Goal: Task Accomplishment & Management: Use online tool/utility

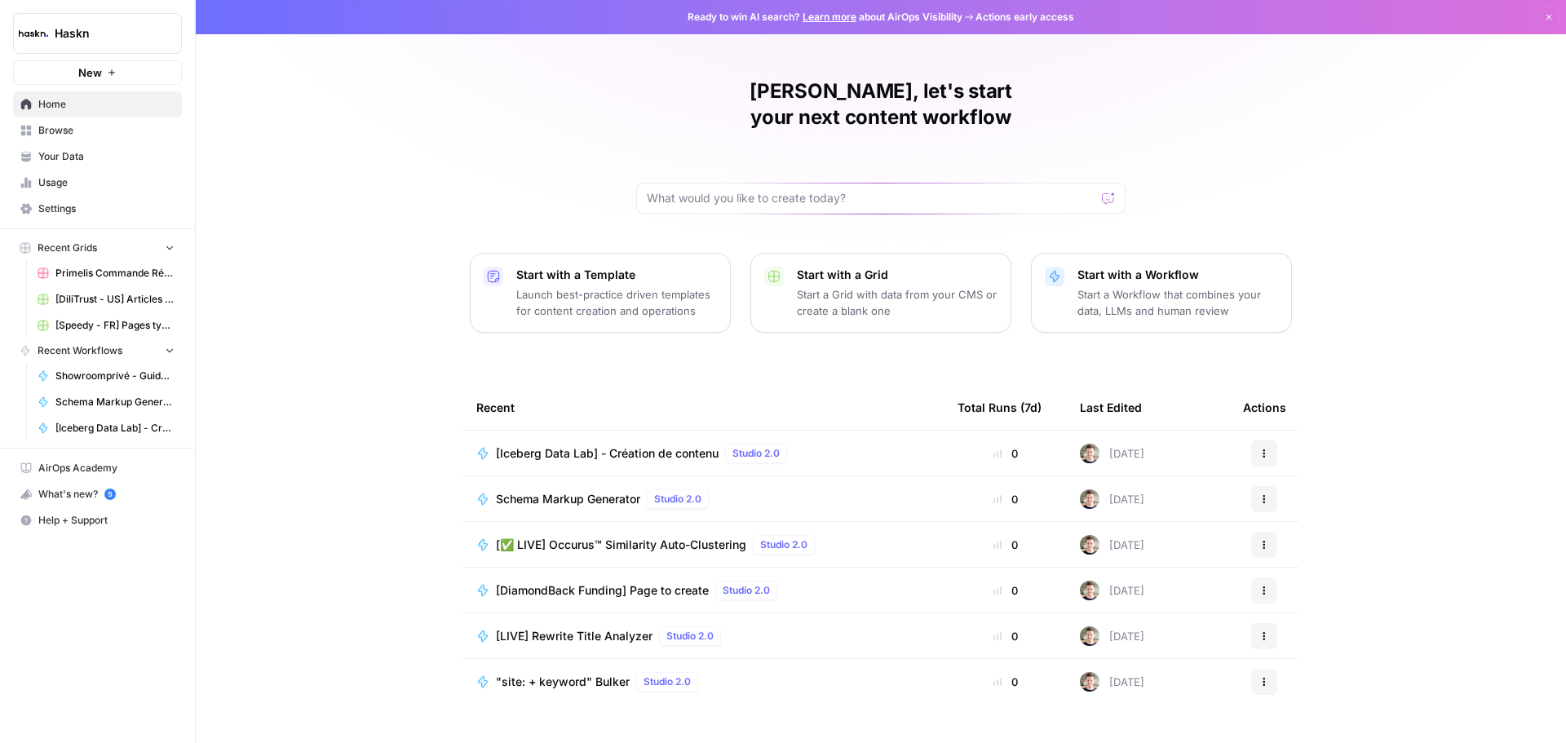
click at [636, 445] on span "[Iceberg Data Lab] - Création de contenu" at bounding box center [607, 453] width 223 height 16
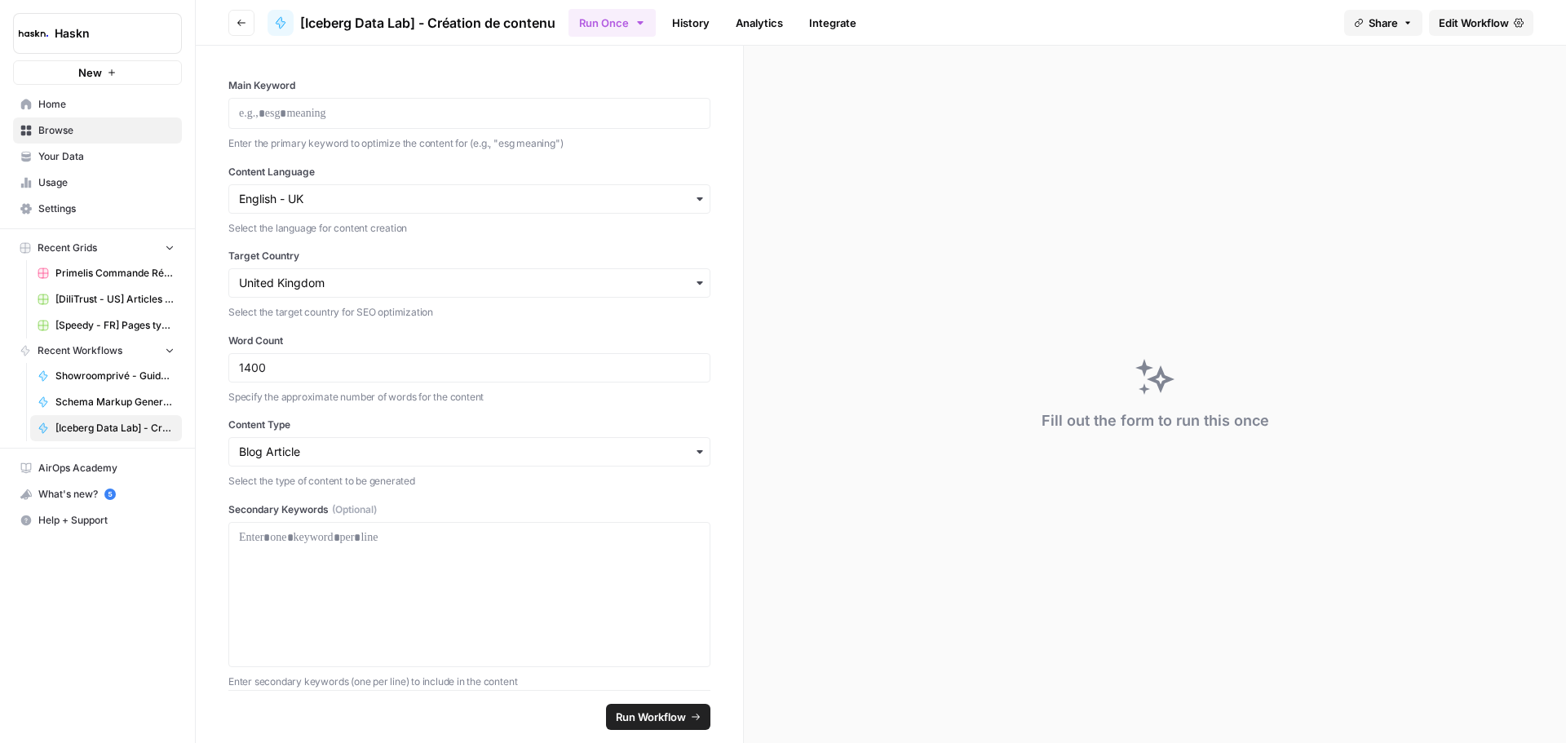
click at [580, 30] on button "Run Once" at bounding box center [612, 23] width 87 height 28
click at [619, 98] on link "Run Batch Run this Workflow in bulk via CSV upload" at bounding box center [700, 117] width 244 height 44
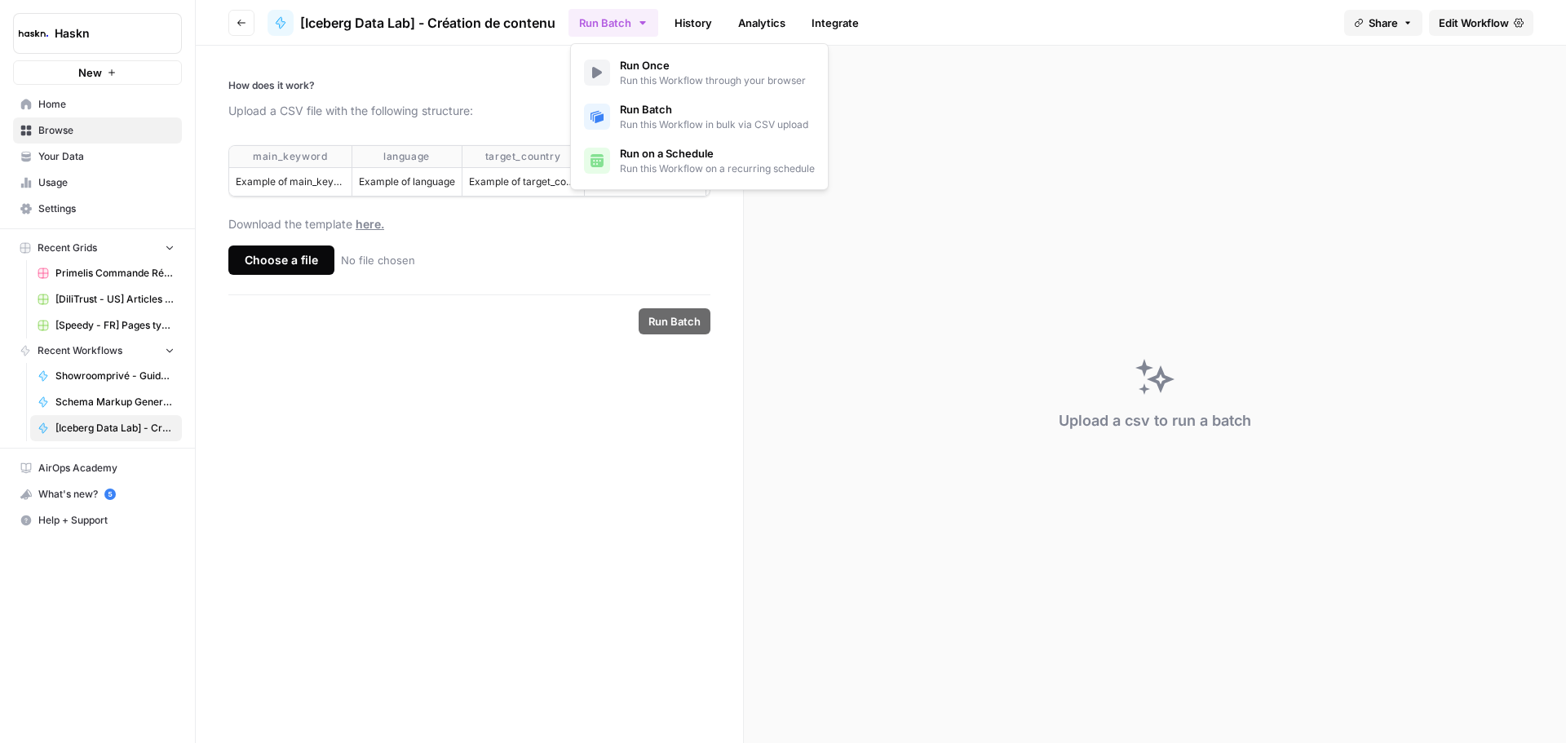
click at [680, 130] on span "Run this Workflow in bulk via CSV upload" at bounding box center [714, 124] width 188 height 15
click at [652, 110] on span "Run Batch" at bounding box center [714, 109] width 188 height 16
click at [411, 418] on form "How does it work? Upload a CSV file with the following structure: main_keyword …" at bounding box center [470, 394] width 548 height 697
click at [302, 275] on div "Choose a file" at bounding box center [281, 260] width 106 height 29
click at [0, 0] on input "Choose a file No file chosen" at bounding box center [0, 0] width 0 height 0
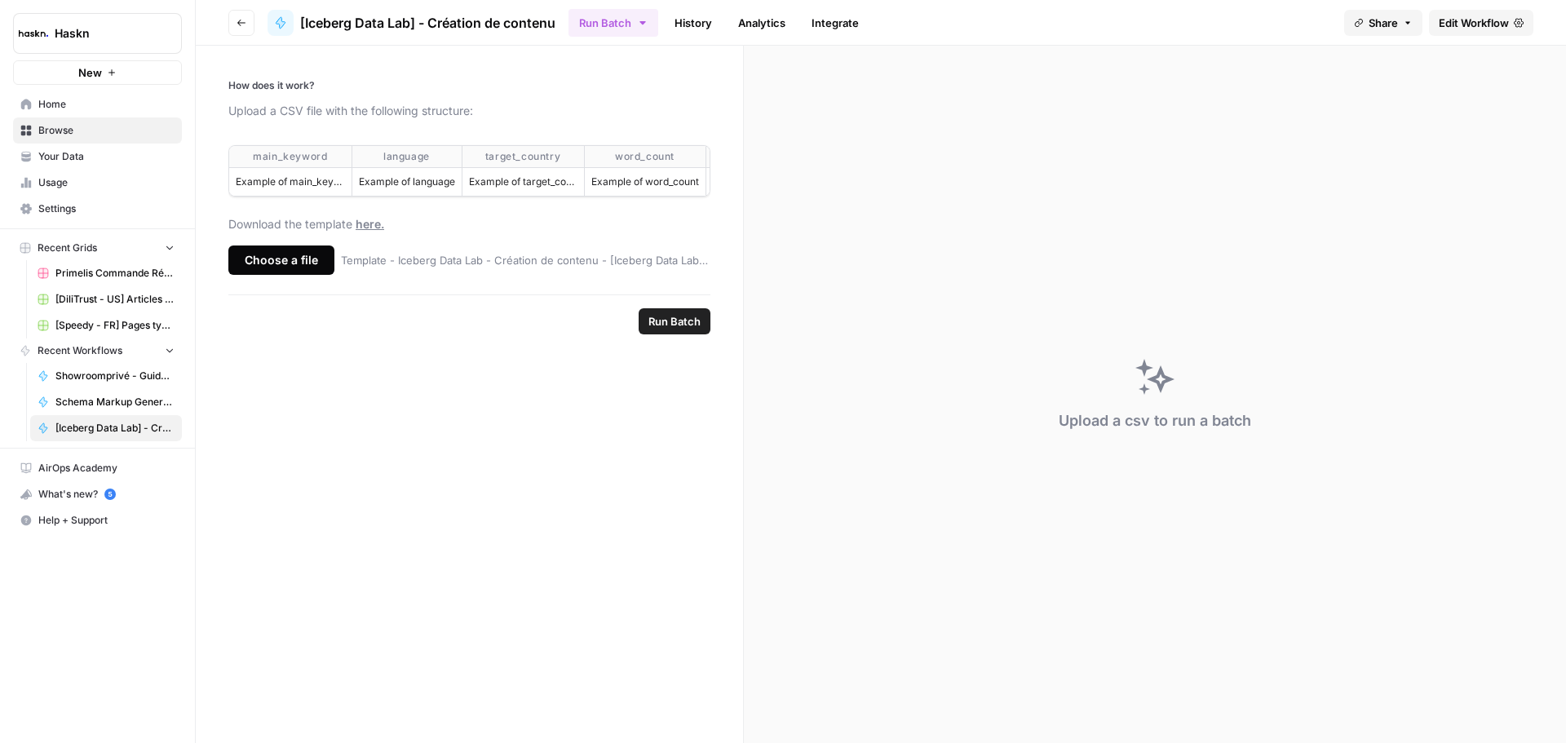
click at [695, 330] on span "Run Batch" at bounding box center [674, 321] width 52 height 16
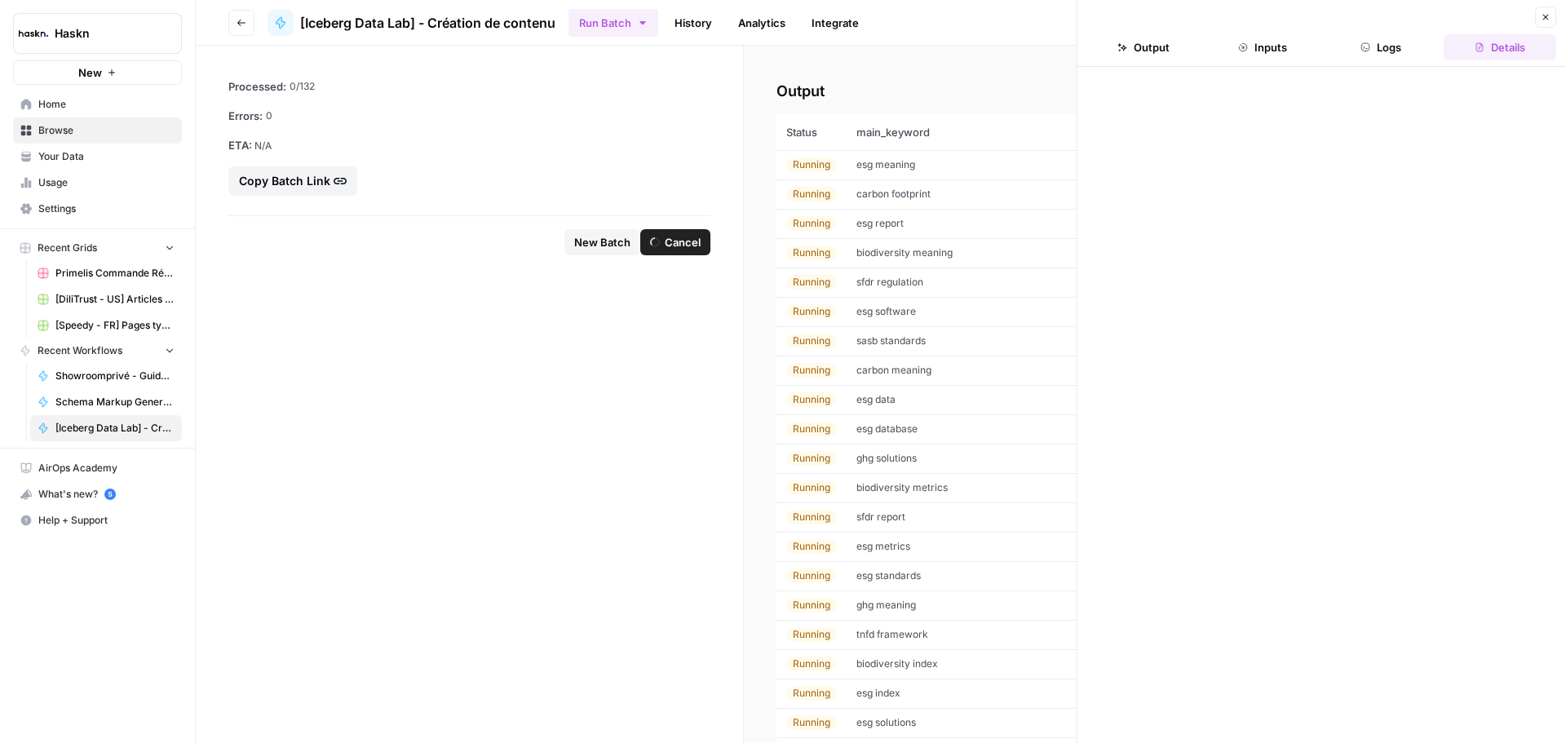
click at [1353, 45] on button "Logs" at bounding box center [1382, 47] width 113 height 26
click at [1545, 9] on button "Close" at bounding box center [1545, 17] width 21 height 21
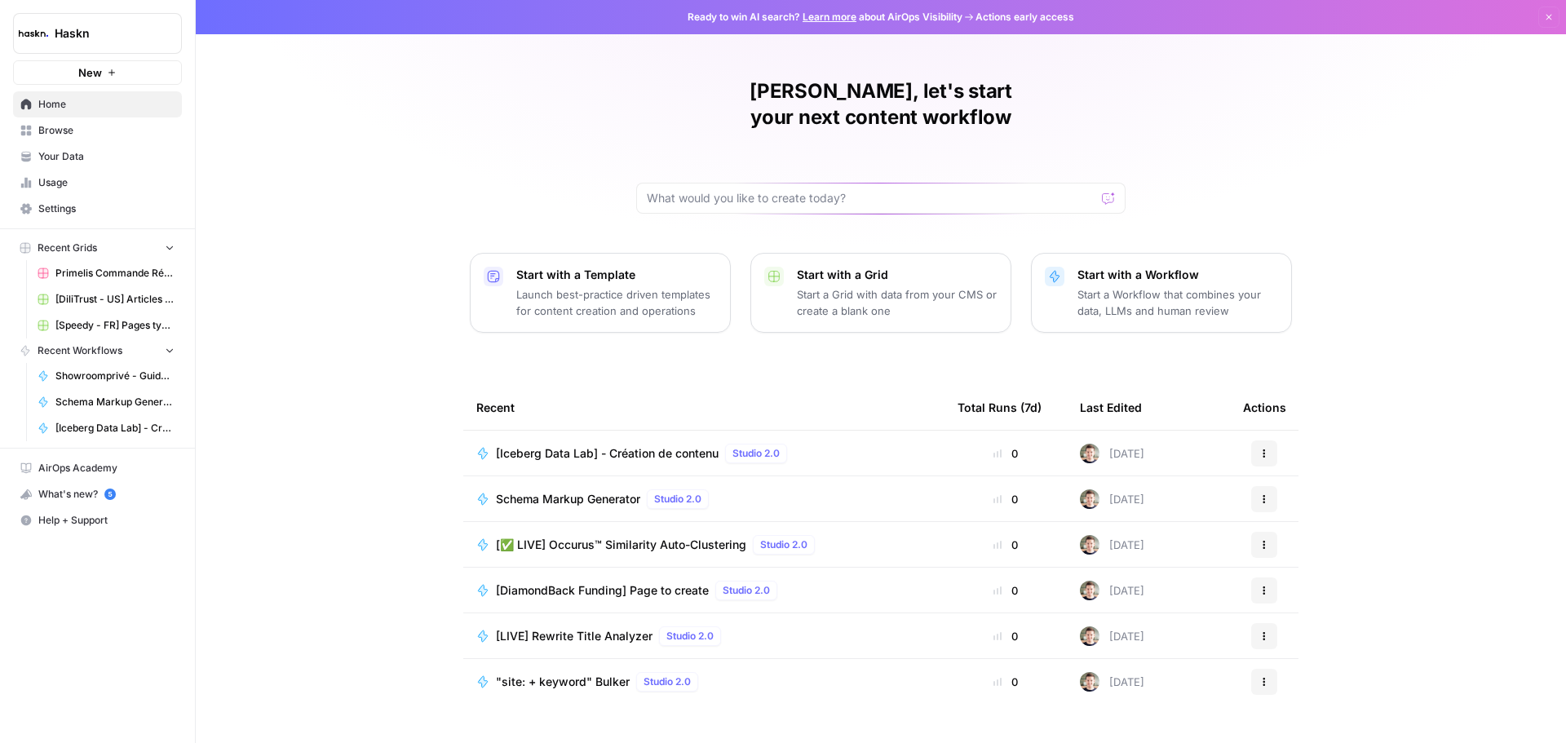
click at [82, 134] on span "Browse" at bounding box center [106, 130] width 136 height 15
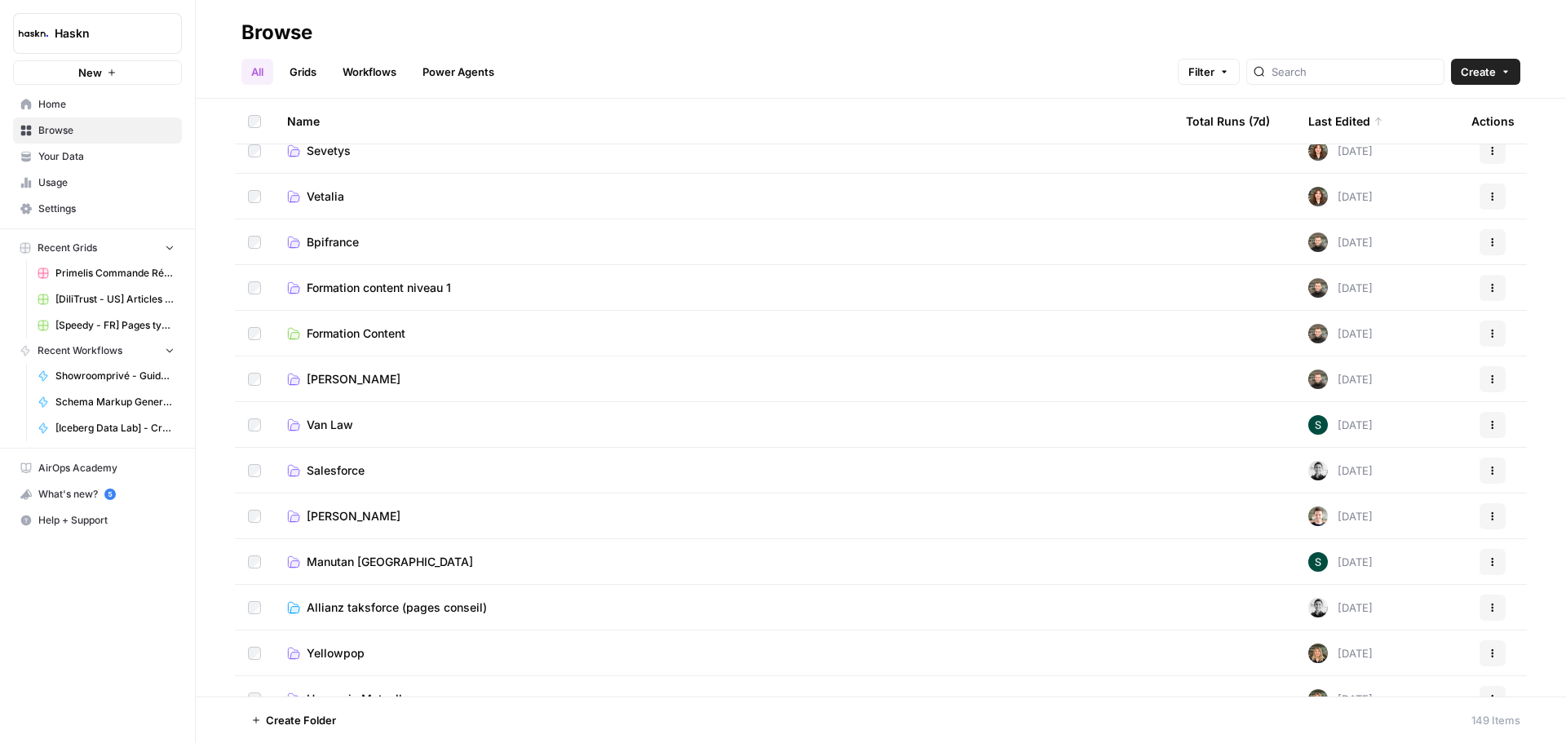
scroll to position [1550, 0]
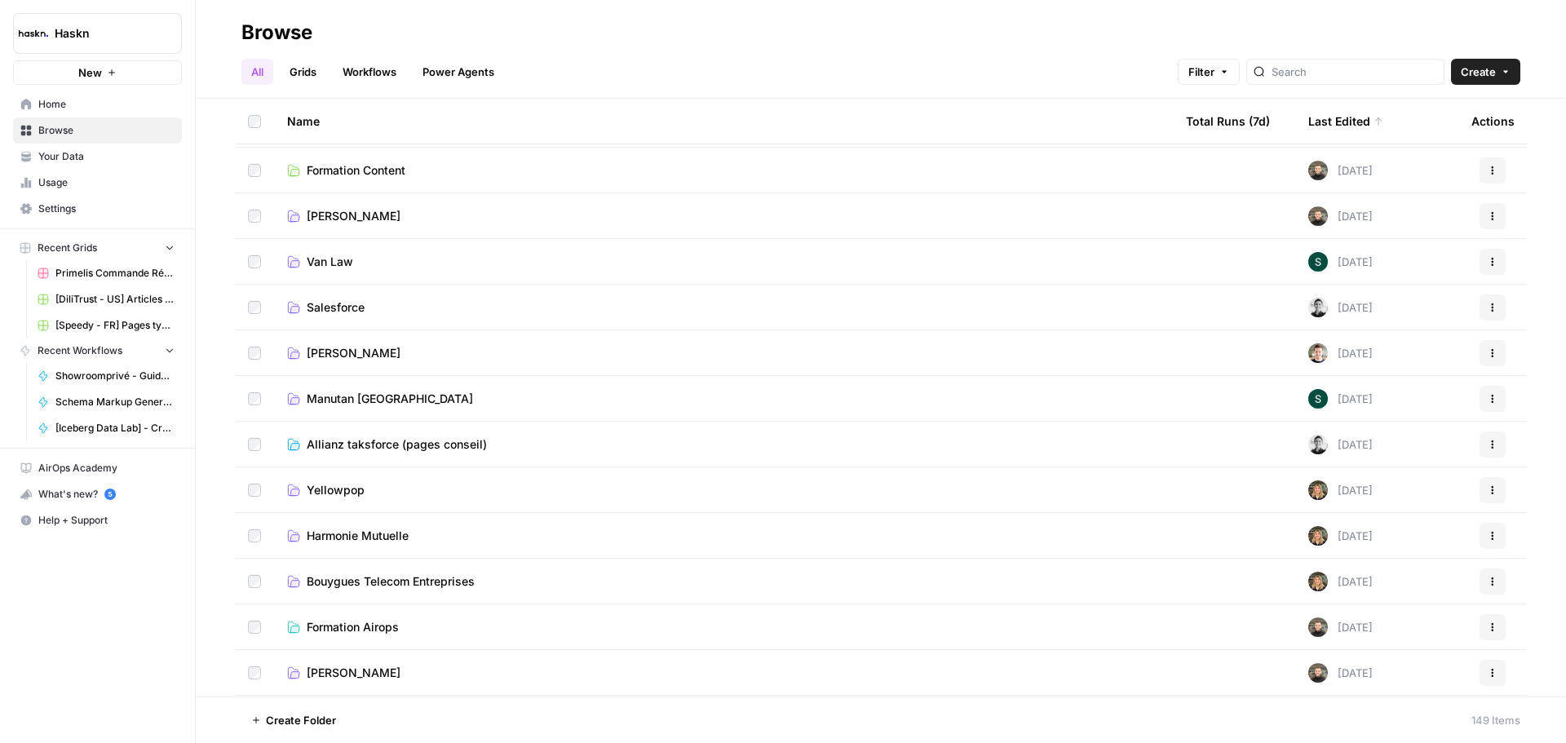
click at [392, 357] on link "QUENTIN" at bounding box center [723, 353] width 873 height 16
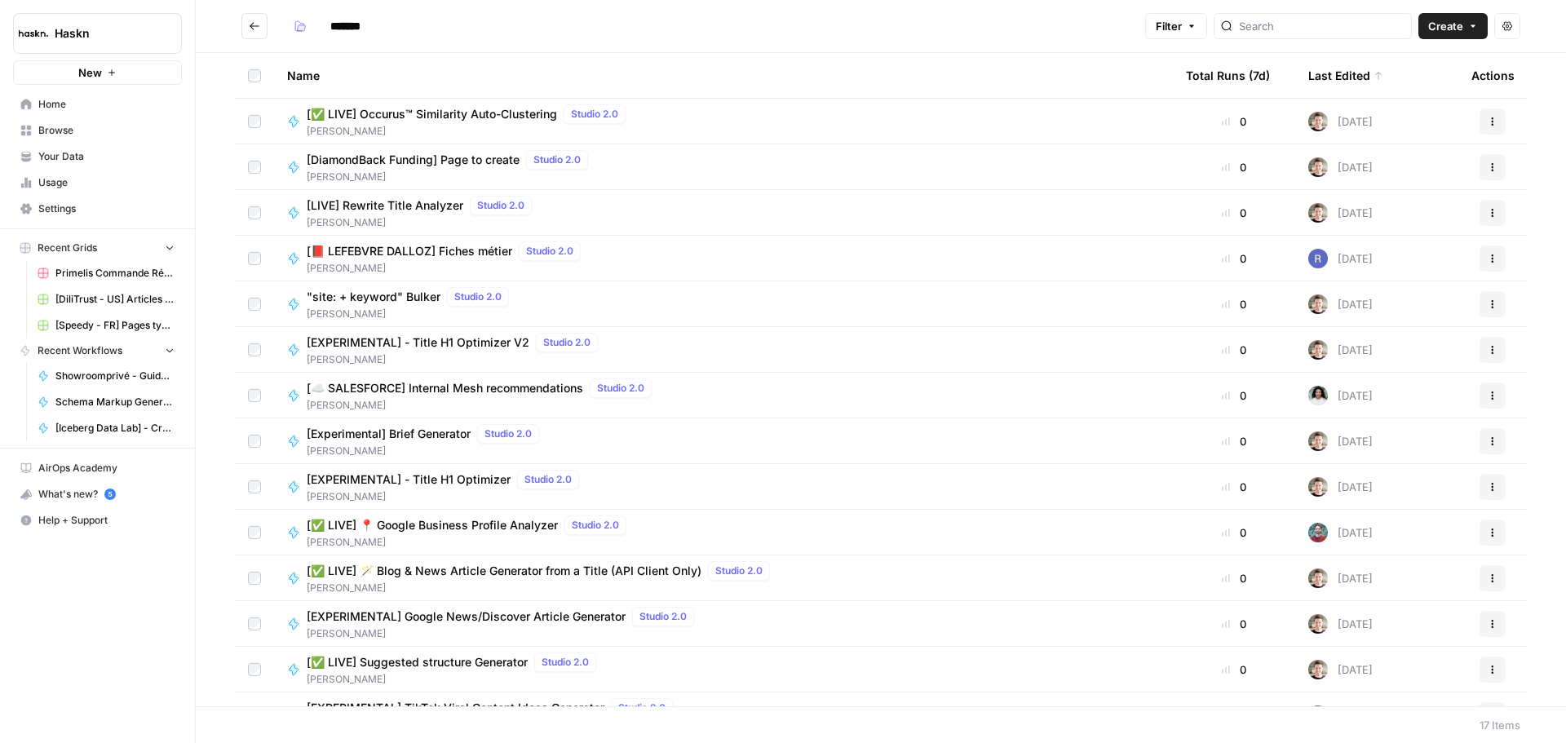
click at [1446, 33] on span "Create" at bounding box center [1445, 26] width 35 height 16
drag, startPoint x: 1424, startPoint y: 65, endPoint x: 1394, endPoint y: 91, distance: 39.4
click at [1394, 91] on div "Grid Workflow Agent ( Legacy )" at bounding box center [1416, 87] width 144 height 83
click at [1394, 91] on span "Workflow" at bounding box center [1421, 87] width 91 height 16
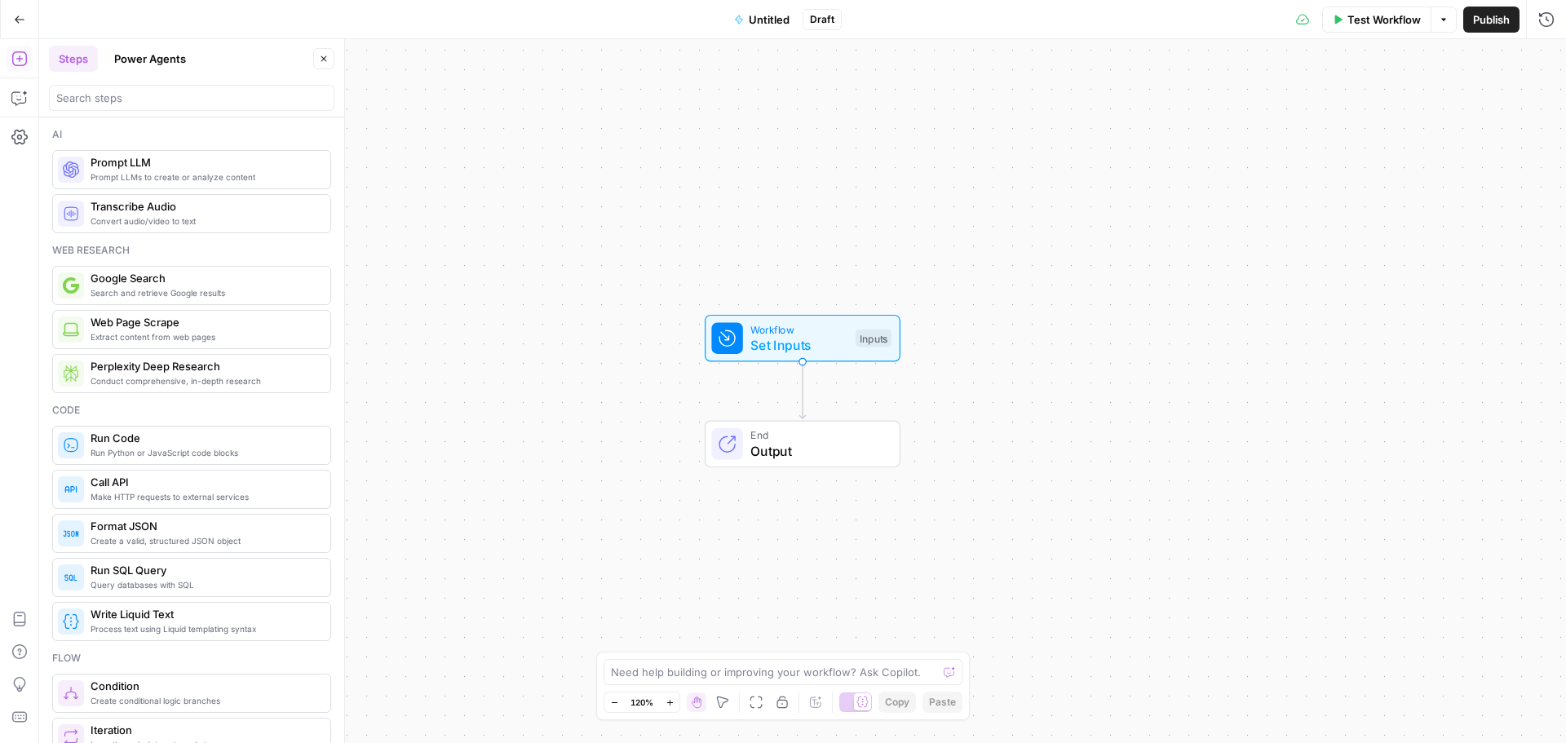
click at [5, 100] on div "Add Steps Copilot Settings AirOps Academy Help Give Feedback Shortcuts" at bounding box center [19, 391] width 39 height 704
click at [7, 100] on button "Copilot" at bounding box center [20, 98] width 26 height 26
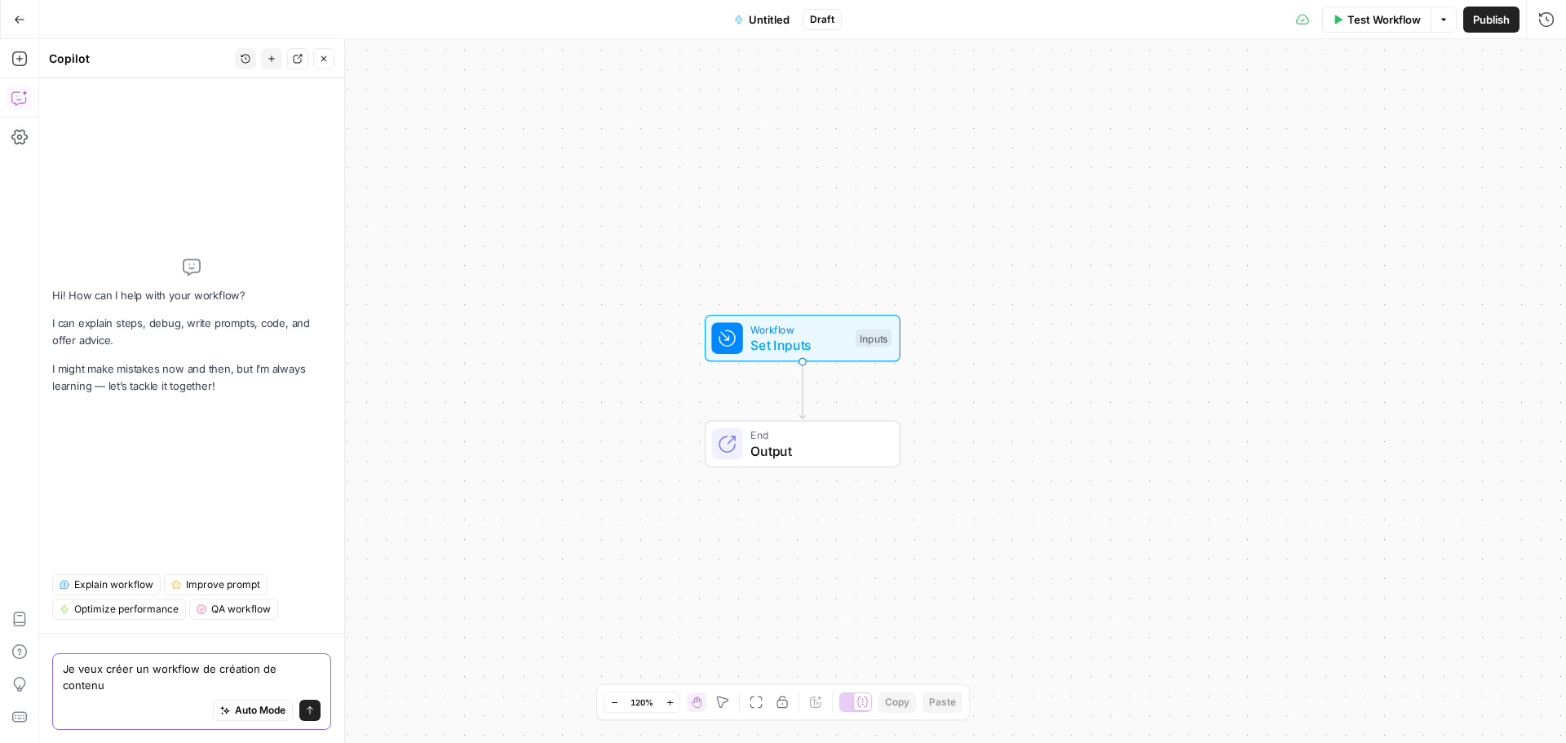
click at [308, 681] on textarea "Je veux créer un workflow de création de contenu" at bounding box center [192, 677] width 258 height 33
click at [313, 684] on textarea "Je veux créer un workflow de création de contenu" at bounding box center [192, 677] width 258 height 33
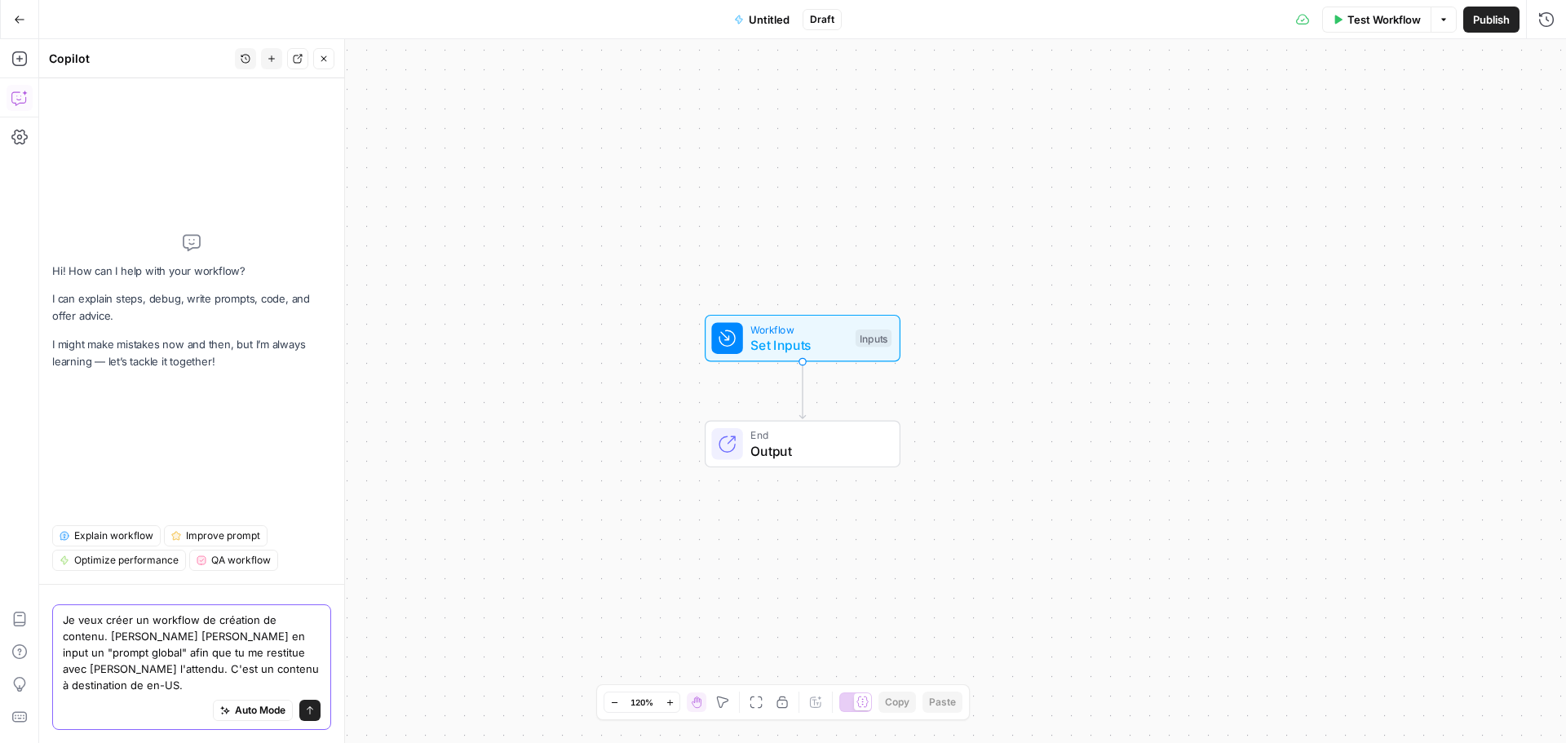
click at [274, 633] on textarea "Je veux créer un workflow de création de contenu. Je vais te donner en input un…" at bounding box center [192, 653] width 258 height 82
click at [193, 635] on textarea "Je veux créer un workflow de création de brief de contenu. Je vais te donner en…" at bounding box center [192, 653] width 258 height 82
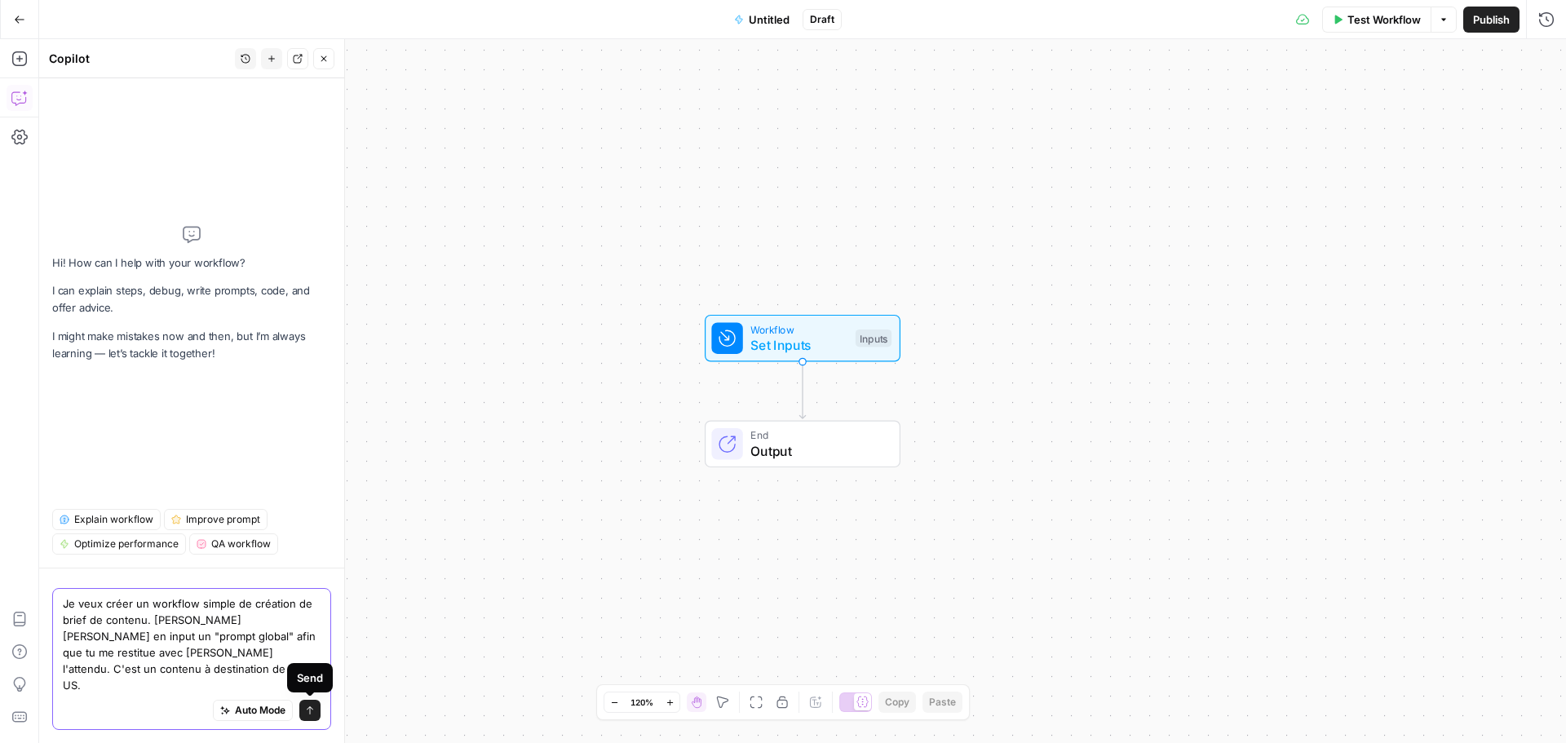
type textarea "Je veux créer un workflow simple de création de brief de contenu. Je vais te do…"
click at [310, 704] on button "Send" at bounding box center [309, 710] width 21 height 21
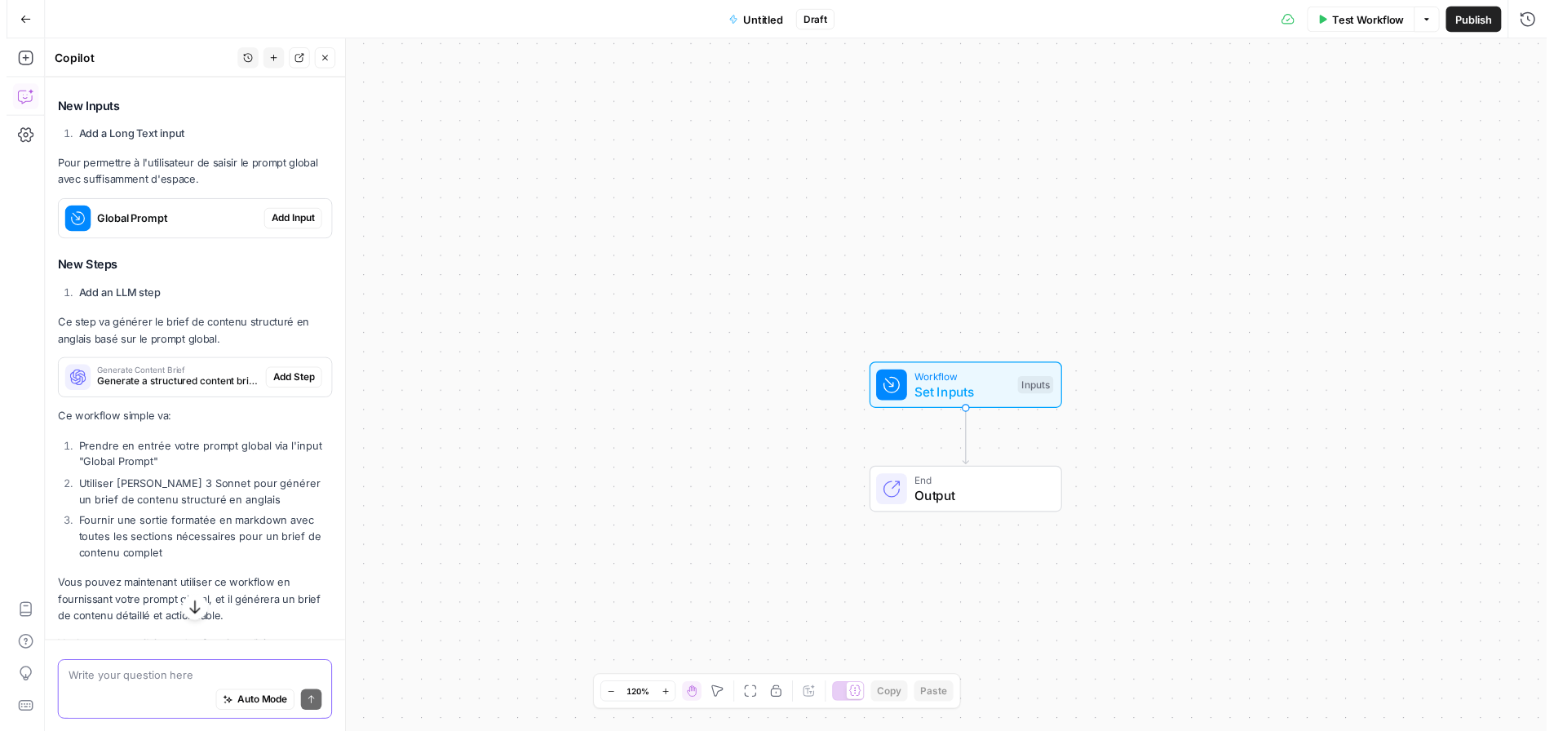
scroll to position [349, 0]
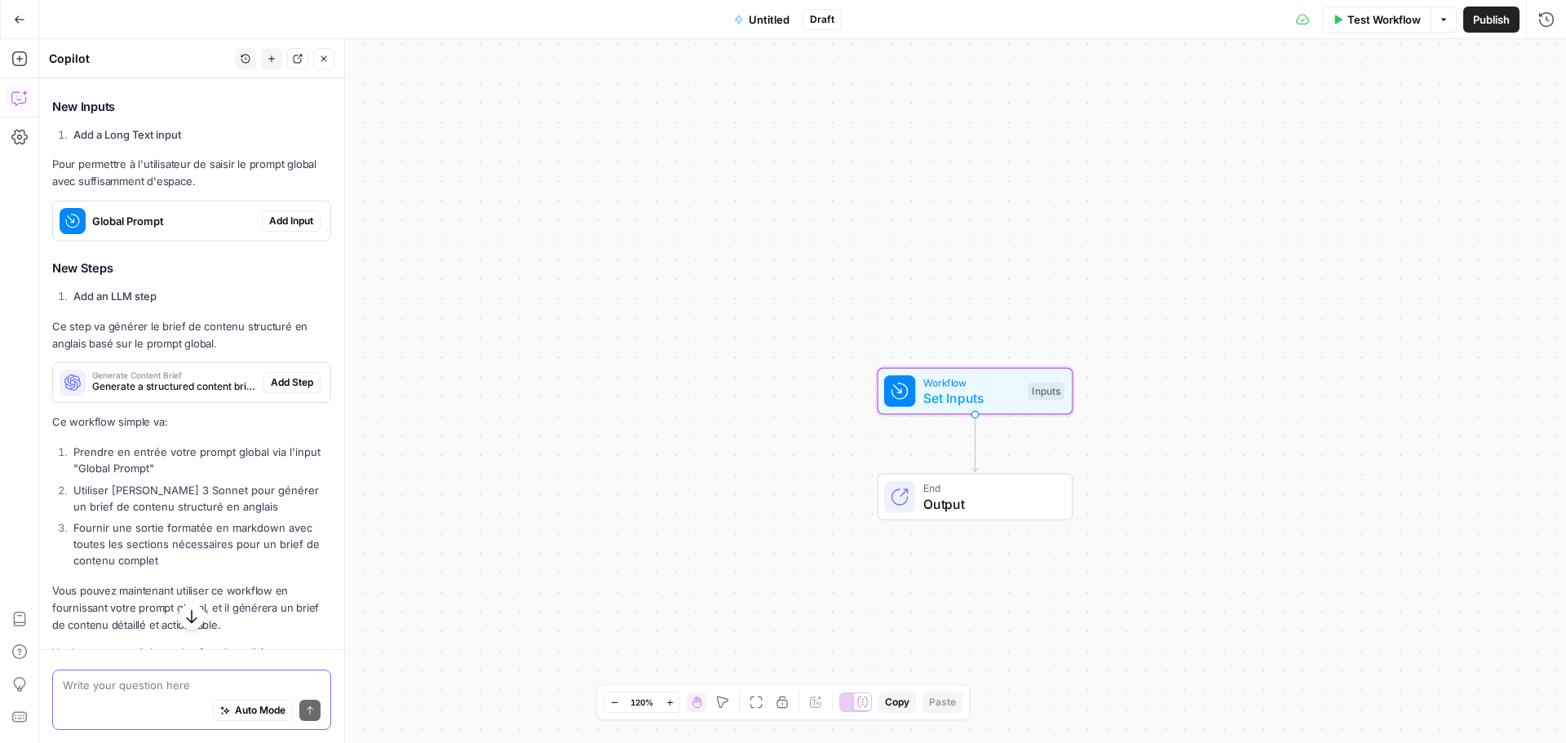
click at [275, 214] on span "Add Input" at bounding box center [291, 221] width 44 height 15
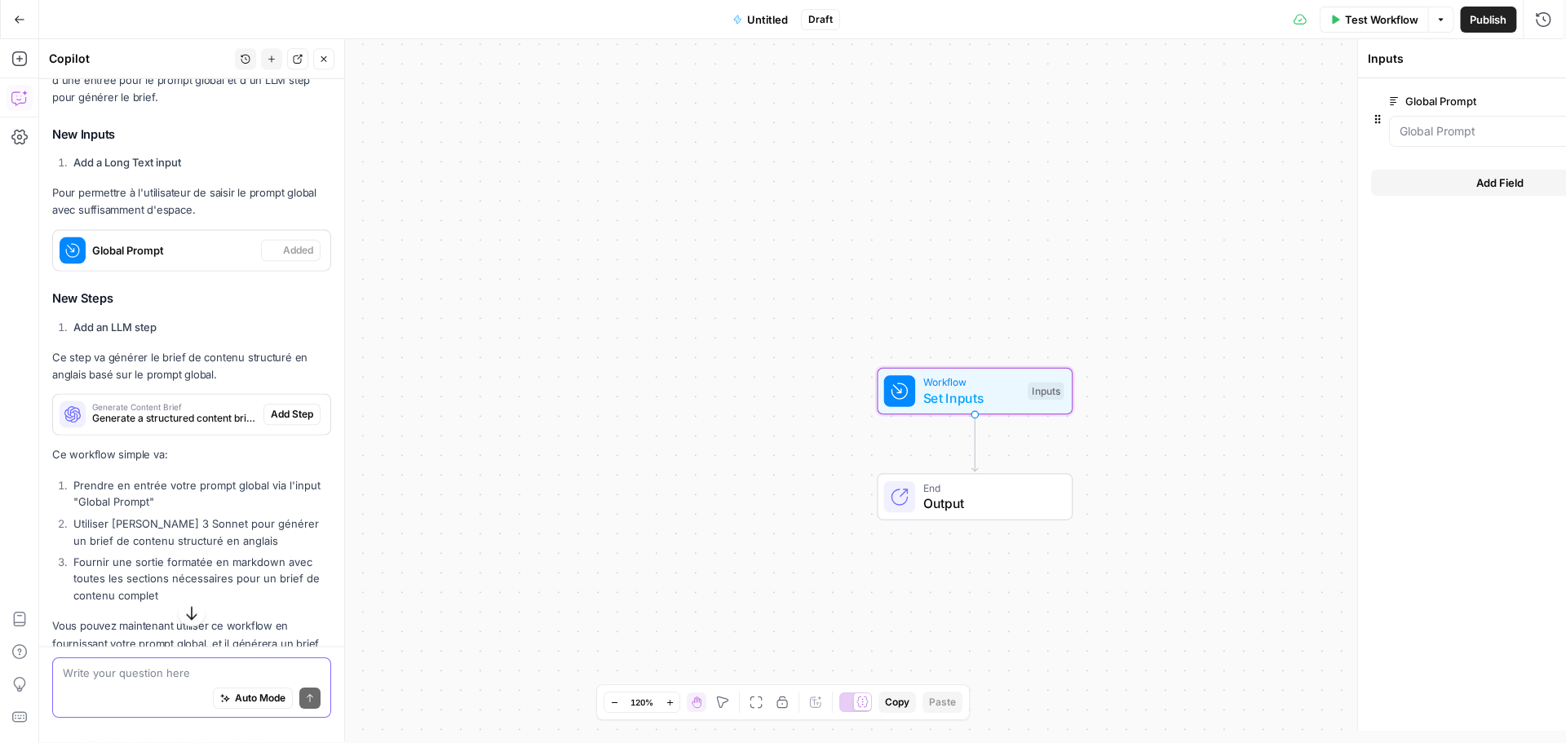
scroll to position [375, 0]
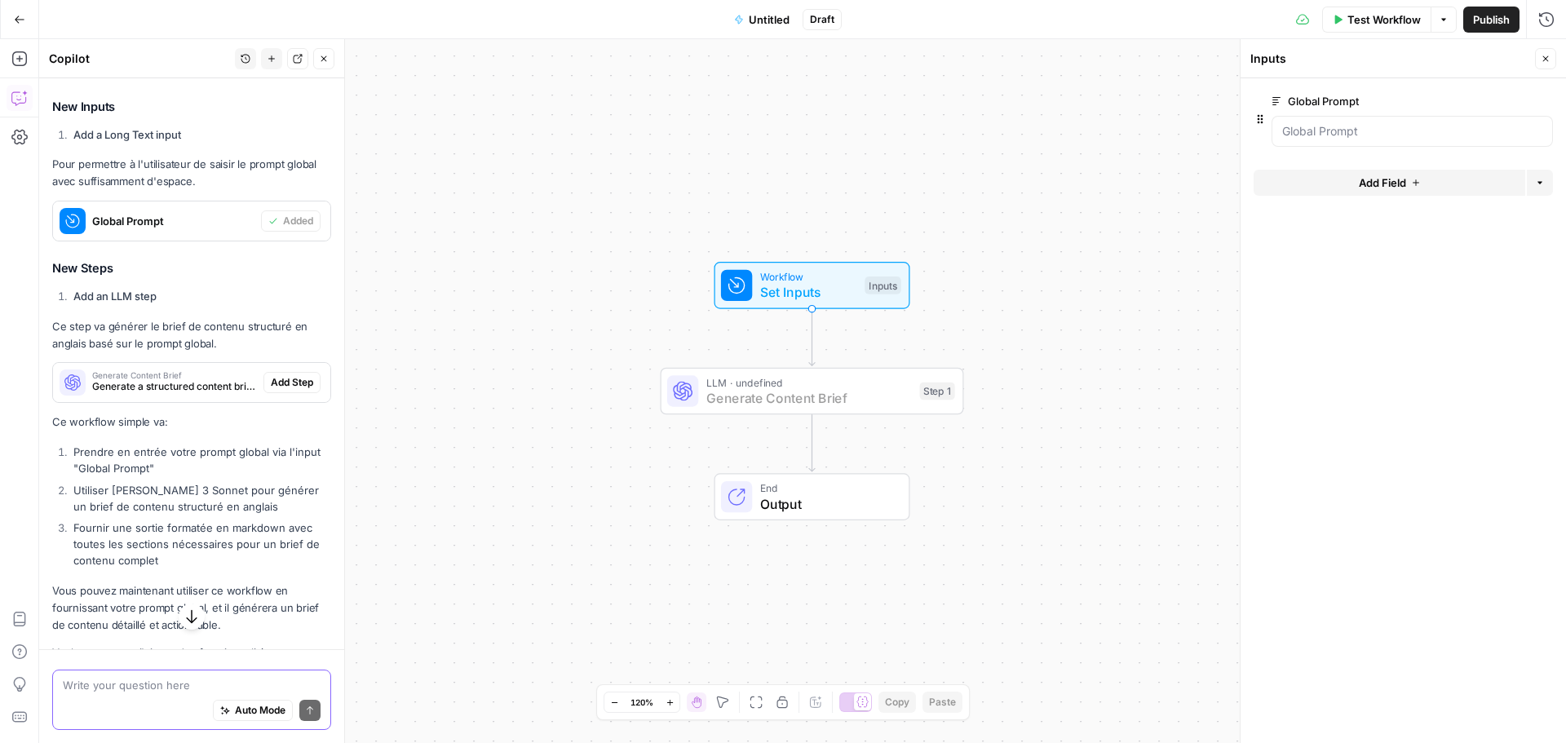
click at [284, 375] on span "Add Step" at bounding box center [292, 382] width 42 height 15
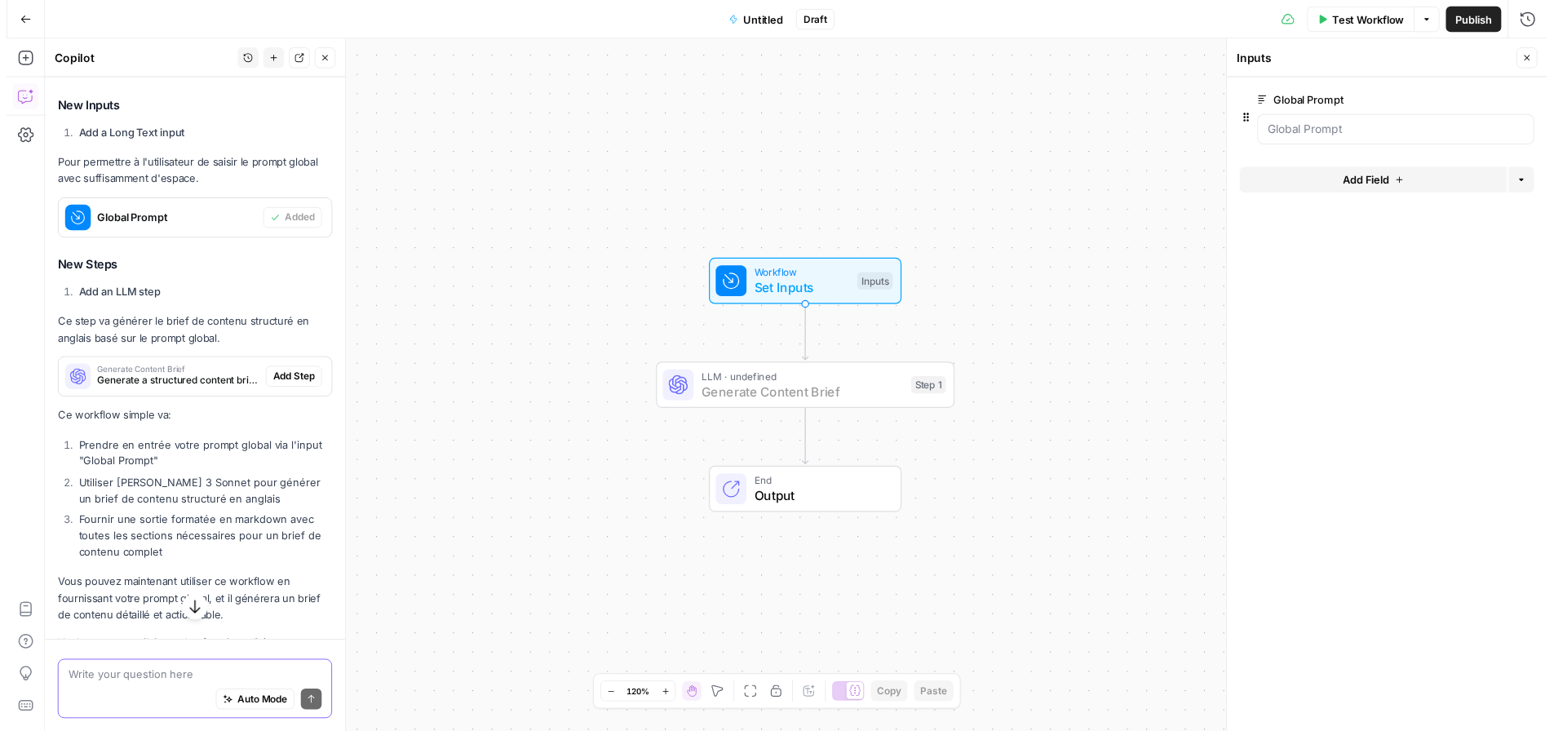
scroll to position [349, 0]
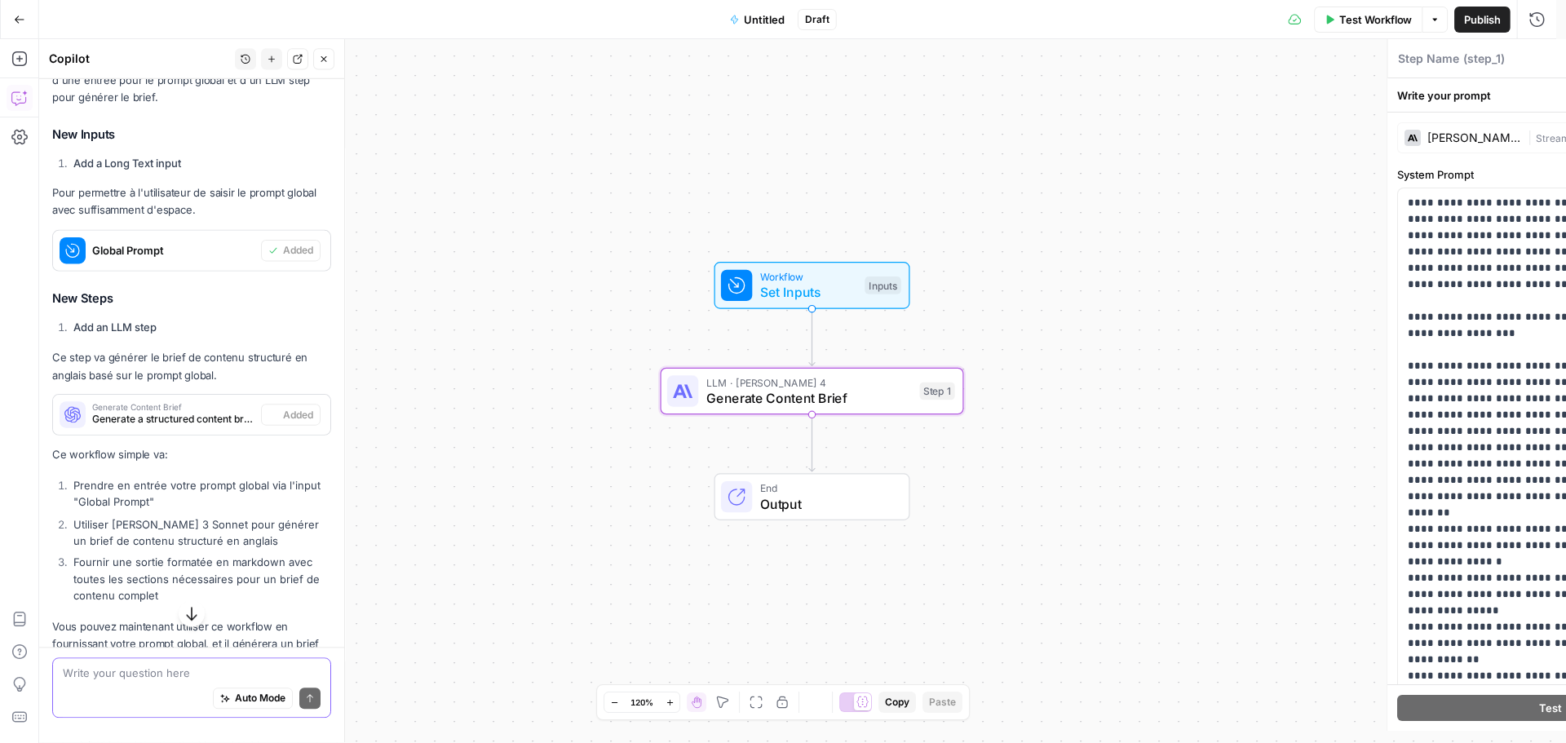
type textarea "Generate Content Brief"
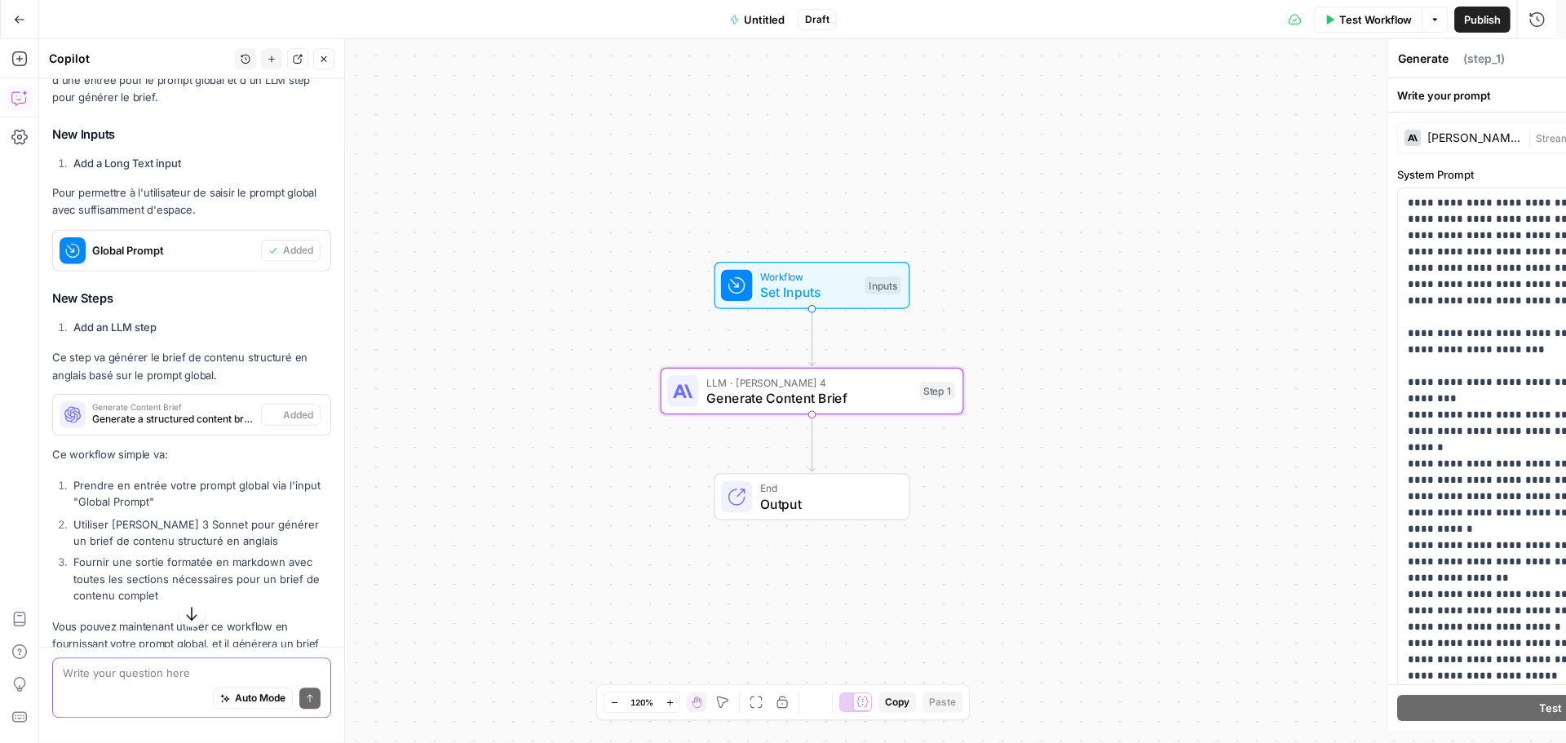
scroll to position [375, 0]
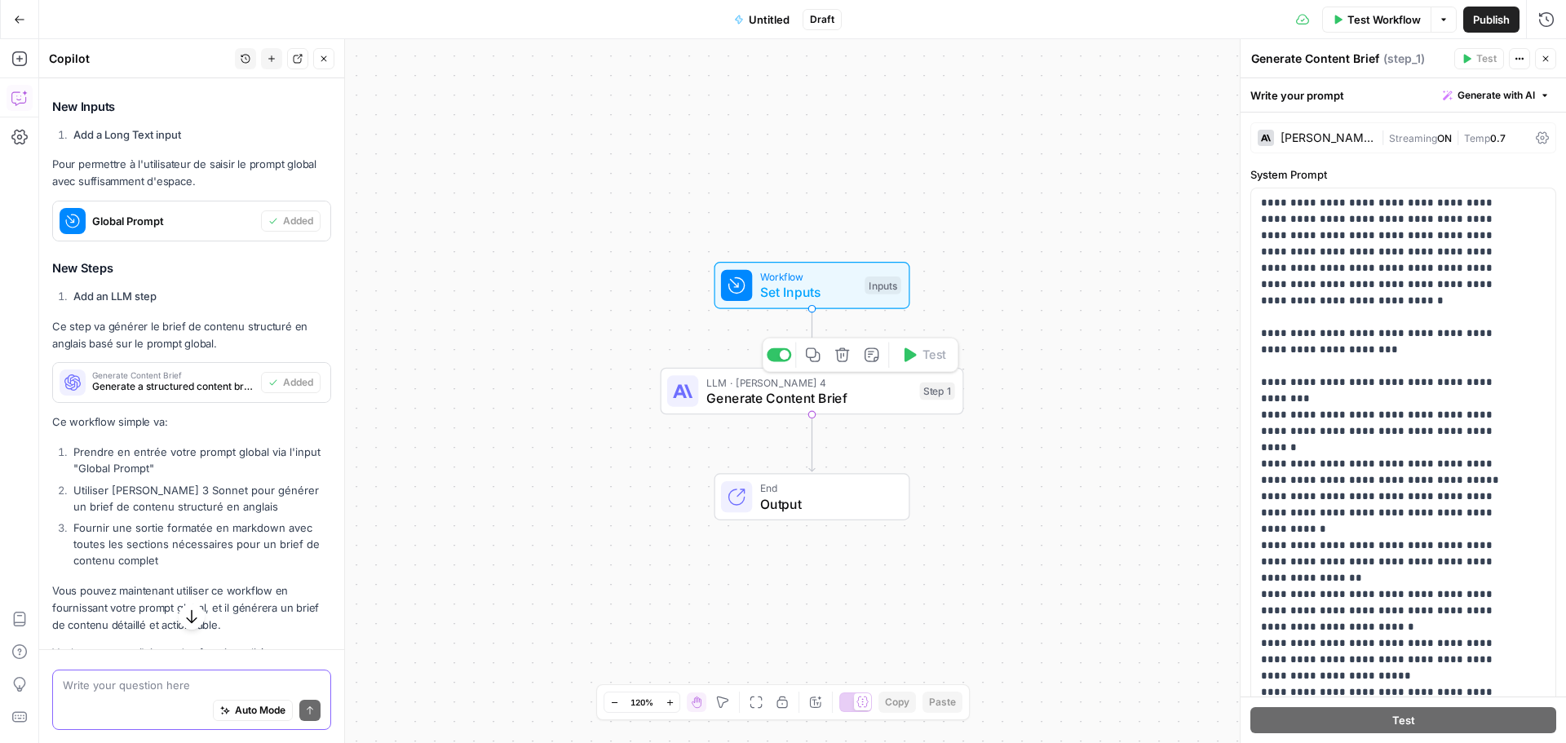
click at [749, 401] on span "Generate Content Brief" at bounding box center [809, 398] width 206 height 20
click at [1328, 141] on div "Claude Sonnet 4" at bounding box center [1328, 137] width 94 height 11
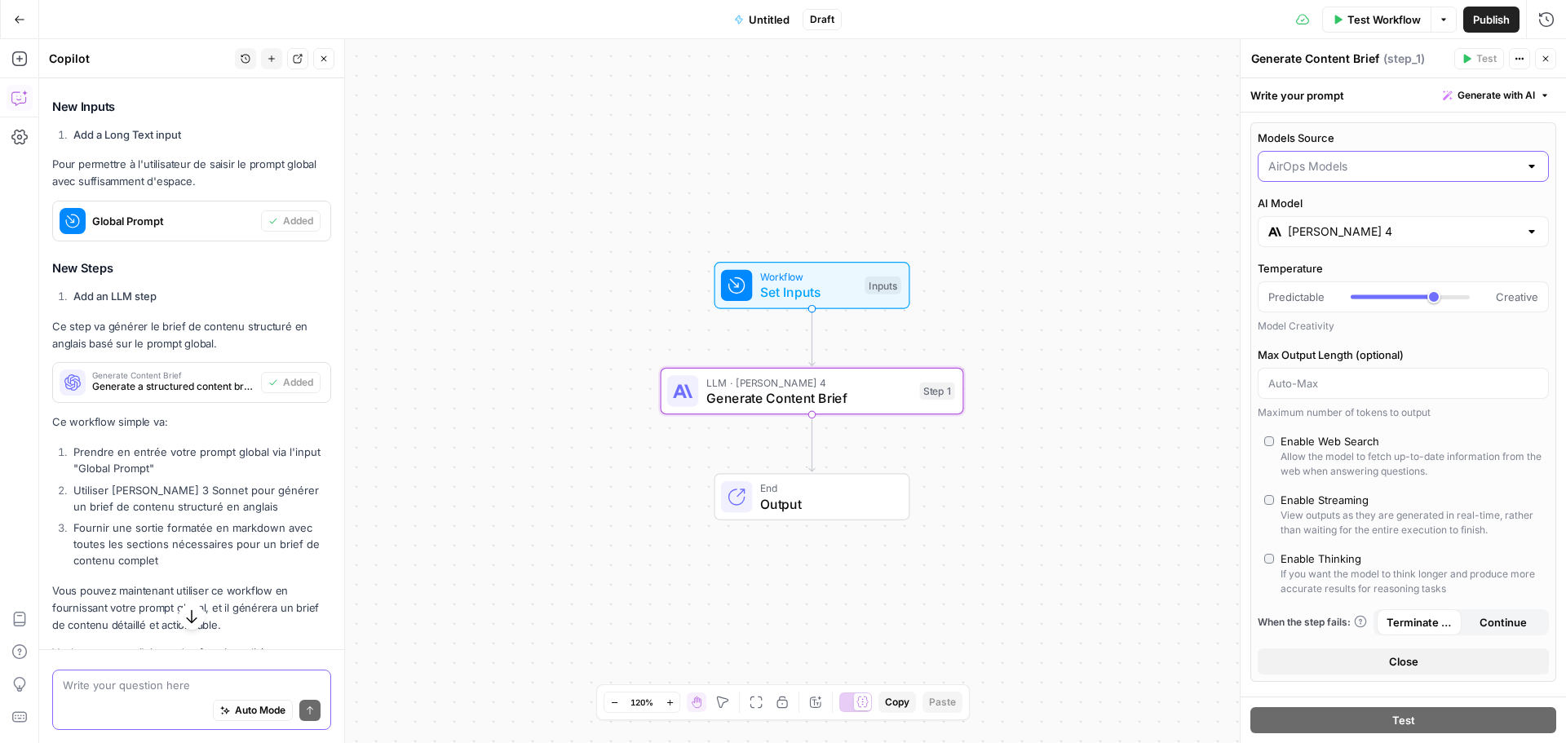
click at [1388, 162] on input "Models Source" at bounding box center [1393, 166] width 250 height 16
click at [1328, 224] on span "My Models" at bounding box center [1394, 230] width 245 height 16
type input "My Models"
click at [1330, 224] on input "Select AI Model" at bounding box center [1393, 232] width 250 height 16
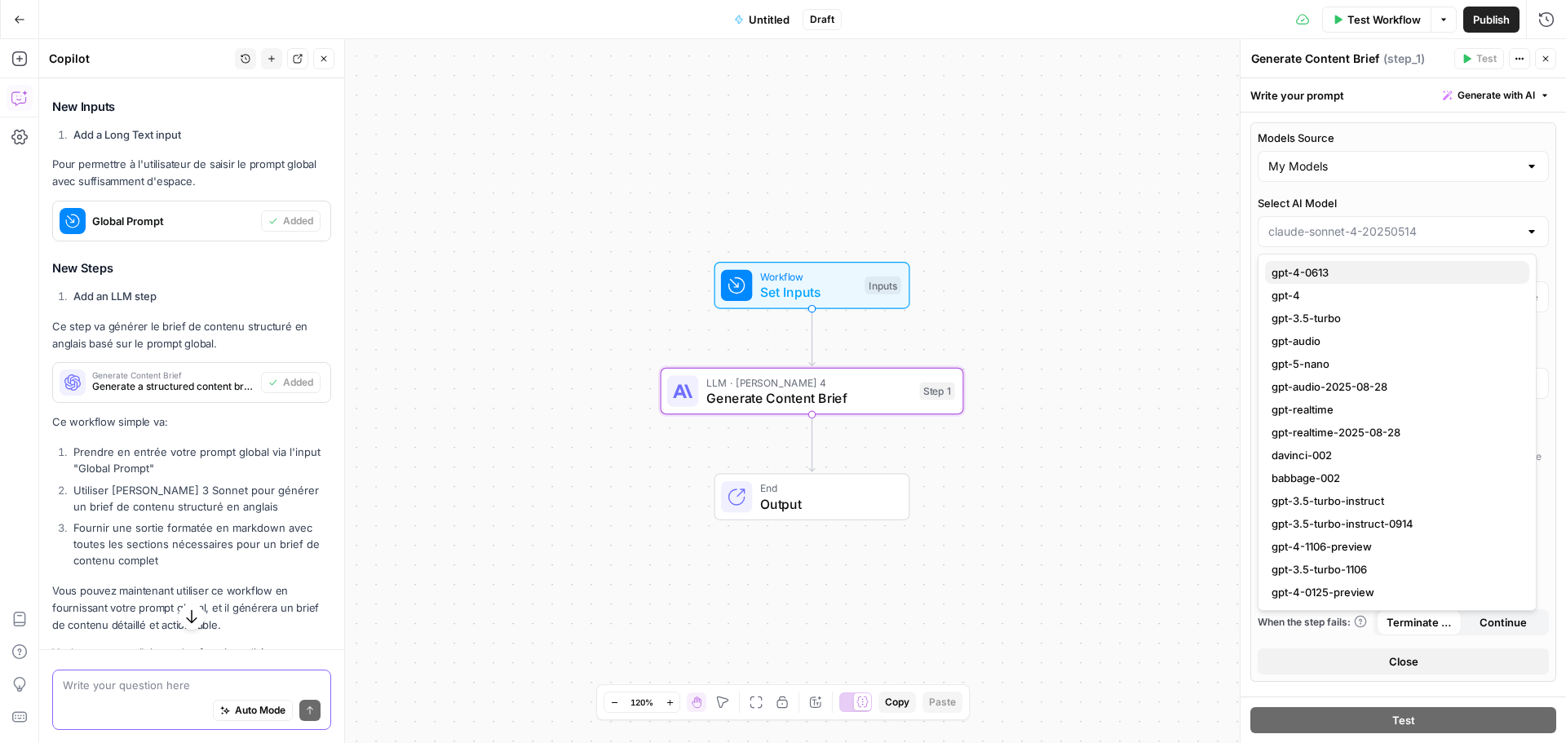
click at [1341, 274] on span "gpt-4-0613" at bounding box center [1394, 272] width 245 height 16
type input "gpt-4-0613"
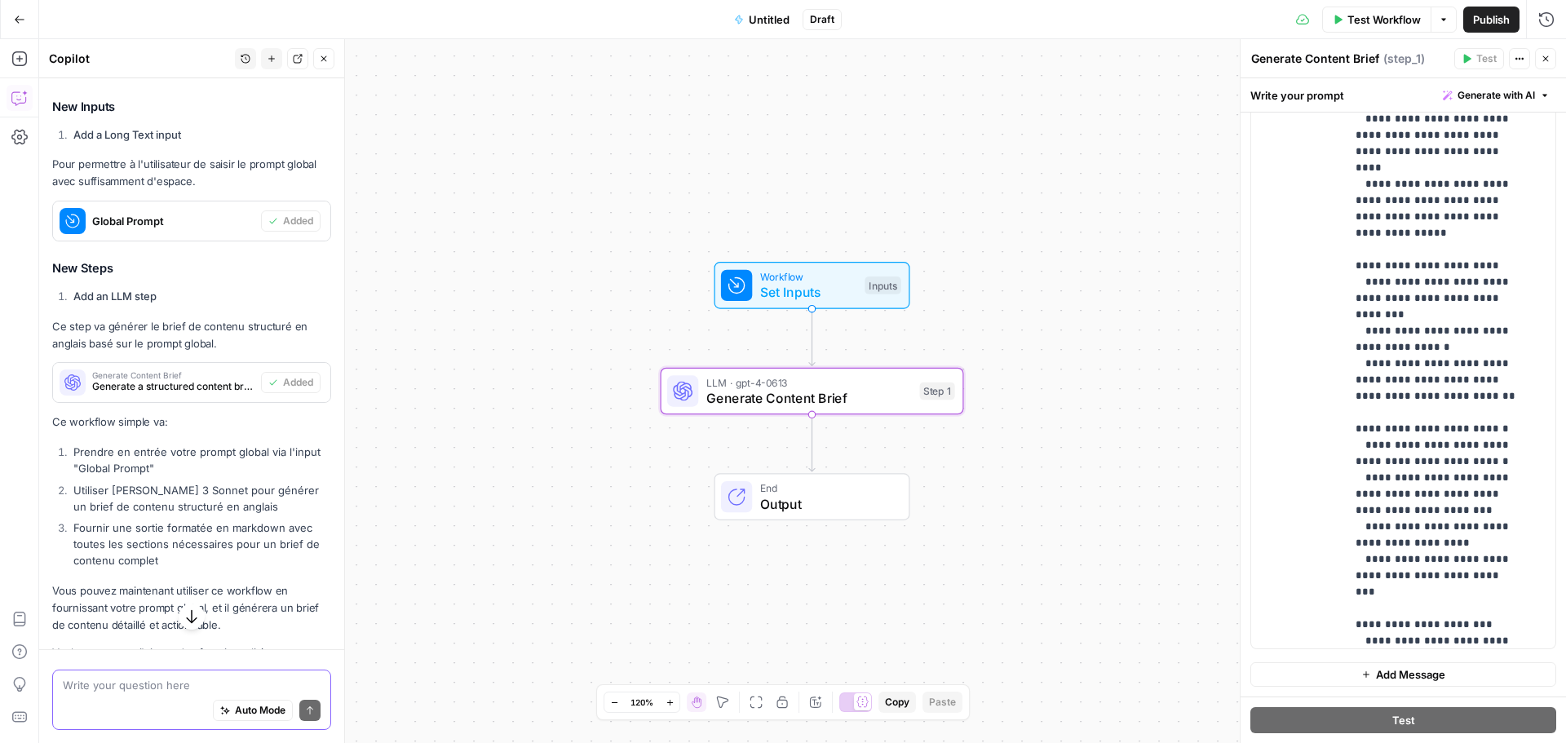
scroll to position [719, 0]
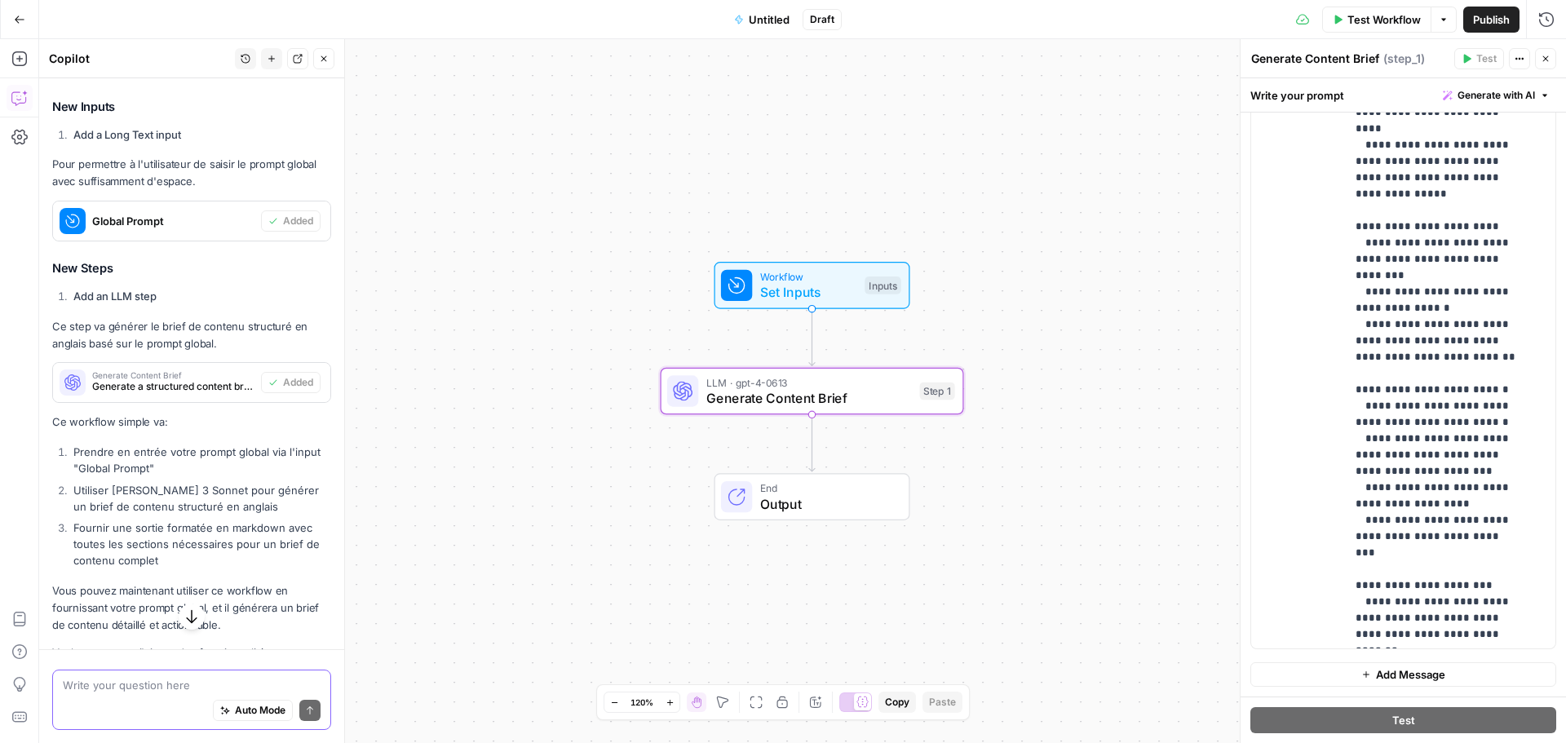
click at [1409, 28] on button "Test Workflow" at bounding box center [1376, 20] width 109 height 26
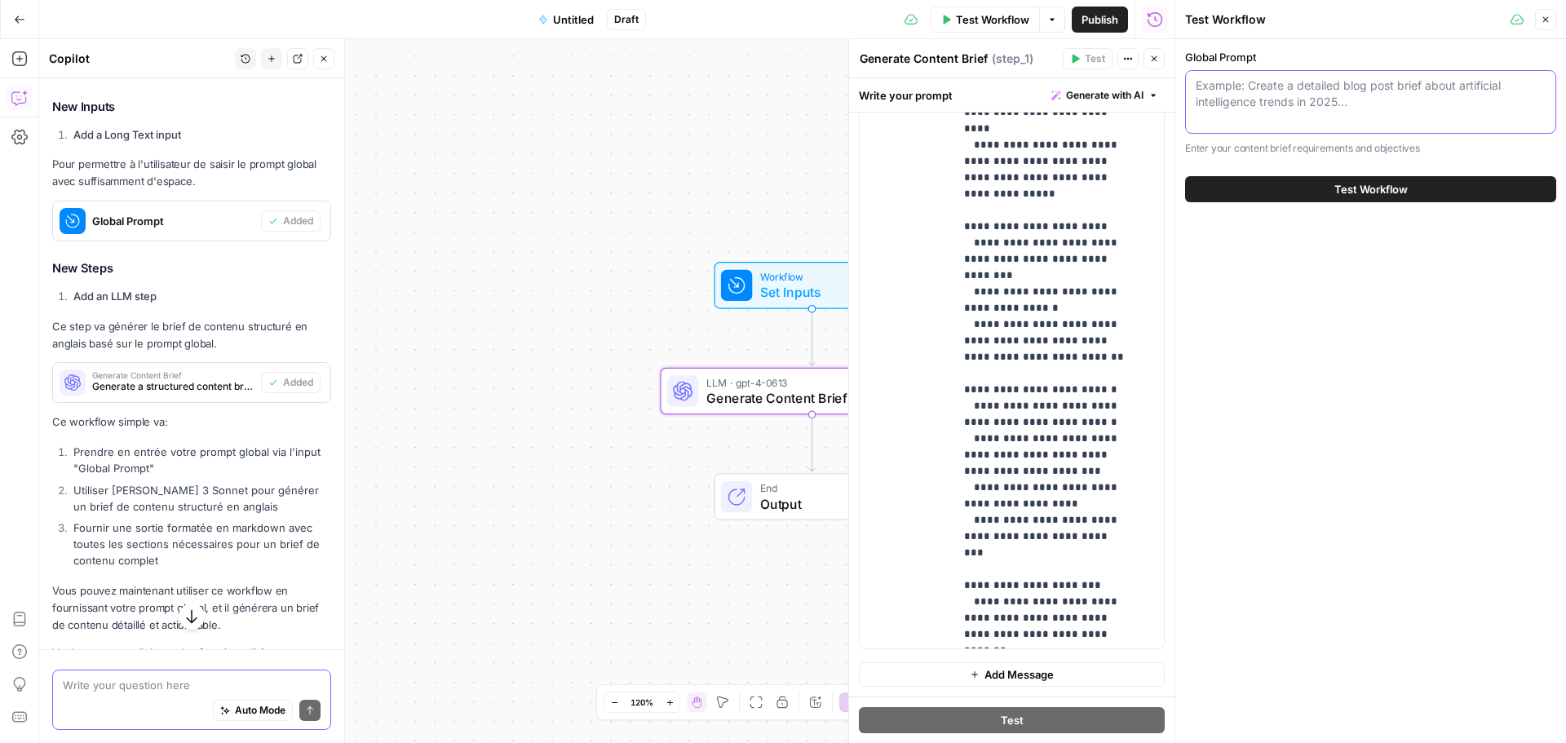
click at [1346, 82] on textarea "Global Prompt" at bounding box center [1371, 93] width 350 height 33
paste textarea ""I want you to create a Page Optimization Brief for a law firm landing page for…"
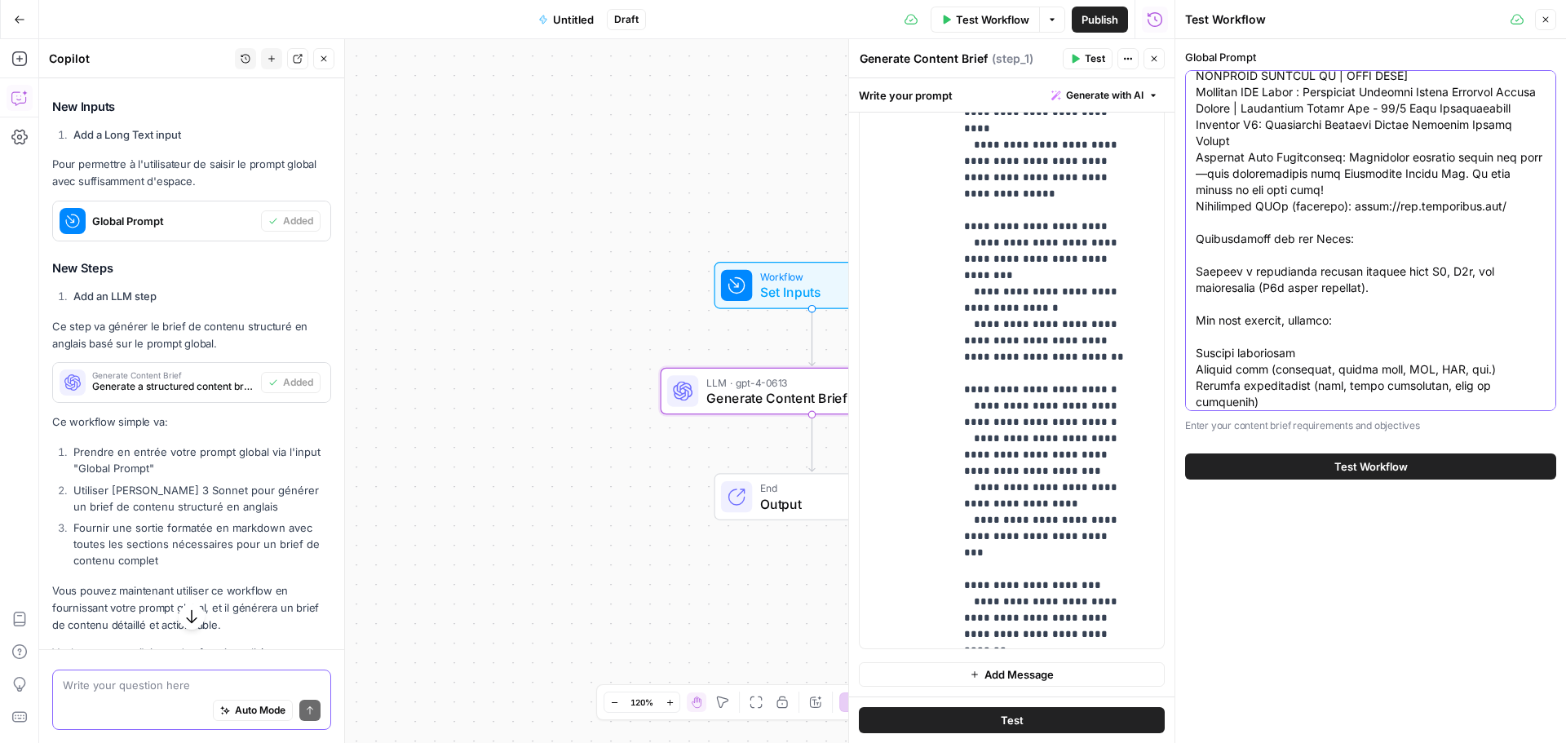
scroll to position [0, 0]
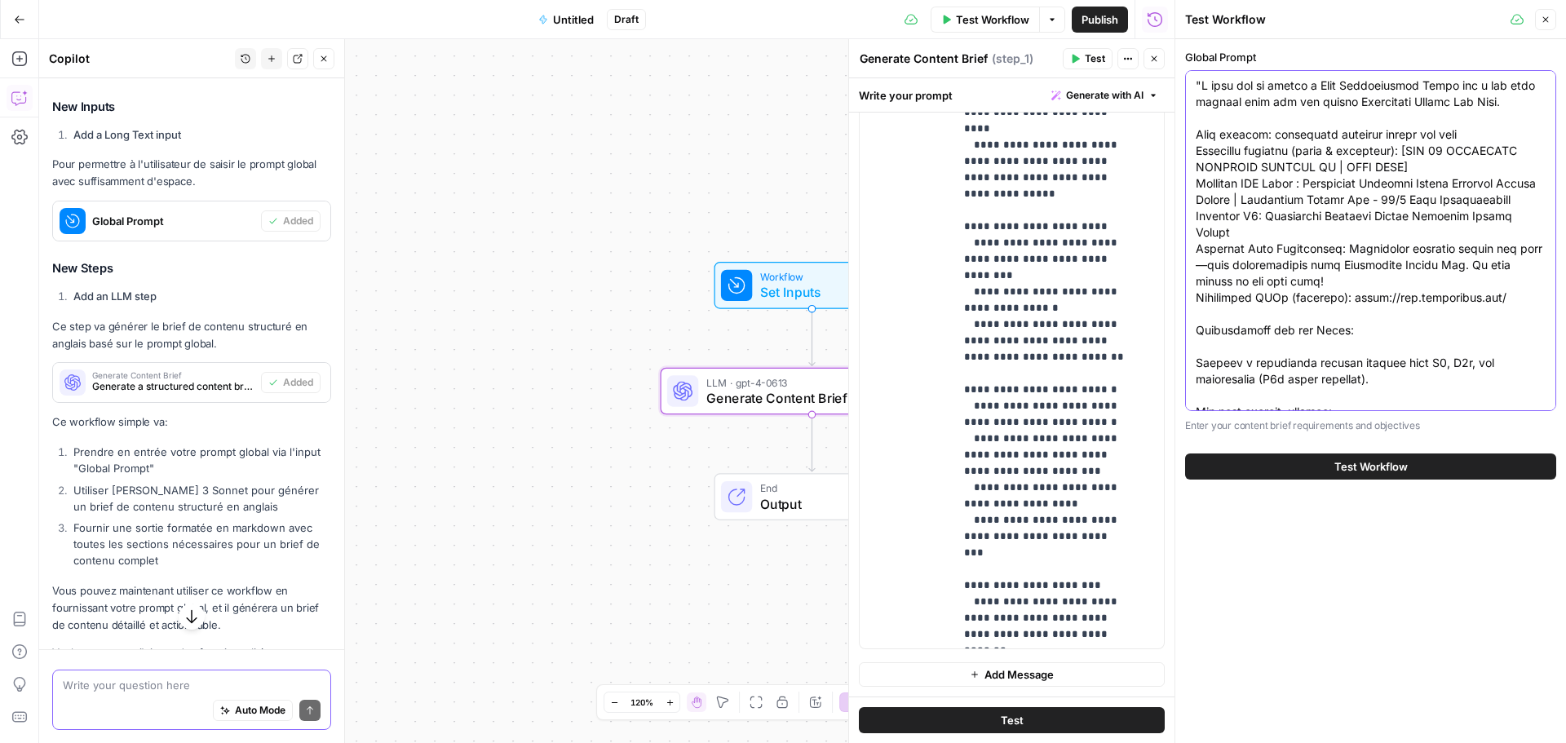
type textarea ""I want you to create a Page Optimization Brief for a law firm landing page for…"
click at [1370, 469] on span "Test Workflow" at bounding box center [1370, 466] width 73 height 16
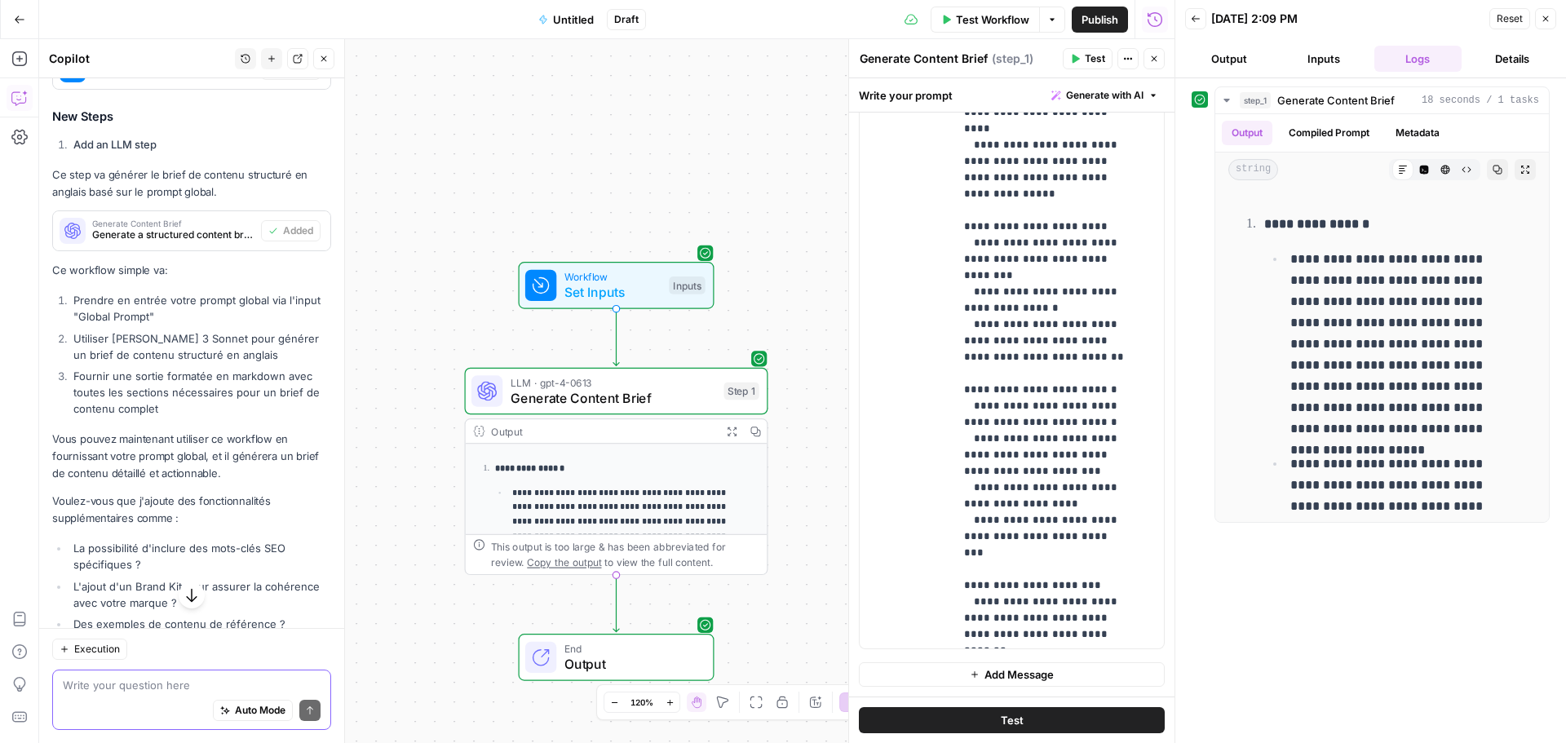
scroll to position [560, 0]
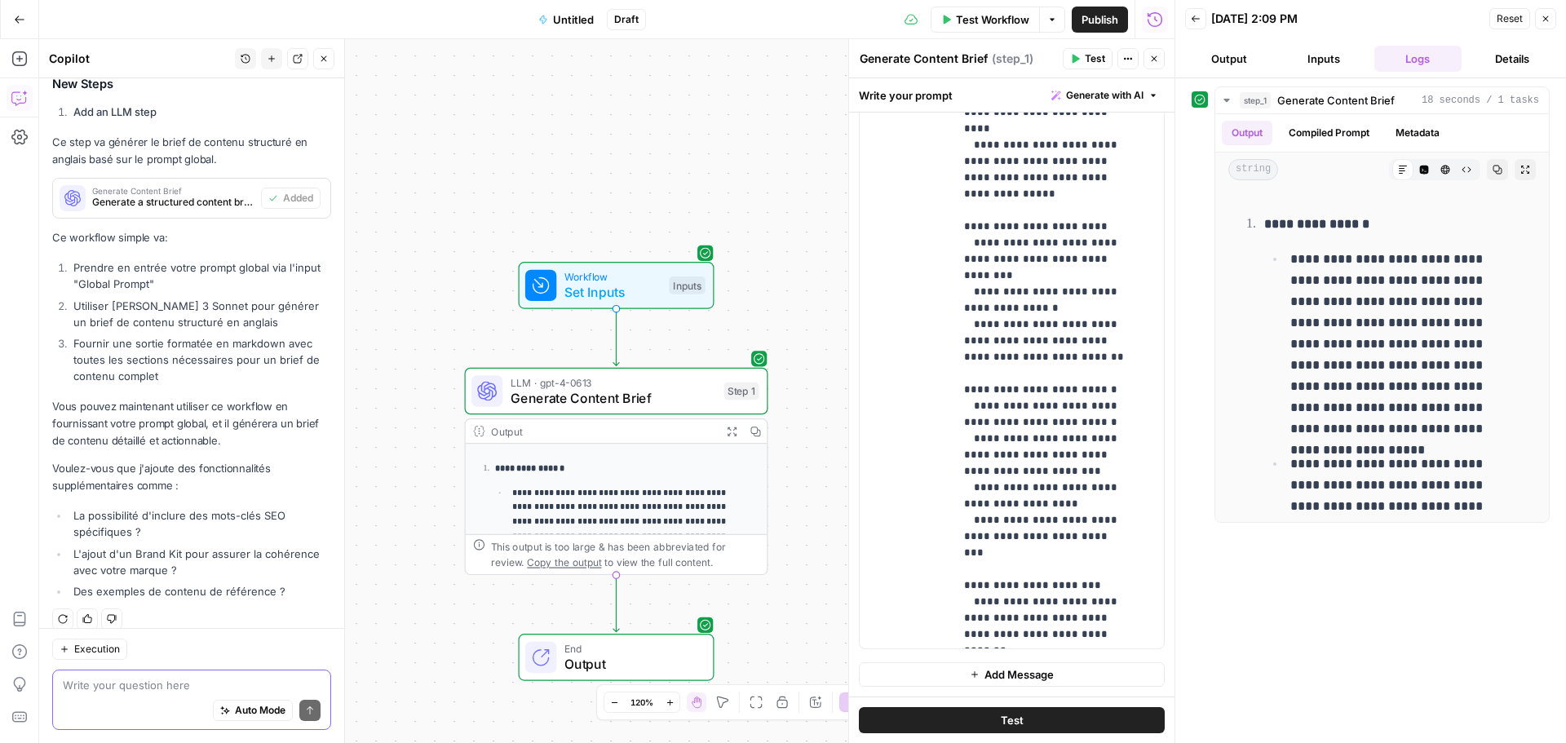
click at [170, 675] on div "Write your question here Auto Mode Send" at bounding box center [191, 700] width 279 height 60
paste textarea "Page Optimization Brief Main keyword: oakland personal injury law firm Secondar…"
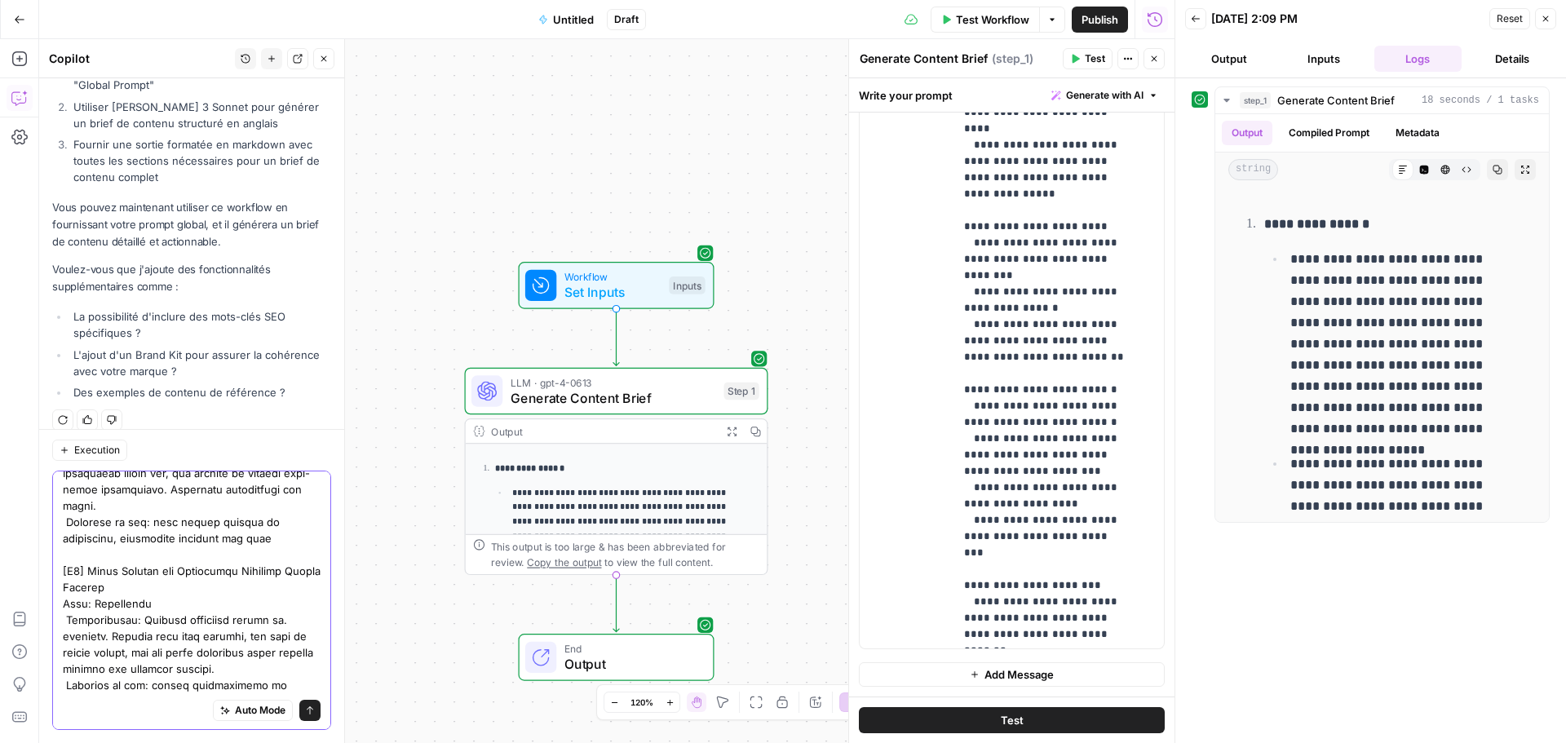
scroll to position [0, 0]
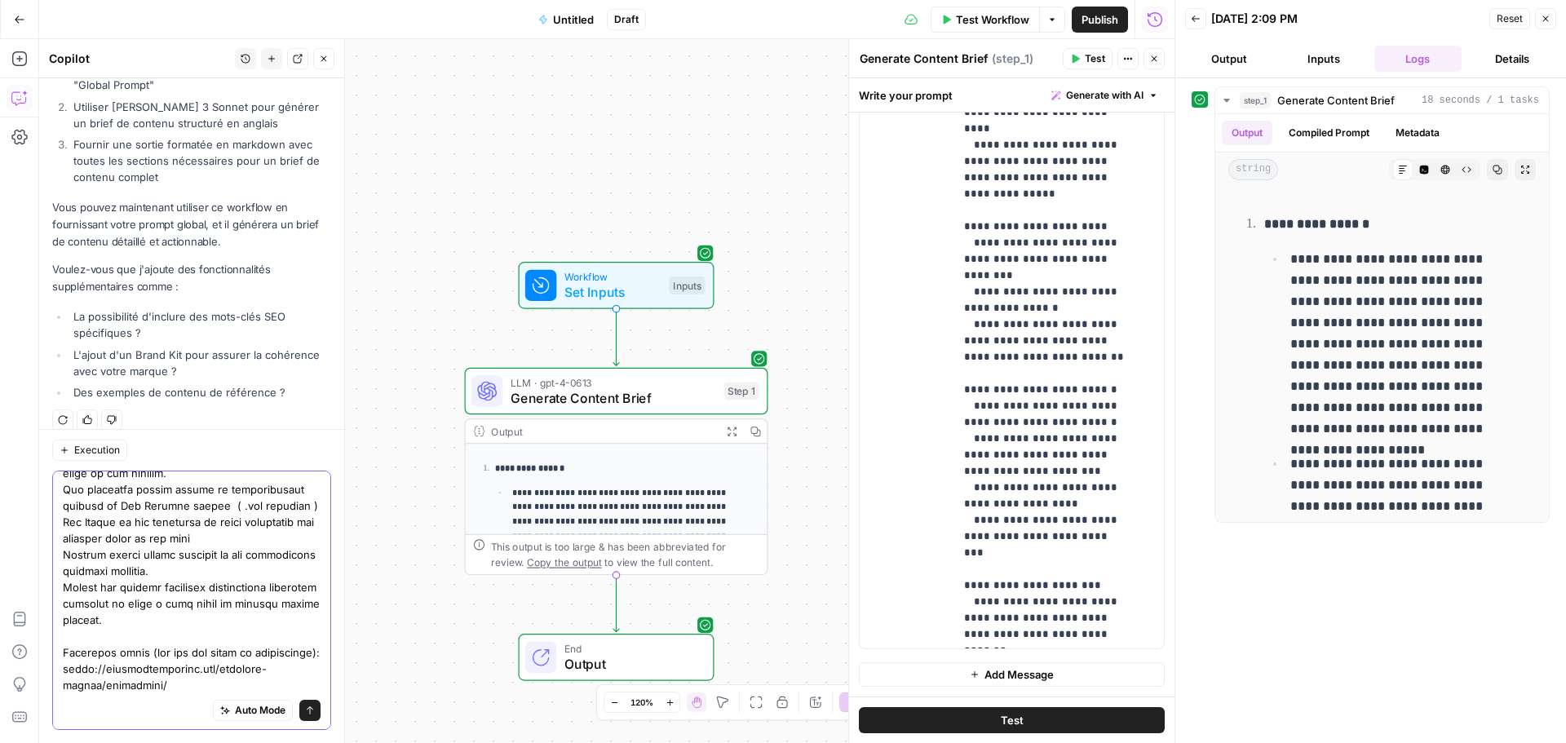
drag, startPoint x: 63, startPoint y: 518, endPoint x: 583, endPoint y: 781, distance: 583.3
click at [583, 742] on html "**********" at bounding box center [783, 371] width 1566 height 743
paste textarea "<html><head><meta content="text/html; charset=UTF-8" http-equiv="content-type">…"
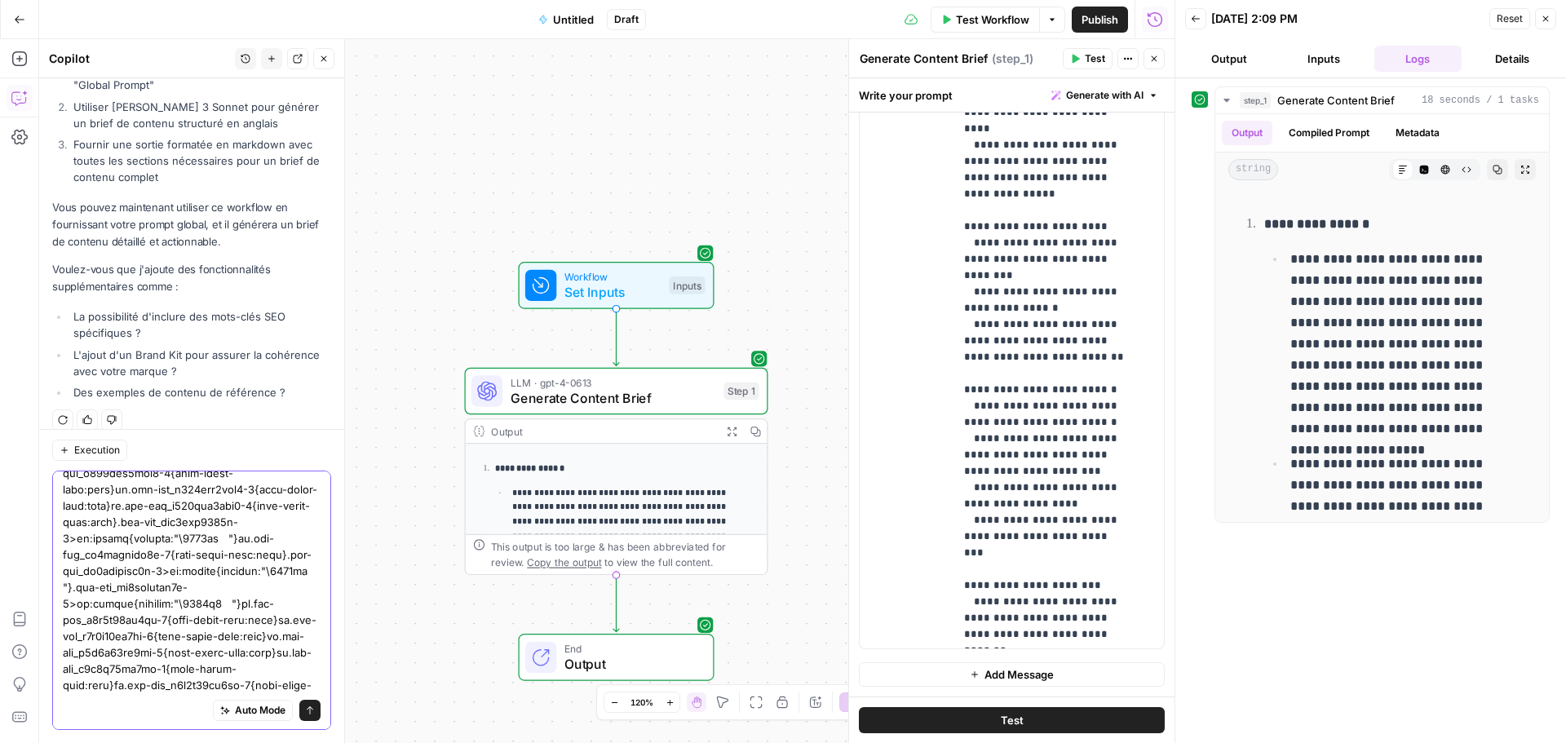
scroll to position [16338, 0]
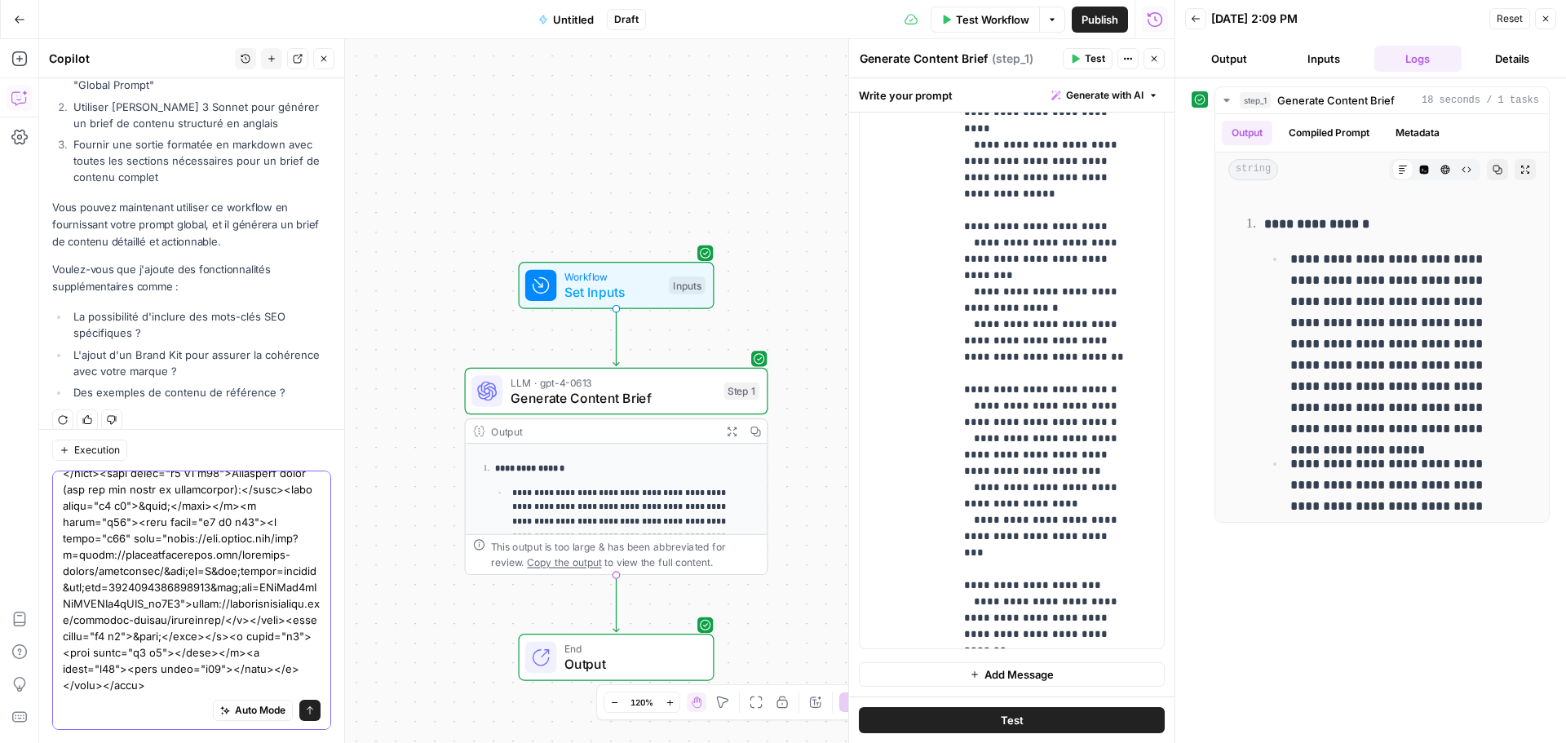
type textarea "Voici un exemple de rendu attendu avec une bonne mise en forme : <html><head><m…"
click at [305, 712] on icon "submit" at bounding box center [310, 711] width 10 height 10
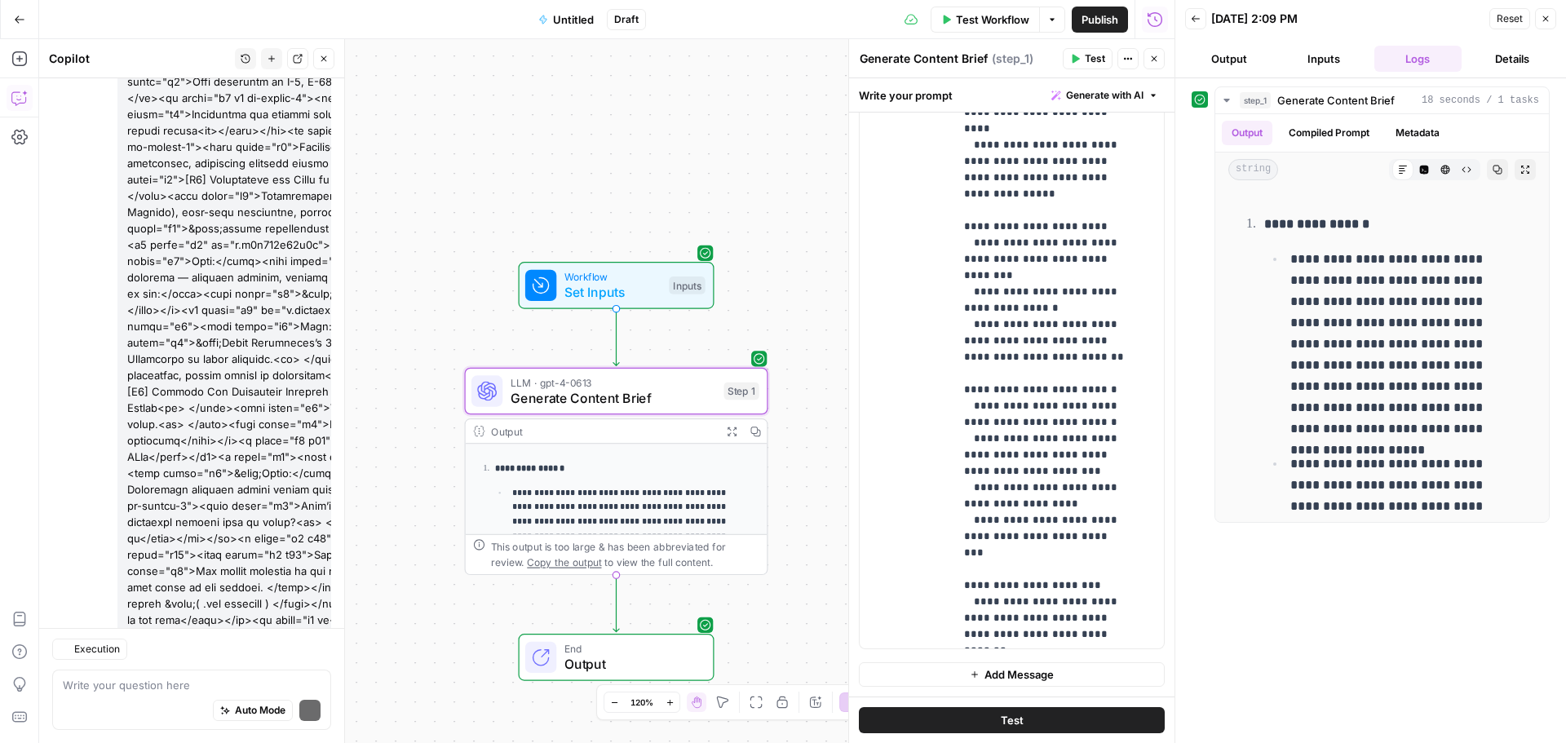
scroll to position [4520, 0]
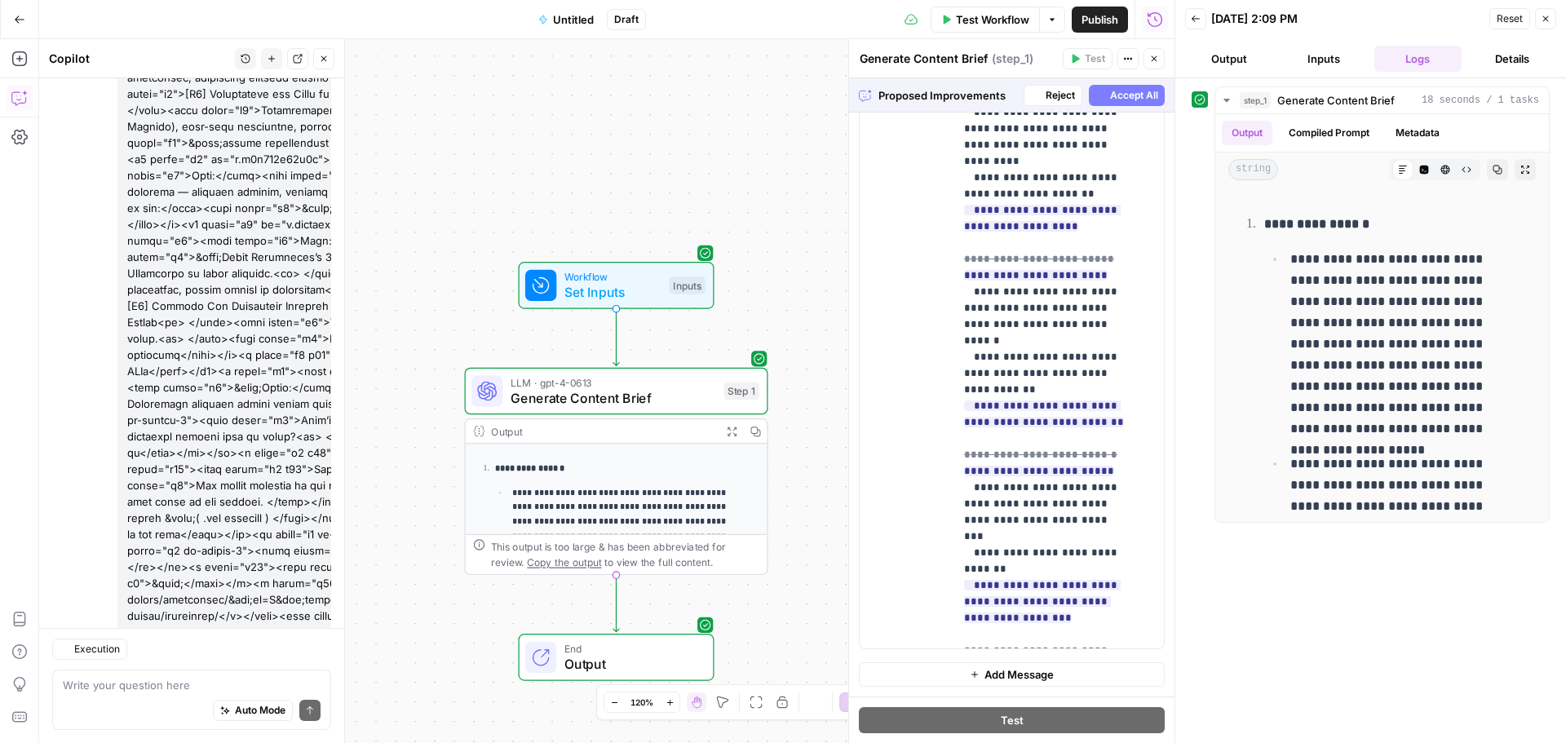
scroll to position [1335, 0]
type input "***"
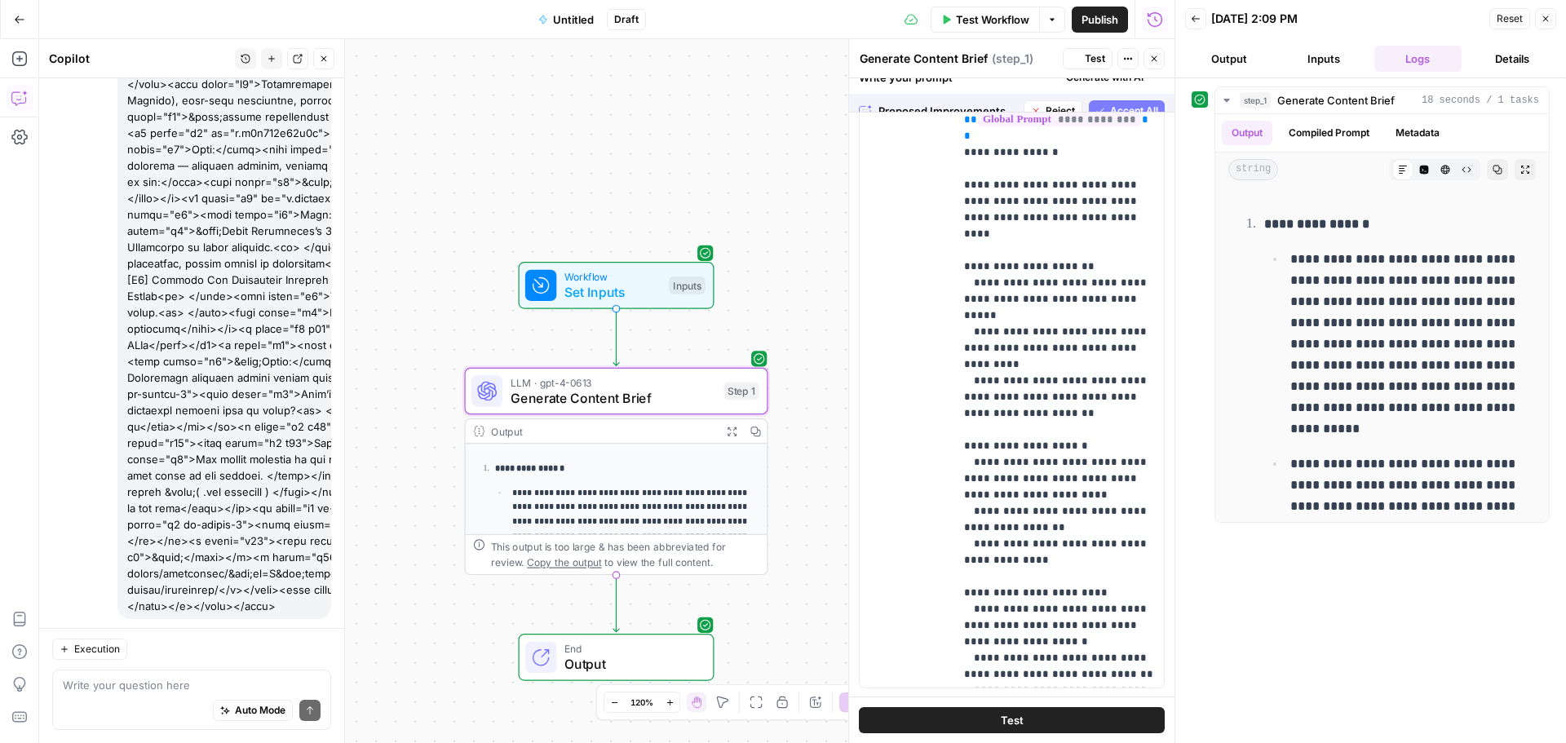
scroll to position [1374, 0]
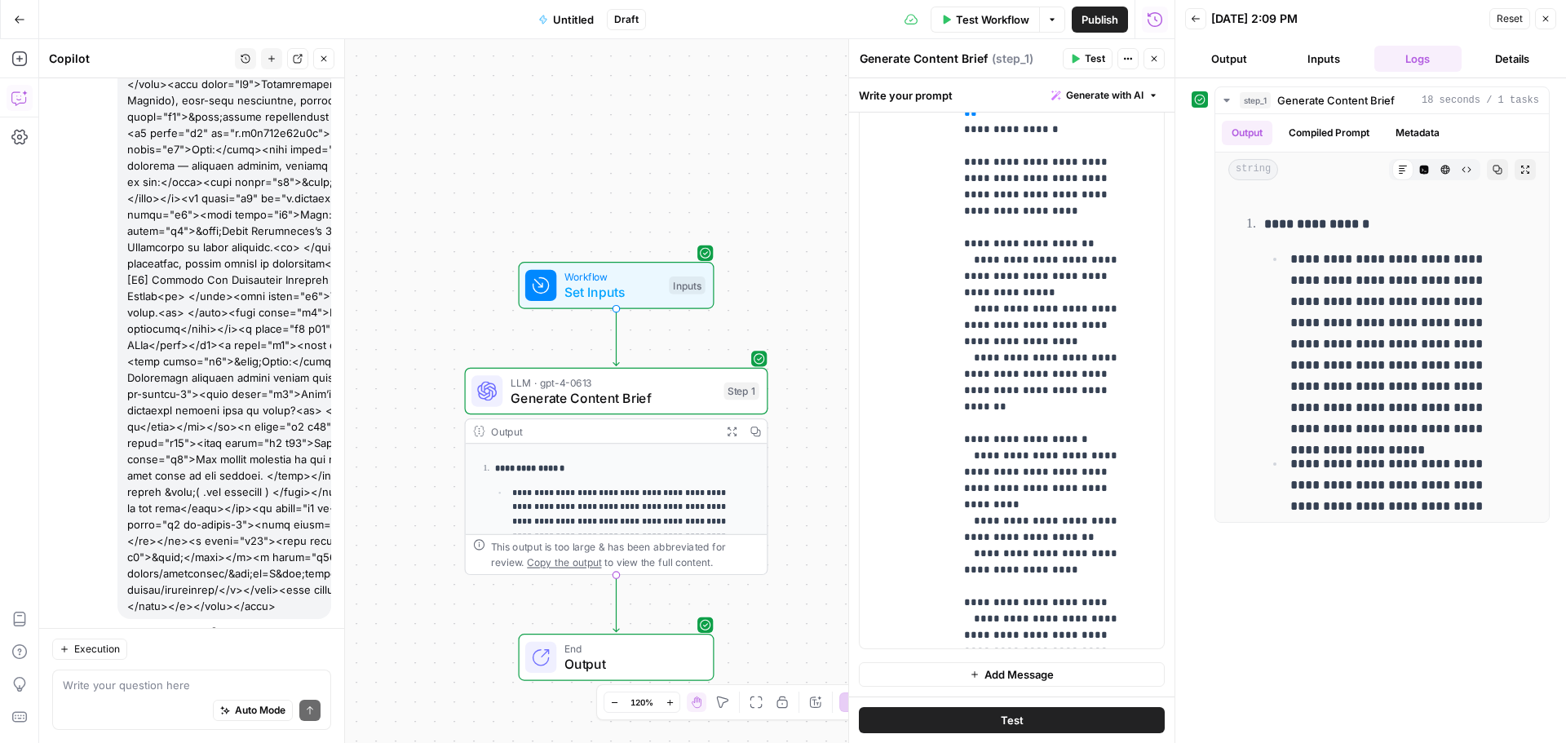
click at [1086, 56] on span "Test" at bounding box center [1095, 58] width 20 height 15
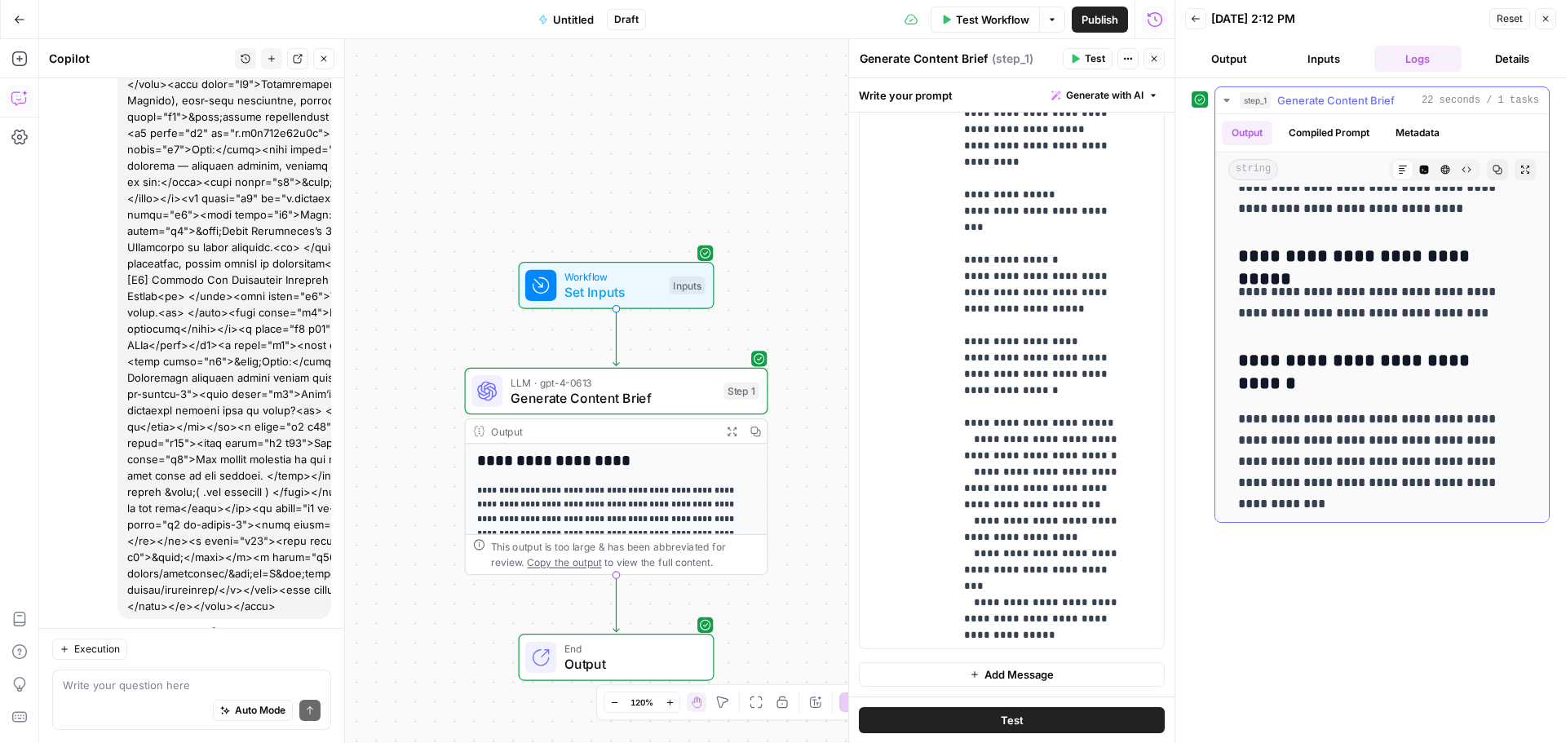
scroll to position [3131, 0]
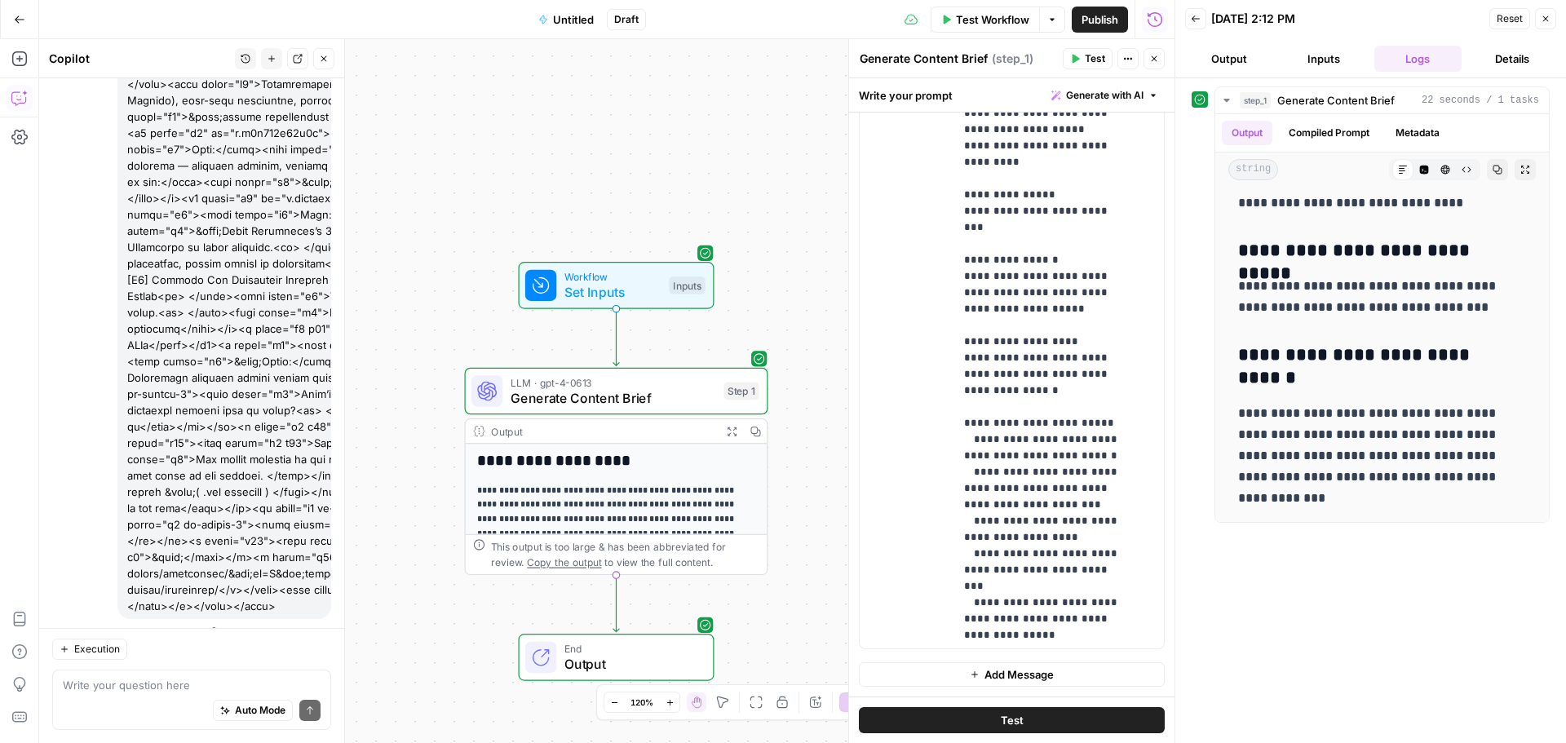
click at [119, 693] on div "Auto Mode Send" at bounding box center [192, 711] width 258 height 36
click at [148, 686] on textarea at bounding box center [192, 685] width 258 height 16
type textarea "ajoute la possibilité de générer un Gdoc"
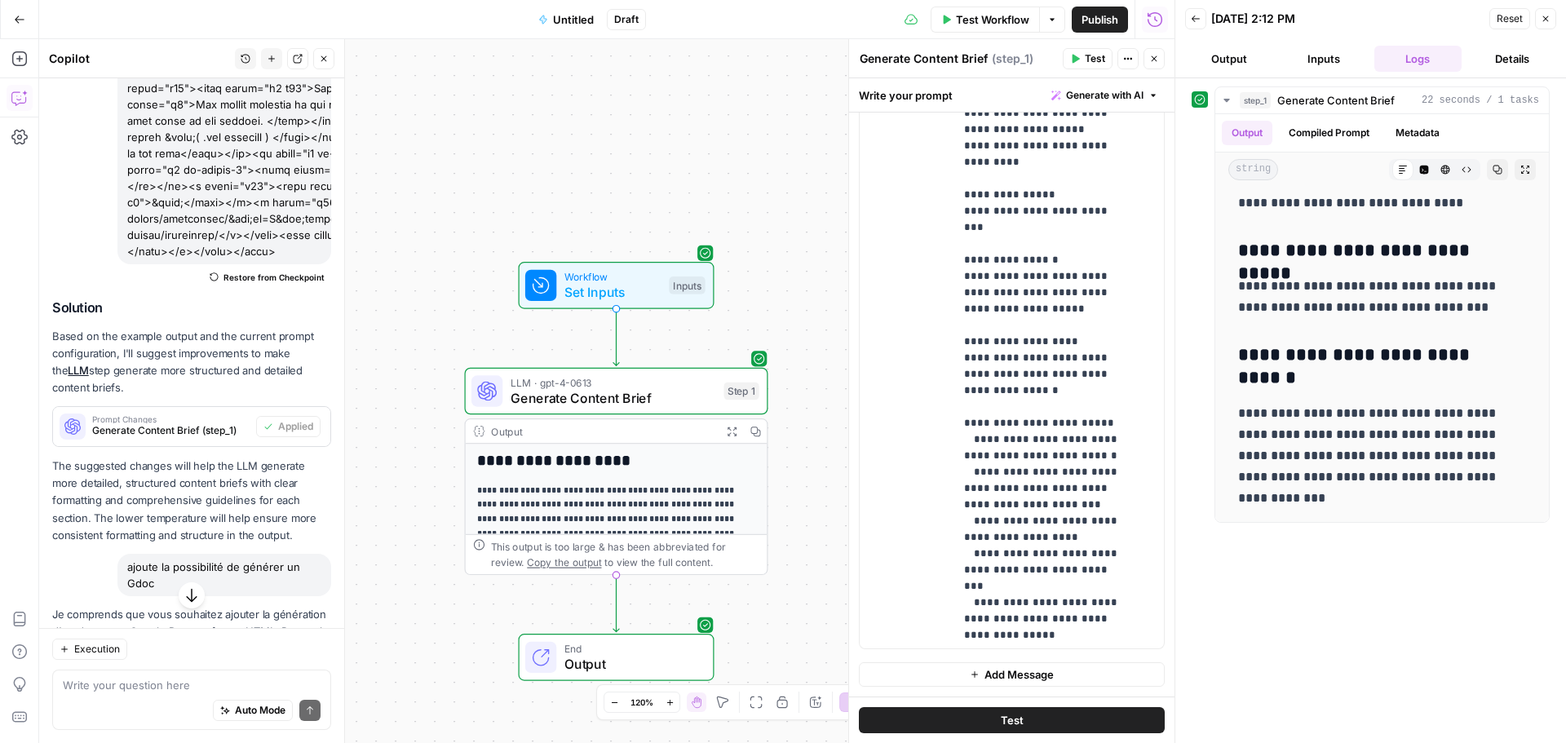
scroll to position [4938, 0]
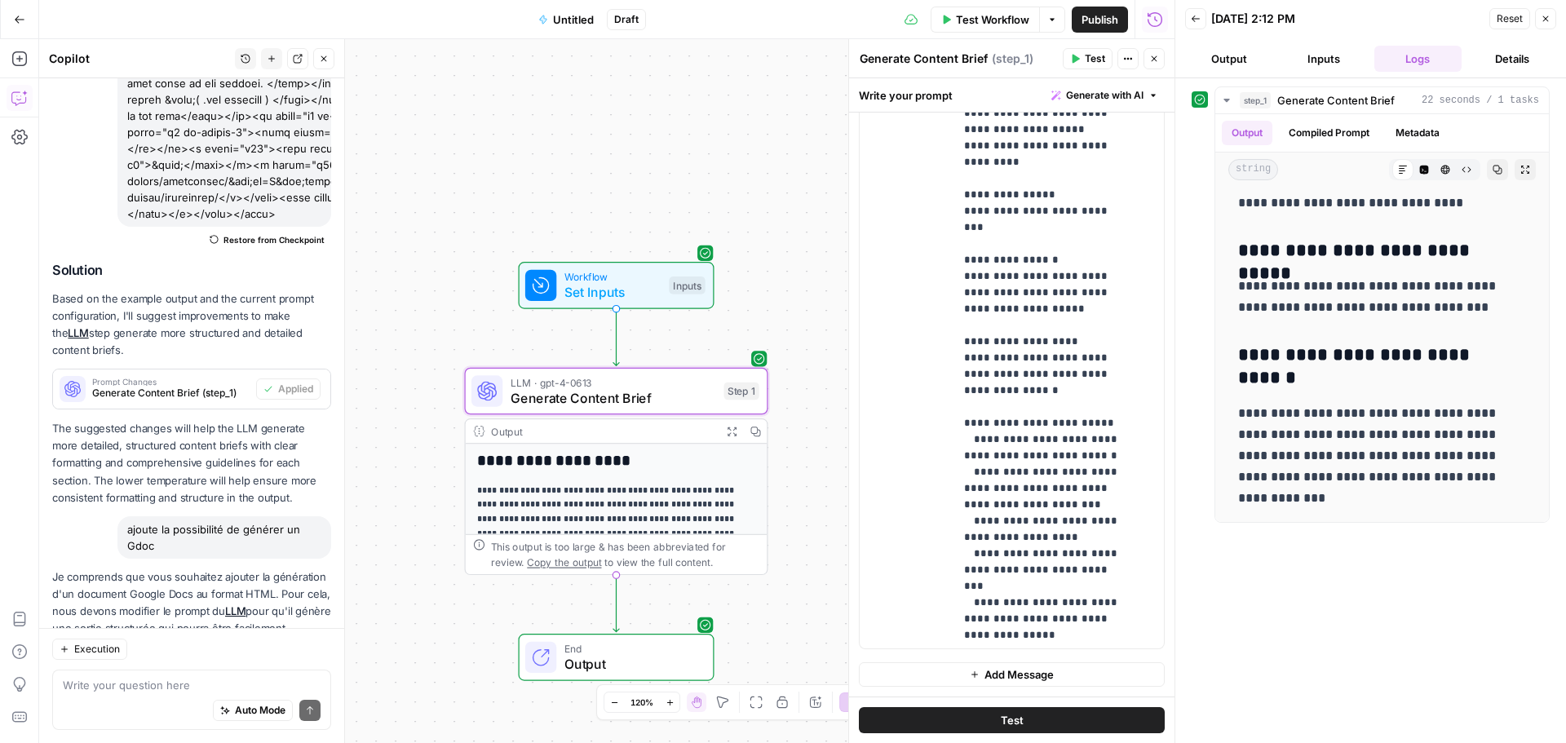
click at [288, 677] on span "Apply" at bounding box center [299, 684] width 27 height 15
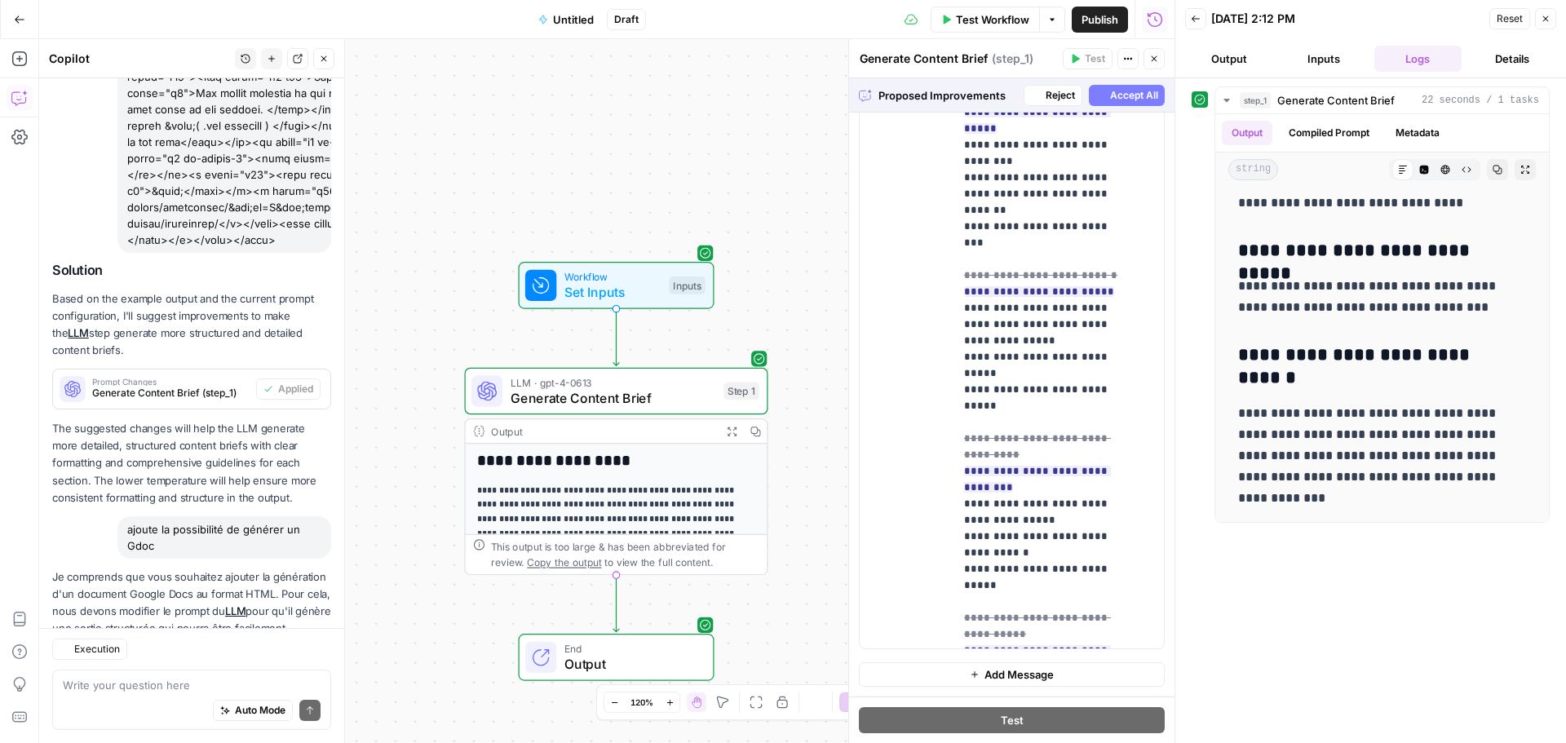
scroll to position [1335, 0]
click at [1110, 91] on span "Accept All" at bounding box center [1134, 95] width 48 height 15
type input "***"
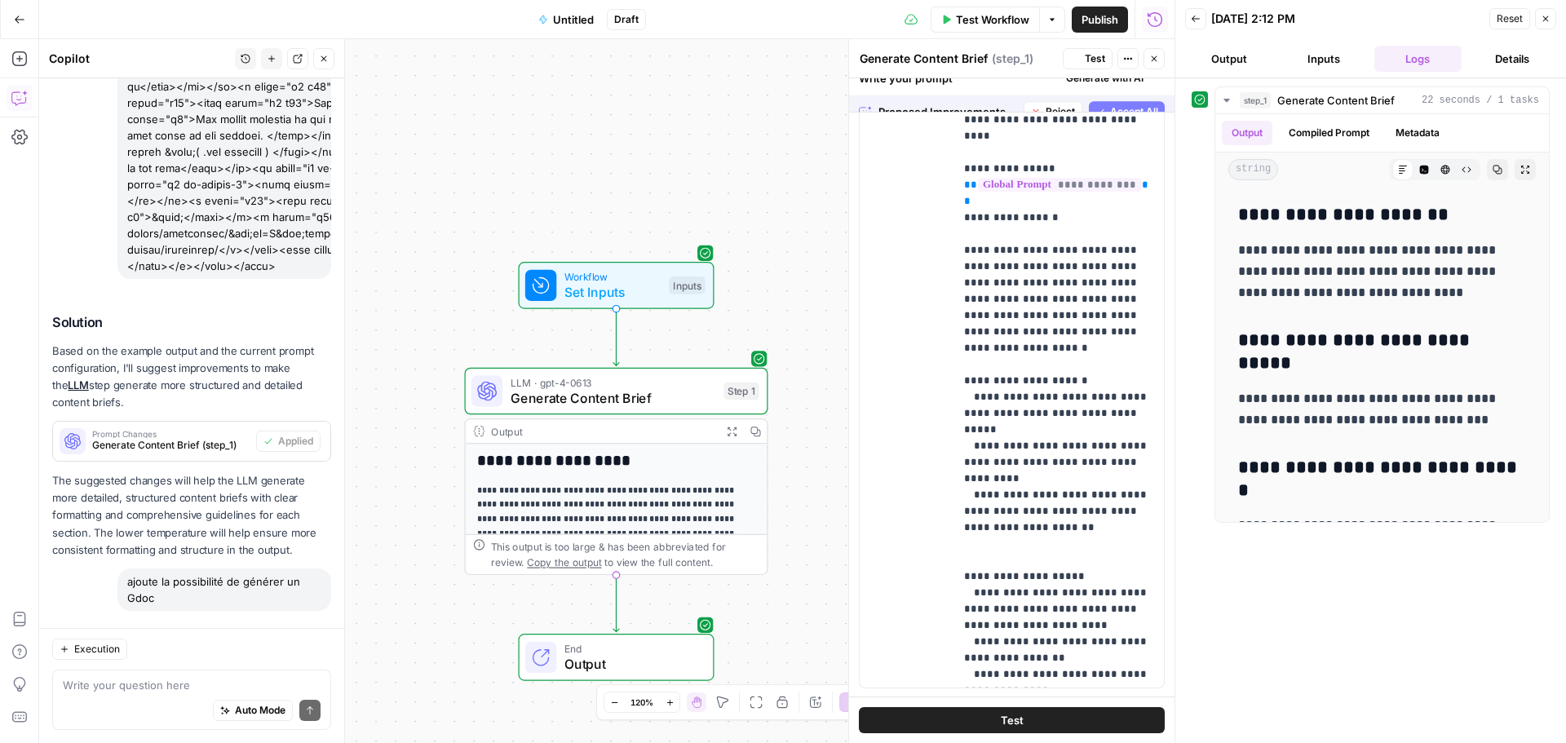
scroll to position [0, 0]
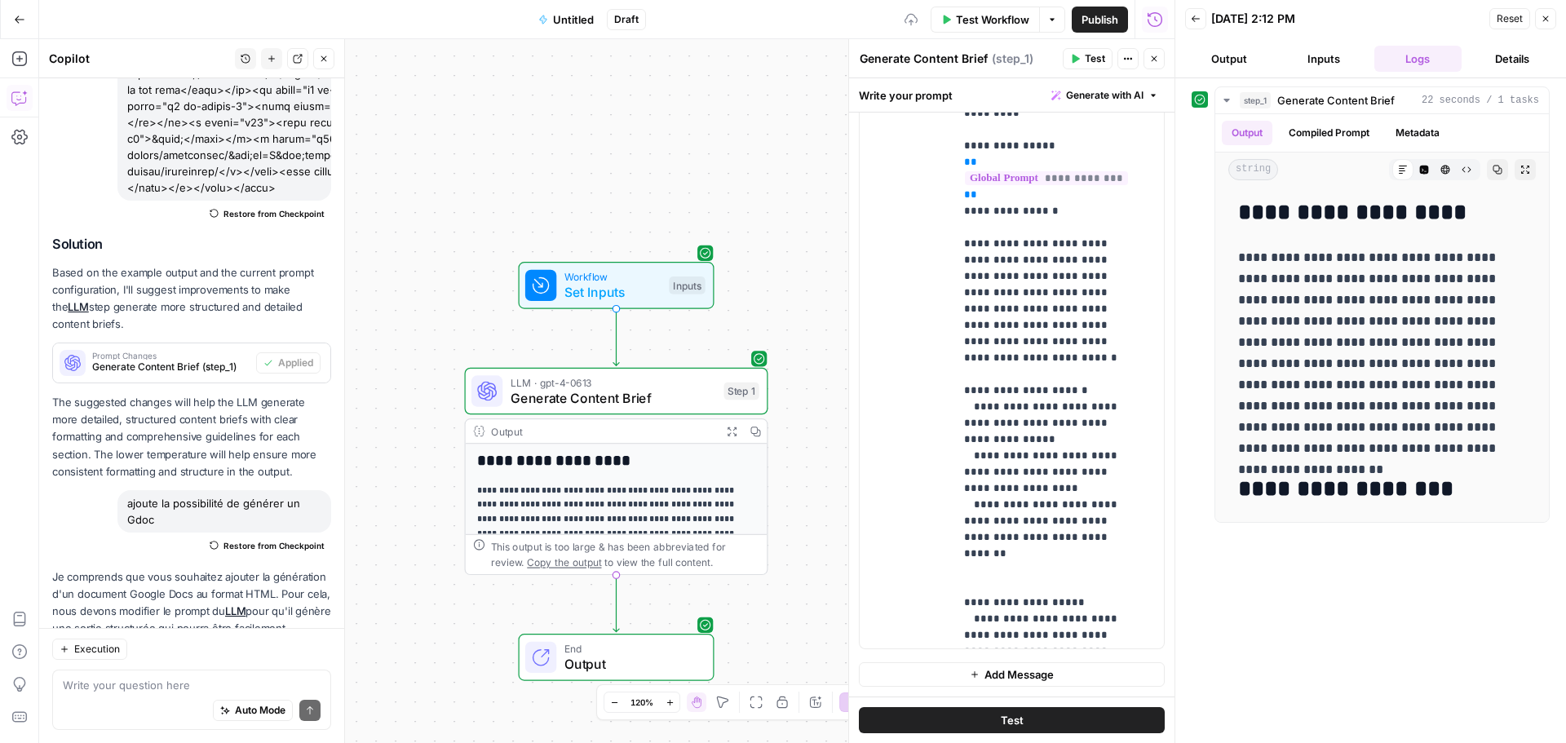
click at [76, 706] on div "Auto Mode Send" at bounding box center [192, 711] width 258 height 36
type textarea "ajoute l'étape supplémentaire"
click at [224, 683] on textarea "ajoute l'étape supplémentaire" at bounding box center [192, 685] width 258 height 16
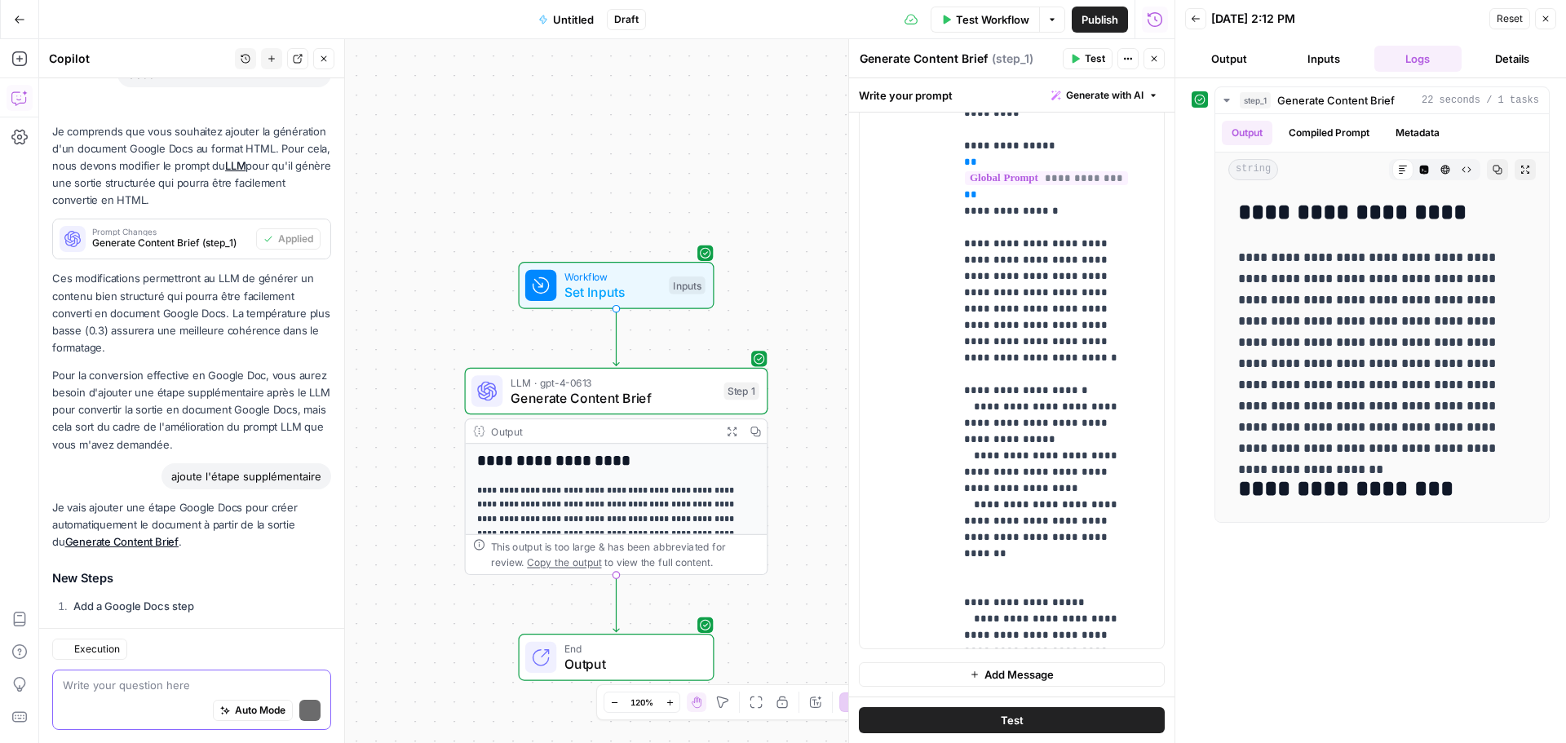
scroll to position [5553, 0]
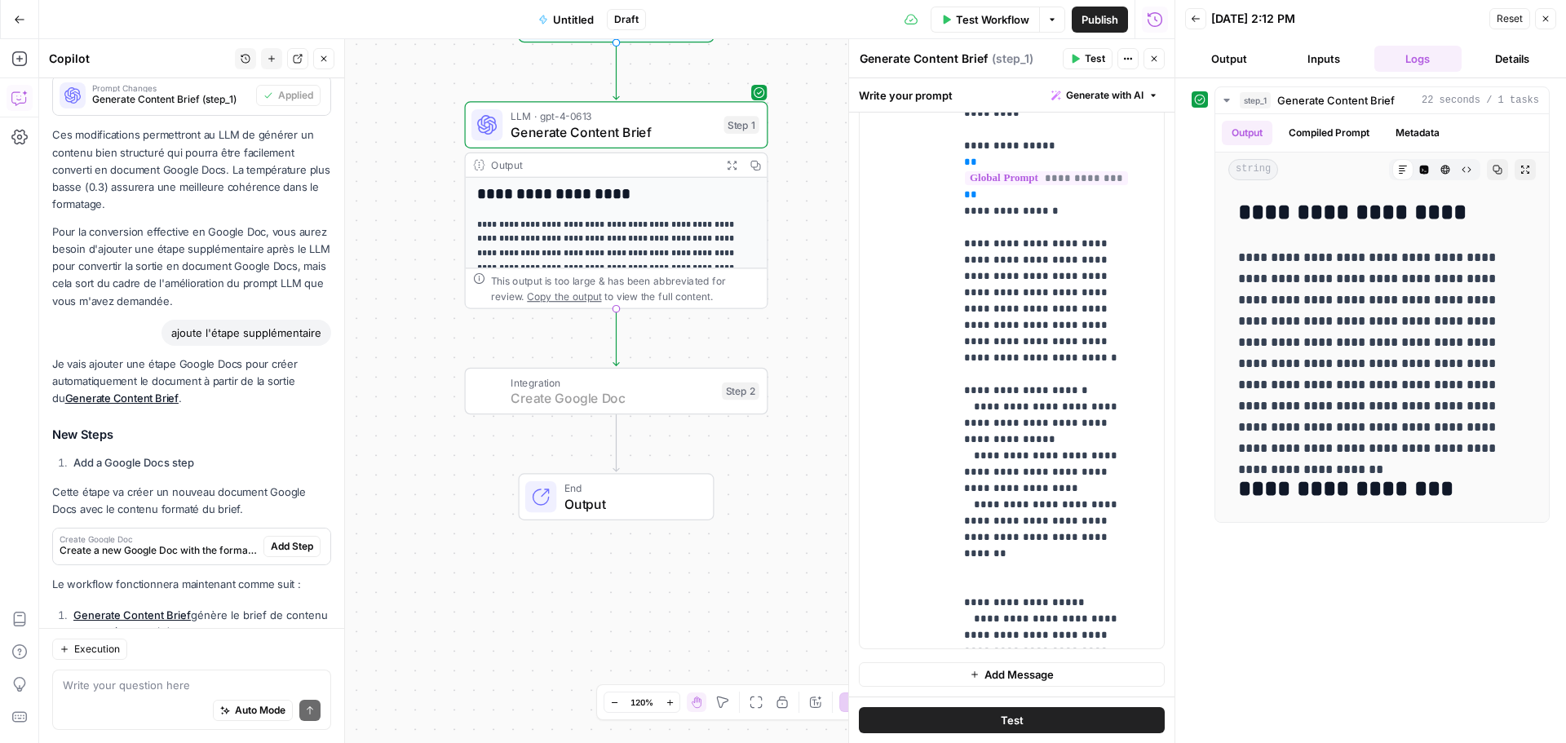
click at [276, 539] on span "Add Step" at bounding box center [292, 546] width 42 height 15
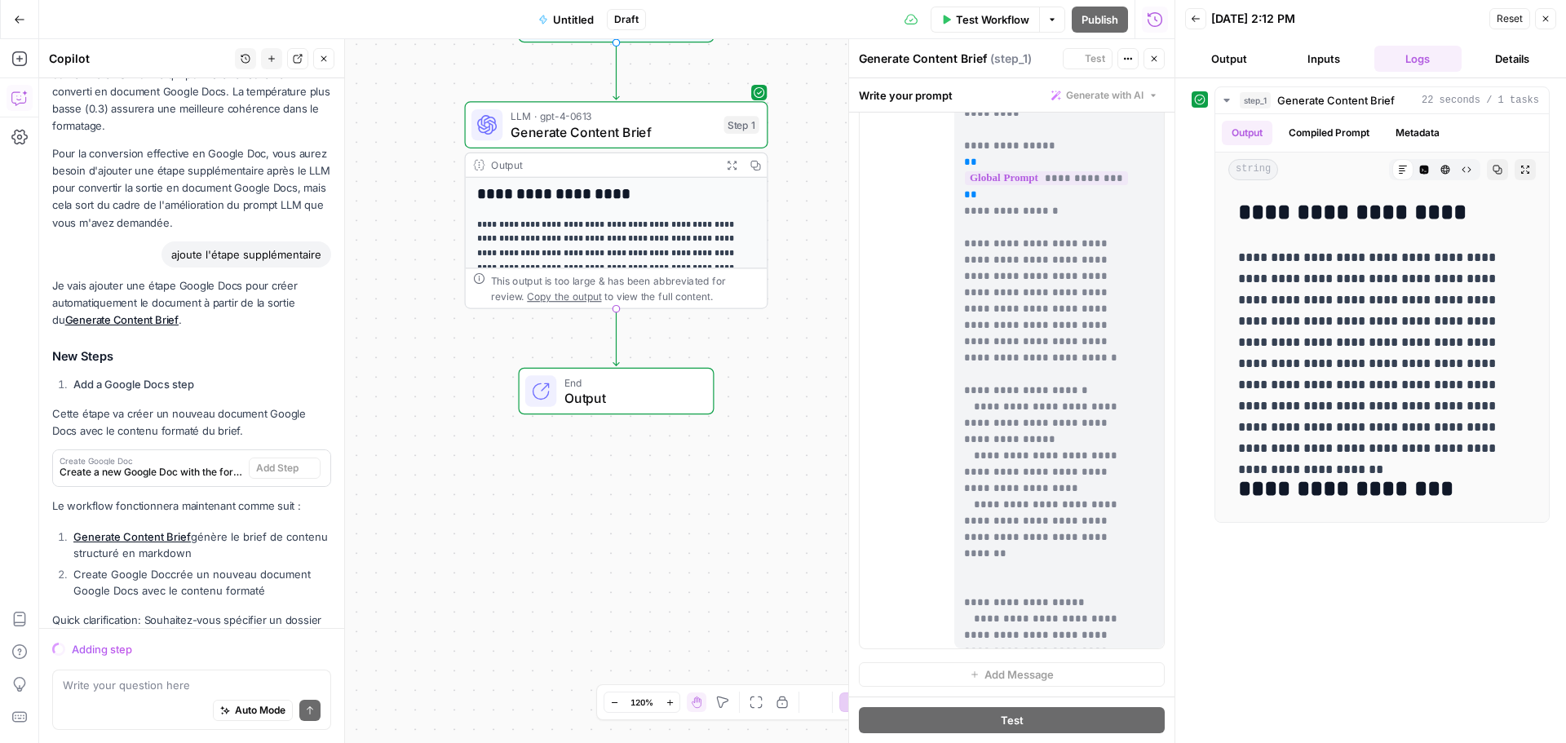
scroll to position [5475, 0]
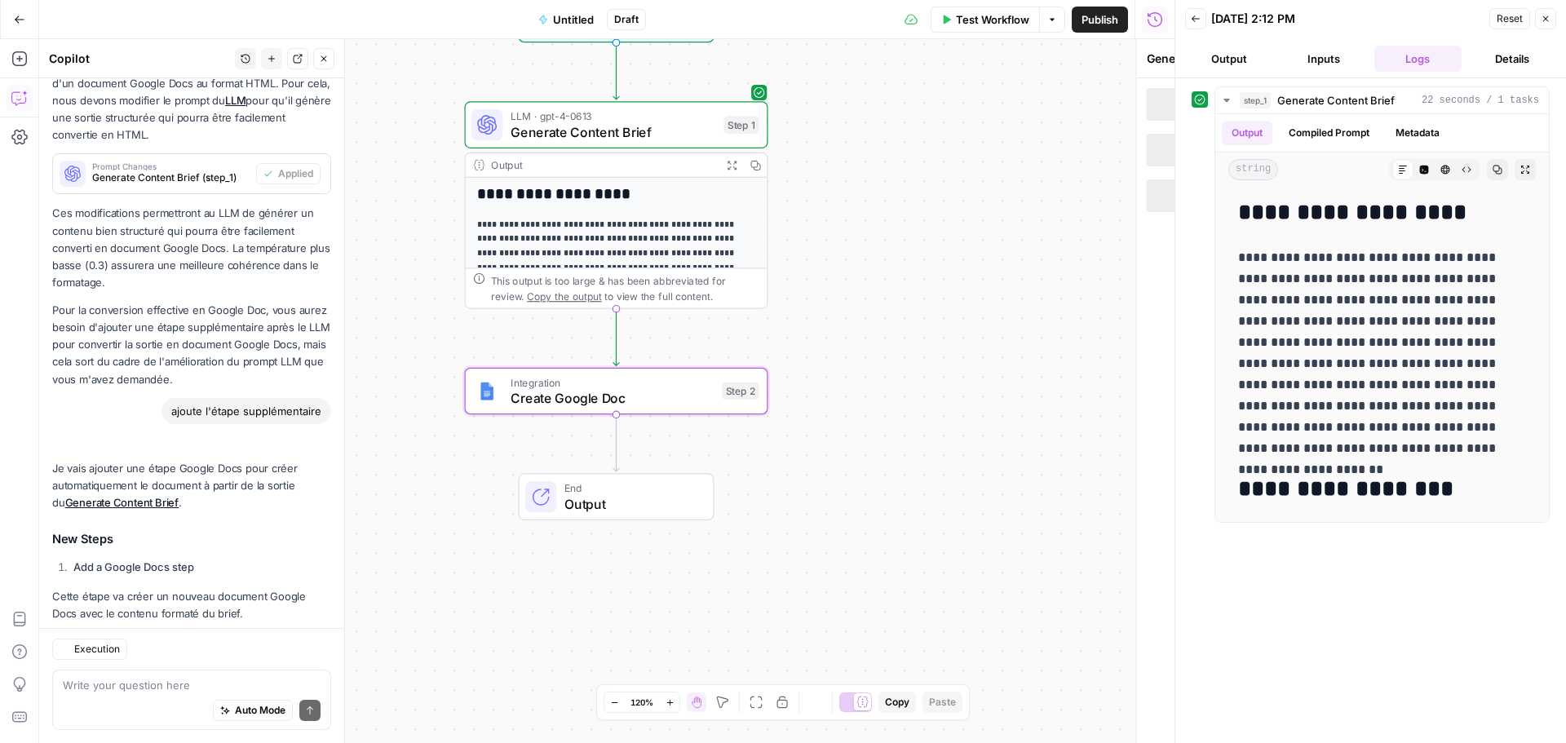
type textarea "Create Google Doc"
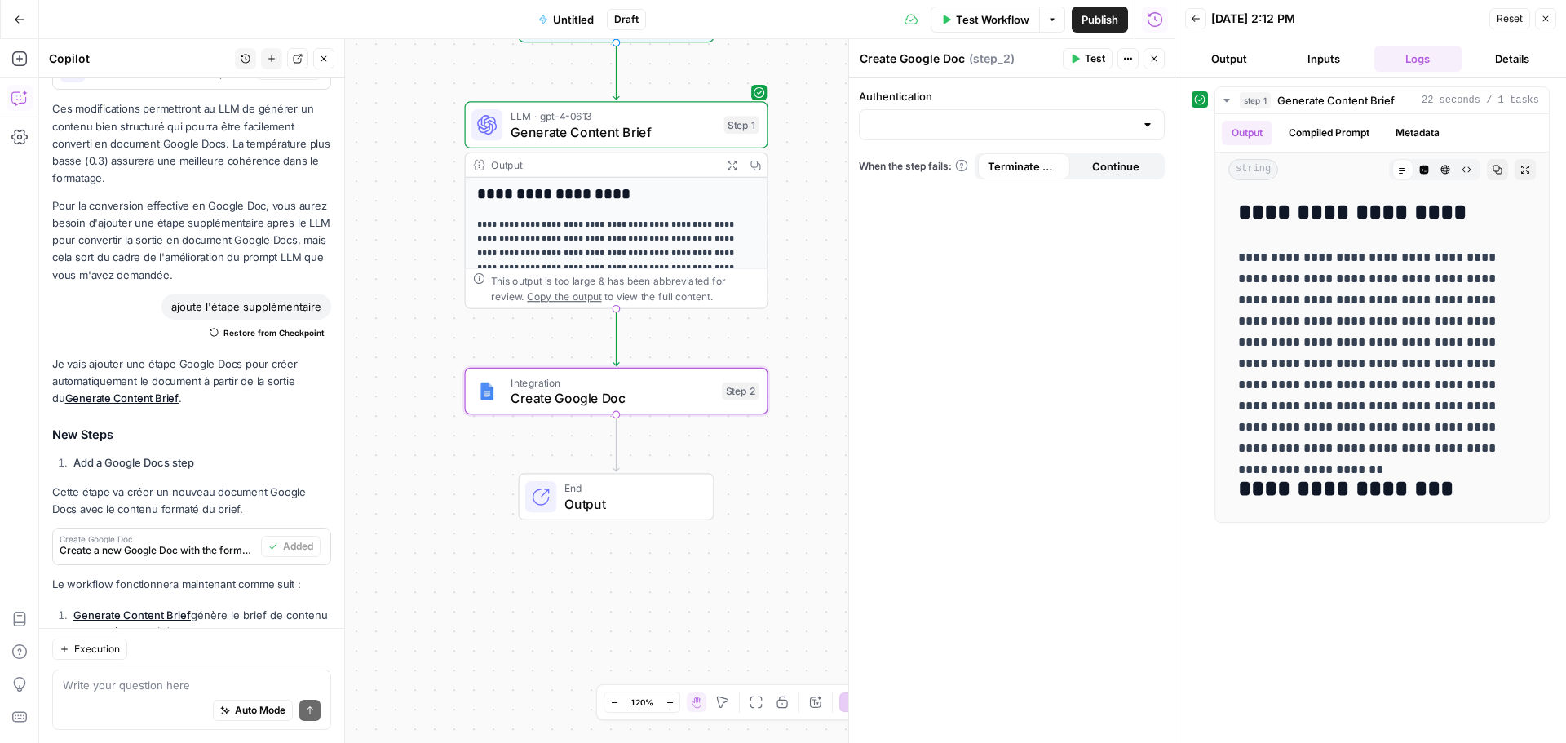
click at [1259, 74] on header "Back 09/01/25 at 2:12 PM Reset Close Output Inputs Logs Details" at bounding box center [1370, 39] width 391 height 78
click at [1240, 59] on button "Output" at bounding box center [1229, 59] width 88 height 26
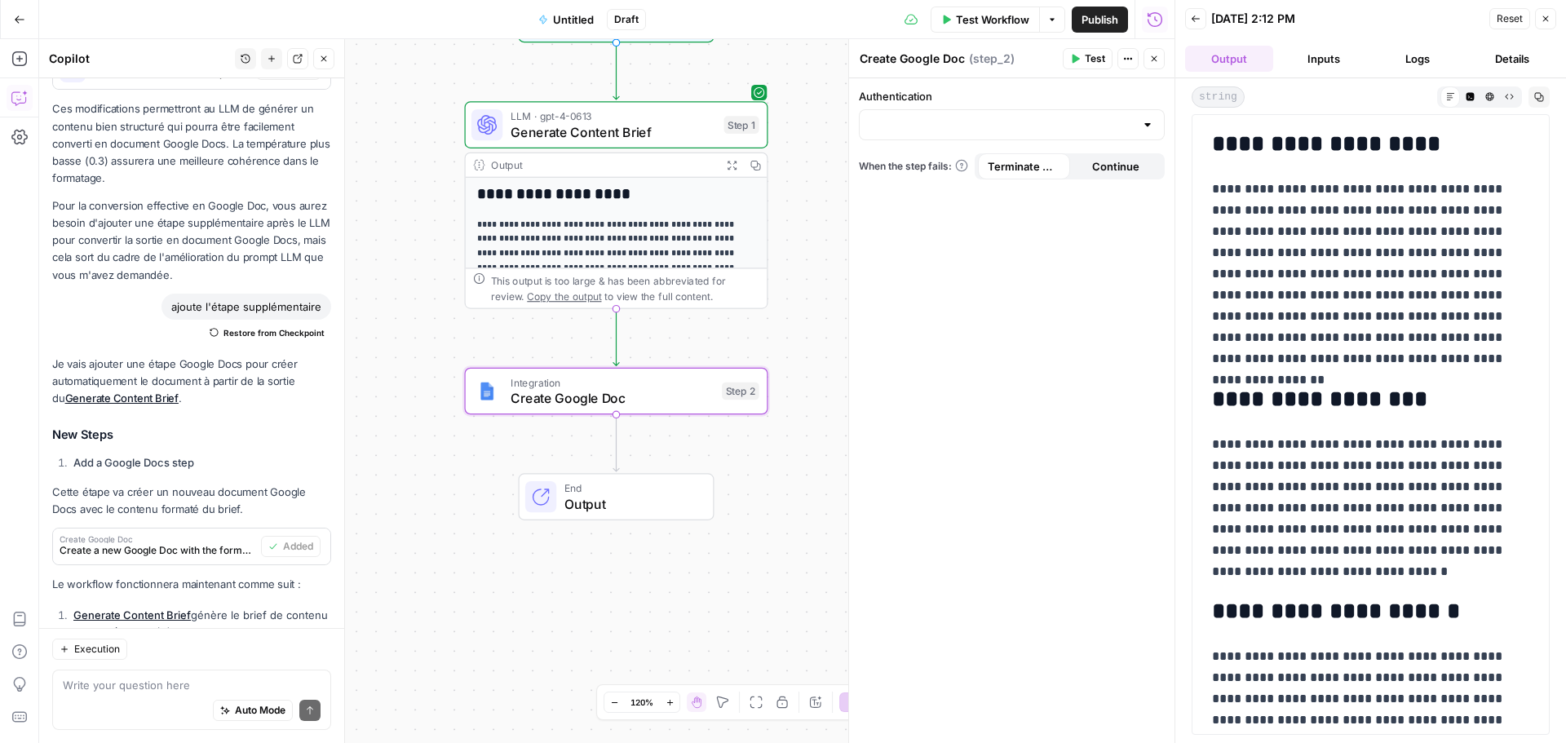
click at [1316, 62] on button "Inputs" at bounding box center [1324, 59] width 88 height 26
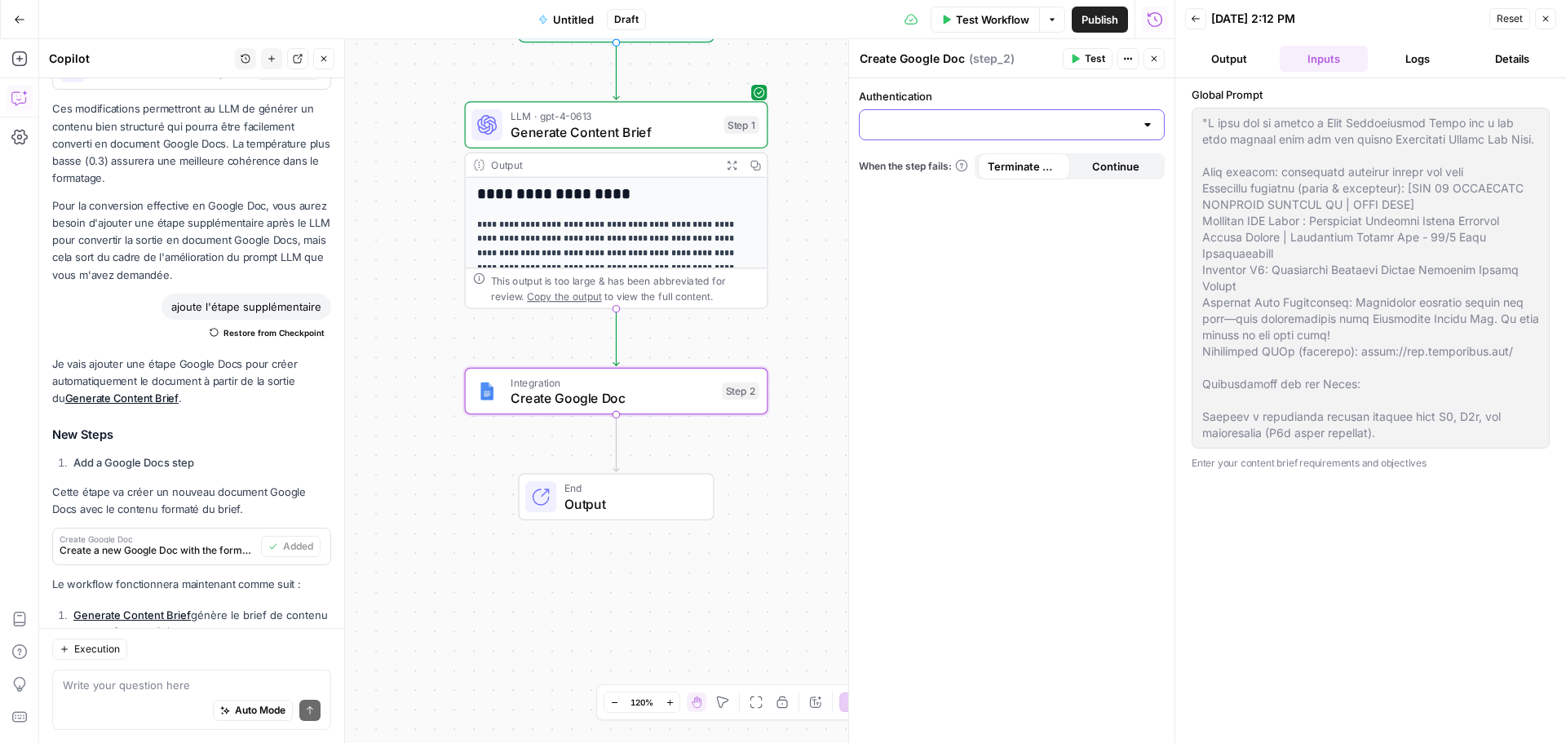
click at [1047, 128] on input "Authentication" at bounding box center [1002, 125] width 265 height 16
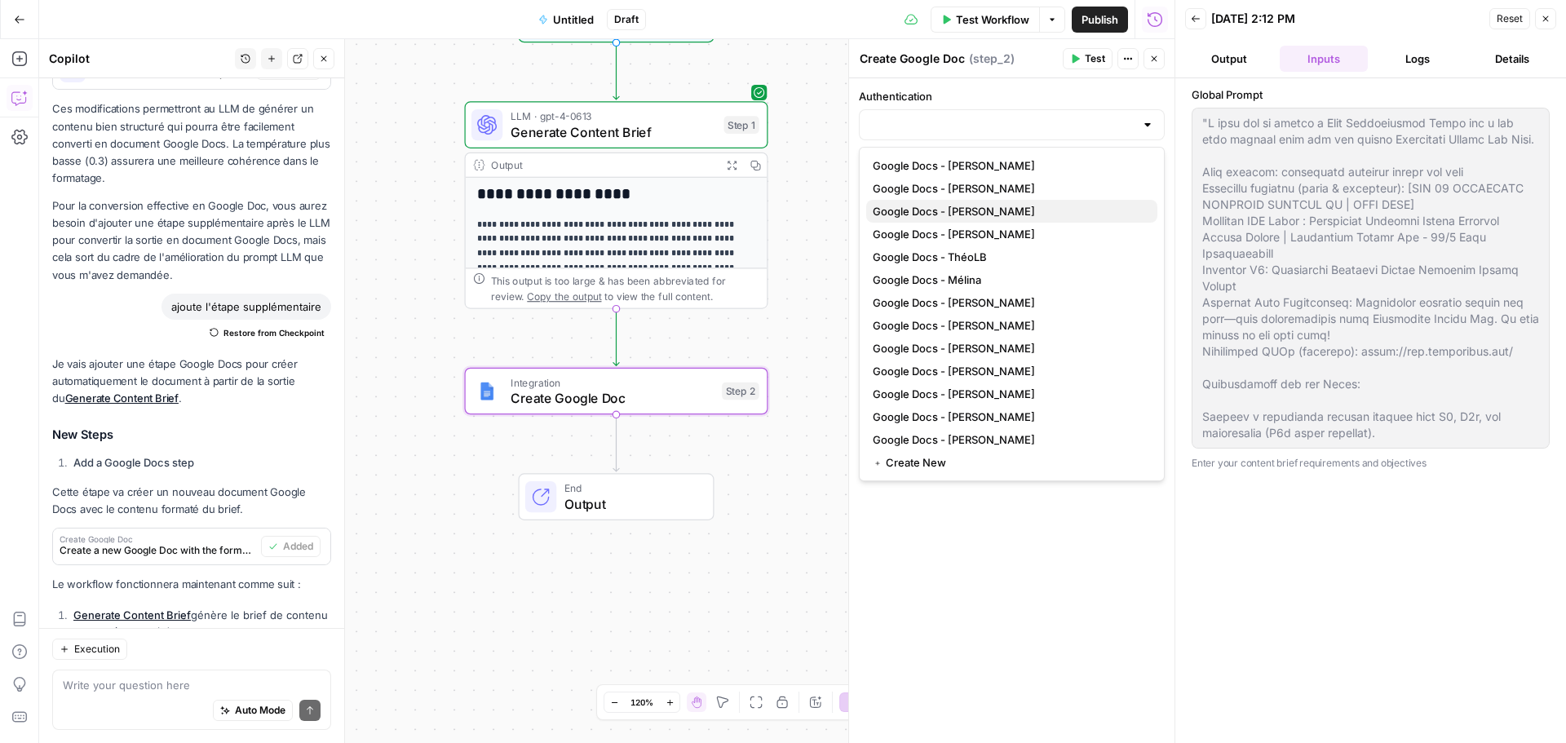
click at [963, 210] on span "Google Docs - Quentin" at bounding box center [1009, 211] width 272 height 16
type input "Google Docs - Quentin"
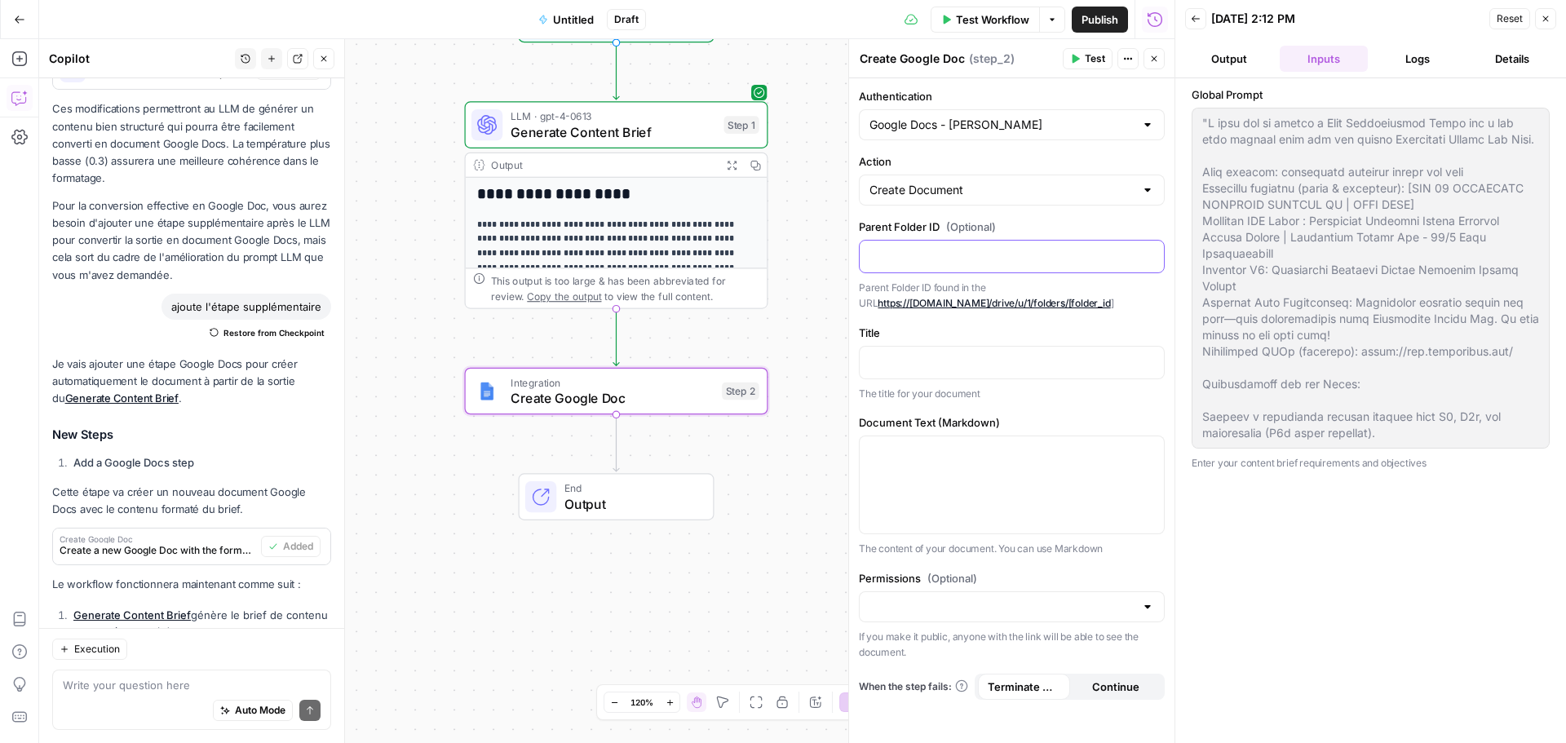
click at [1030, 244] on div at bounding box center [1012, 257] width 304 height 32
click at [980, 359] on p at bounding box center [1012, 361] width 285 height 16
click at [1085, 403] on div "**********" at bounding box center [1011, 410] width 325 height 665
click at [997, 460] on div at bounding box center [1012, 484] width 304 height 97
click at [1147, 452] on icon "button" at bounding box center [1149, 451] width 8 height 7
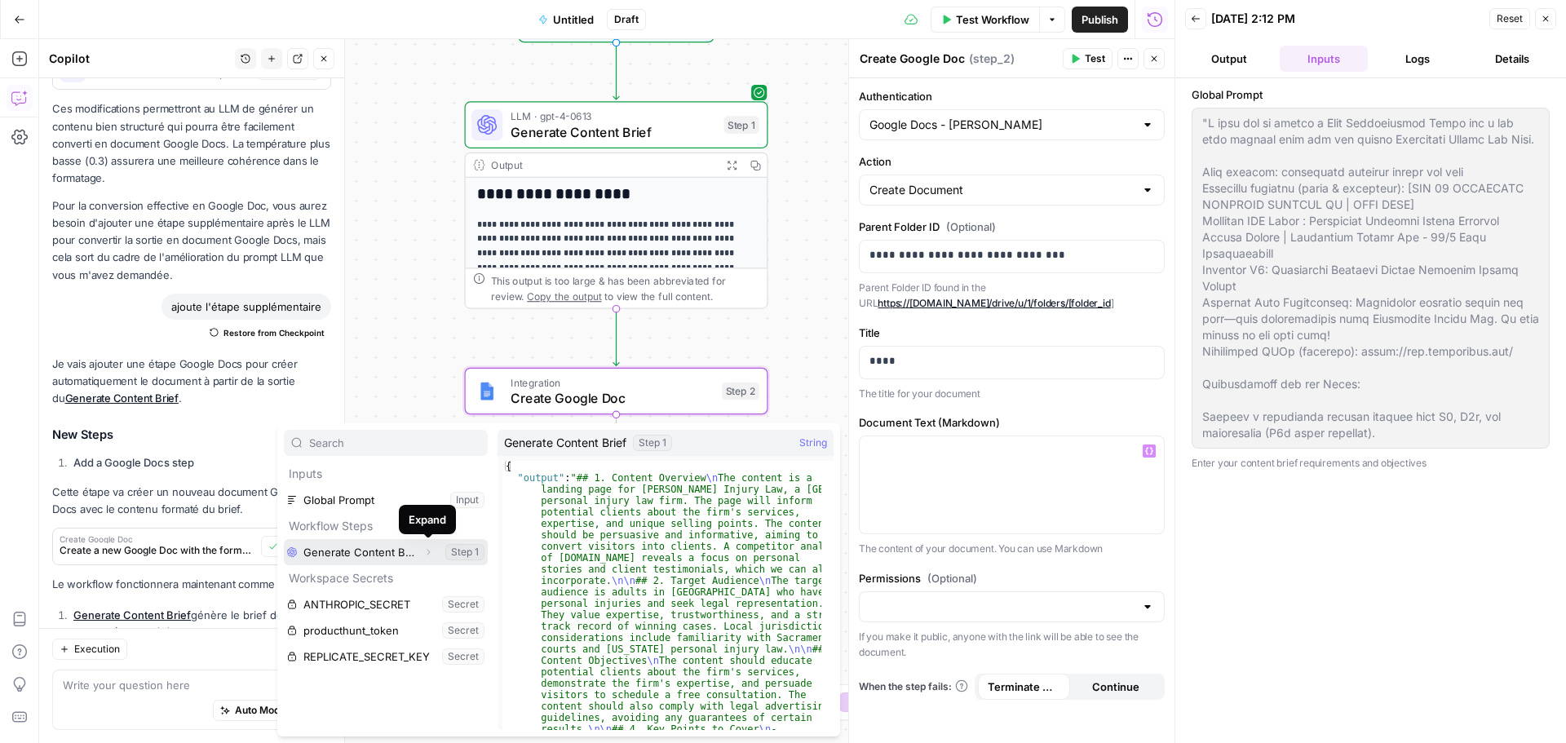
click at [430, 550] on icon "button" at bounding box center [428, 552] width 10 height 10
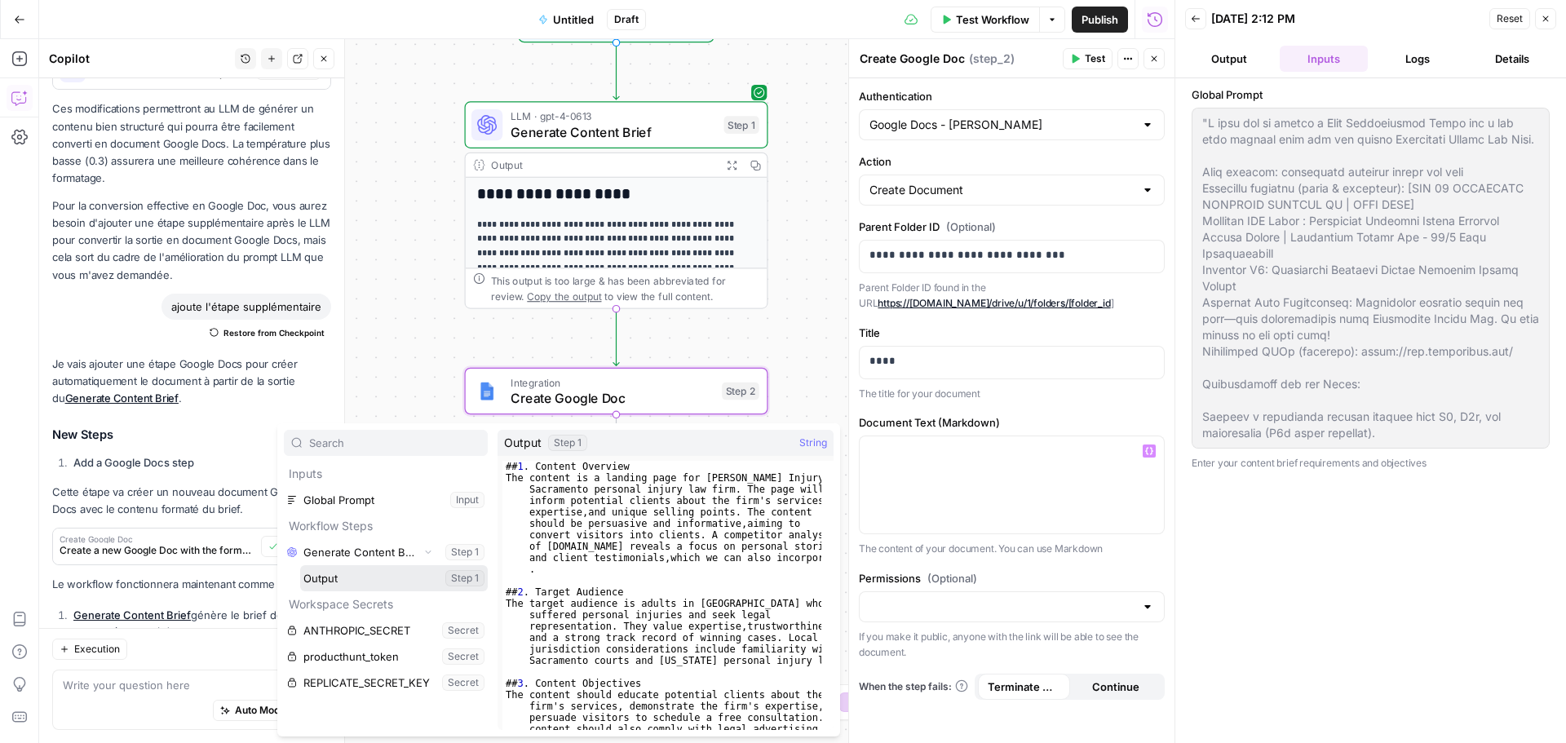
click at [392, 580] on button "Select variable Output" at bounding box center [394, 578] width 188 height 26
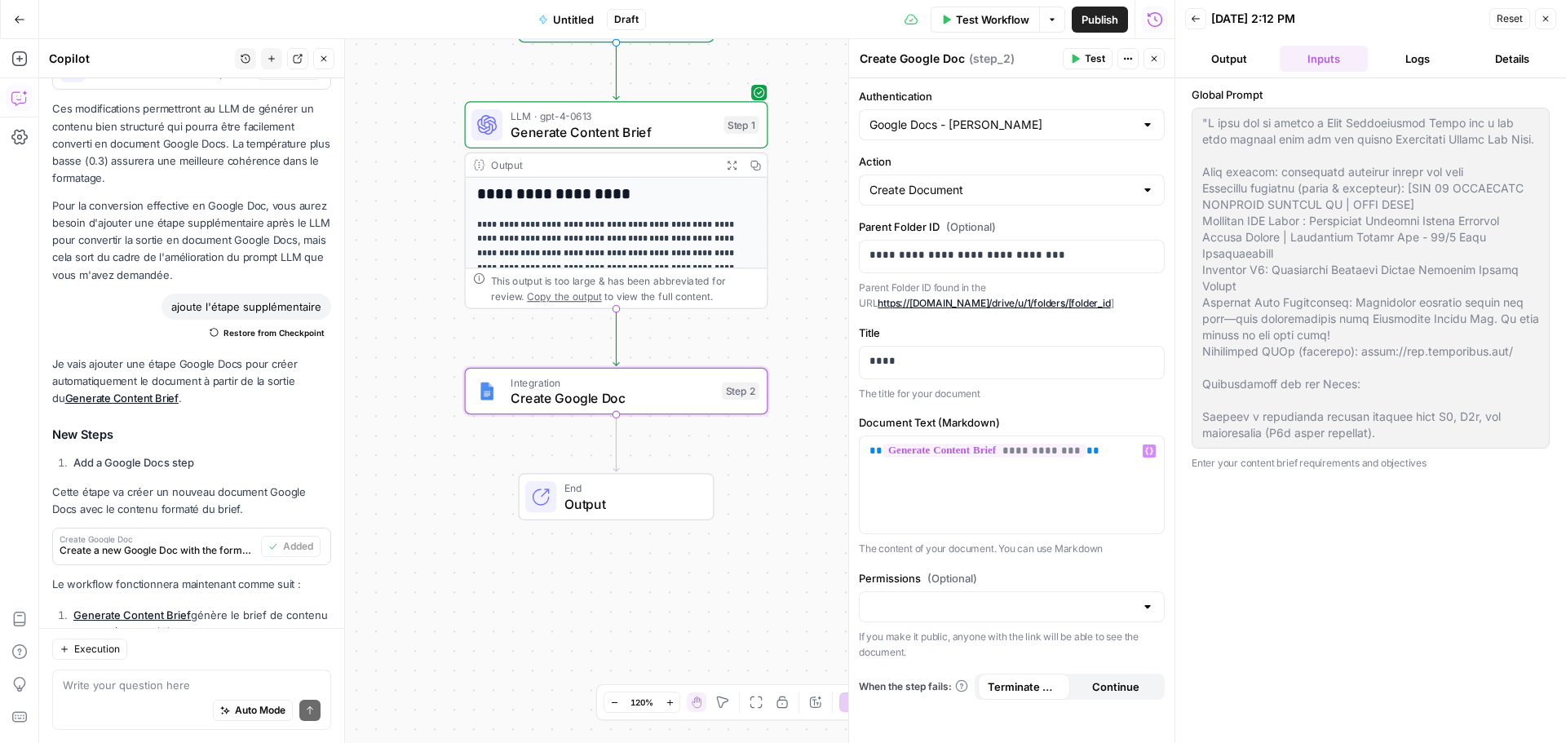
click at [1095, 56] on span "Test" at bounding box center [1095, 58] width 20 height 15
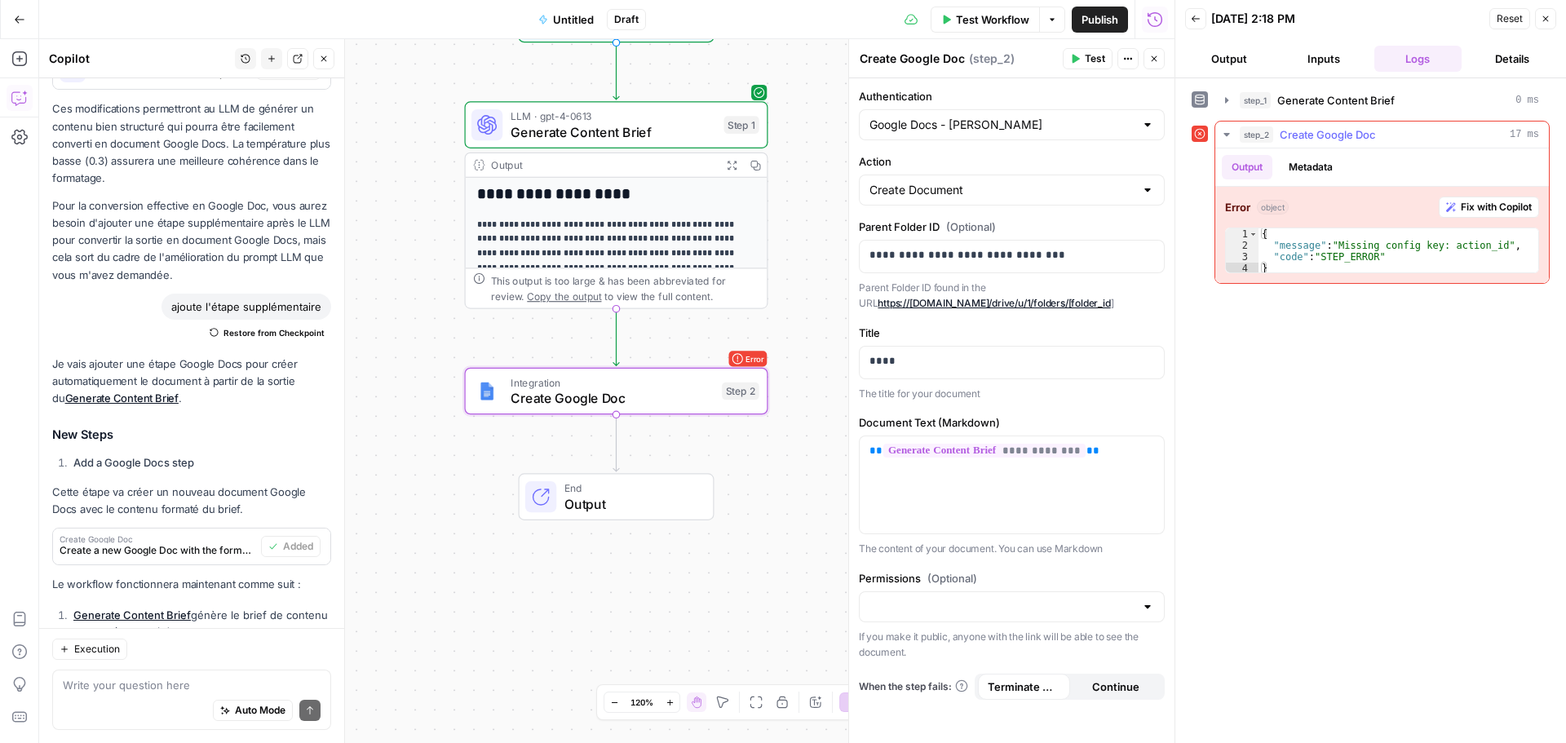
click at [1464, 198] on button "Fix with Copilot" at bounding box center [1489, 207] width 100 height 21
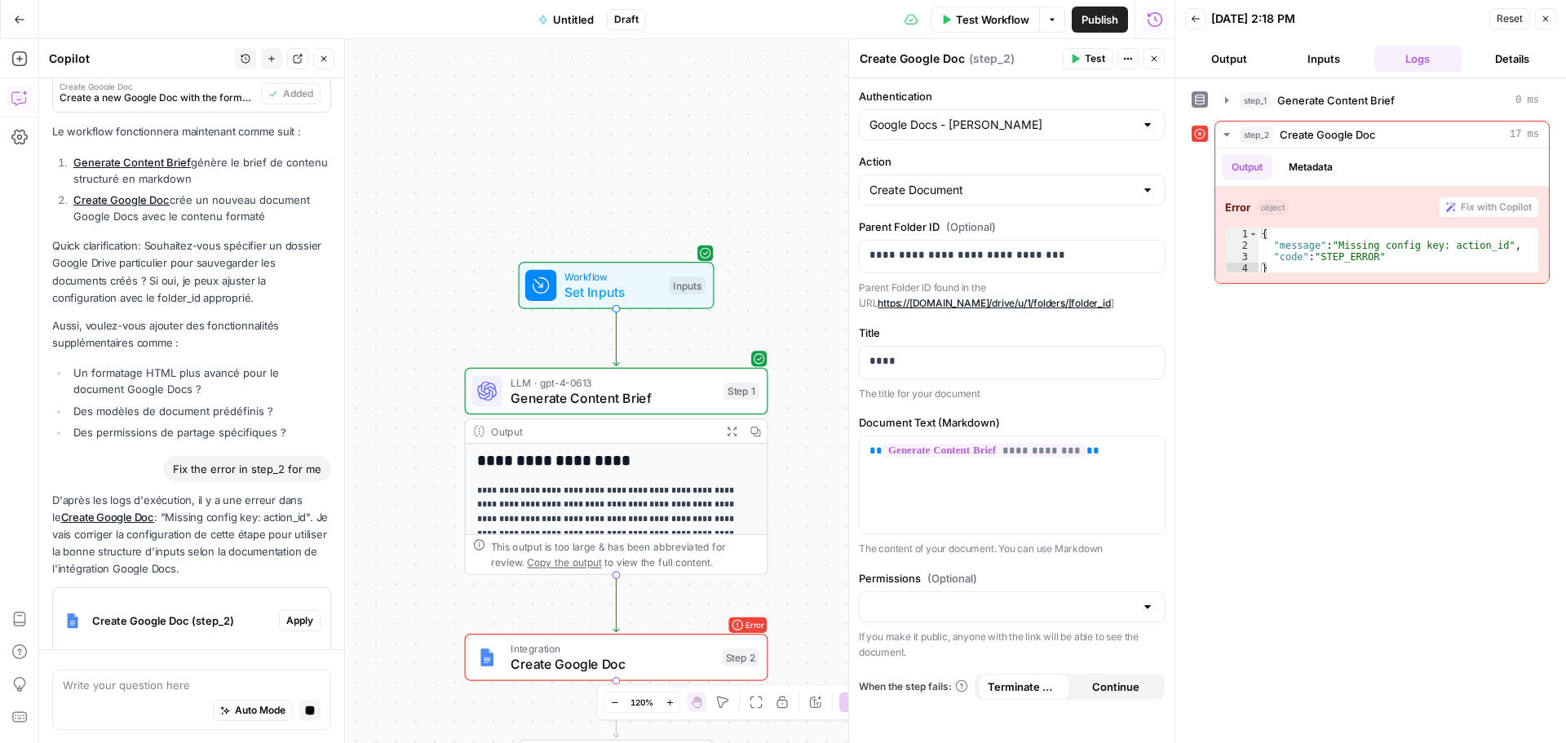
scroll to position [6079, 0]
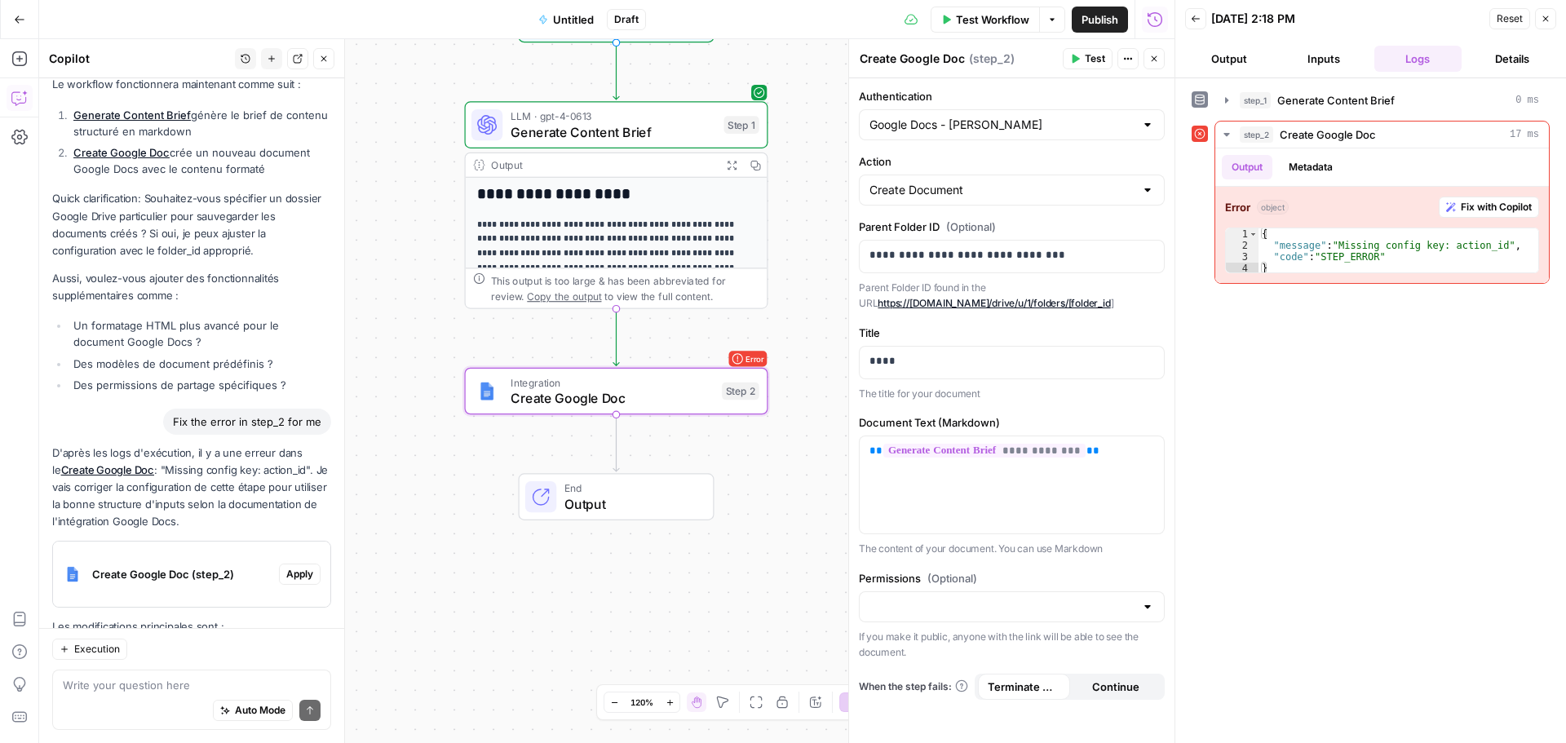
click at [300, 567] on span "Apply" at bounding box center [299, 574] width 27 height 15
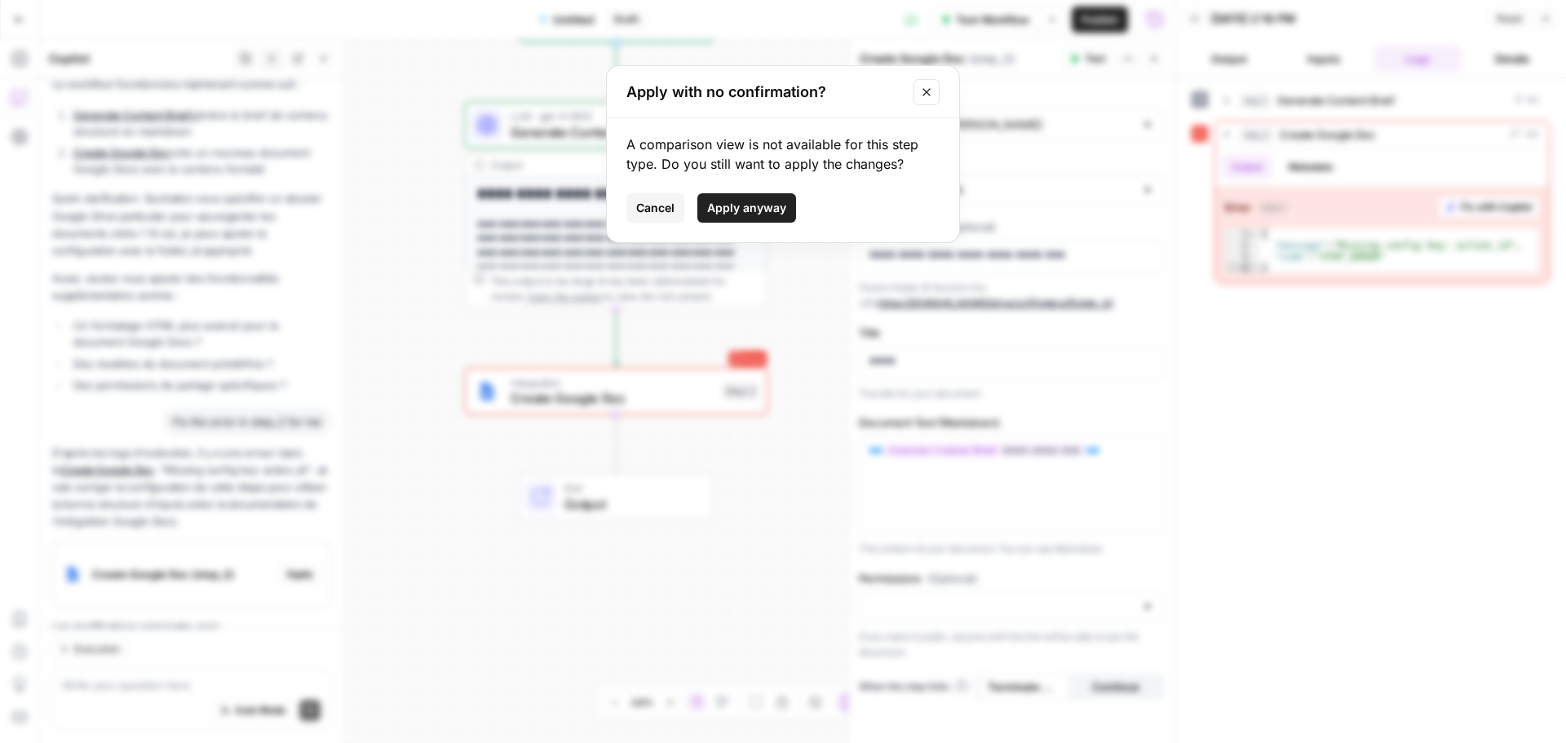
click at [741, 206] on span "Apply anyway" at bounding box center [746, 208] width 79 height 16
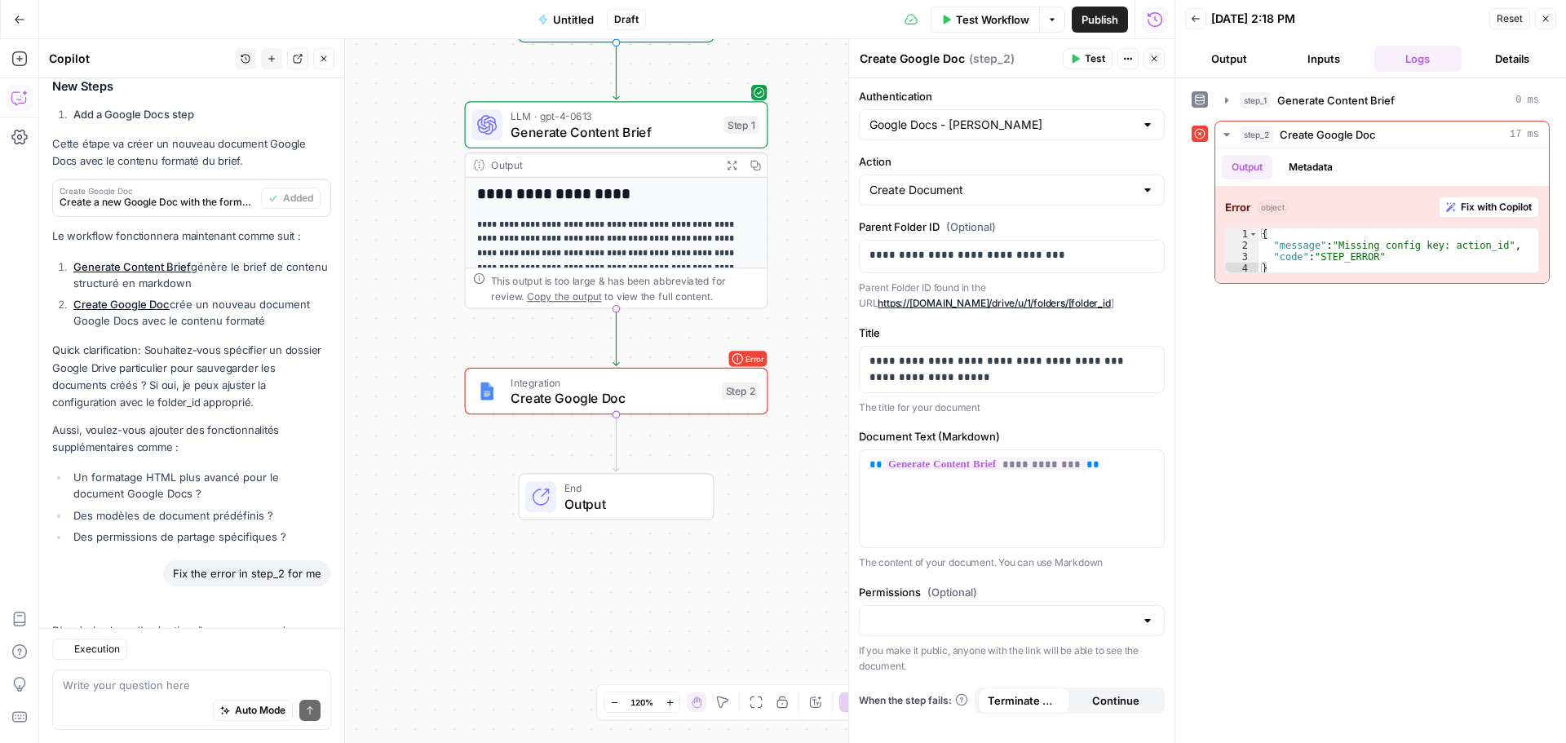
scroll to position [6105, 0]
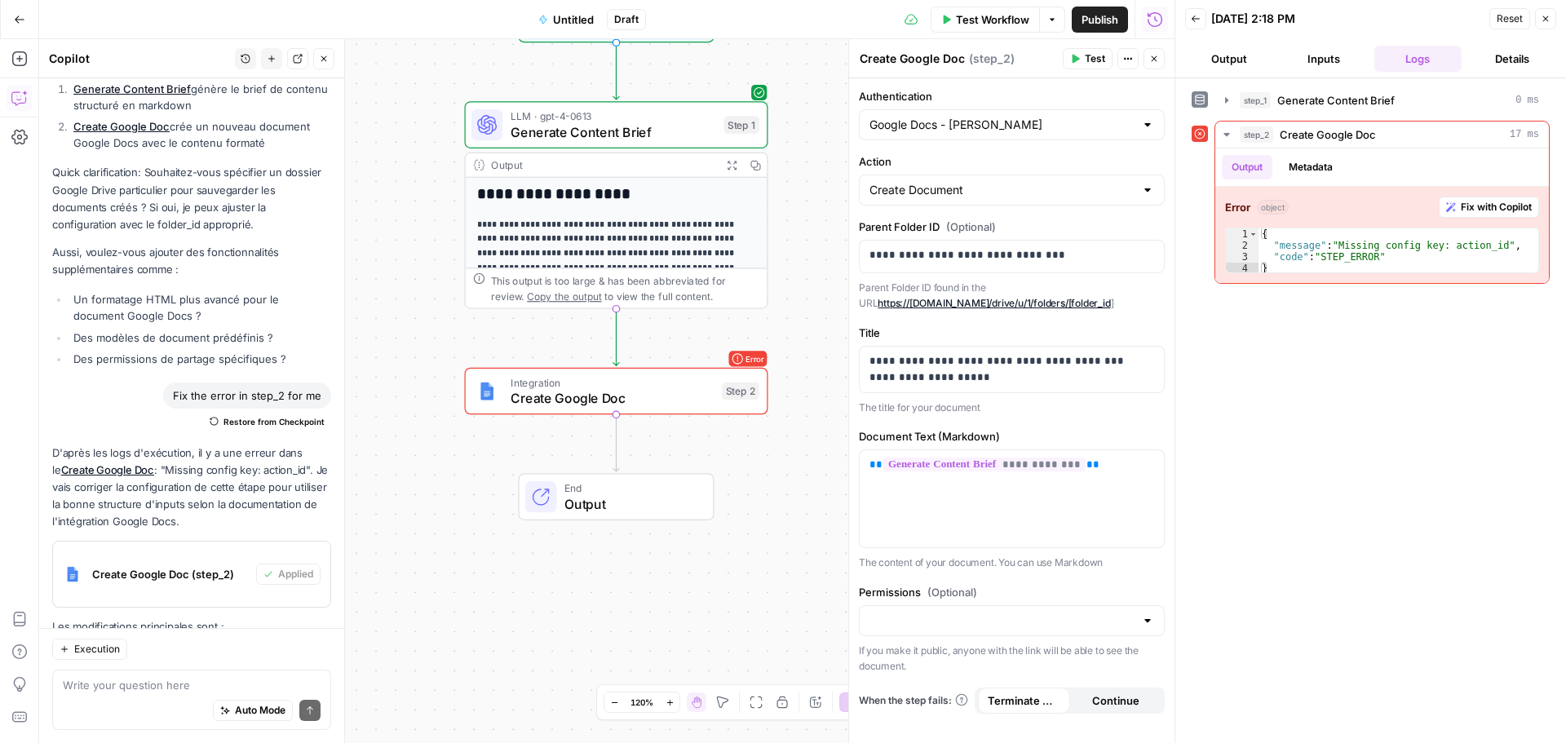
click at [1261, 404] on div "step_1 Generate Content Brief 0 ms step_2 Create Google Doc 17 ms Output Metada…" at bounding box center [1371, 410] width 358 height 648
click at [1092, 55] on span "Test" at bounding box center [1095, 58] width 20 height 15
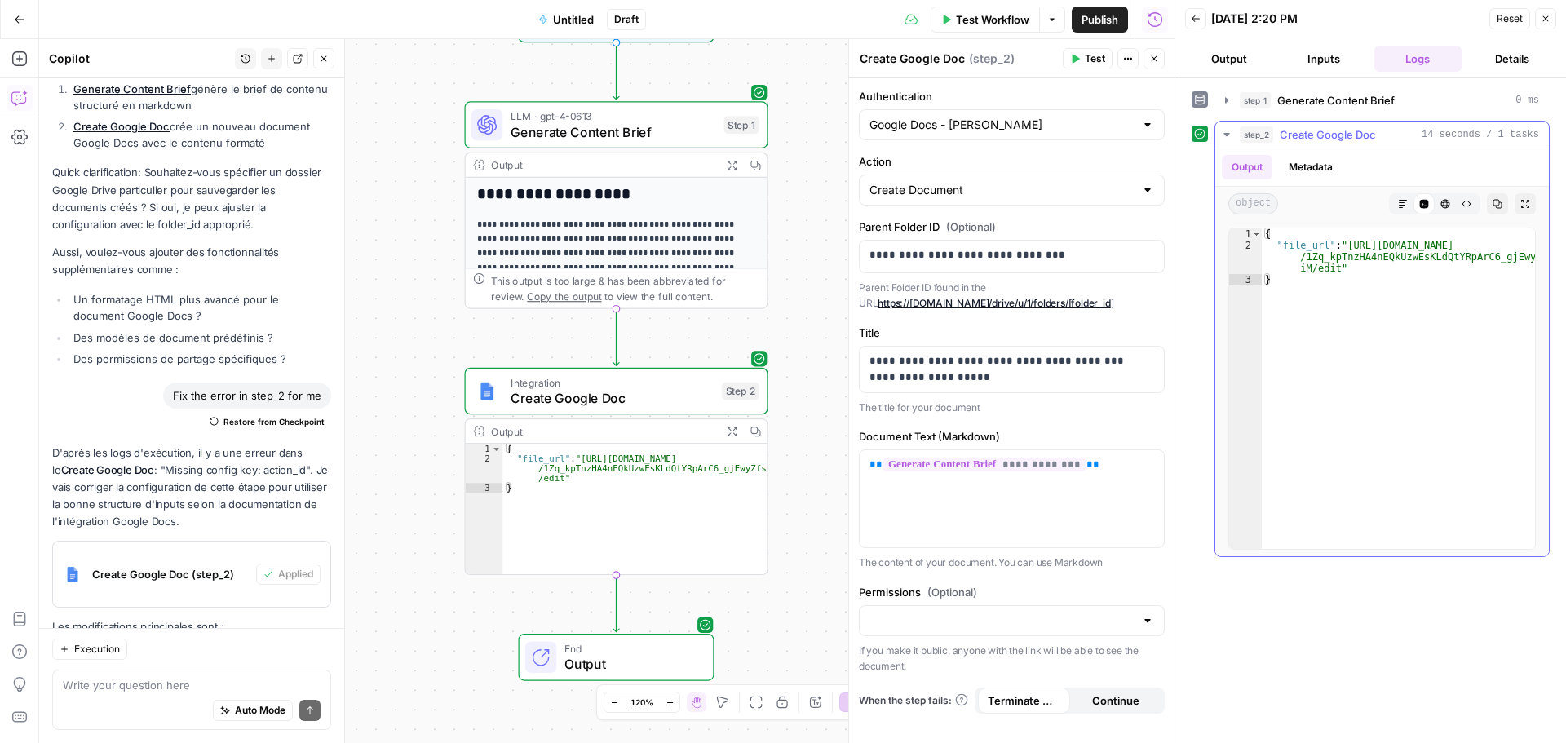
type textarea "**********"
drag, startPoint x: 1346, startPoint y: 249, endPoint x: 1335, endPoint y: 268, distance: 21.6
click at [1335, 268] on div "{ "file_url" : "https://docs.google.com/document/d /1Zq_kpTnzHA4nEQkUzwEsKLdQtY…" at bounding box center [1398, 399] width 273 height 343
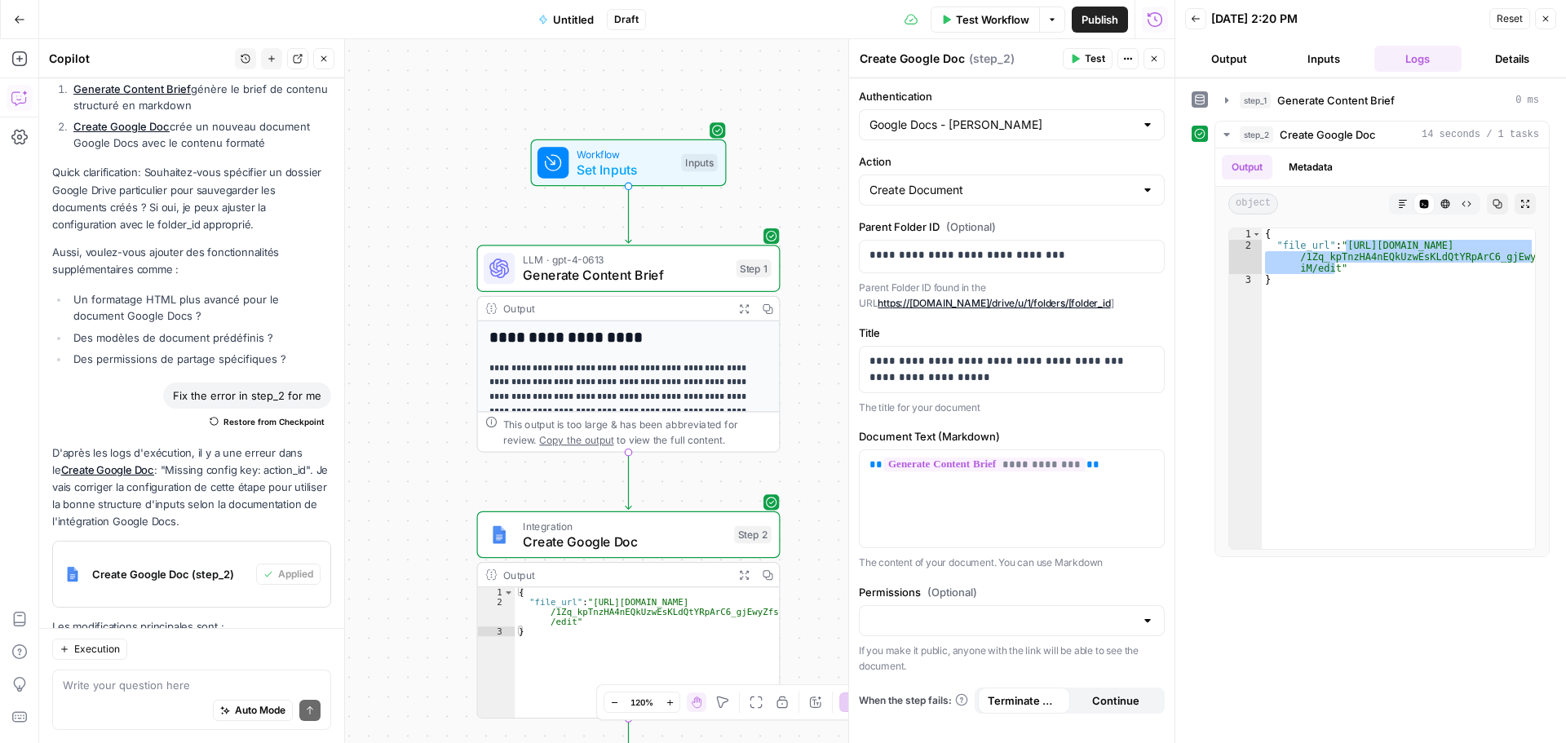
drag, startPoint x: 782, startPoint y: 158, endPoint x: 795, endPoint y: 414, distance: 255.6
click at [795, 414] on div "**********" at bounding box center [606, 391] width 1135 height 704
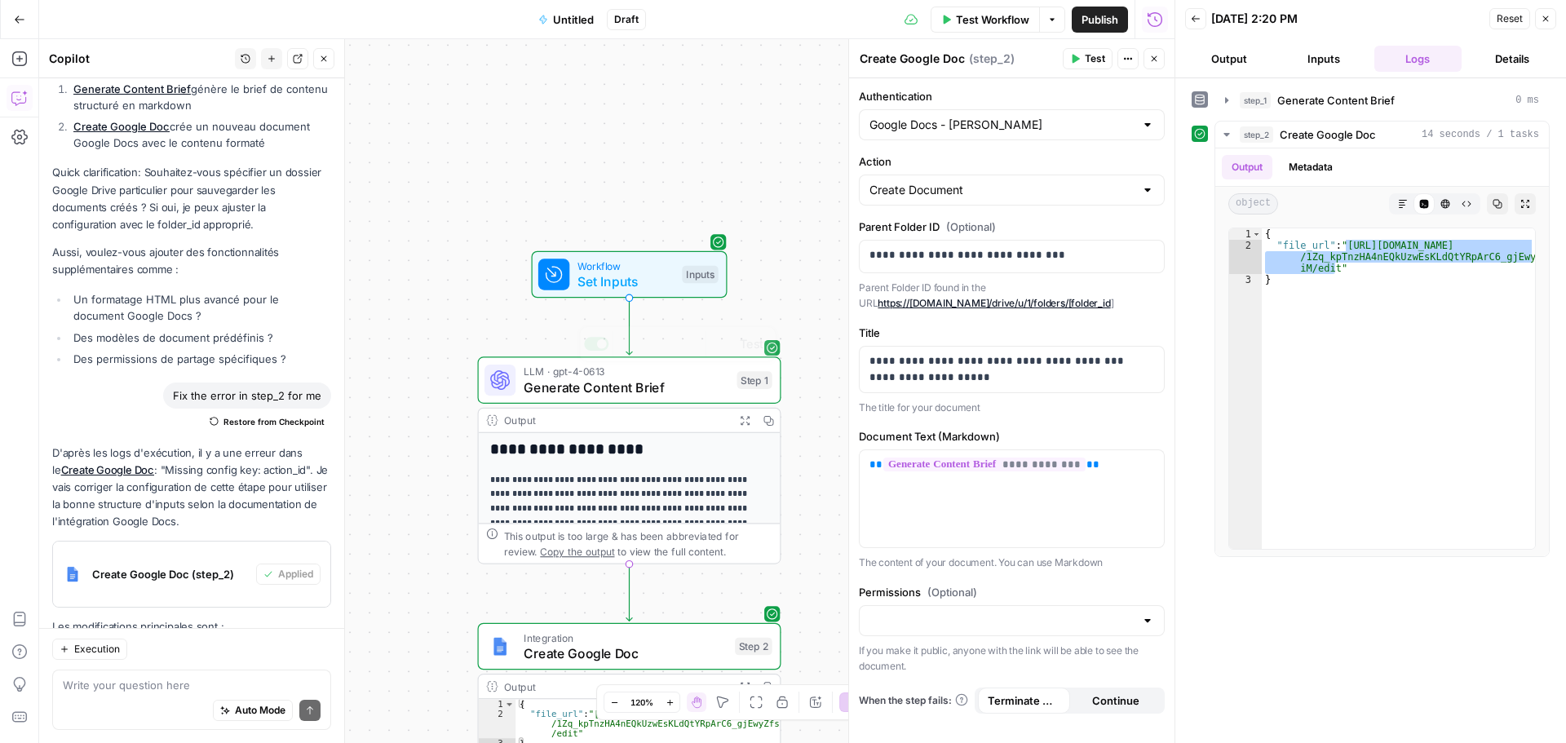
click at [651, 276] on span "Set Inputs" at bounding box center [626, 282] width 97 height 20
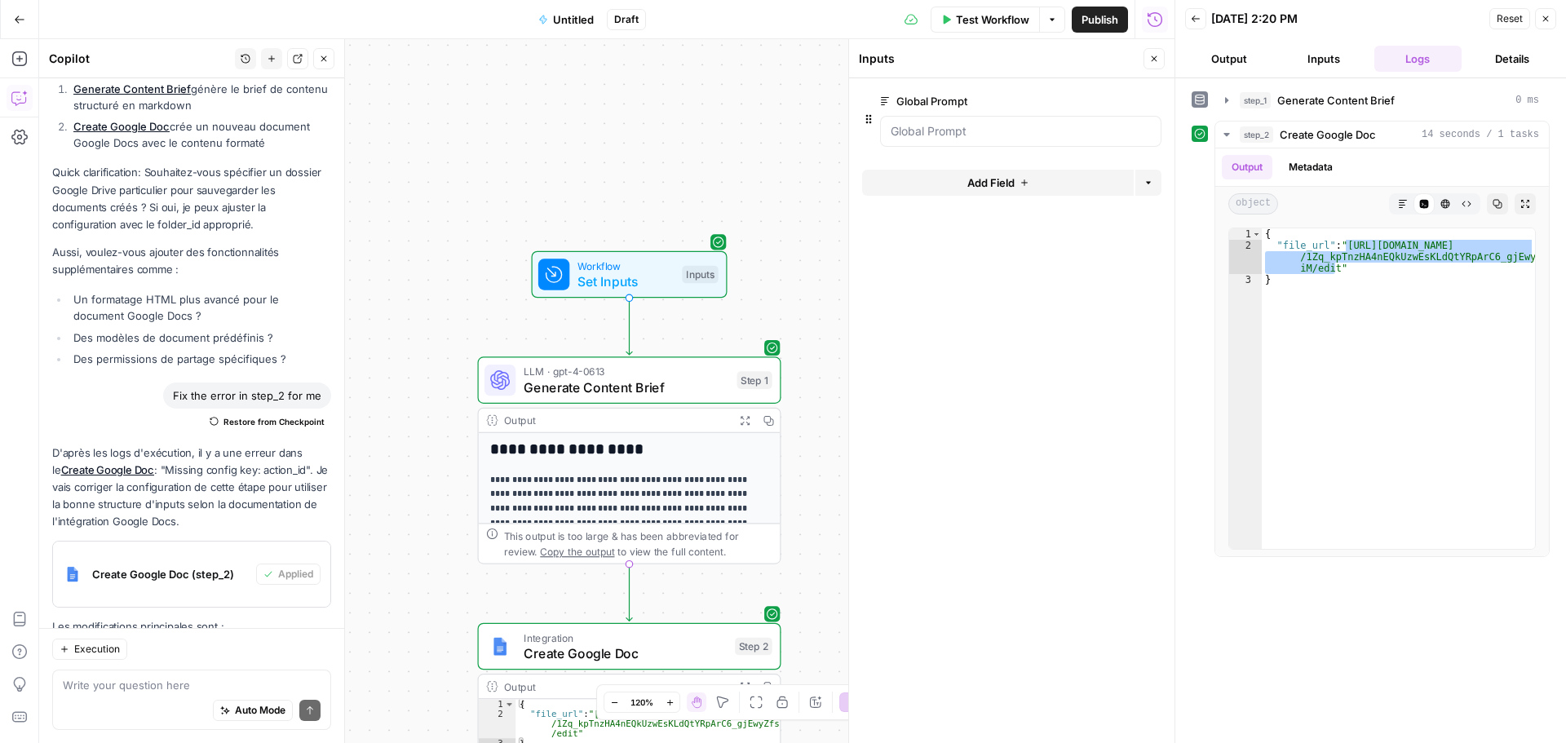
click at [975, 191] on button "Add Field" at bounding box center [998, 183] width 272 height 26
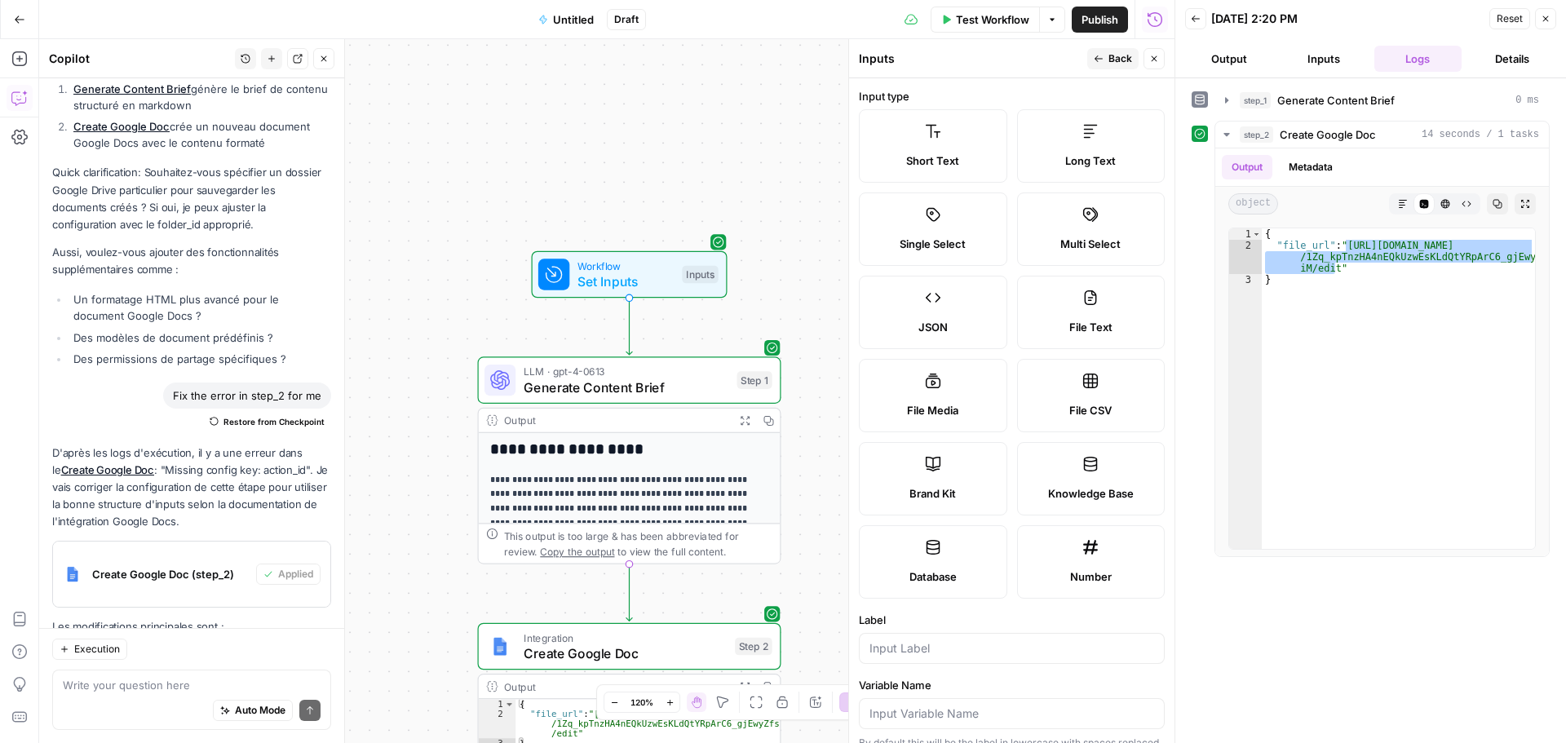
click at [963, 170] on label "Short Text" at bounding box center [933, 145] width 148 height 73
click at [962, 145] on label "Short Text" at bounding box center [933, 145] width 148 height 73
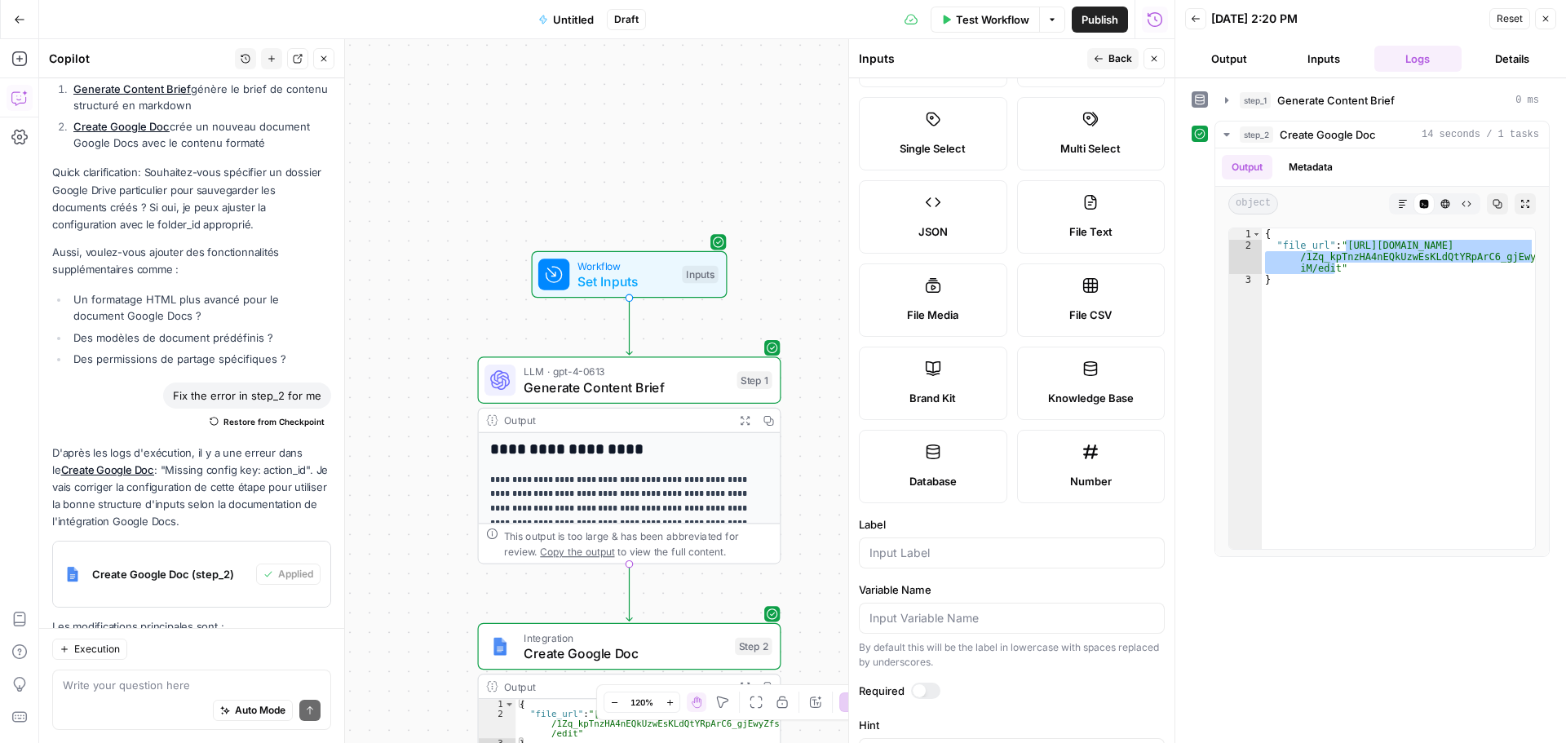
scroll to position [245, 0]
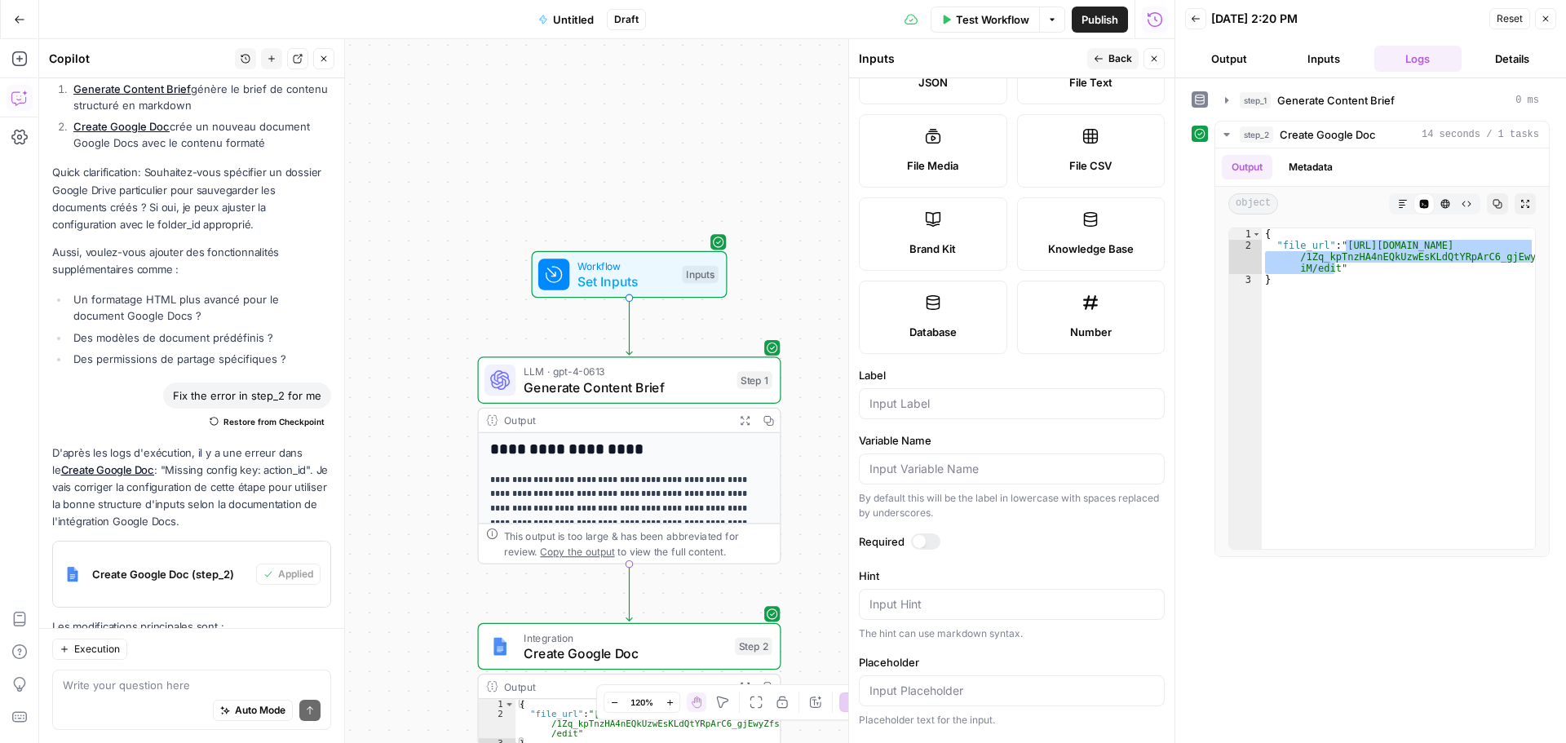
click at [971, 414] on div at bounding box center [1012, 403] width 306 height 31
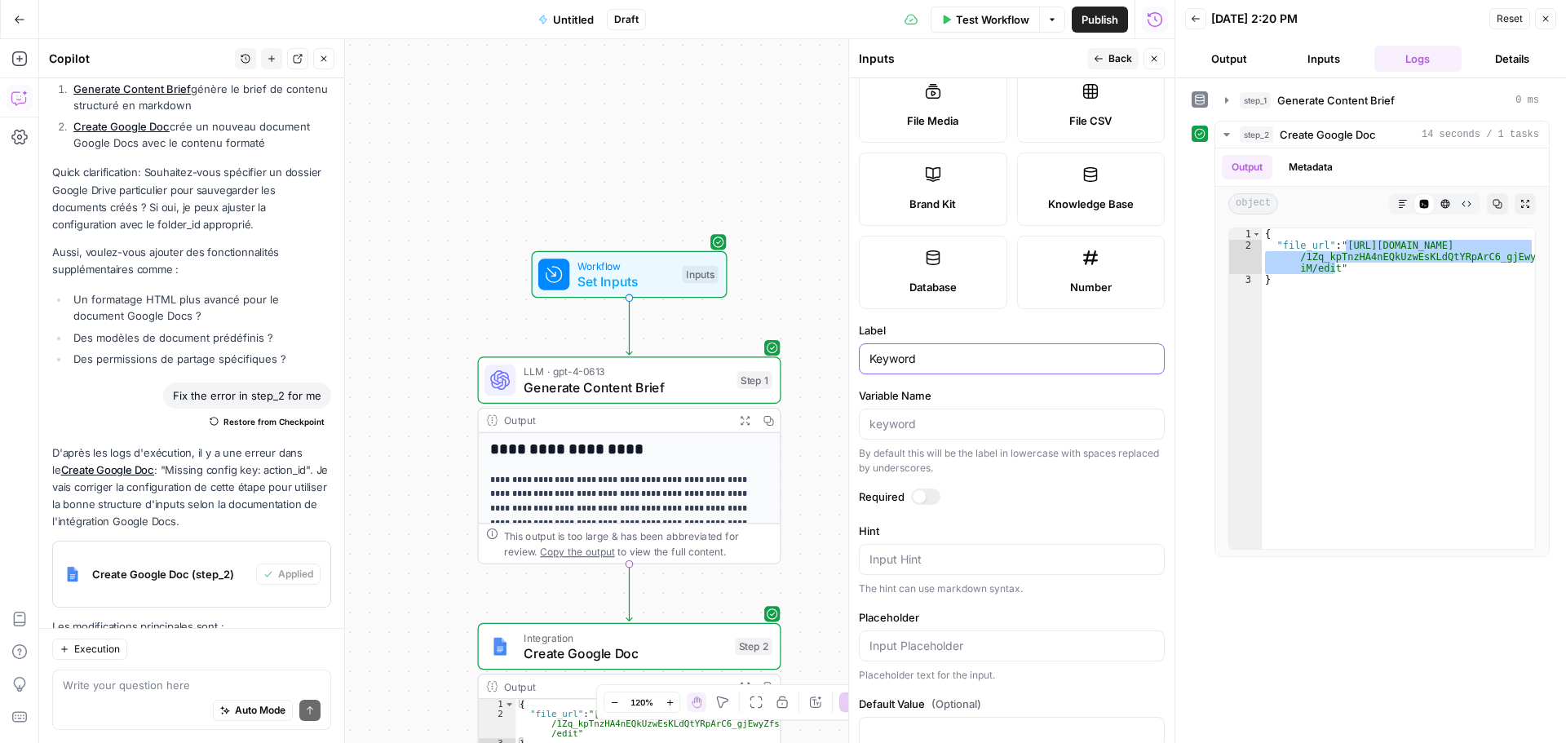
scroll to position [327, 0]
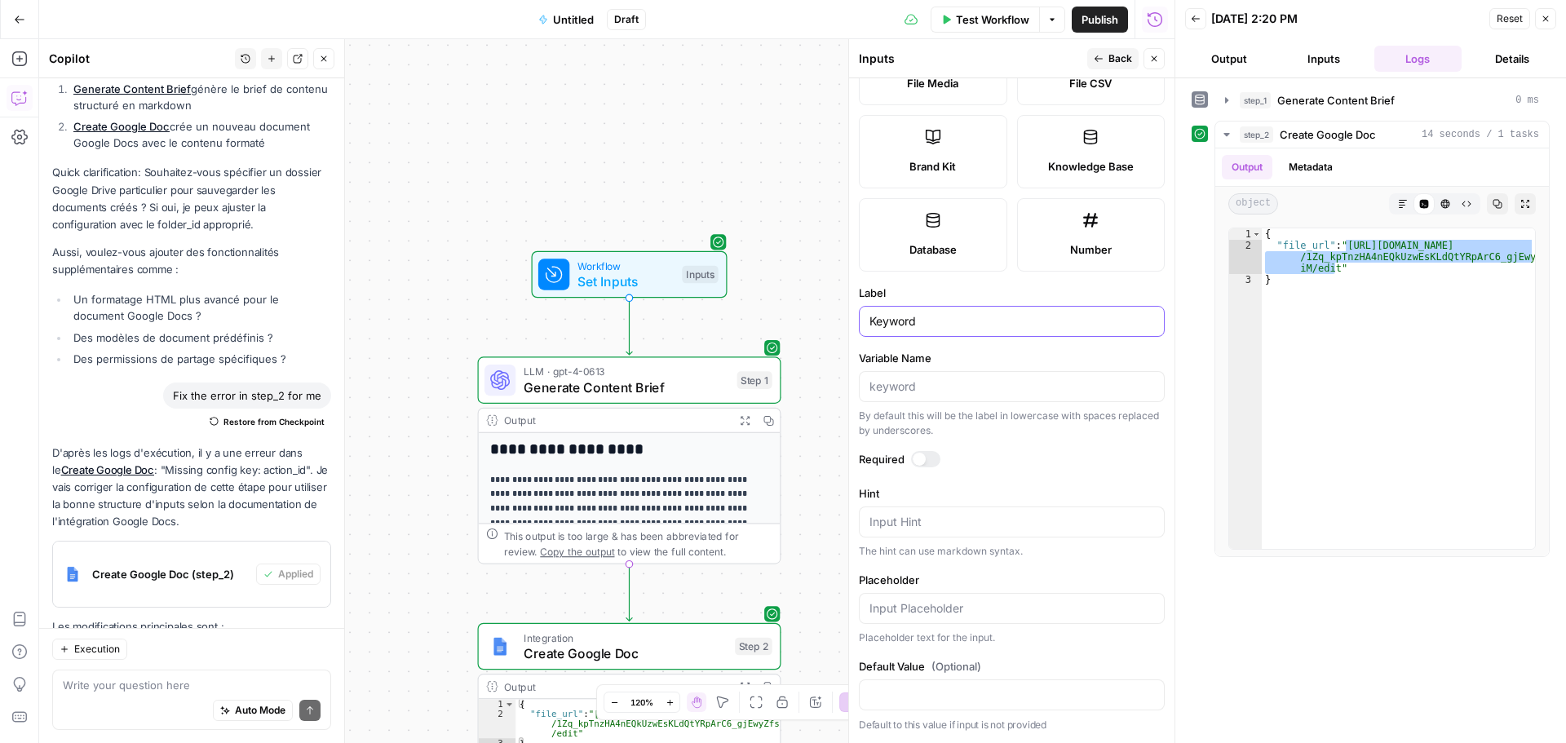
type input "Keyword"
click at [934, 468] on div "Required" at bounding box center [1012, 461] width 306 height 21
click at [930, 460] on div at bounding box center [925, 459] width 29 height 16
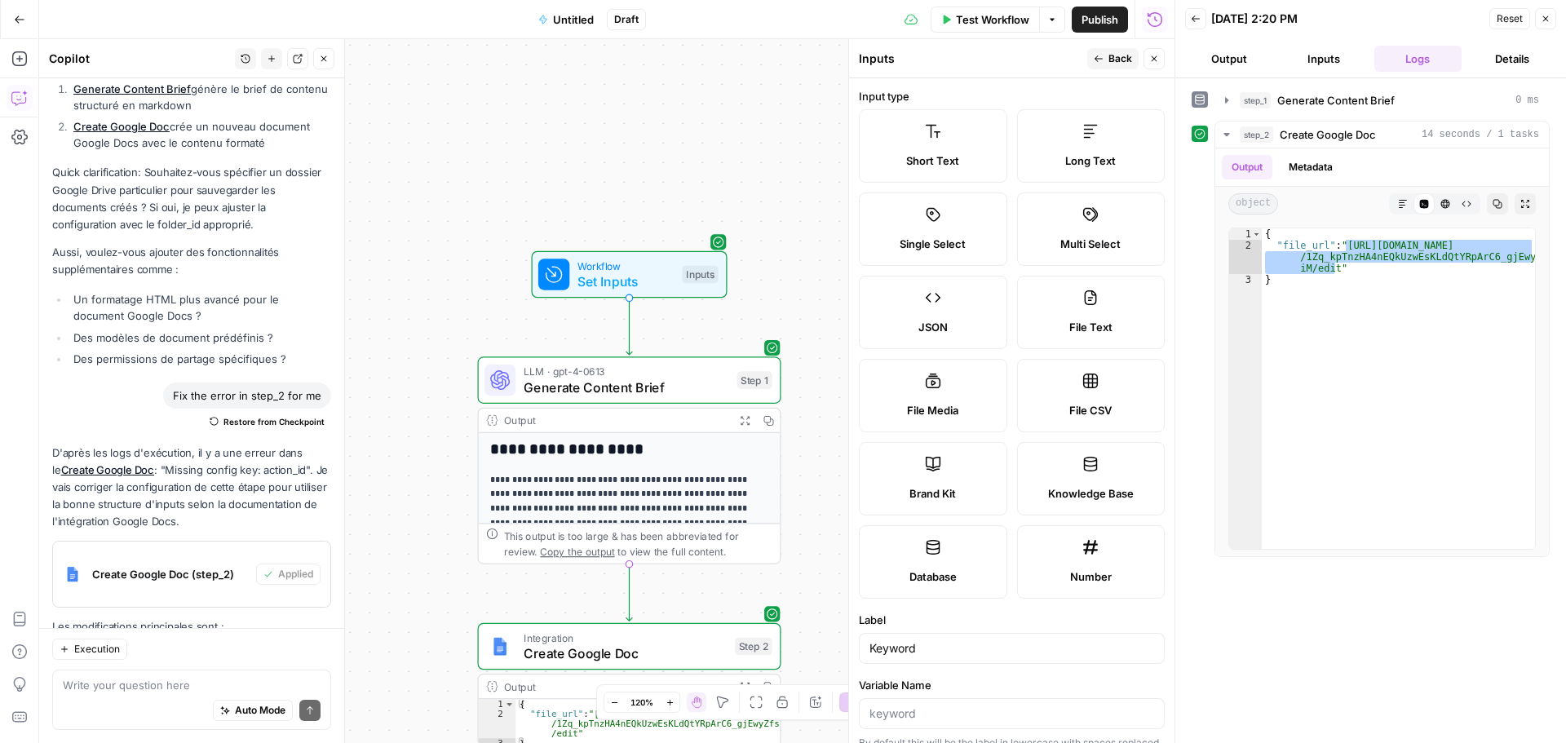
click at [1111, 60] on span "Back" at bounding box center [1121, 58] width 24 height 15
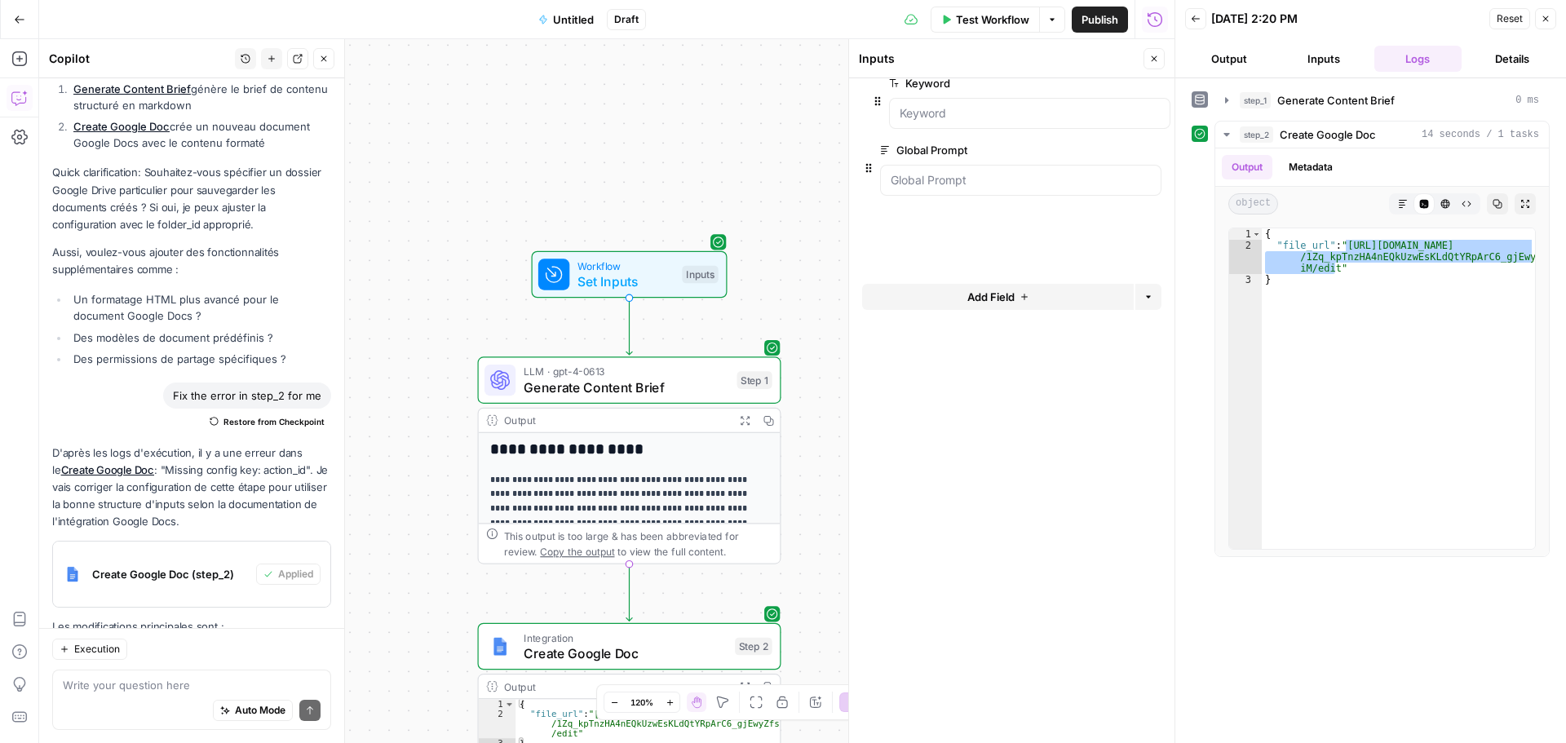
drag, startPoint x: 873, startPoint y: 184, endPoint x: 878, endPoint y: 91, distance: 93.9
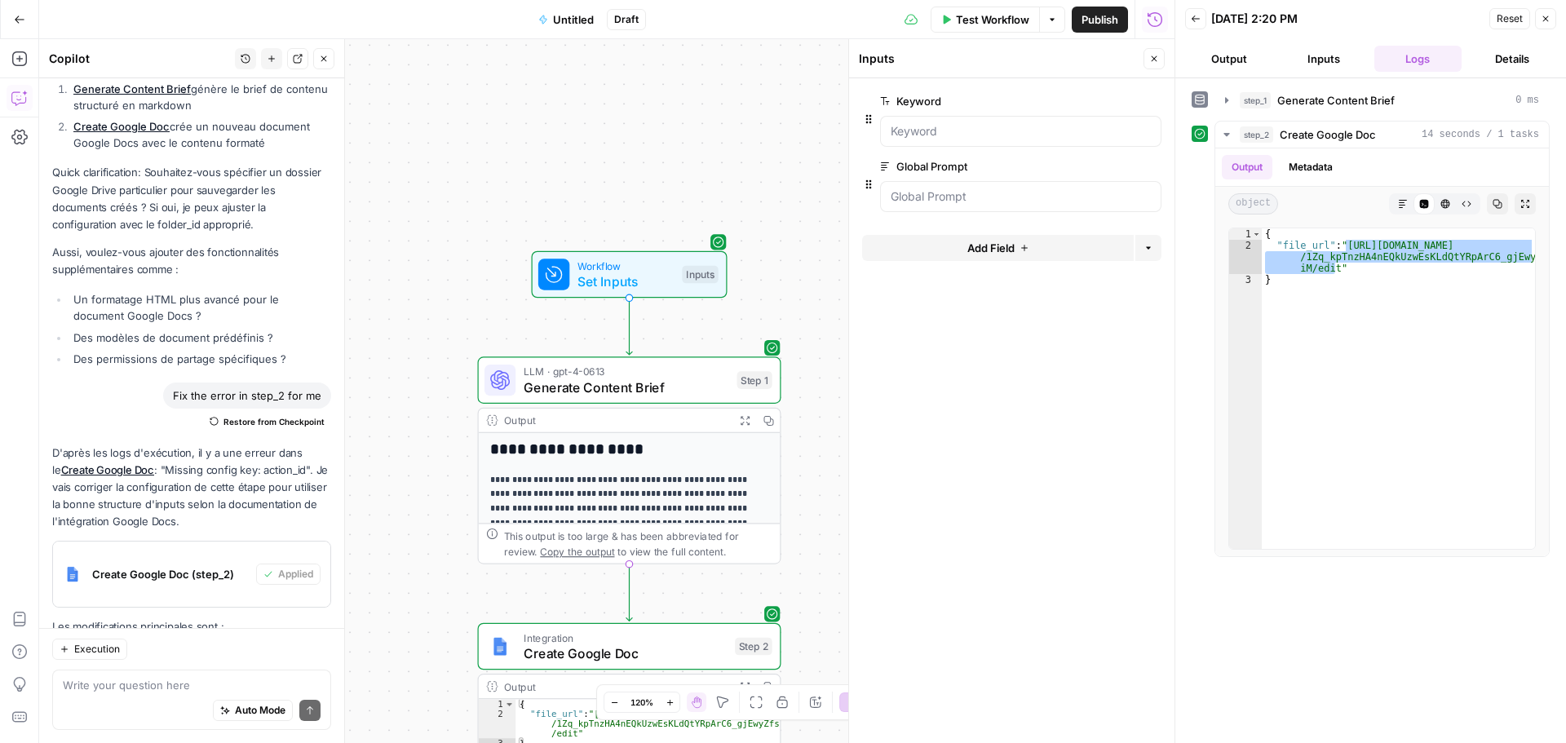
click at [1012, 13] on span "Test Workflow" at bounding box center [992, 19] width 73 height 16
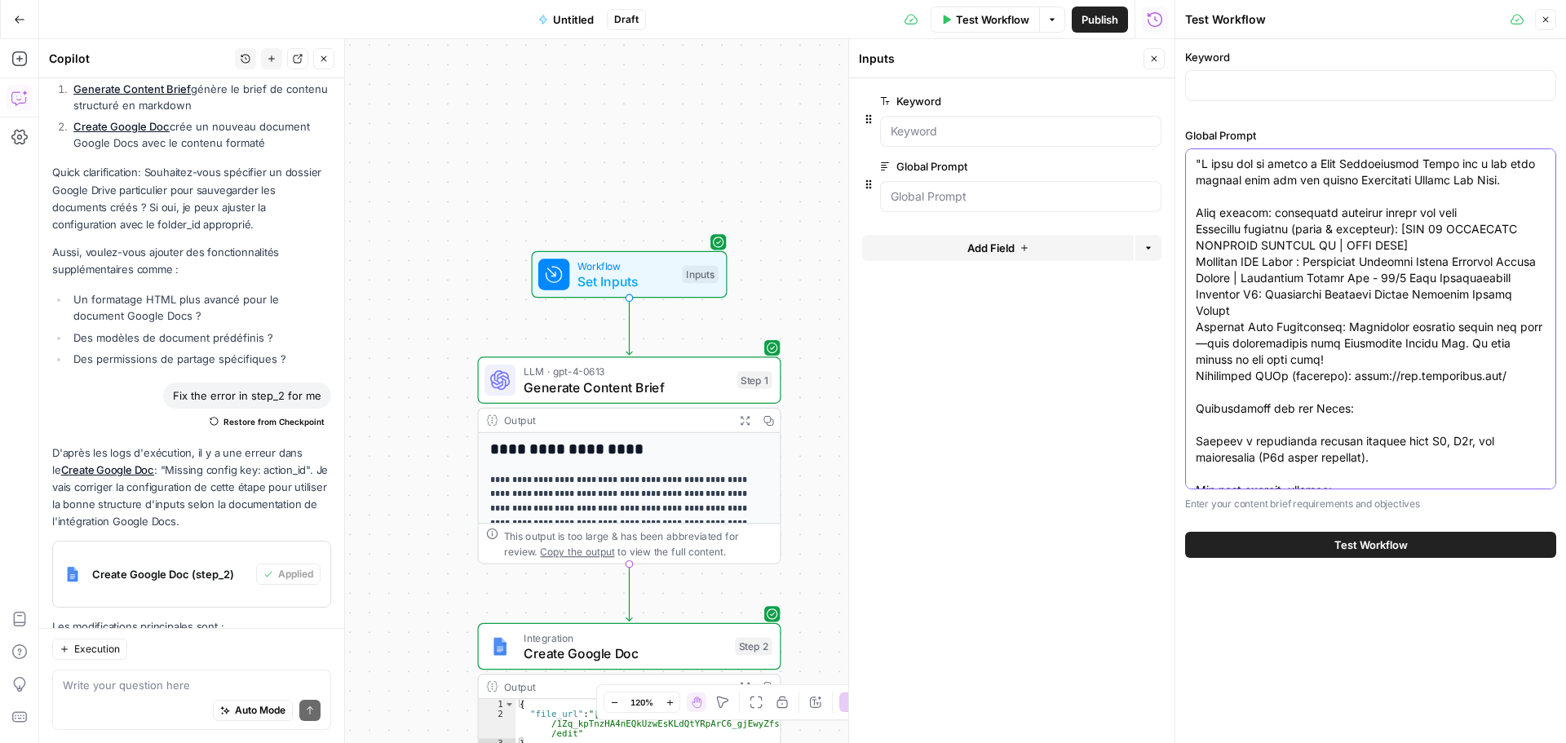
drag, startPoint x: 1278, startPoint y: 214, endPoint x: 1501, endPoint y: 212, distance: 222.7
click at [1514, 215] on textarea "Global Prompt" at bounding box center [1371, 458] width 350 height 604
click at [1219, 69] on div "Keyword" at bounding box center [1370, 78] width 371 height 59
click at [1219, 79] on input "Keyword" at bounding box center [1371, 85] width 350 height 16
paste input "sacramento personal injury law firm"
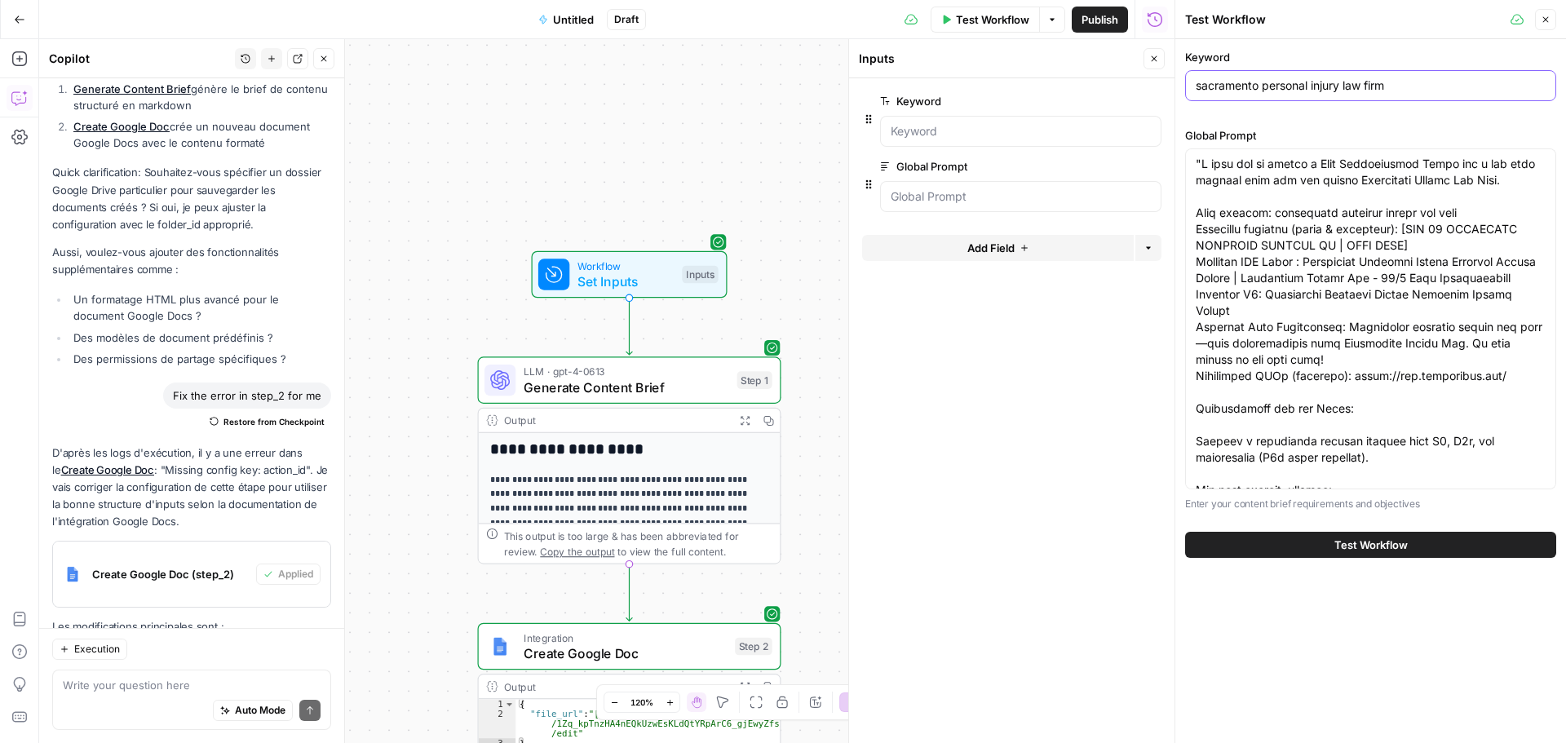
type input "sacramento personal injury law firm"
click at [1327, 122] on div "Keyword sacramento personal injury law firm Global Prompt Enter your content br…" at bounding box center [1370, 280] width 371 height 463
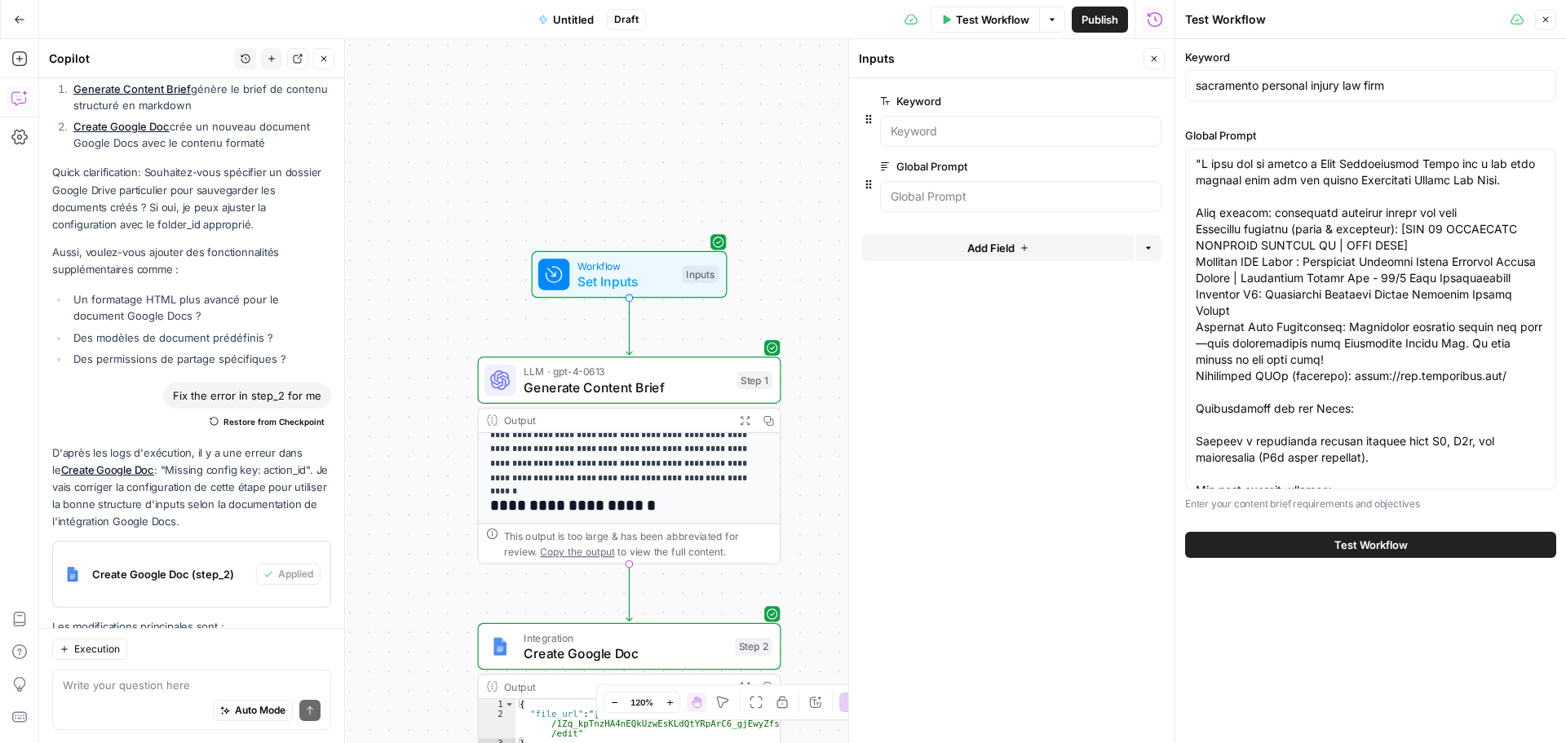
scroll to position [228, 0]
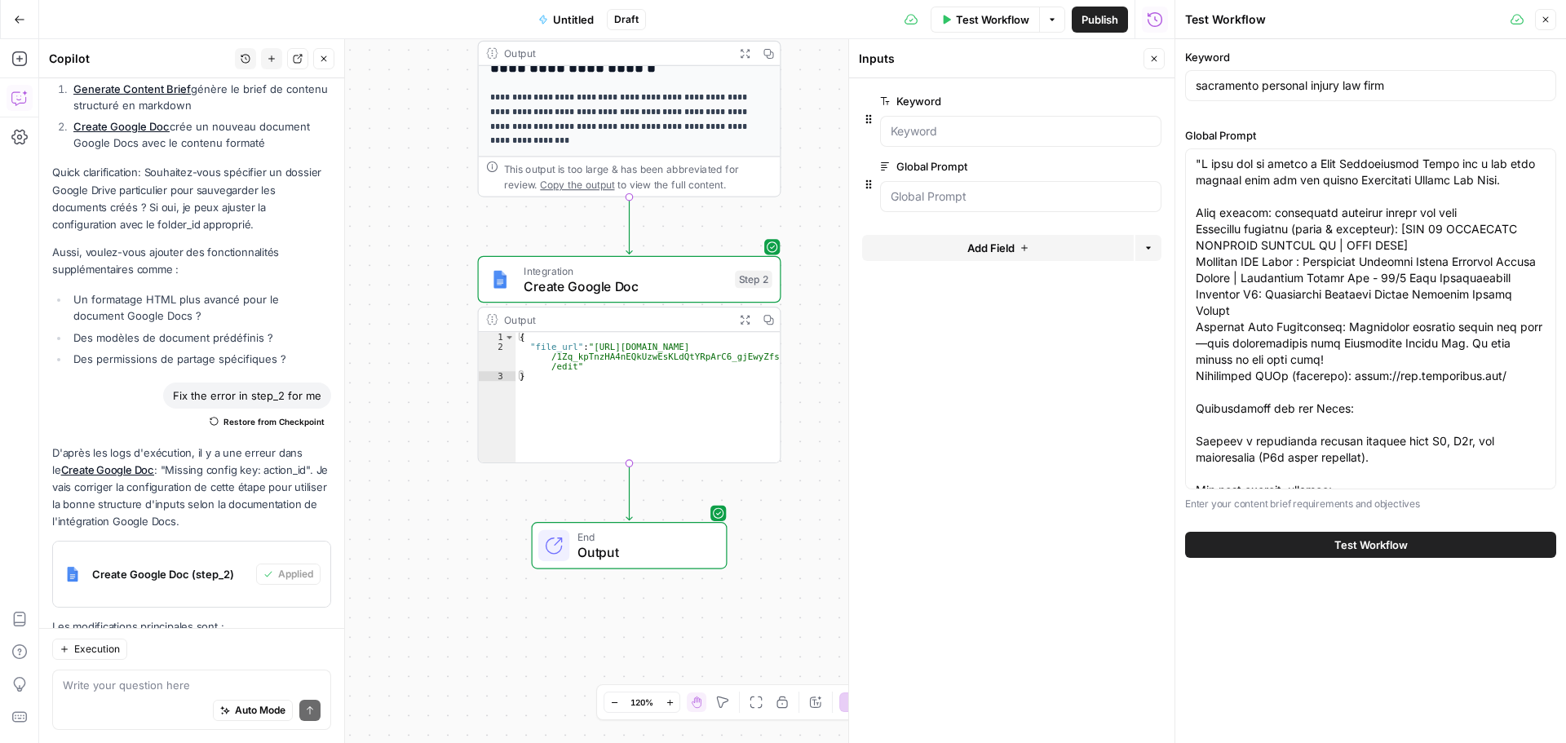
click at [637, 551] on span "Output" at bounding box center [644, 552] width 133 height 20
click at [622, 285] on span "Create Google Doc" at bounding box center [626, 287] width 204 height 20
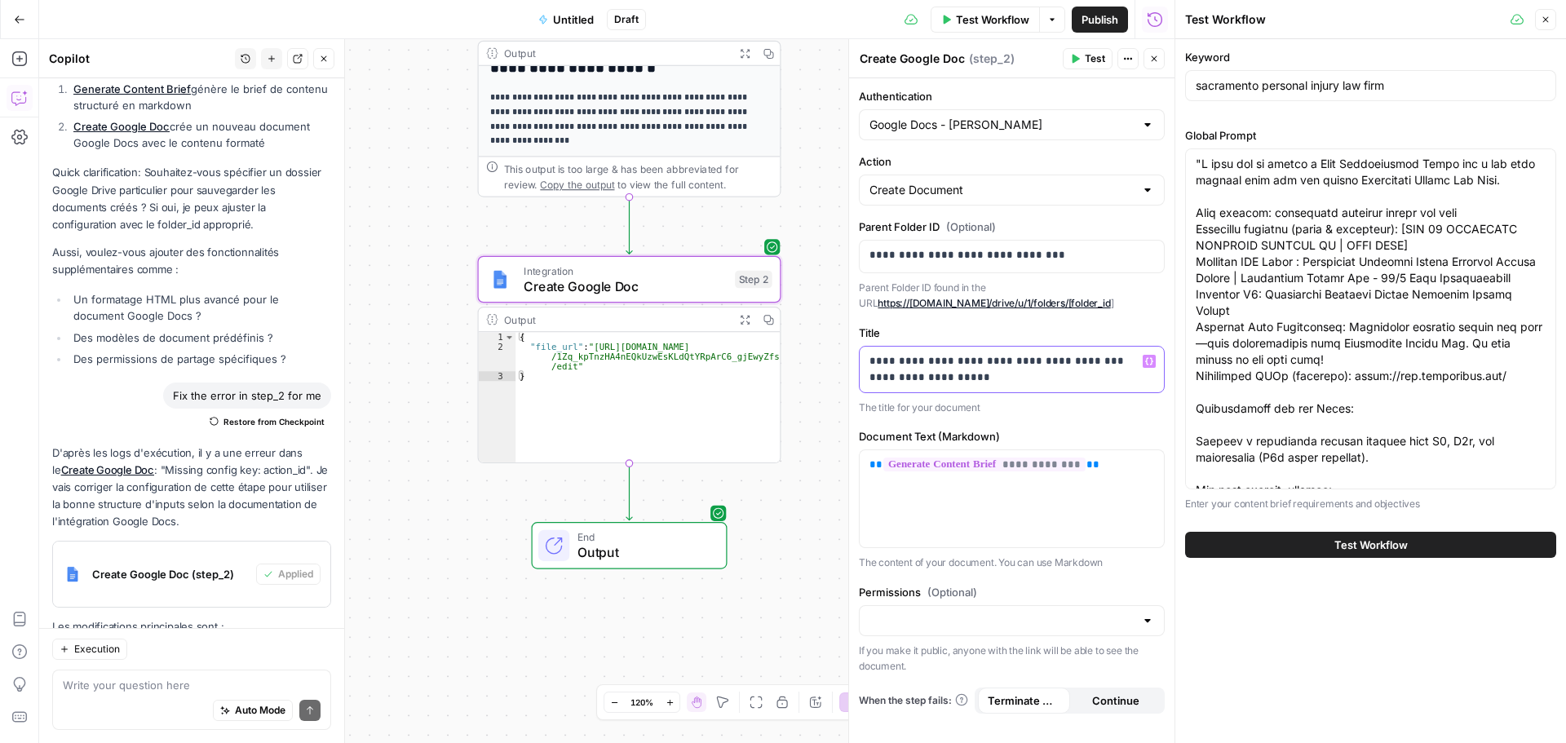
drag, startPoint x: 1056, startPoint y: 380, endPoint x: 848, endPoint y: 339, distance: 212.1
click at [848, 339] on div "**********" at bounding box center [1011, 391] width 326 height 704
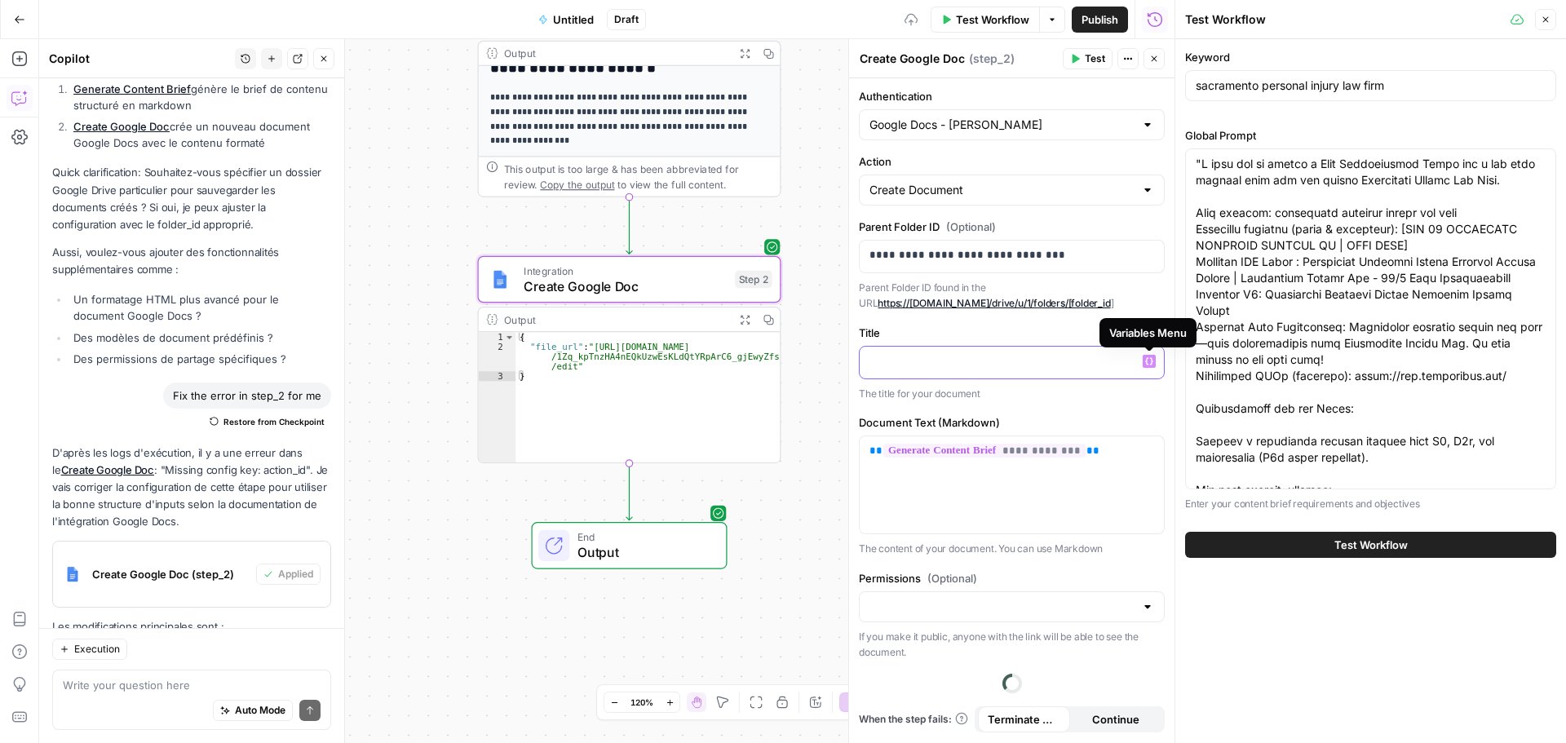
click at [1152, 362] on icon "button" at bounding box center [1149, 360] width 8 height 7
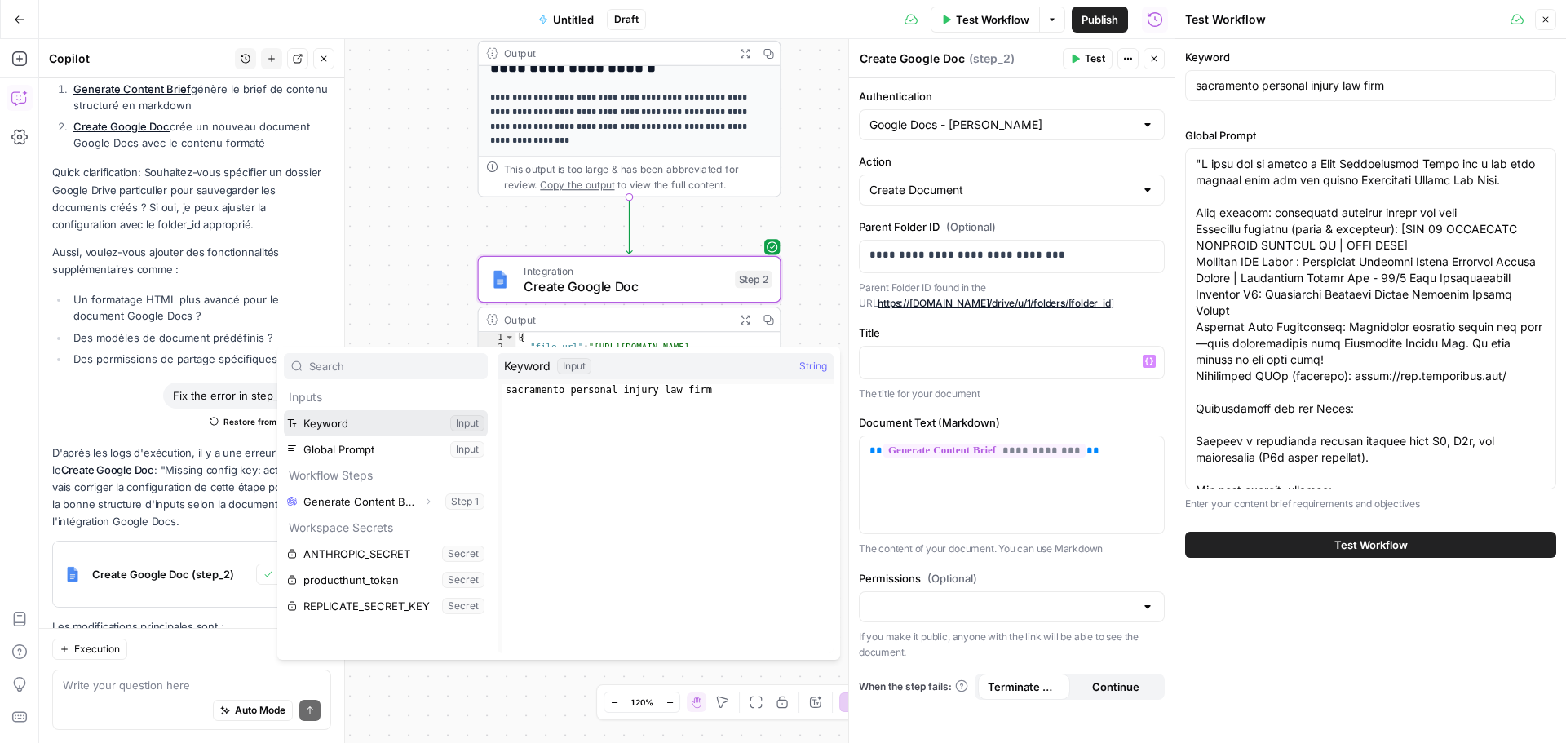
click at [353, 423] on button "Select variable Keyword" at bounding box center [386, 423] width 204 height 26
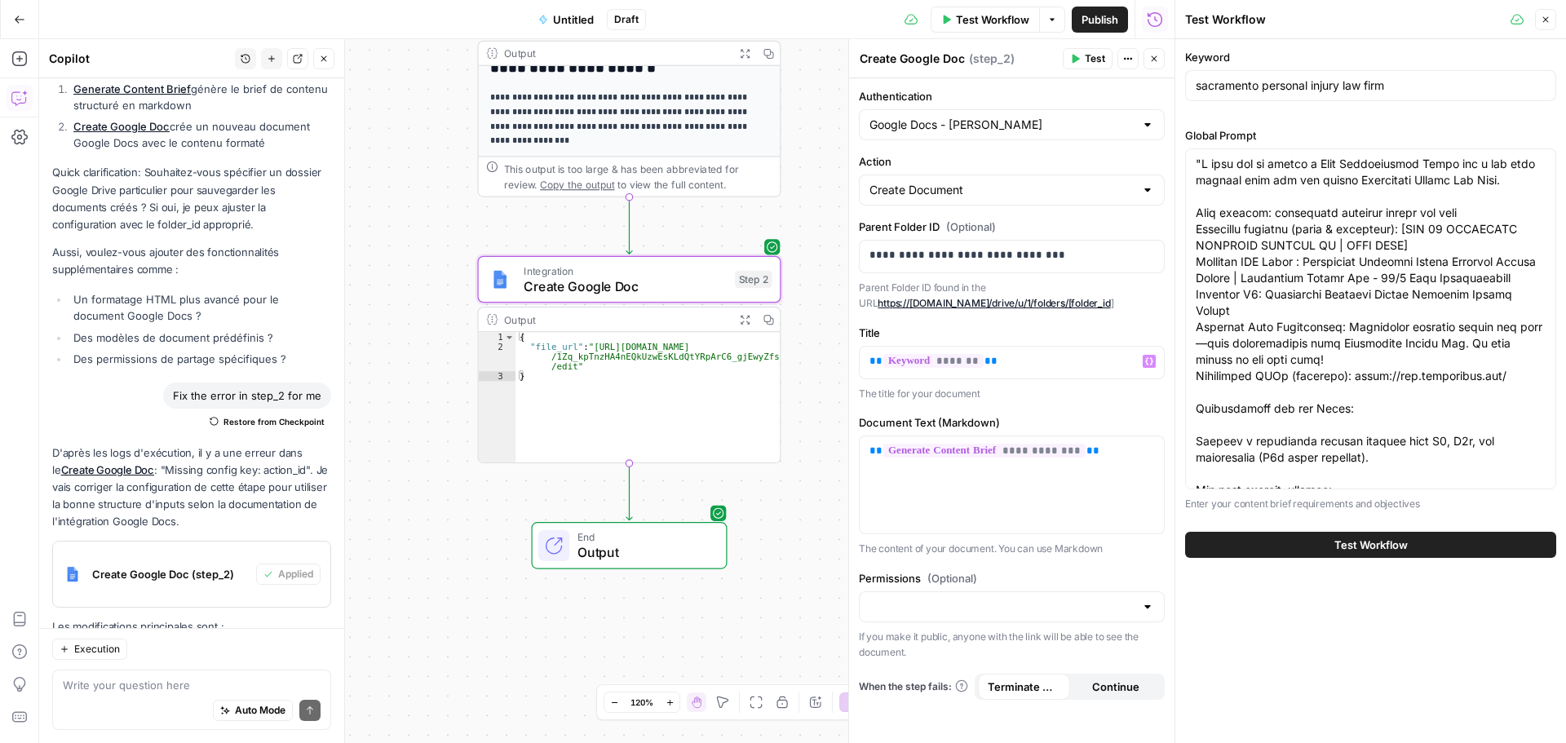
click at [1084, 61] on button "Test" at bounding box center [1088, 58] width 50 height 21
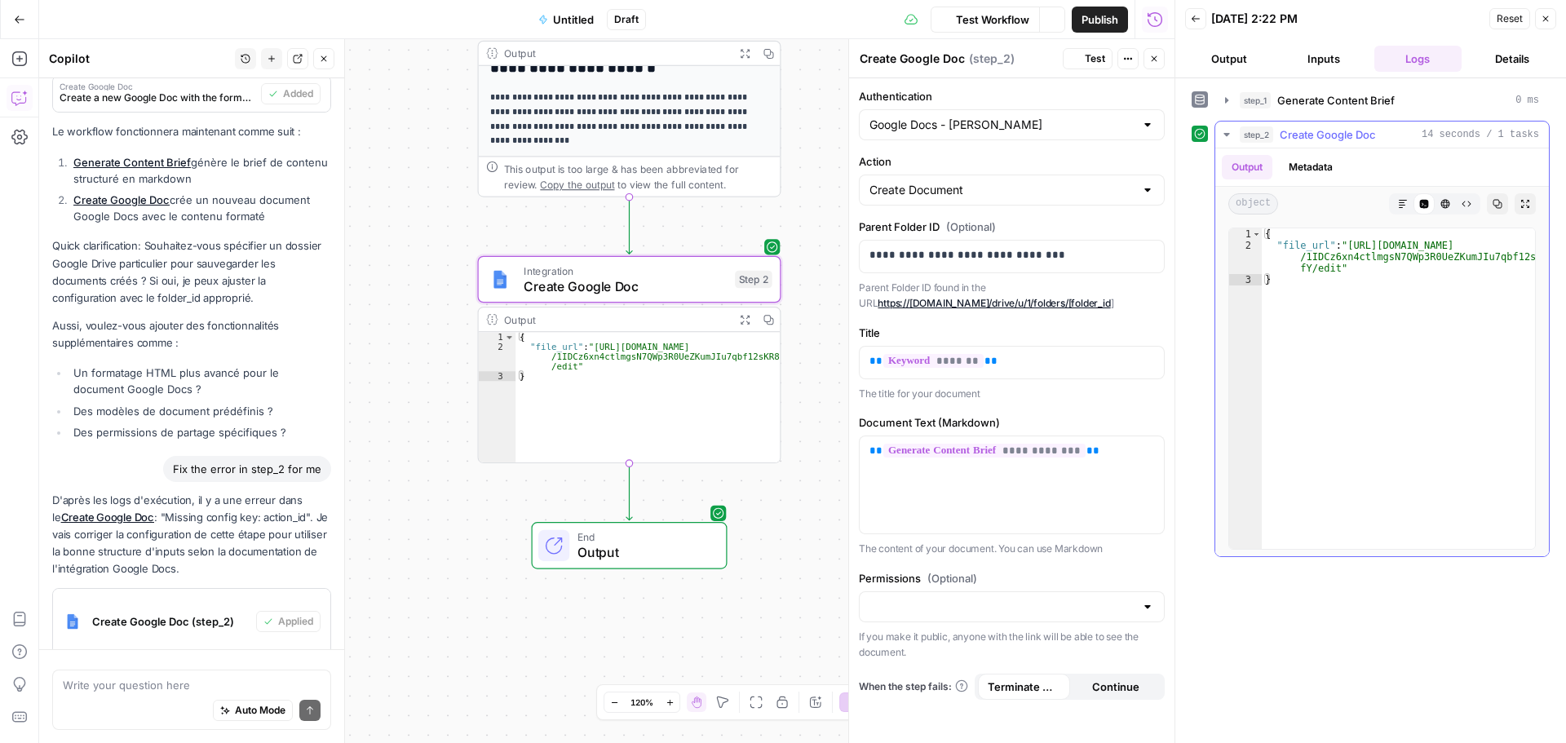
scroll to position [6105, 0]
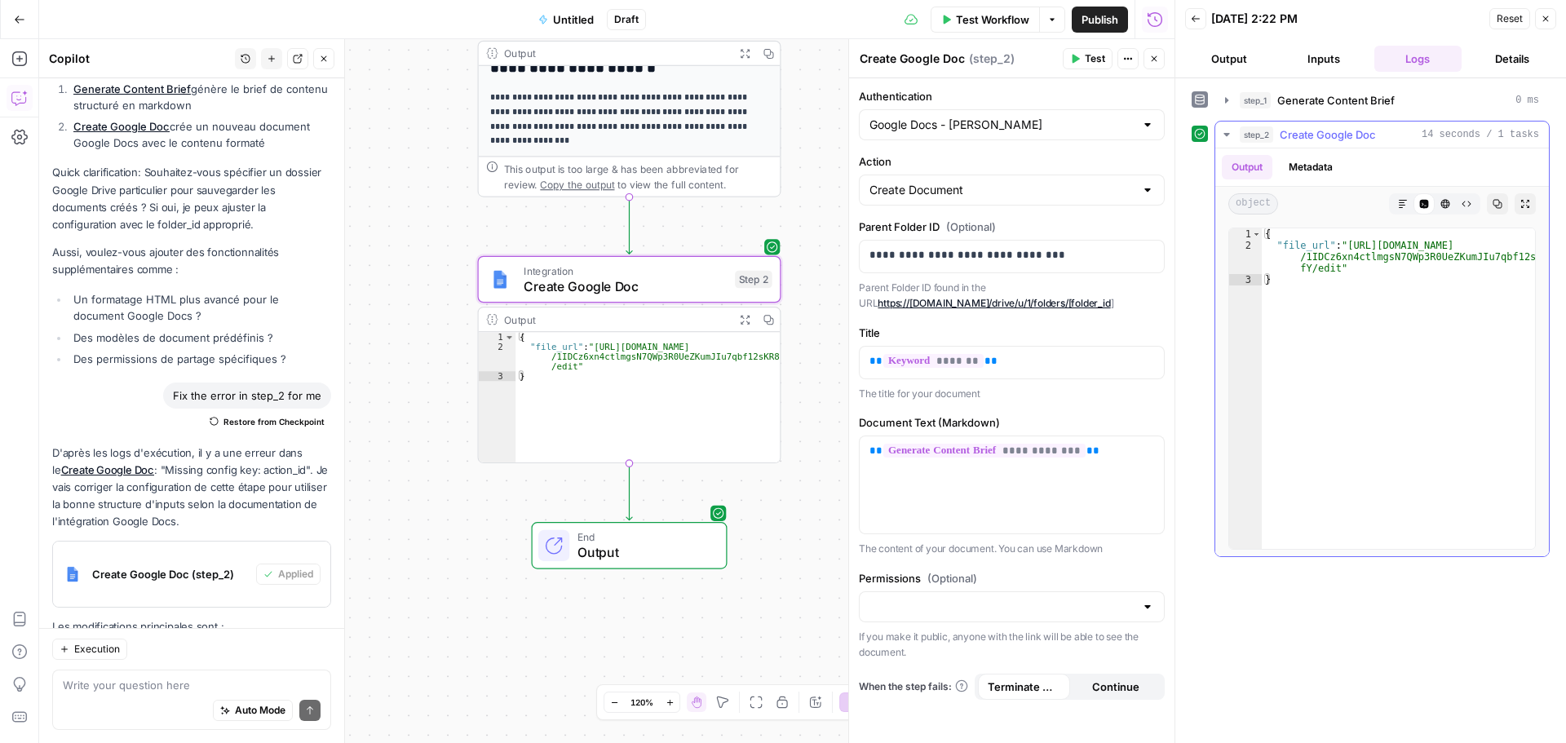
type textarea "**********"
drag, startPoint x: 1332, startPoint y: 271, endPoint x: 1343, endPoint y: 261, distance: 15.0
click at [1343, 261] on div "{ "file_url" : "https://docs.google.com/document/d /1IDCz6xn4ctlmgsN7QWp3R0UeZK…" at bounding box center [1398, 399] width 273 height 343
click at [1344, 271] on div "{ "file_url" : "https://docs.google.com/document/d /1IDCz6xn4ctlmgsN7QWp3R0UeZK…" at bounding box center [1398, 399] width 273 height 343
drag, startPoint x: 1336, startPoint y: 267, endPoint x: 1344, endPoint y: 249, distance: 19.7
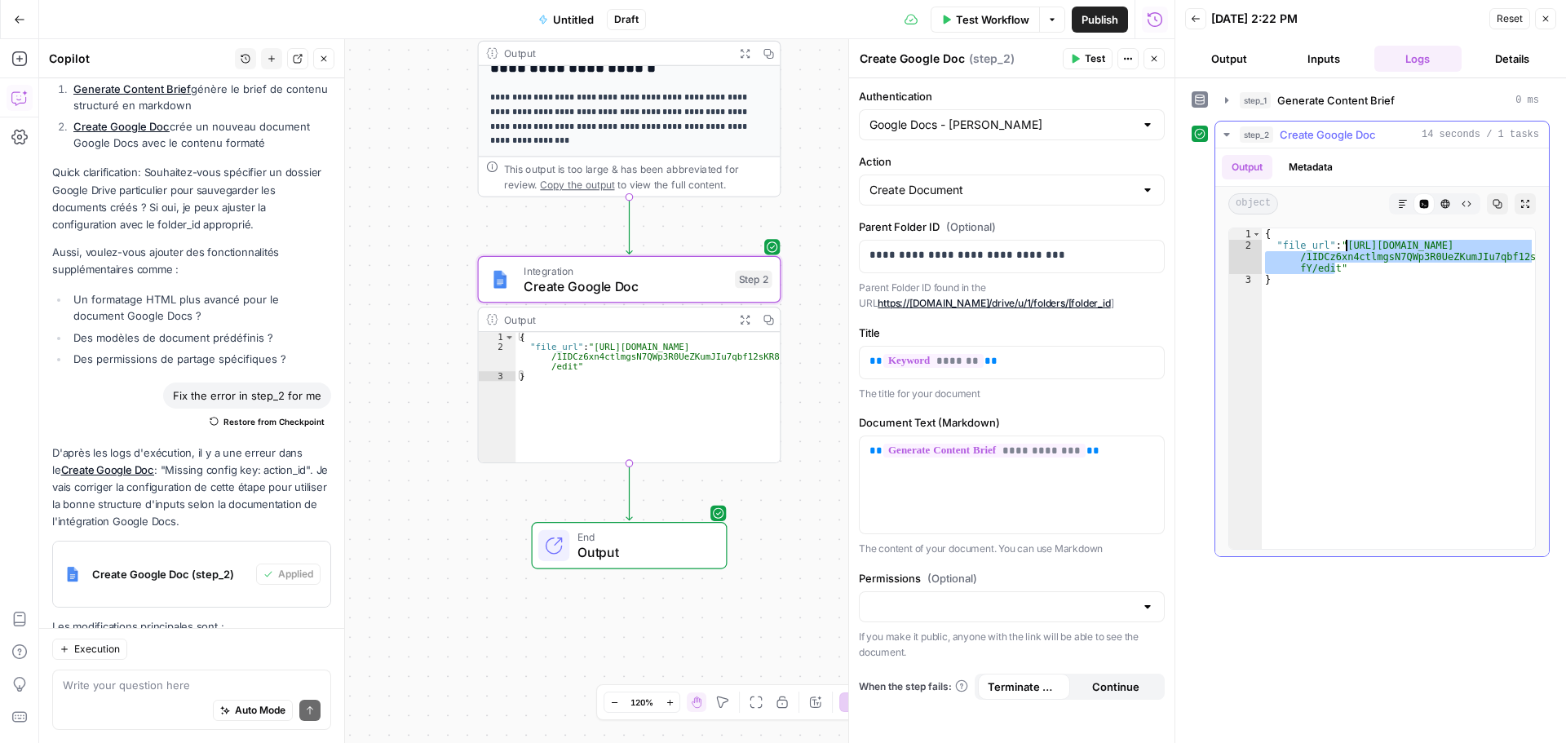
click at [1344, 249] on div "{ "file_url" : "https://docs.google.com/document/d /1IDCz6xn4ctlmgsN7QWp3R0UeZK…" at bounding box center [1398, 399] width 273 height 343
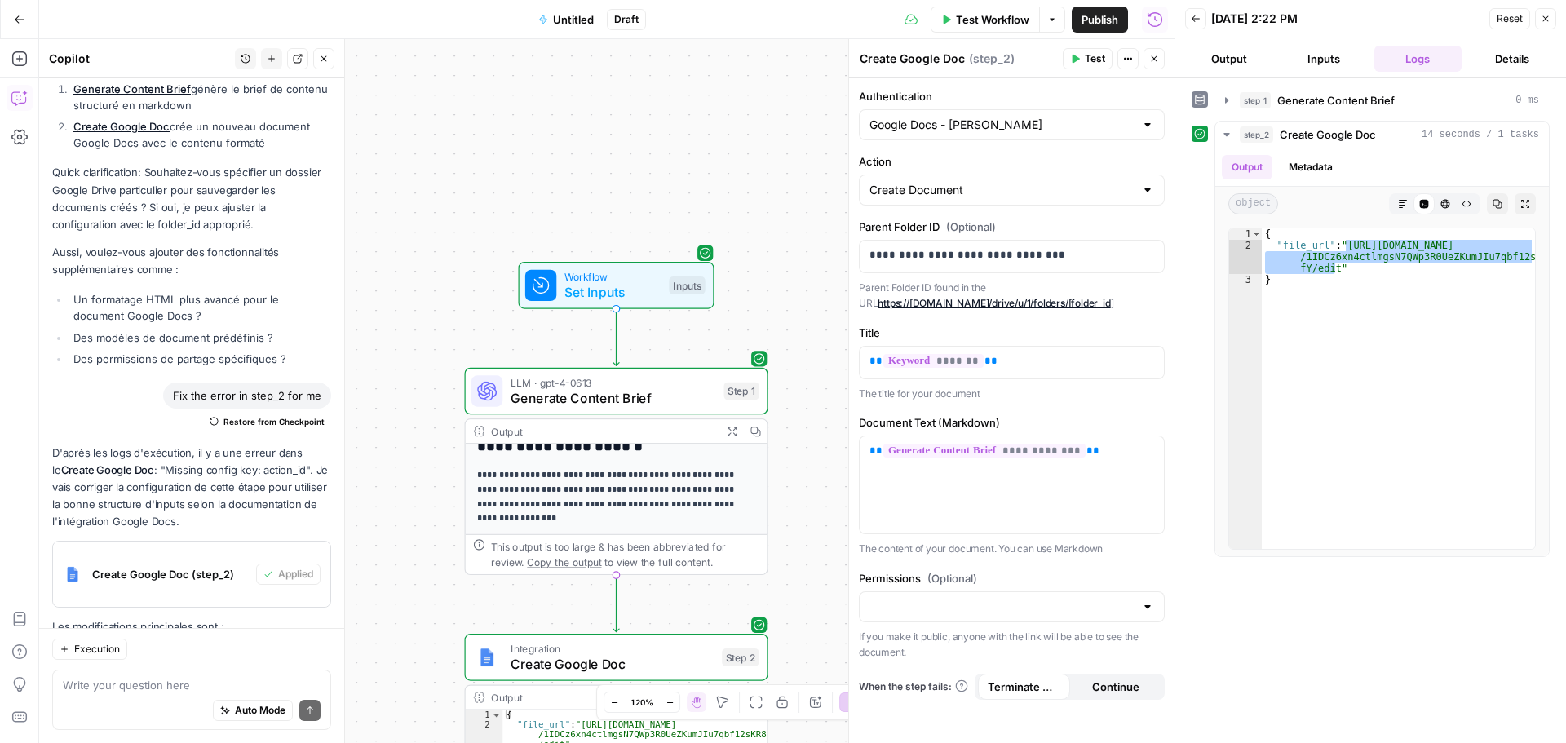
click at [187, 672] on div "Write your question here Auto Mode Send" at bounding box center [191, 700] width 279 height 60
paste textarea "[ADD 20 SECONDARY KEYWORDS]"
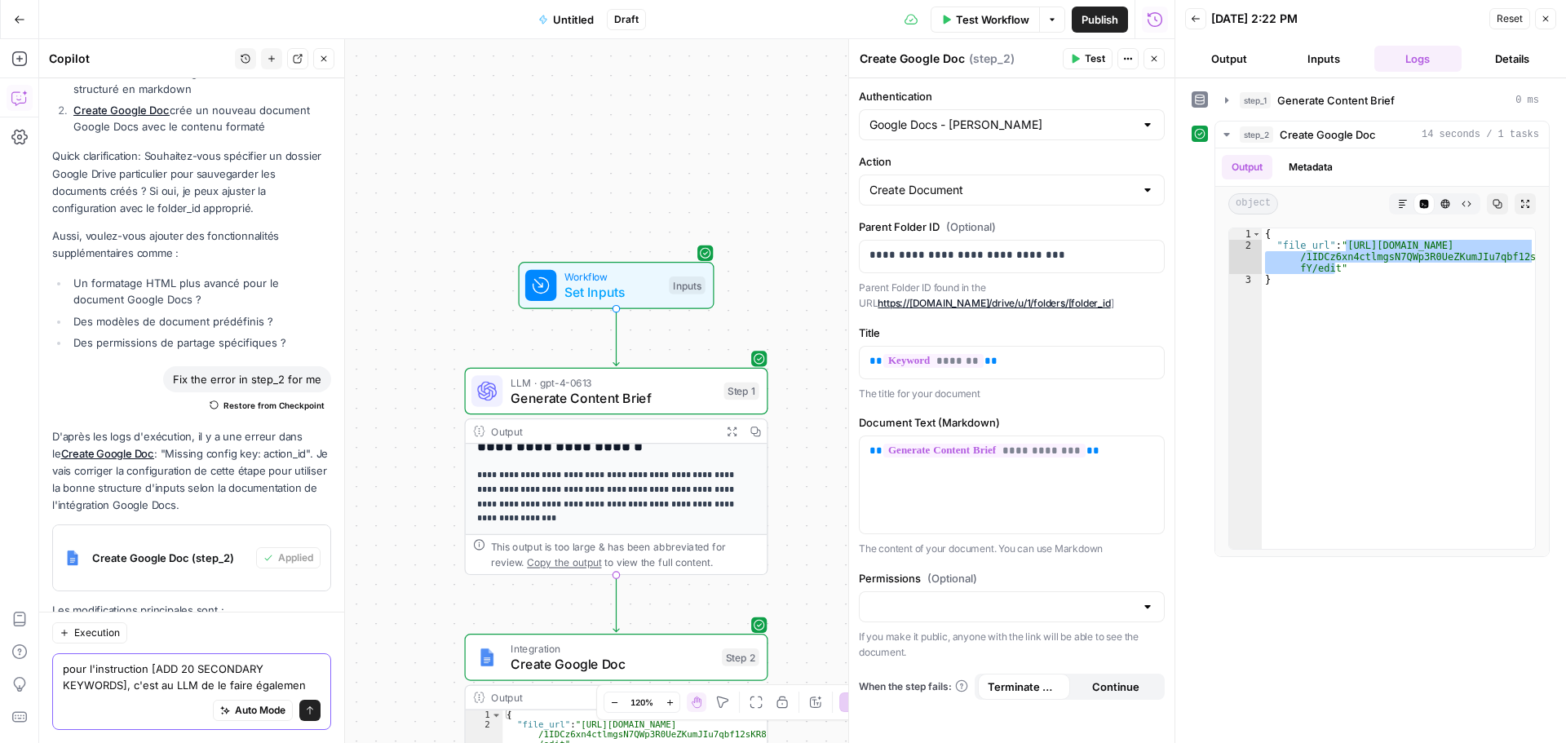
type textarea "pour l'instruction [ADD 20 SECONDARY KEYWORDS], c'est au LLM de le faire égalem…"
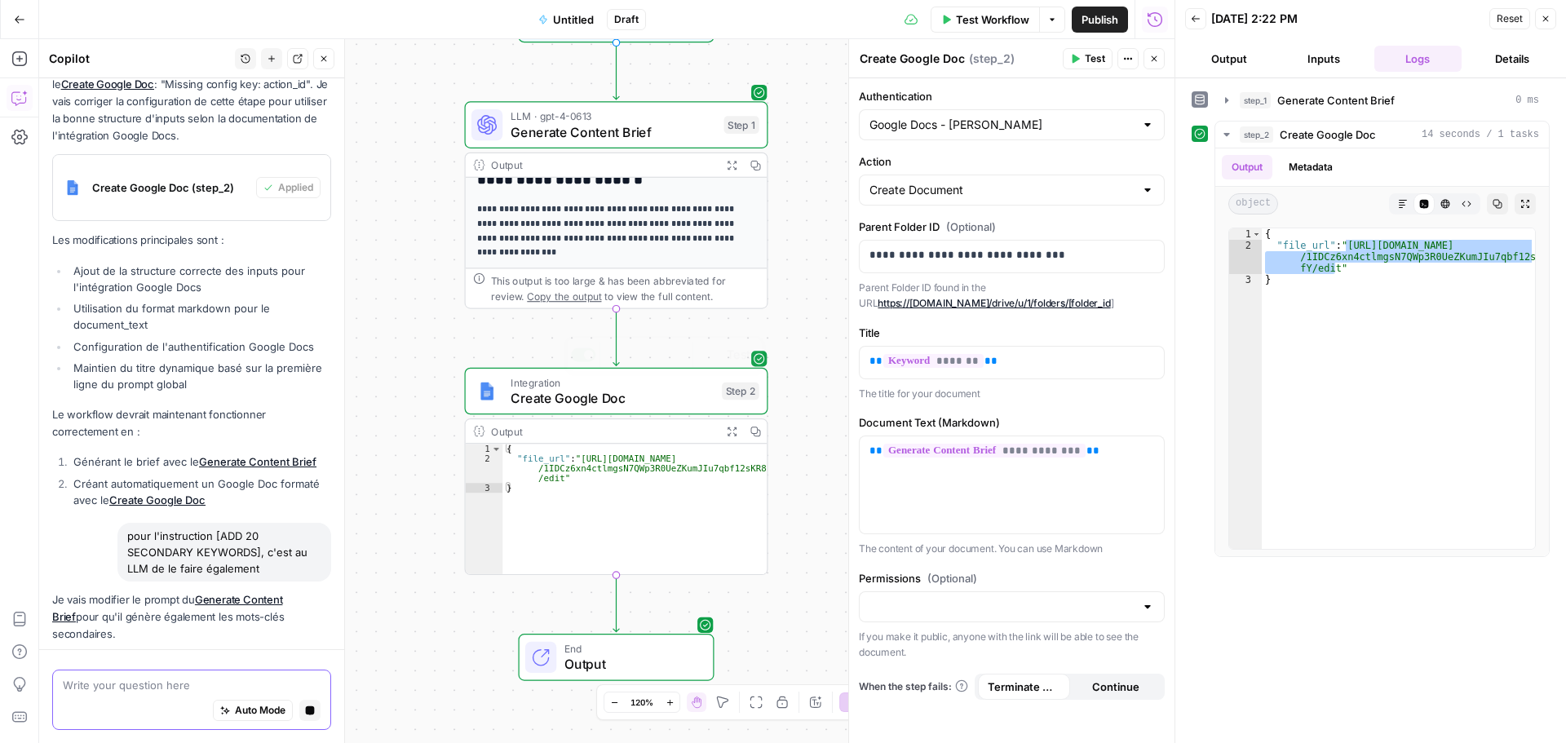
scroll to position [6539, 0]
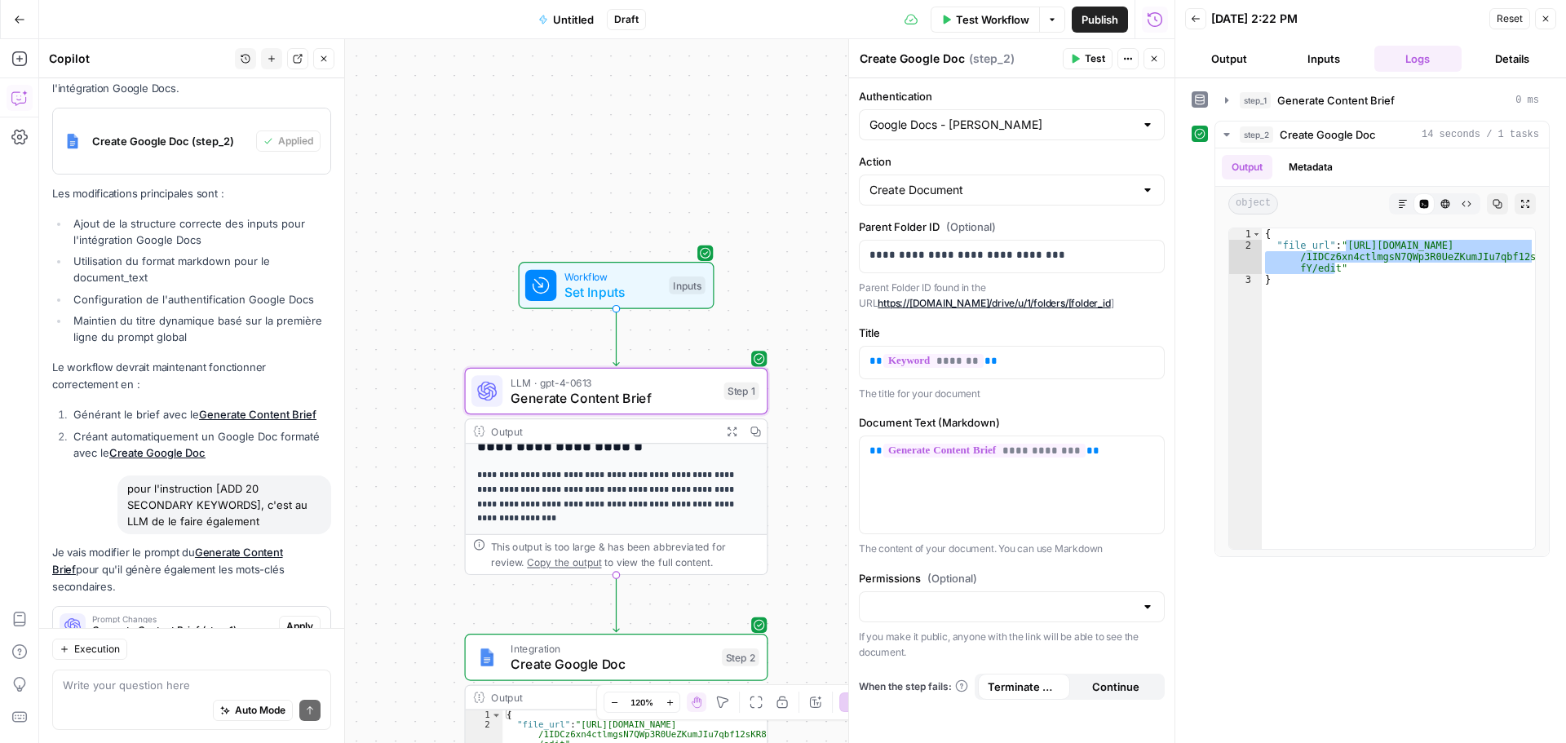
click at [286, 619] on span "Apply" at bounding box center [299, 626] width 27 height 15
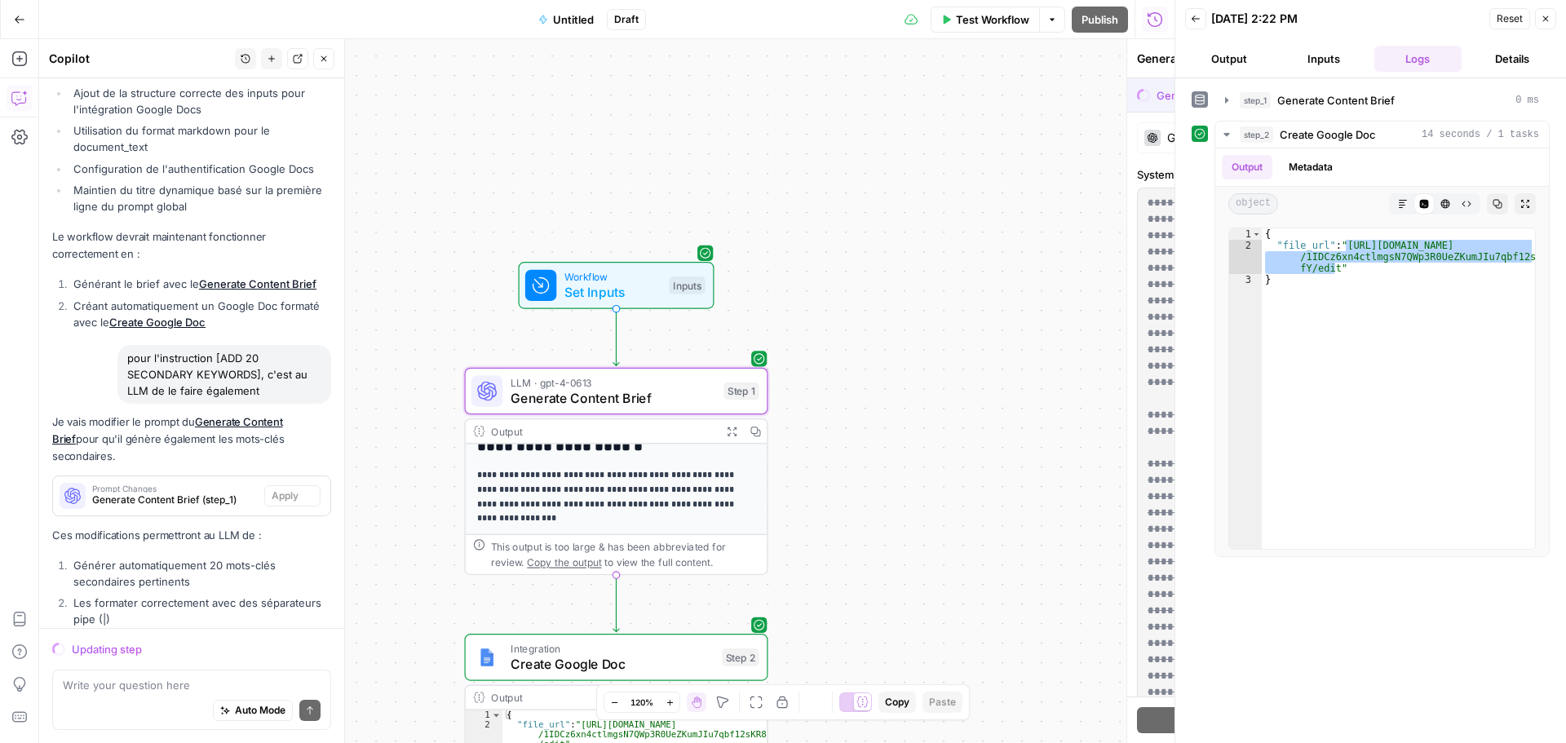
scroll to position [6408, 0]
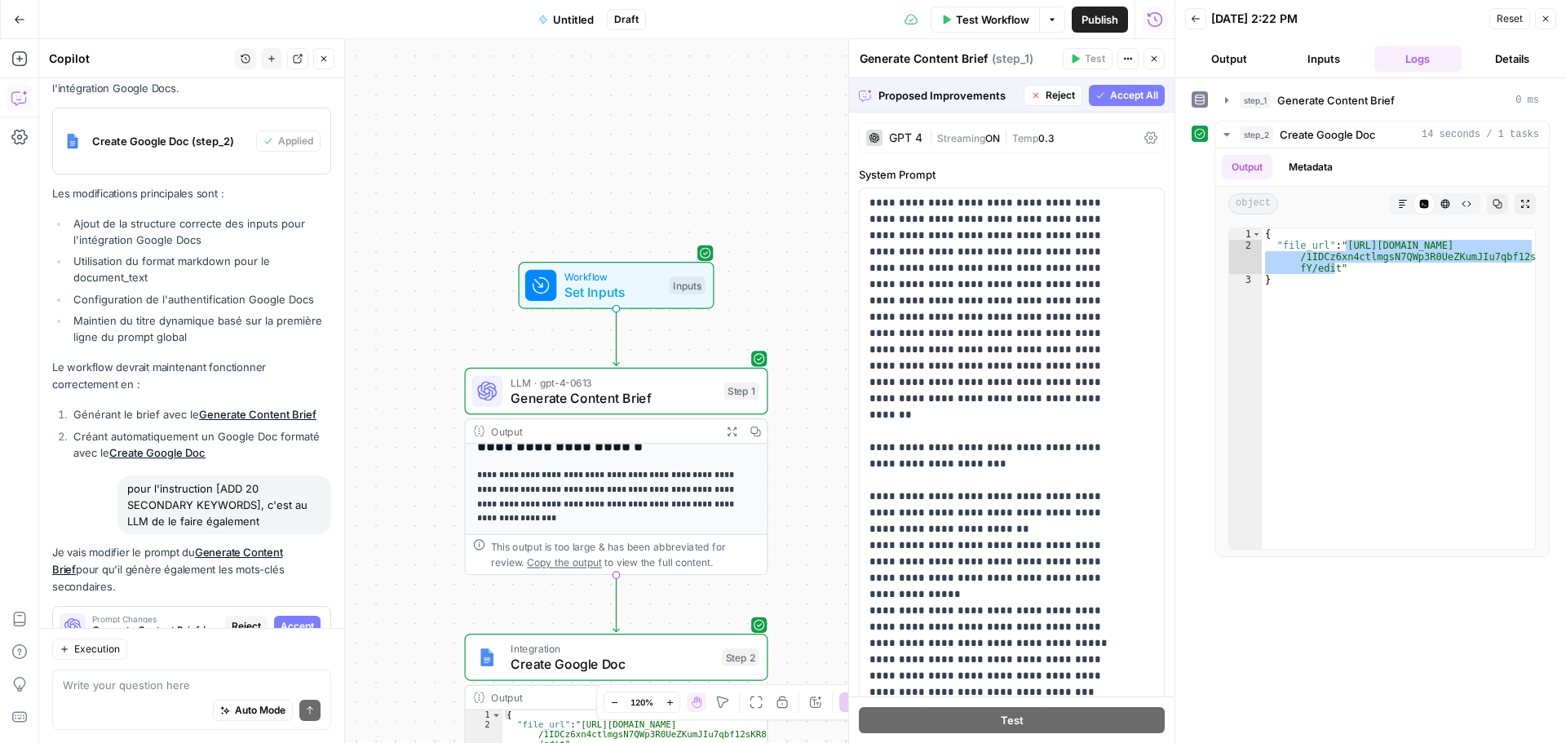
click at [1122, 91] on span "Accept All" at bounding box center [1134, 95] width 48 height 15
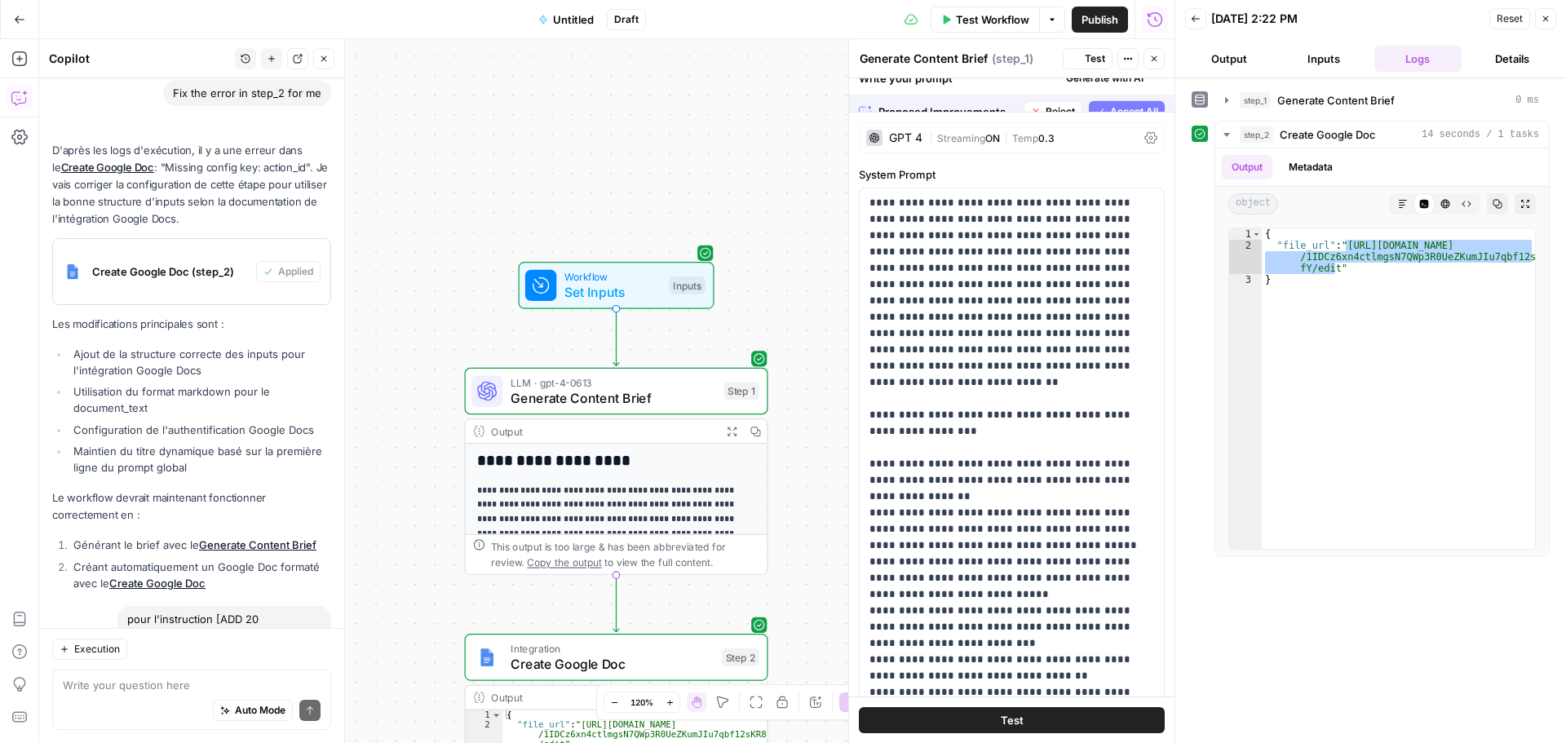
scroll to position [6565, 0]
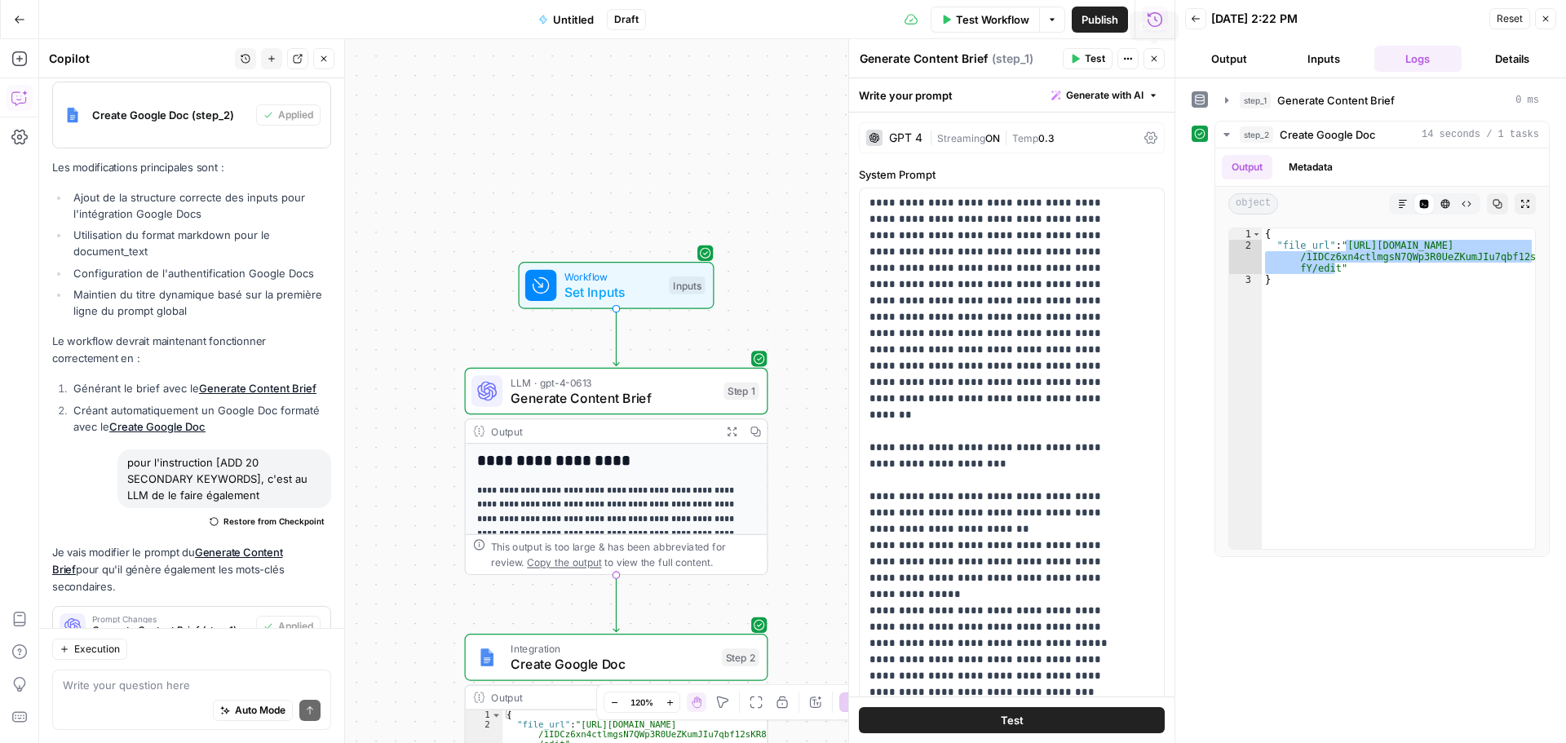
click at [1095, 55] on span "Test" at bounding box center [1095, 58] width 20 height 15
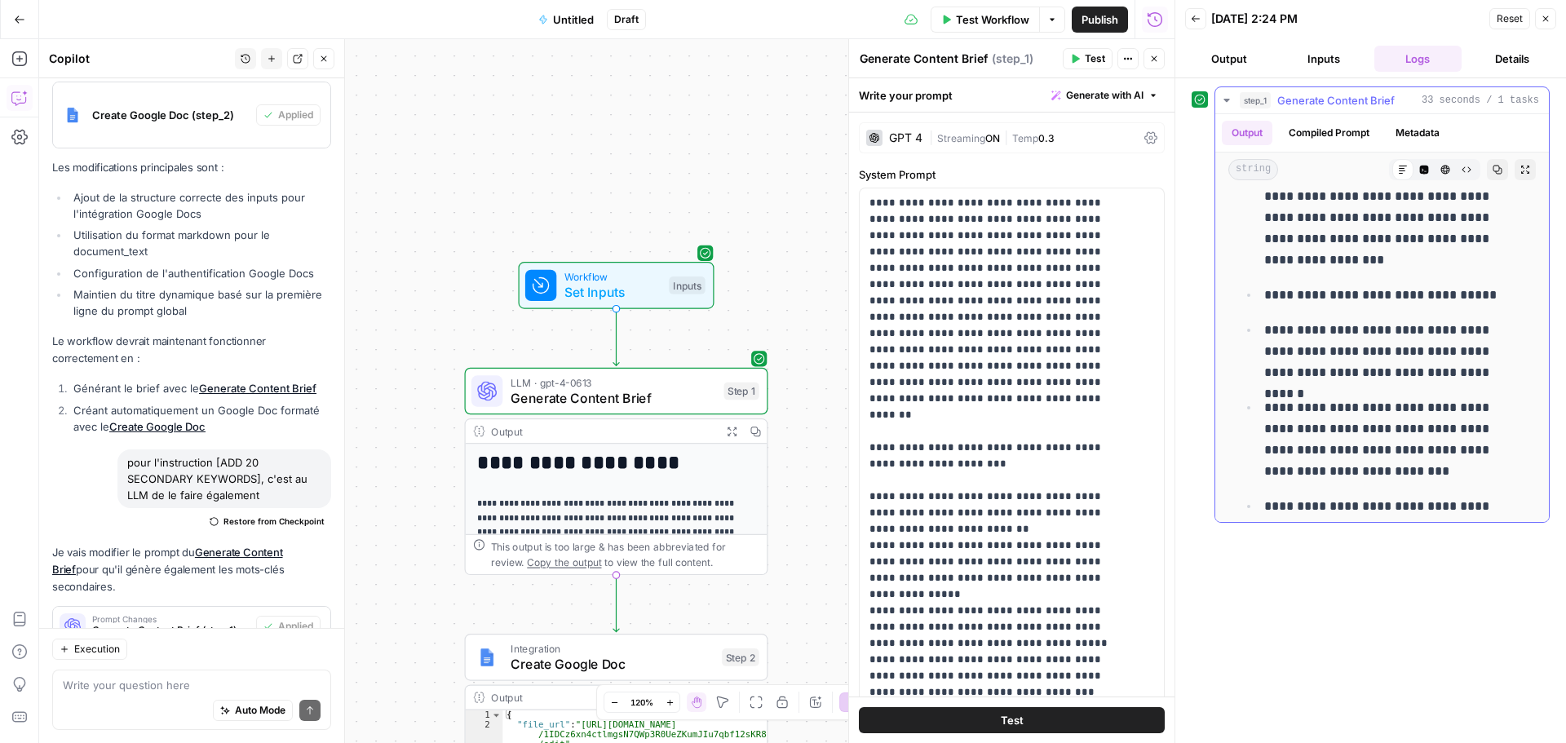
scroll to position [2447, 0]
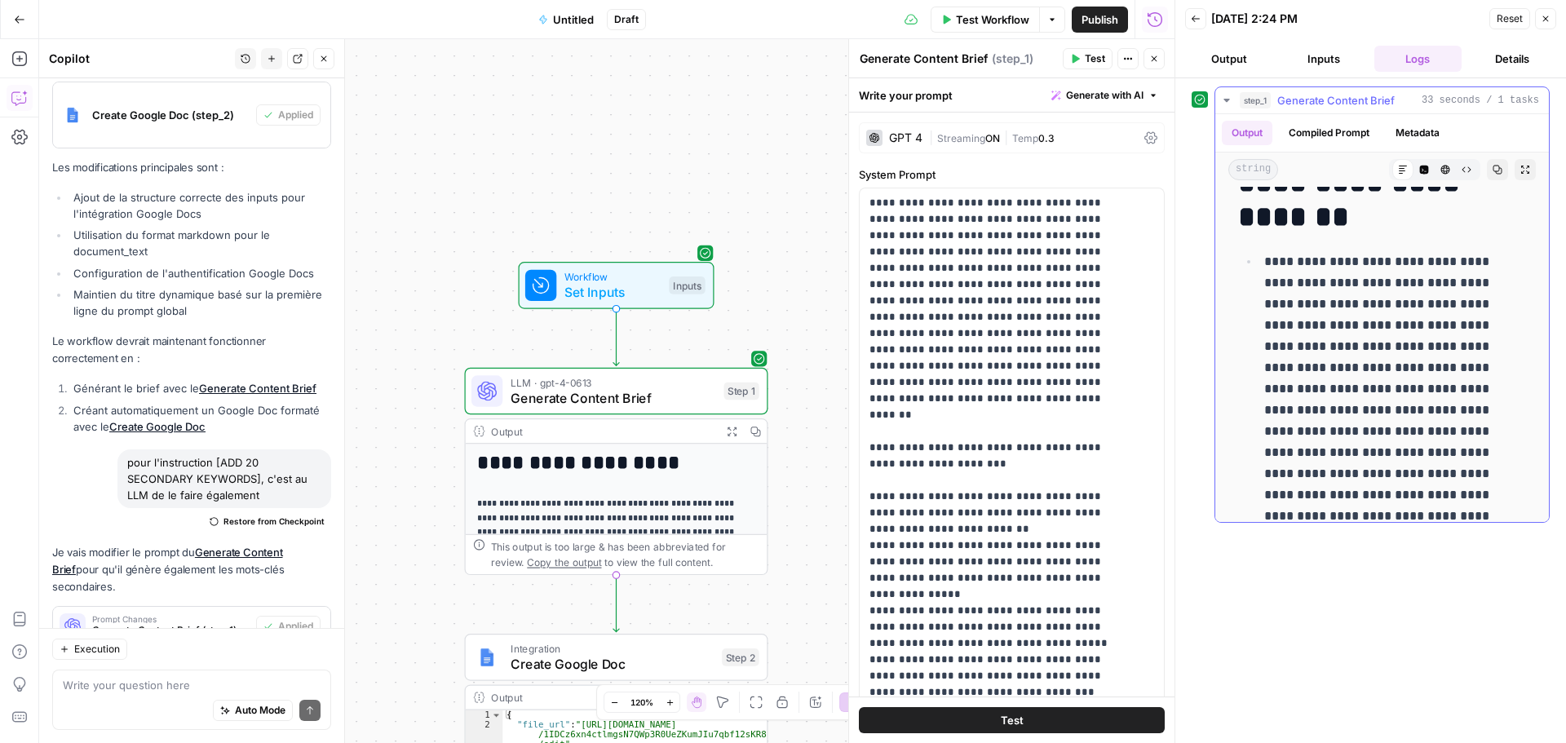
drag, startPoint x: 1467, startPoint y: 262, endPoint x: 1264, endPoint y: 259, distance: 202.3
click at [1264, 259] on p "**********" at bounding box center [1389, 505] width 250 height 509
copy p "**********"
click at [175, 687] on textarea at bounding box center [192, 685] width 258 height 16
paste textarea "Generate 20 secondary keywords"
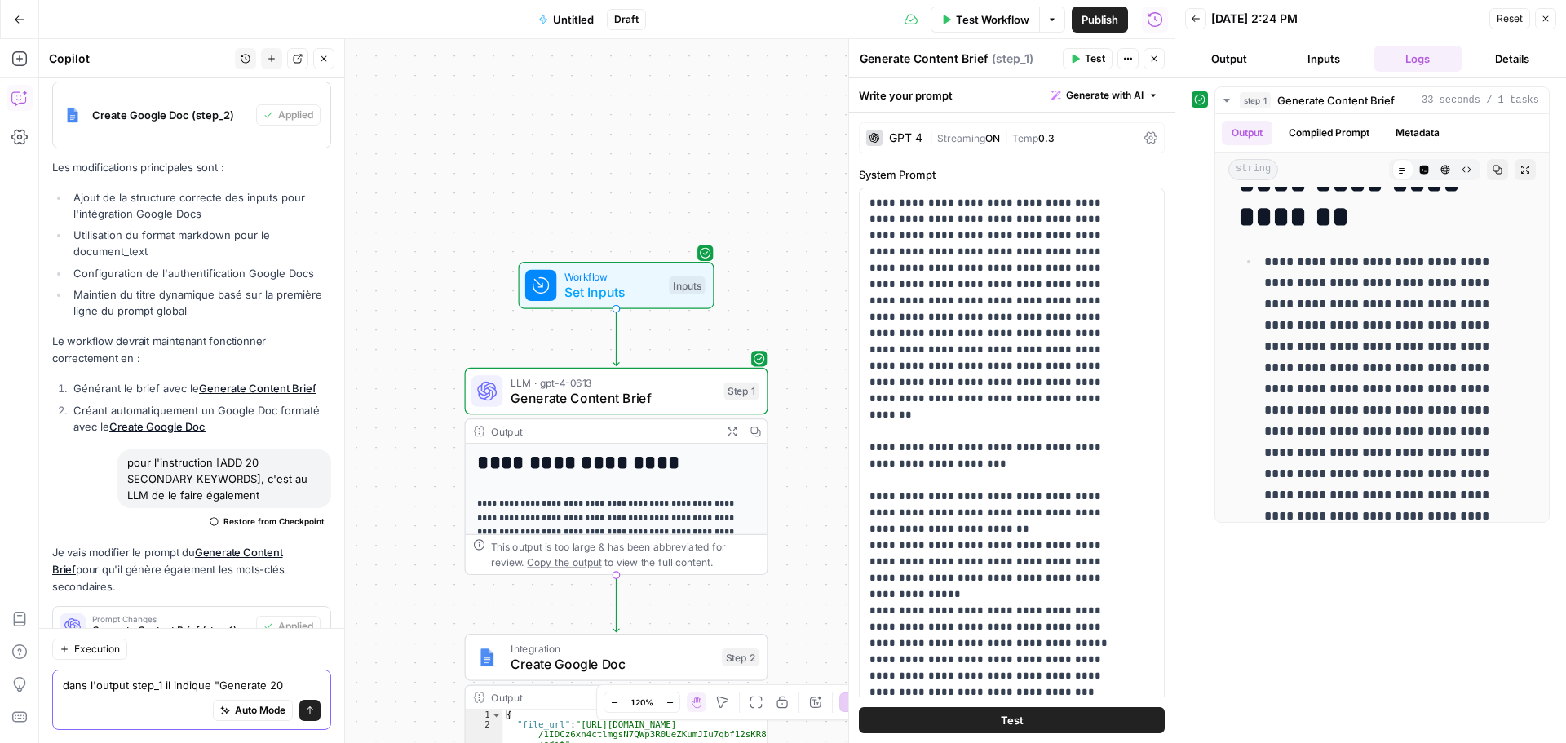
scroll to position [6581, 0]
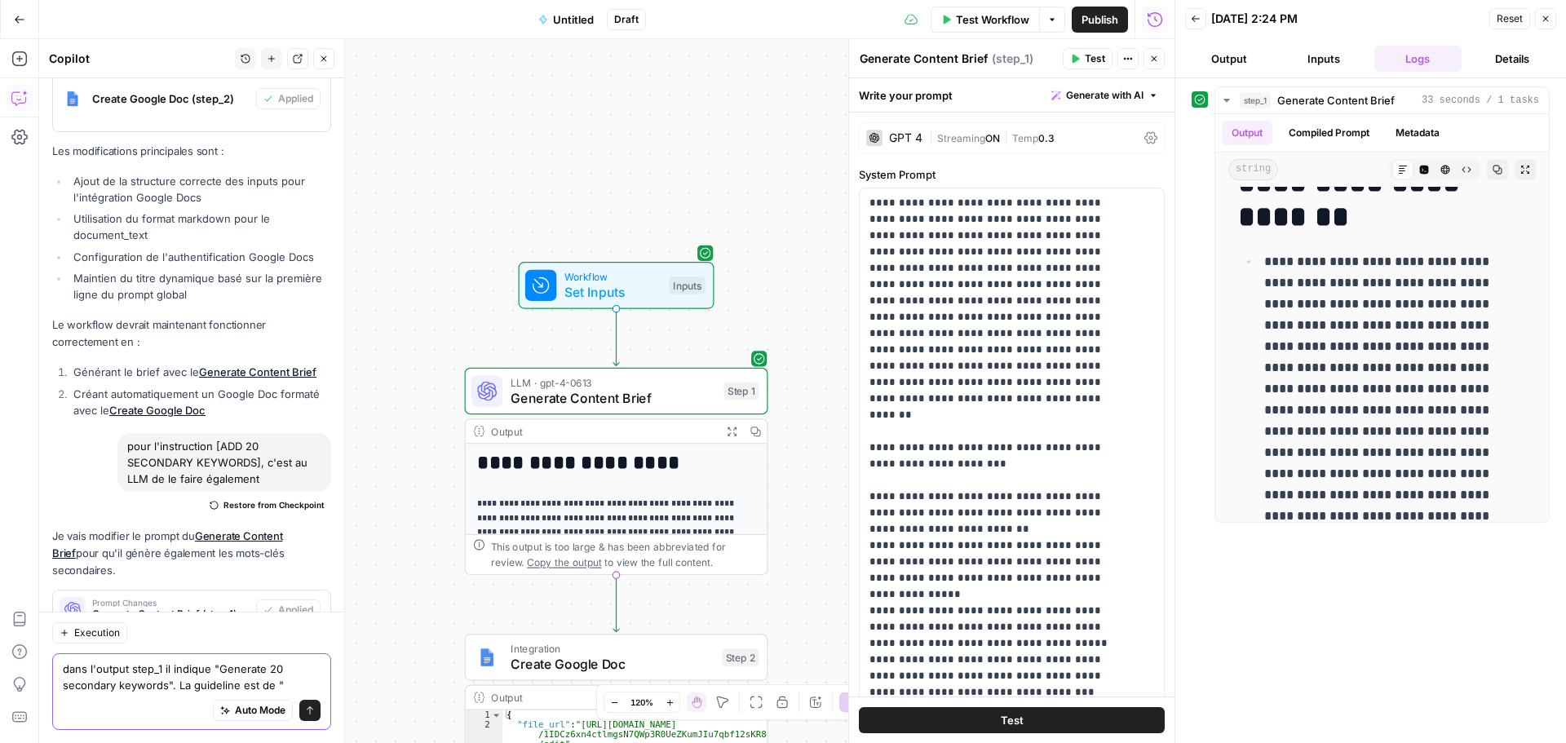
paste textarea "Generate 20 secondary keywords"
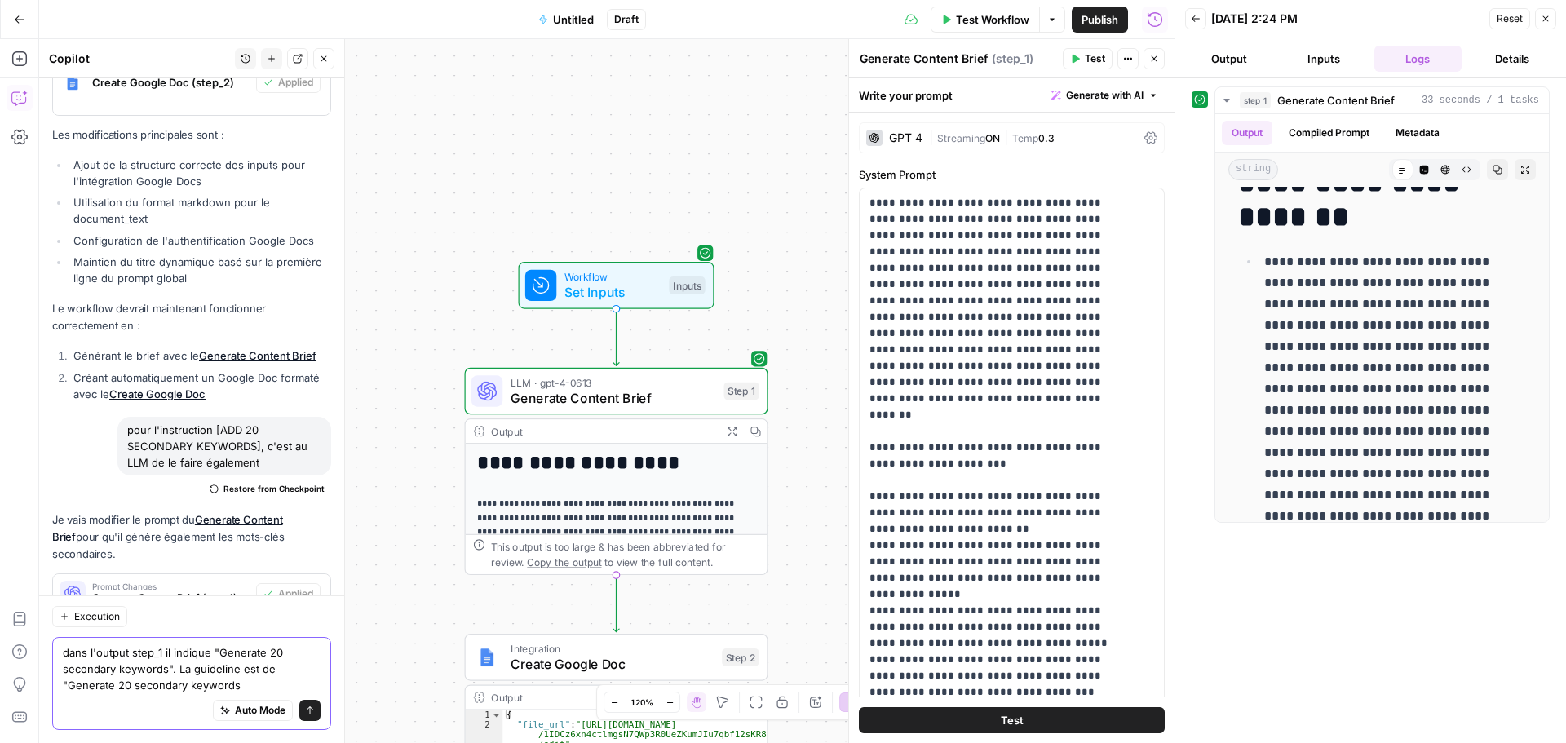
drag, startPoint x: 113, startPoint y: 687, endPoint x: 69, endPoint y: 687, distance: 44.0
click at [69, 687] on textarea "dans l'output step_1 il indique "Generate 20 secondary keywords". La guideline …" at bounding box center [192, 668] width 258 height 49
drag, startPoint x: 300, startPoint y: 672, endPoint x: 280, endPoint y: 671, distance: 20.4
click at [280, 671] on textarea "dans l'output step_1 il indique "Generate 20 secondary keywords". La guideline …" at bounding box center [192, 668] width 258 height 49
click at [273, 680] on textarea "dans l'output step_1 il indique "Generate 20 secondary keywords". La guideline …" at bounding box center [192, 668] width 258 height 49
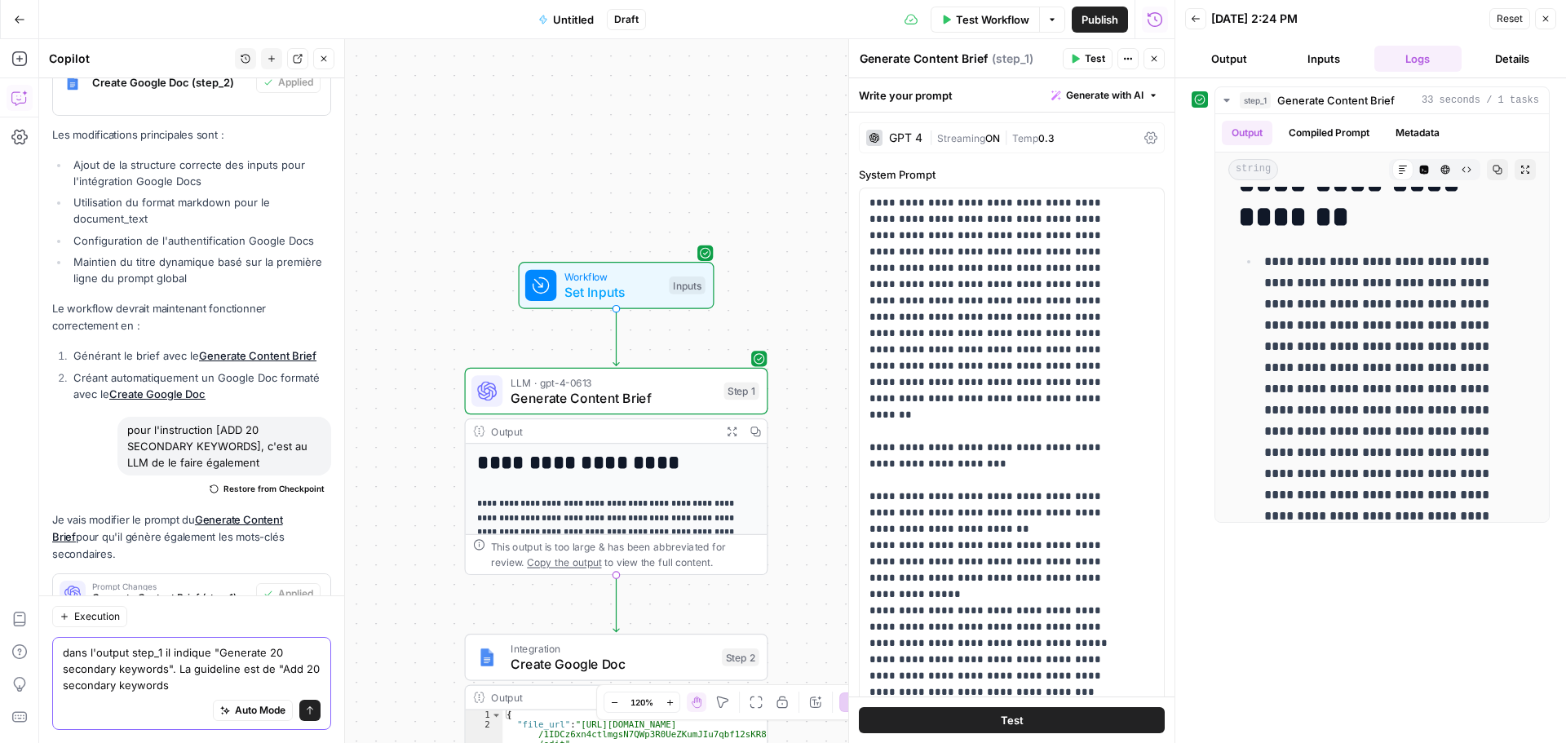
type textarea "dans l'output step_1 il indique "Generate 20 secondary keywords". La guideline …"
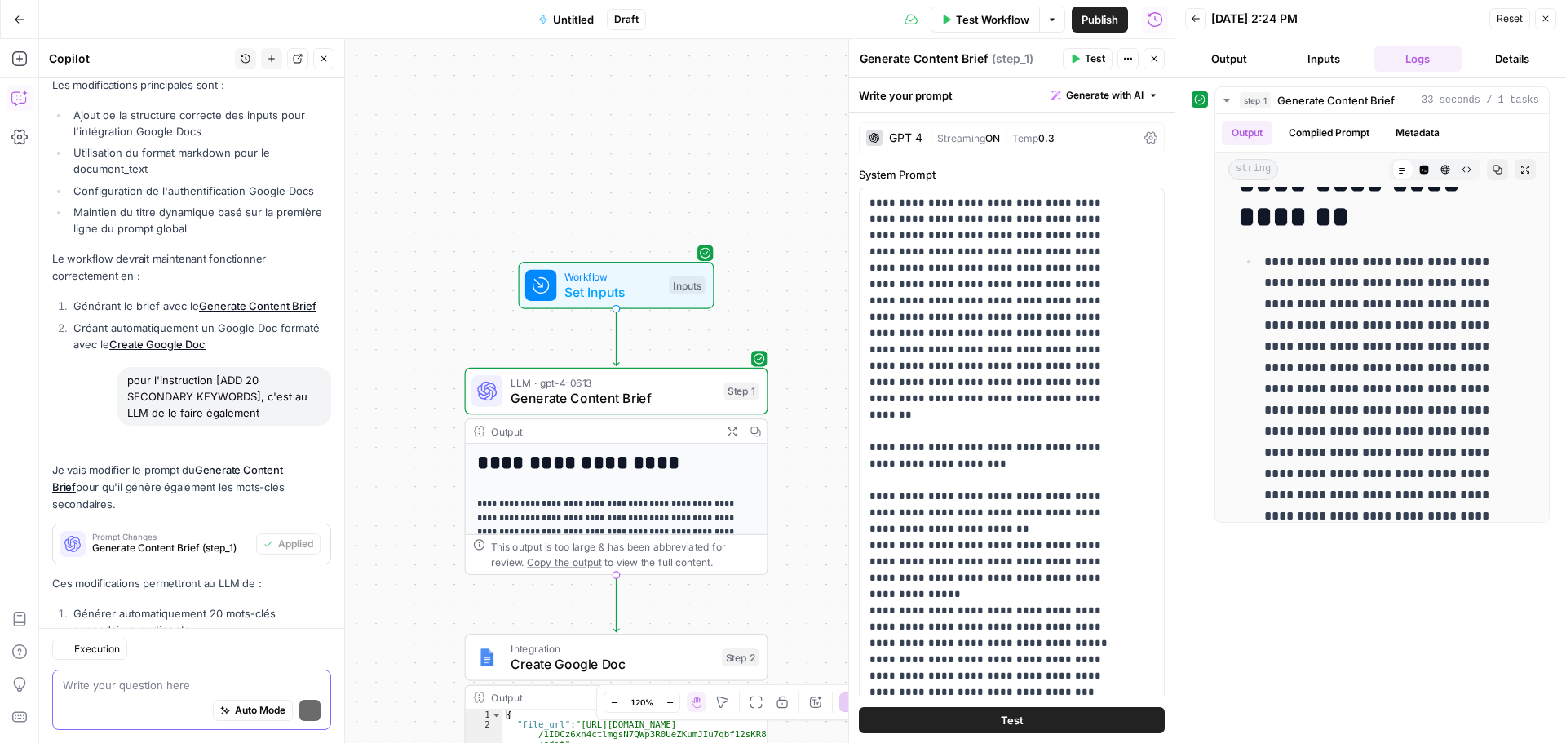
scroll to position [6869, 0]
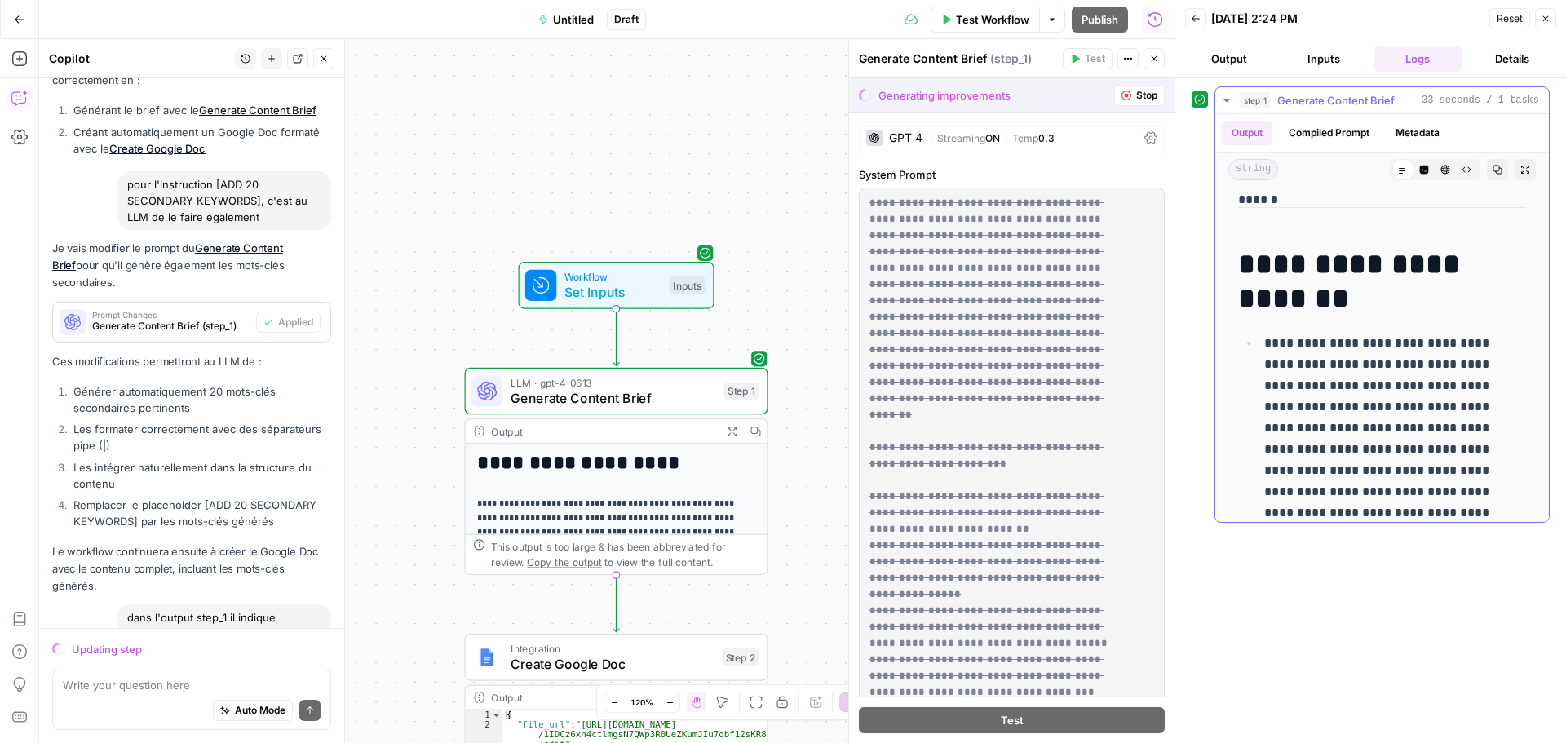
scroll to position [2692, 0]
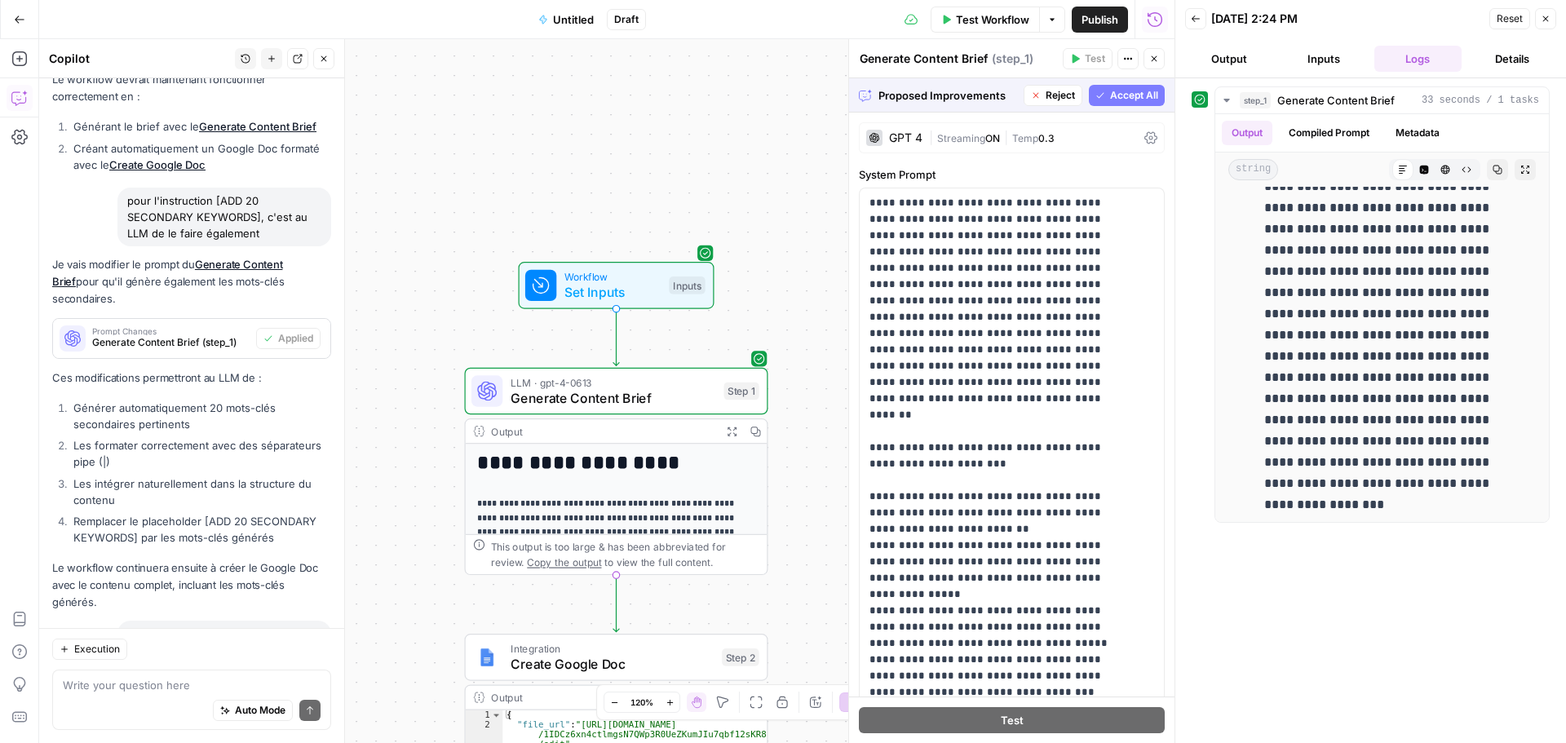
click at [1116, 104] on button "Accept All" at bounding box center [1127, 95] width 76 height 21
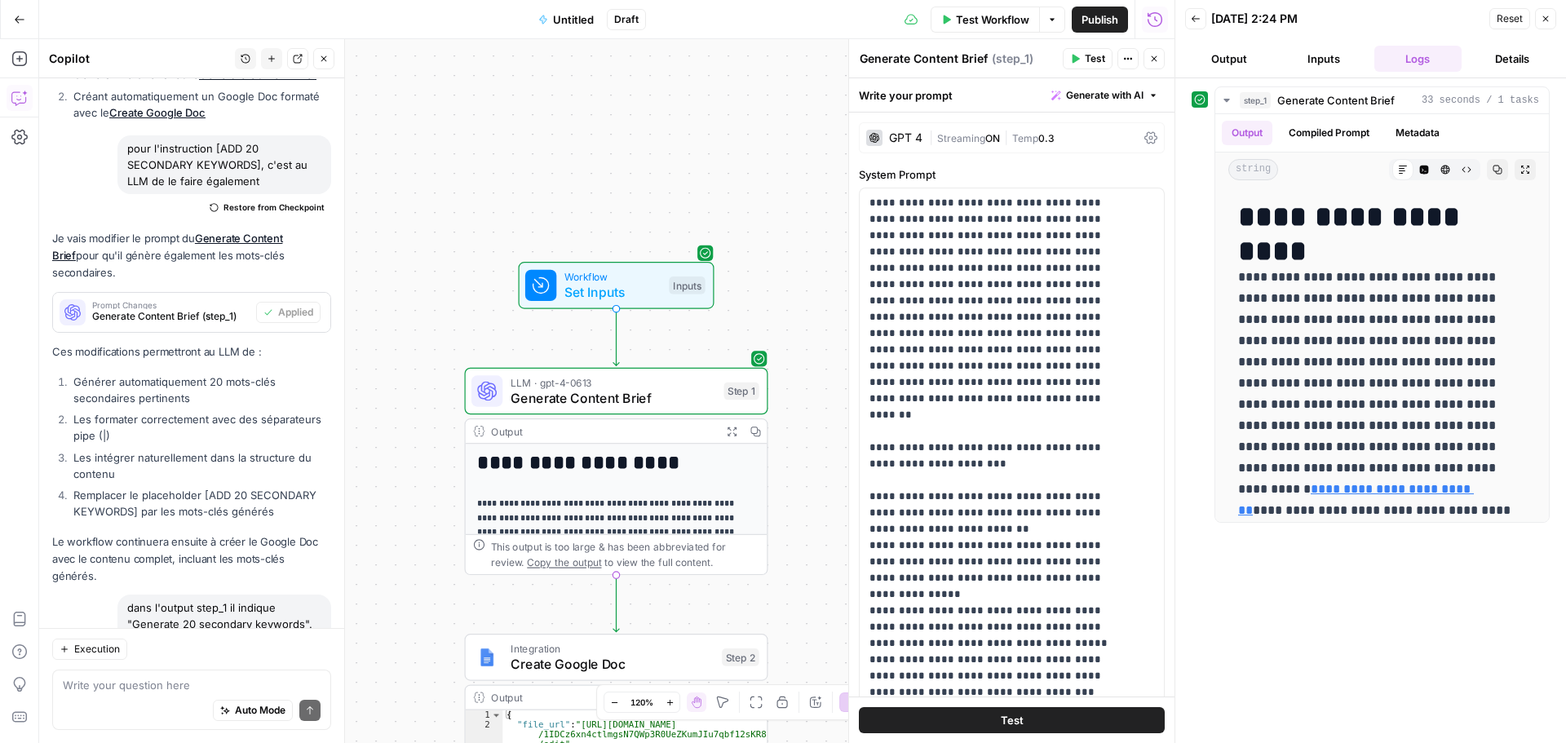
click at [132, 701] on div "Auto Mode Send" at bounding box center [192, 711] width 258 height 36
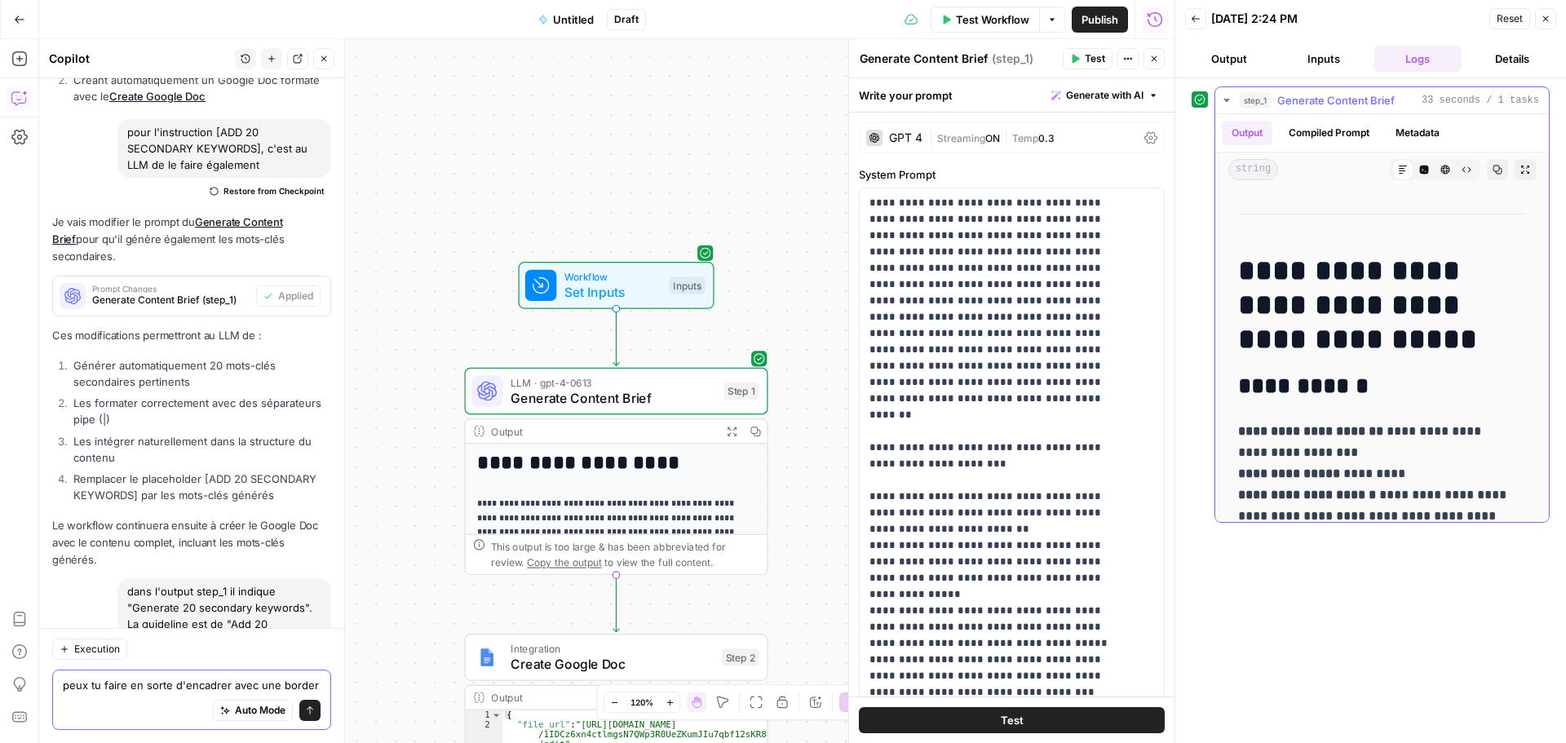
scroll to position [1550, 0]
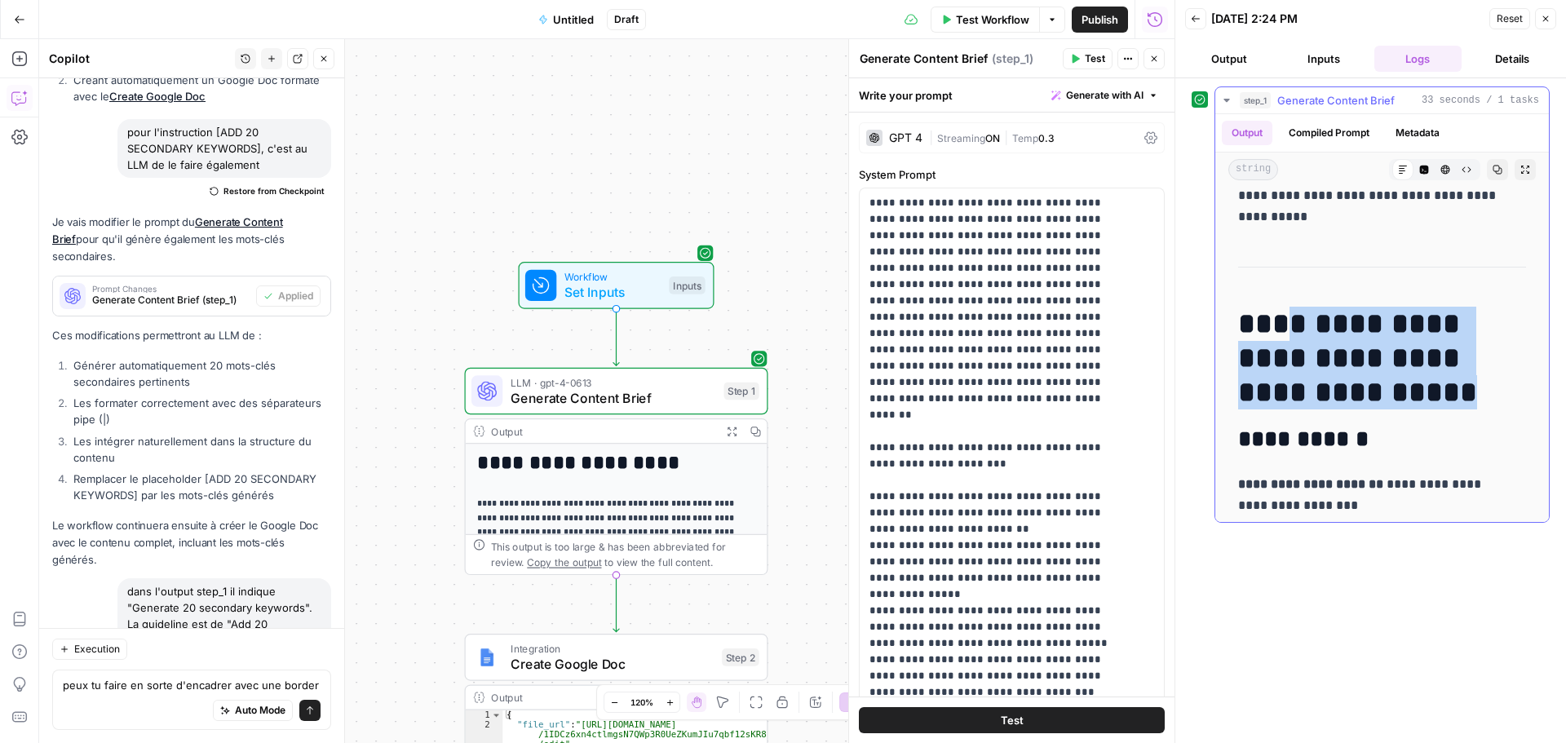
drag, startPoint x: 1280, startPoint y: 334, endPoint x: 1513, endPoint y: 387, distance: 239.4
click at [1513, 387] on h1 "**********" at bounding box center [1376, 358] width 276 height 103
copy h1 "**********"
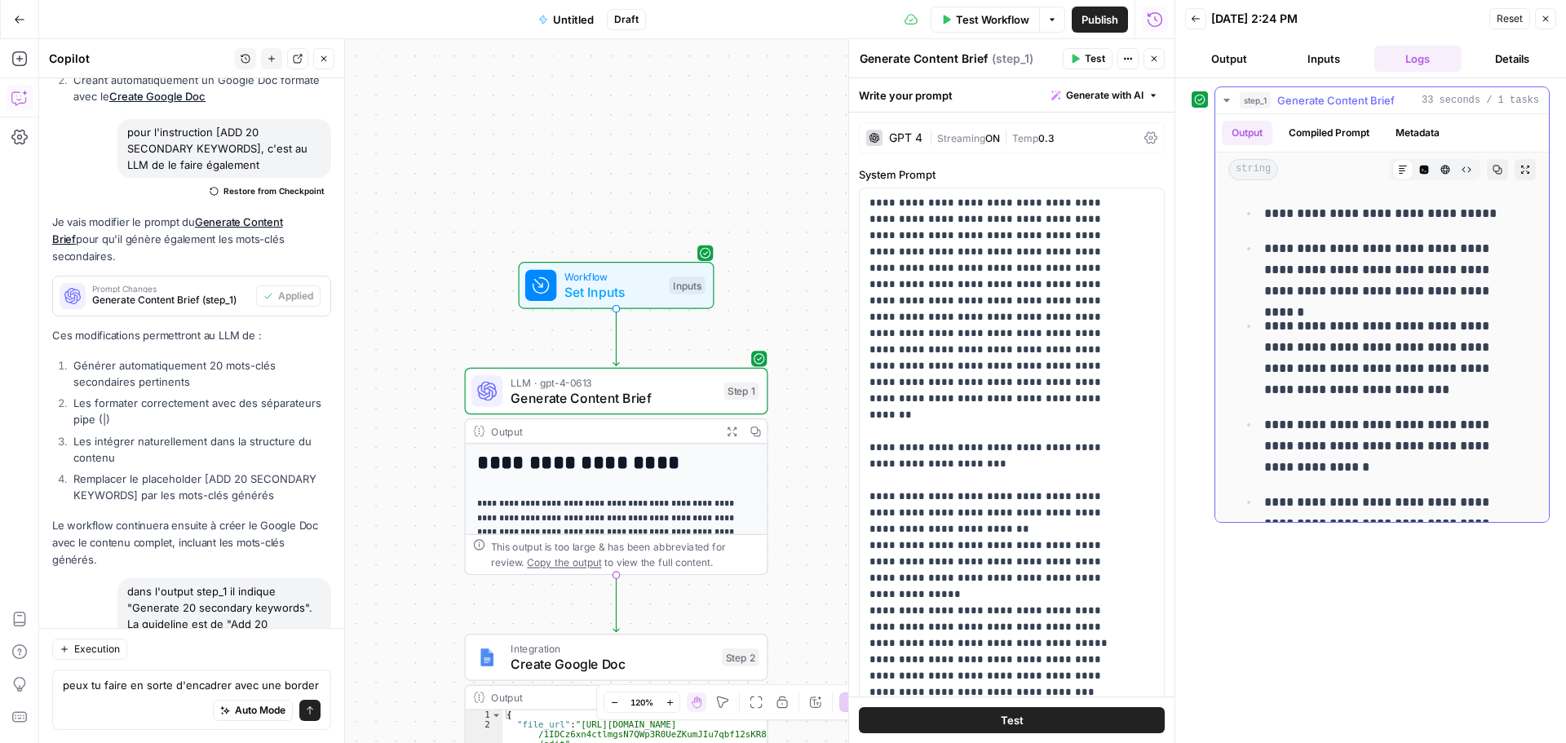
scroll to position [2610, 0]
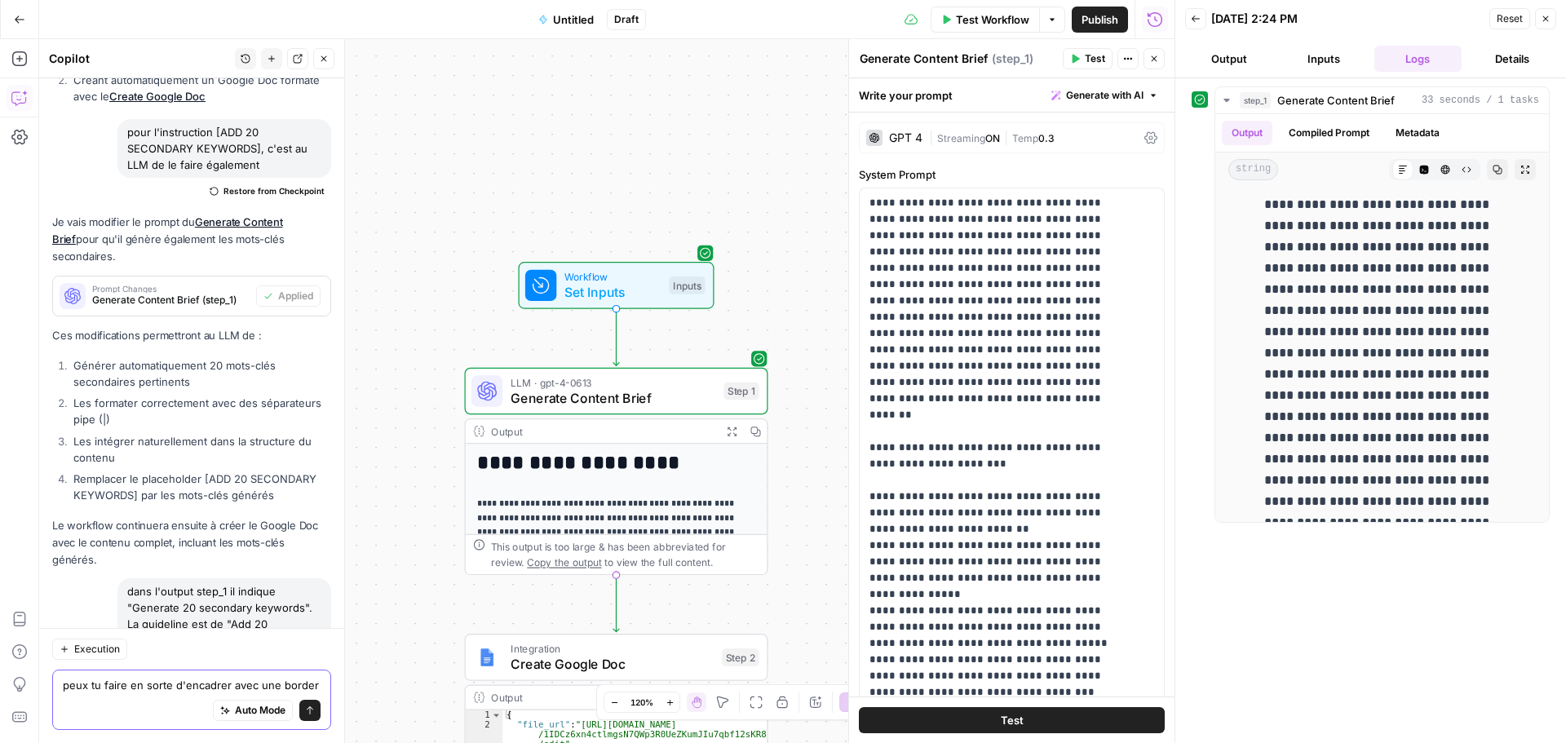
click at [133, 688] on textarea "peux tu faire en sorte d'encadrer avec une border" at bounding box center [192, 685] width 258 height 16
paste textarea "Content Structure with Detailed Formatting"
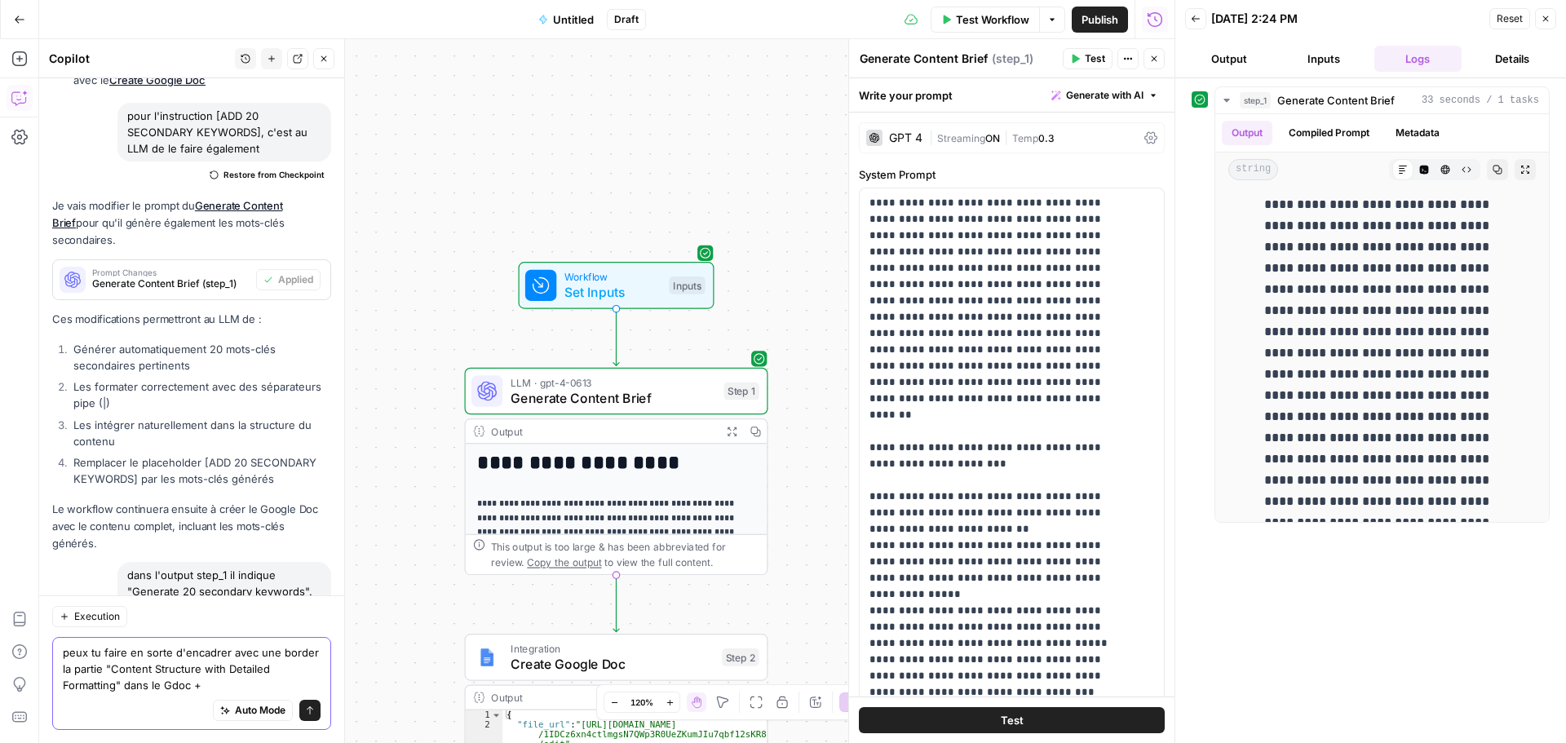
click at [229, 691] on textarea "peux tu faire en sorte d'encadrer avec une border la partie "Content Structure …" at bounding box center [192, 668] width 258 height 49
paste textarea "chaque H2 H3 H4 etc.. ouvert doit fonctionner par deux minimum pour couper un H…"
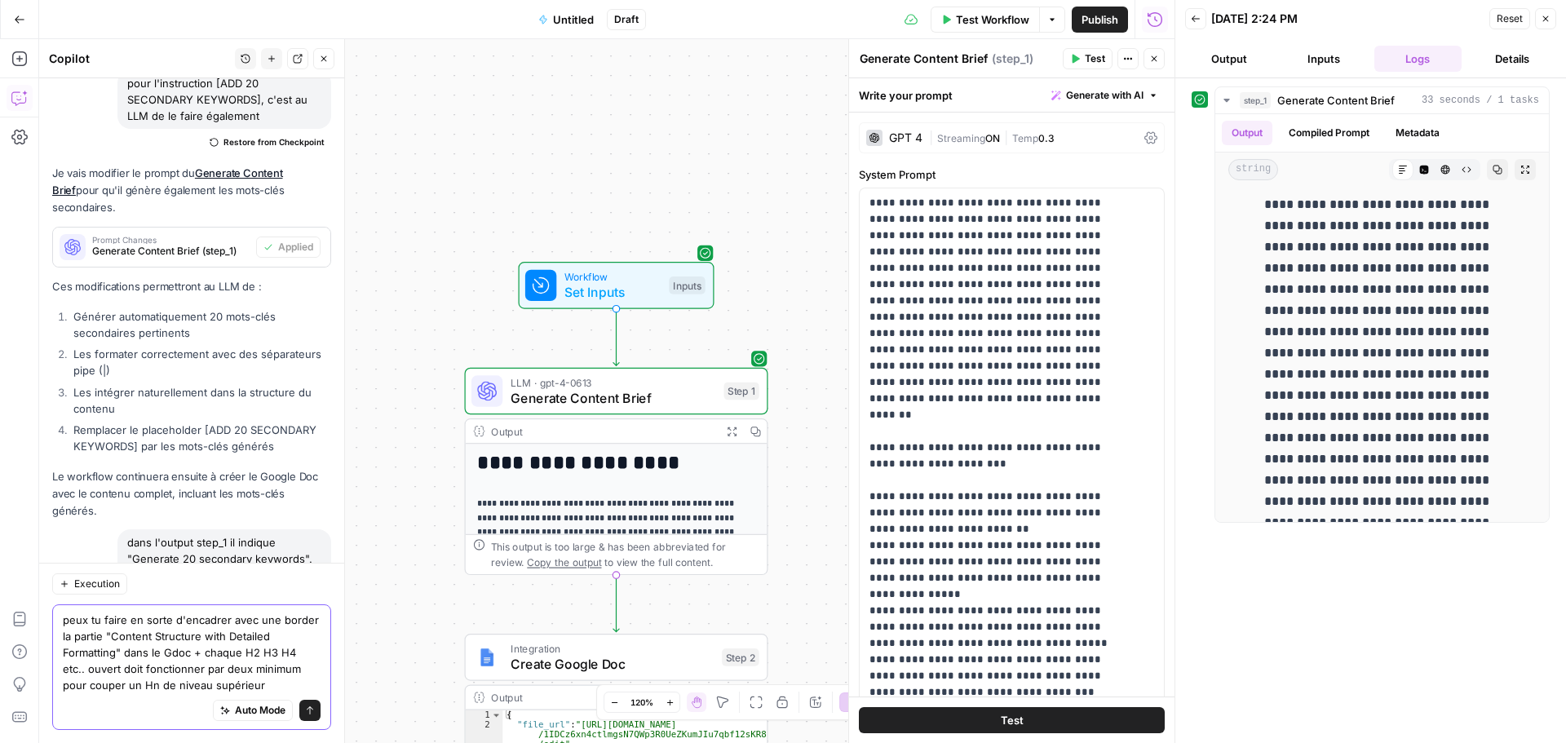
type textarea "peux tu faire en sorte d'encadrer avec une border la partie "Content Structure …"
click at [264, 710] on span "Auto Mode" at bounding box center [260, 710] width 51 height 15
click at [305, 710] on icon "submit" at bounding box center [310, 711] width 10 height 10
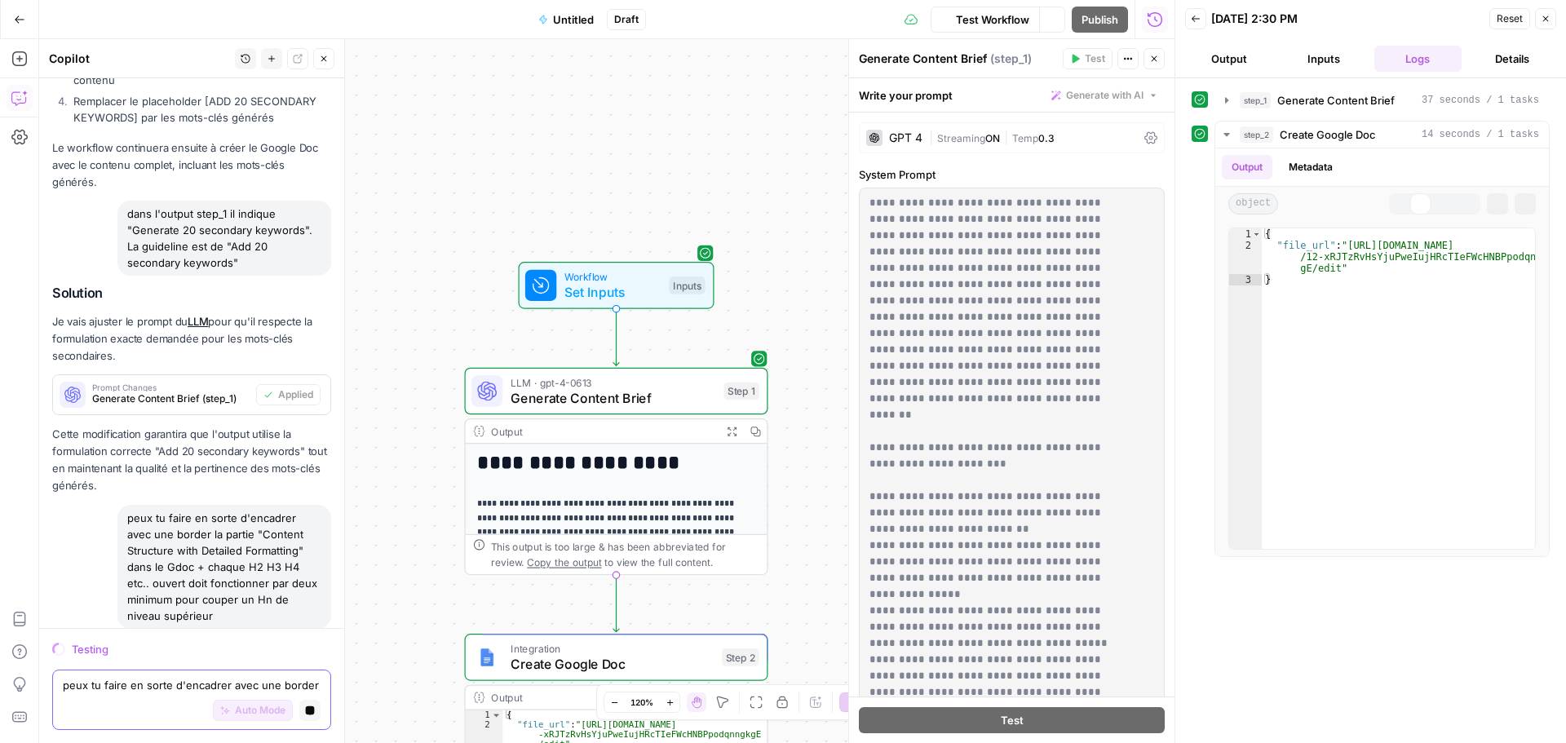
scroll to position [7224, 0]
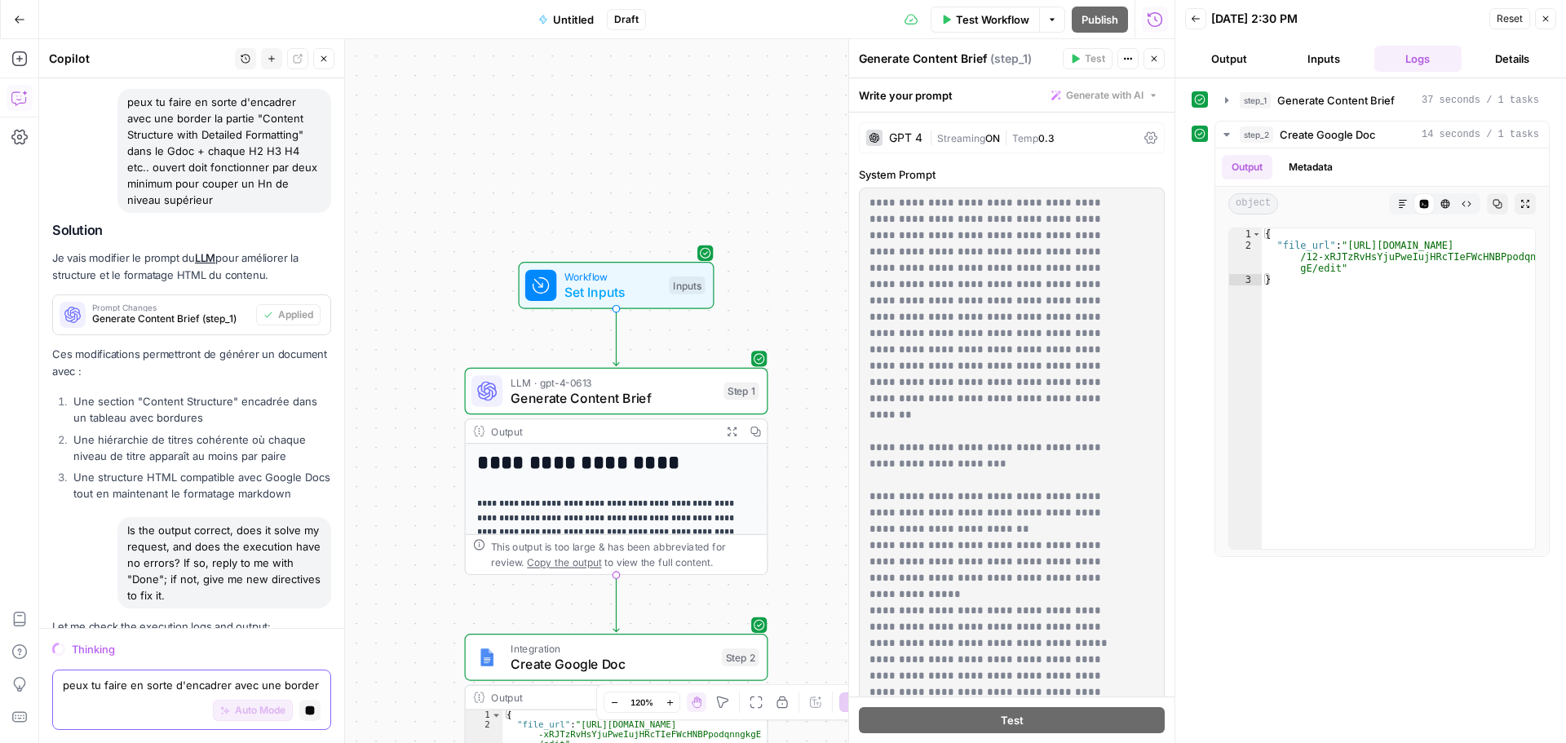
click at [306, 715] on icon "button" at bounding box center [310, 710] width 9 height 9
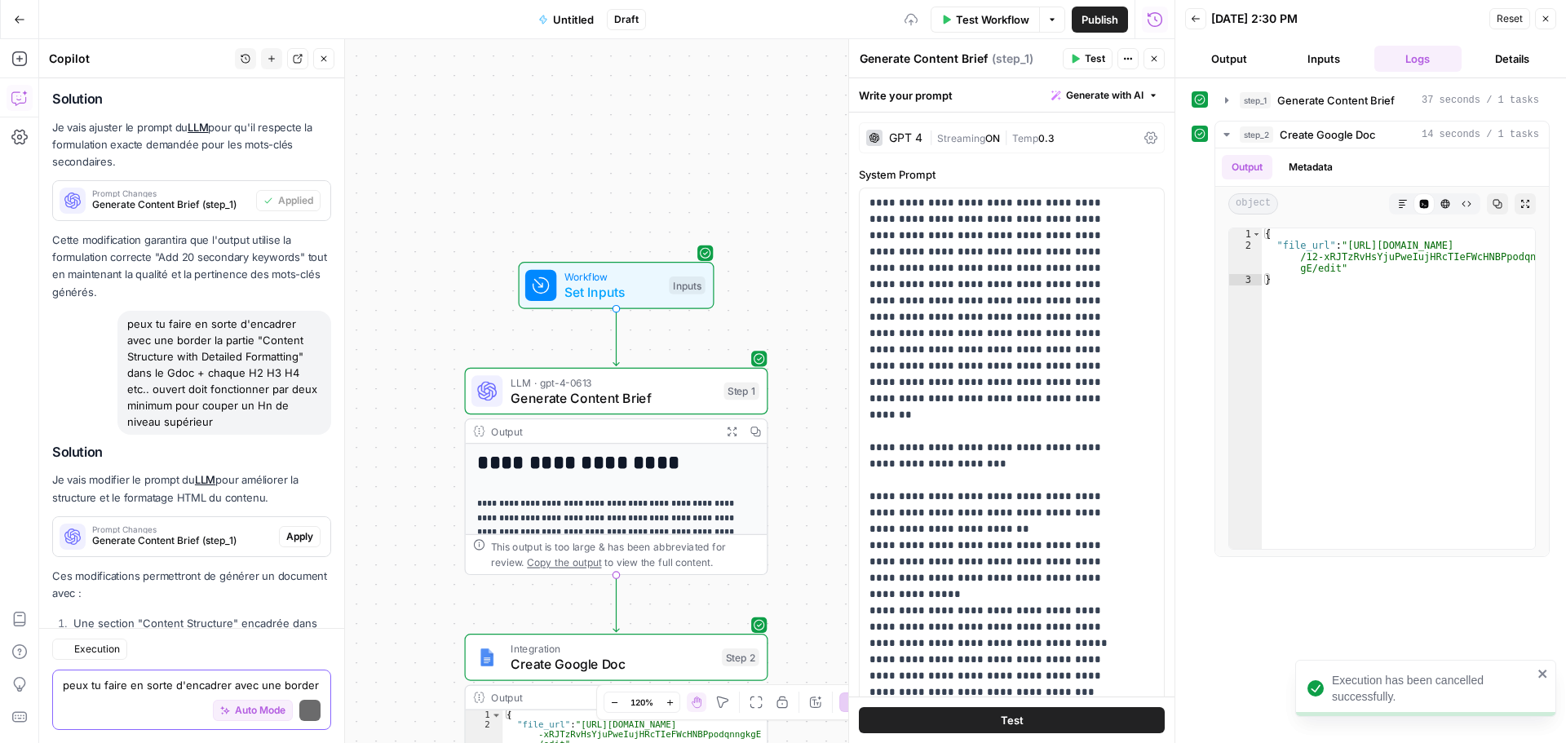
scroll to position [7684, 0]
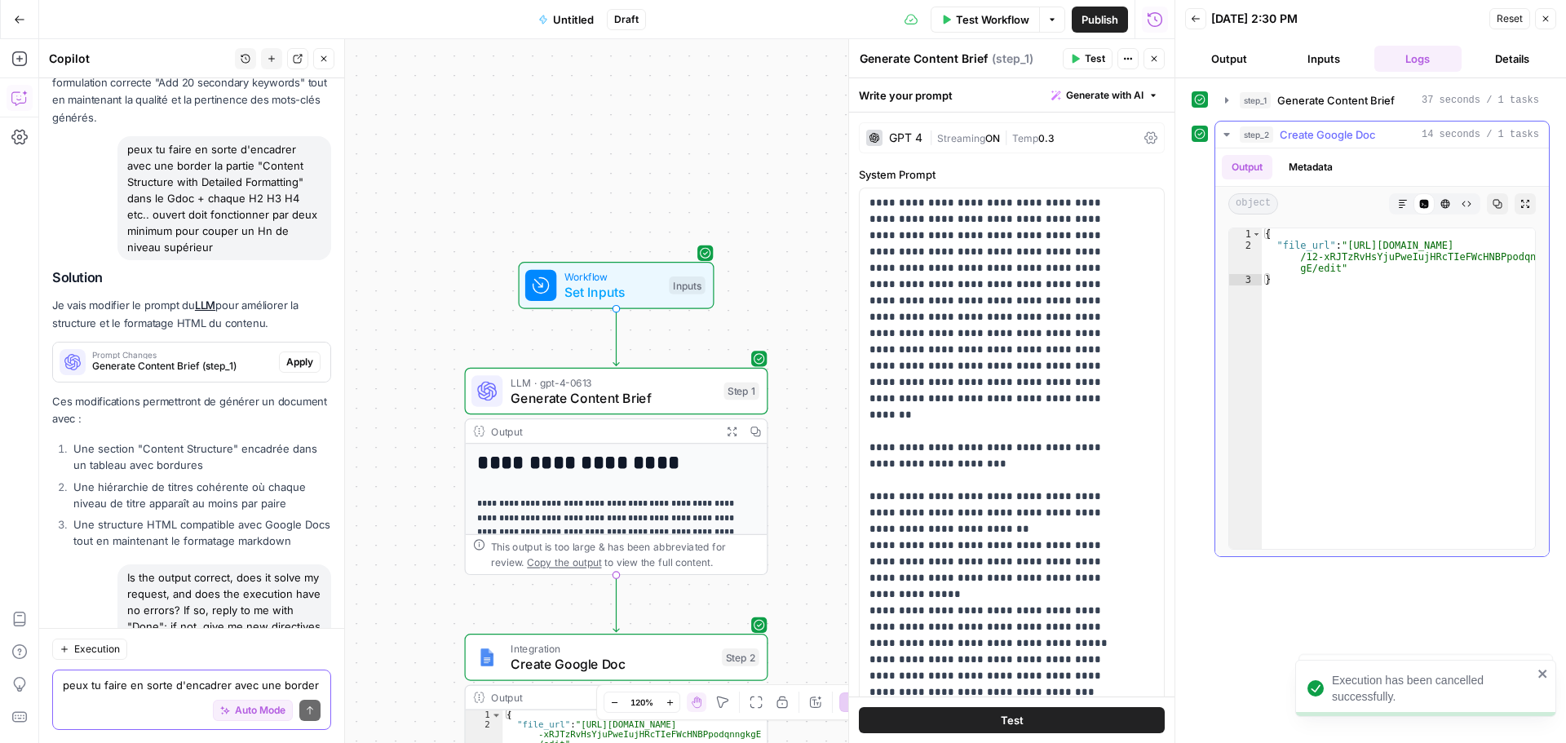
type textarea "**********"
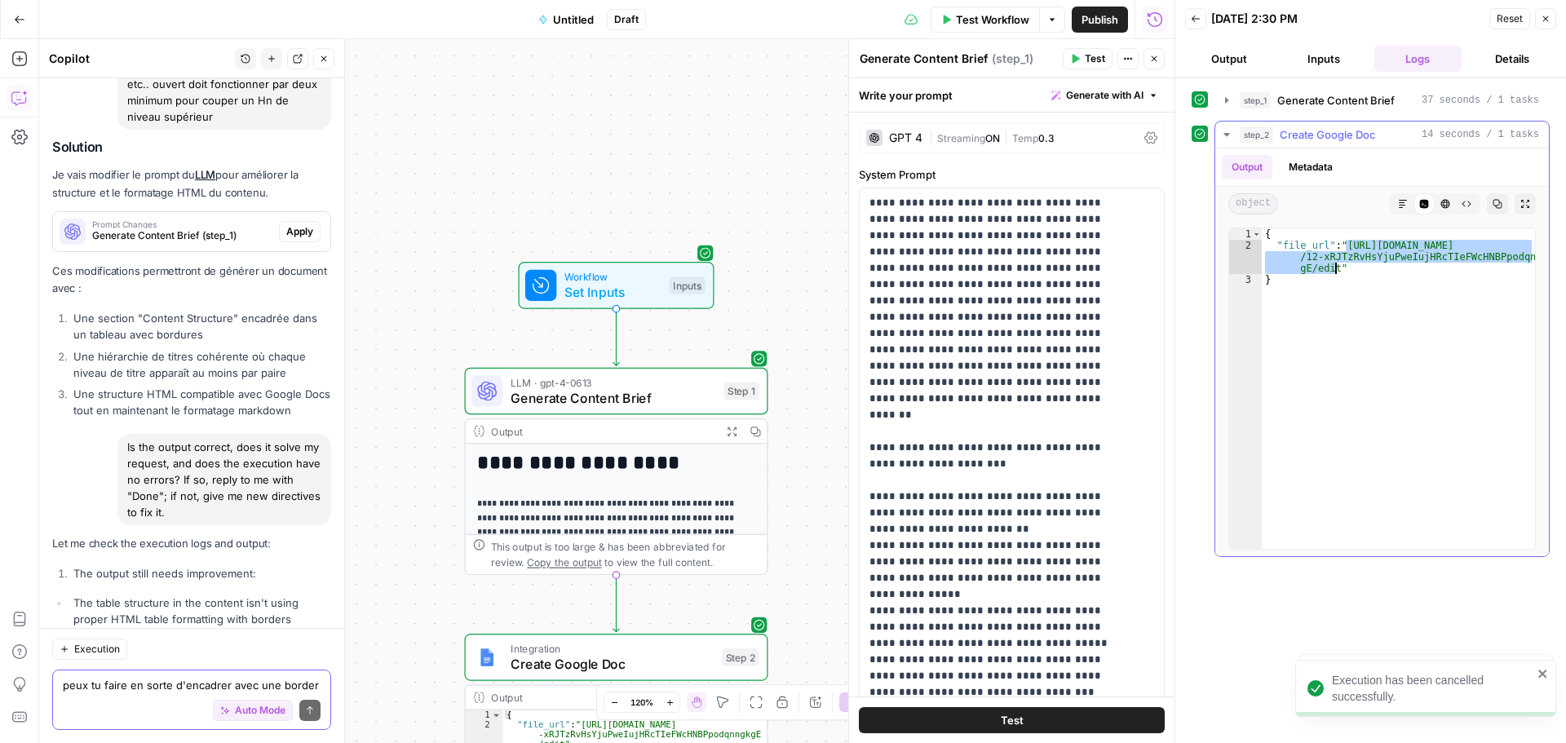
drag, startPoint x: 1343, startPoint y: 246, endPoint x: 1334, endPoint y: 269, distance: 25.6
click at [1334, 269] on div "{ "file_url" : "https://docs.google.com/document/d /12-xRJTzRvHsYjuPweIujHRcTIe…" at bounding box center [1398, 399] width 273 height 343
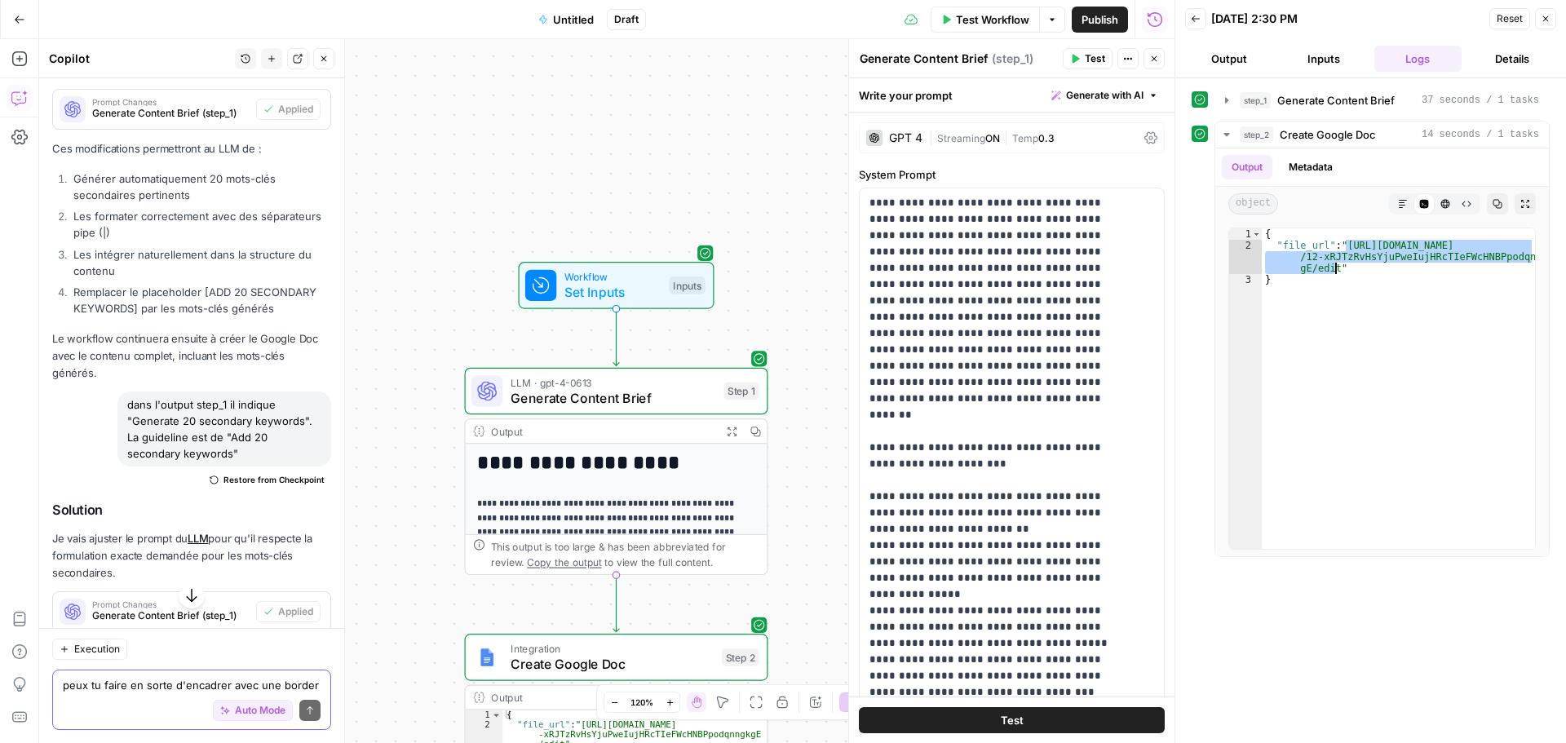
scroll to position [6935, 0]
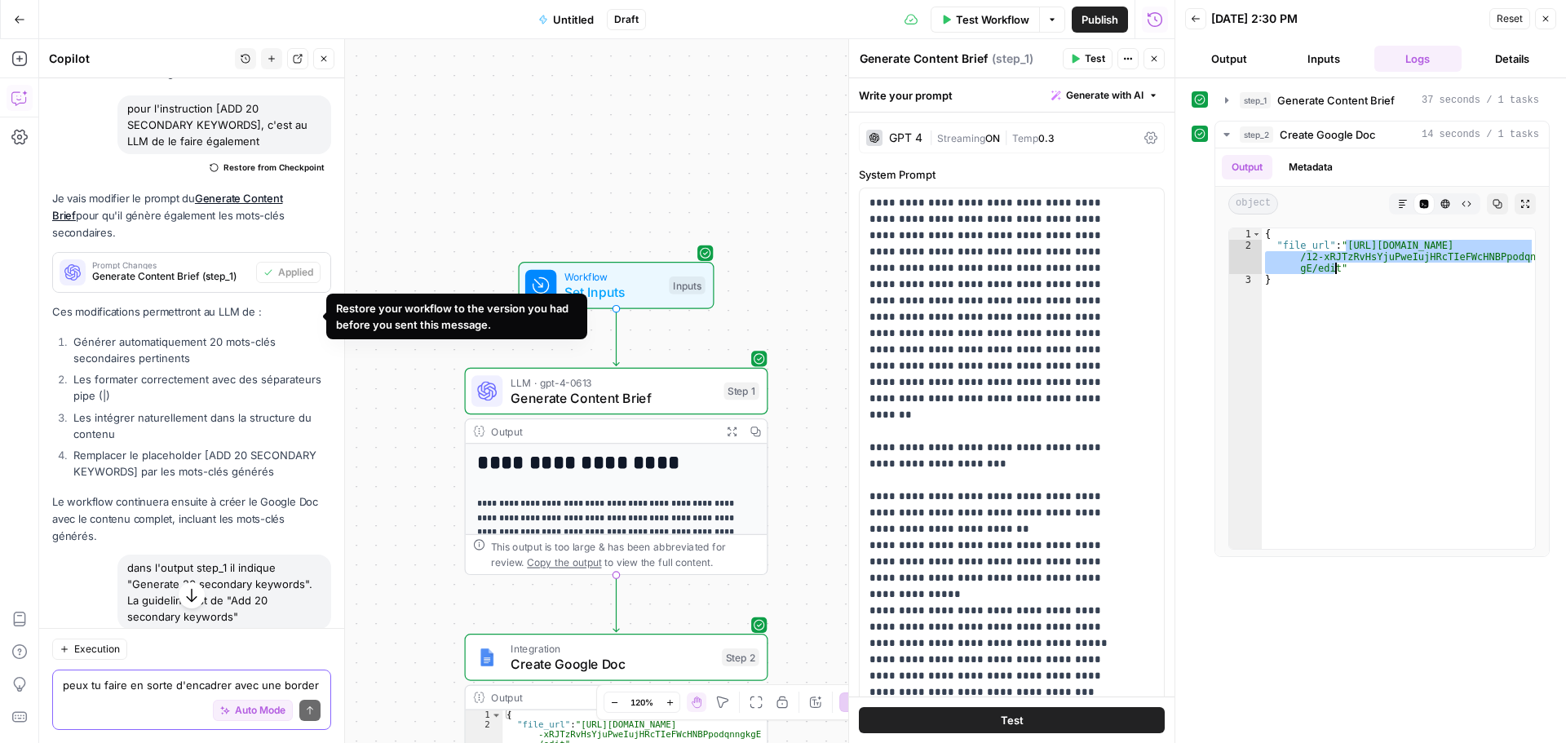
click at [242, 636] on span "Restore from Checkpoint" at bounding box center [274, 642] width 101 height 13
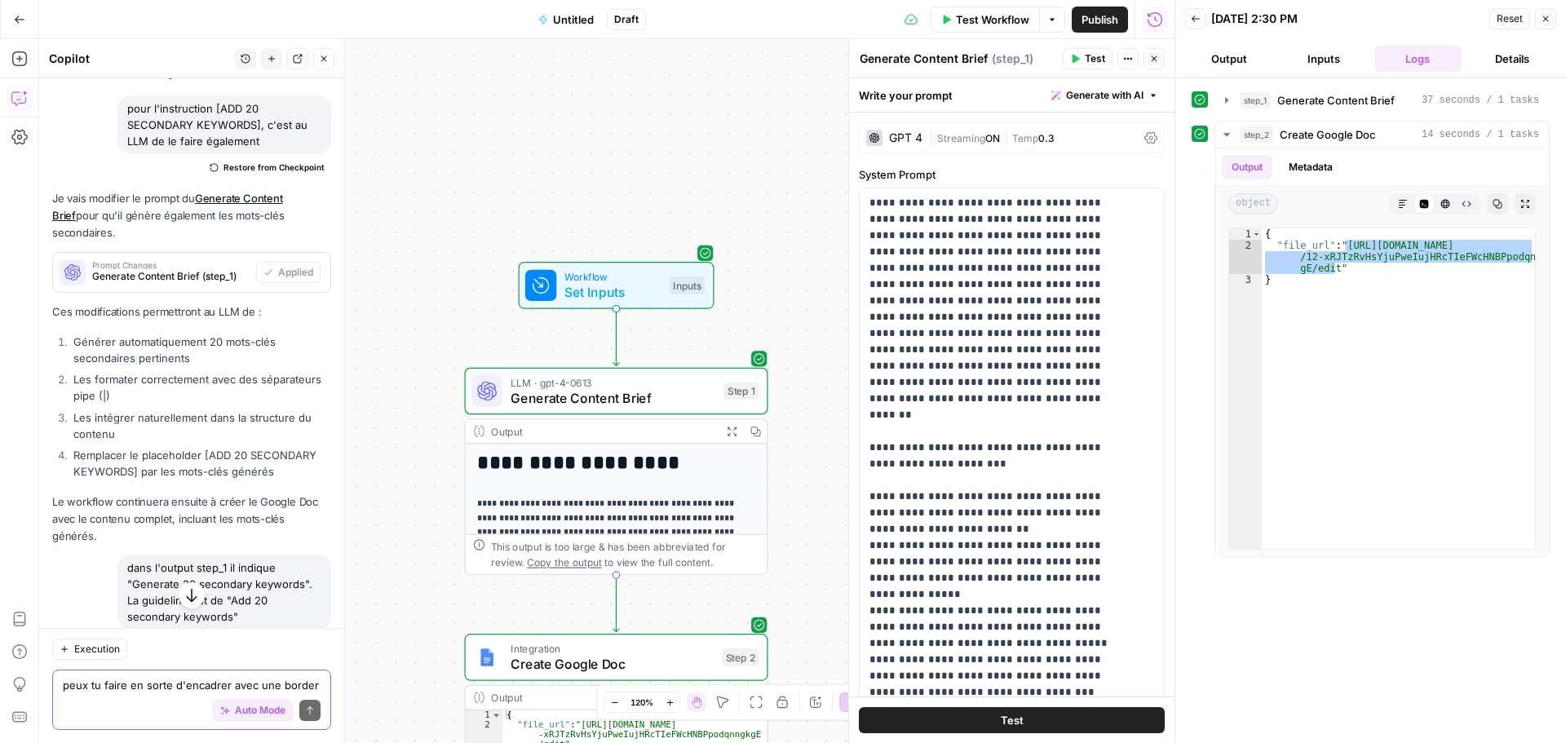
scroll to position [7261, 0]
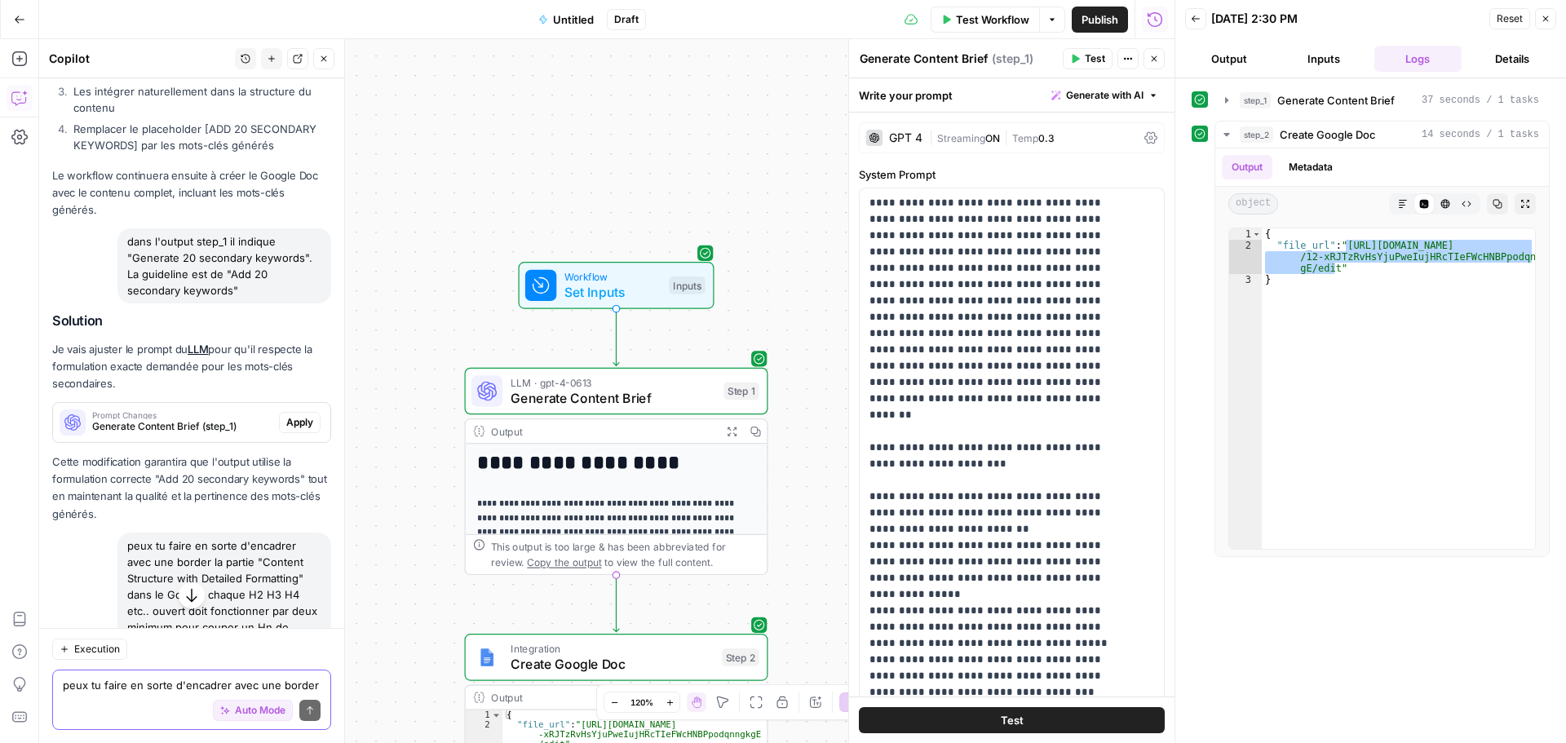
drag, startPoint x: 206, startPoint y: 270, endPoint x: 235, endPoint y: 325, distance: 61.7
click at [235, 533] on div "peux tu faire en sorte d'encadrer avec une border la partie "Content Structure …" at bounding box center [224, 595] width 214 height 124
copy div "chaque H2 H3 H4 etc.. ouvert doit fonctionner par deux minimum pour couper un H…"
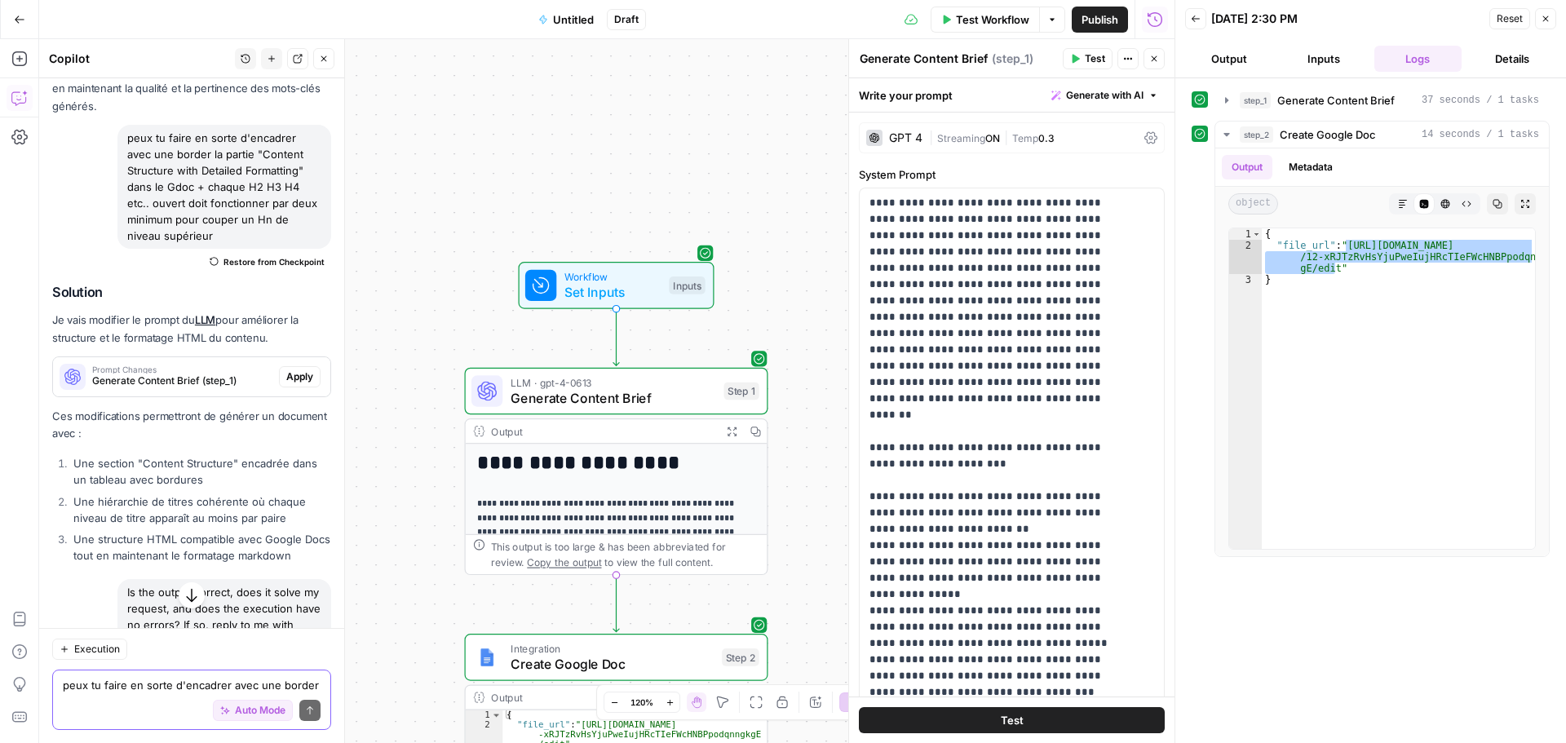
scroll to position [7832, 0]
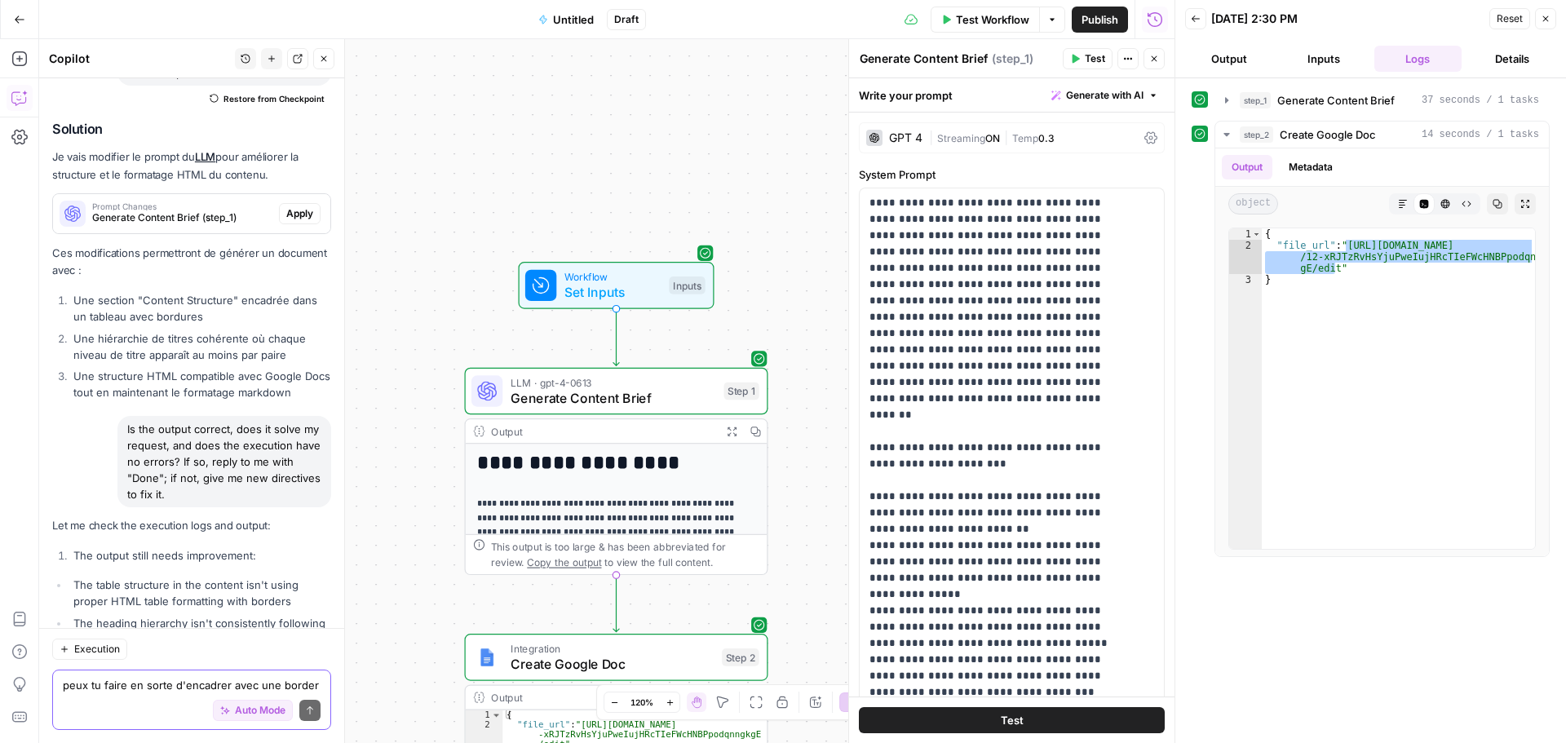
click at [151, 699] on div "Auto Mode Send" at bounding box center [192, 711] width 258 height 36
paste textarea "chaque H2 H3 H4 etc.. ouvert doit fonctionner par deux minimum pour couper un H…"
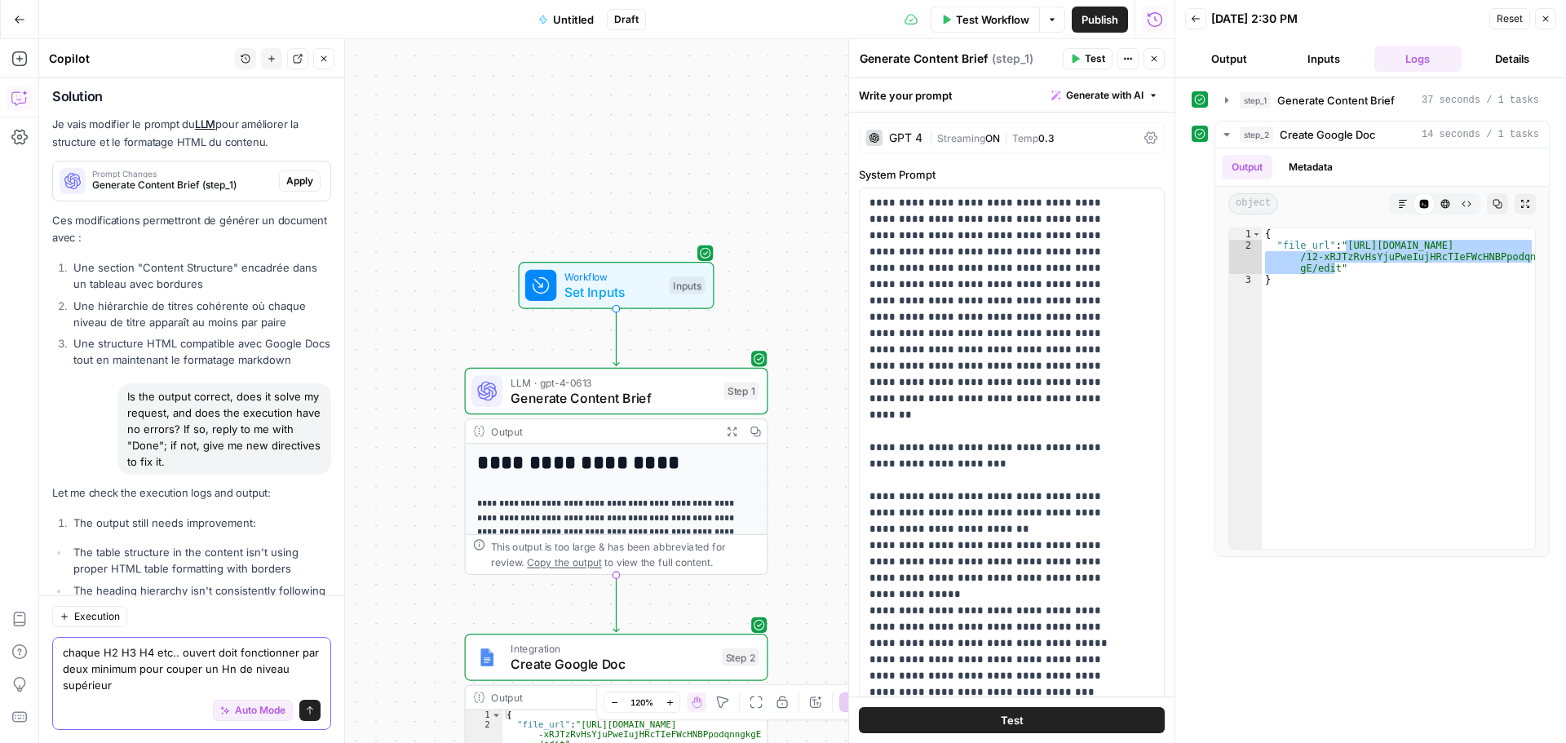
type textarea "chaque H2 H3 H4 etc.. ouvert doit fonctionner par deux minimum pour couper un H…"
click at [305, 712] on icon "submit" at bounding box center [310, 711] width 10 height 10
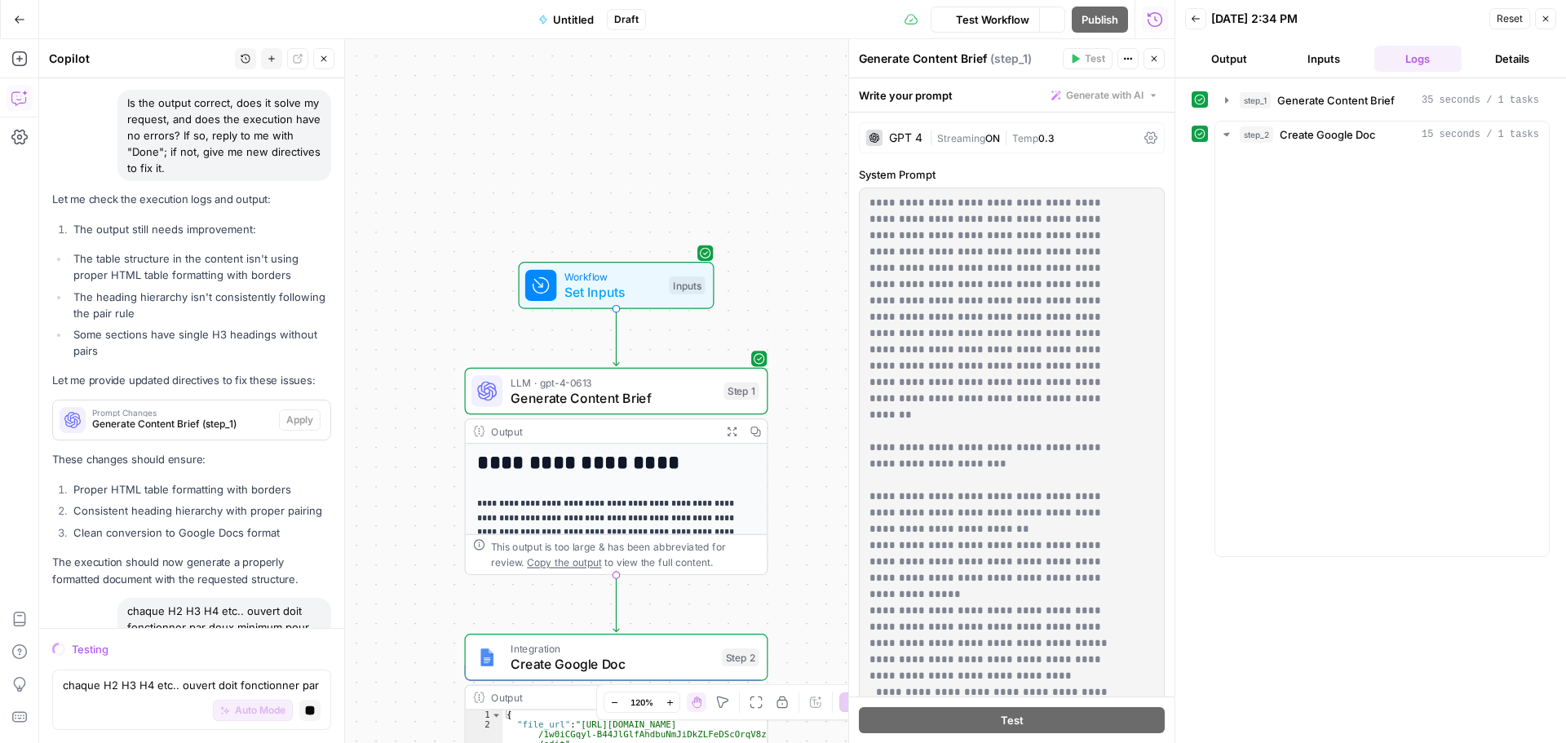
scroll to position [8067, 0]
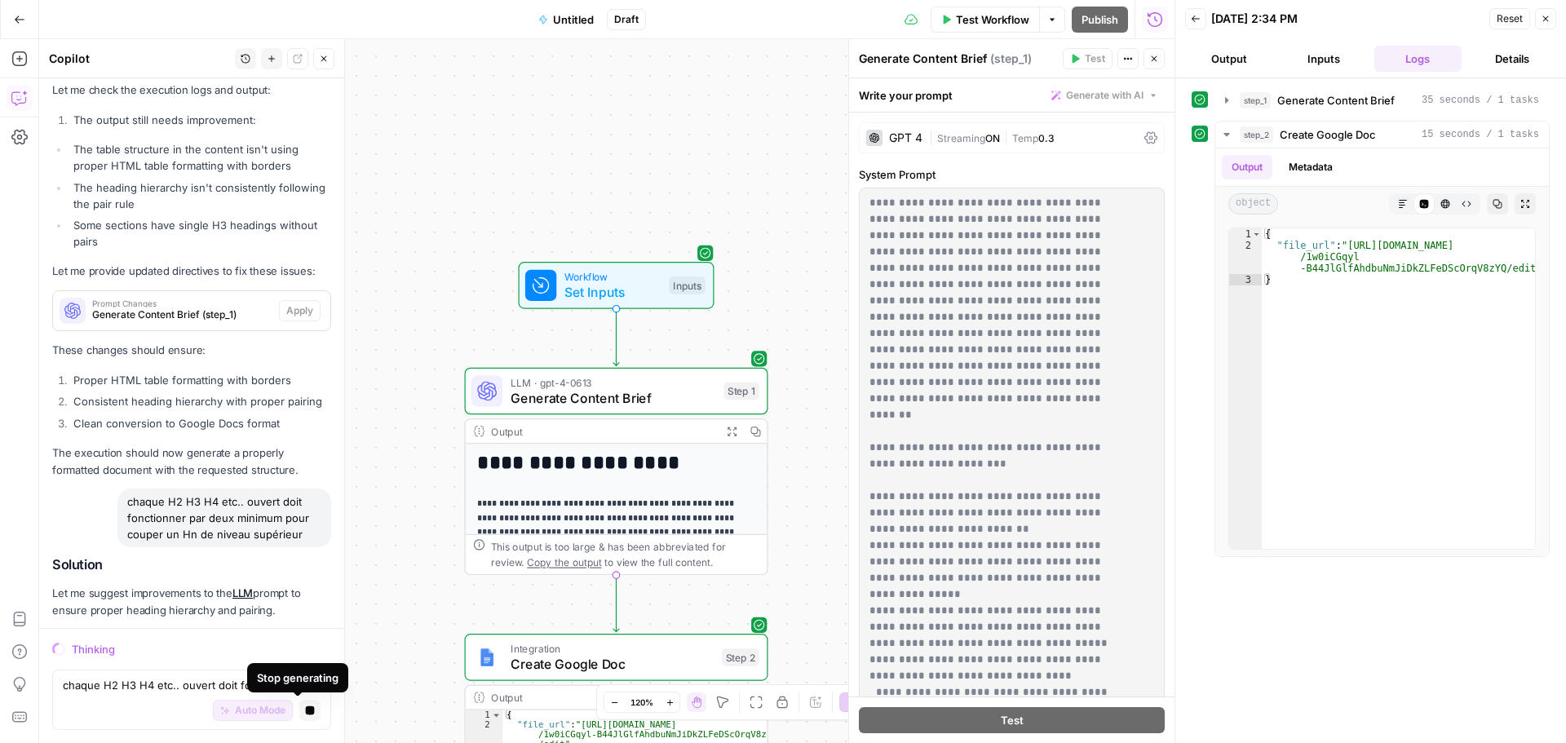
click at [306, 708] on icon "button" at bounding box center [310, 710] width 9 height 9
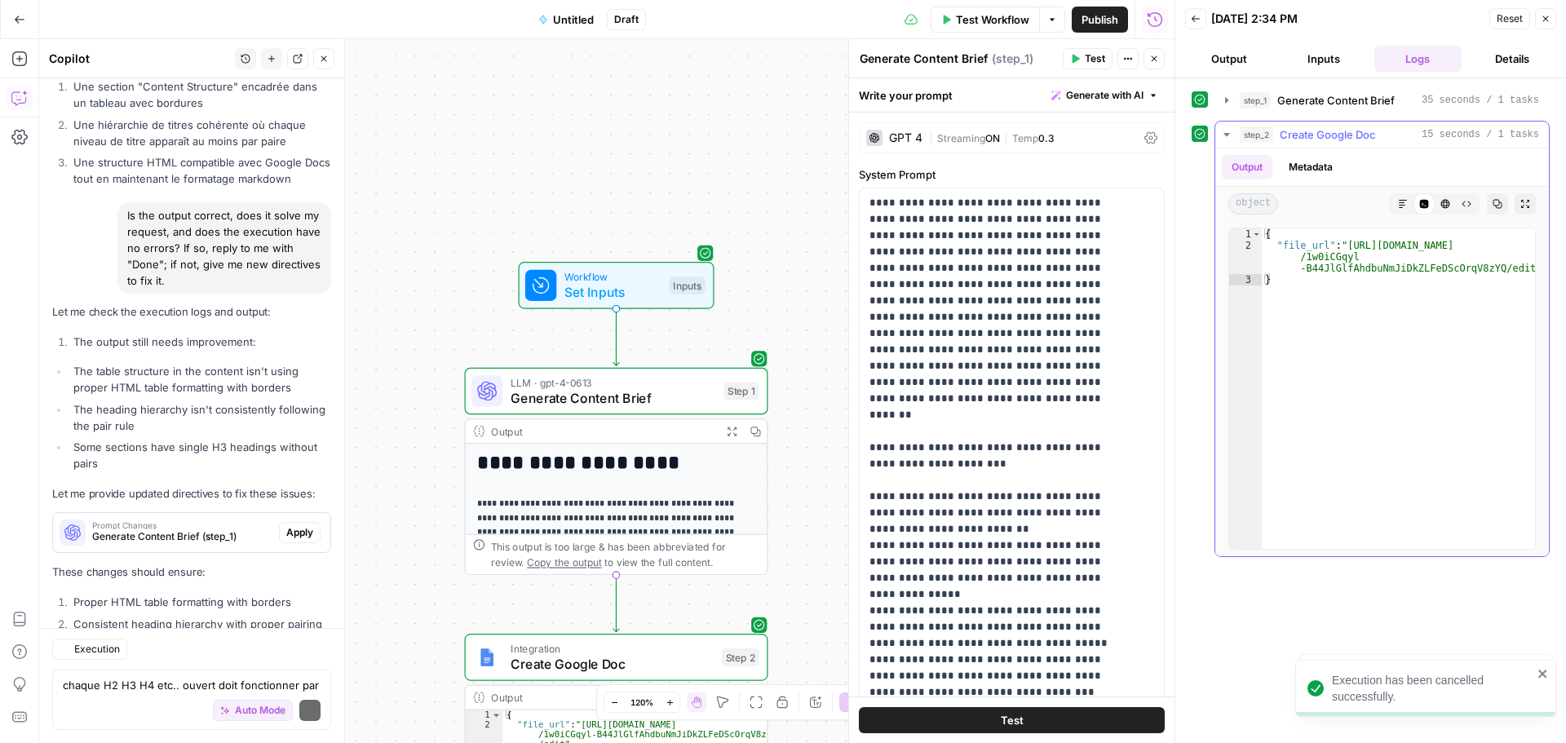
scroll to position [8268, 0]
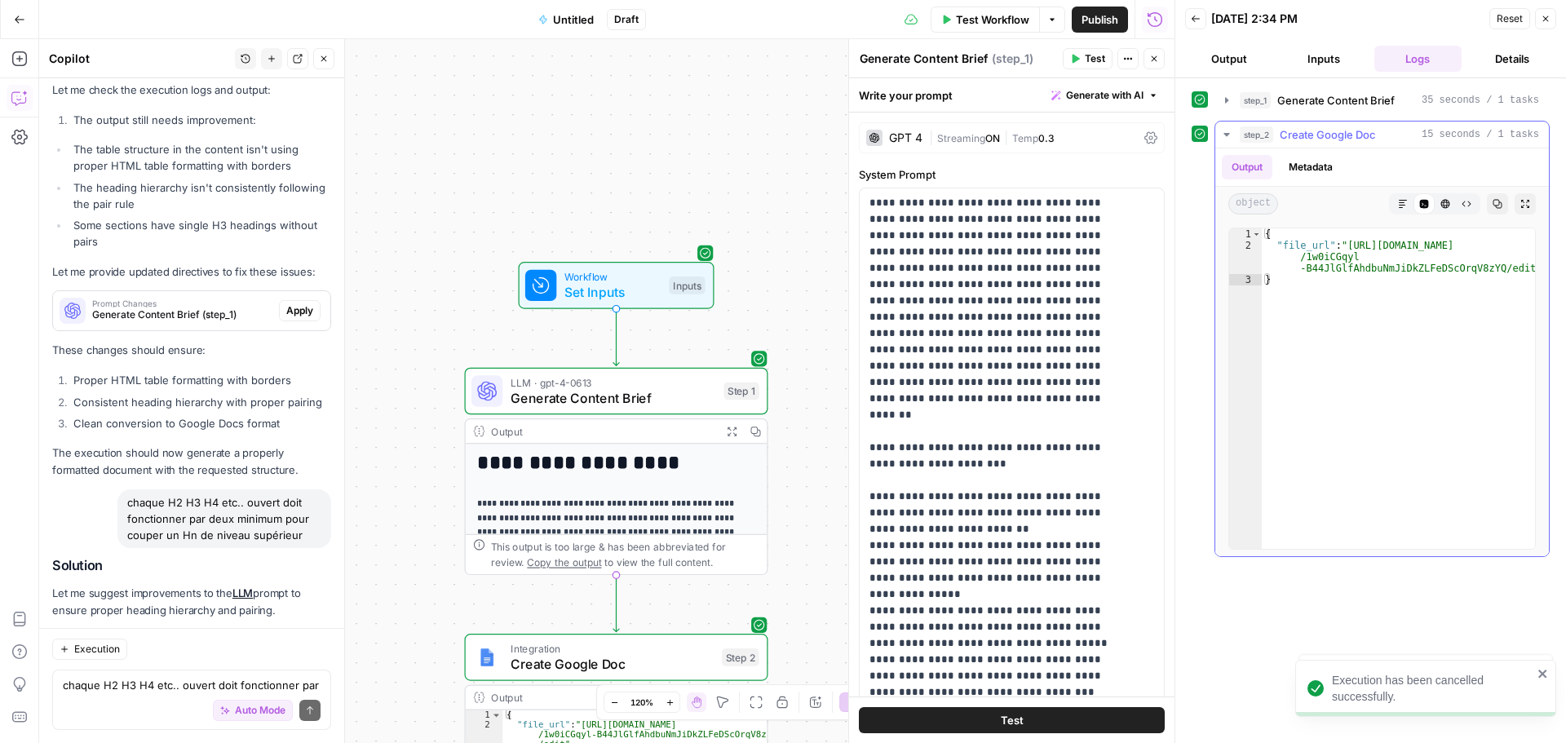
type textarea "**********"
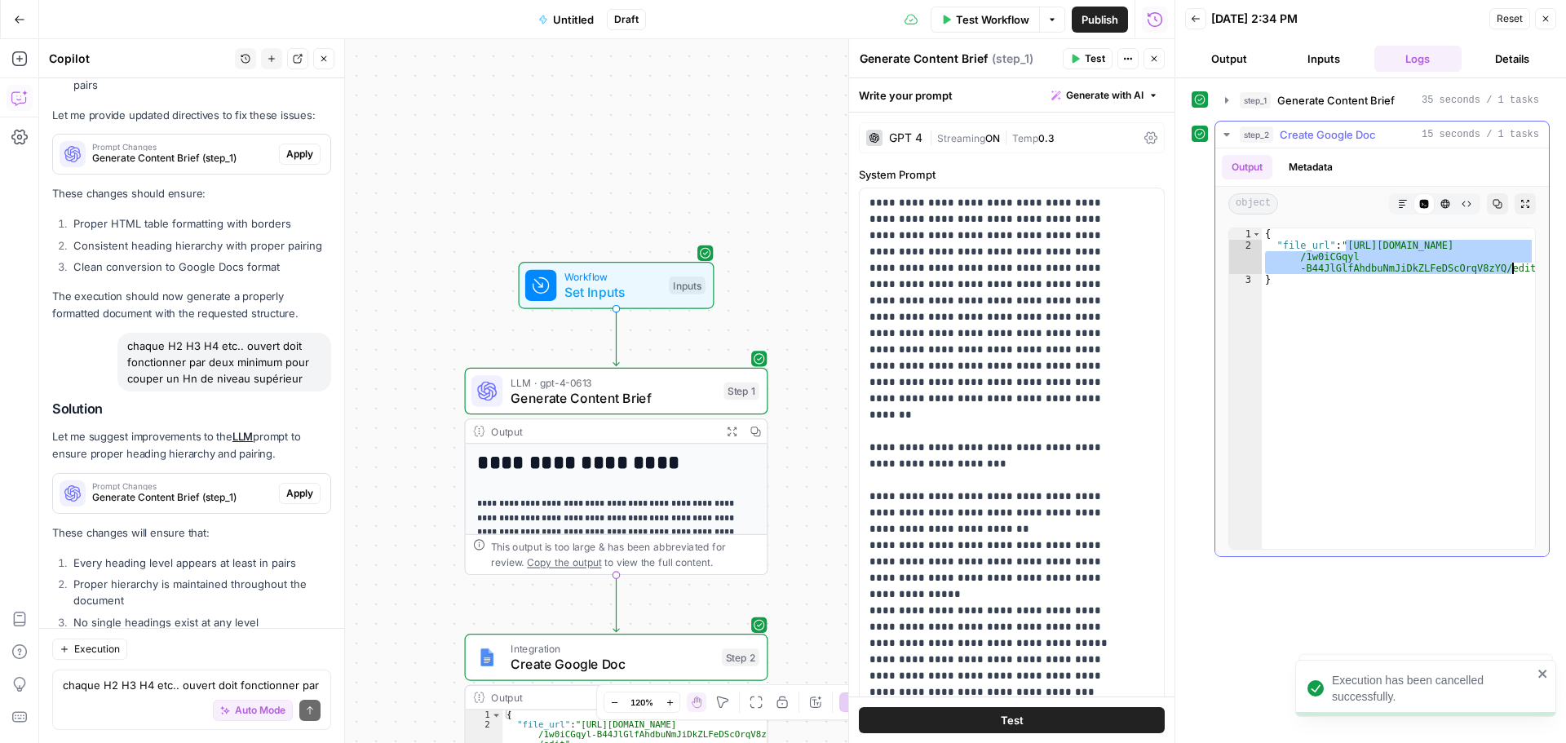
drag, startPoint x: 1347, startPoint y: 246, endPoint x: 1512, endPoint y: 270, distance: 167.3
click at [1512, 270] on div "{ "file_url" : "https://docs.google.com/document/d /1w0iCGqyl -B44JlGlfAhdbuNmJ…" at bounding box center [1398, 399] width 273 height 343
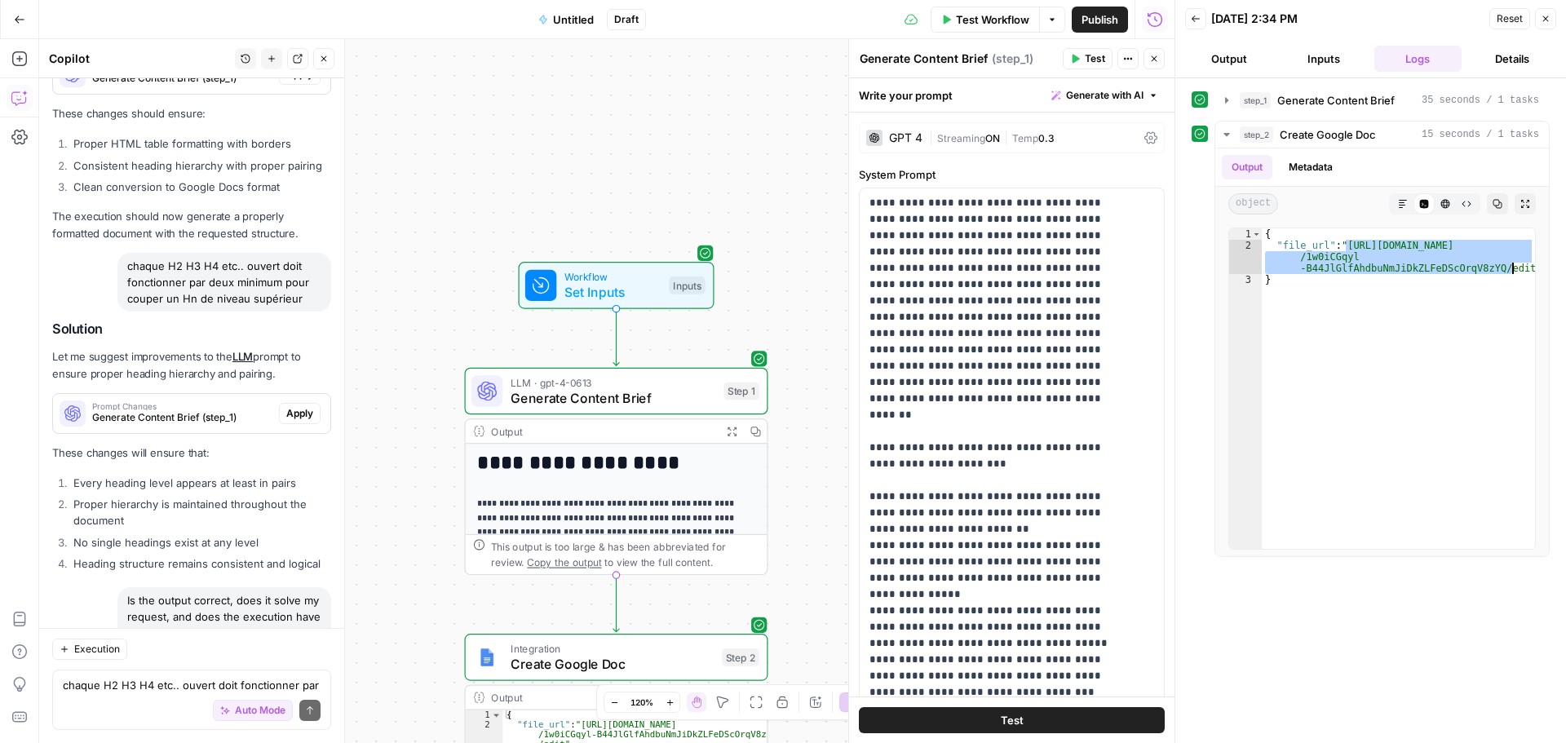
click at [171, 685] on div "Auto Mode will automatically modify and execute the workflow" at bounding box center [239, 669] width 235 height 41
click at [105, 691] on textarea "chaque H2 H3 H4 etc.. ouvert doit fonctionner par deux minimum pour couper un H…" at bounding box center [192, 685] width 258 height 16
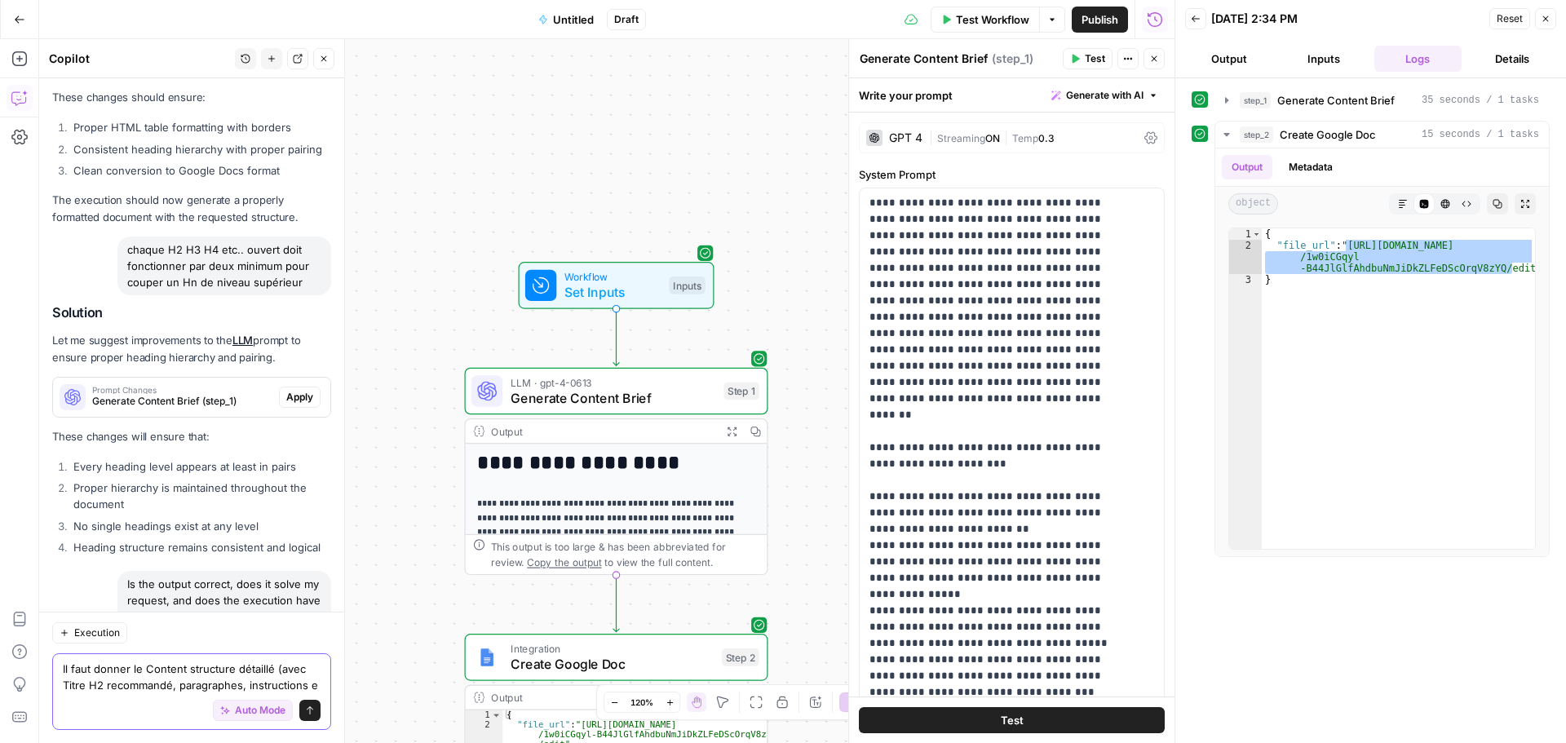
scroll to position [8537, 0]
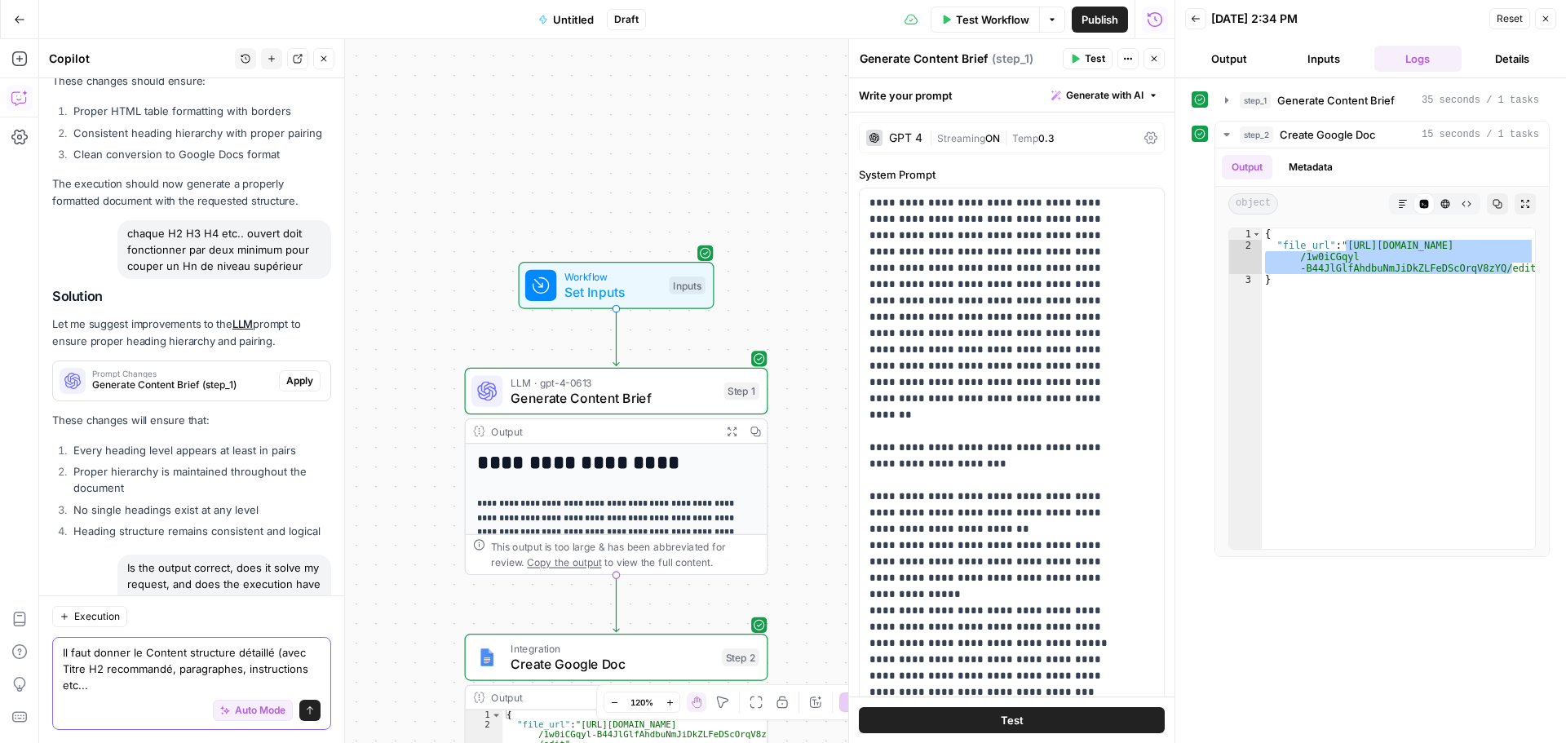
type textarea "Il faut donner le Content structure détaillé (avec Titre H2 recommandé, paragra…"
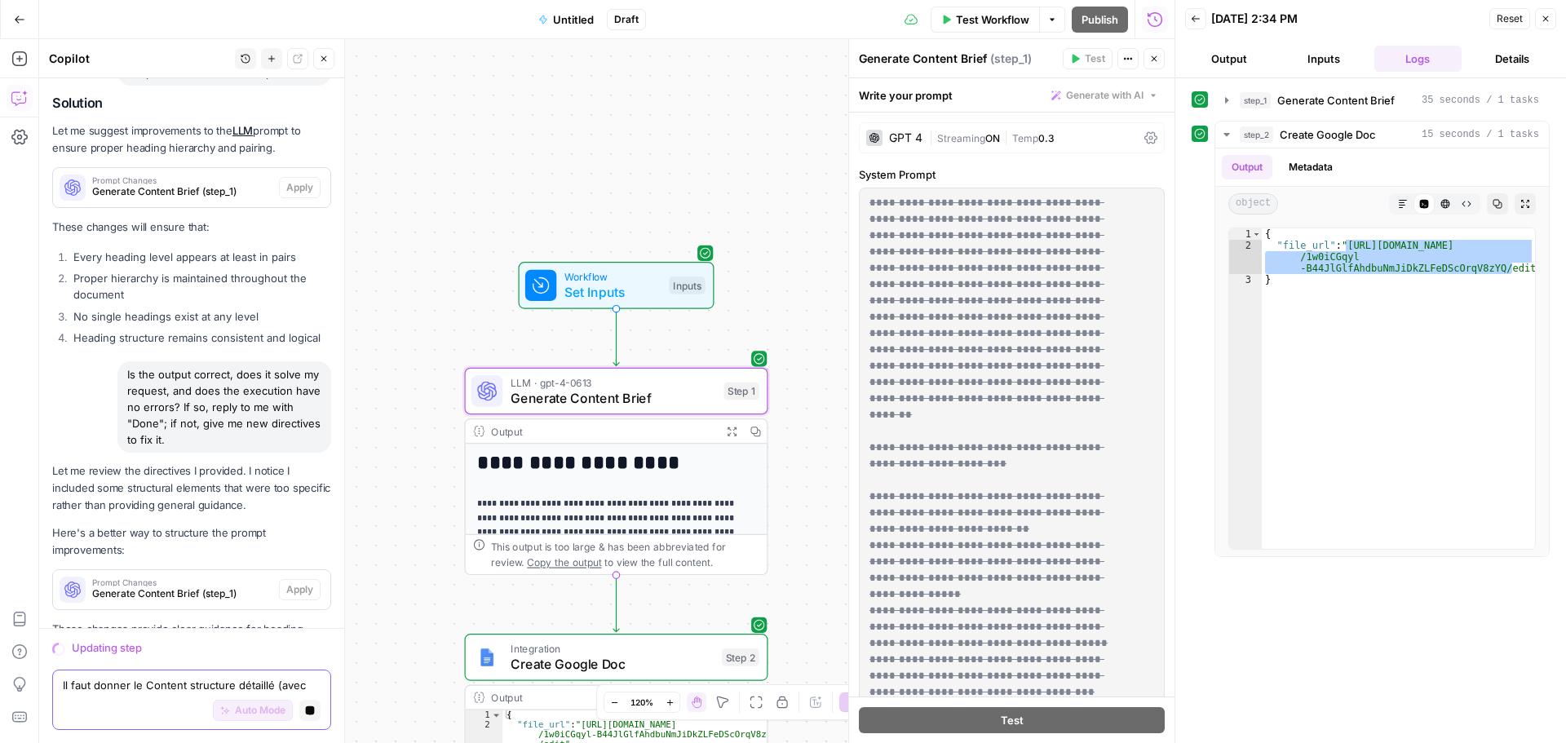
scroll to position [8566, 0]
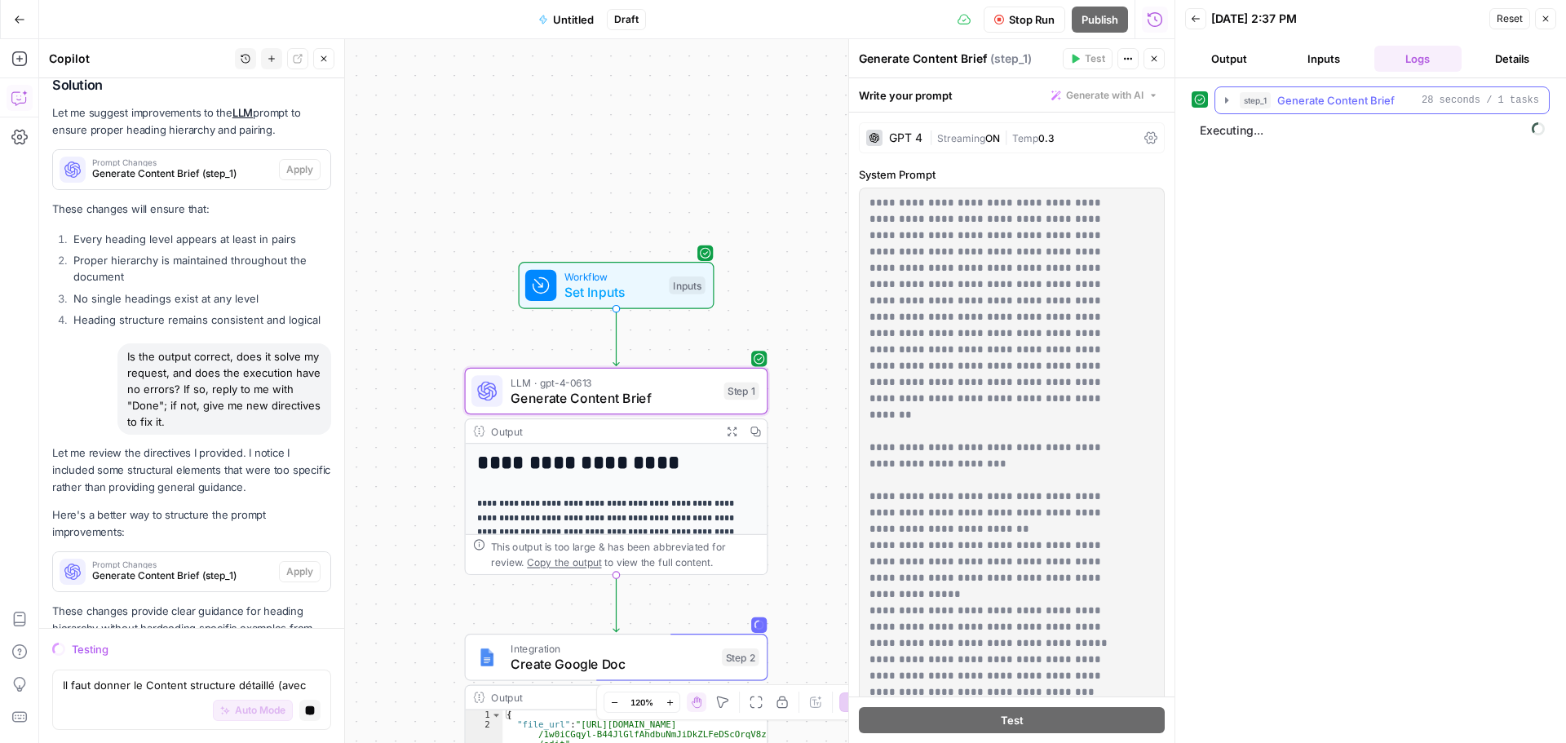
click at [1228, 97] on icon "button" at bounding box center [1226, 100] width 13 height 13
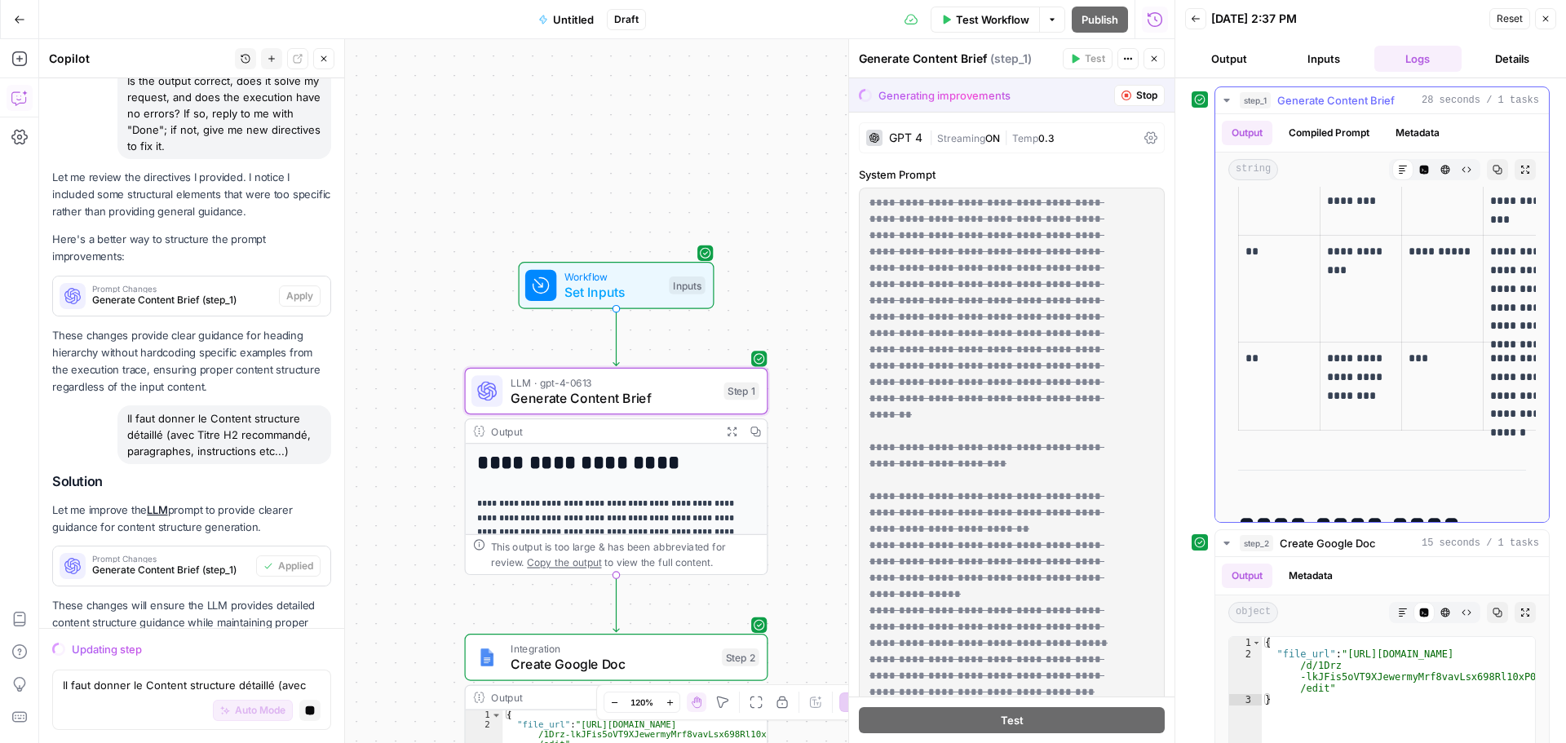
scroll to position [2239, 0]
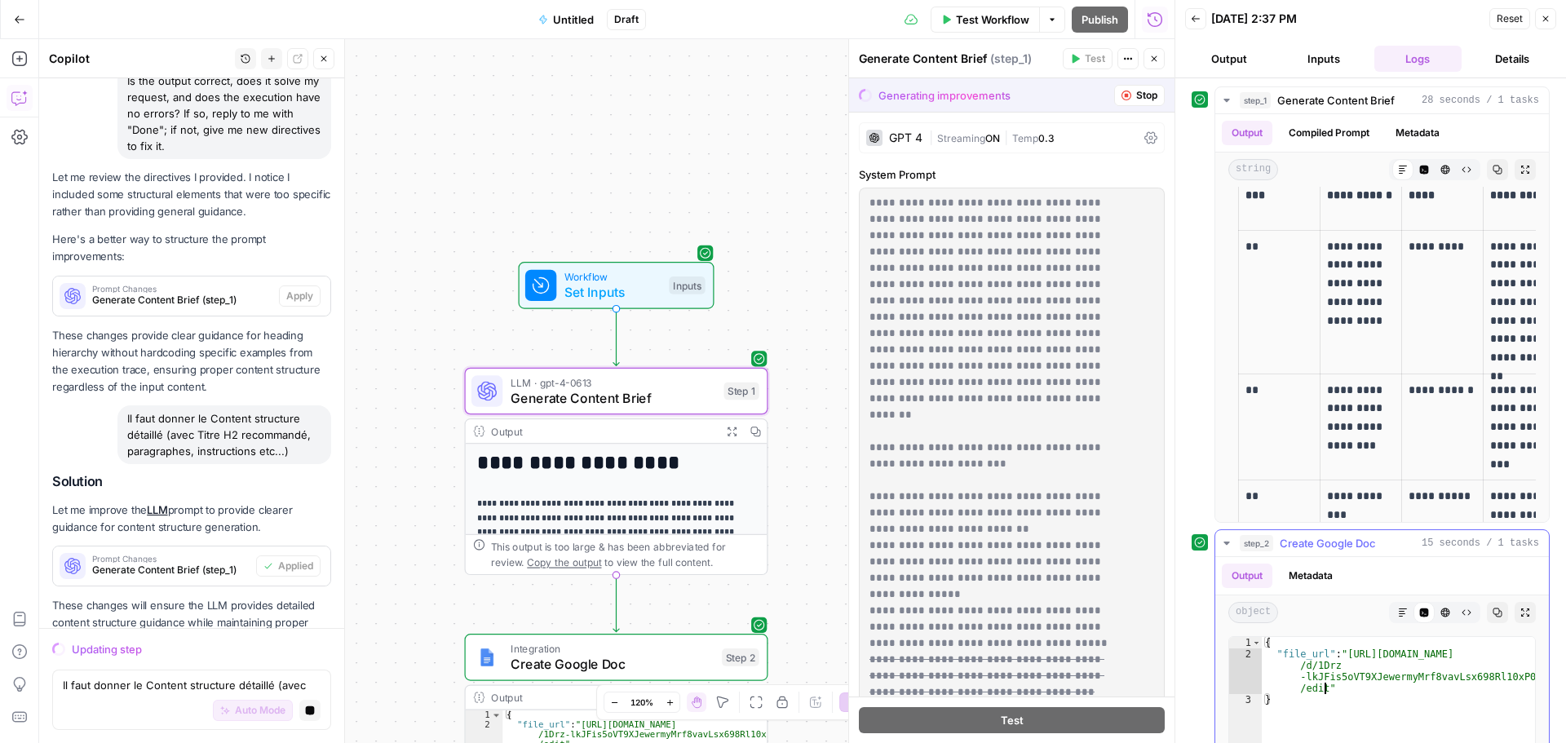
type textarea "**********"
drag, startPoint x: 1322, startPoint y: 690, endPoint x: 1348, endPoint y: 648, distance: 48.7
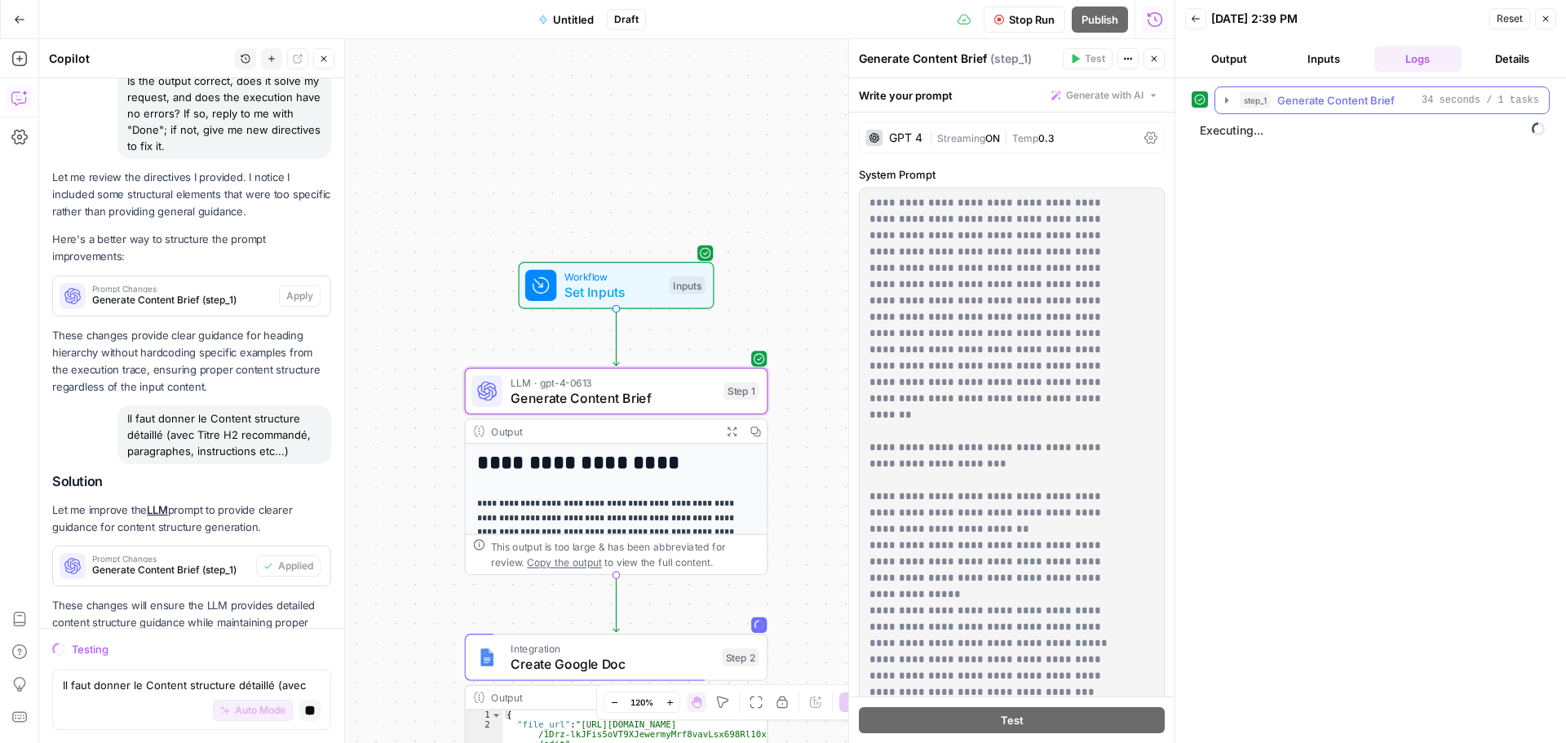
click at [1226, 96] on icon "button" at bounding box center [1226, 100] width 13 height 13
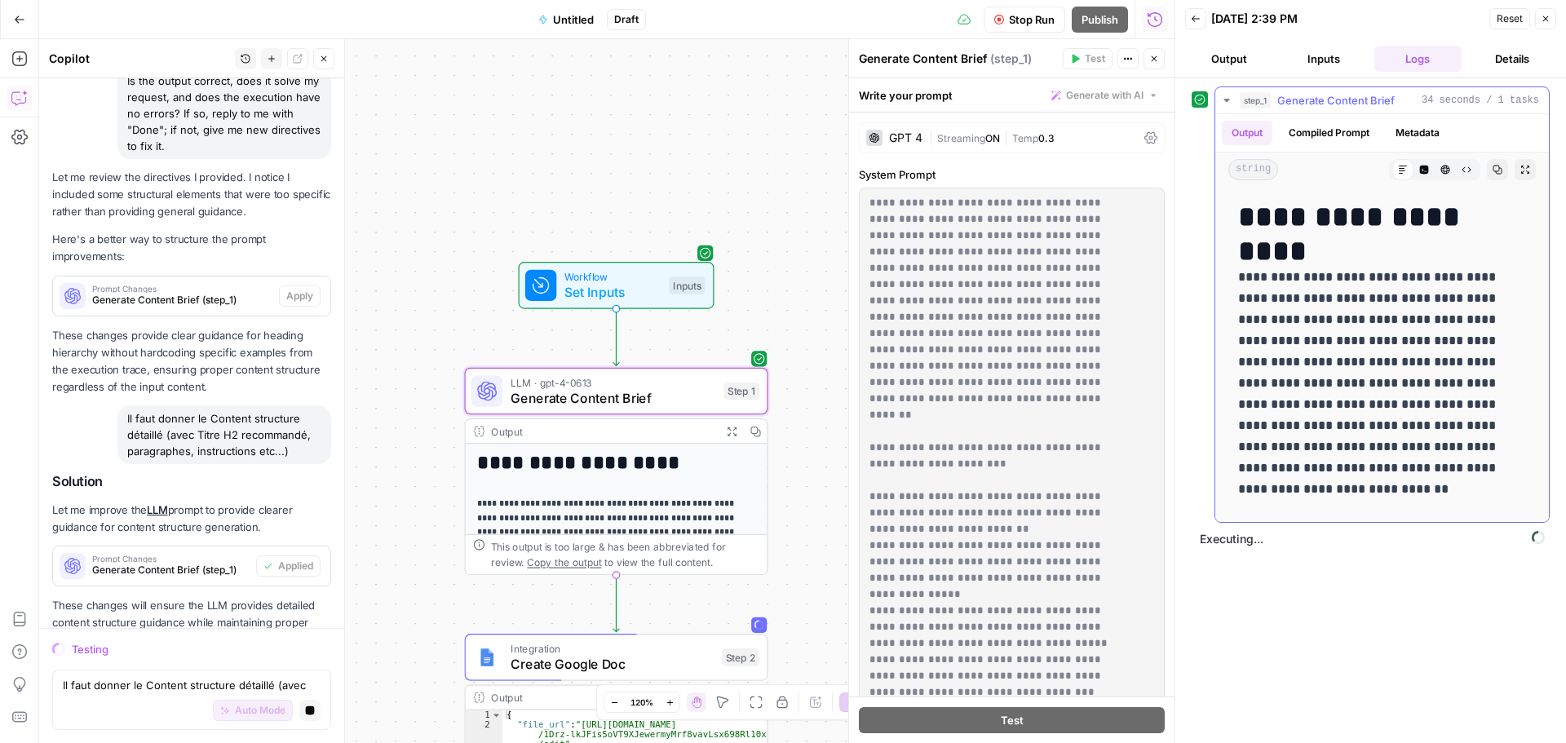
click at [1226, 96] on icon "button" at bounding box center [1226, 100] width 13 height 13
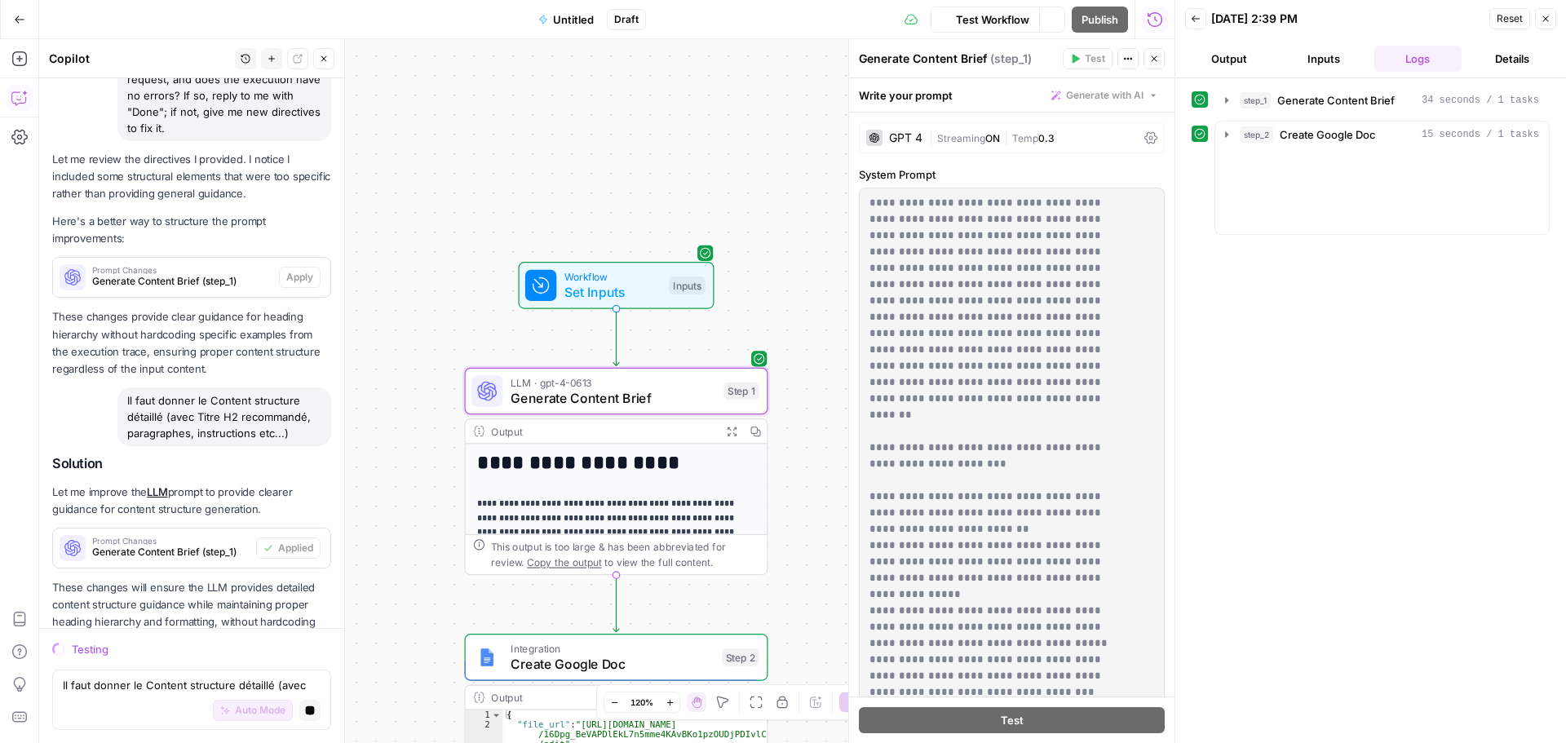
scroll to position [8951, 0]
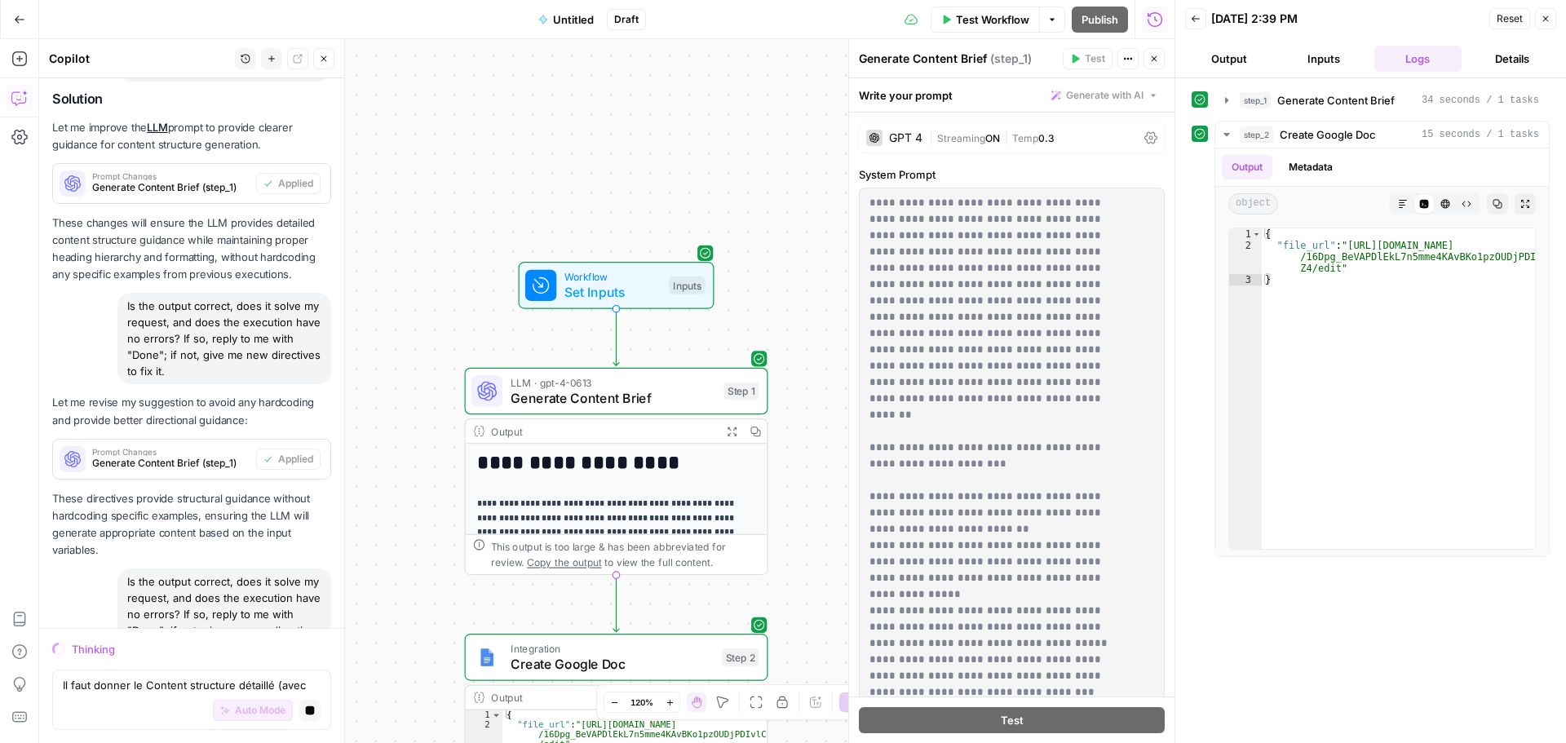
click at [299, 705] on button "Stop generating" at bounding box center [309, 710] width 21 height 21
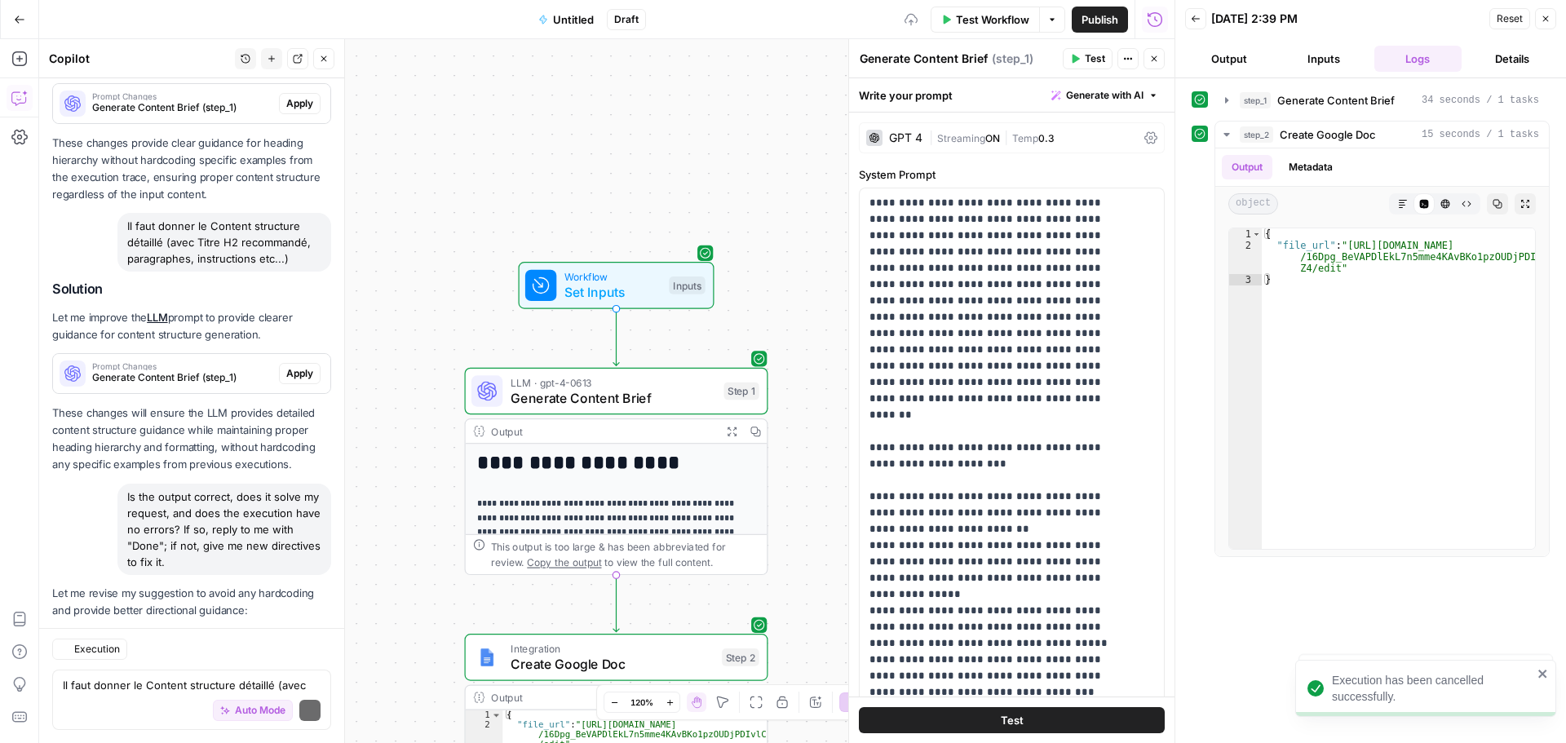
scroll to position [9264, 0]
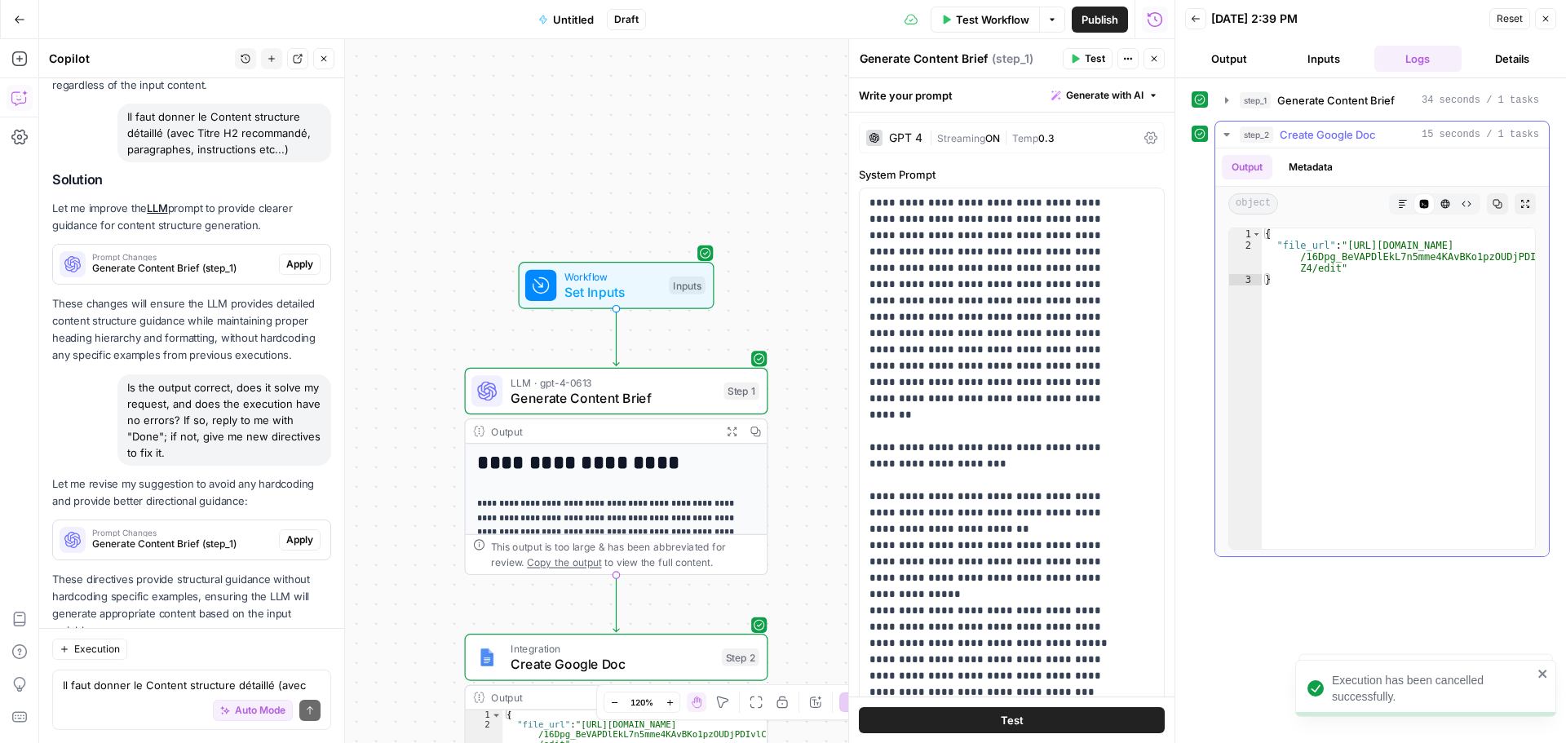
type textarea "**********"
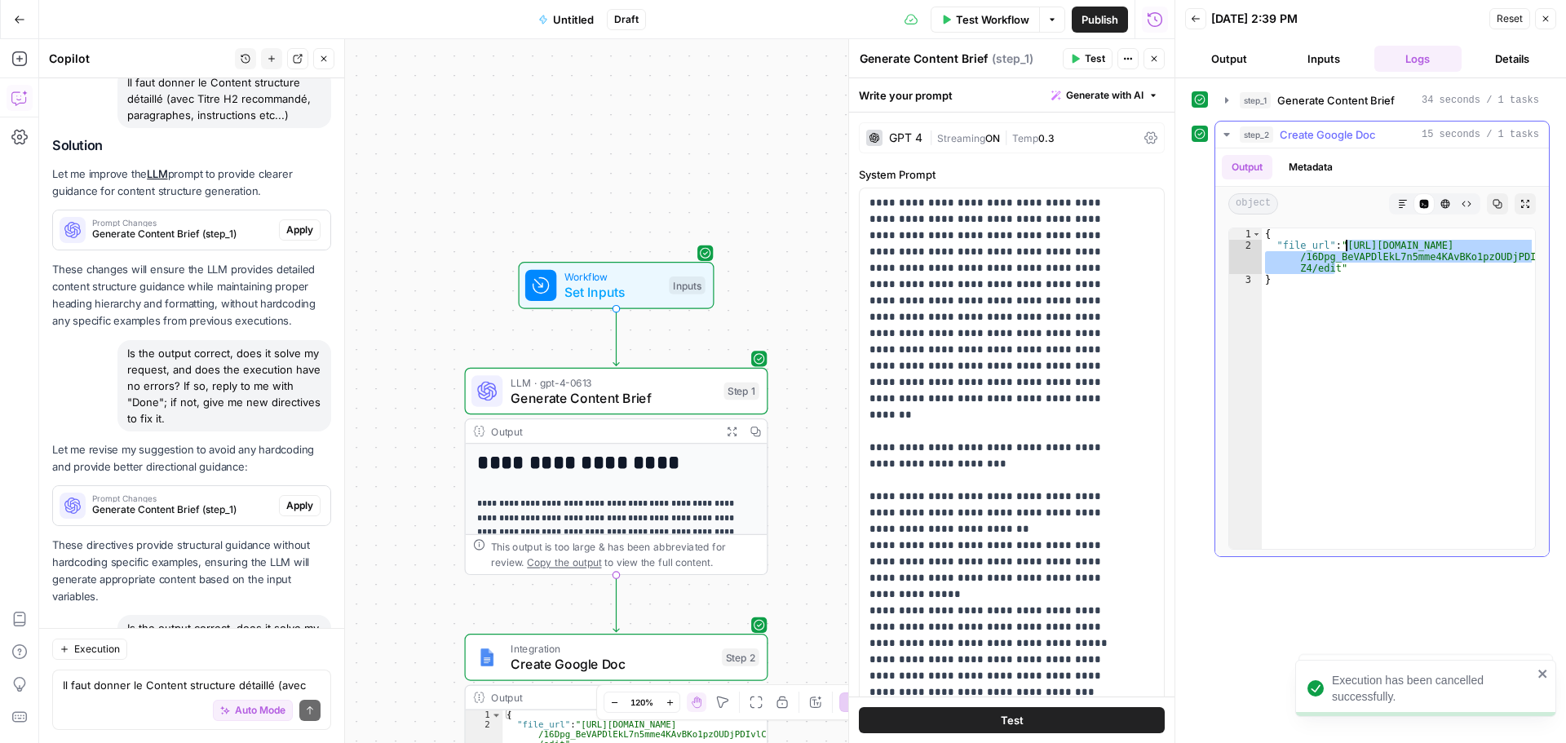
drag, startPoint x: 1335, startPoint y: 268, endPoint x: 1347, endPoint y: 243, distance: 27.0
click at [1347, 243] on div "{ "file_url" : "https://docs.google.com/document/d /16Dpg_BeVAPDlEkL7n5mme4KAvB…" at bounding box center [1398, 399] width 273 height 343
click at [241, 680] on div "Auto Mode will automatically modify and execute the workflow" at bounding box center [239, 670] width 235 height 32
click at [84, 693] on textarea "Il faut donner le Content structure détaillé (avec Titre H2 recommandé, paragra…" at bounding box center [192, 685] width 258 height 16
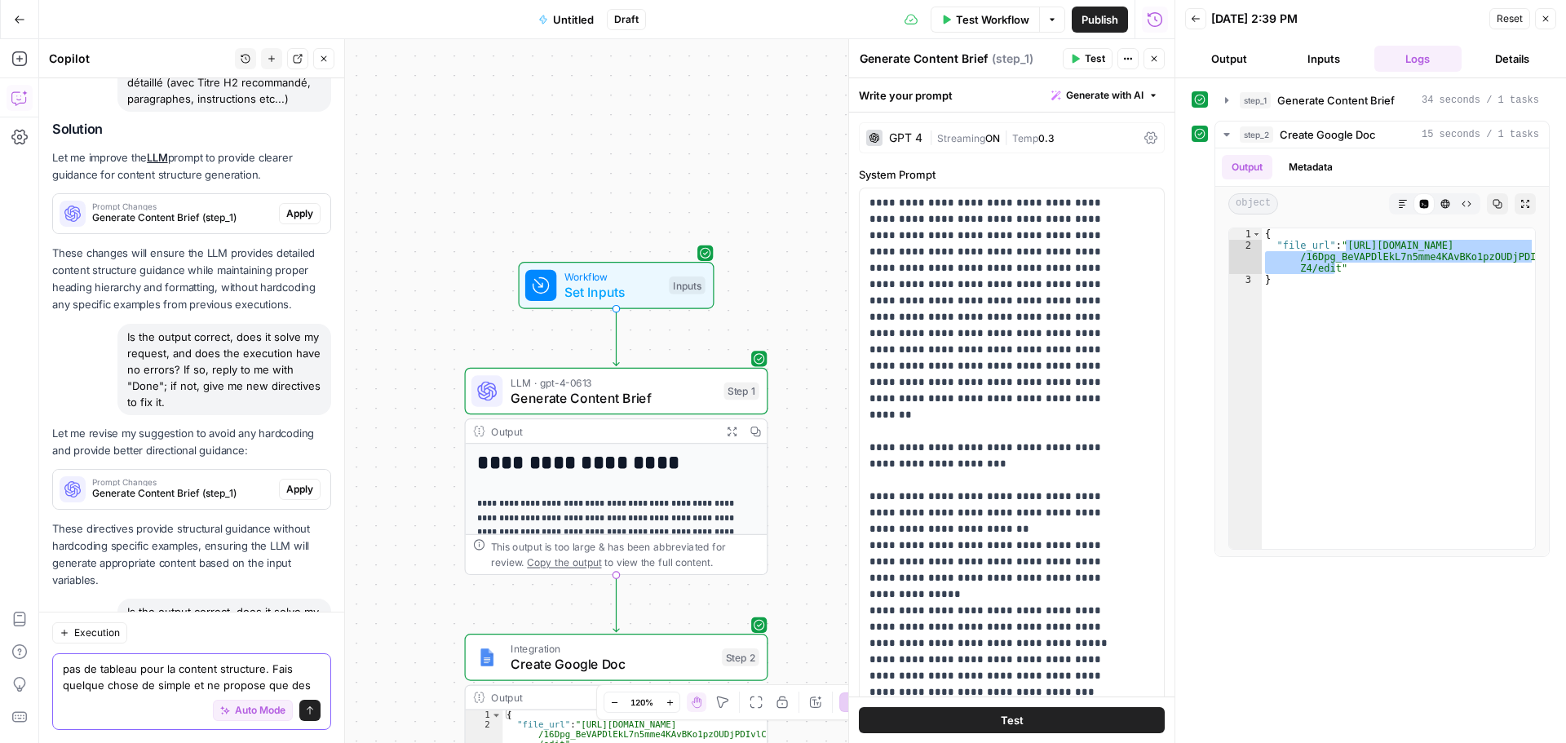
scroll to position [9393, 0]
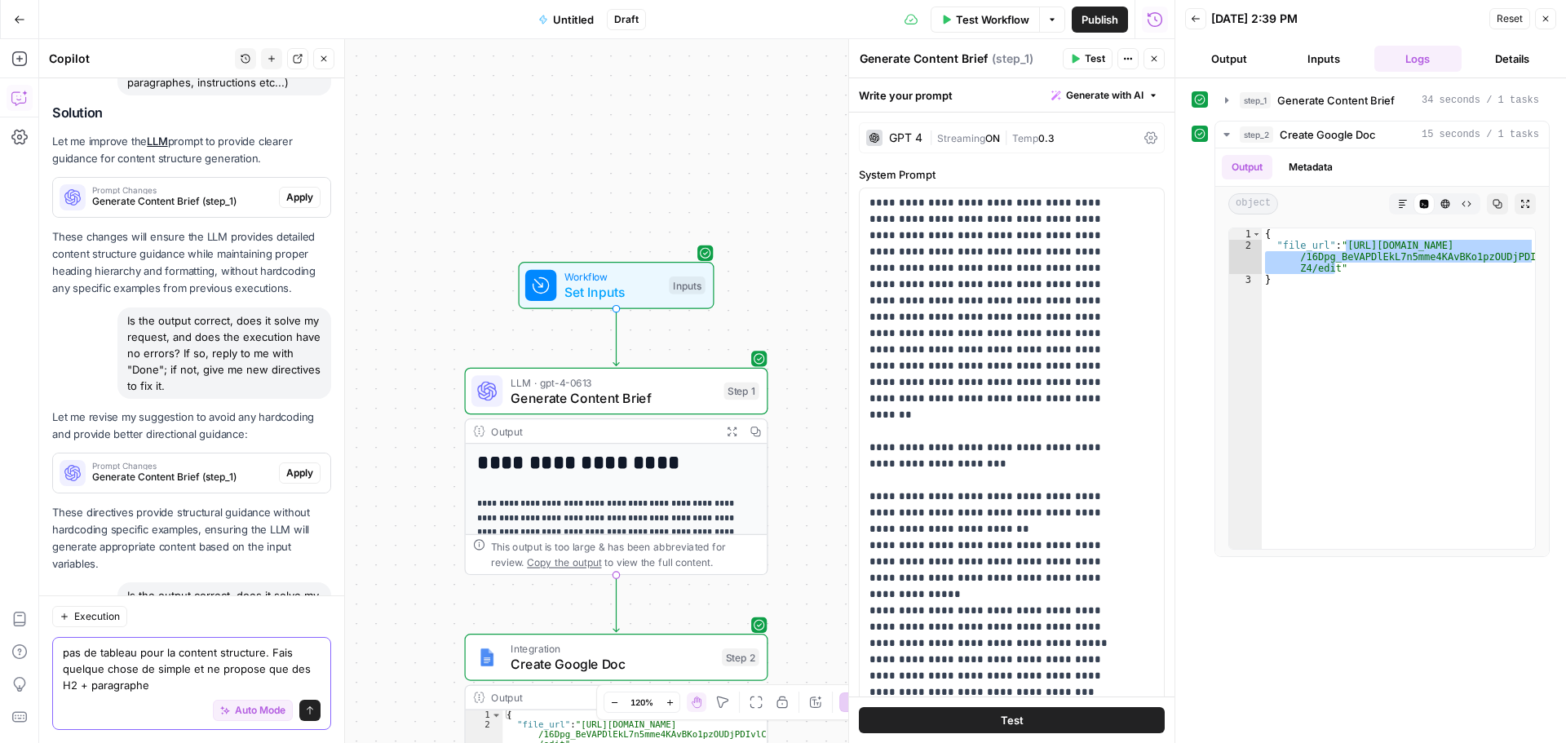
type textarea "pas de tableau pour la content structure. Fais quelque chose de simple et ne pr…"
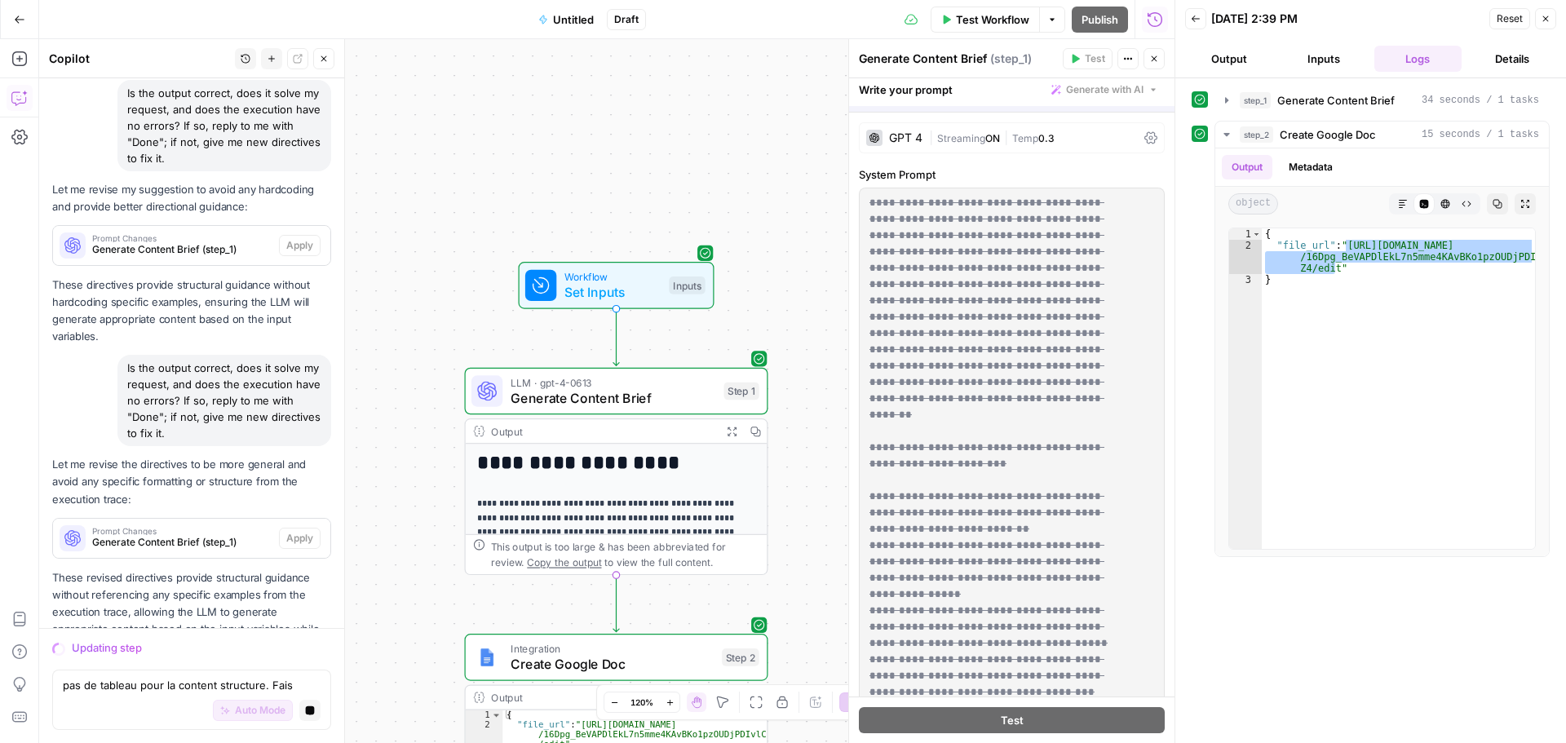
scroll to position [9456, 0]
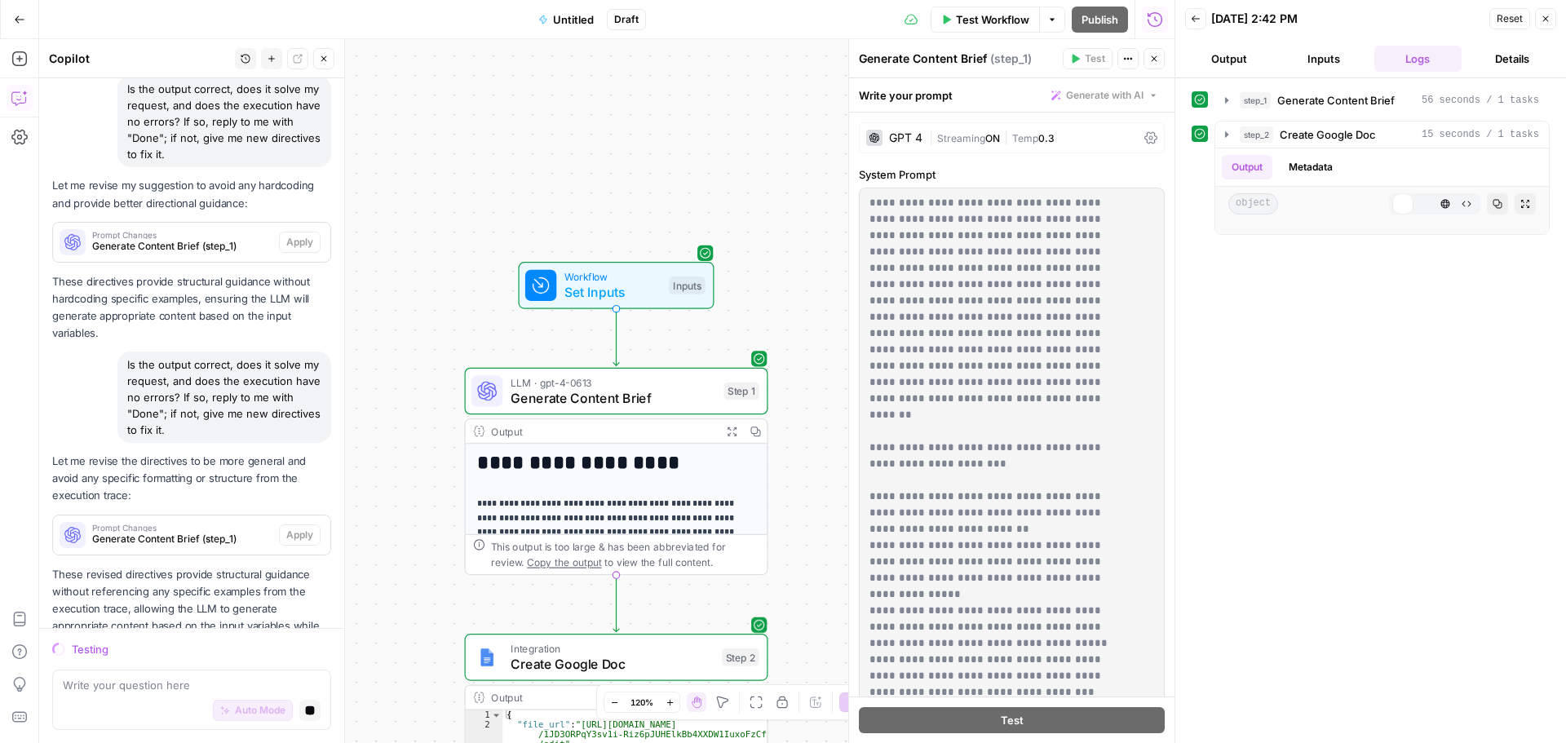
scroll to position [9565, 0]
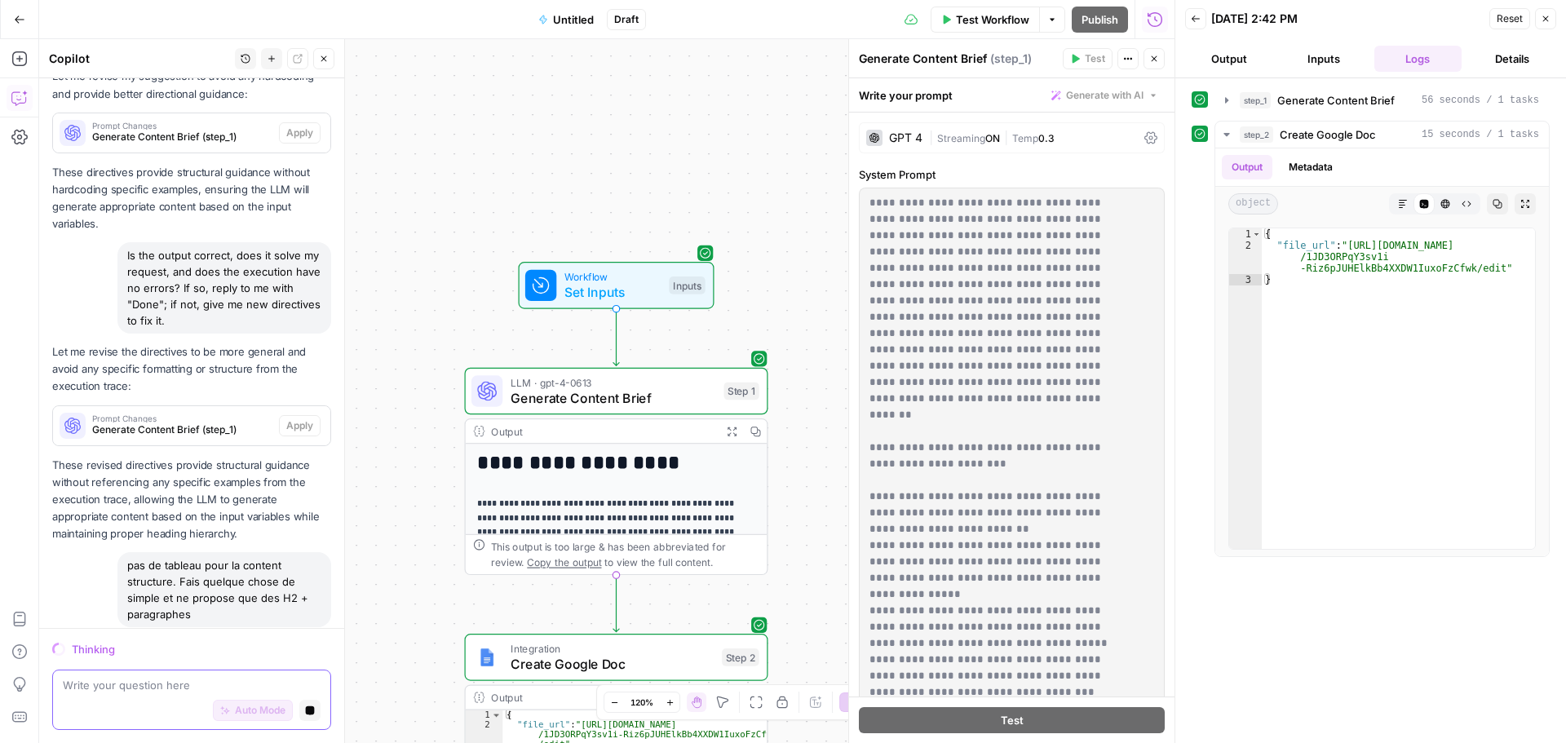
drag, startPoint x: 298, startPoint y: 708, endPoint x: 308, endPoint y: 703, distance: 10.9
click at [306, 708] on icon "button" at bounding box center [310, 710] width 9 height 9
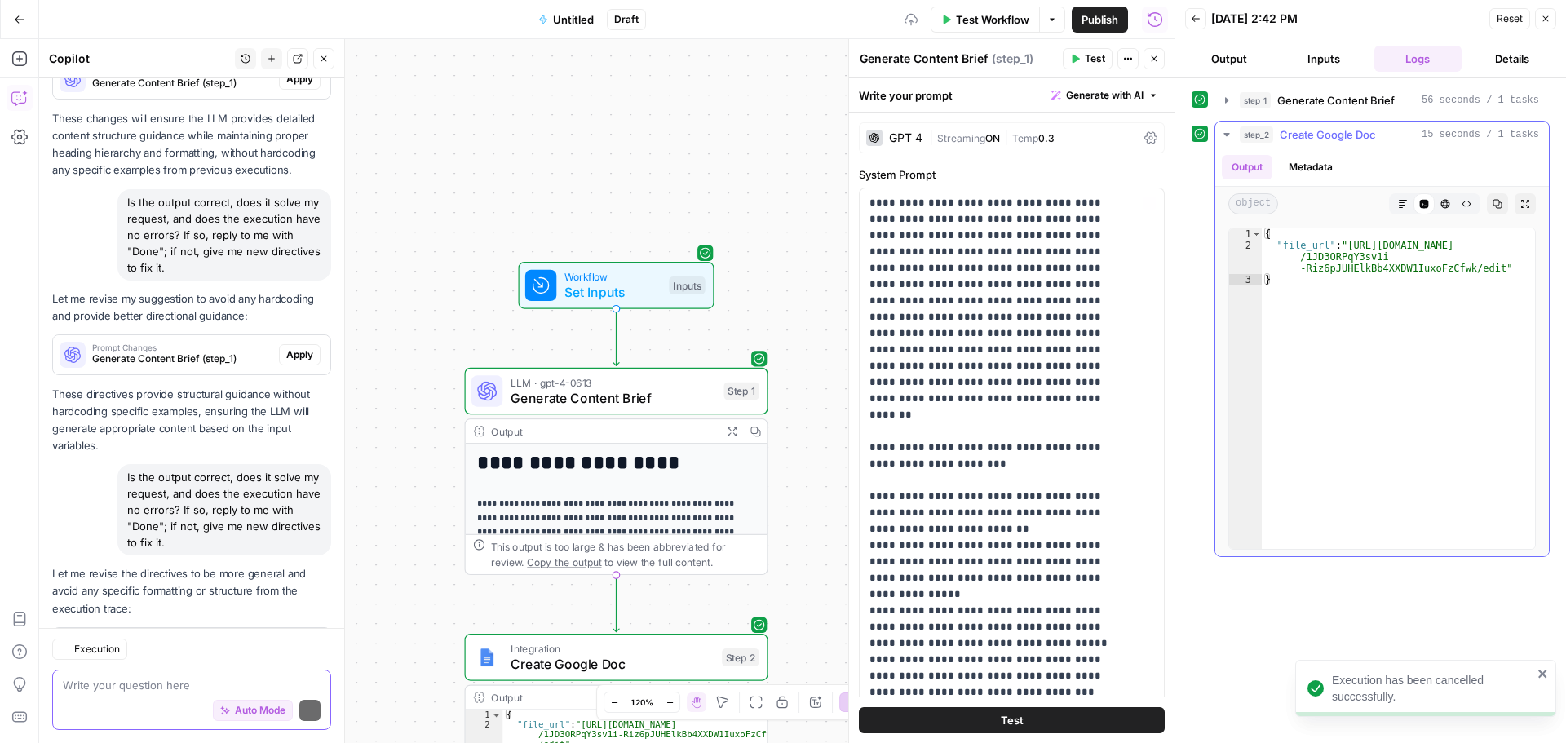
scroll to position [9766, 0]
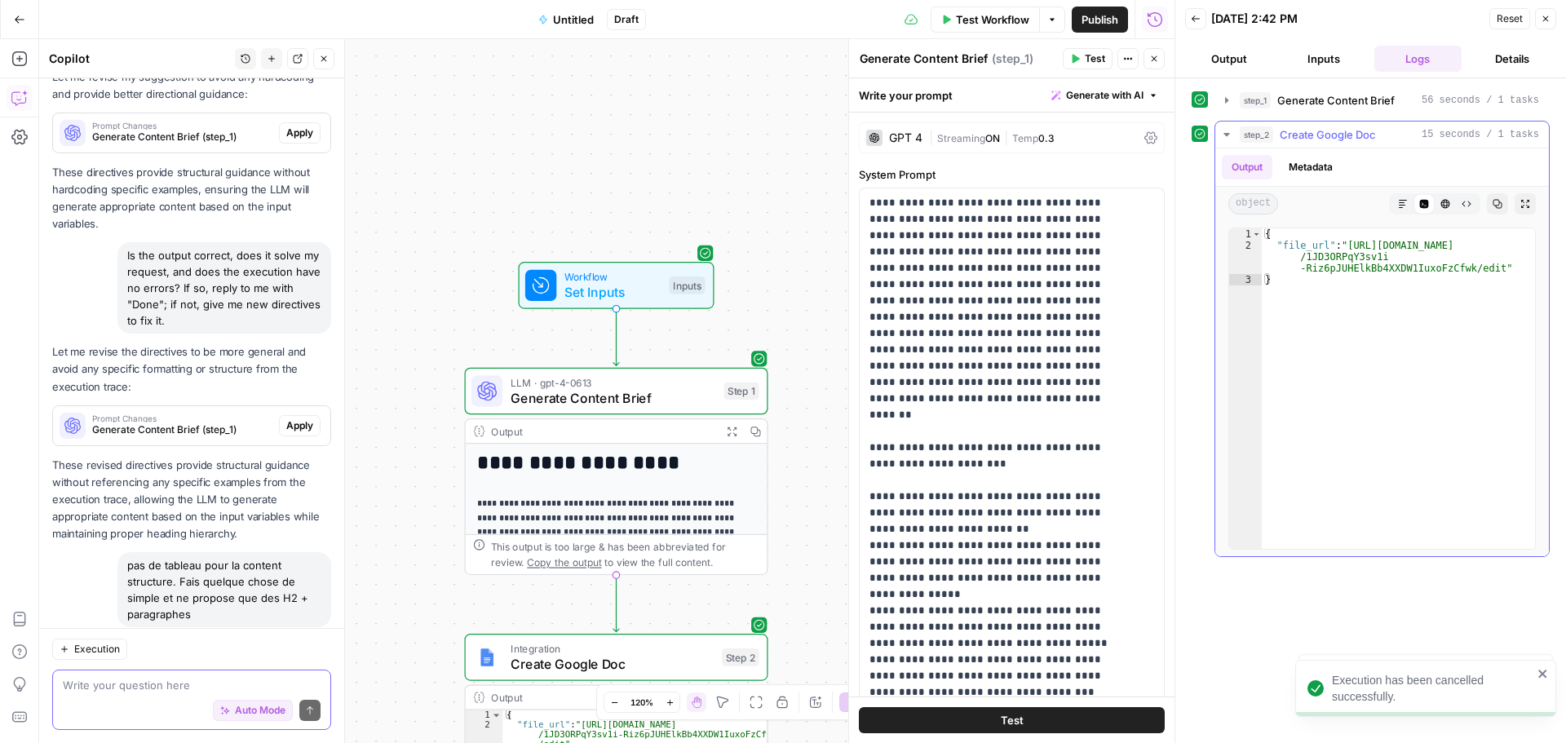
type textarea "**********"
drag, startPoint x: 1486, startPoint y: 272, endPoint x: 1343, endPoint y: 244, distance: 145.6
click at [1343, 244] on div "{ "file_url" : "https://docs.google.com/document/d /1JD3ORPqY3sv1i -Riz6pJUHElk…" at bounding box center [1398, 399] width 273 height 343
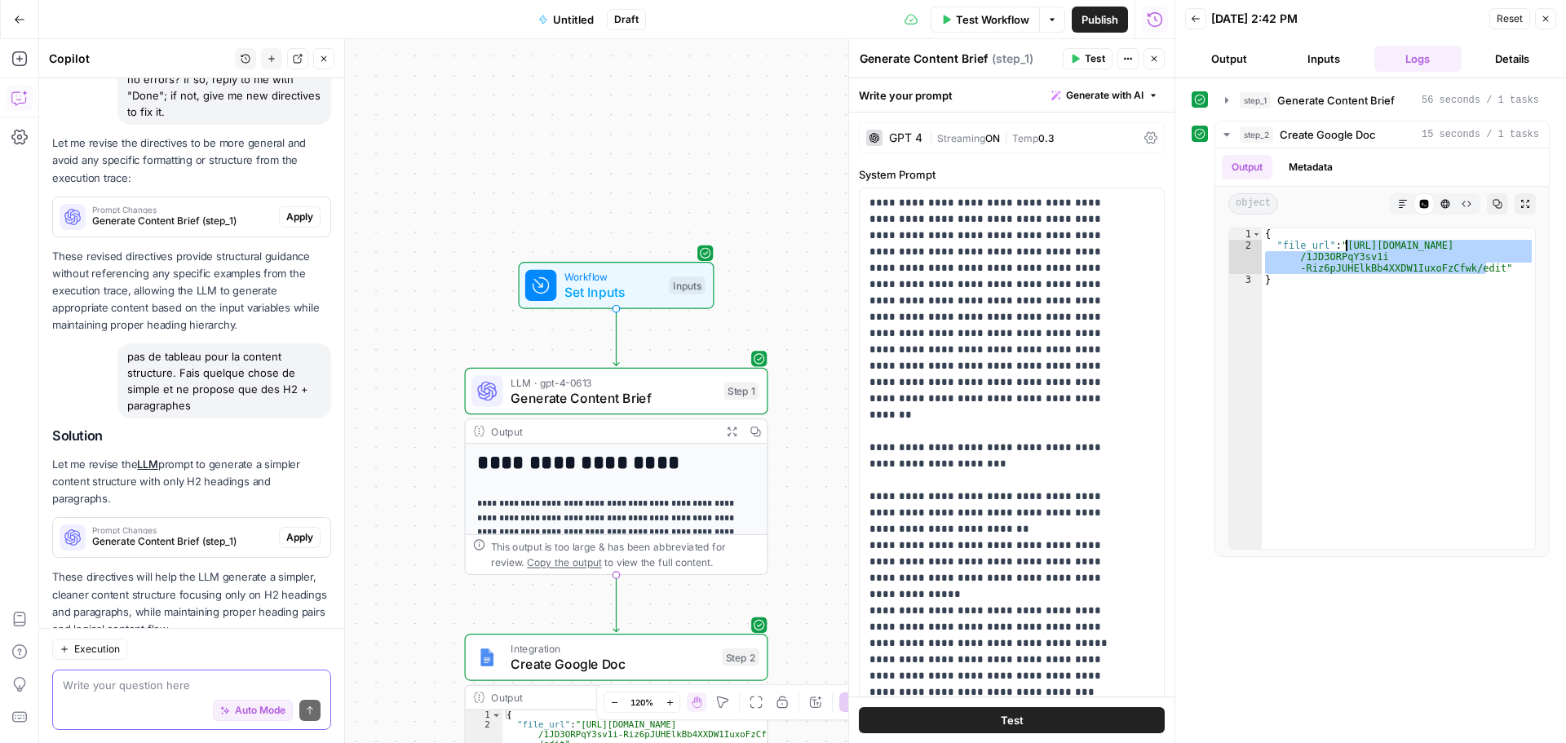
click at [213, 680] on textarea at bounding box center [192, 685] width 258 height 16
click at [250, 715] on span "Auto Mode" at bounding box center [260, 710] width 51 height 15
click at [110, 691] on textarea at bounding box center [192, 685] width 258 height 16
click at [210, 680] on textarea "H2 / H3 + paragraphs +" at bounding box center [192, 685] width 258 height 16
paste textarea "chaque H2 H3 H4 etc.. ouvert doit fonctionner par deux minimum pour couper un H…"
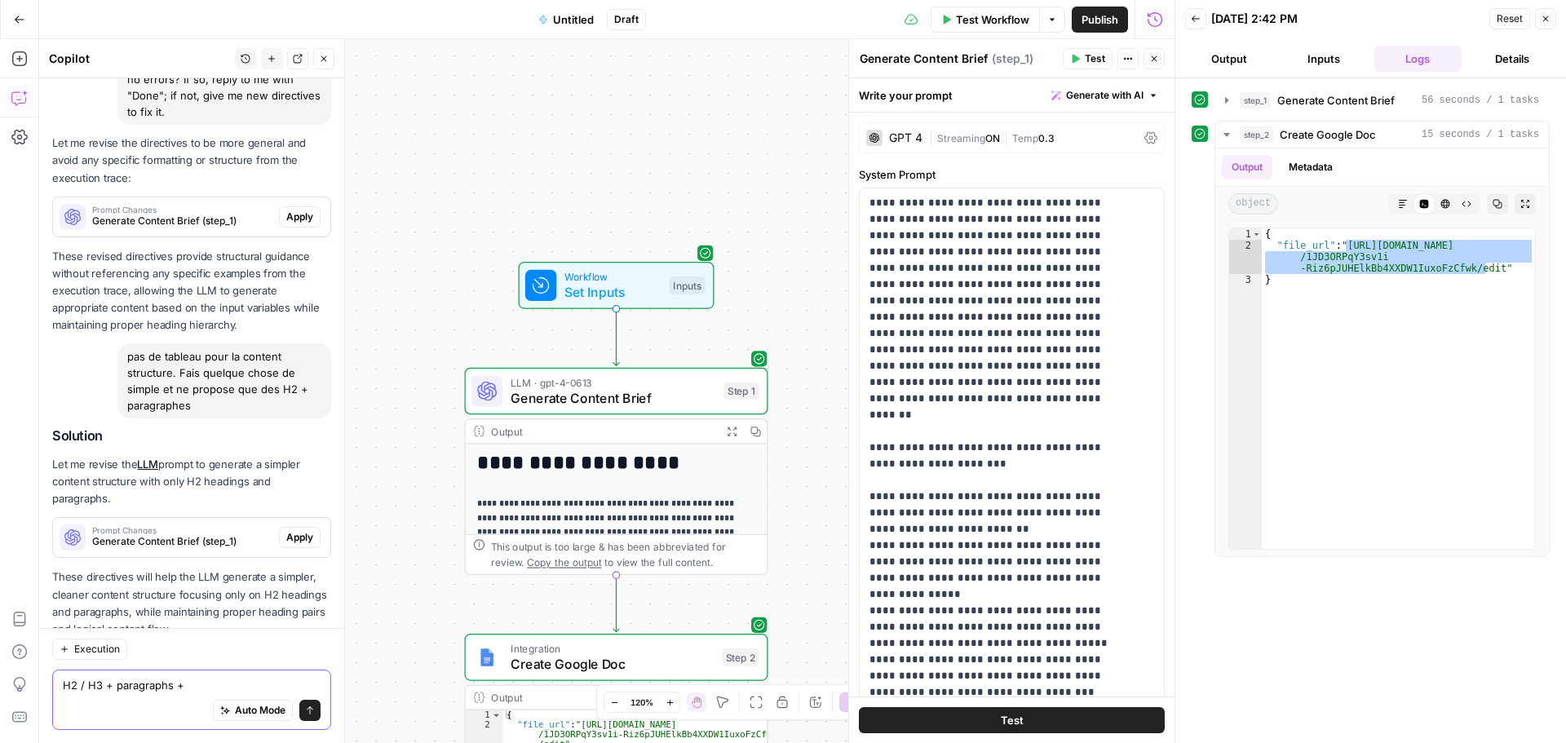
type textarea "H2 / H3 + paragraphs + chaque H2 H3 H4 etc.. ouvert doit fonctionner par deux m…"
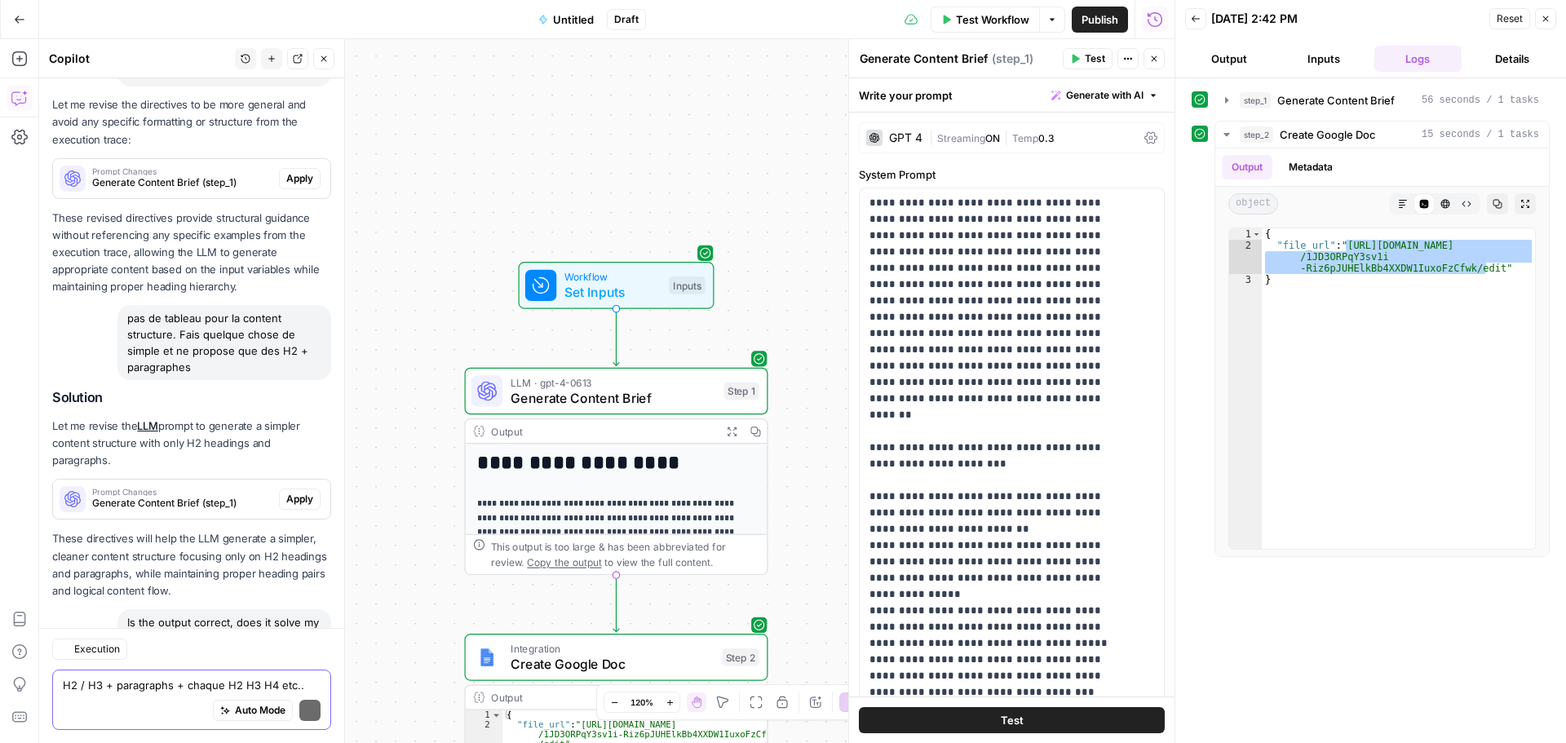
scroll to position [10261, 0]
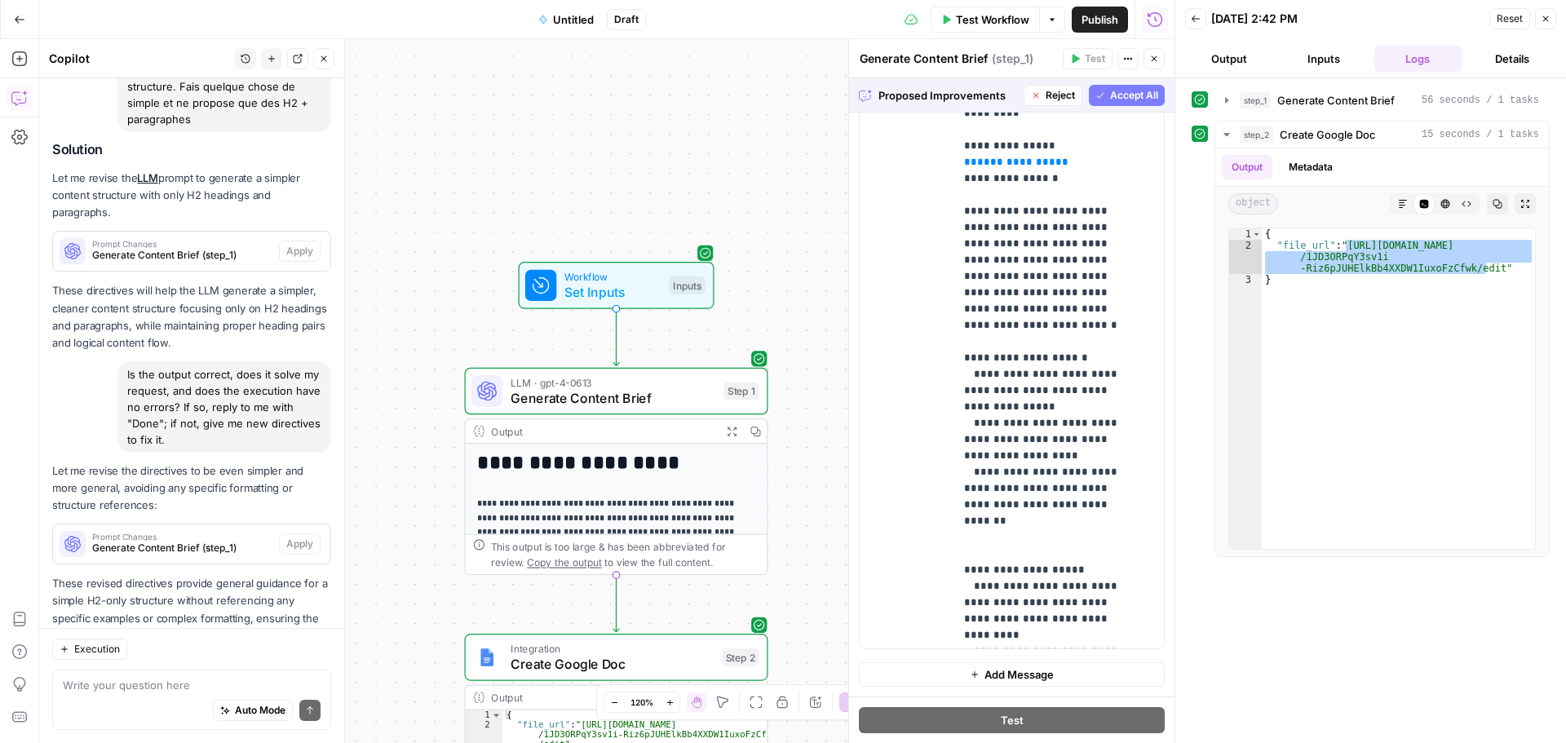
scroll to position [578, 0]
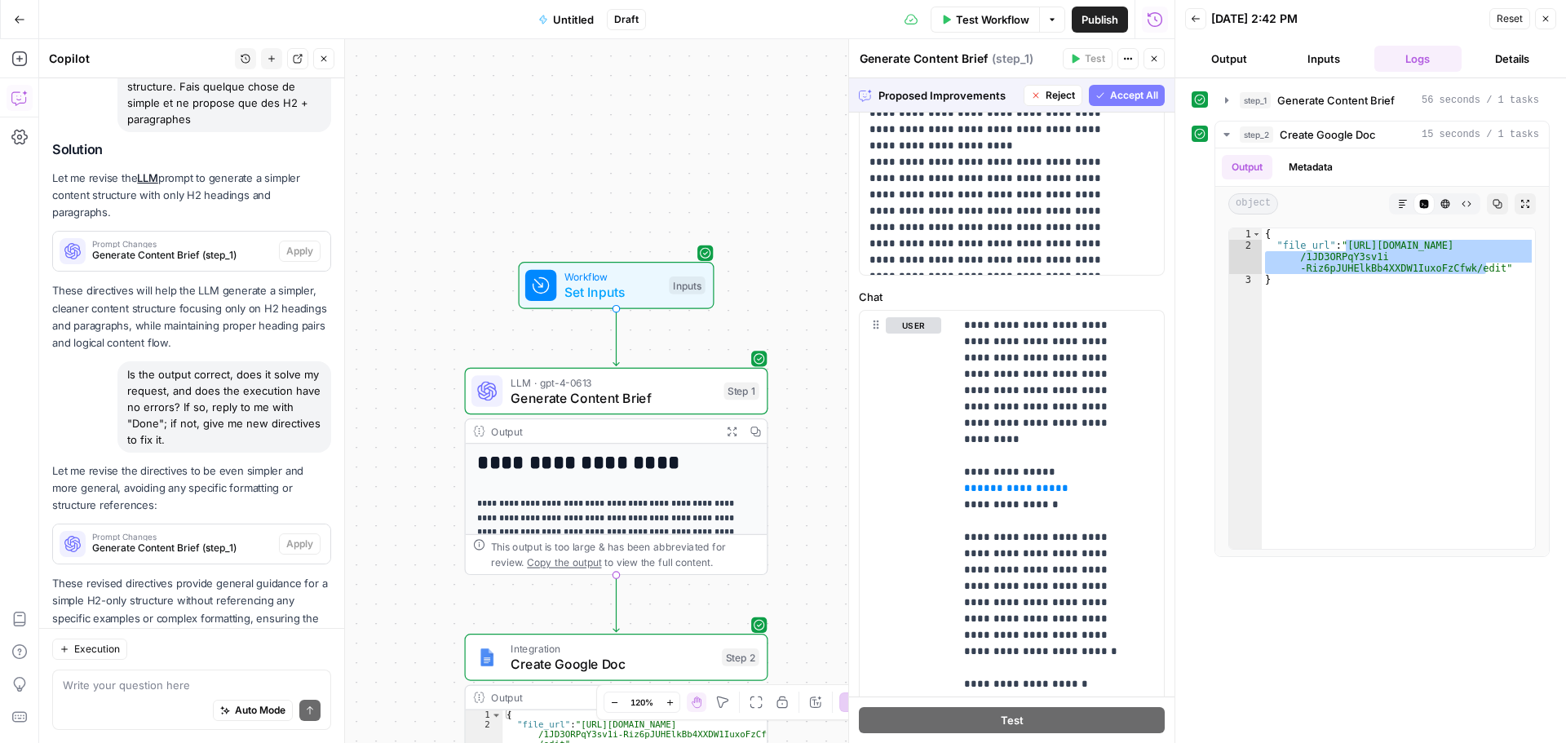
click at [1126, 100] on span "Accept All" at bounding box center [1134, 95] width 48 height 15
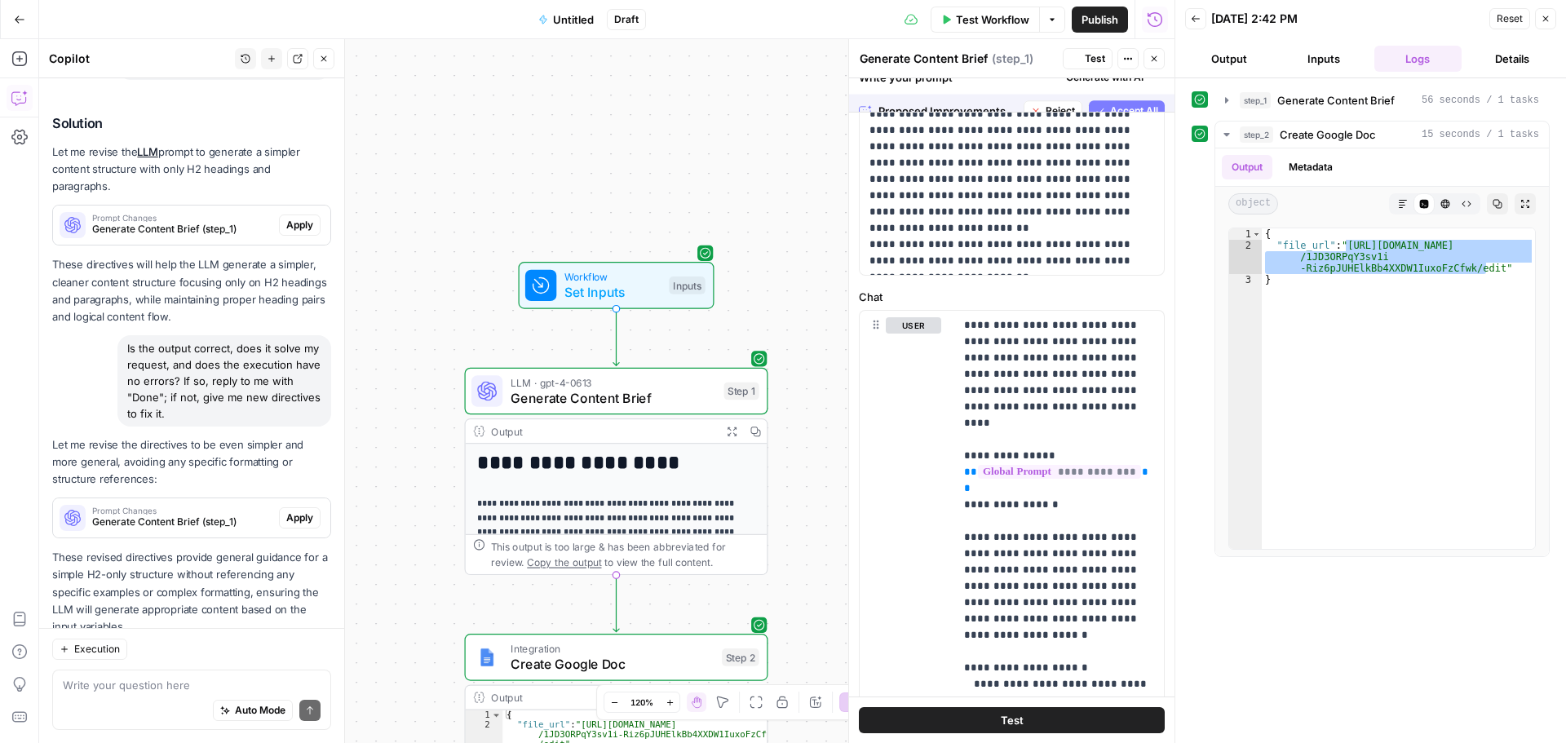
scroll to position [0, 0]
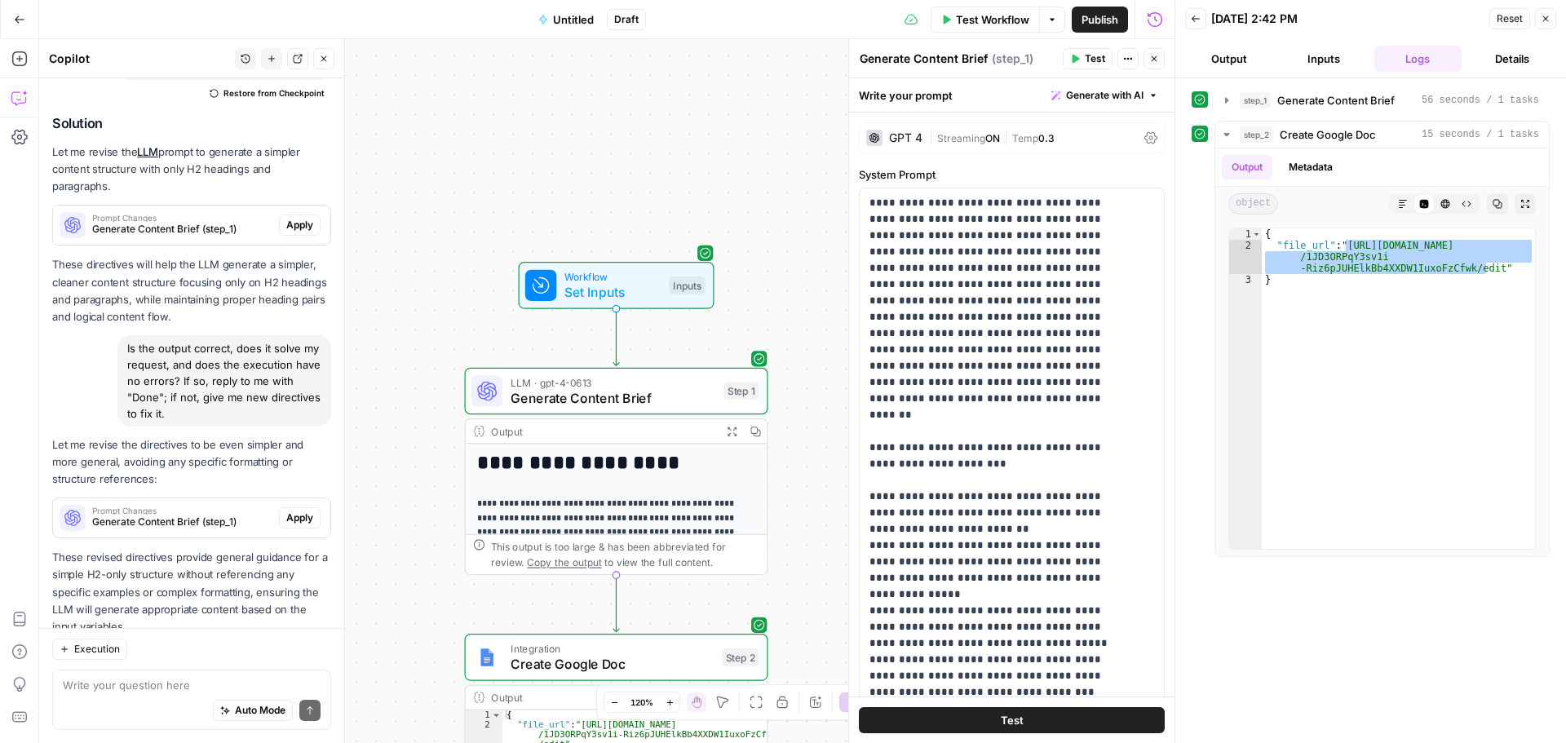
click at [913, 136] on div "GPT 4" at bounding box center [905, 137] width 33 height 11
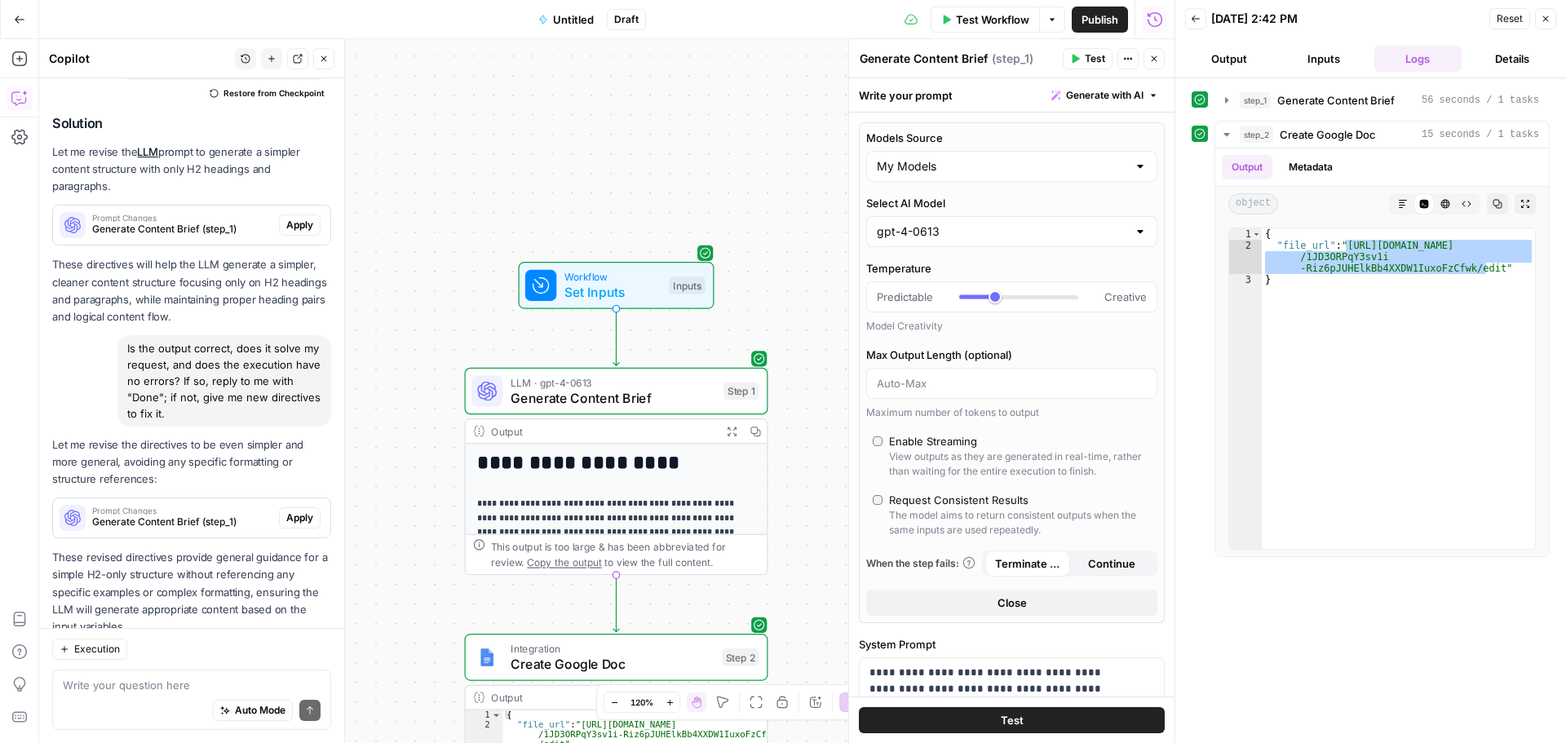
click at [1119, 225] on div "gpt-4-0613" at bounding box center [1011, 231] width 291 height 31
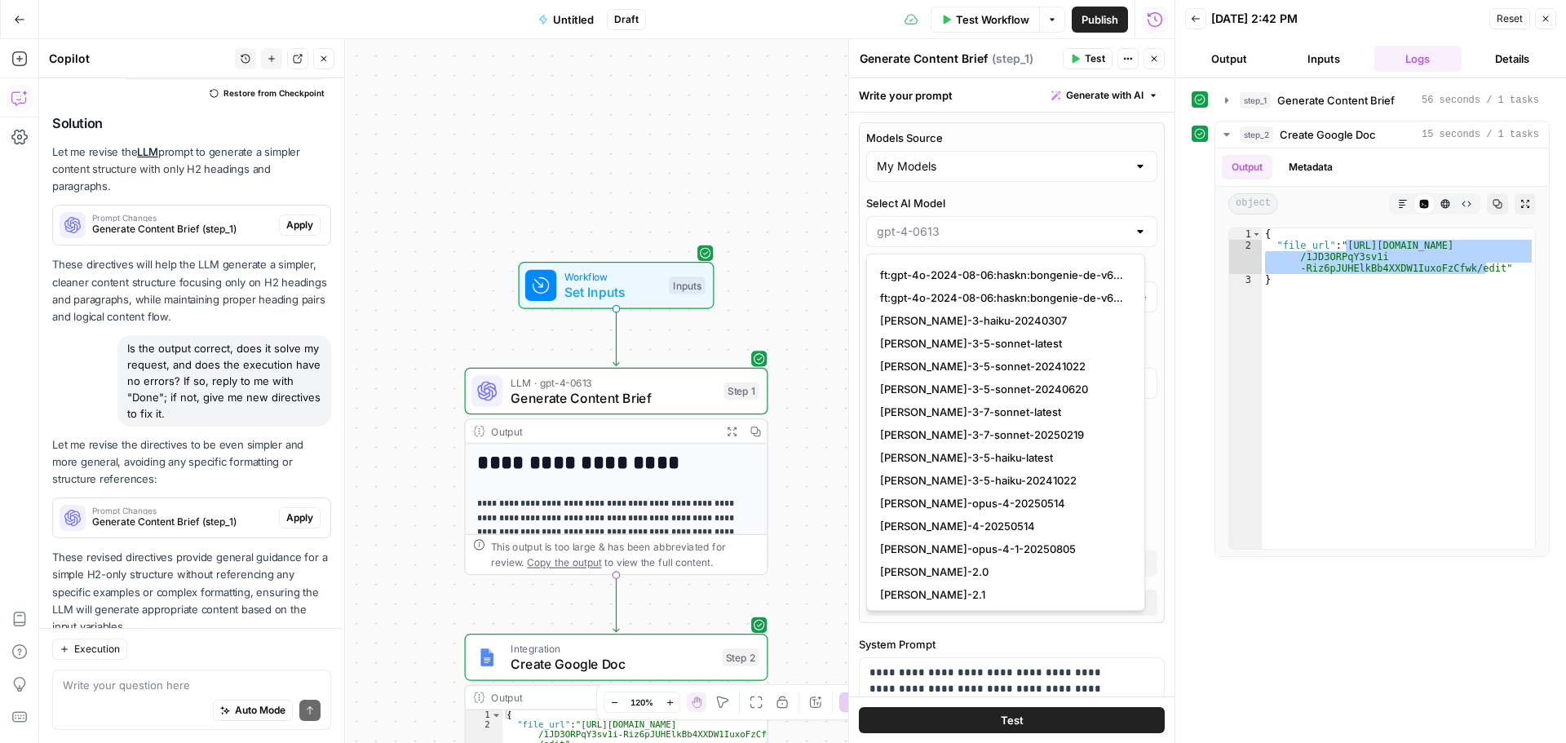
scroll to position [2147, 0]
click at [985, 521] on span "claude-sonnet-4-20250514" at bounding box center [1002, 524] width 245 height 16
type input "claude-sonnet-4-20250514"
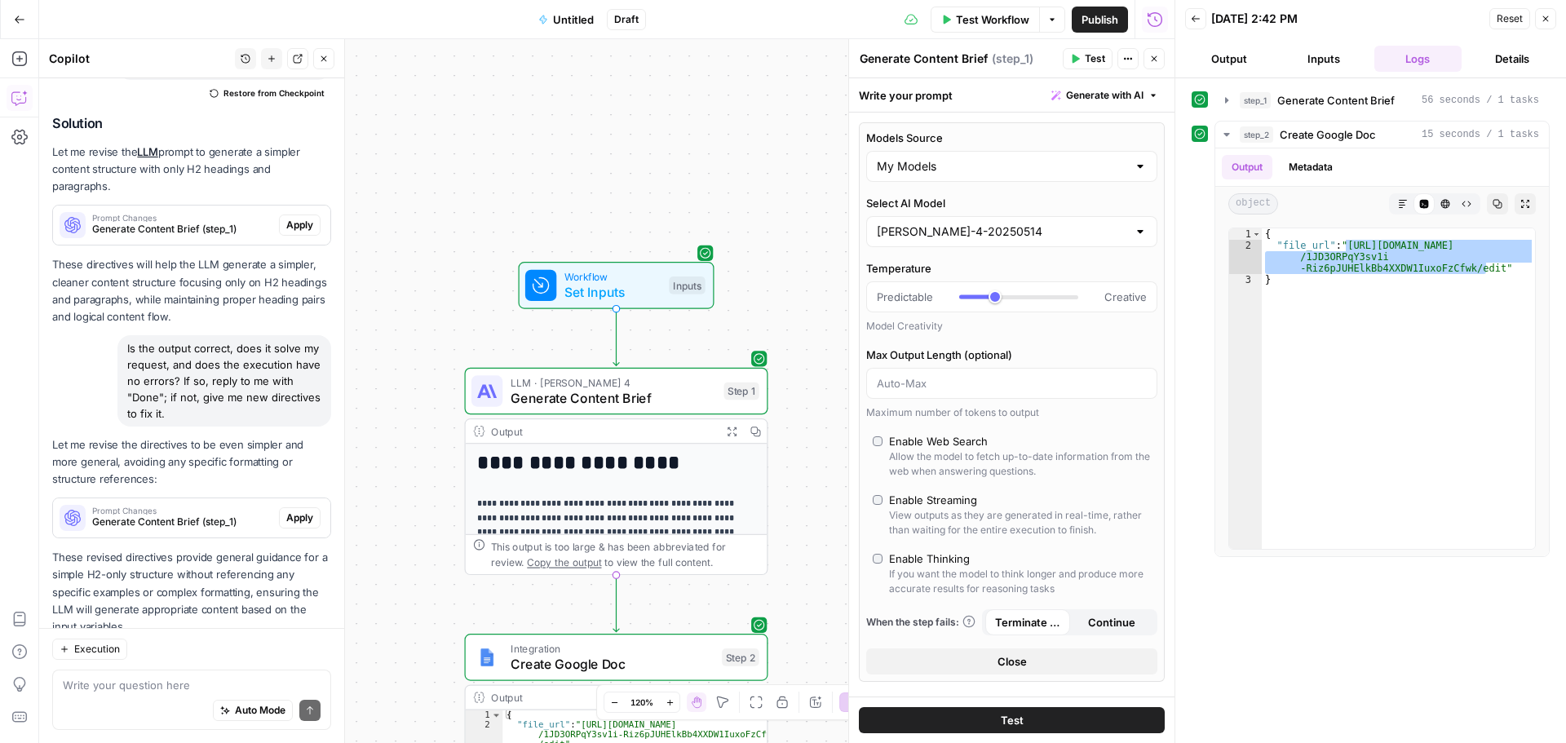
click at [1058, 724] on button "Test" at bounding box center [1012, 720] width 306 height 26
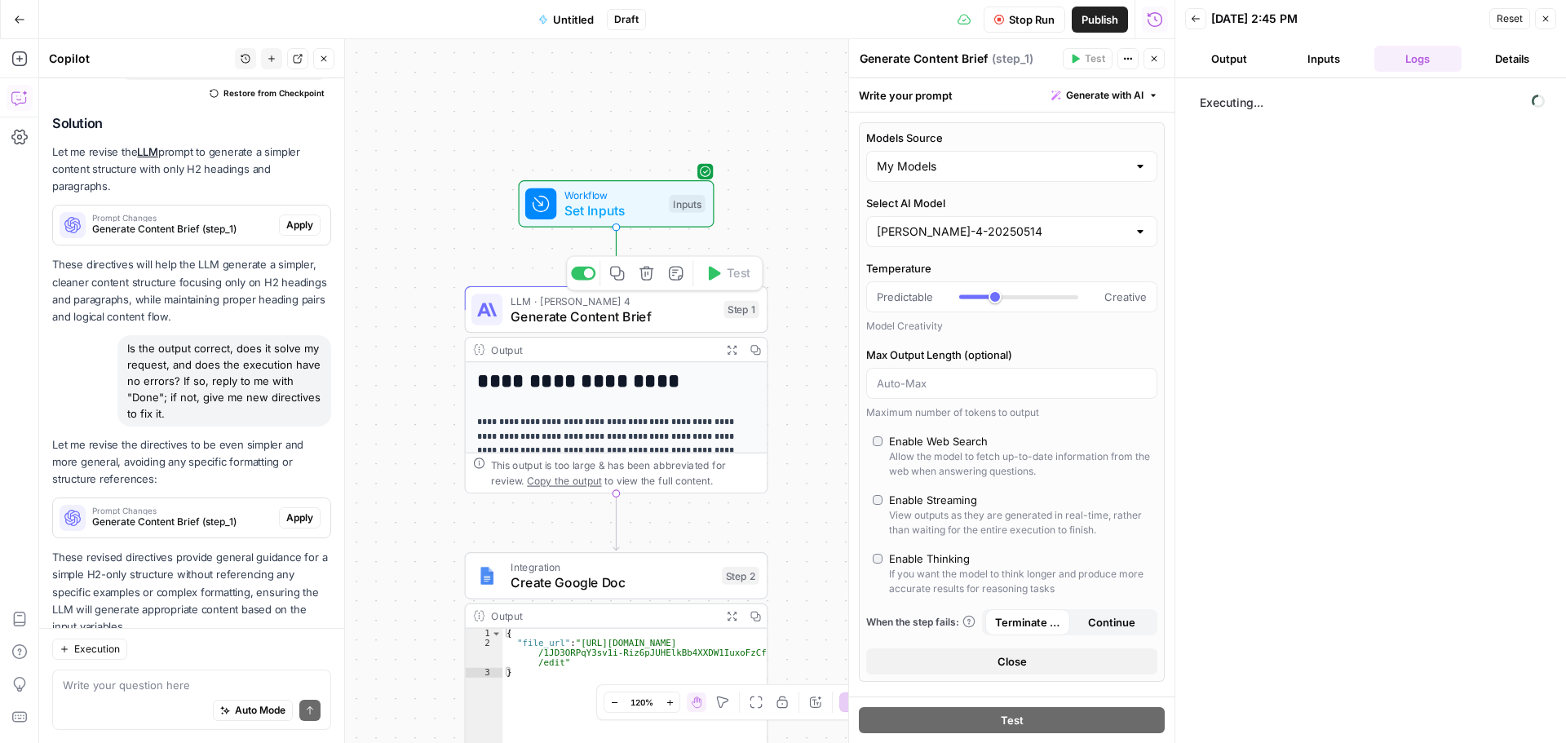
click at [688, 321] on span "Generate Content Brief" at bounding box center [614, 317] width 206 height 20
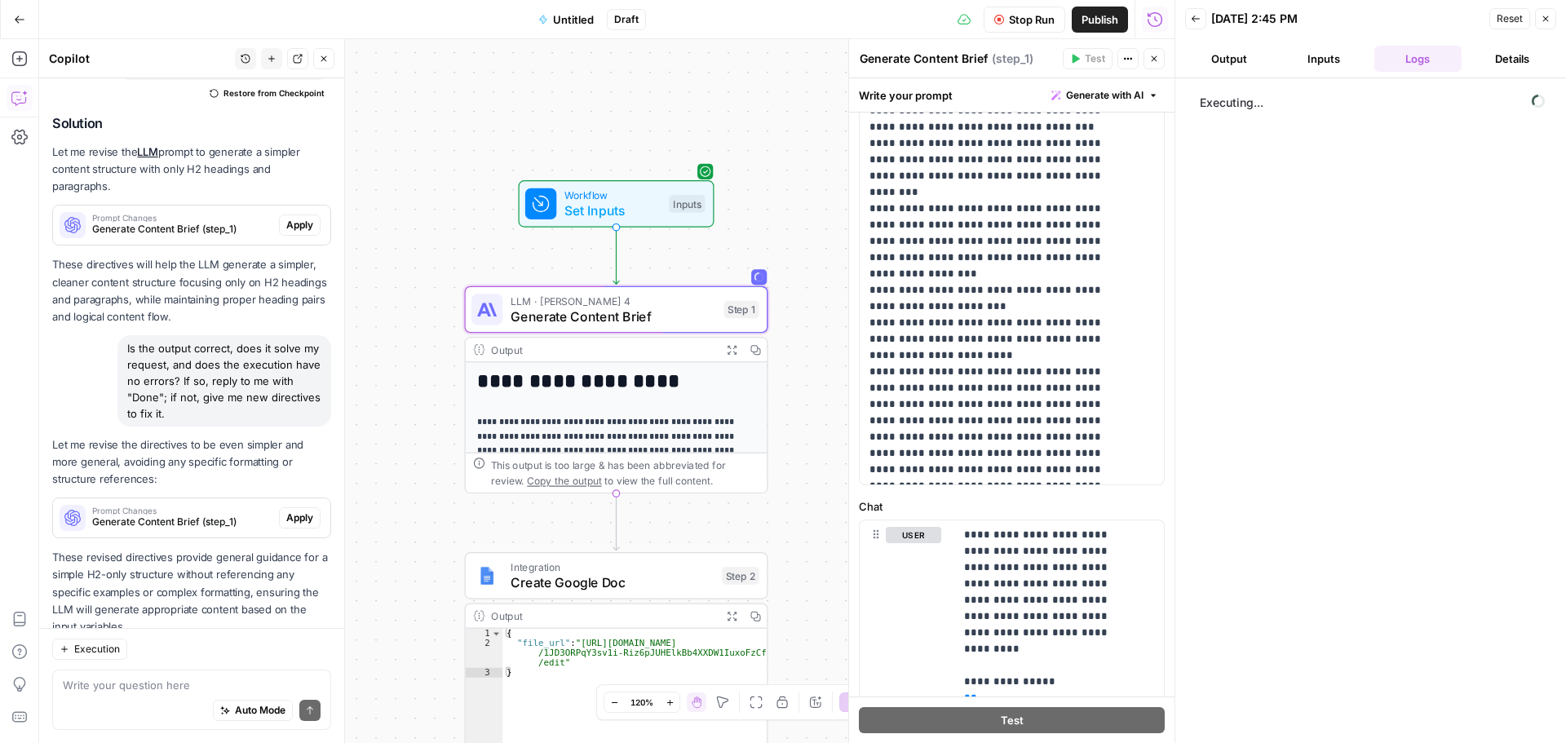
scroll to position [1387, 0]
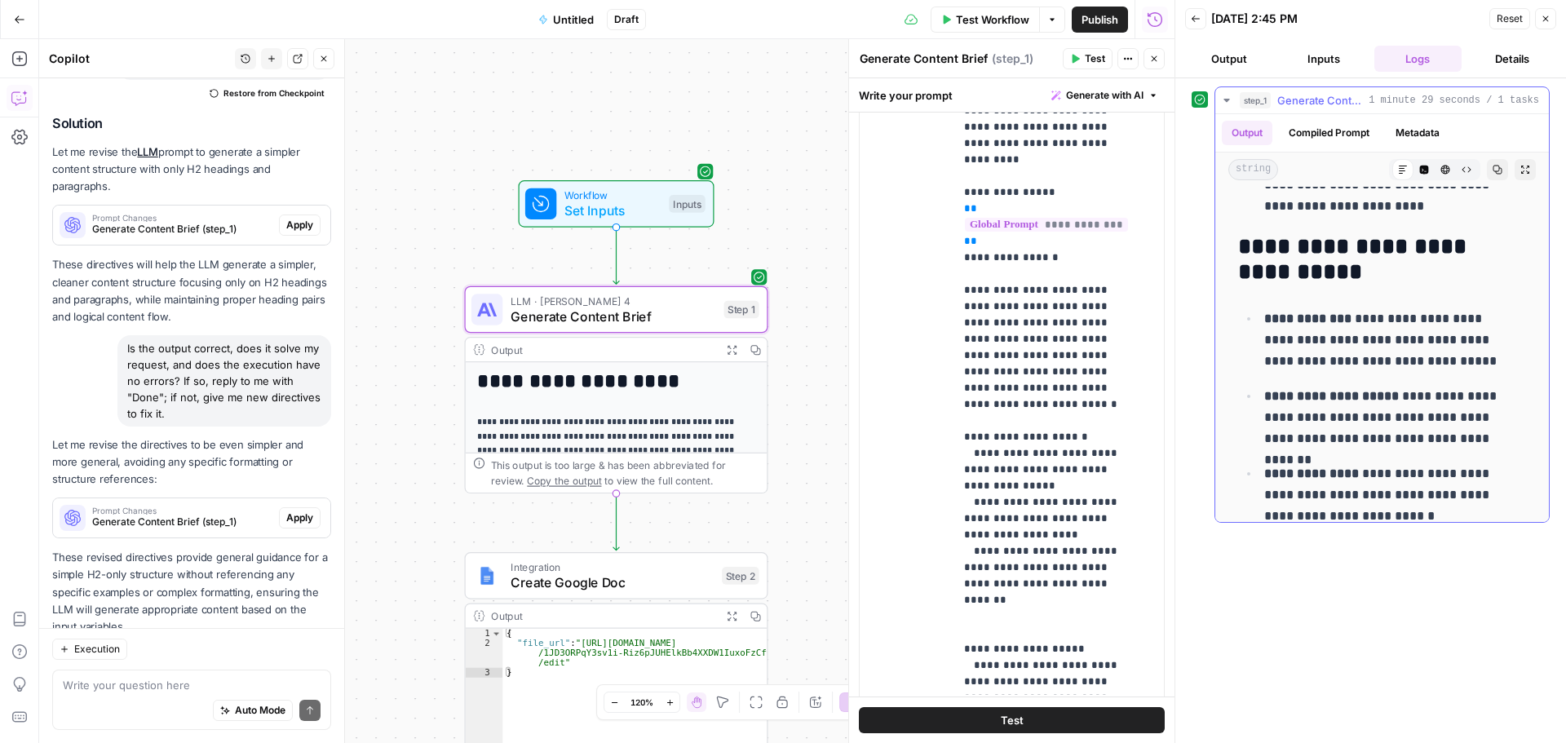
scroll to position [17832, 0]
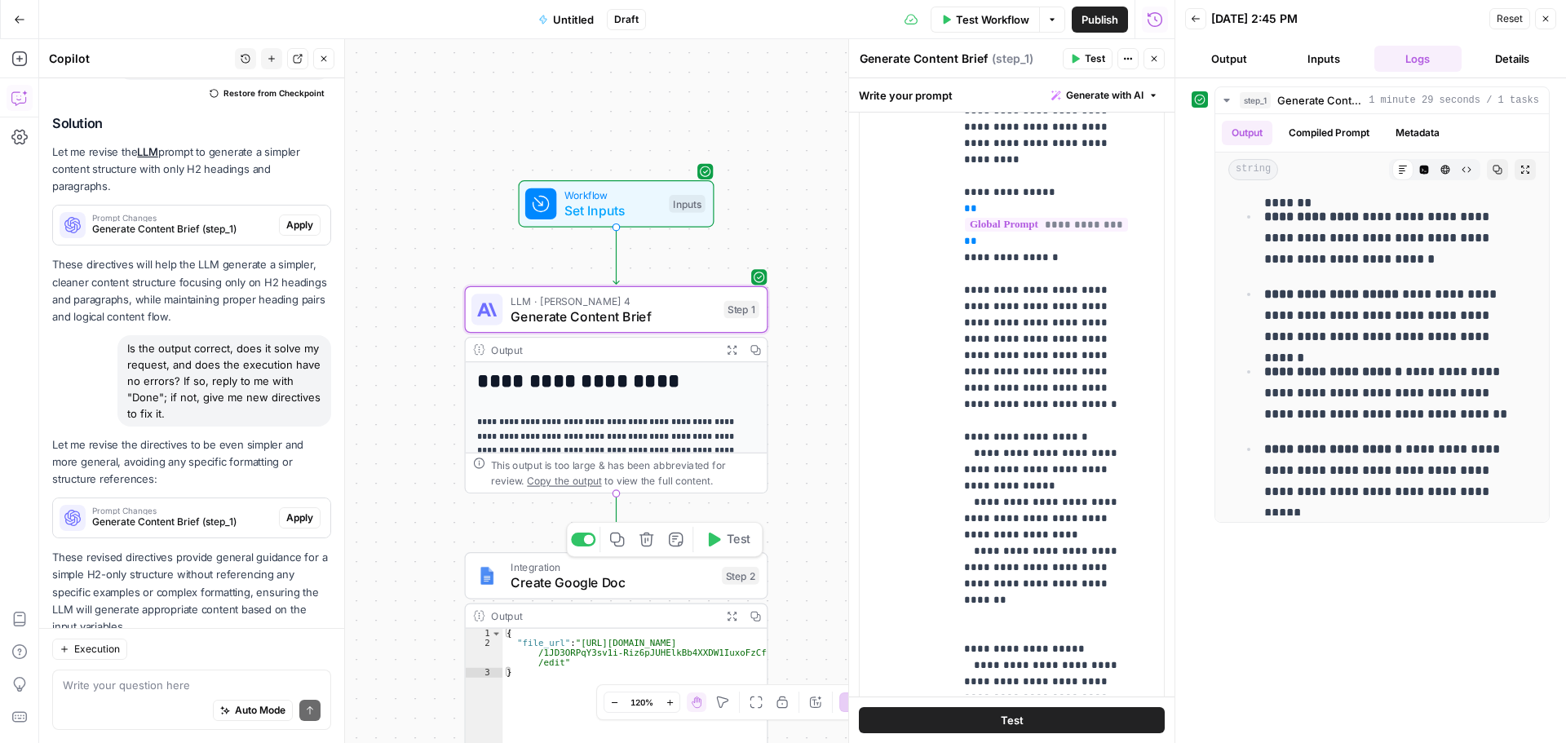
click at [713, 551] on button "Test" at bounding box center [727, 539] width 60 height 25
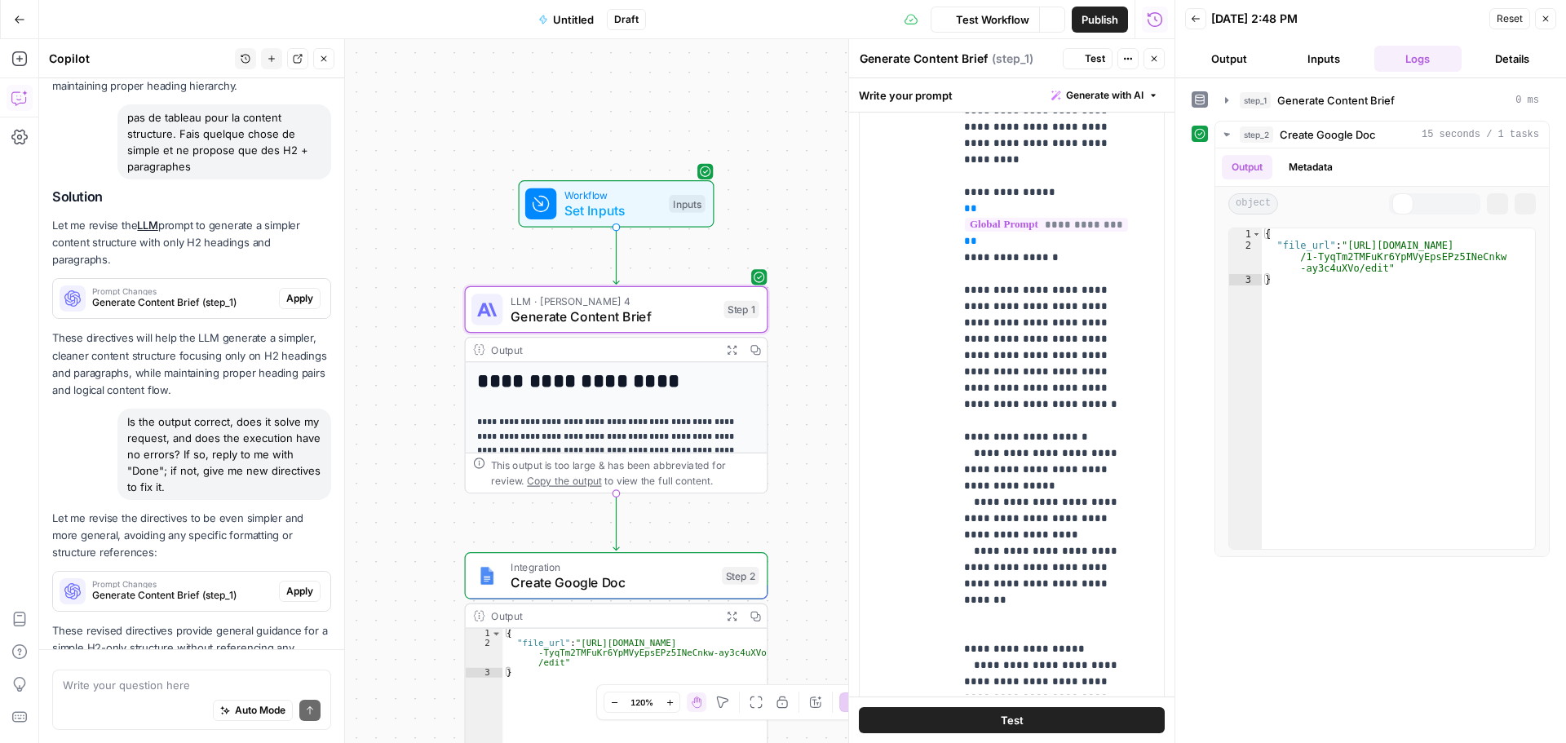
scroll to position [10391, 0]
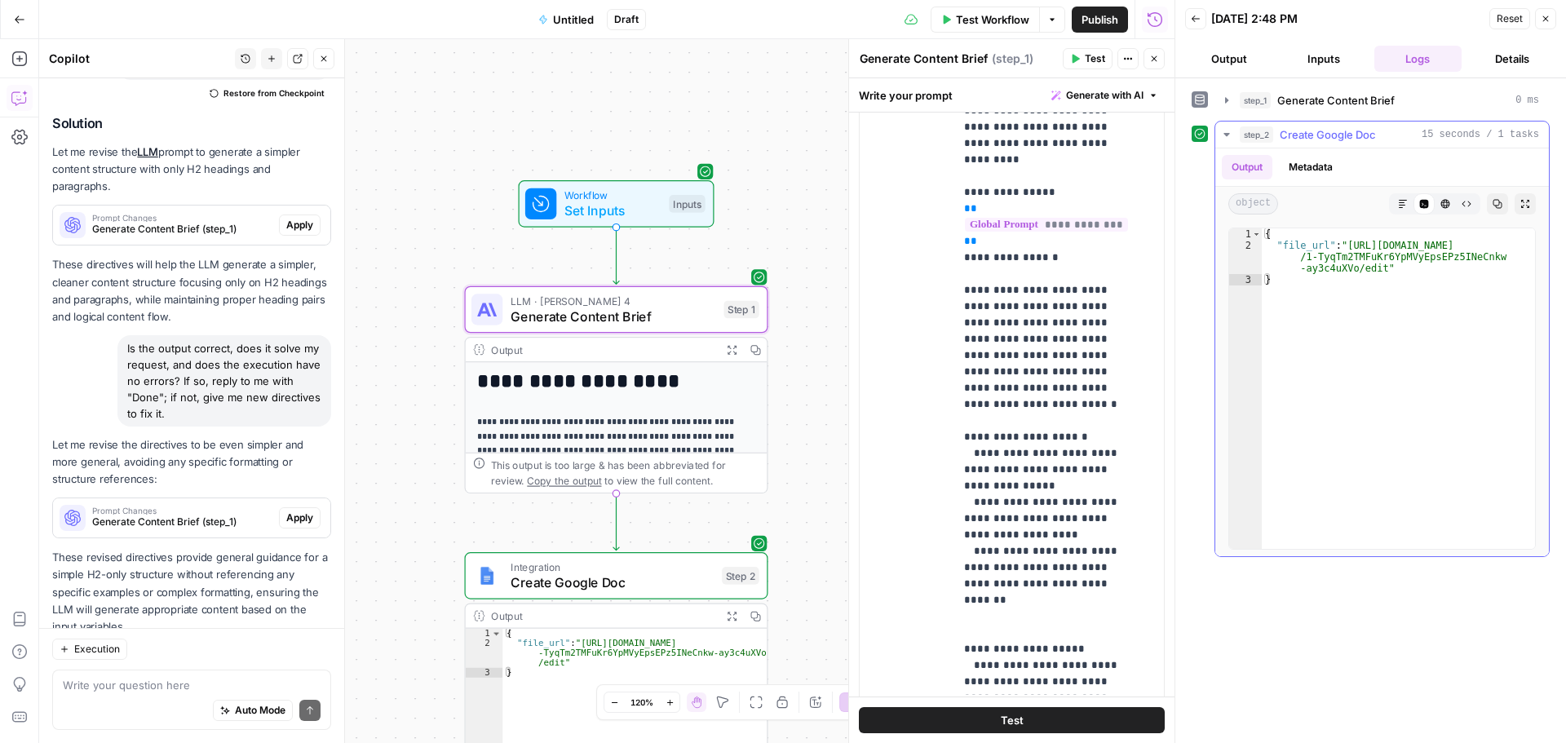
type textarea "**********"
drag, startPoint x: 1347, startPoint y: 246, endPoint x: 1377, endPoint y: 268, distance: 36.9
click at [1377, 268] on div "{ "file_url" : "https://docs.google.com/document/d /1-TyqTm2TMFuKr6YpMVyEpsEPz5…" at bounding box center [1398, 399] width 273 height 343
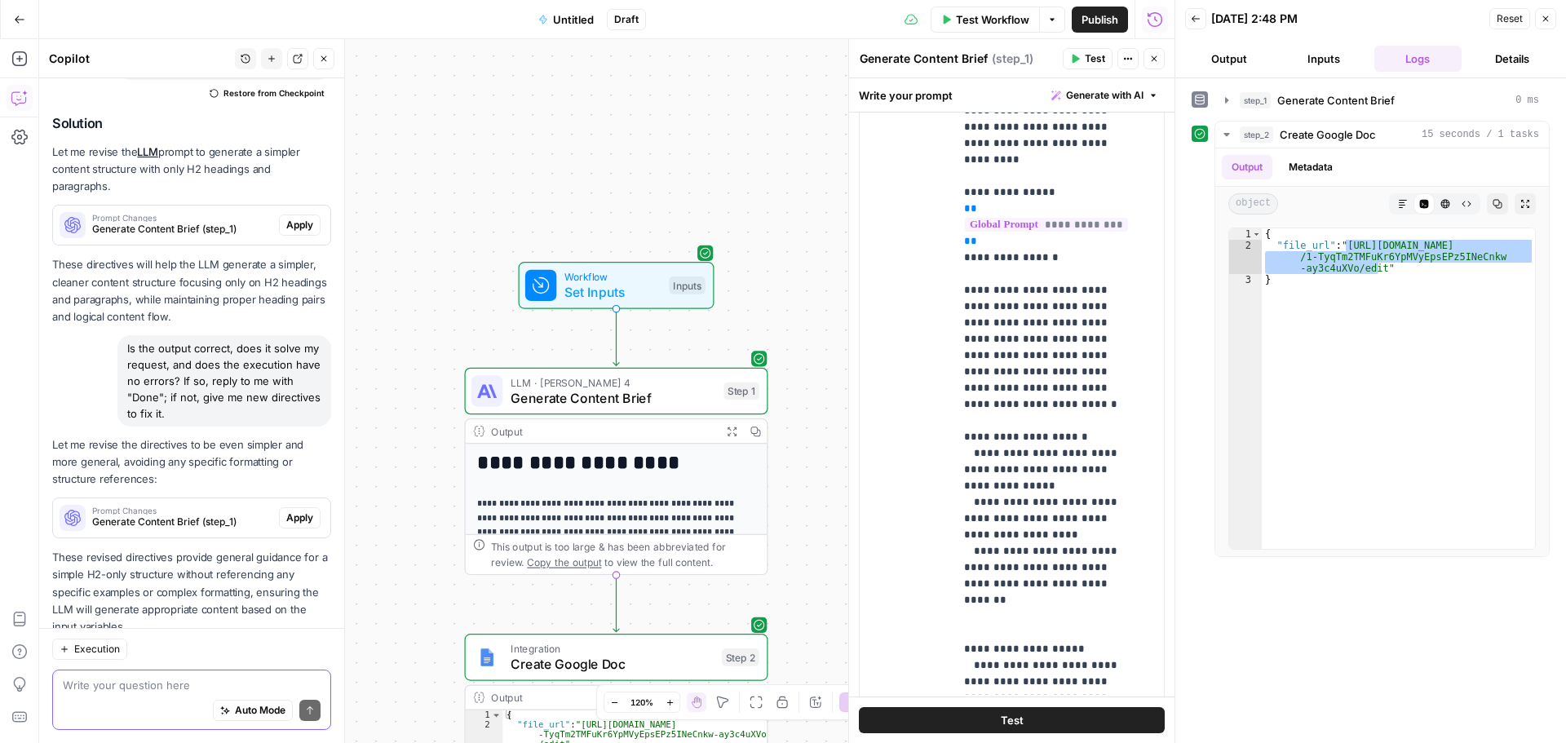
click at [175, 683] on textarea at bounding box center [192, 685] width 258 height 16
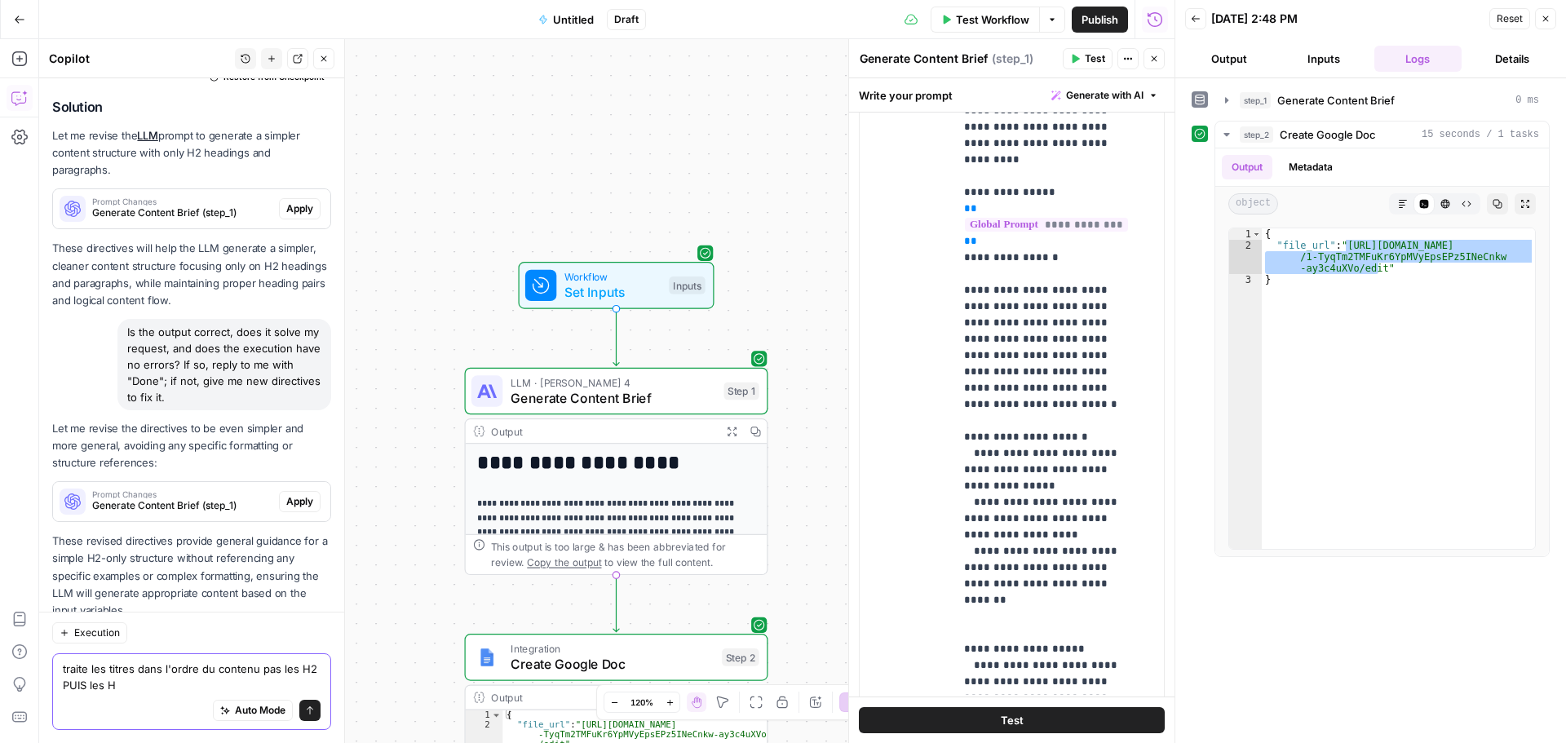
type textarea "traite les titres dans l'ordre du contenu pas les H2 PUIS les H3"
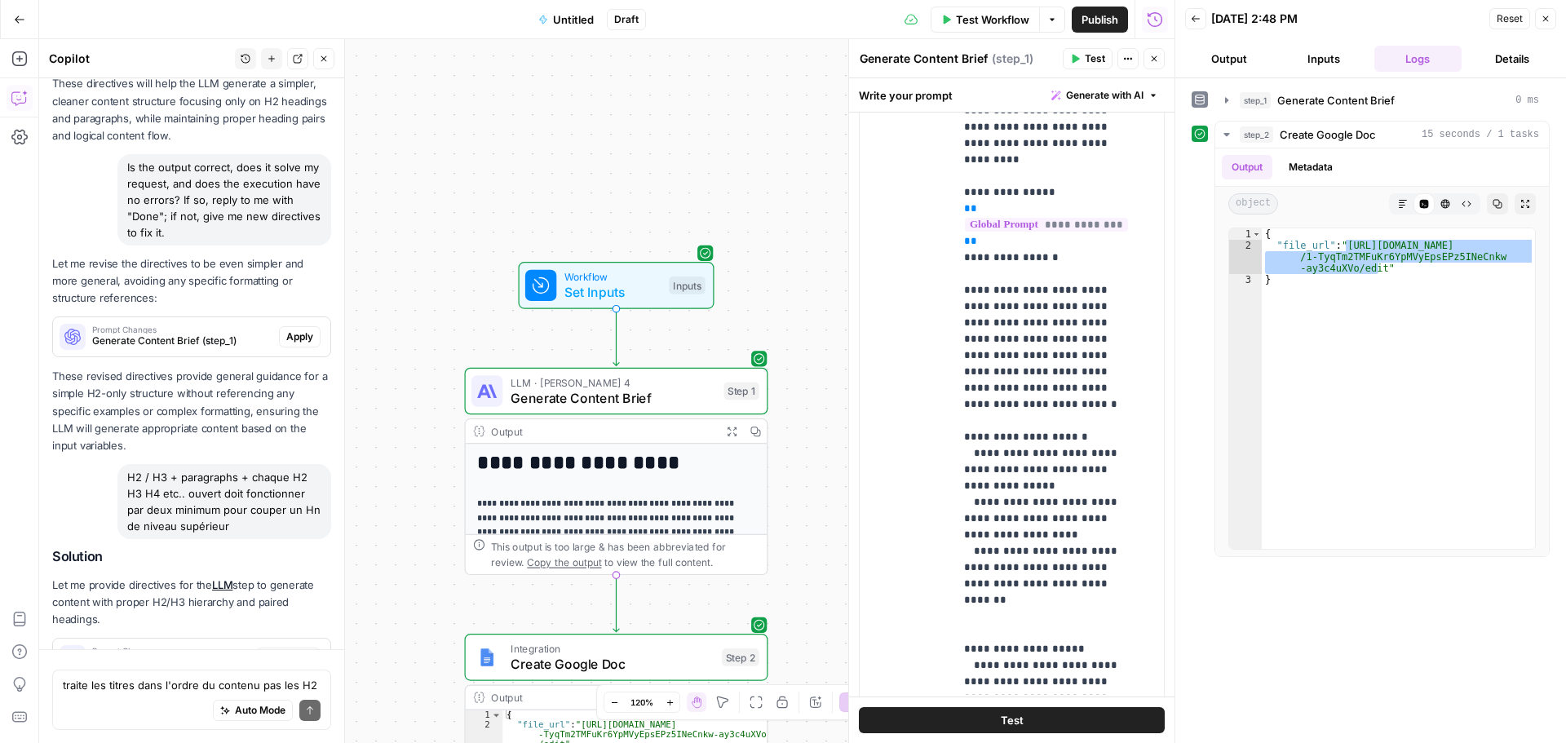
scroll to position [10646, 0]
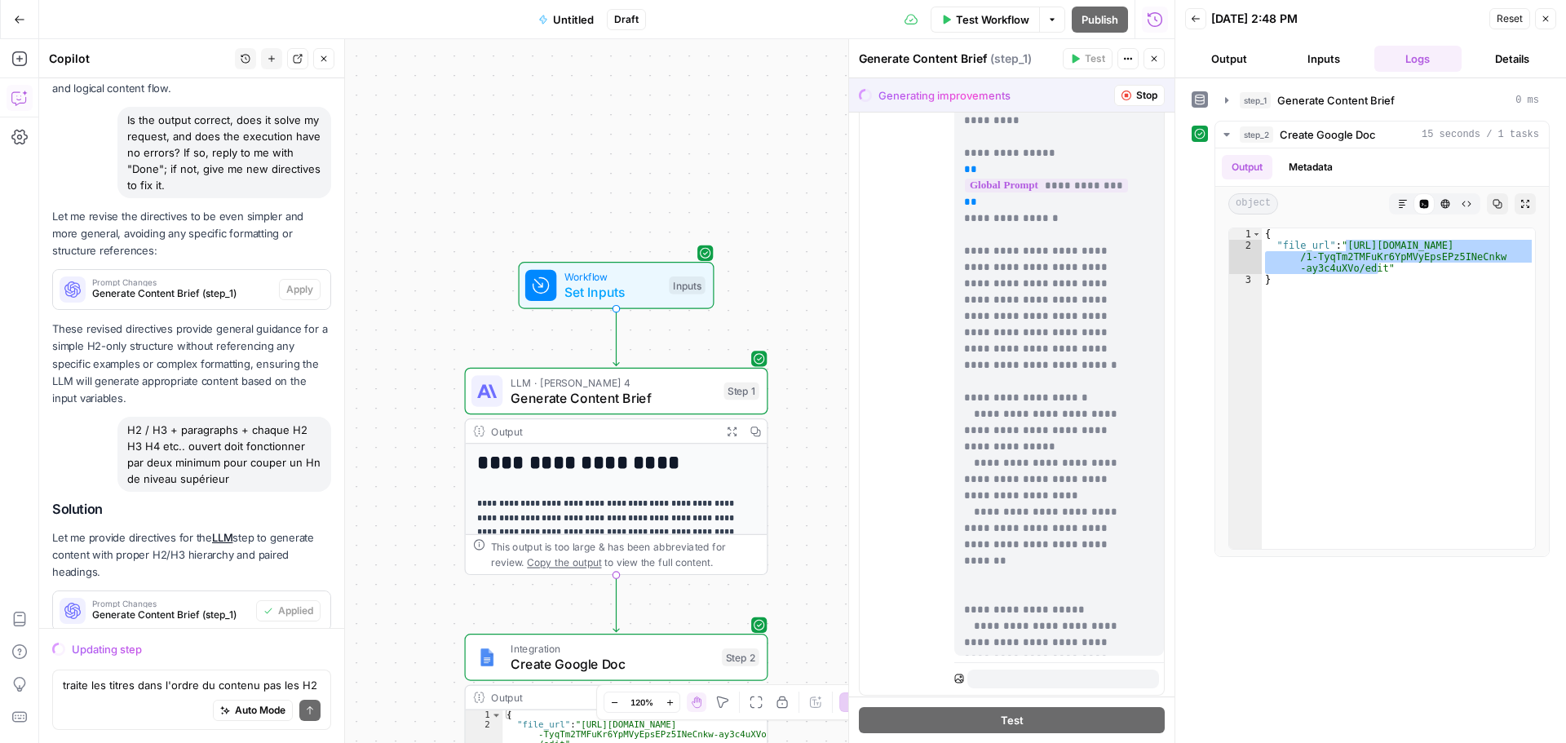
scroll to position [1348, 0]
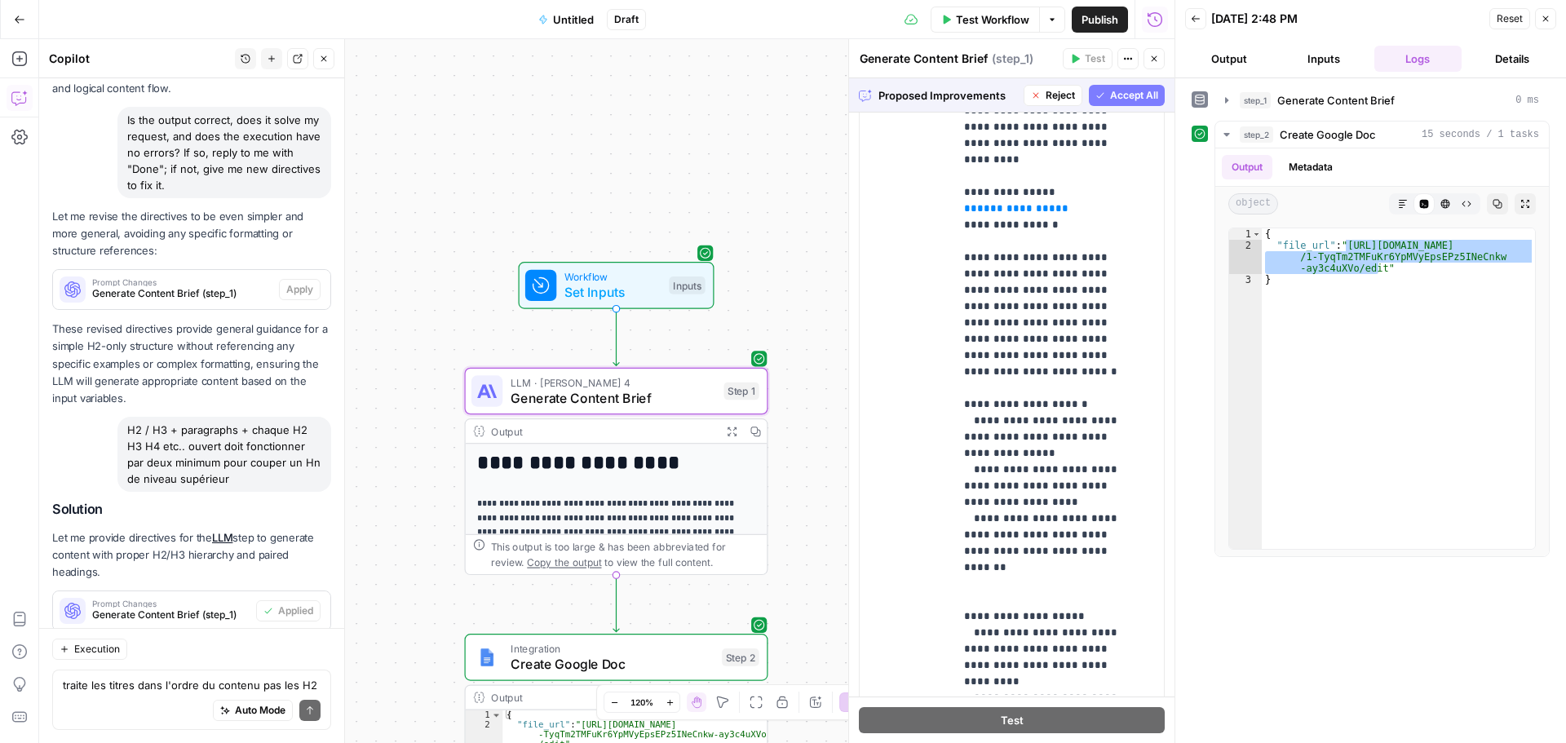
type input "gpt-4-0613"
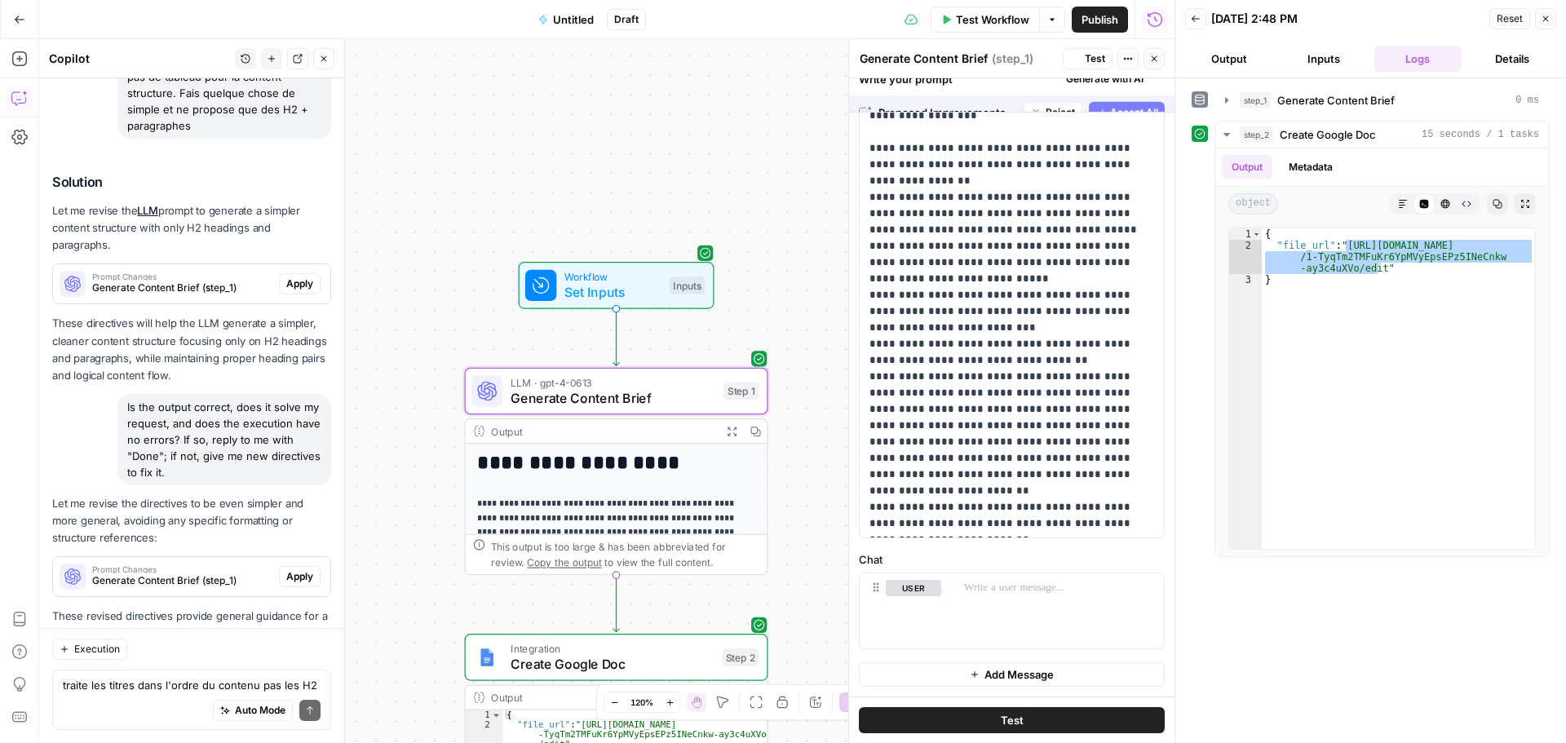
scroll to position [1328, 0]
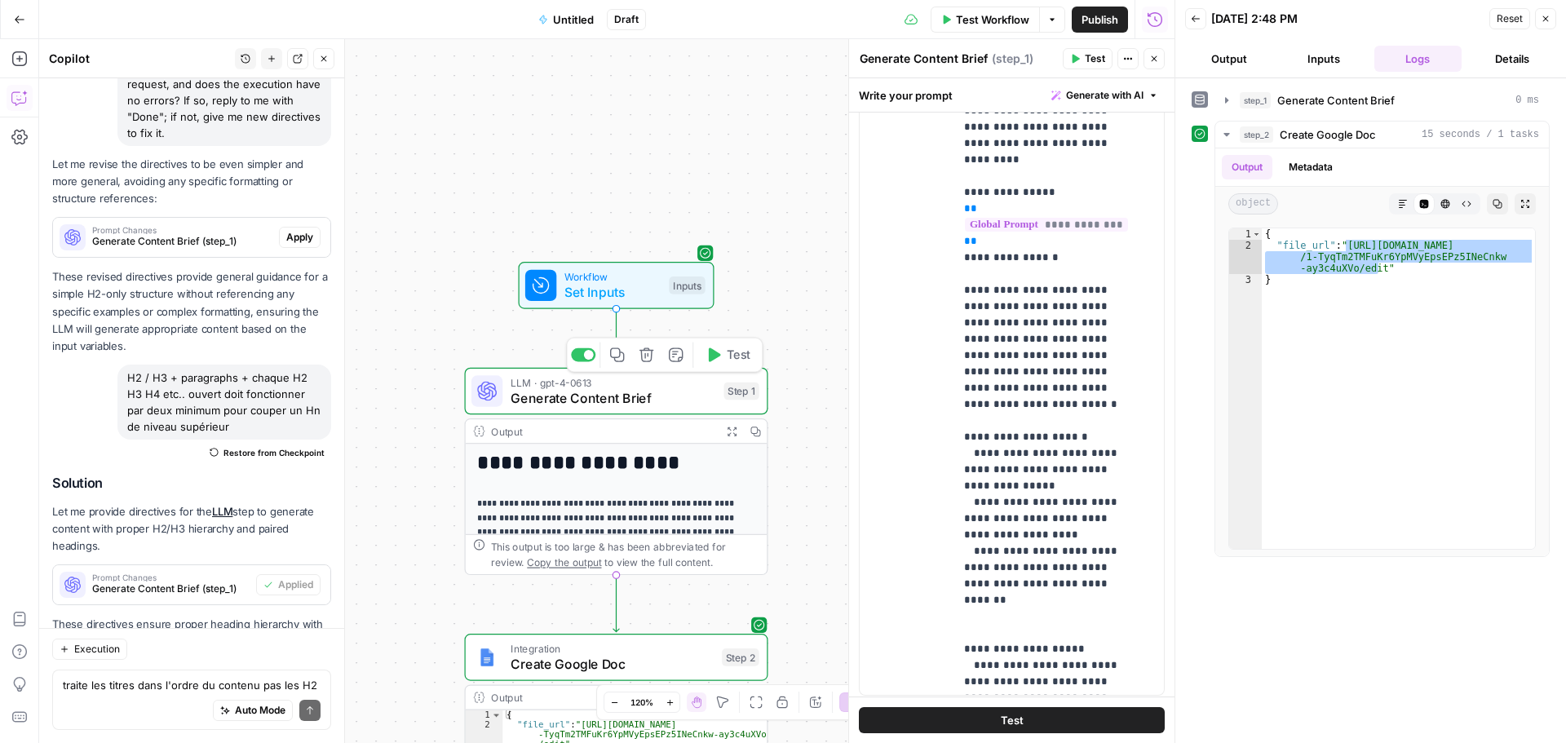
click at [739, 360] on span "Test" at bounding box center [739, 355] width 24 height 18
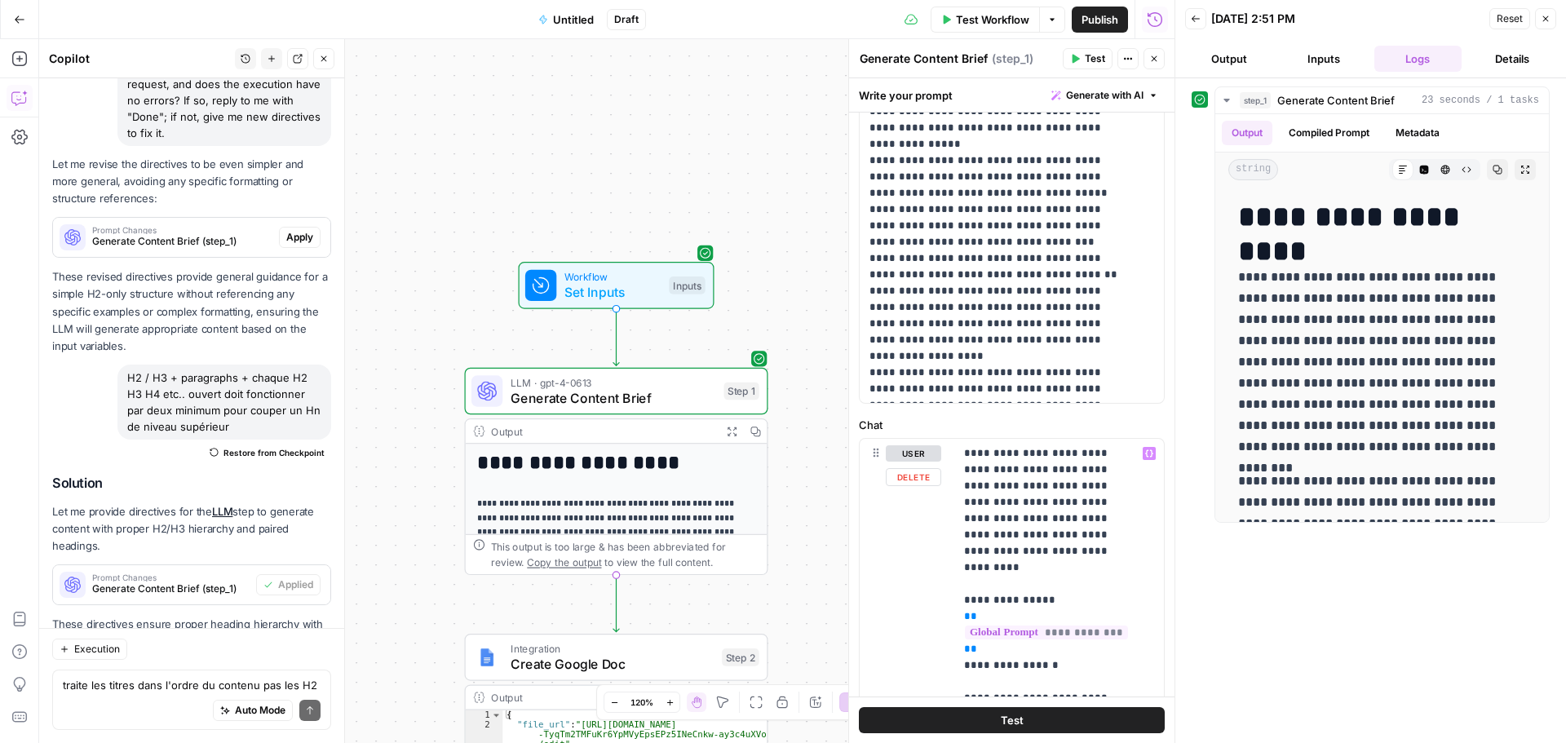
scroll to position [1165, 0]
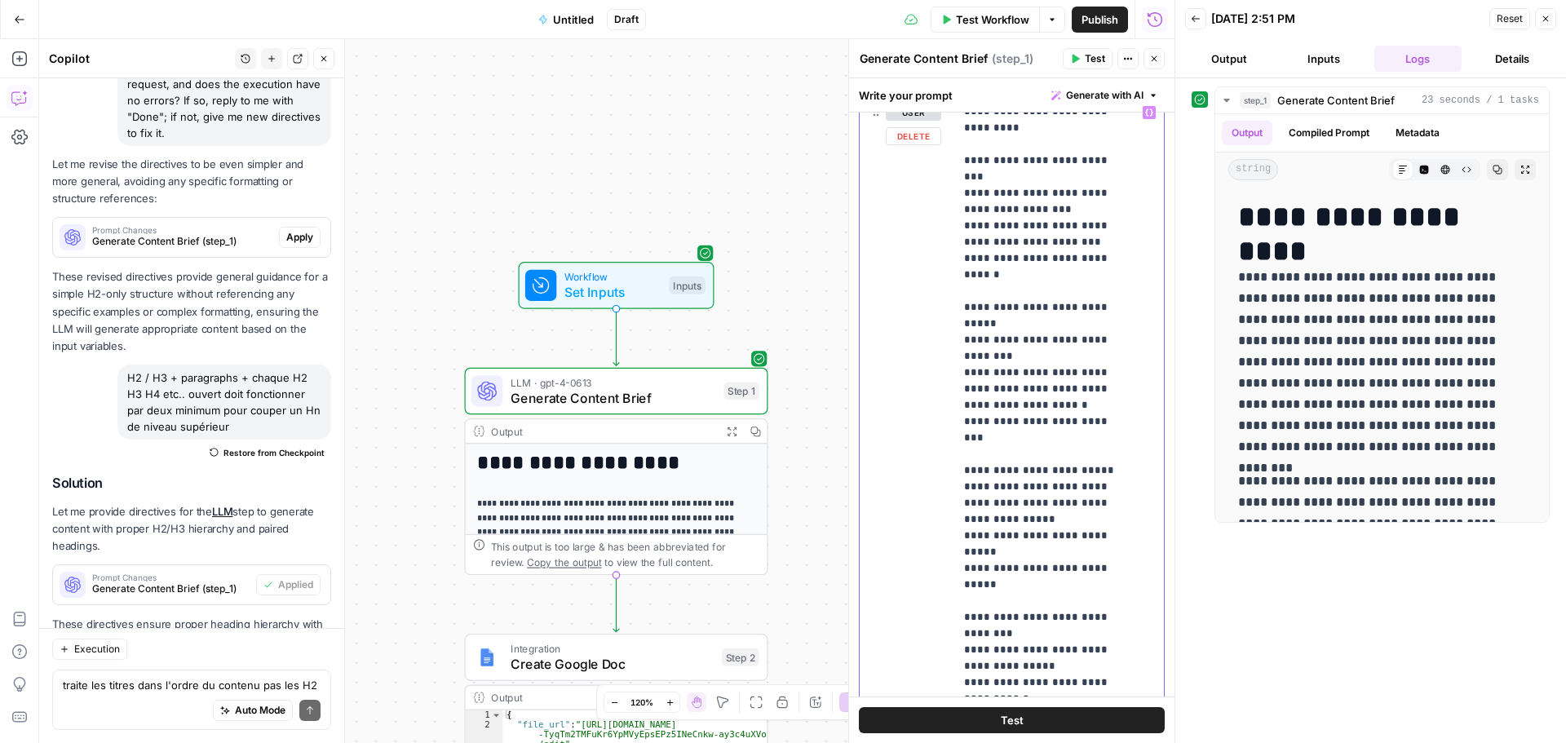
scroll to position [1374, 0]
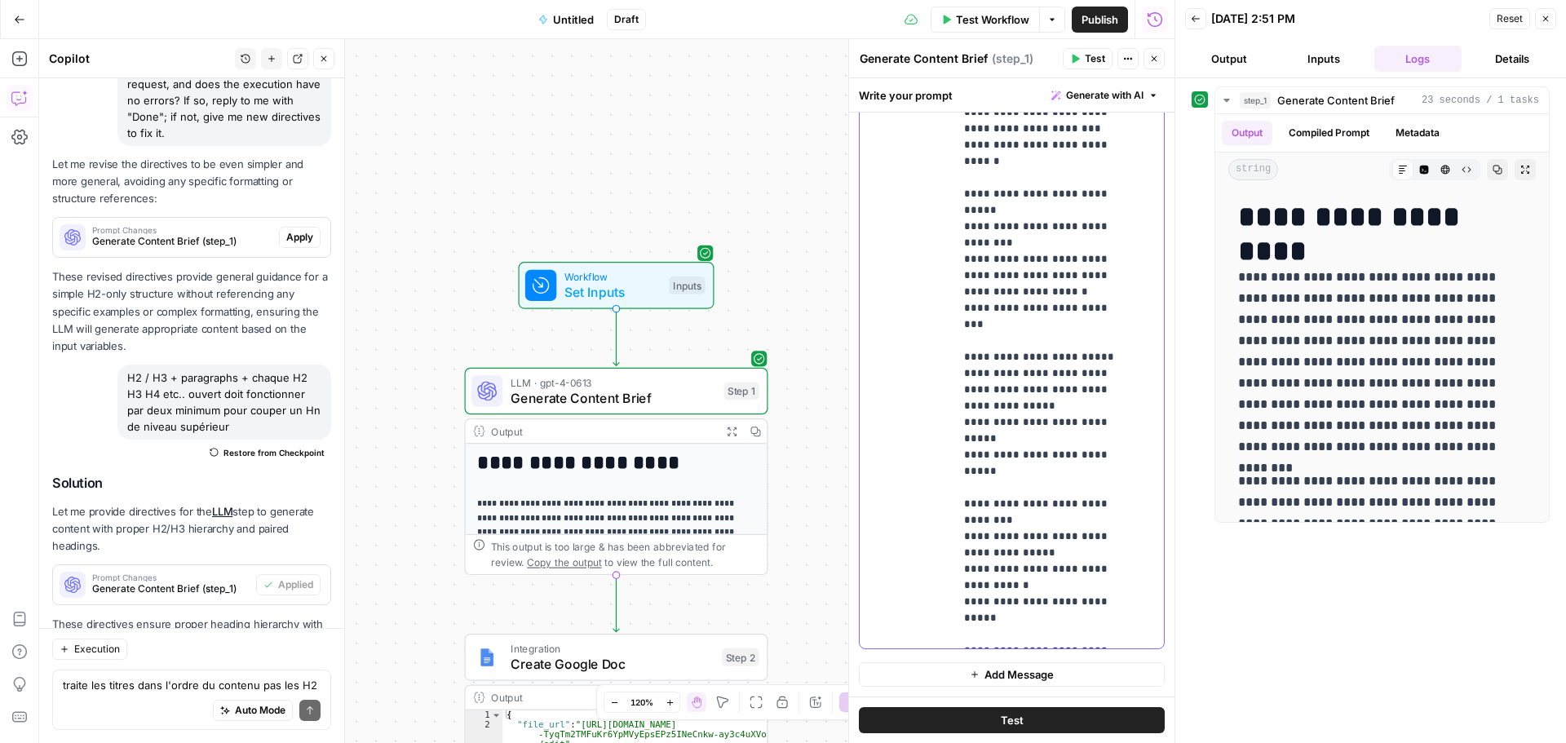
drag, startPoint x: 960, startPoint y: 420, endPoint x: 1157, endPoint y: 781, distance: 411.8
click at [1157, 742] on html "**********" at bounding box center [783, 371] width 1566 height 743
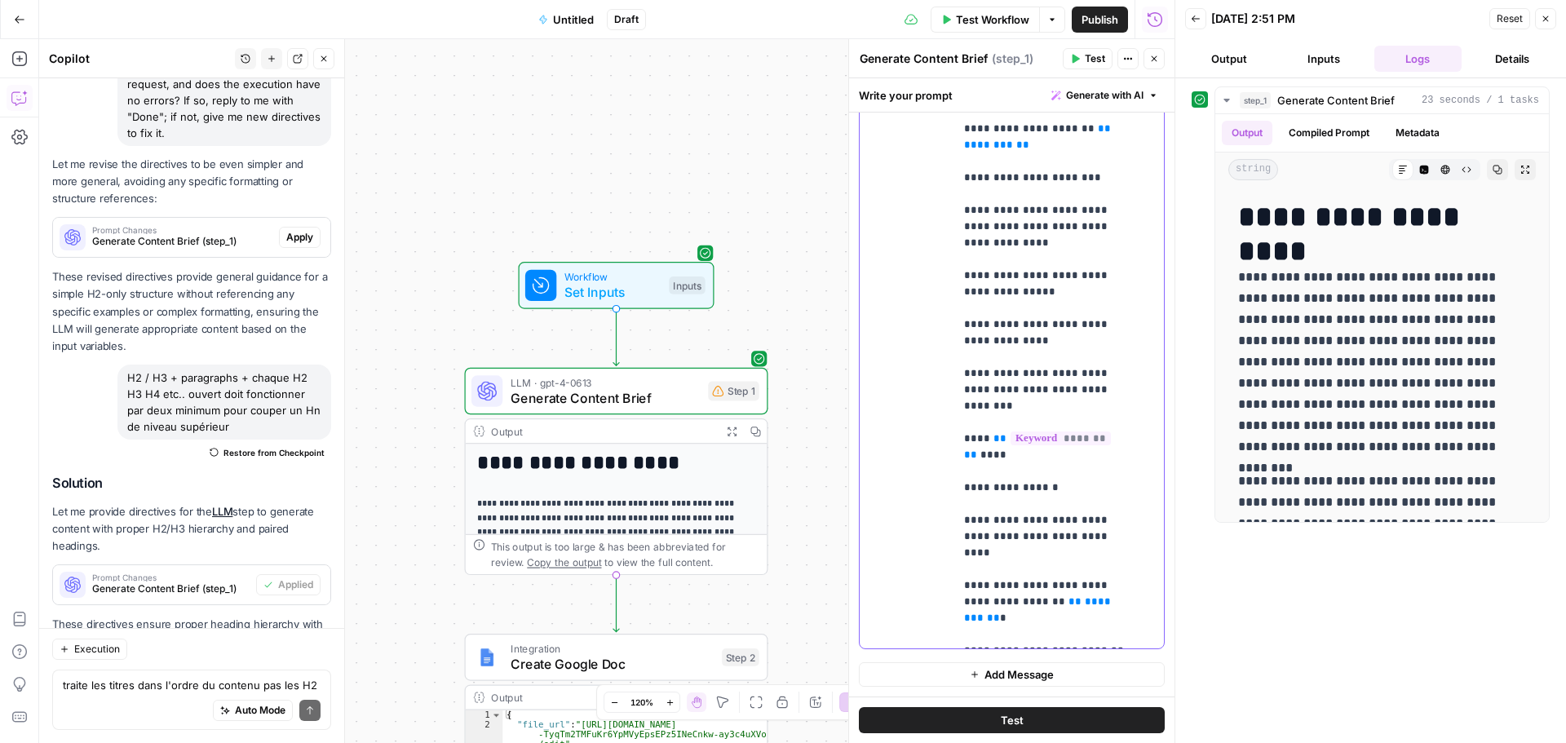
scroll to position [1975, 0]
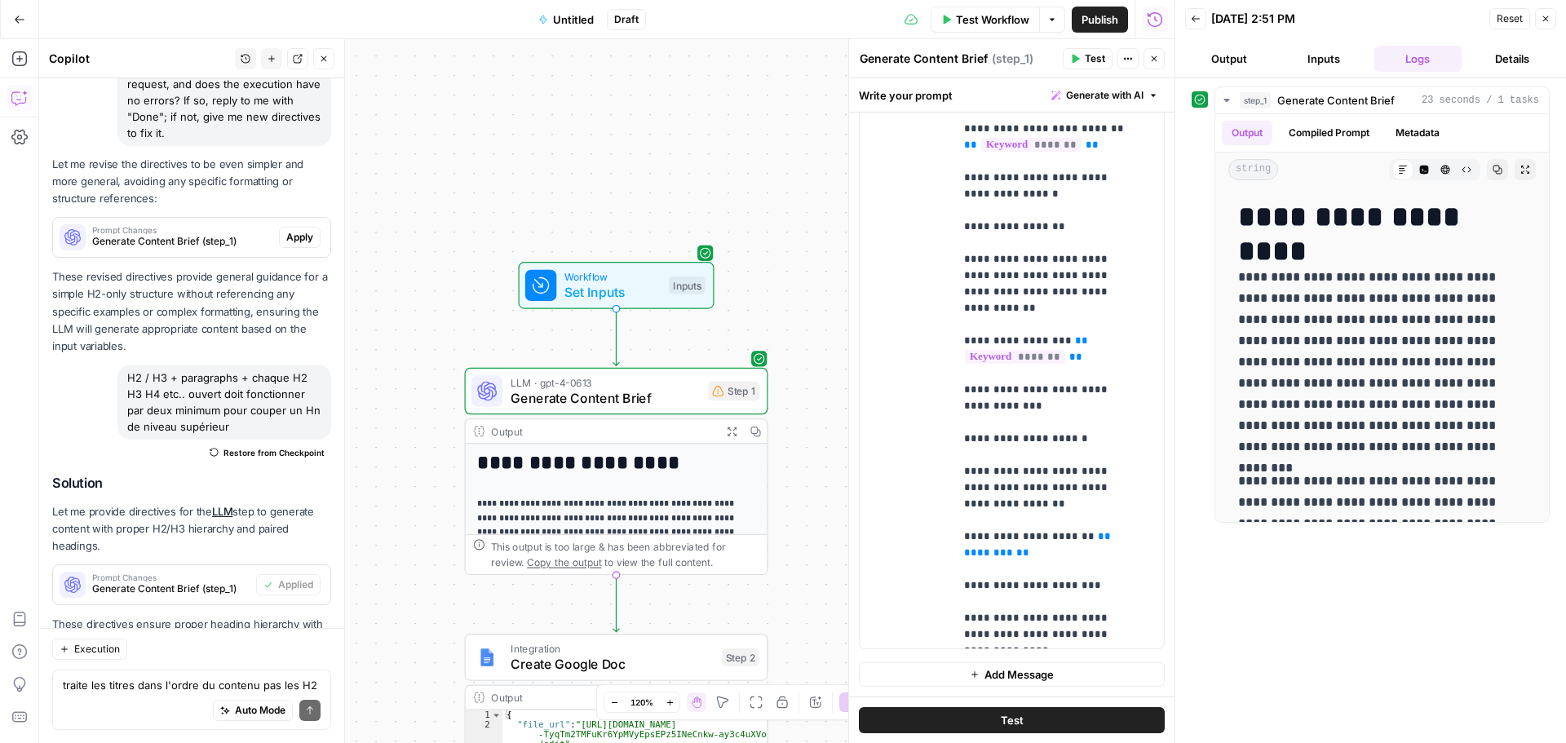
click at [1089, 56] on span "Test" at bounding box center [1095, 58] width 20 height 15
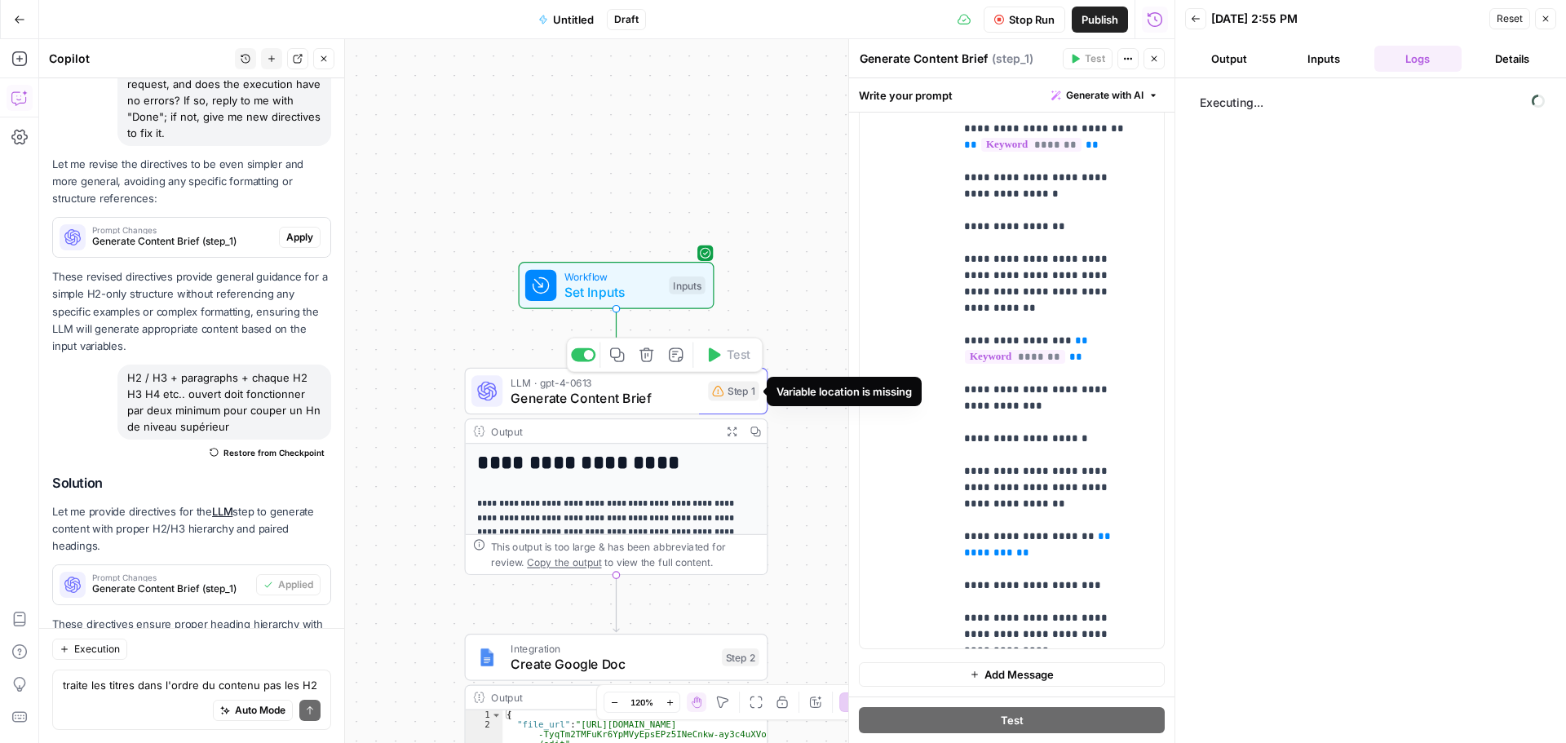
click at [727, 396] on div "Step 1" at bounding box center [733, 392] width 51 height 20
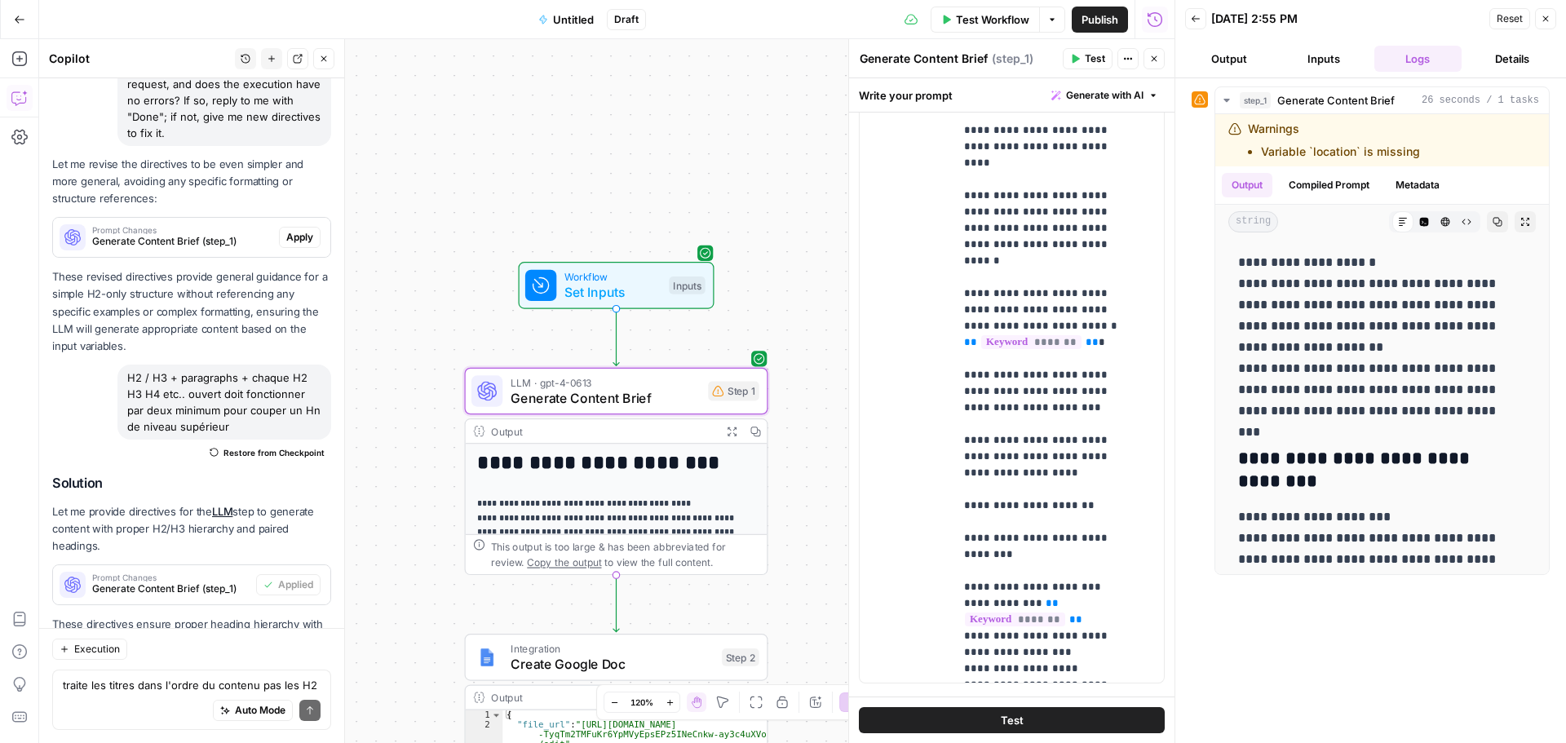
scroll to position [1374, 0]
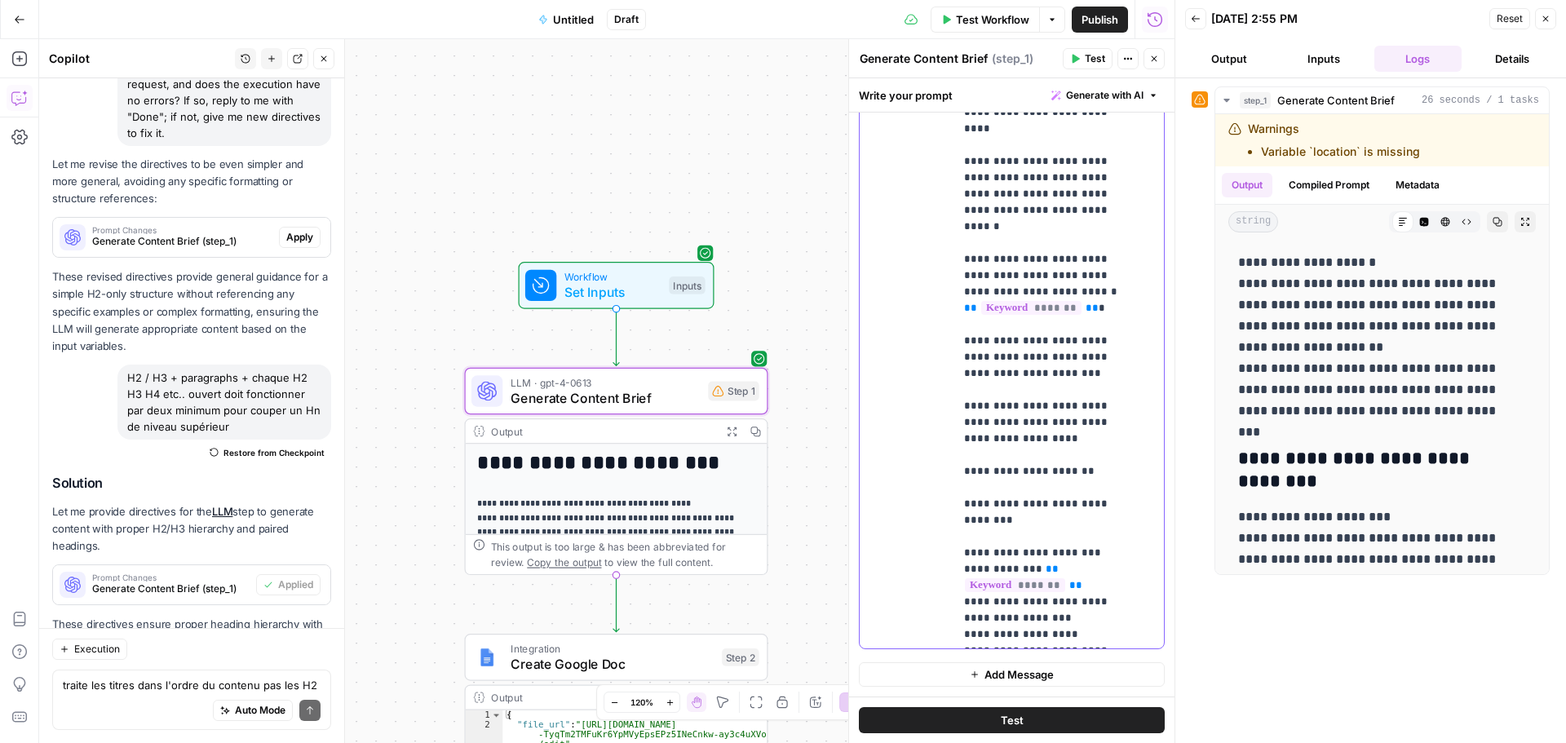
drag, startPoint x: 963, startPoint y: 184, endPoint x: 1131, endPoint y: 685, distance: 528.8
click at [0, 0] on form "**********" at bounding box center [0, 0] width 0 height 0
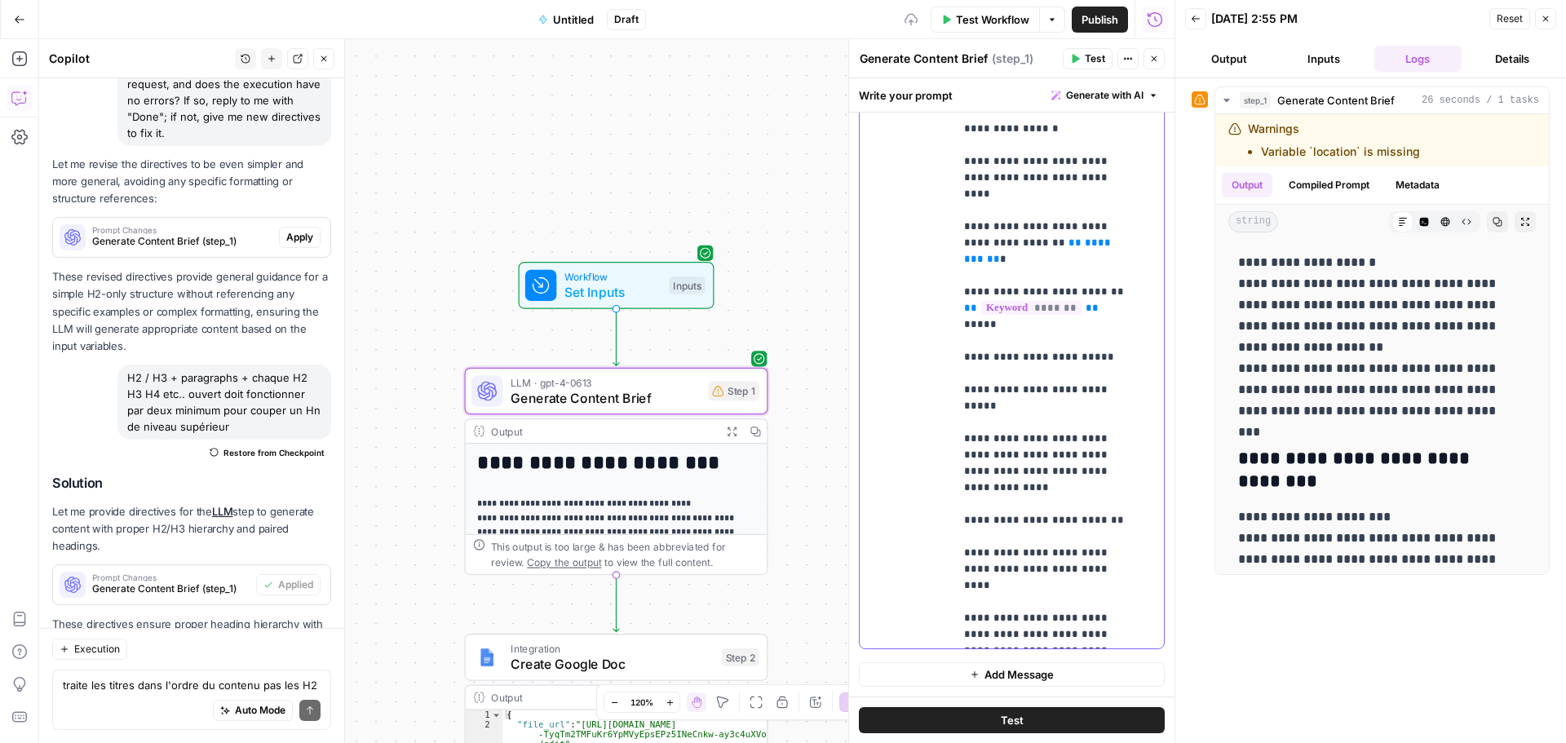
scroll to position [2725, 0]
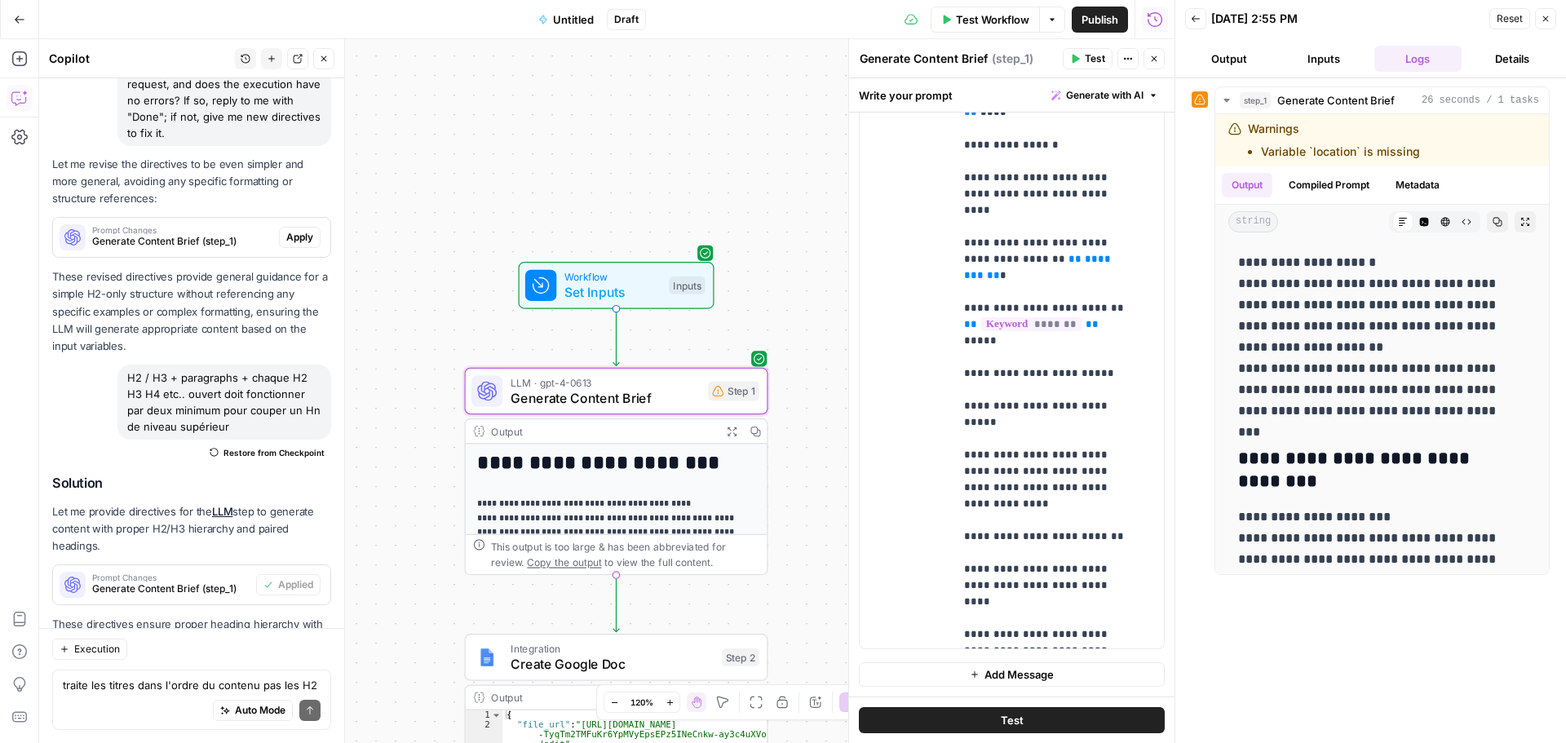
click at [1082, 57] on button "Test" at bounding box center [1088, 58] width 50 height 21
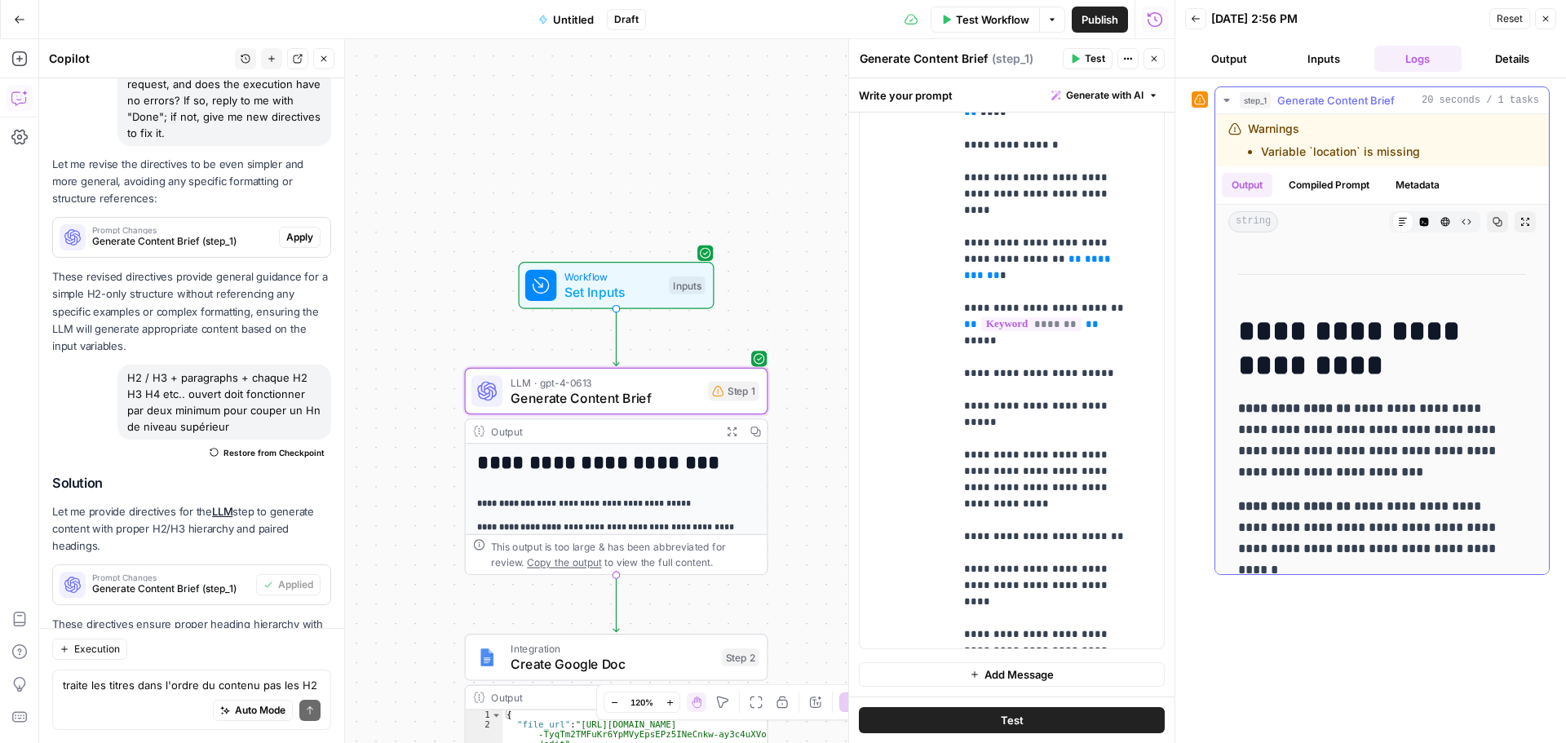
scroll to position [3492, 0]
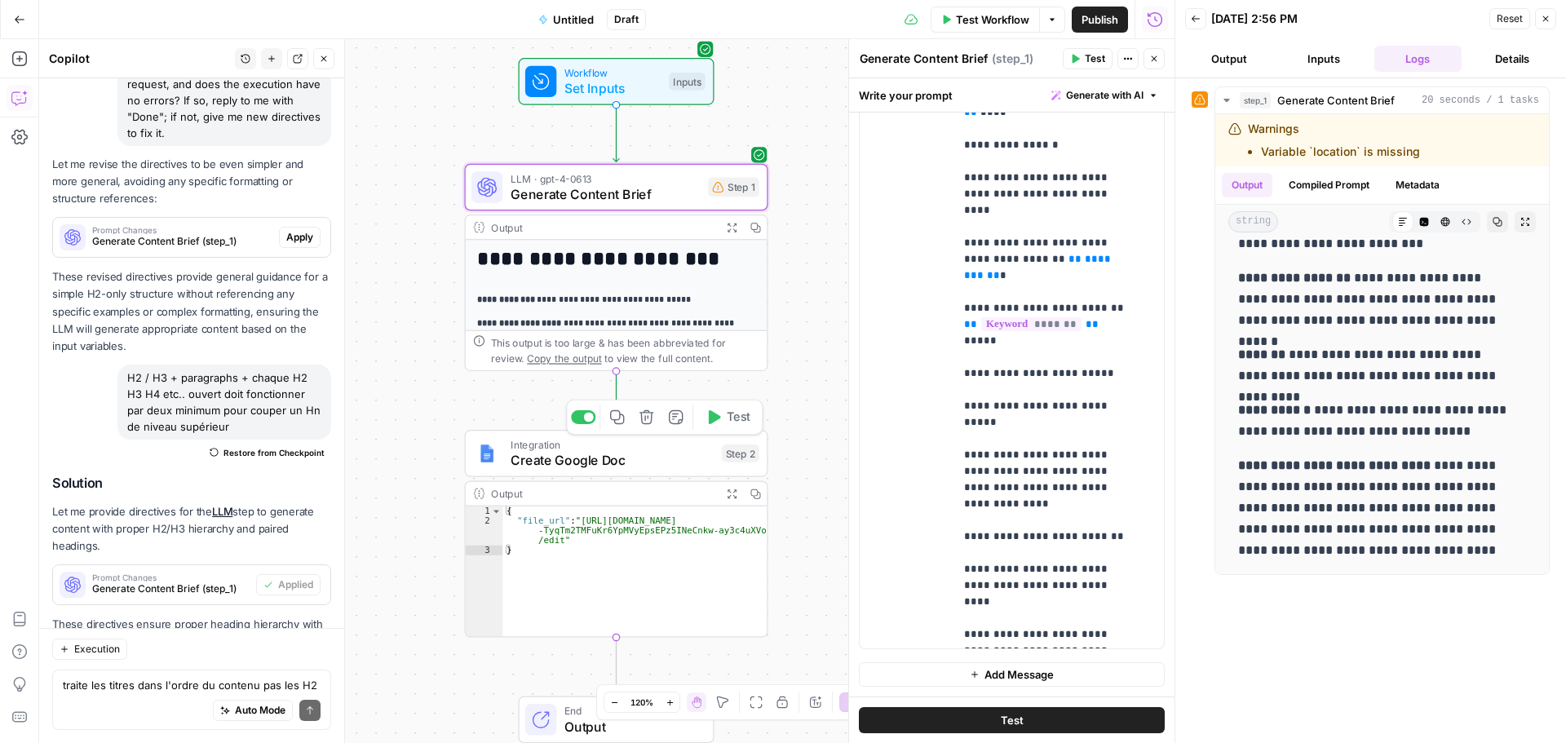
click at [624, 466] on span "Create Google Doc" at bounding box center [613, 460] width 204 height 20
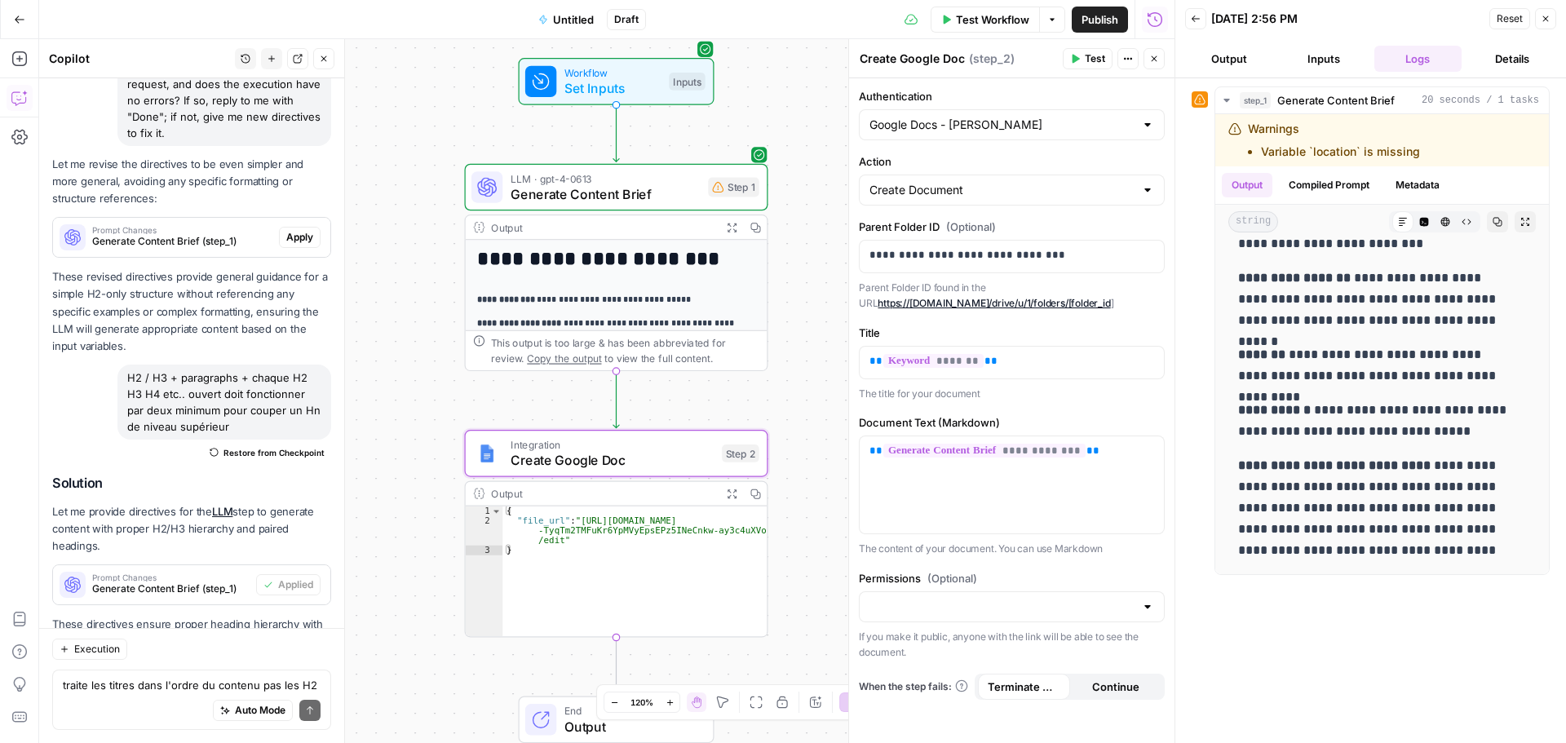
click at [1064, 60] on button "Test" at bounding box center [1088, 58] width 50 height 21
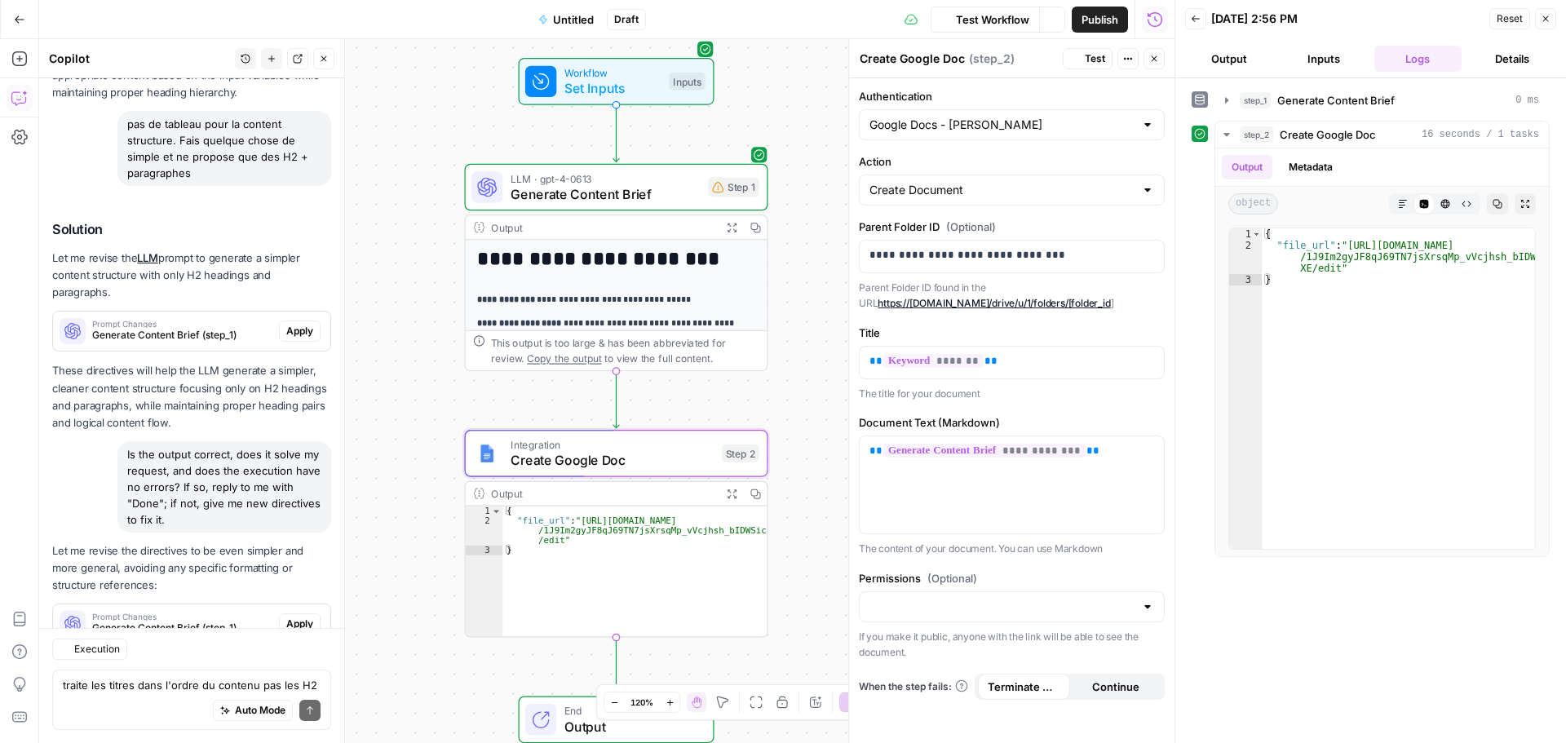
scroll to position [10672, 0]
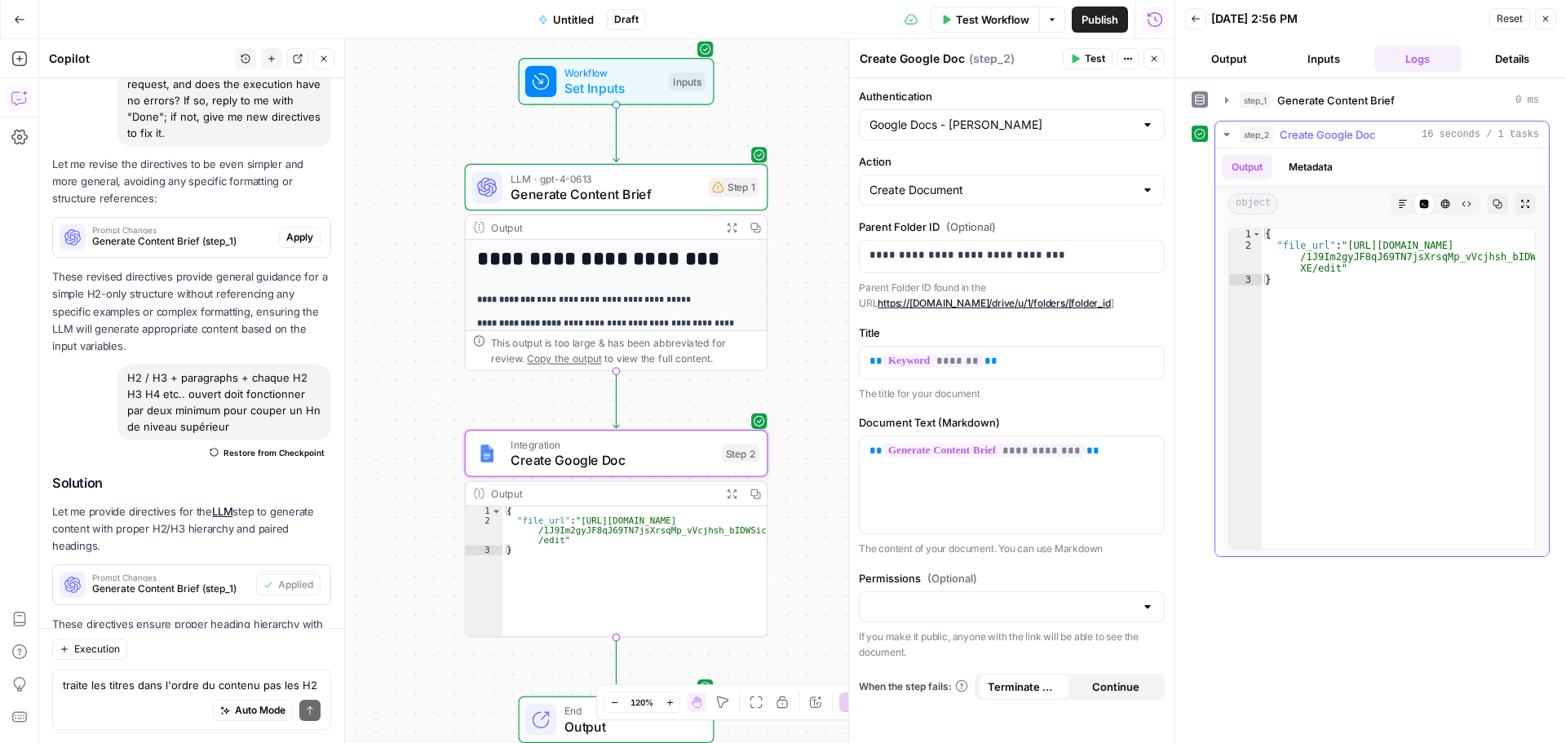
type textarea "**********"
drag, startPoint x: 1343, startPoint y: 247, endPoint x: 1338, endPoint y: 268, distance: 22.0
click at [1338, 268] on div "{ "file_url" : "https://docs.google.com/document/d /1J9Im2gyJF8qJ69TN7jsXrsqMp_…" at bounding box center [1398, 399] width 273 height 343
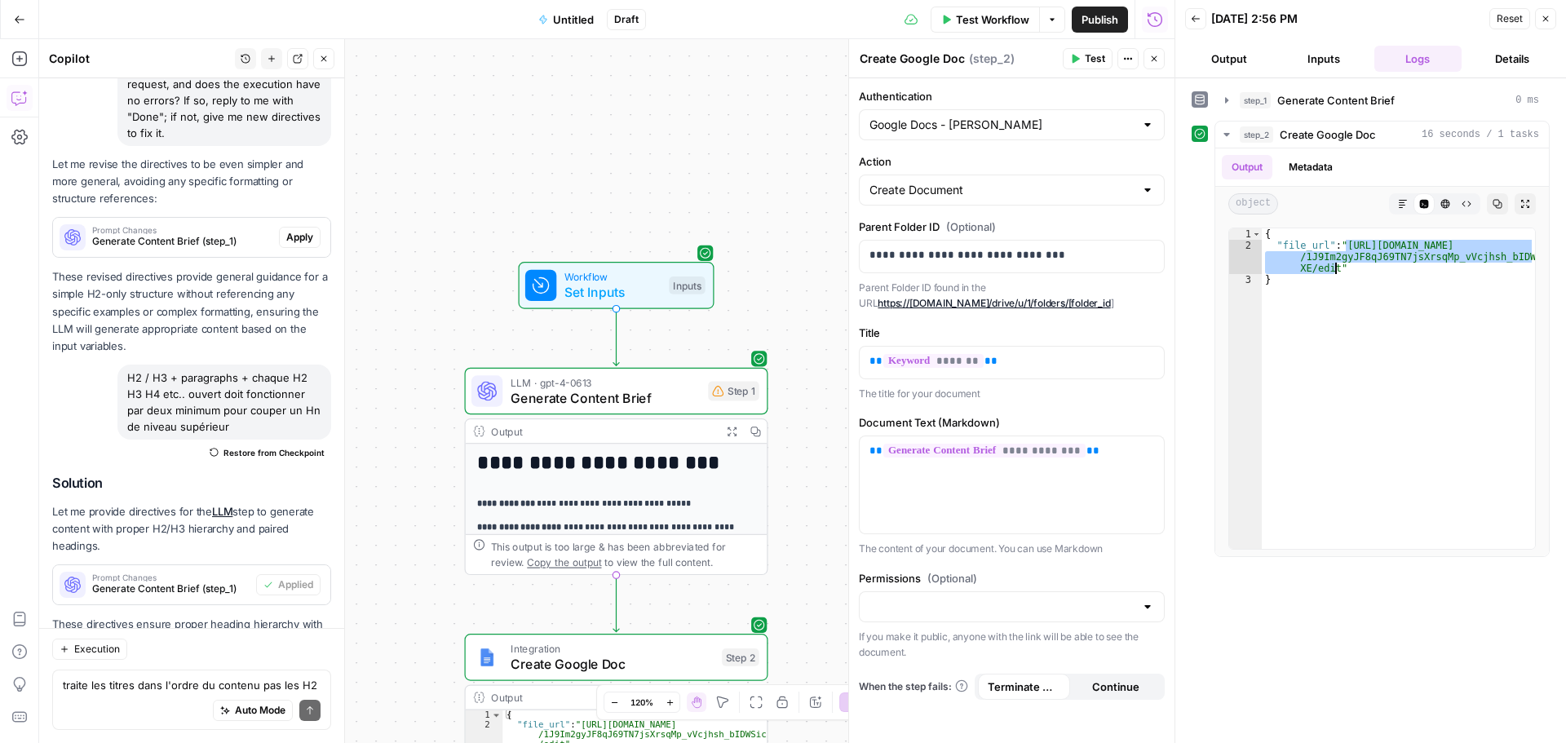
click at [98, 675] on div "traite les titres dans l'ordre du contenu pas les H2 PUIS les H3 Write your que…" at bounding box center [191, 700] width 279 height 60
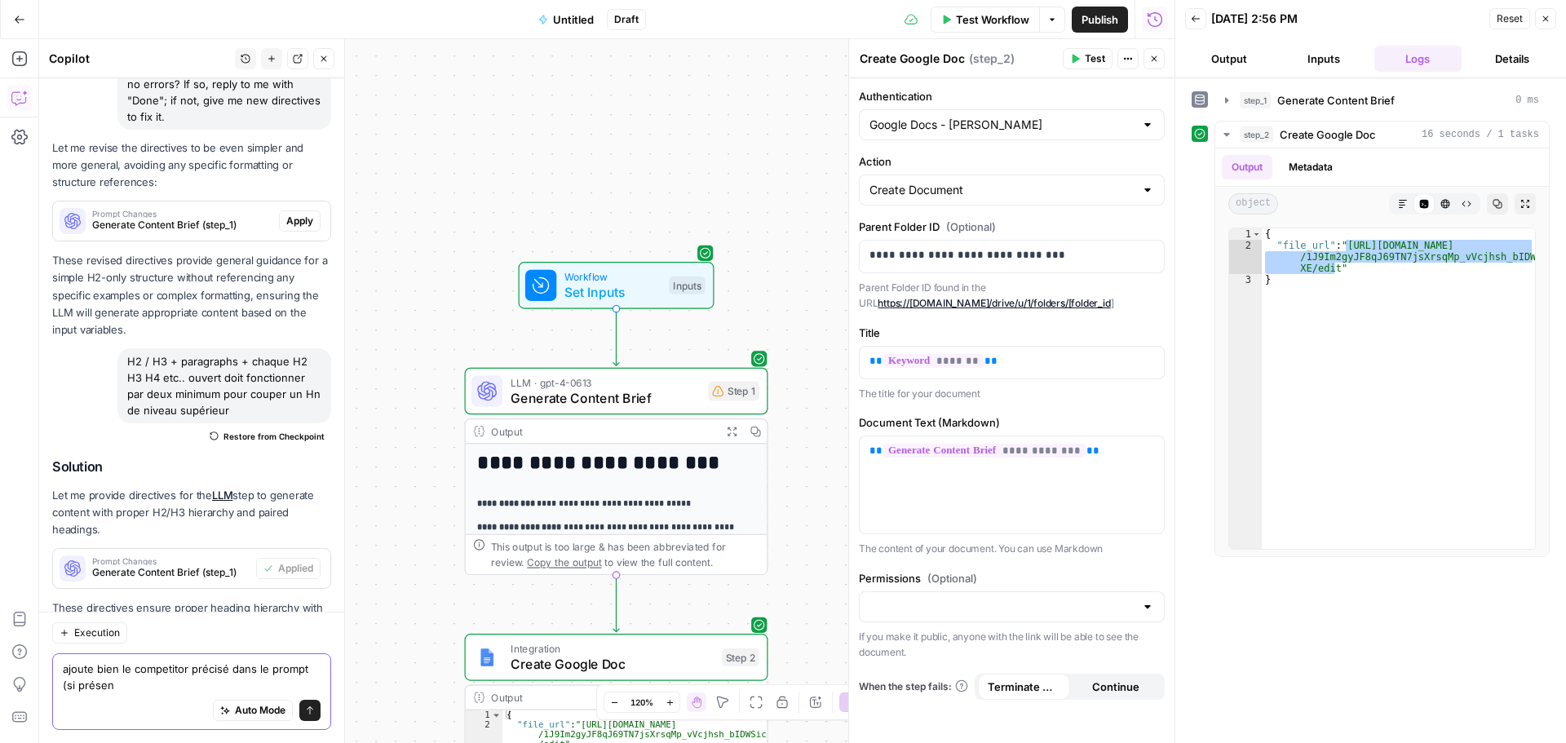
type textarea "ajoute bien le competitor précisé dans le prompt (si présent"
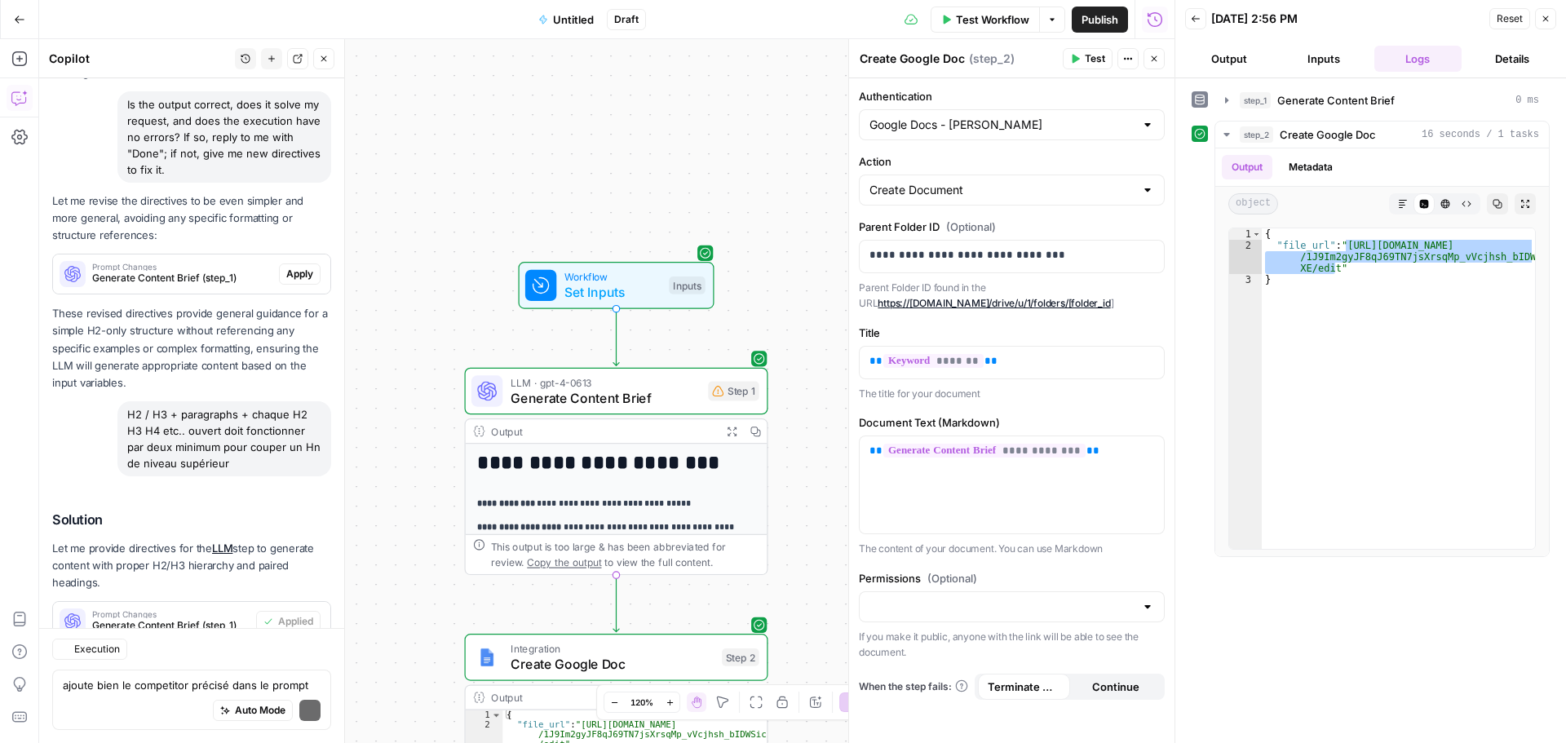
scroll to position [11040, 0]
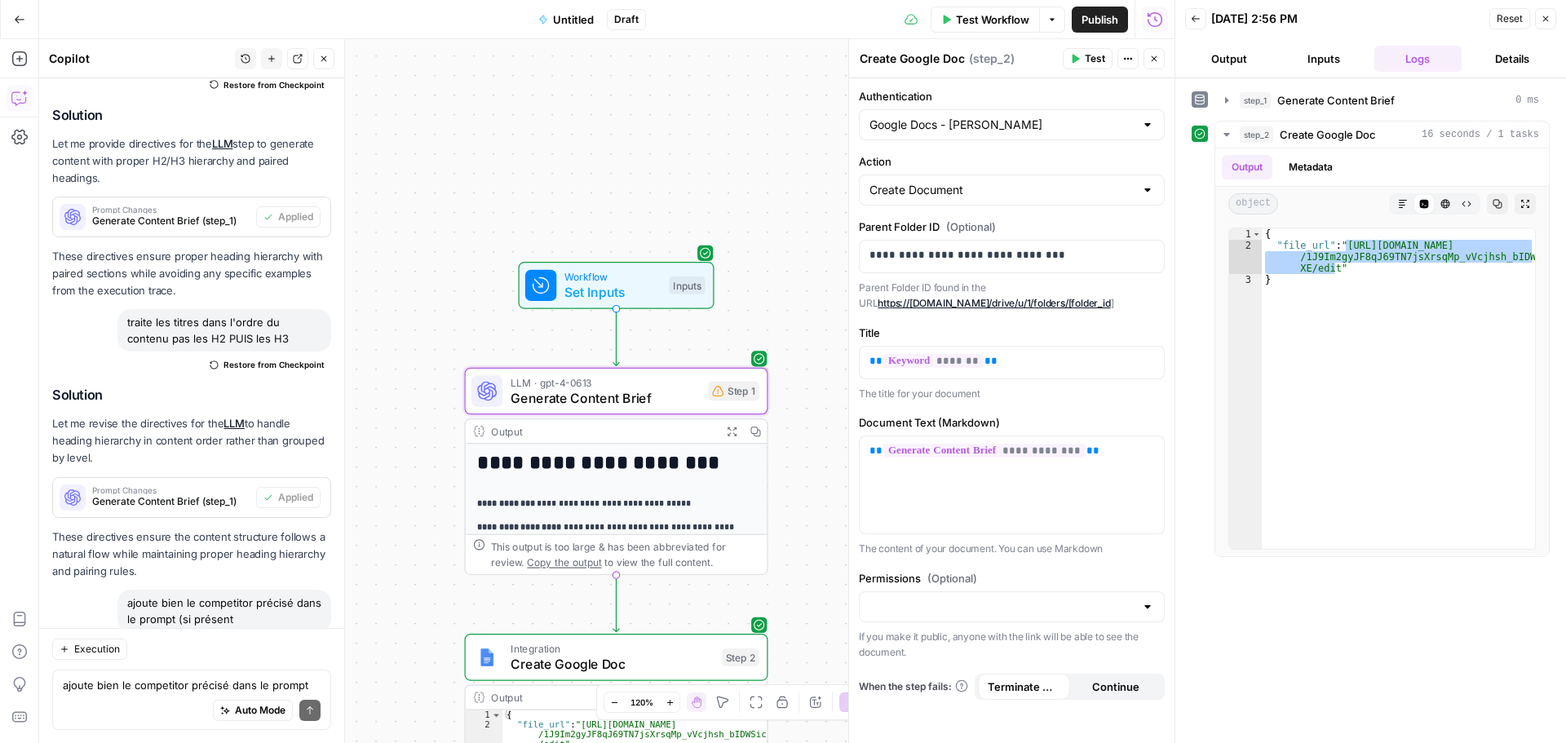
click at [290, 742] on span "Apply" at bounding box center [299, 751] width 27 height 15
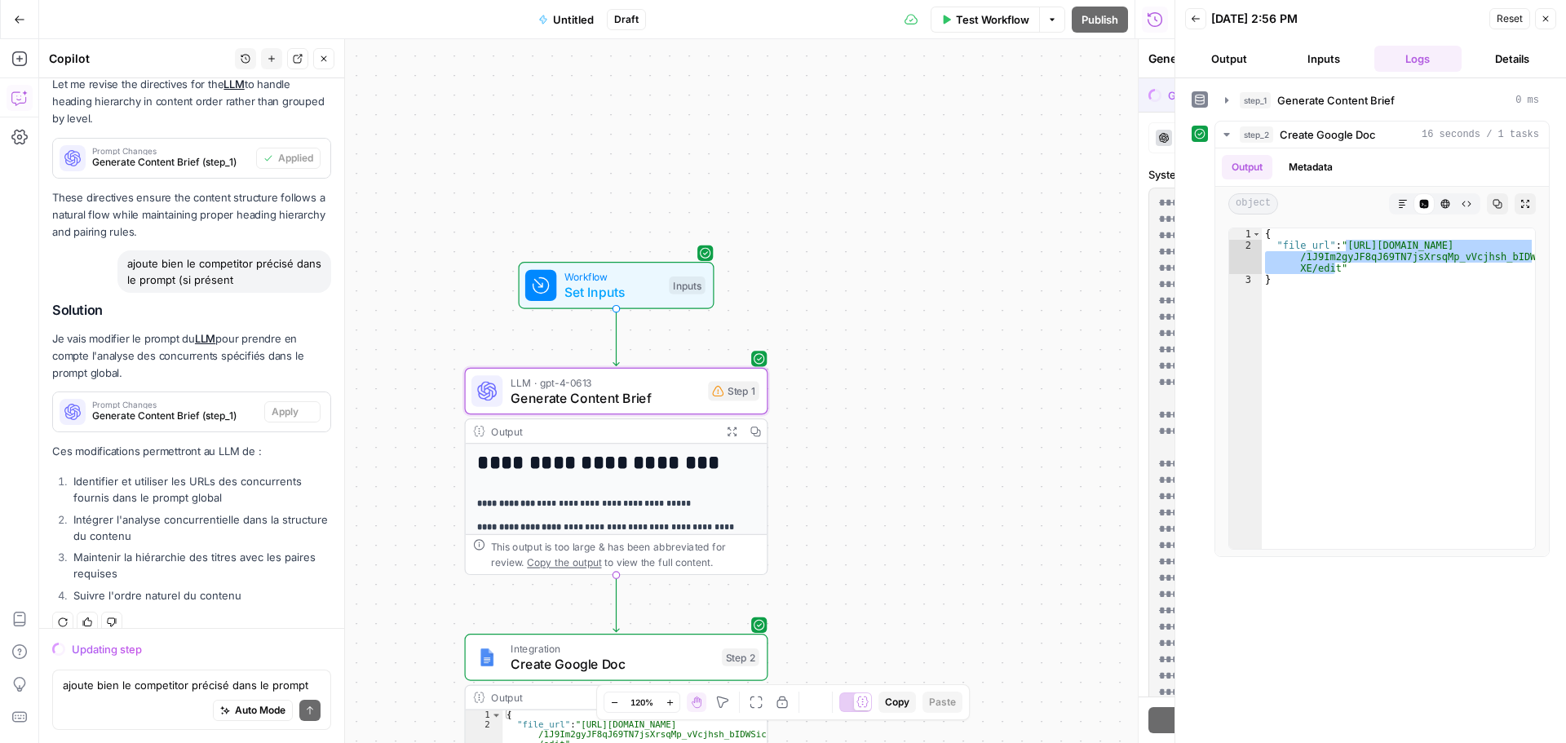
scroll to position [10700, 0]
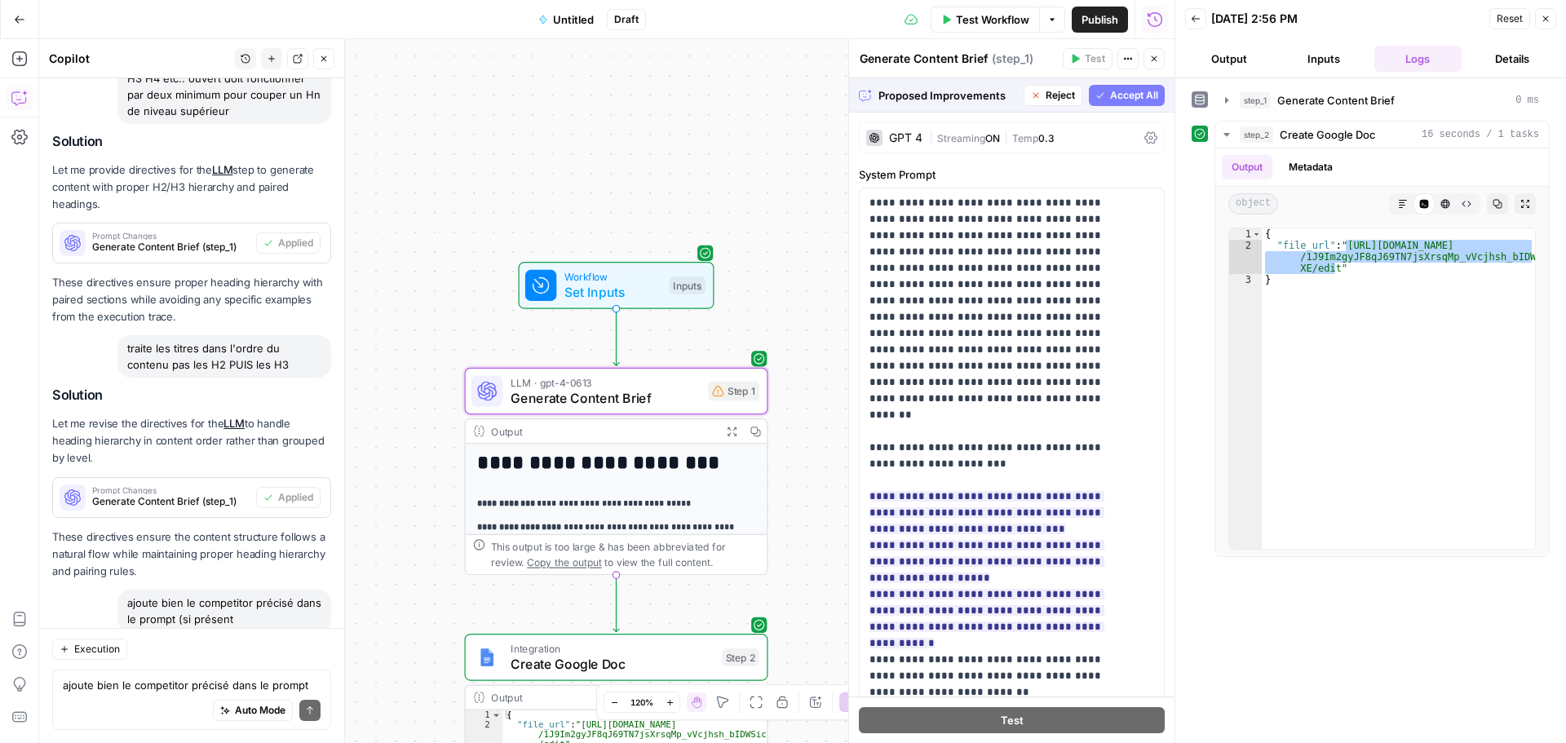
click at [288, 741] on button "Accept" at bounding box center [297, 751] width 46 height 21
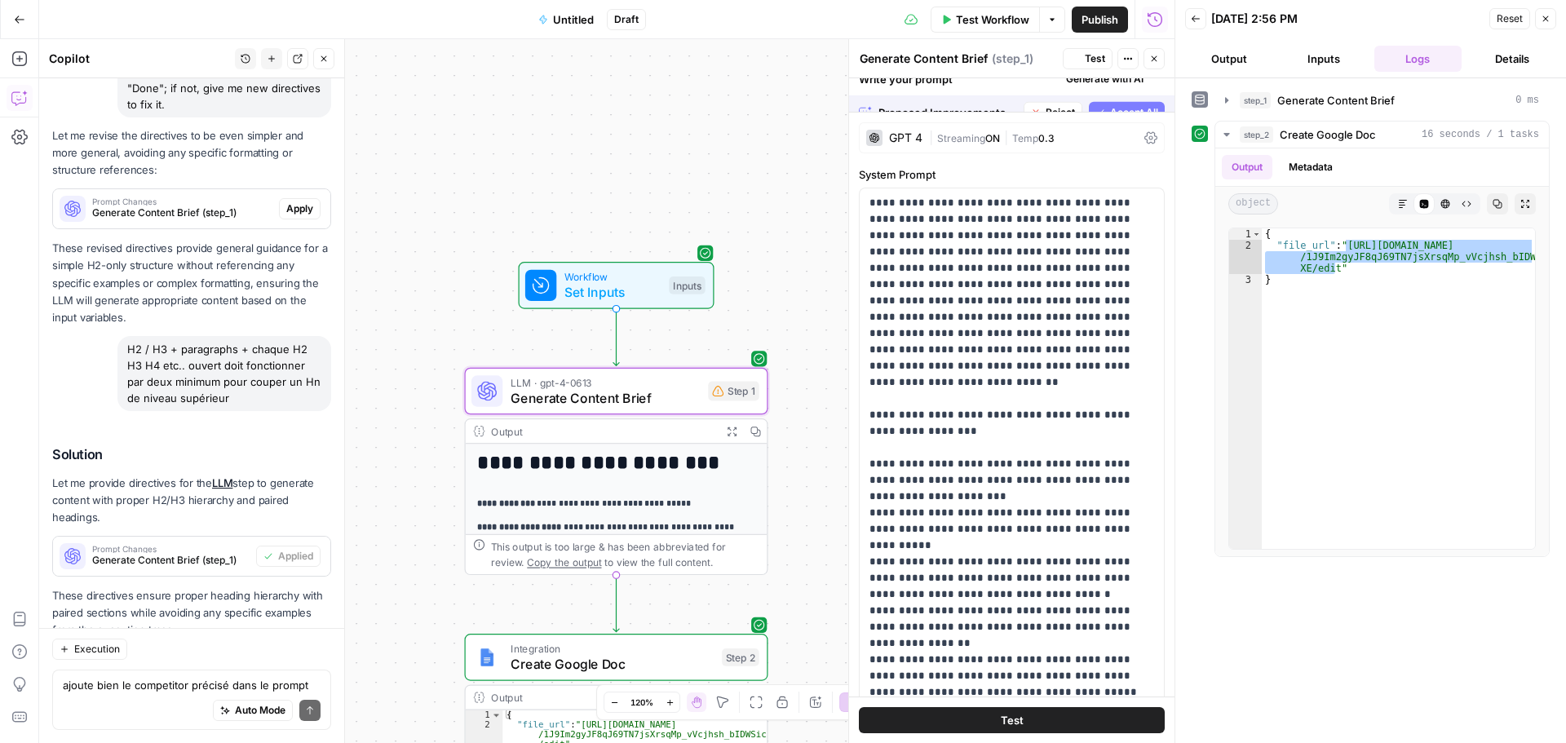
scroll to position [11066, 0]
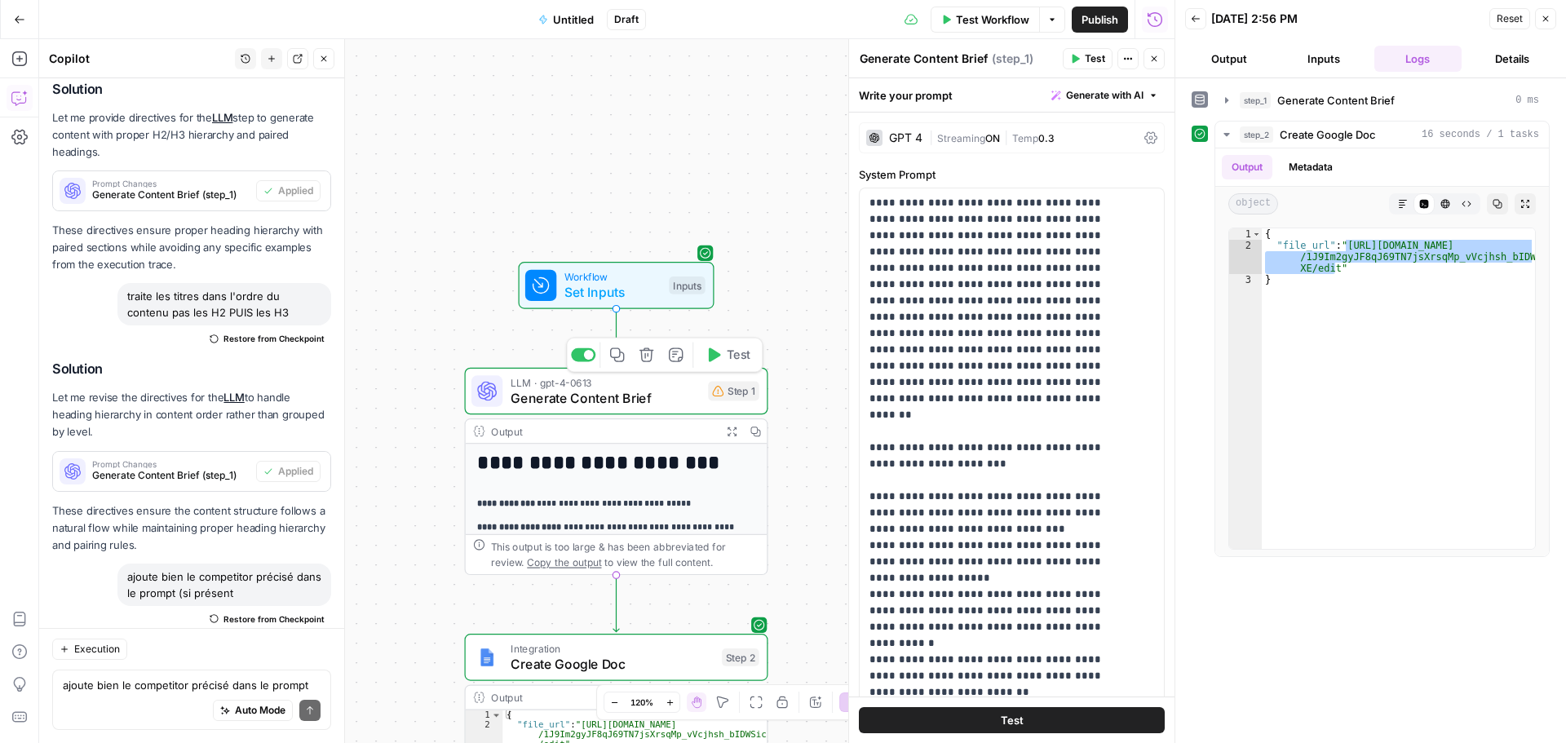
click at [731, 357] on span "Test" at bounding box center [739, 355] width 24 height 18
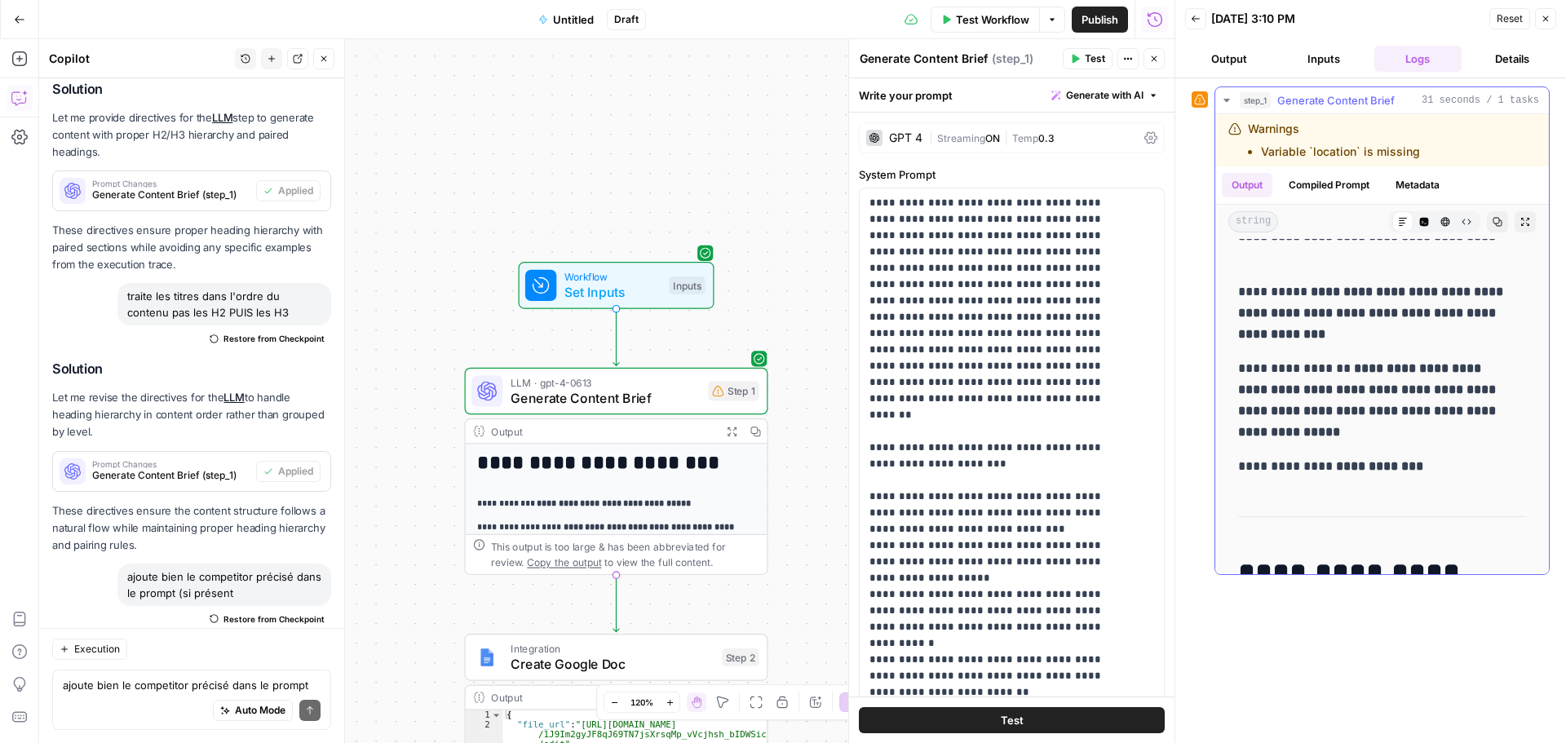
scroll to position [585, 0]
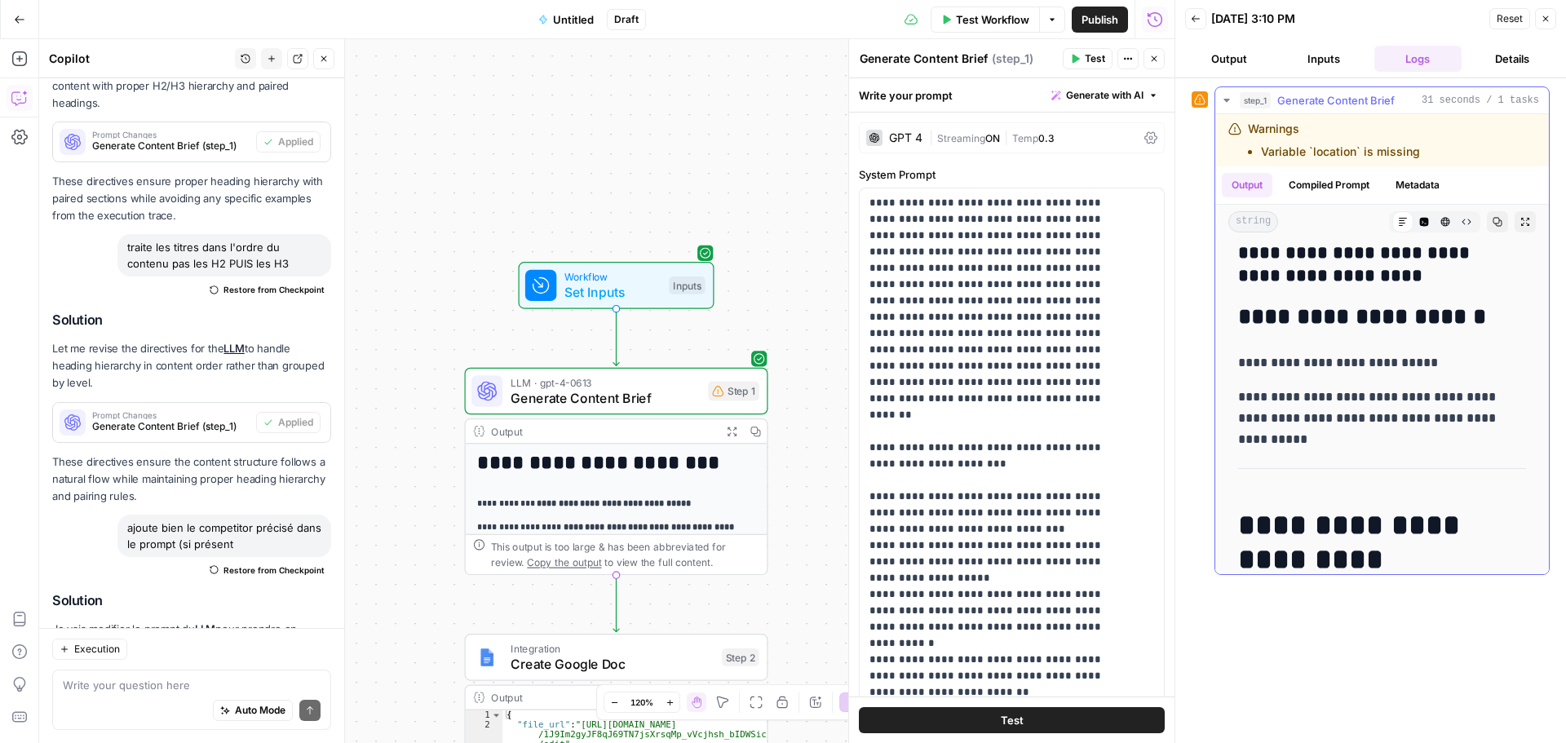
scroll to position [2984, 0]
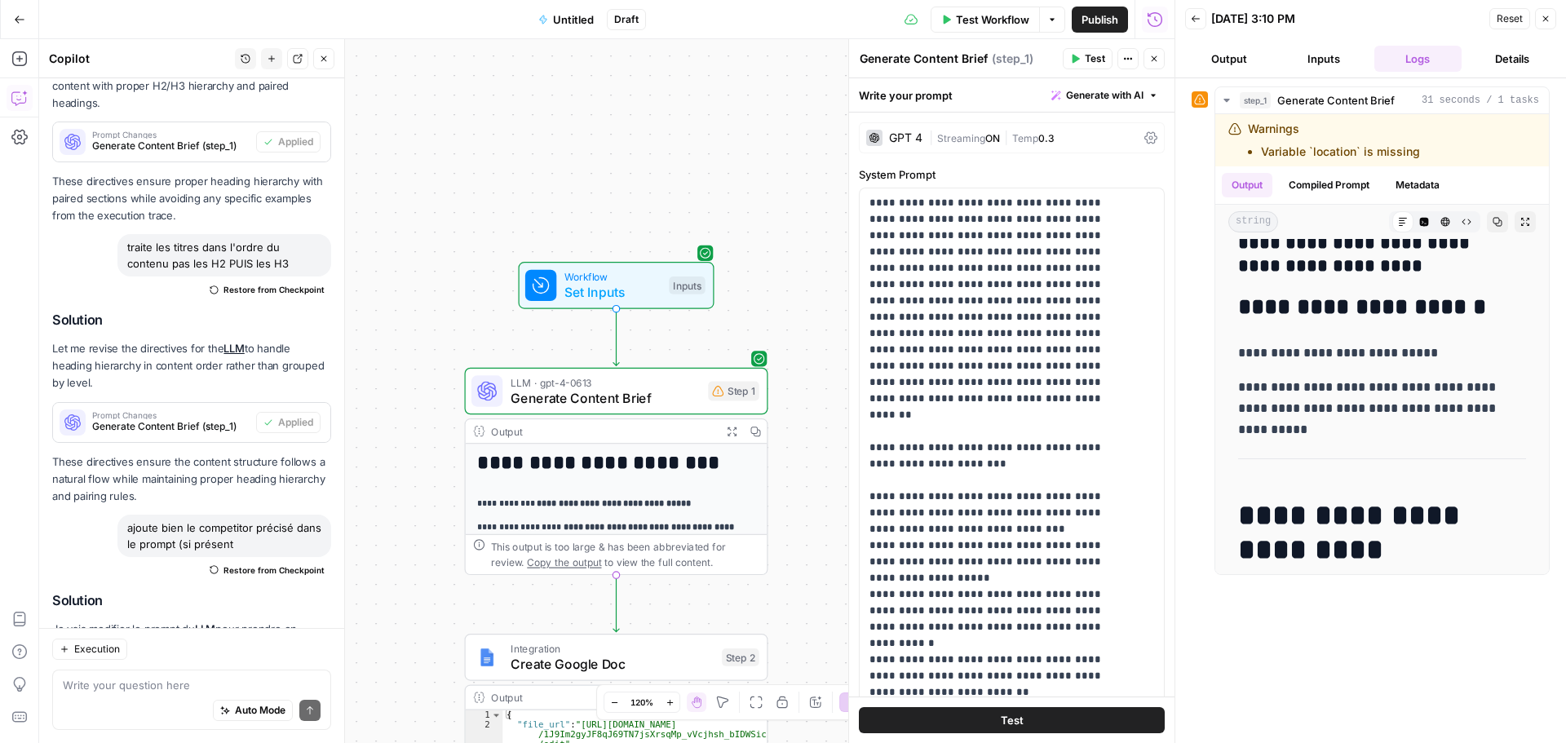
click at [1009, 20] on span "Test Workflow" at bounding box center [992, 19] width 73 height 16
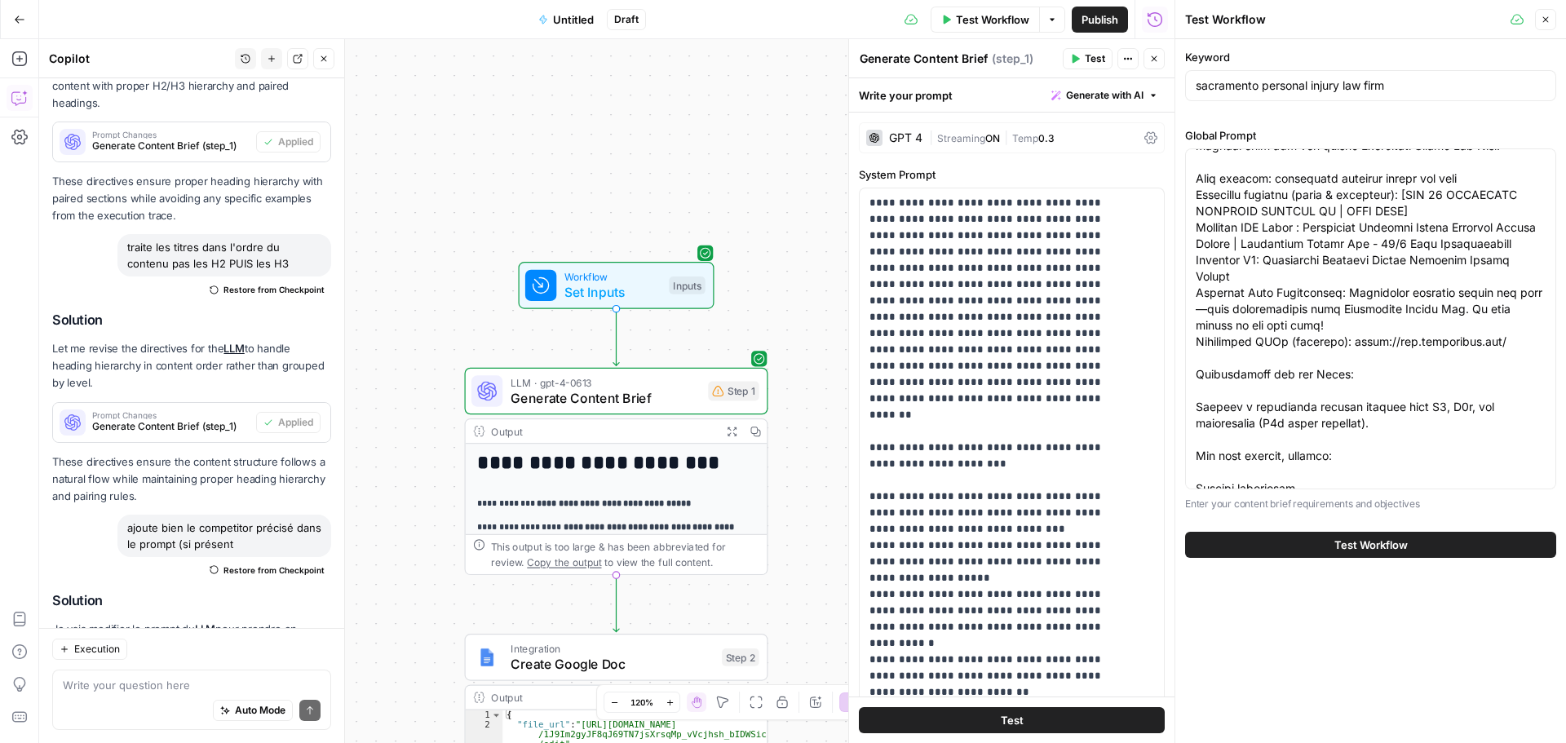
scroll to position [0, 0]
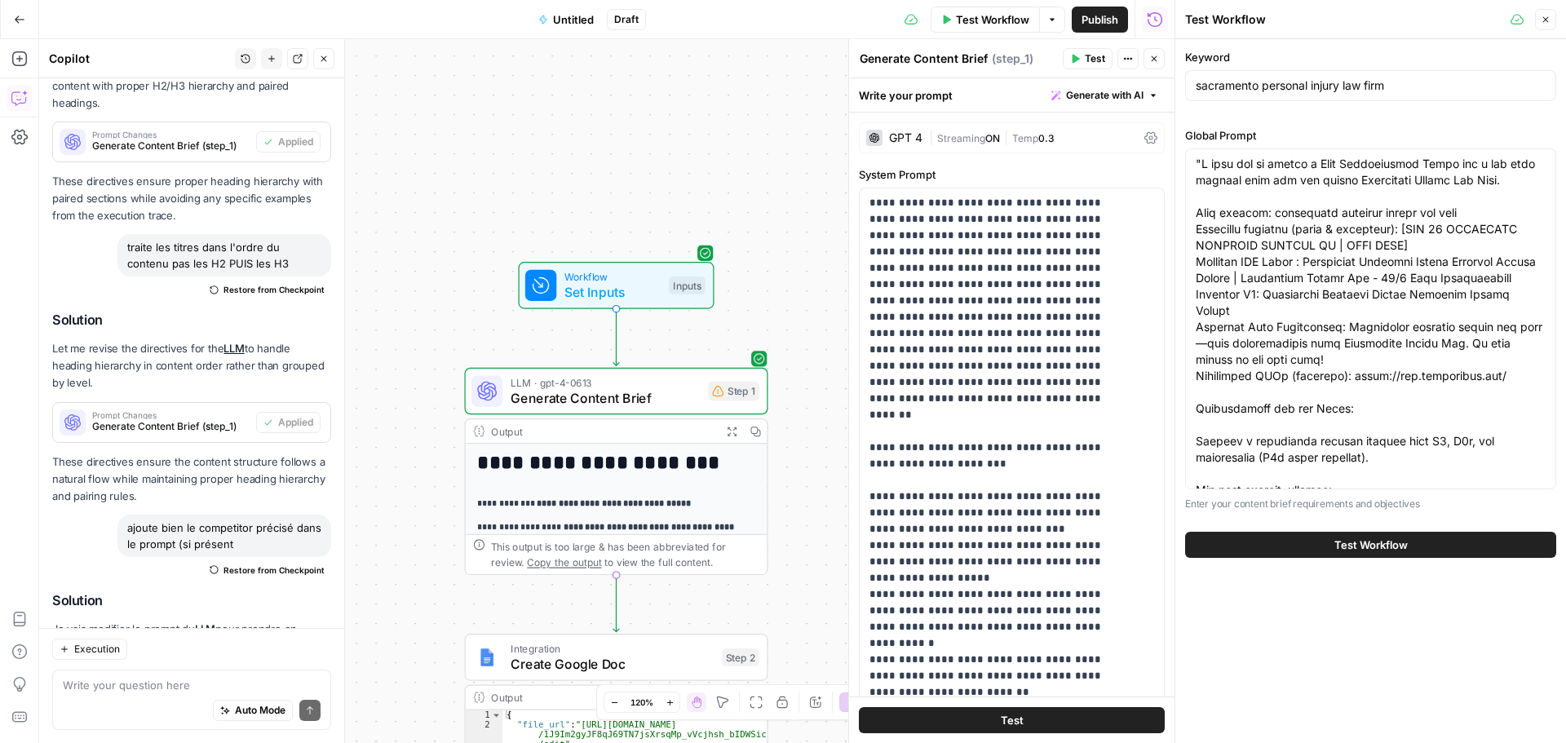
click at [647, 507] on strong "**********" at bounding box center [613, 503] width 153 height 9
click at [682, 405] on span "Generate Content Brief" at bounding box center [606, 398] width 190 height 20
click at [745, 398] on div "Step 1" at bounding box center [733, 392] width 51 height 20
click at [620, 501] on strong "**********" at bounding box center [613, 503] width 153 height 9
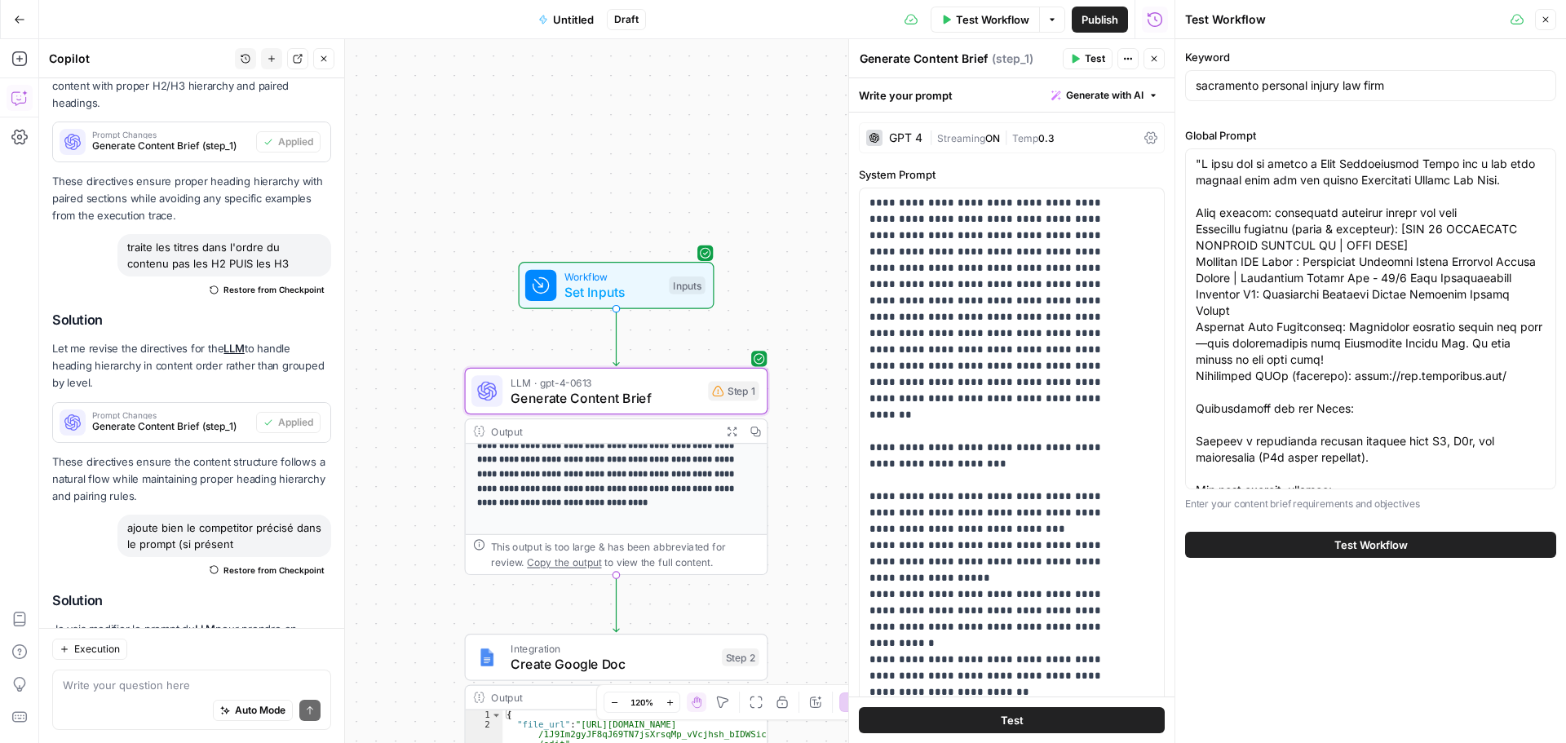
scroll to position [212, 0]
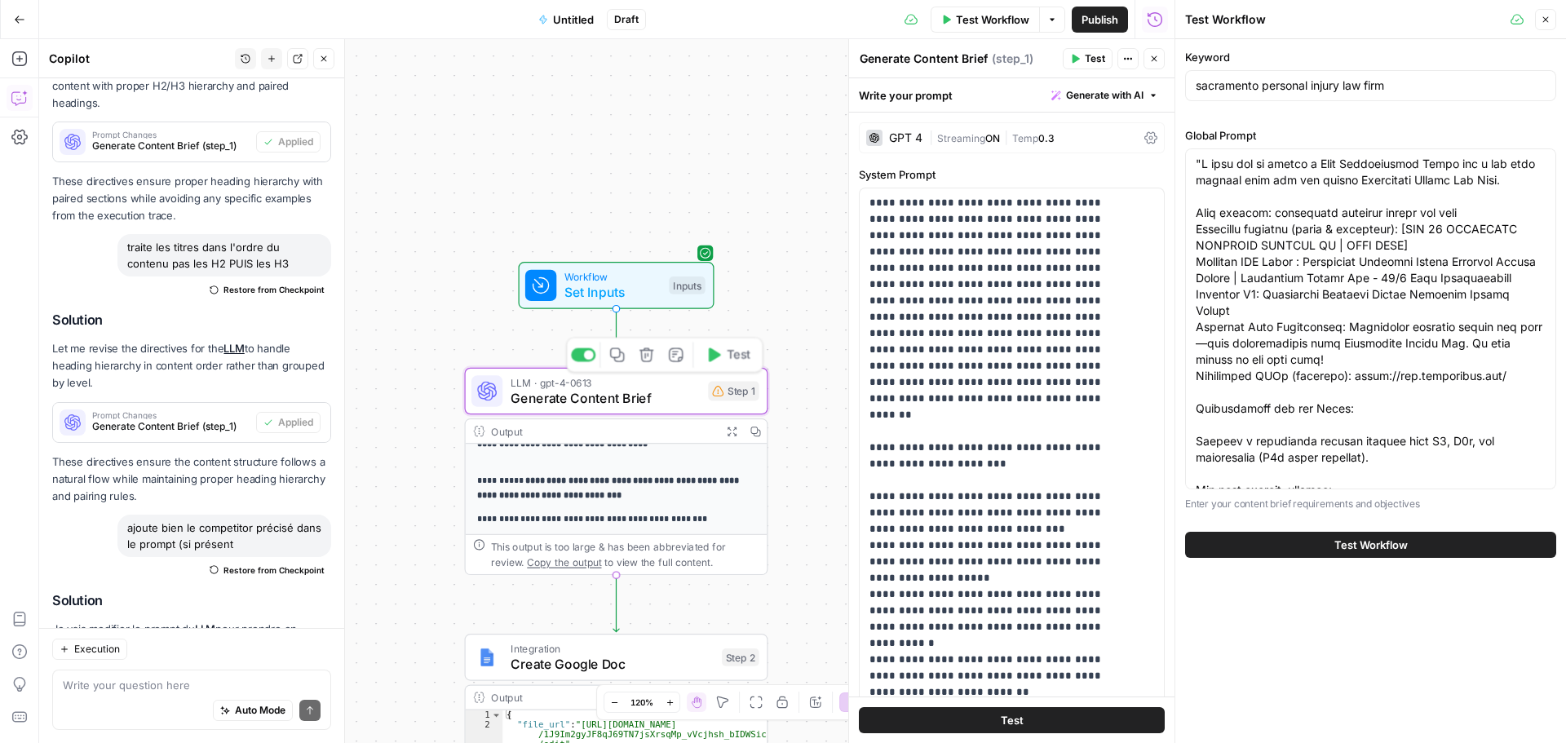
click at [600, 405] on span "Generate Content Brief" at bounding box center [606, 398] width 190 height 20
click at [511, 429] on div "Output" at bounding box center [603, 430] width 224 height 15
click at [514, 532] on div "**********" at bounding box center [617, 361] width 302 height 345
click at [533, 483] on strong "**********" at bounding box center [608, 487] width 263 height 23
click at [166, 679] on textarea at bounding box center [192, 685] width 258 height 16
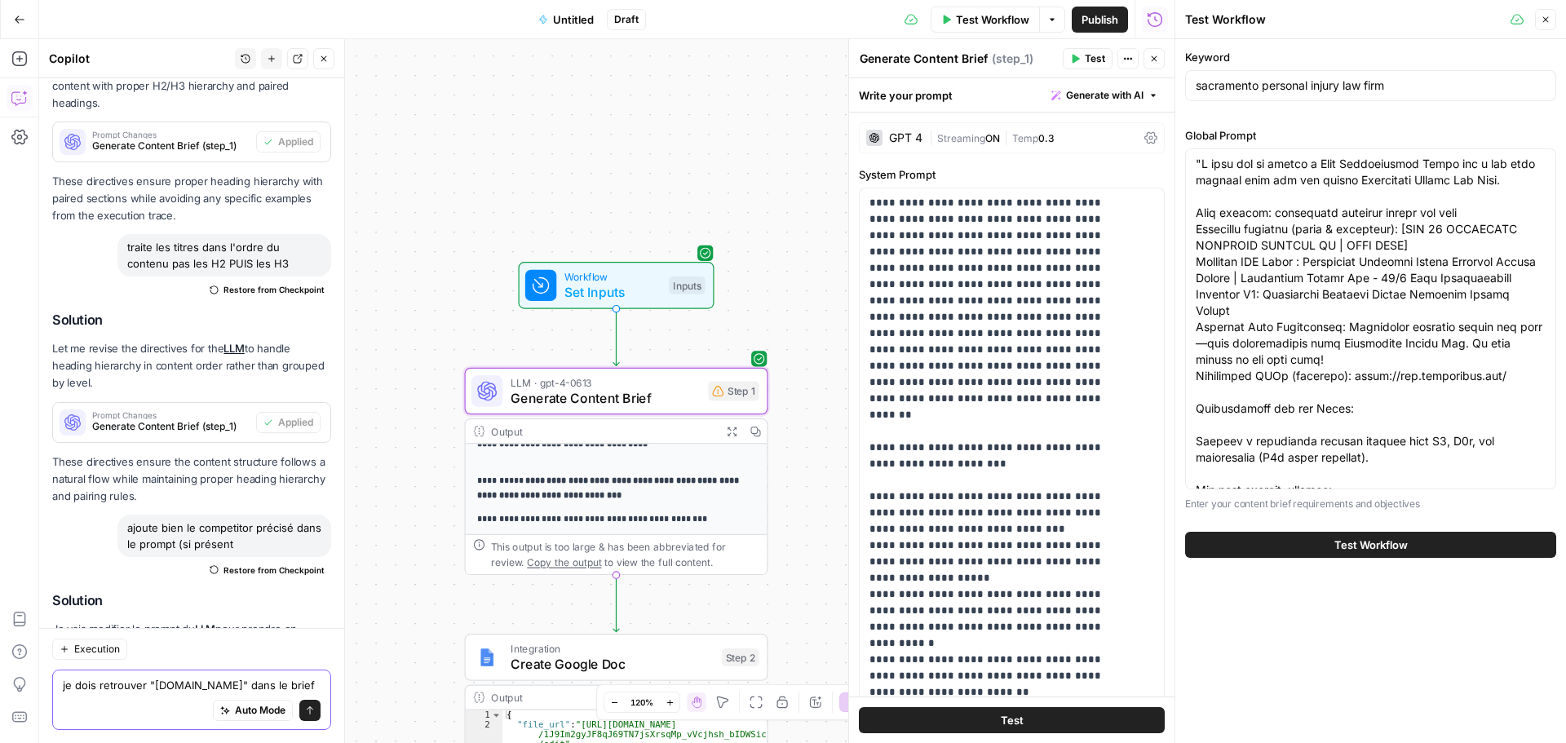
scroll to position [11082, 0]
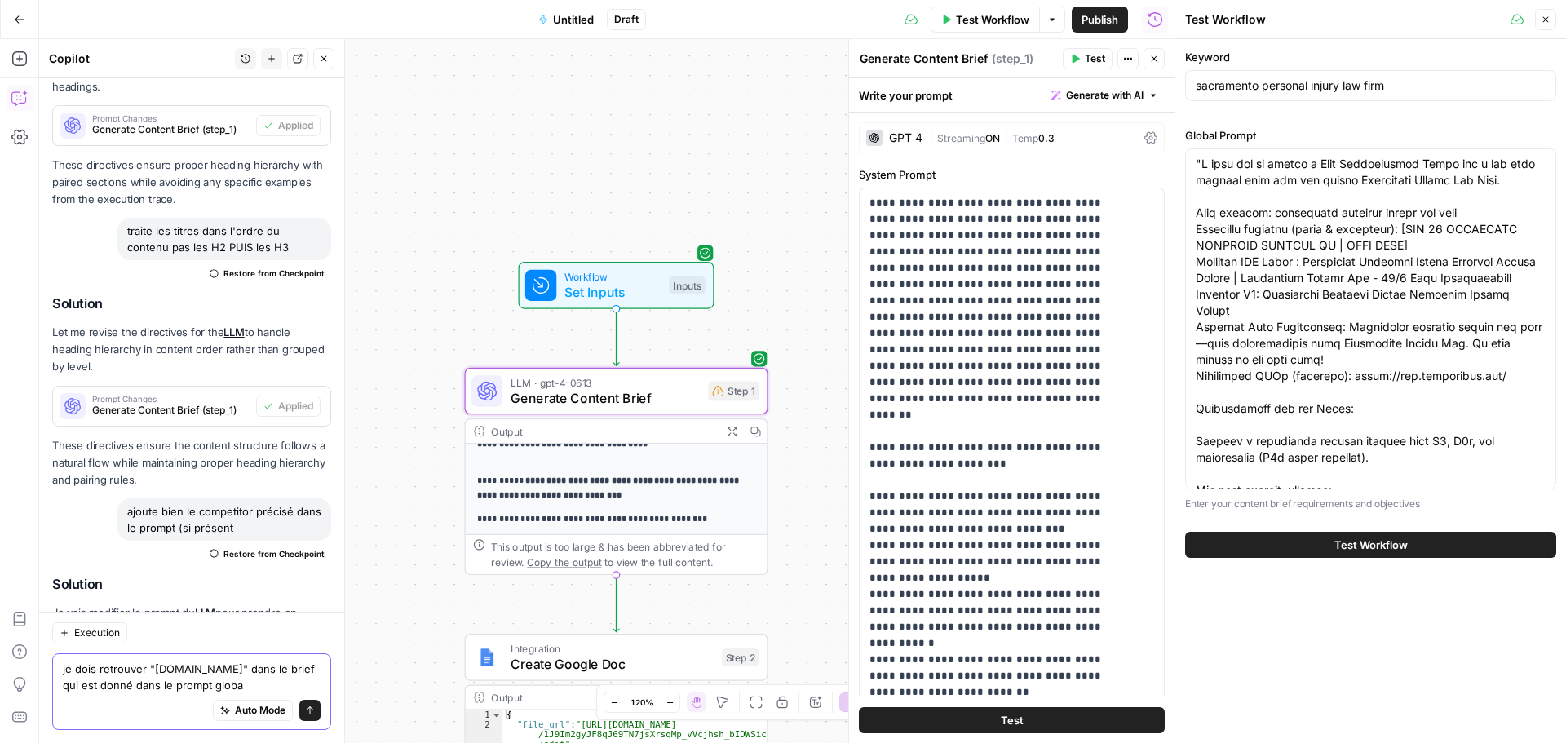
type textarea "je dois retrouver "[DOMAIN_NAME]" dans le brief qui est donné dans le prompt gl…"
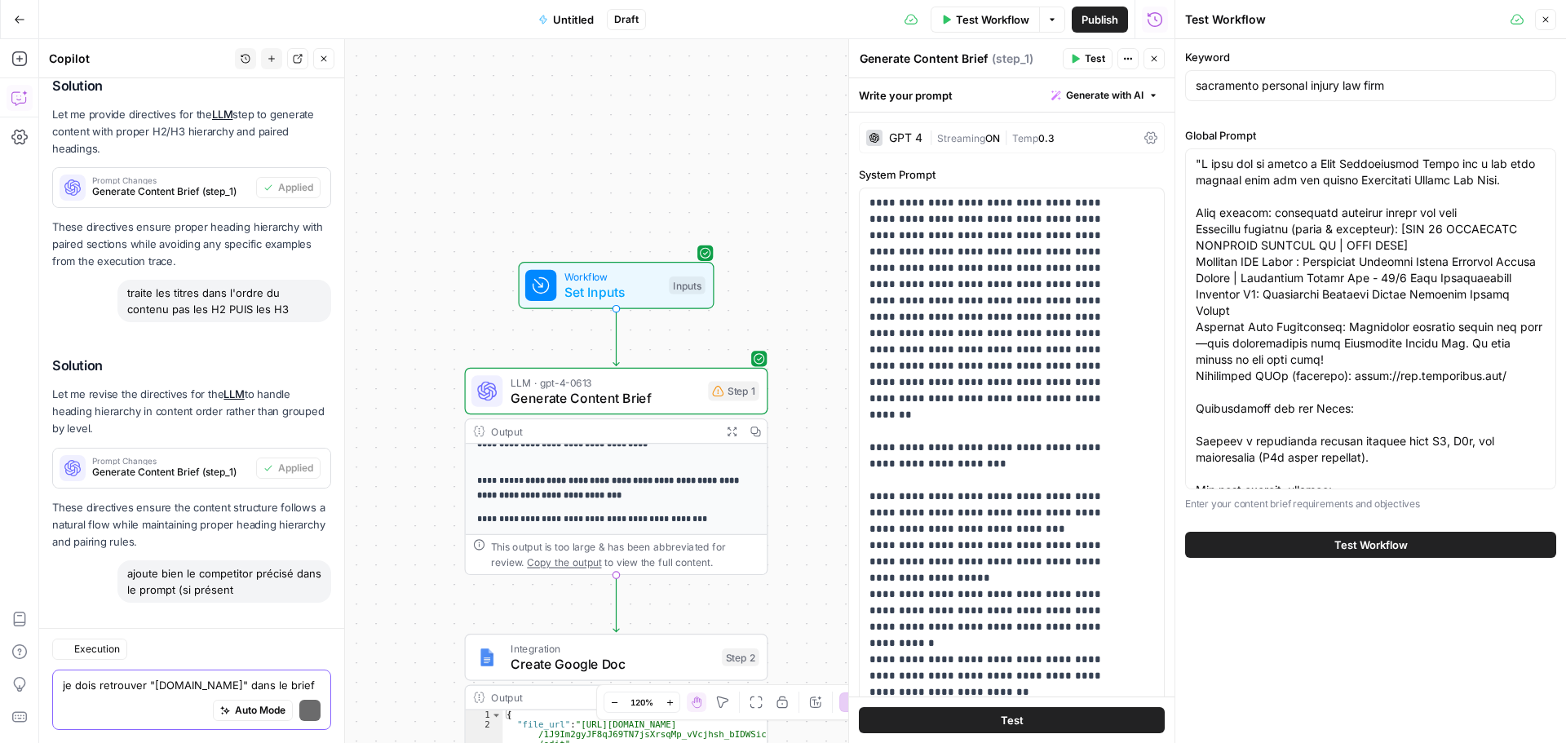
scroll to position [11451, 0]
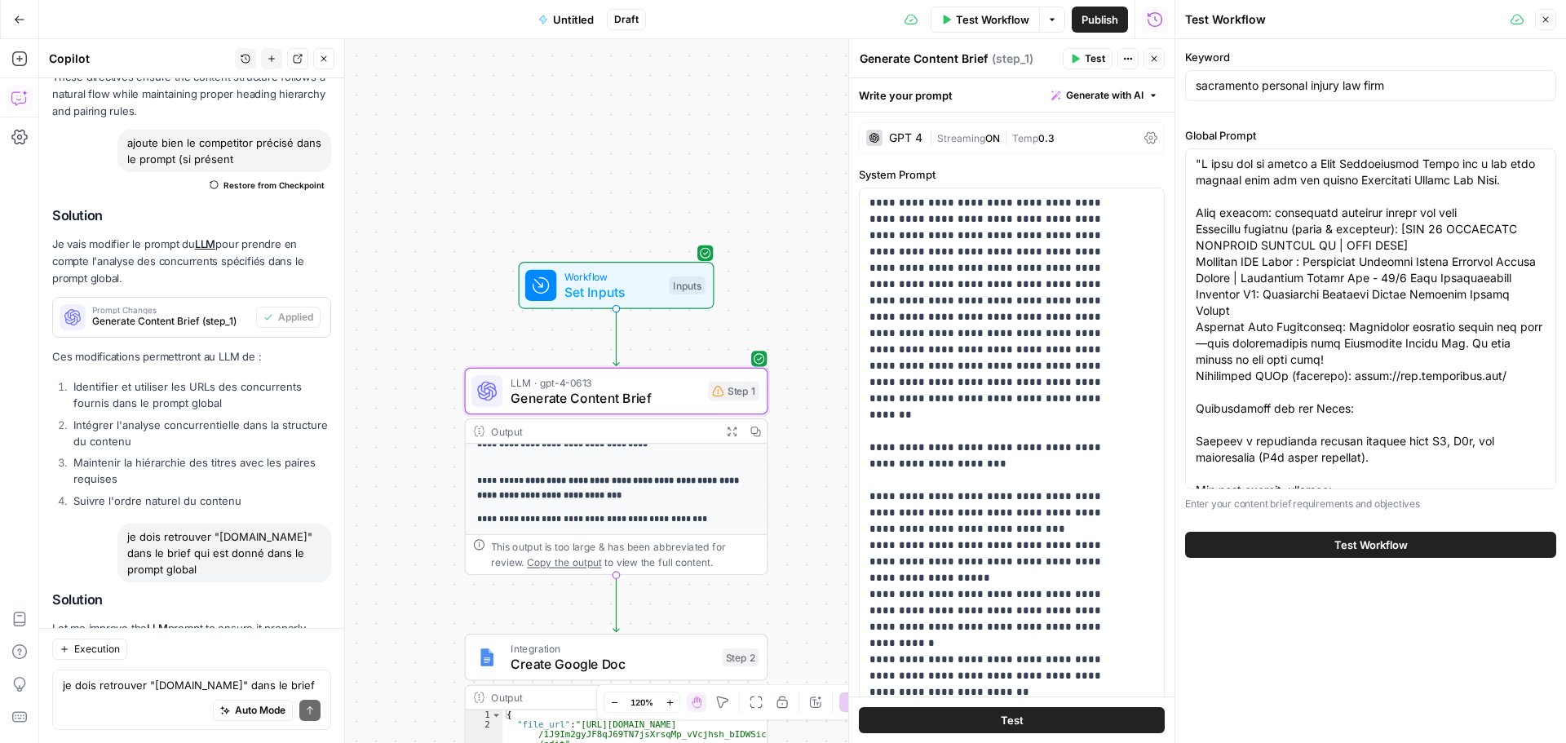
click at [296, 695] on span "Apply" at bounding box center [299, 702] width 27 height 15
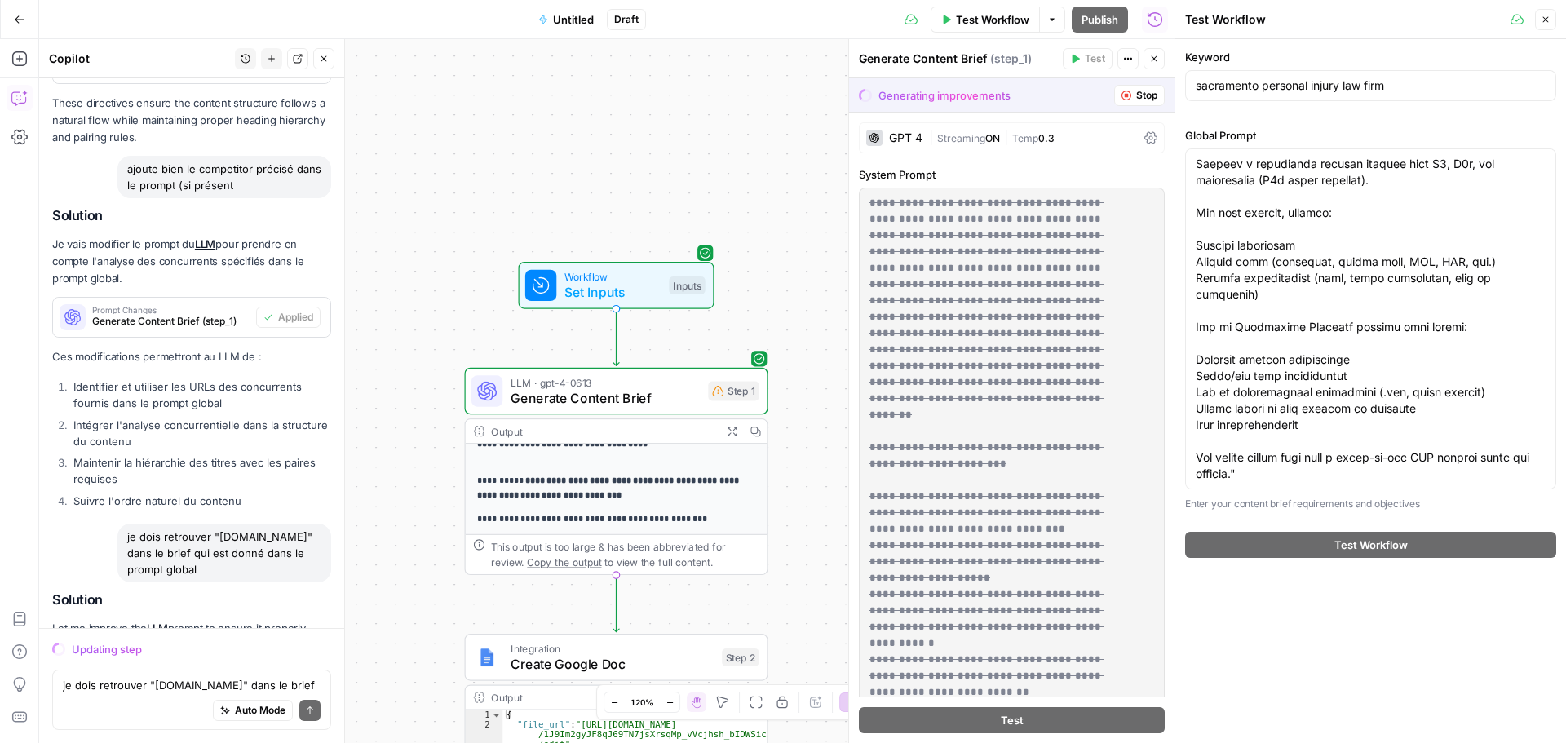
scroll to position [294, 0]
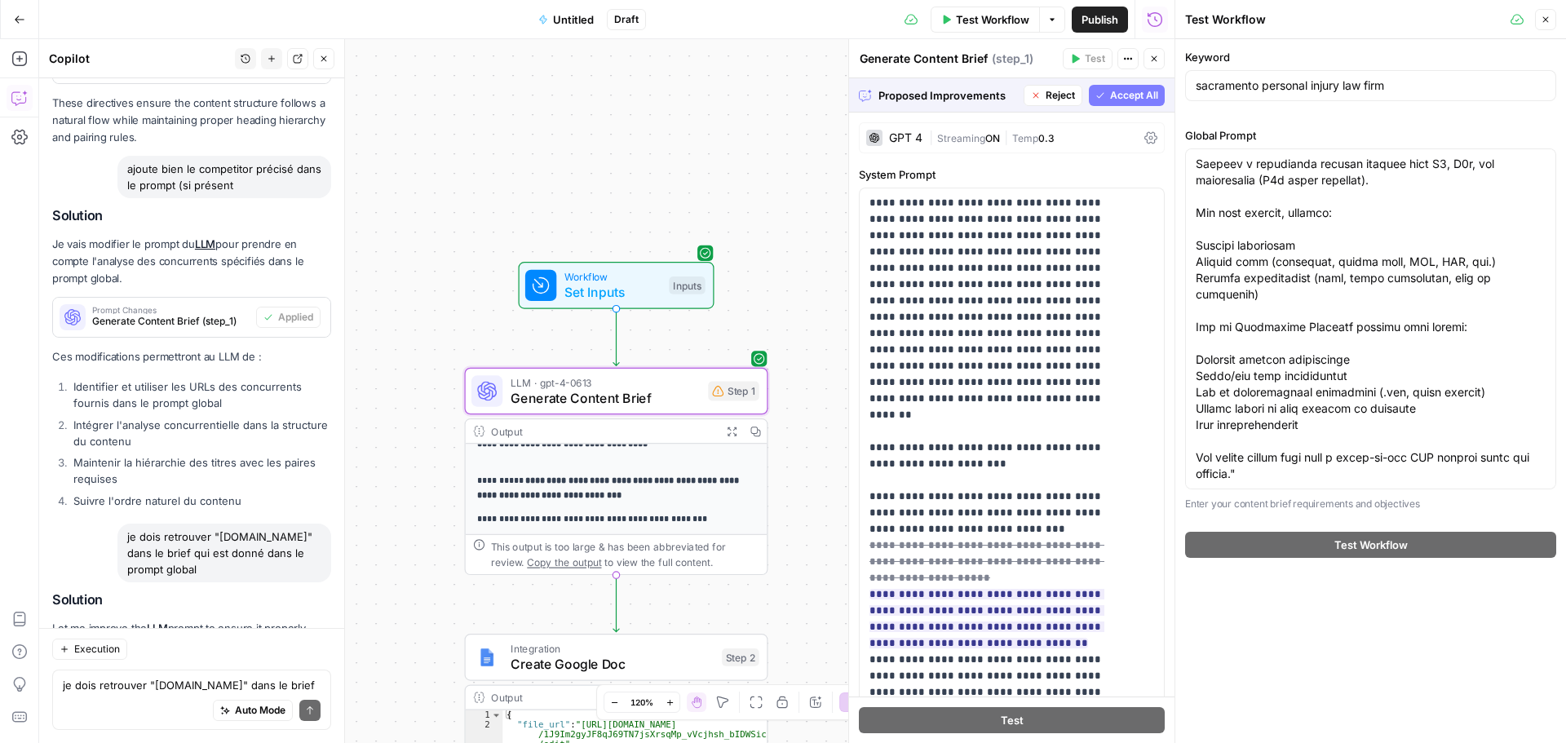
click at [285, 695] on span "Accept" at bounding box center [297, 702] width 33 height 15
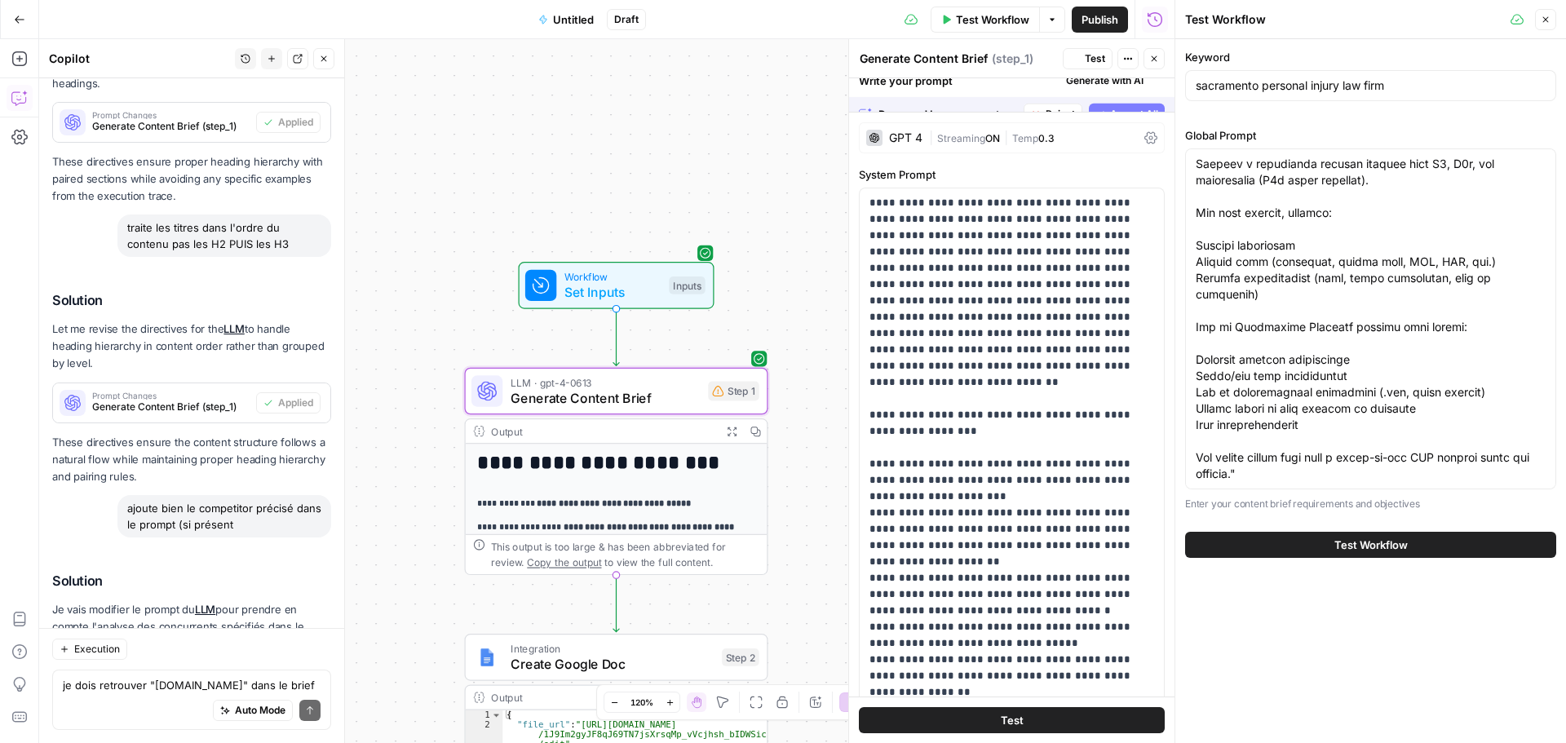
scroll to position [11477, 0]
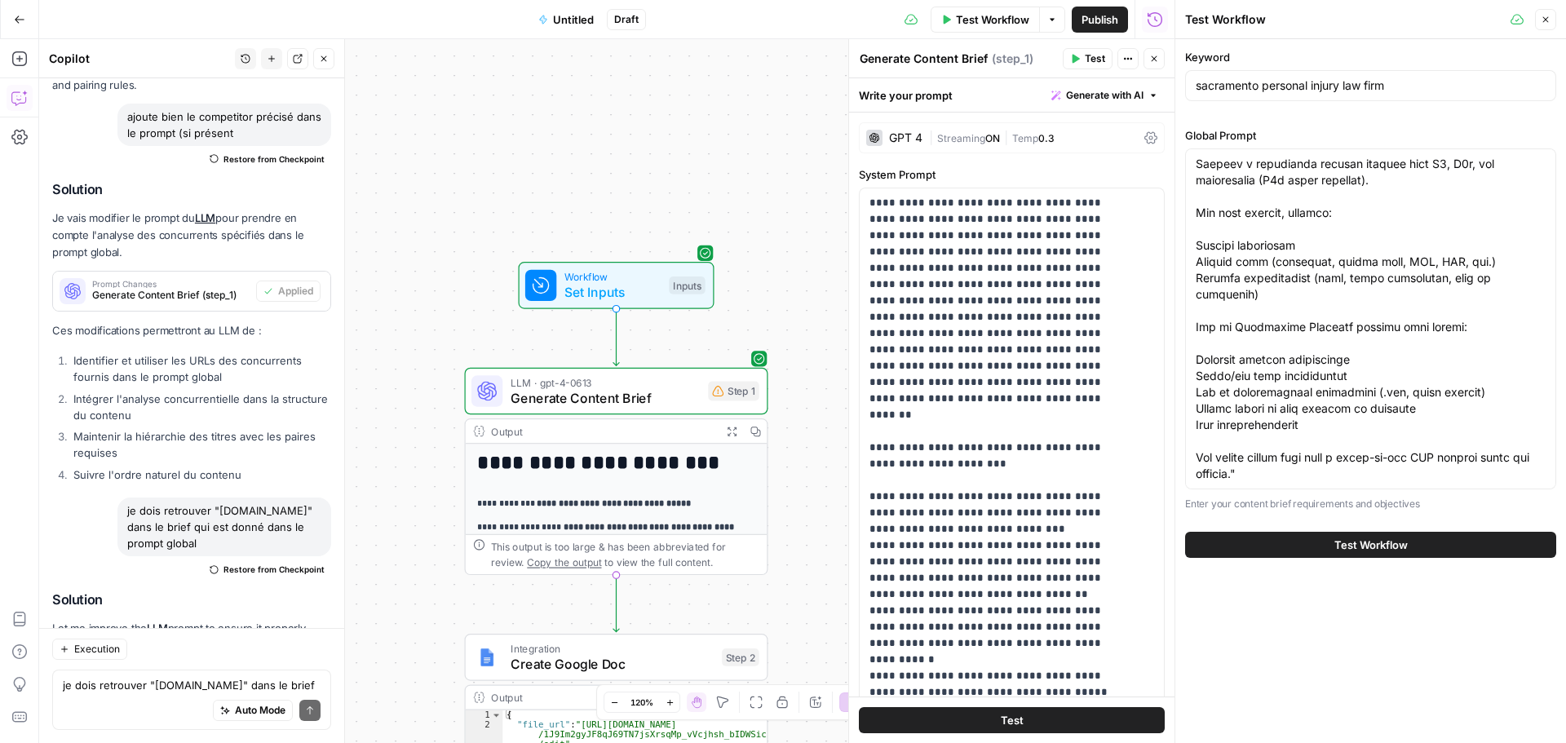
click at [1086, 57] on span "Test" at bounding box center [1095, 58] width 20 height 15
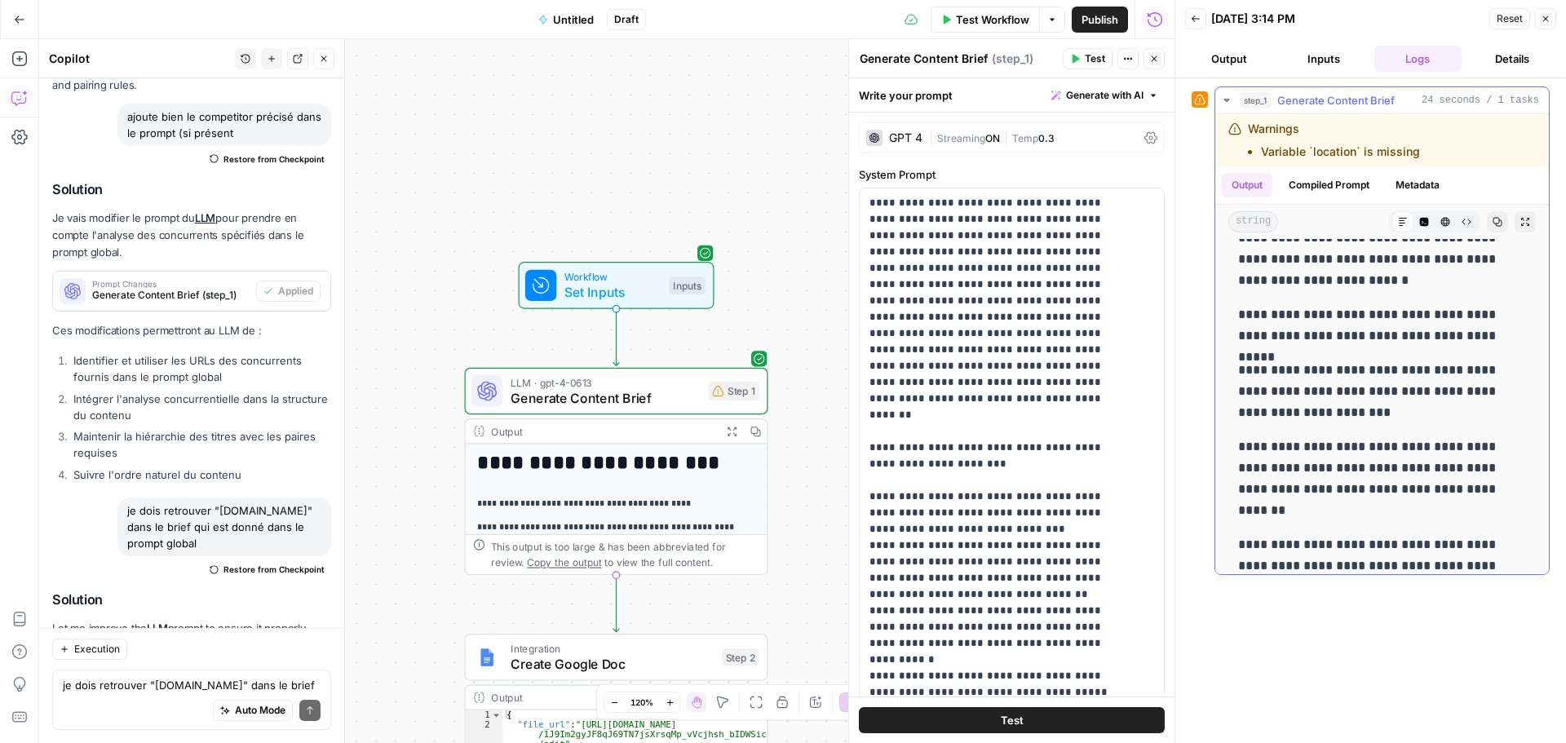
scroll to position [4519, 0]
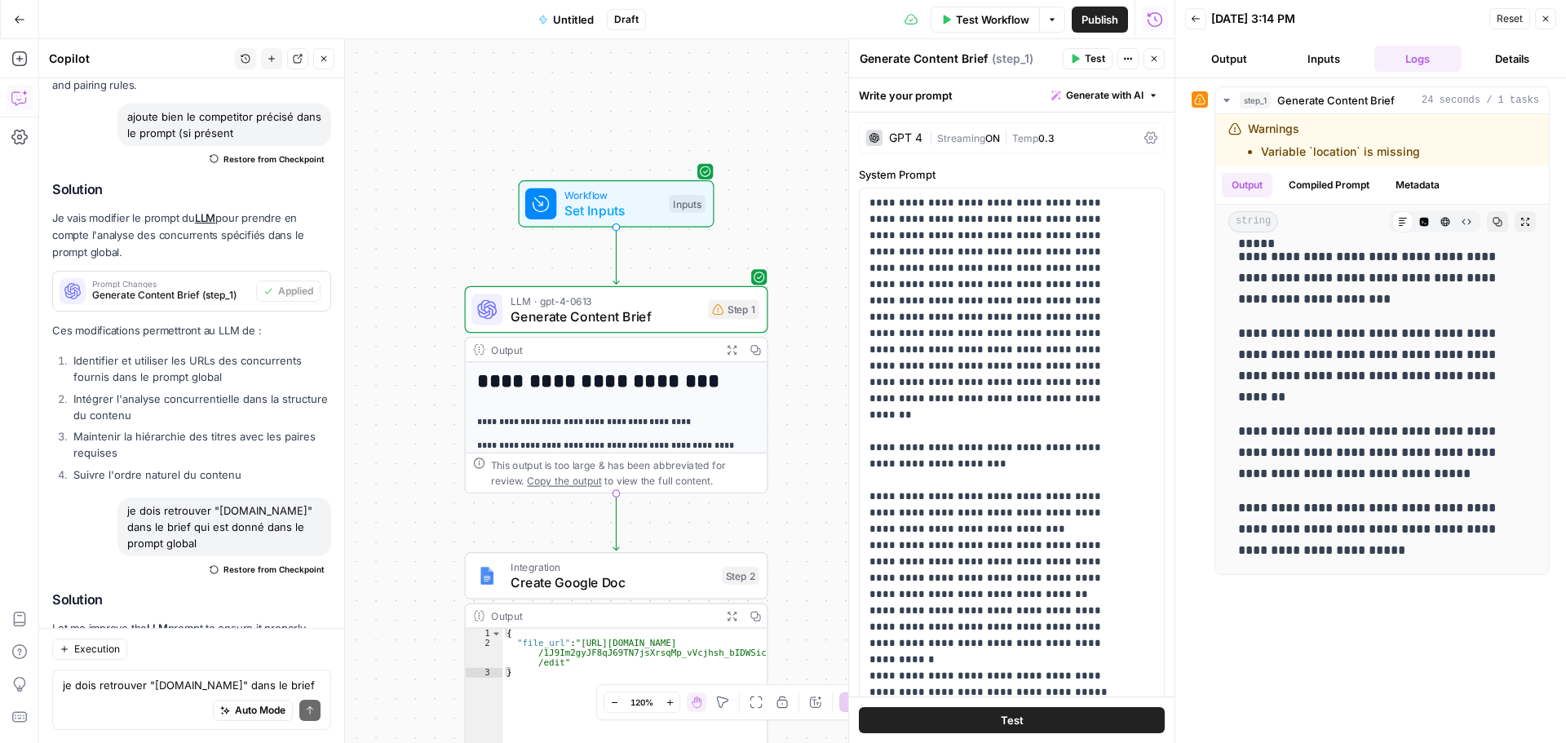
click at [552, 591] on span "Create Google Doc" at bounding box center [613, 583] width 204 height 20
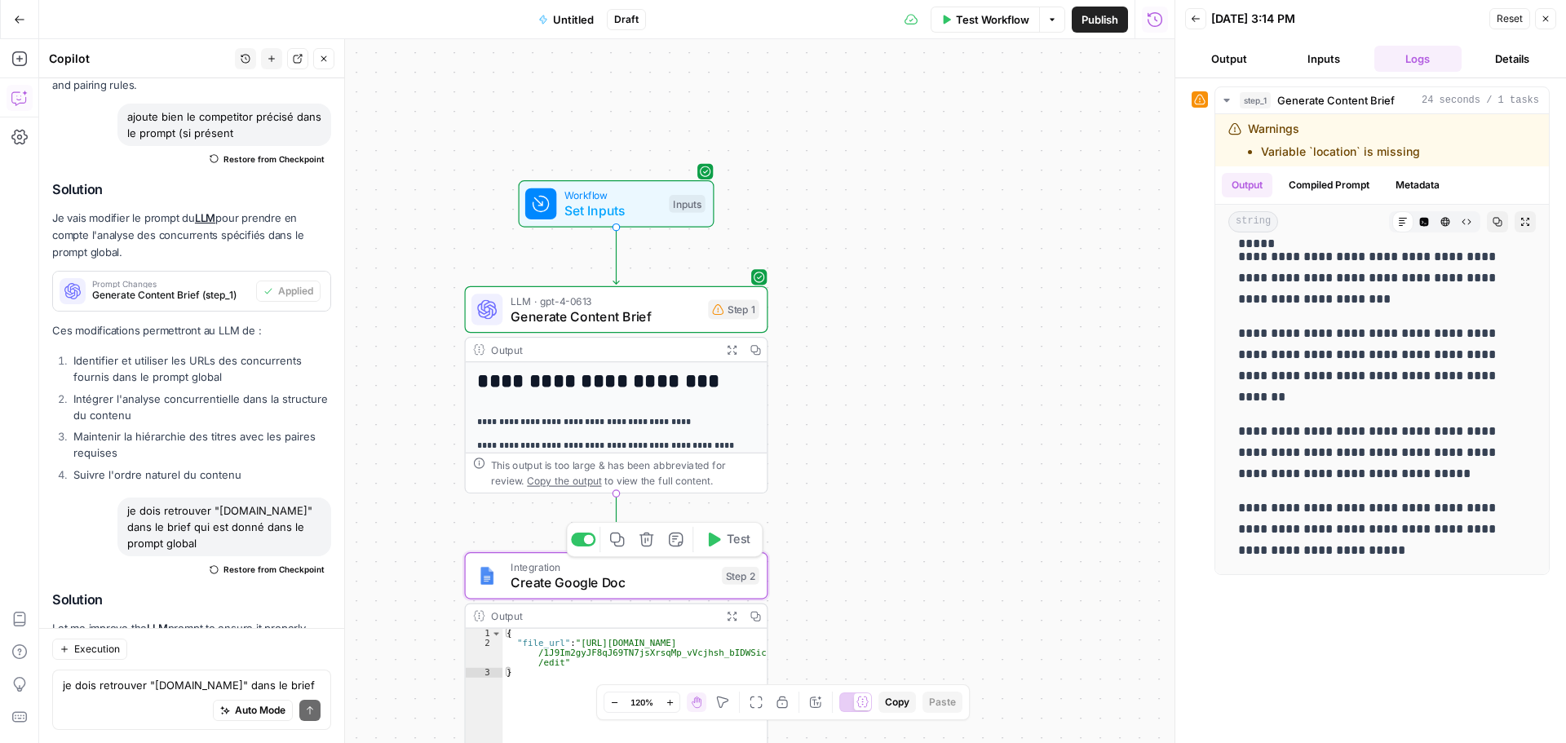
type textarea "Create Google Doc"
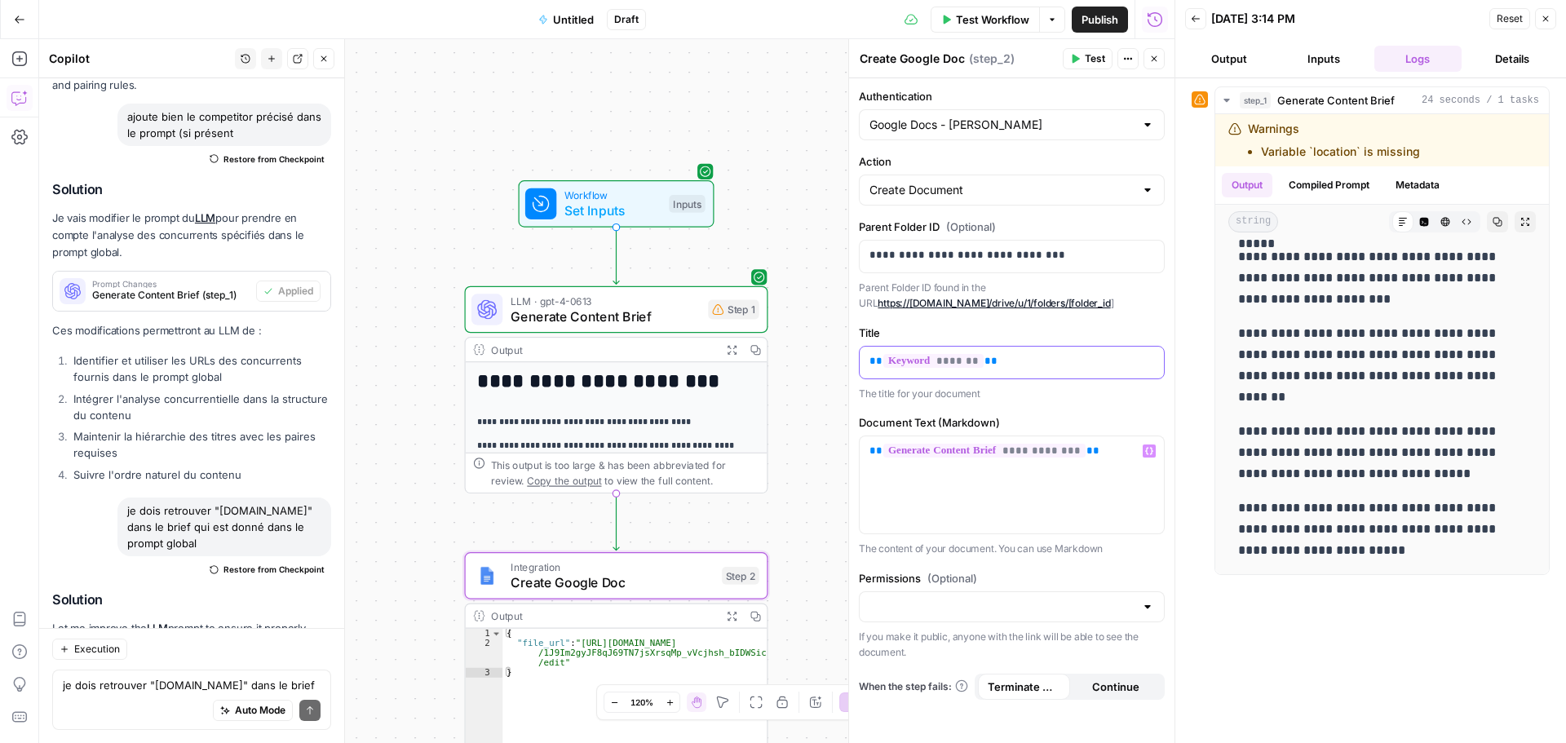
click at [1042, 361] on p "** ******* **" at bounding box center [1012, 361] width 285 height 16
click at [1087, 62] on span "Test" at bounding box center [1095, 58] width 20 height 15
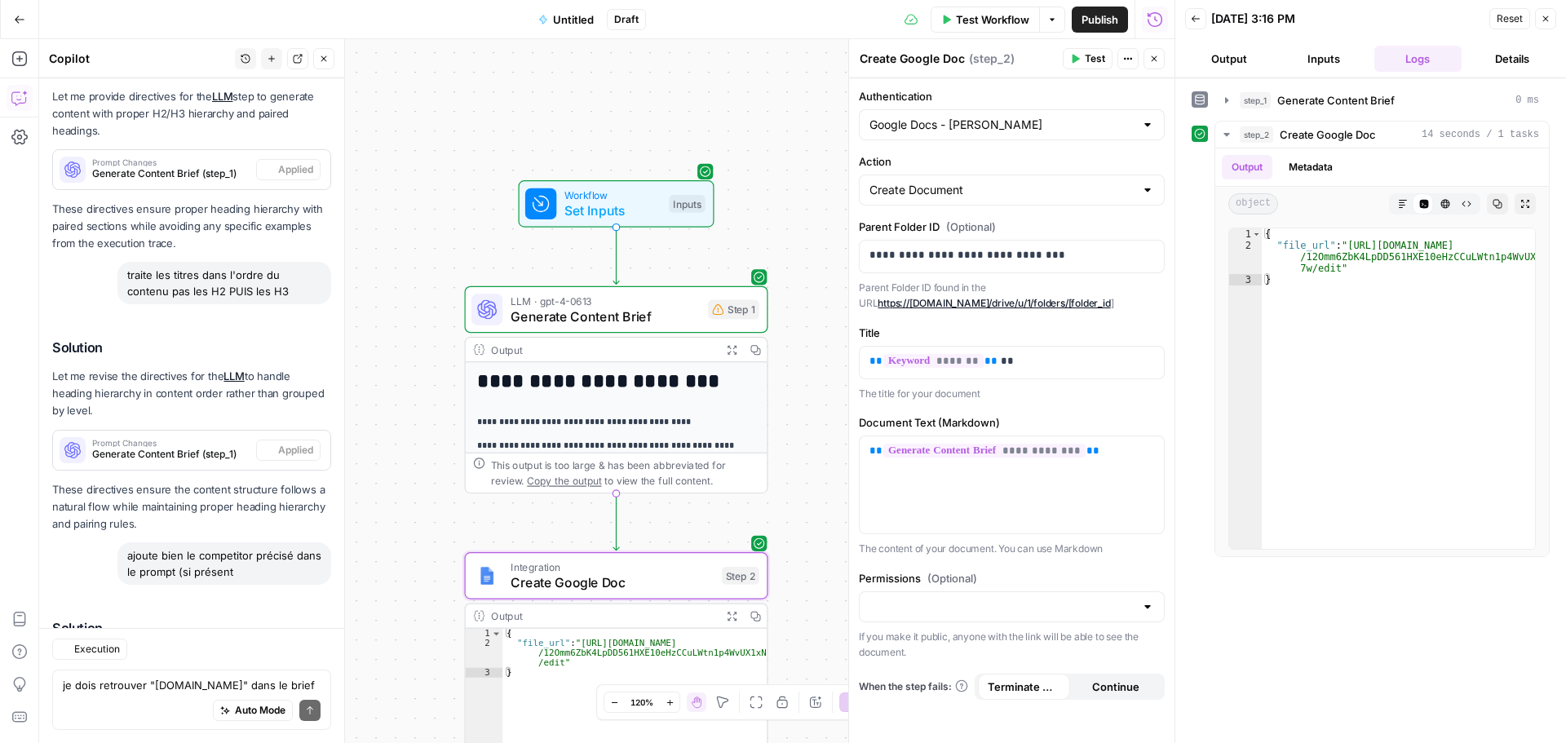
scroll to position [11477, 0]
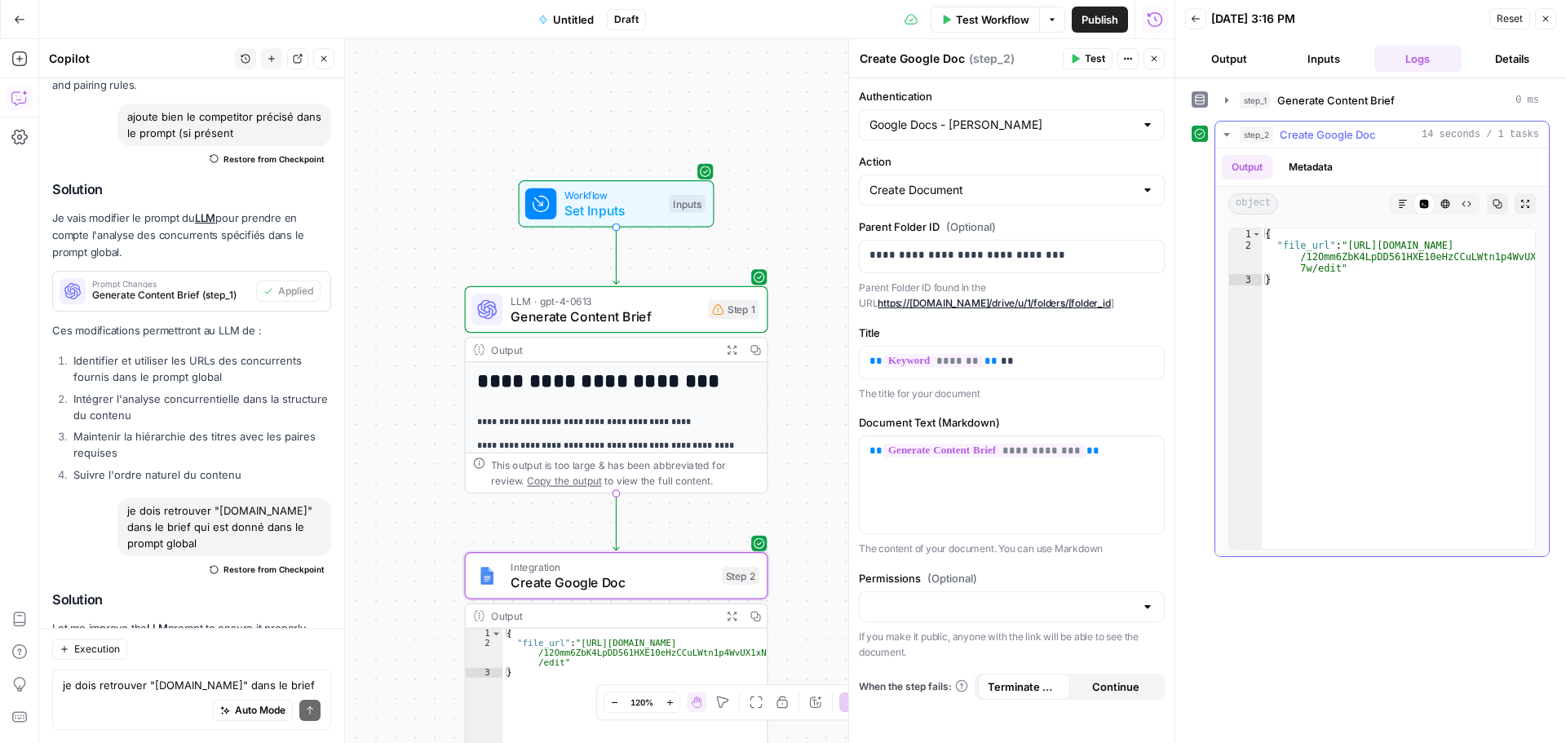
type textarea "**********"
drag, startPoint x: 1344, startPoint y: 241, endPoint x: 1336, endPoint y: 268, distance: 28.1
click at [1336, 268] on div "{ "file_url" : "[URL][DOMAIN_NAME] /12Omm6ZbK4LpDD561HXE10eHzCCuLWtn1p4WvUX1xN …" at bounding box center [1398, 399] width 273 height 343
click at [1118, 14] on button "Publish" at bounding box center [1100, 20] width 56 height 26
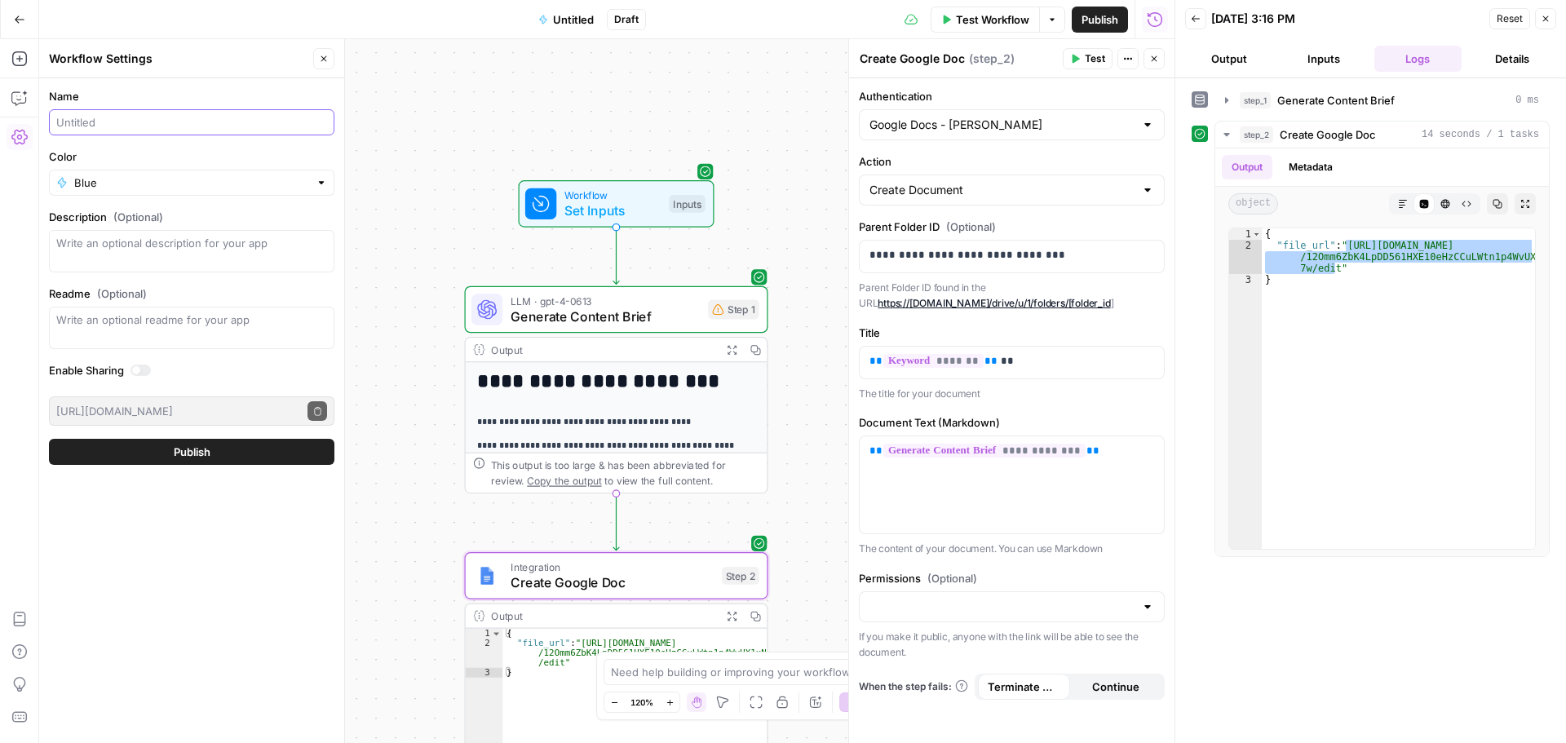
click at [215, 121] on input "Name" at bounding box center [191, 122] width 271 height 16
type input "[[PERSON_NAME]] Content Brief"
click at [216, 462] on button "Publish" at bounding box center [191, 452] width 285 height 26
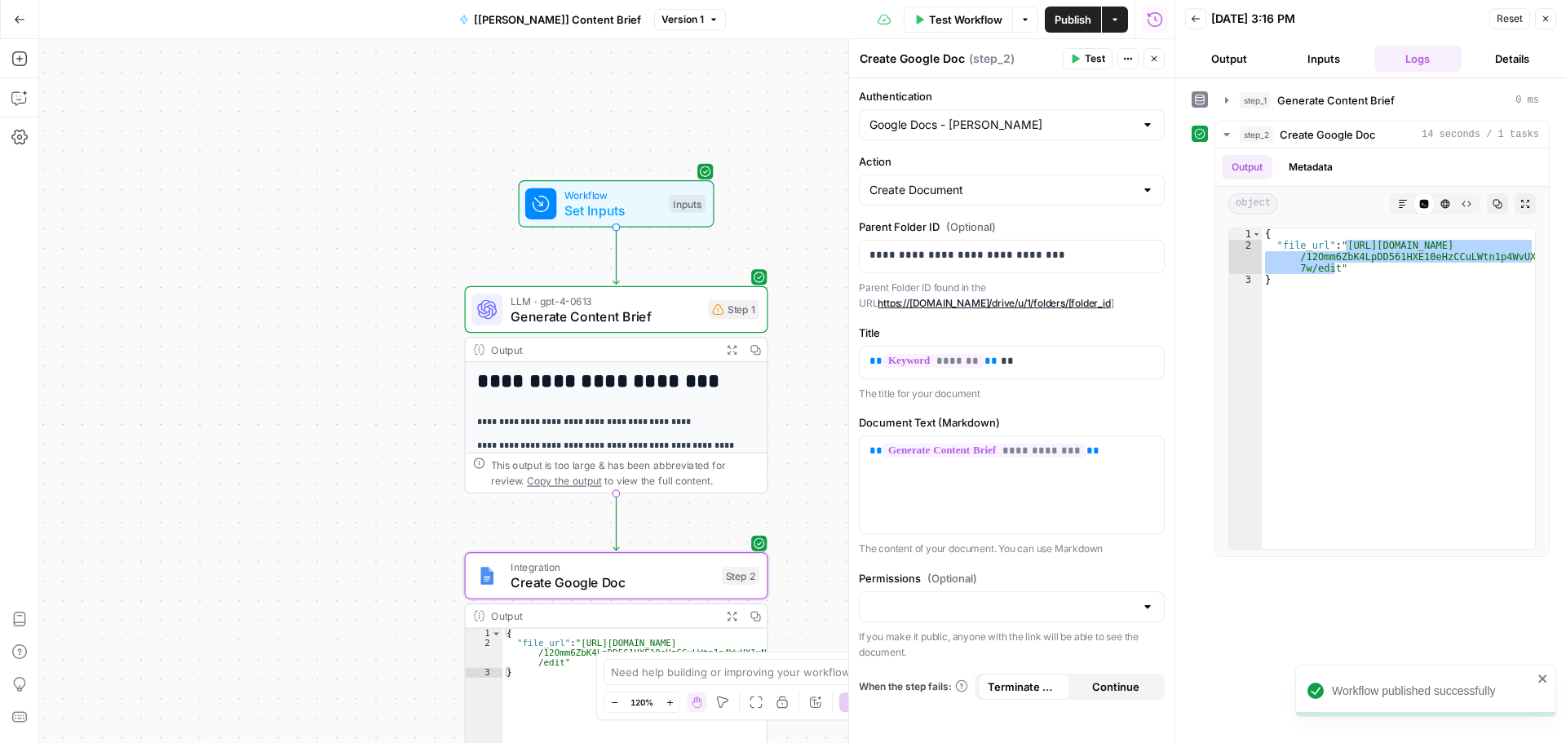
click at [1122, 26] on button "Actions" at bounding box center [1115, 20] width 26 height 26
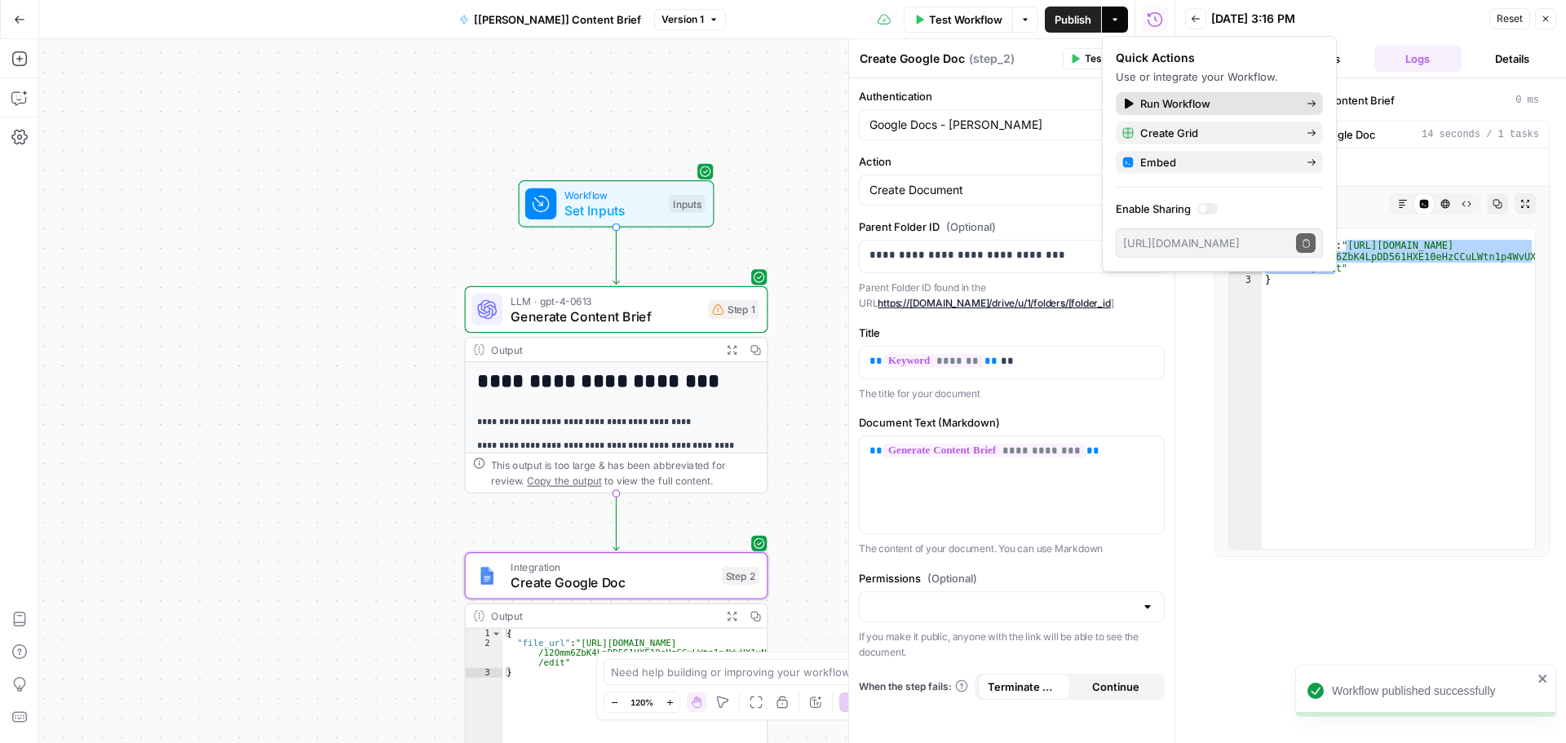
click at [1165, 110] on span "Run Workflow" at bounding box center [1216, 103] width 153 height 16
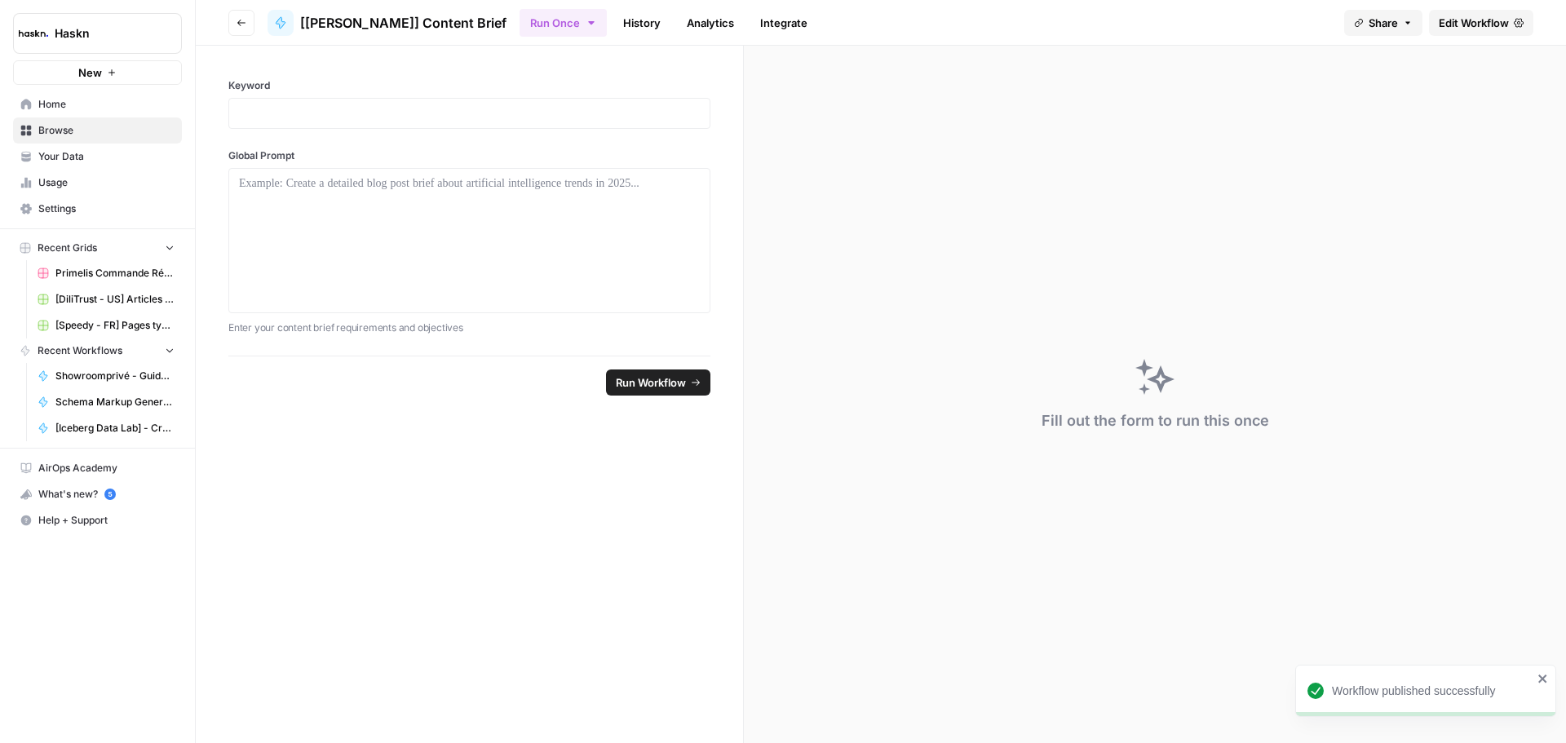
click at [520, 18] on button "Run Once" at bounding box center [563, 23] width 87 height 28
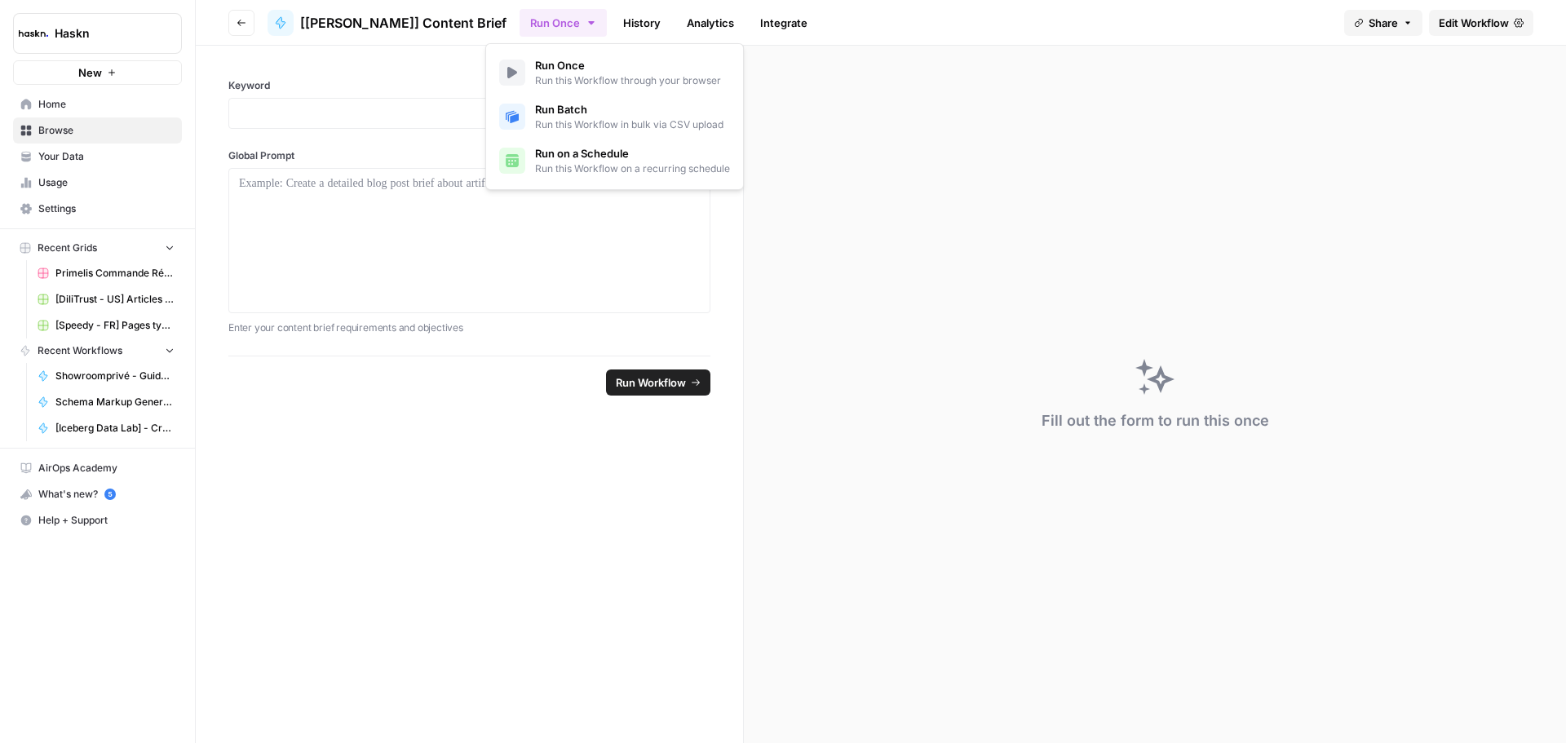
click at [554, 111] on span "Run Batch" at bounding box center [629, 109] width 188 height 16
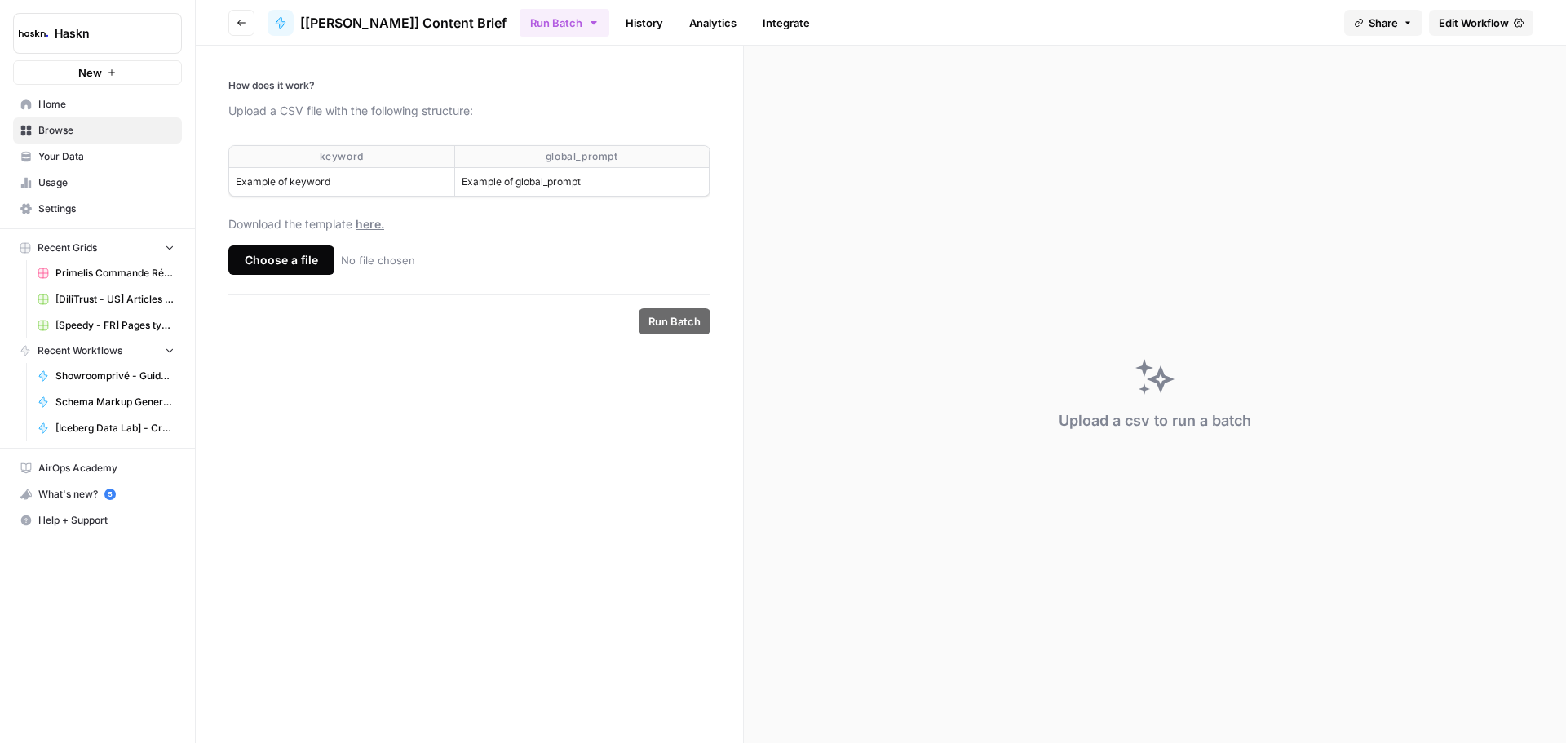
click at [392, 327] on footer "Run Batch" at bounding box center [469, 320] width 482 height 53
click at [371, 227] on span "here." at bounding box center [370, 224] width 29 height 14
click at [1463, 15] on span "Edit Workflow" at bounding box center [1474, 23] width 70 height 16
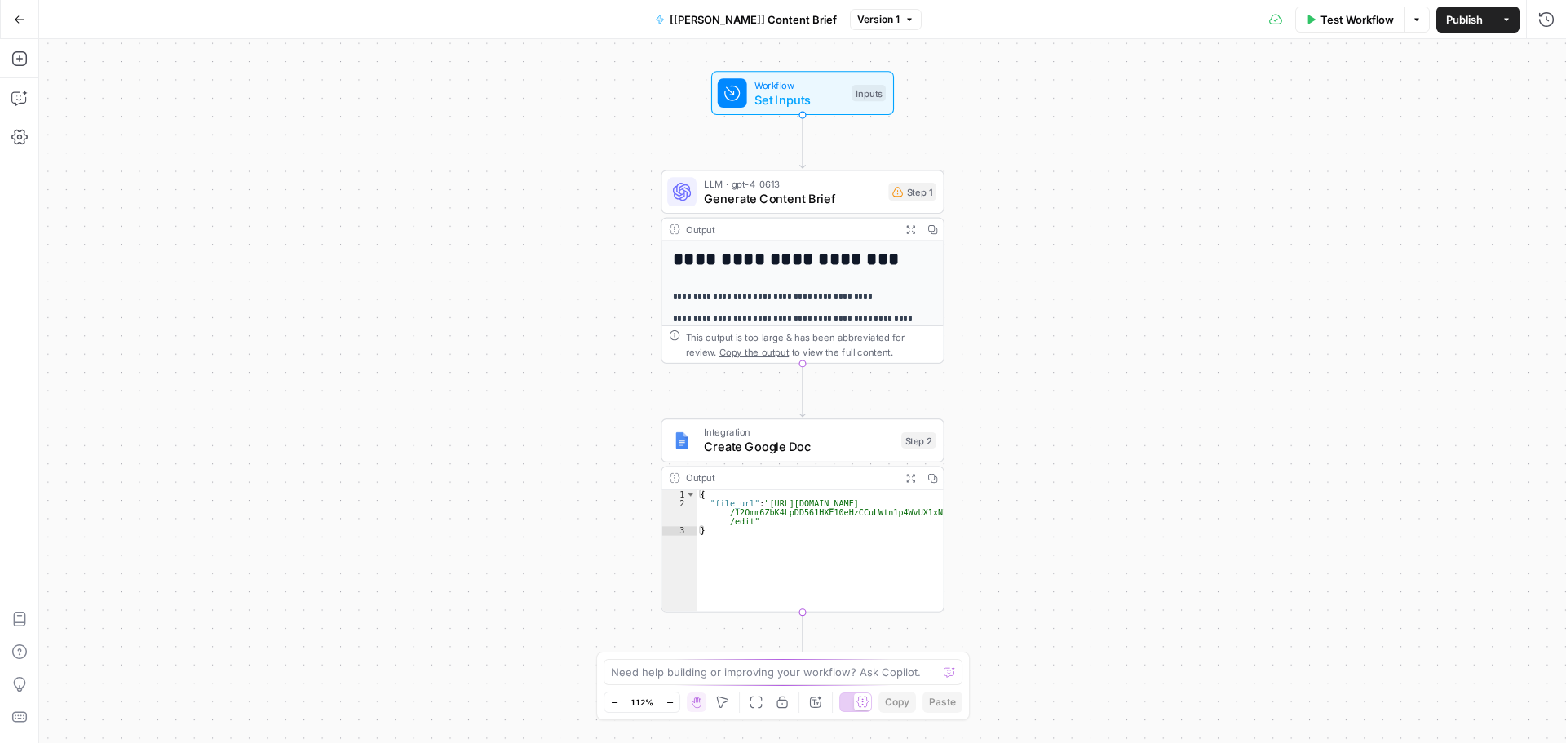
click at [834, 449] on span "Create Google Doc" at bounding box center [799, 447] width 190 height 18
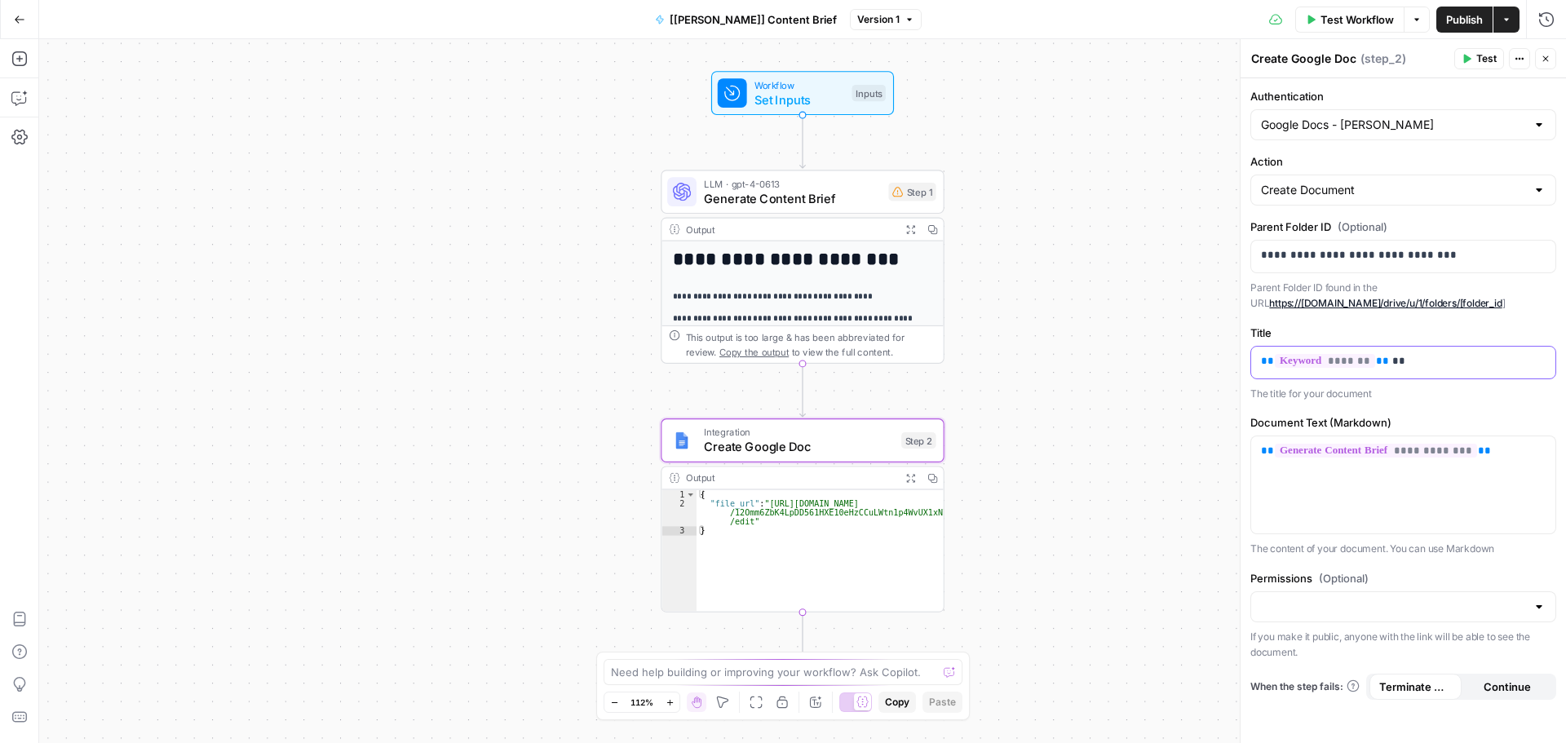
click at [1403, 374] on div "** ******* ** **" at bounding box center [1403, 363] width 304 height 32
click at [1460, 23] on span "Publish" at bounding box center [1464, 19] width 37 height 16
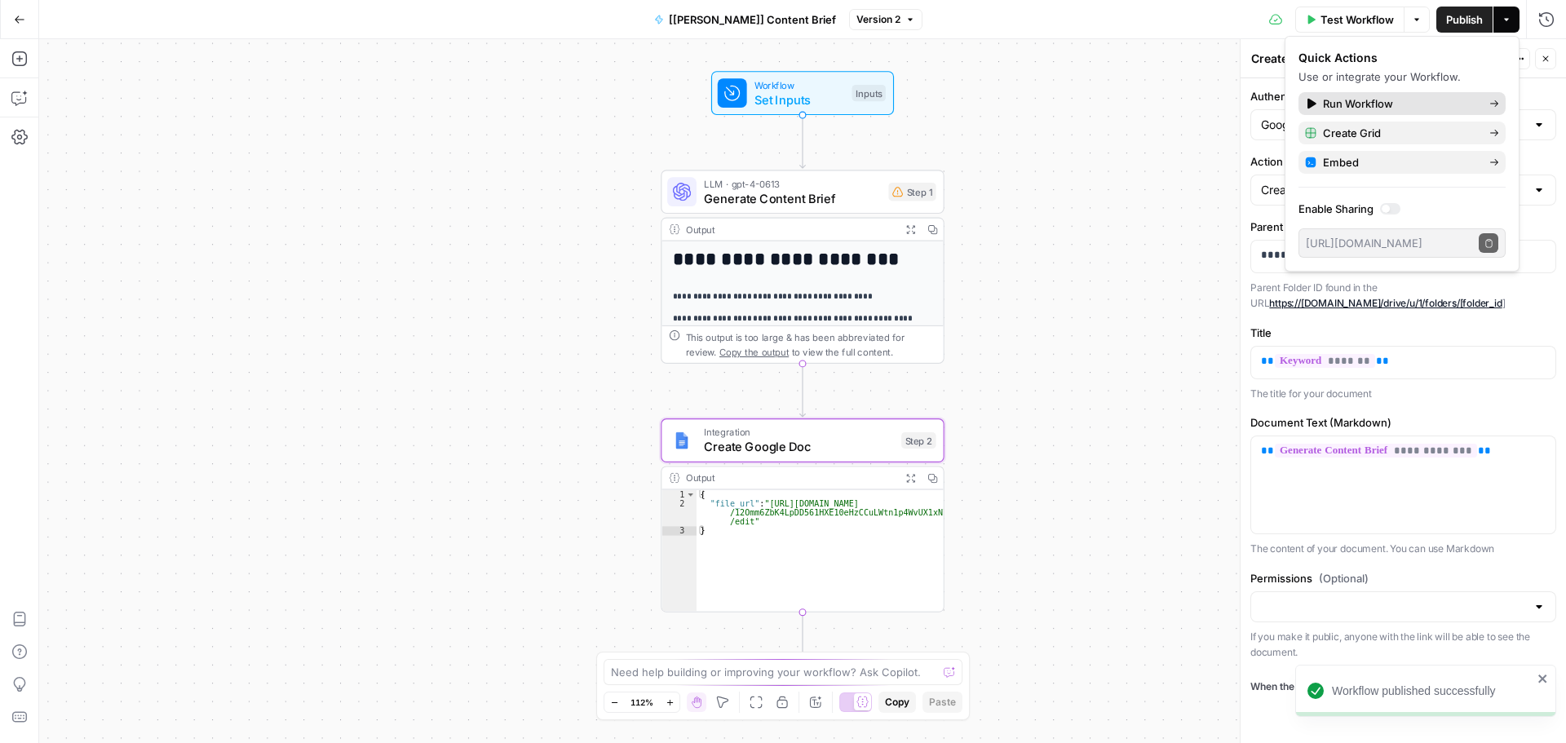
click at [1387, 113] on link "Run Workflow" at bounding box center [1402, 103] width 207 height 23
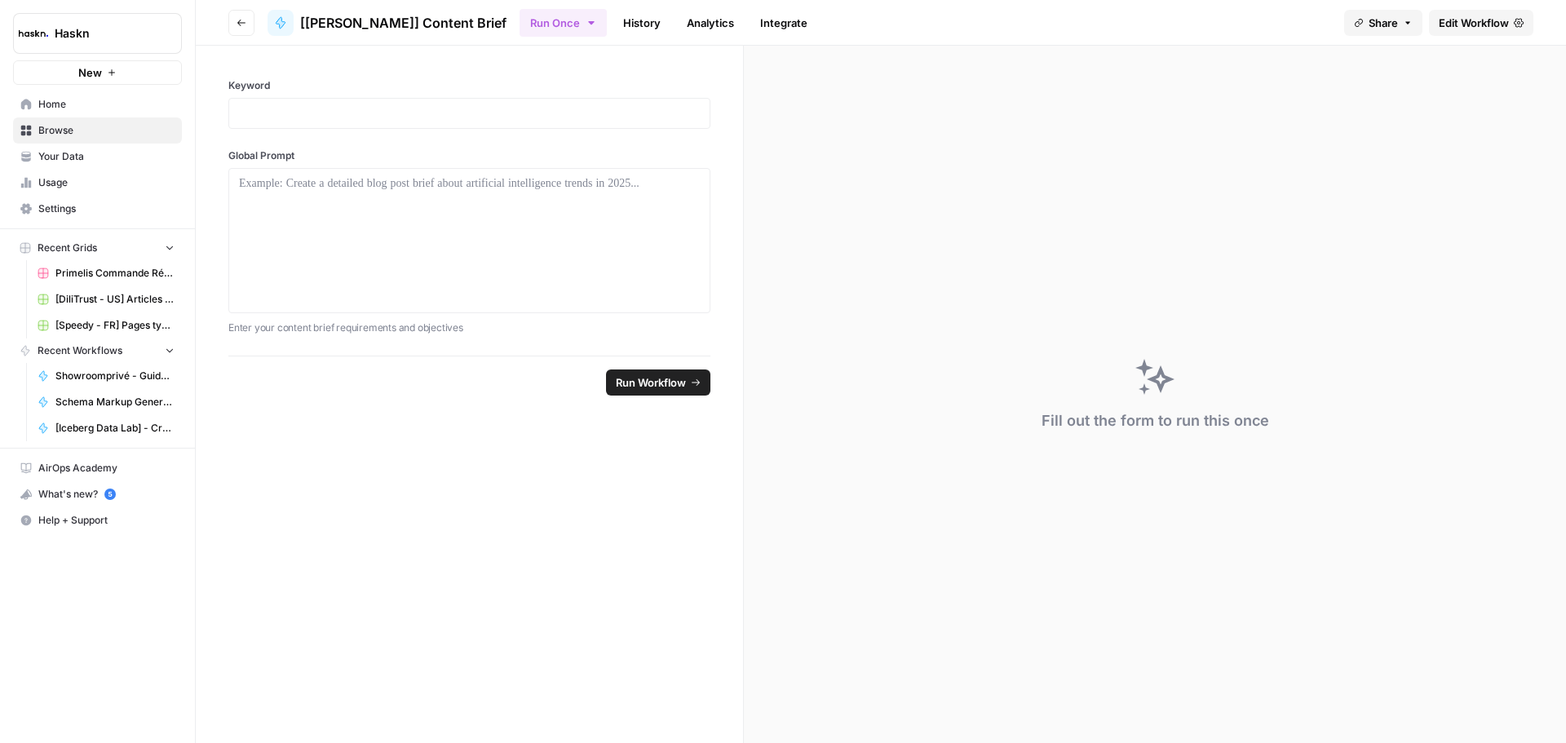
click at [520, 25] on button "Run Once" at bounding box center [563, 23] width 87 height 28
click at [532, 115] on link "Run Batch Run this Workflow in bulk via CSV upload" at bounding box center [615, 117] width 244 height 44
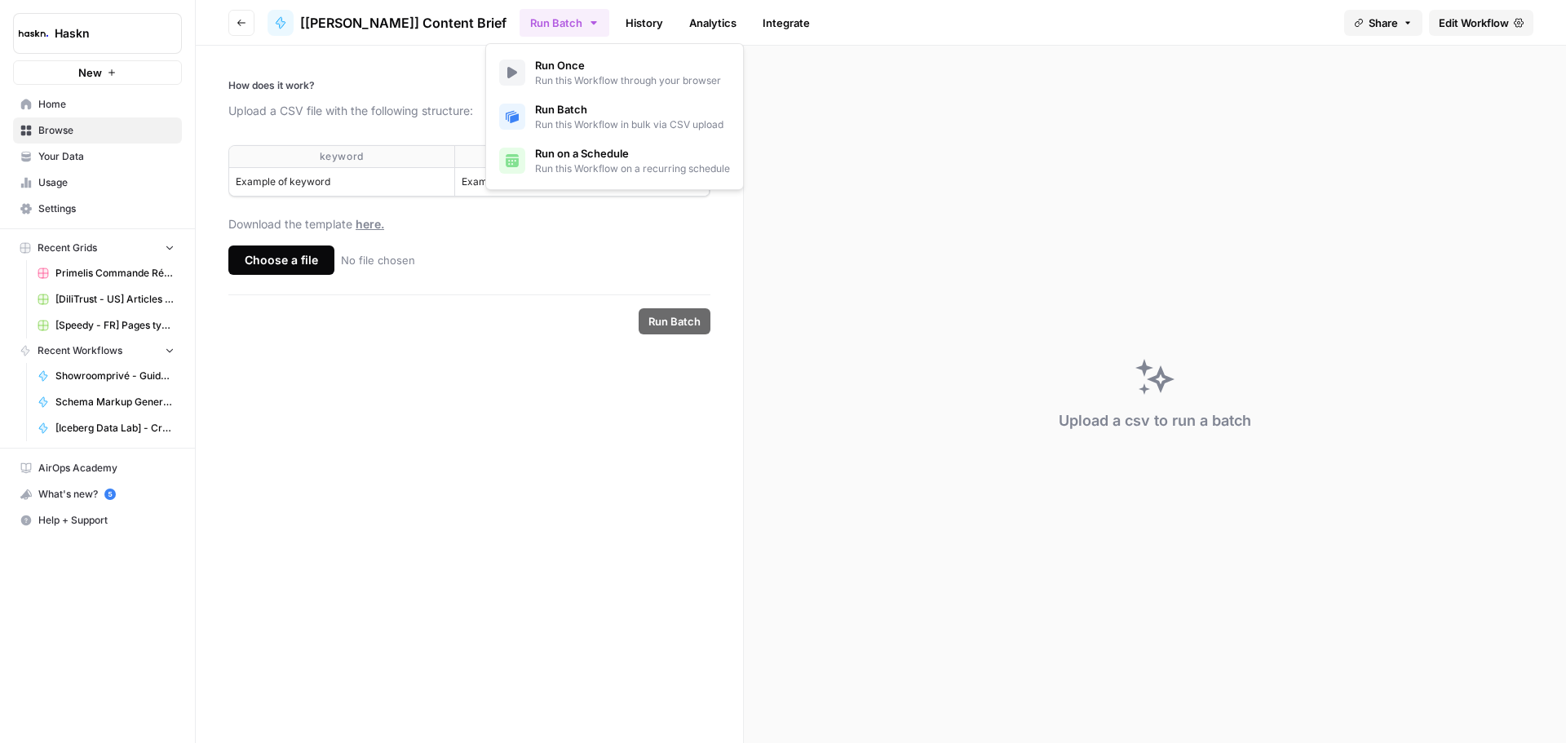
click at [288, 251] on div "Choose a file" at bounding box center [281, 260] width 106 height 29
click at [0, 0] on input "Choose a file No file chosen" at bounding box center [0, 0] width 0 height 0
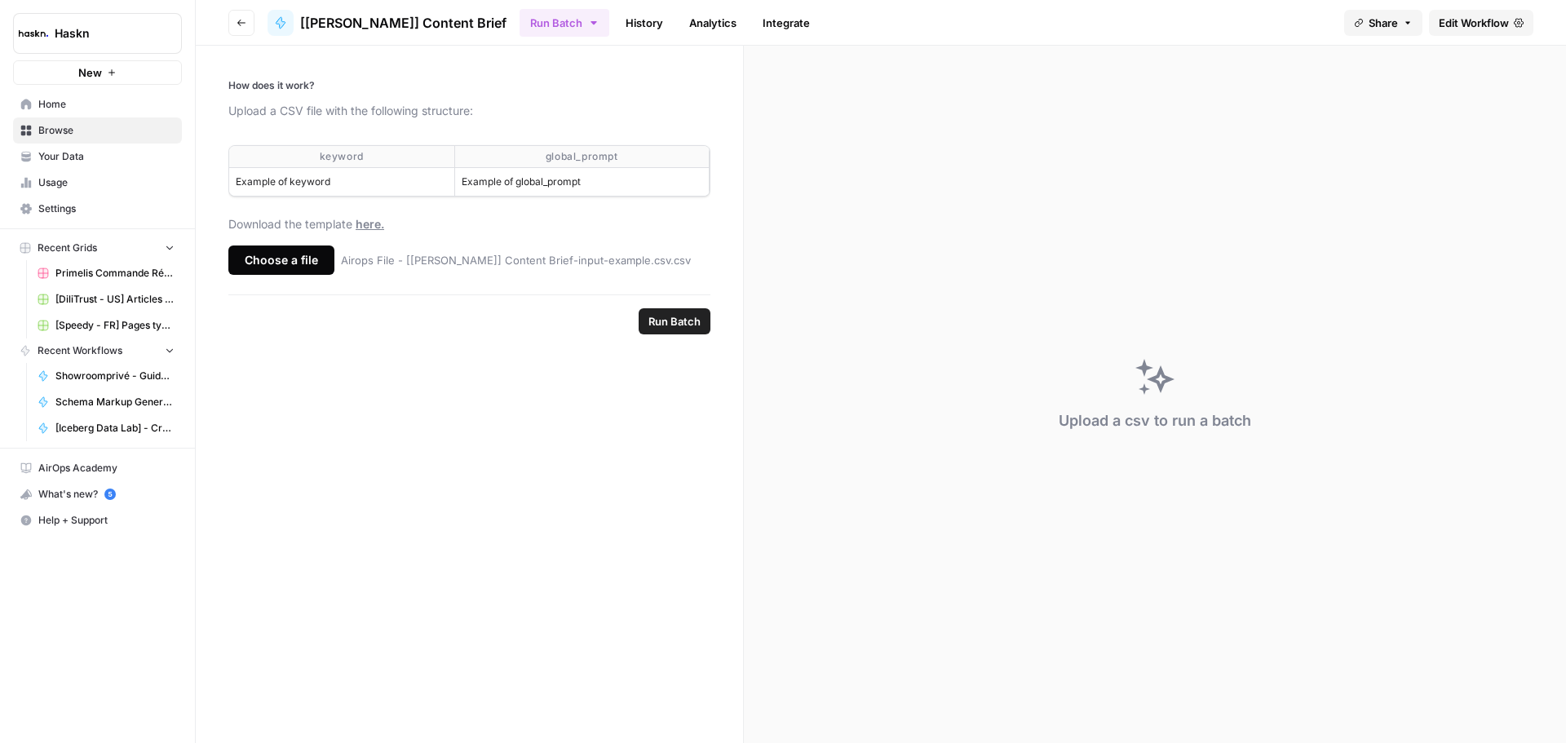
click at [694, 316] on span "Run Batch" at bounding box center [674, 321] width 52 height 16
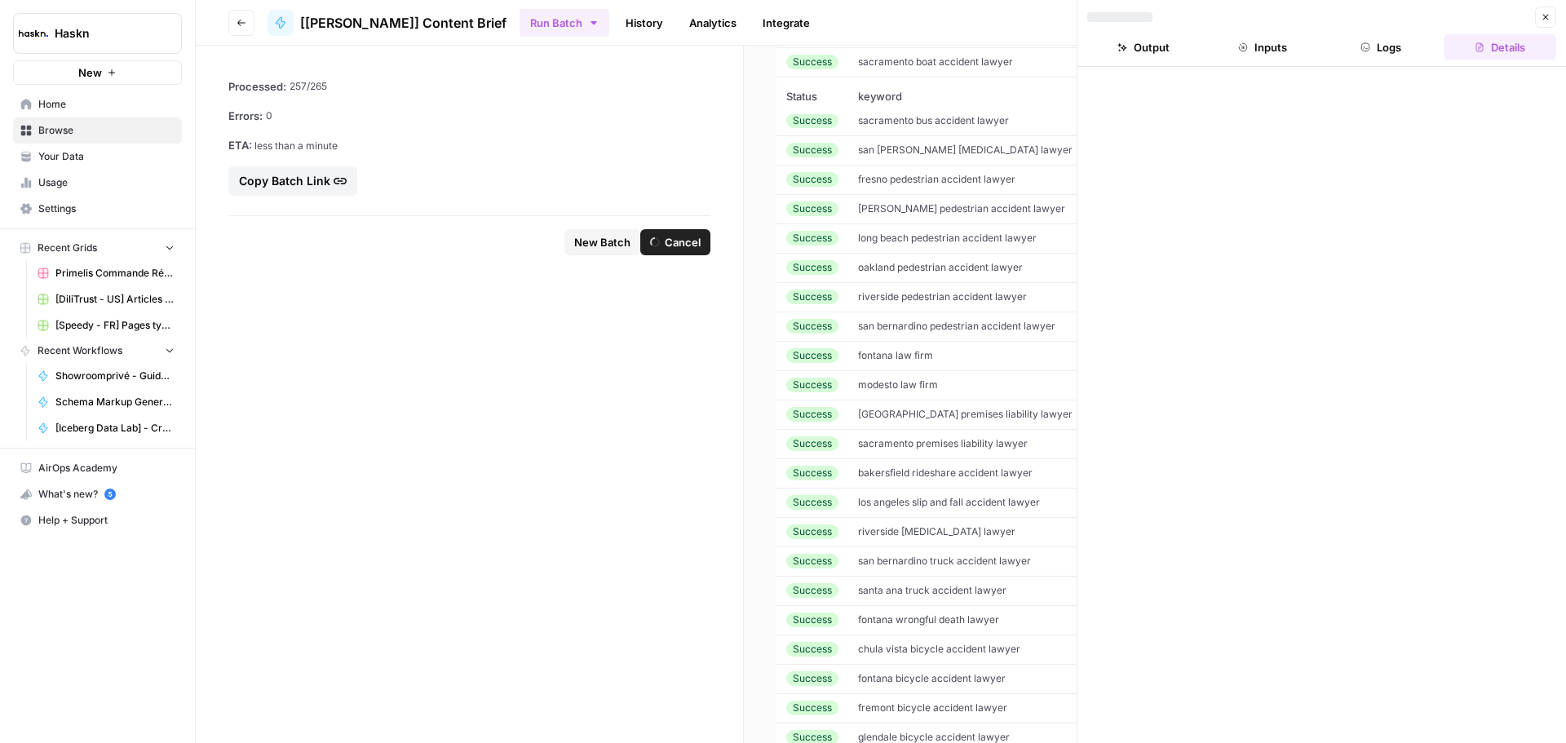
scroll to position [3726, 0]
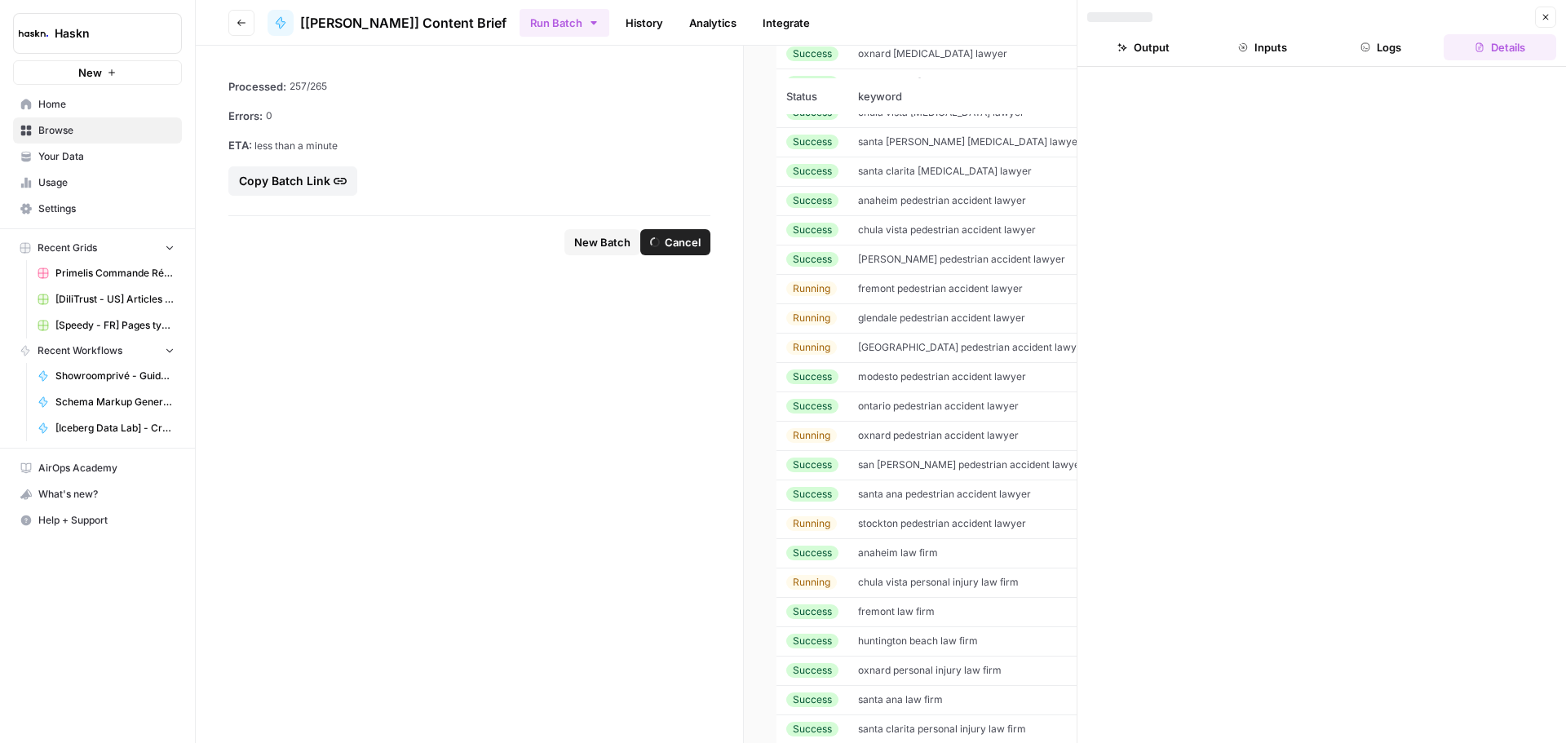
scroll to position [5847, 0]
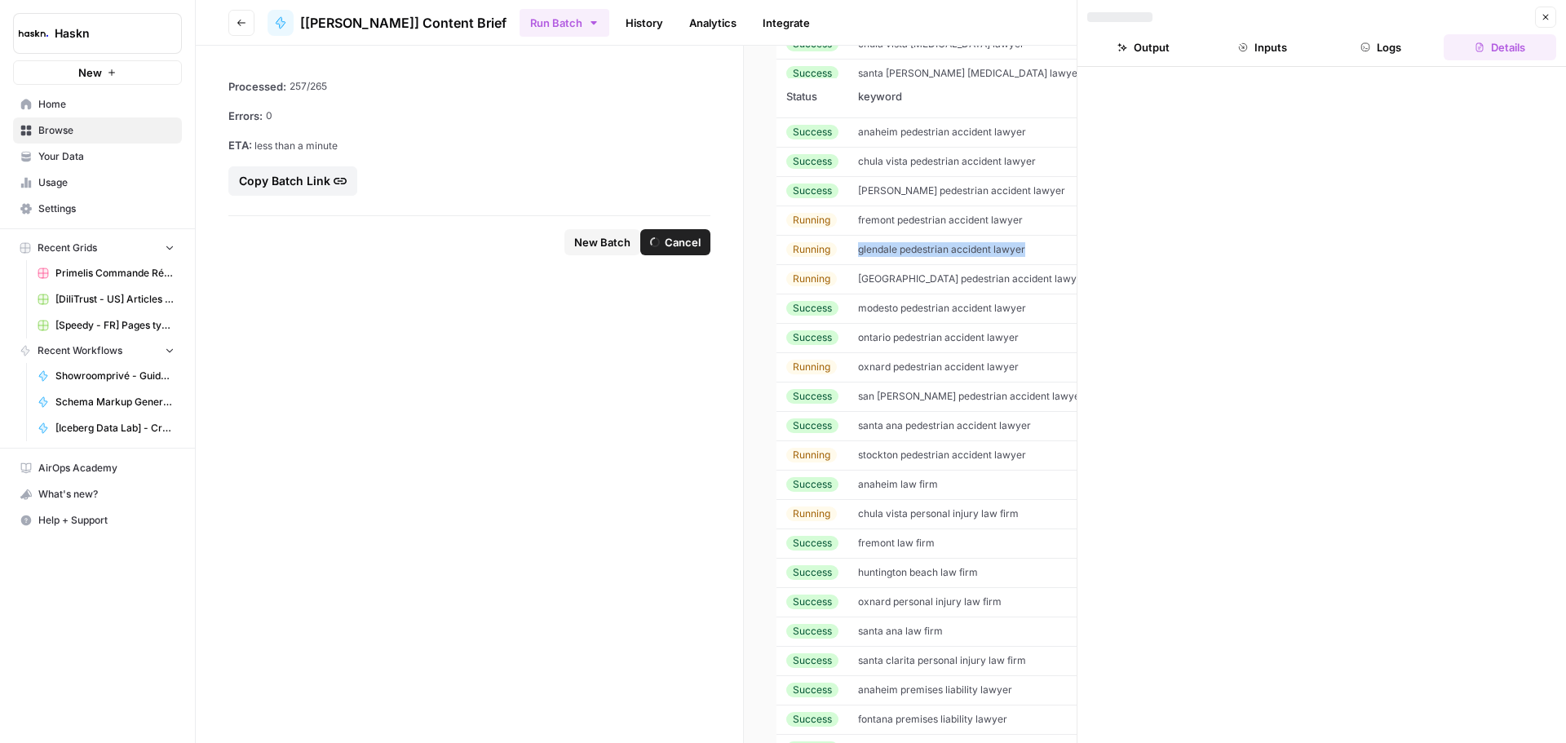
drag, startPoint x: 1025, startPoint y: 254, endPoint x: 837, endPoint y: 254, distance: 187.6
click at [837, 254] on tr "Running glendale pedestrian accident lawyer null View" at bounding box center [1251, 249] width 949 height 29
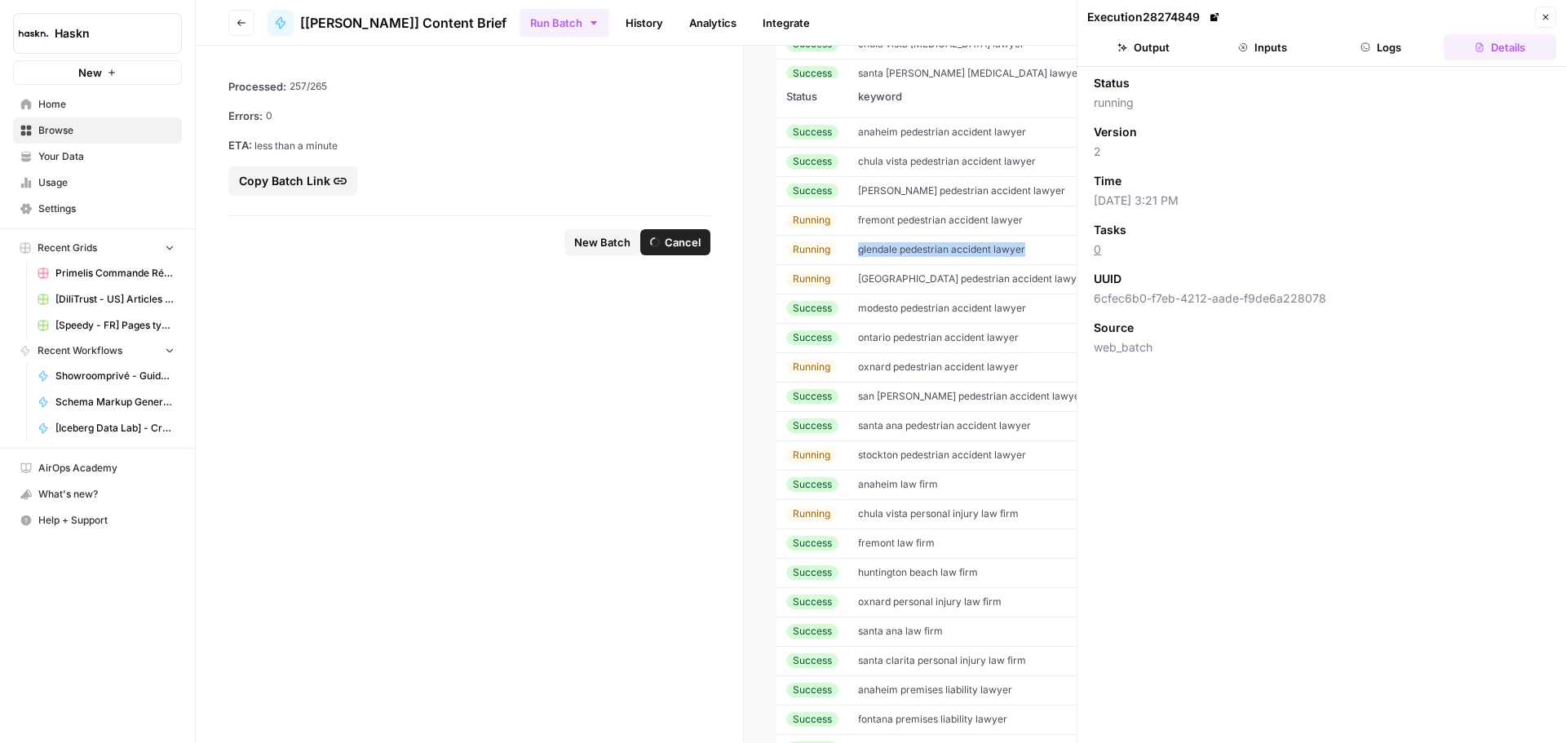
click at [1380, 44] on button "Logs" at bounding box center [1382, 47] width 113 height 26
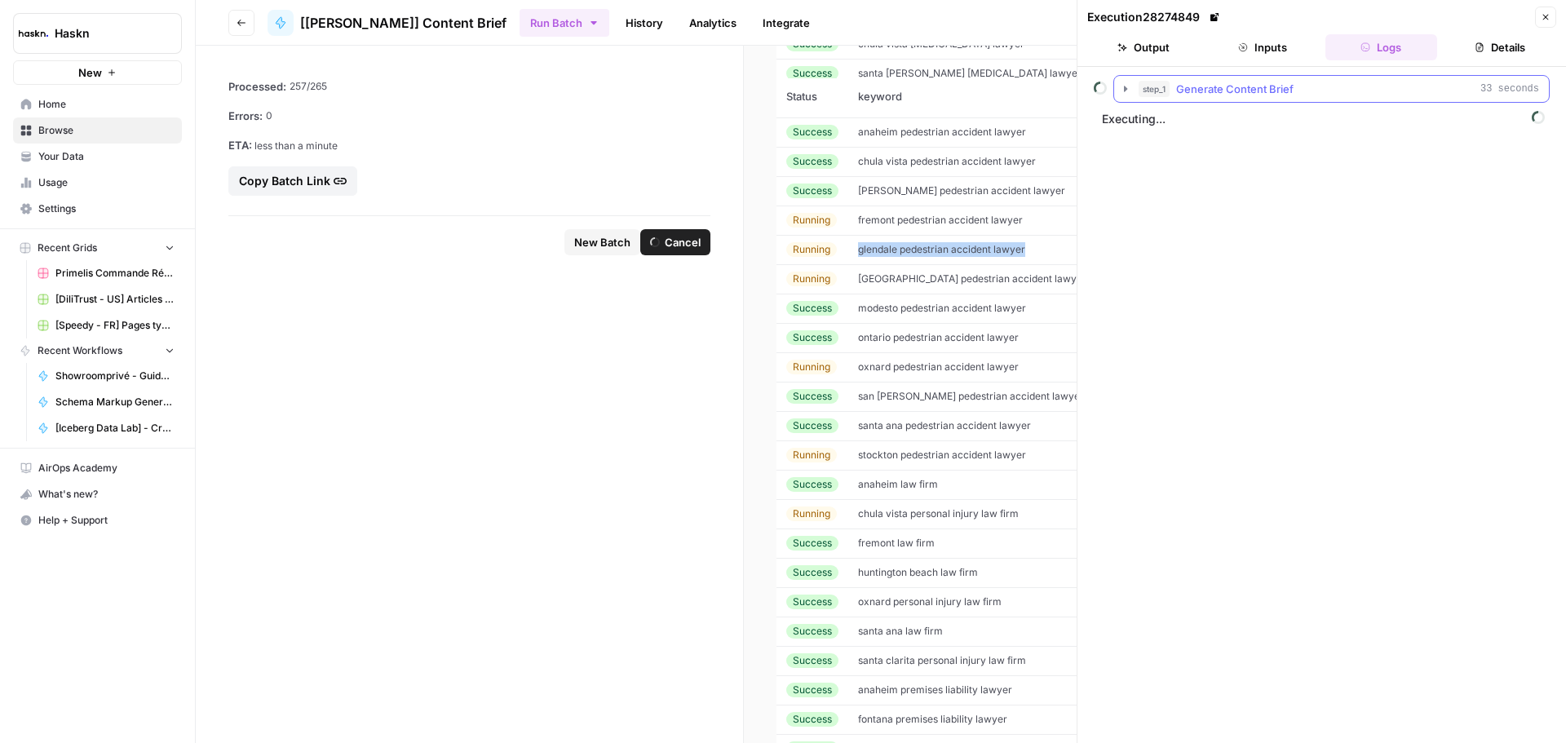
click at [1126, 86] on icon "button" at bounding box center [1125, 88] width 13 height 13
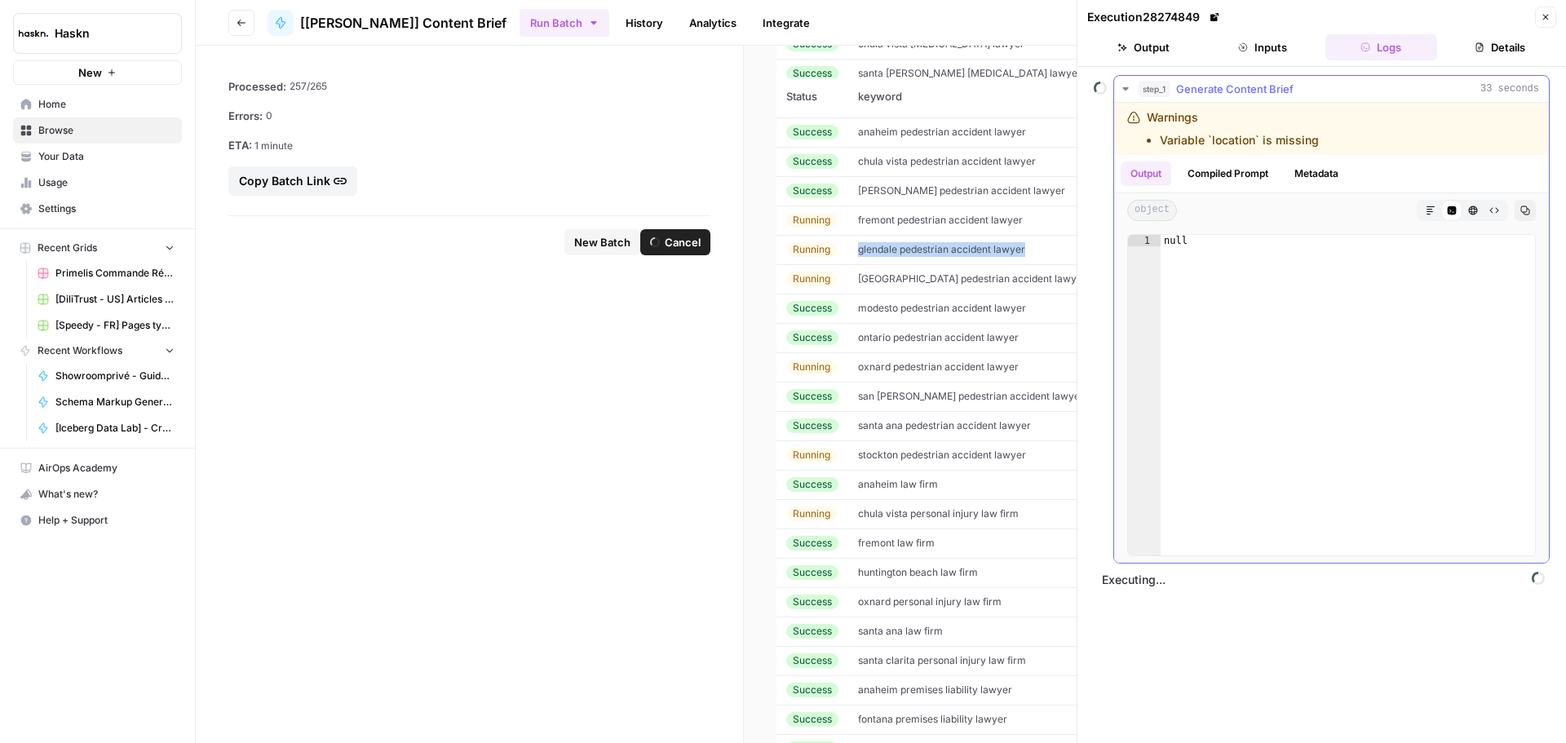
click at [1126, 93] on icon "button" at bounding box center [1125, 88] width 13 height 13
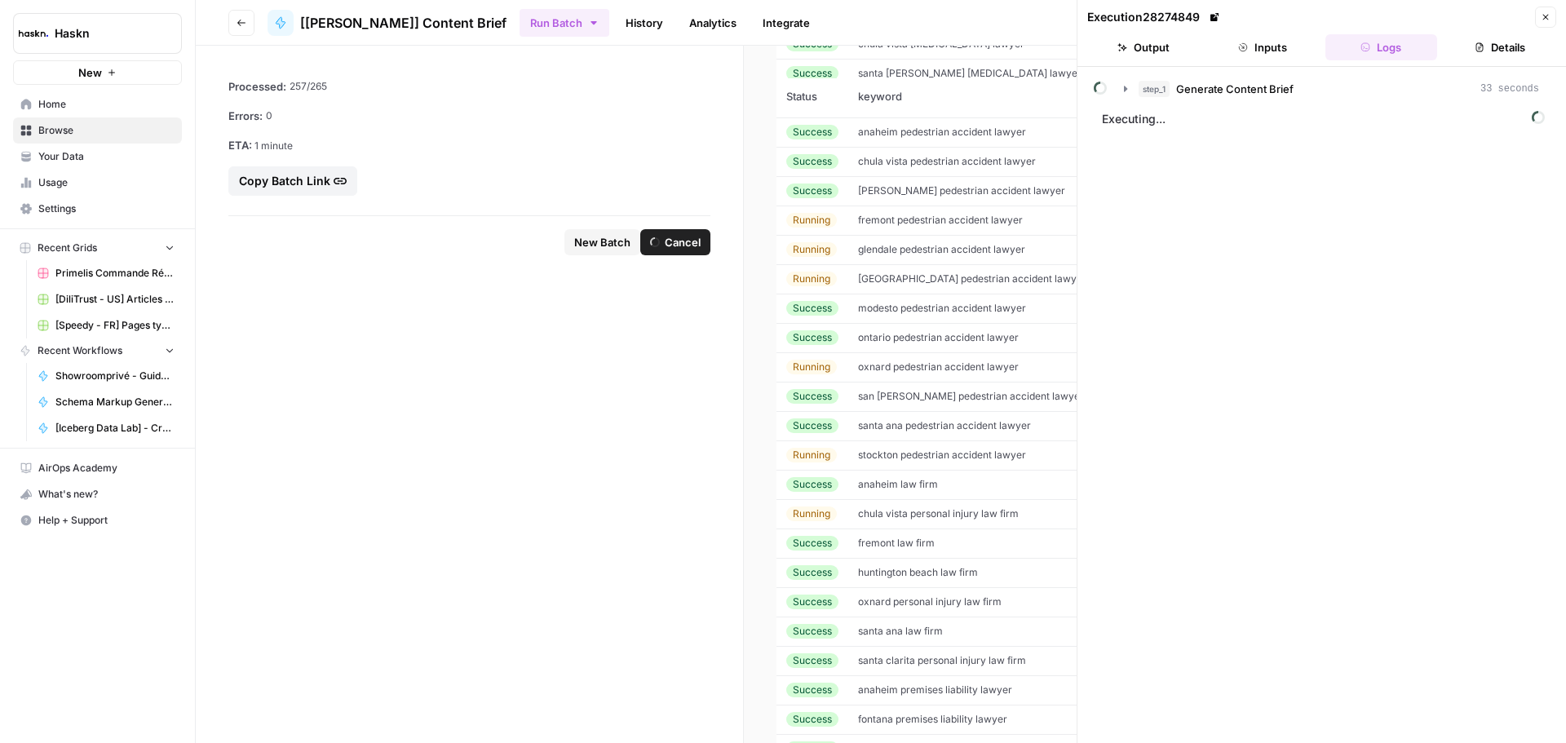
click at [985, 287] on td "[GEOGRAPHIC_DATA] pedestrian accident lawyer" at bounding box center [1004, 278] width 313 height 29
click at [1126, 91] on icon "button" at bounding box center [1125, 88] width 13 height 13
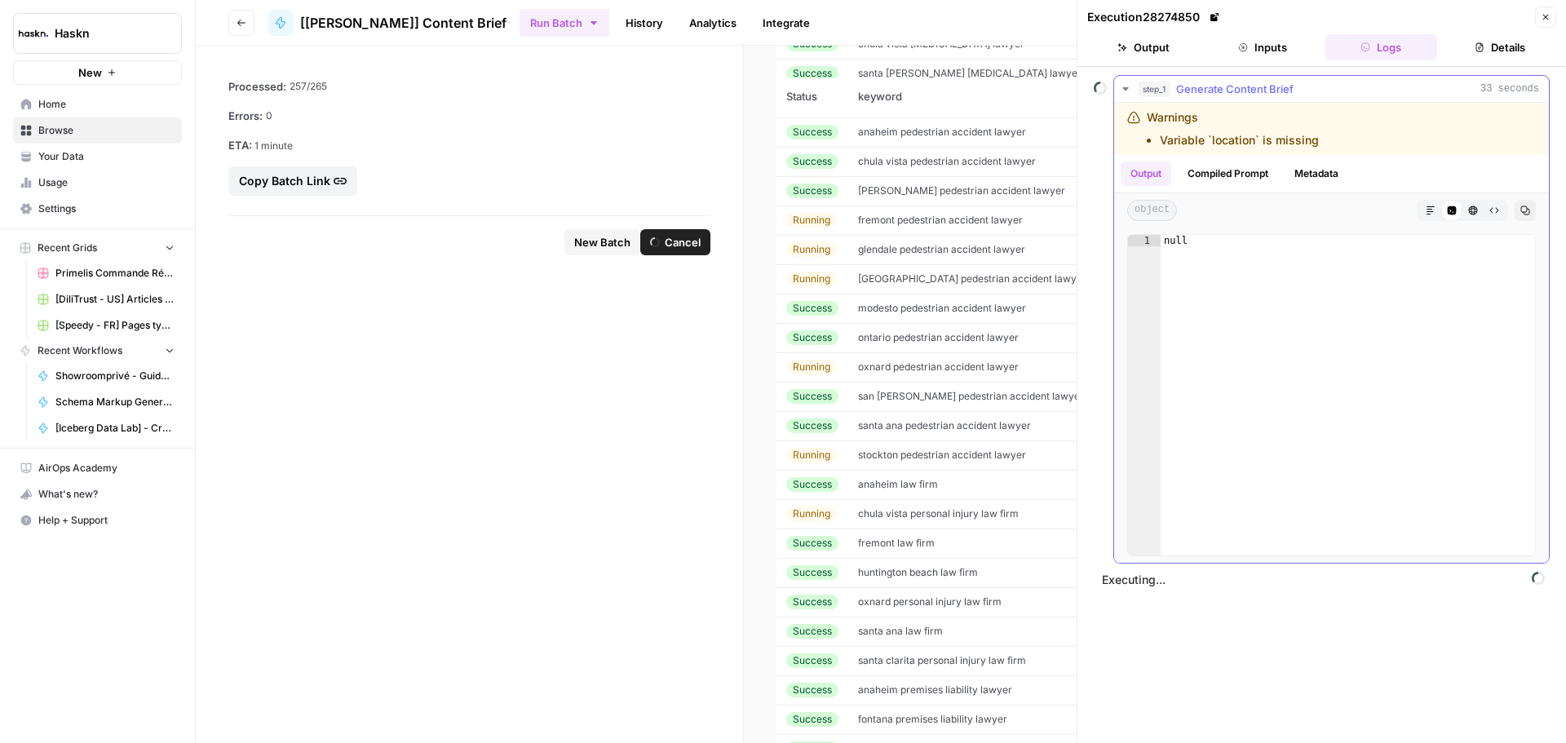
click at [1126, 91] on icon "button" at bounding box center [1125, 88] width 13 height 13
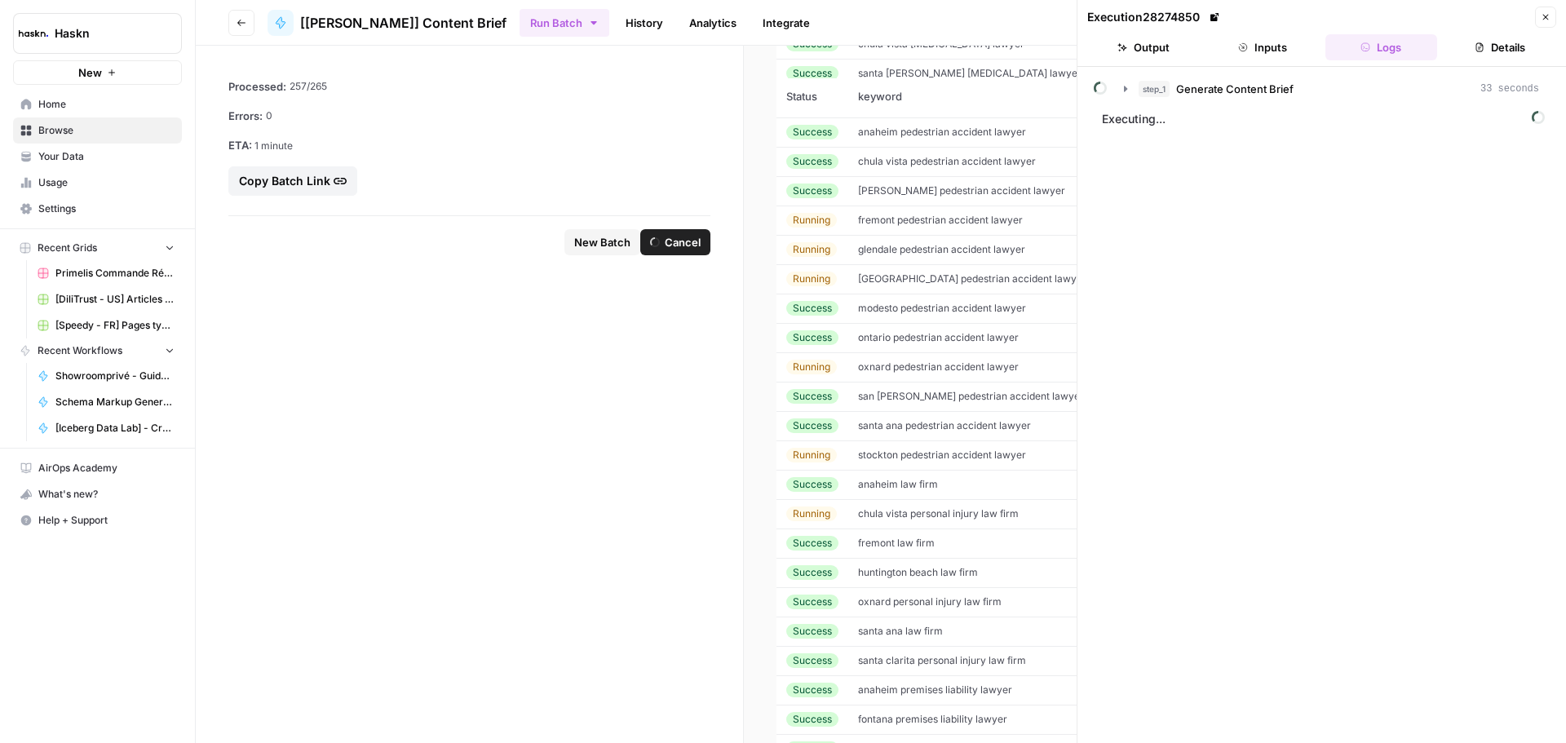
click at [941, 239] on td "glendale pedestrian accident lawyer" at bounding box center [1004, 249] width 313 height 29
click at [1132, 94] on button "step_1 Generate Content Brief 33 seconds" at bounding box center [1331, 89] width 435 height 26
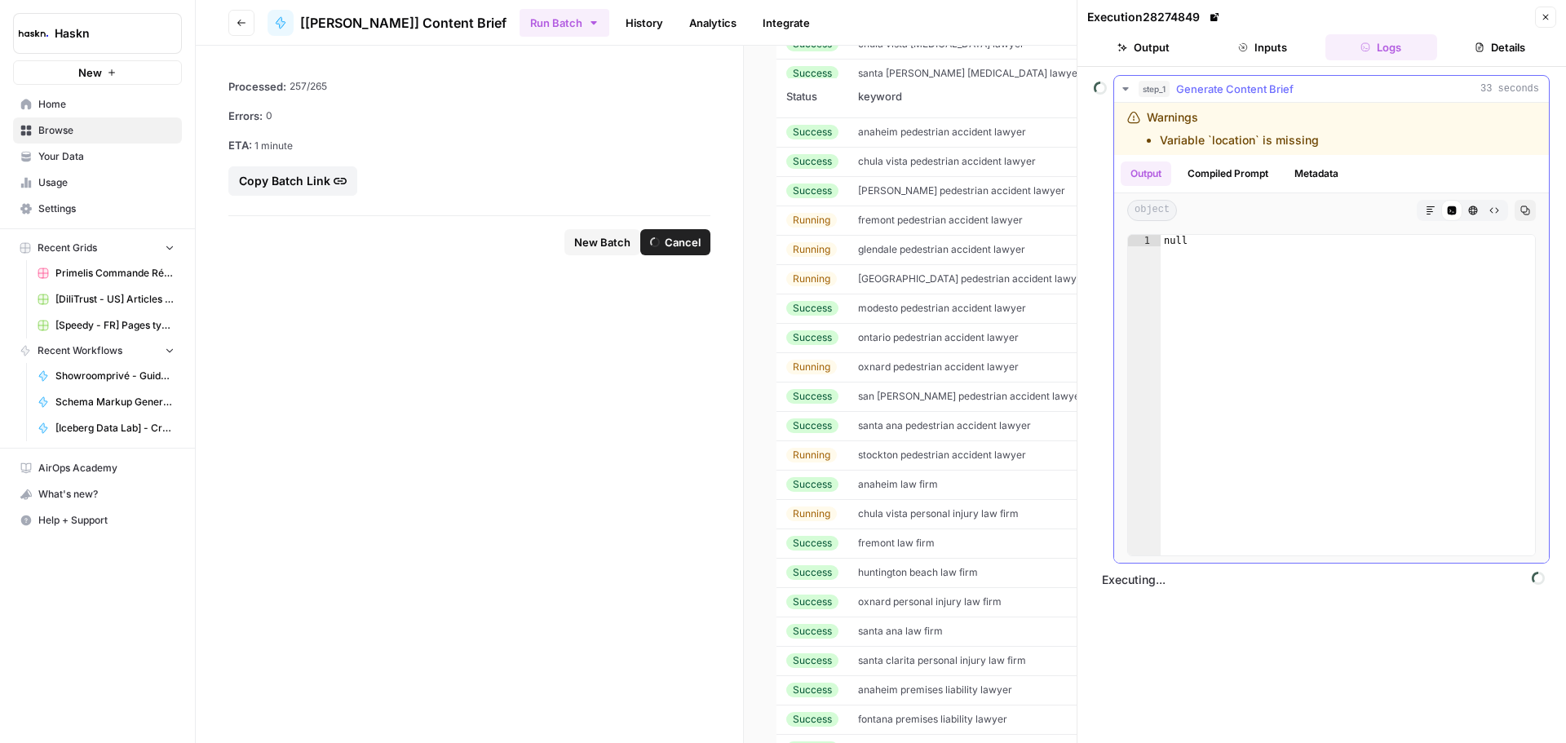
click at [1132, 94] on button "step_1 Generate Content Brief 33 seconds" at bounding box center [1331, 89] width 435 height 26
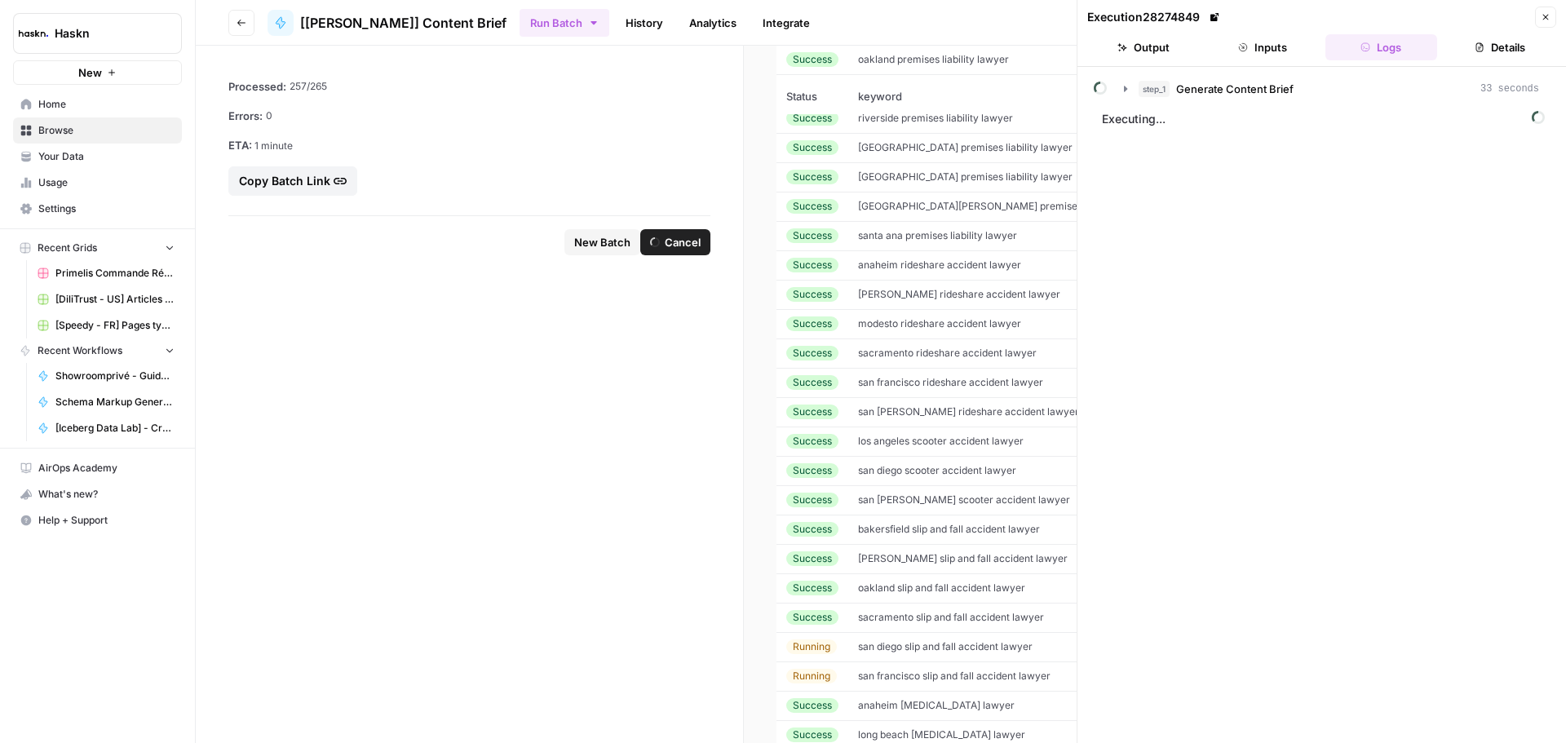
scroll to position [6826, 0]
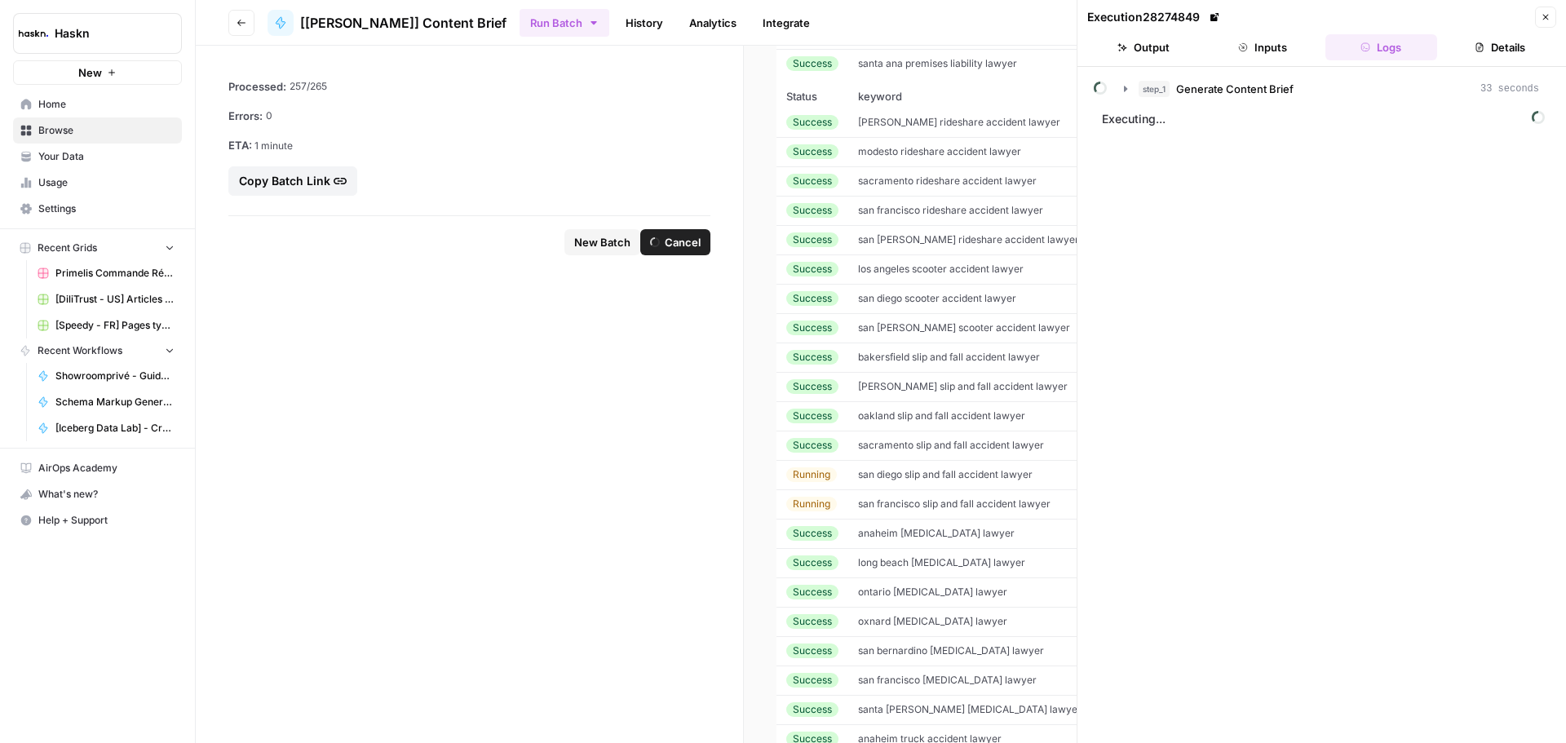
click at [953, 476] on span "san diego slip and fall accident lawyer" at bounding box center [945, 474] width 175 height 12
click at [1183, 42] on button "Output" at bounding box center [1143, 47] width 113 height 26
click at [1272, 46] on button "Inputs" at bounding box center [1262, 47] width 113 height 26
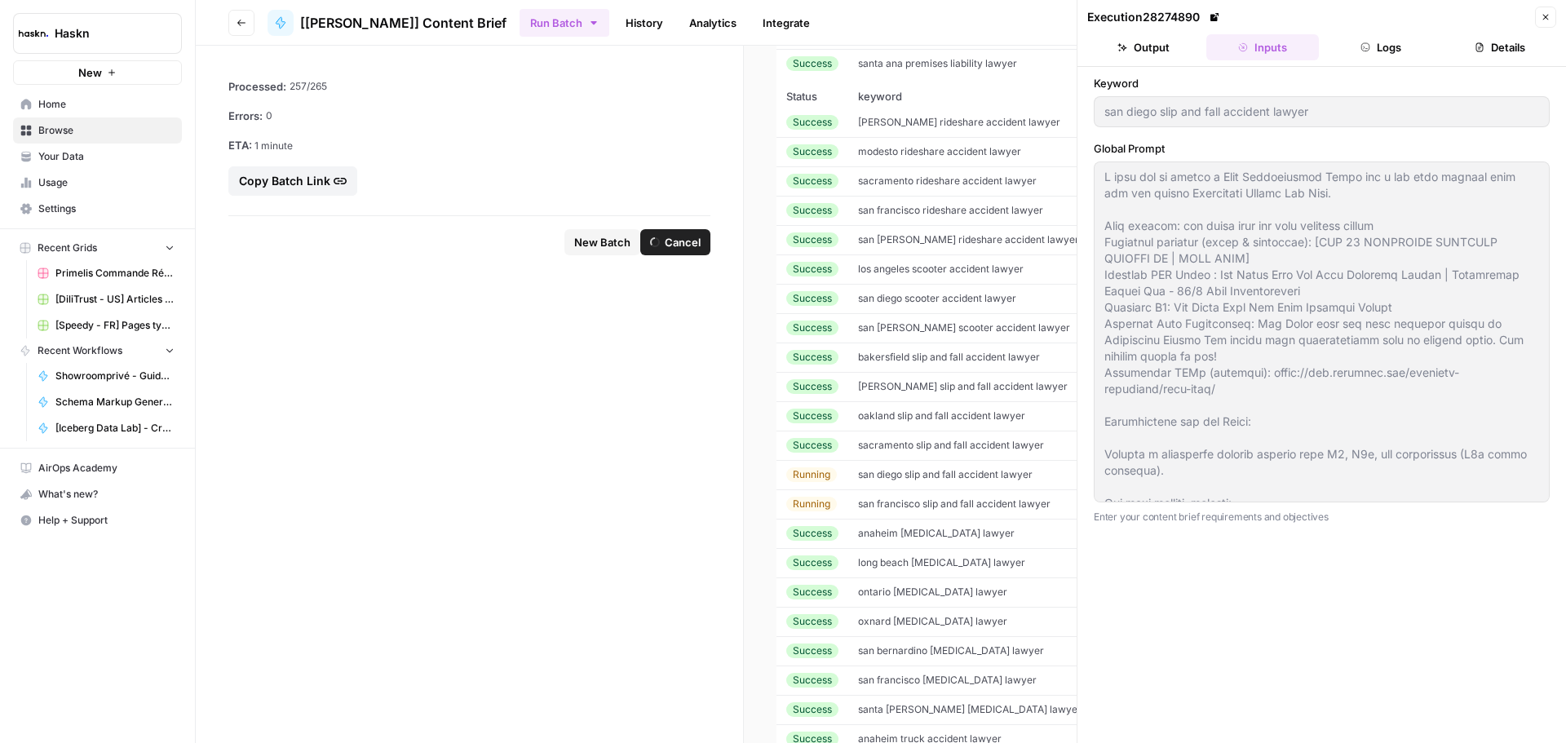
click at [1361, 49] on icon "button" at bounding box center [1366, 47] width 10 height 10
